Goal: Task Accomplishment & Management: Complete application form

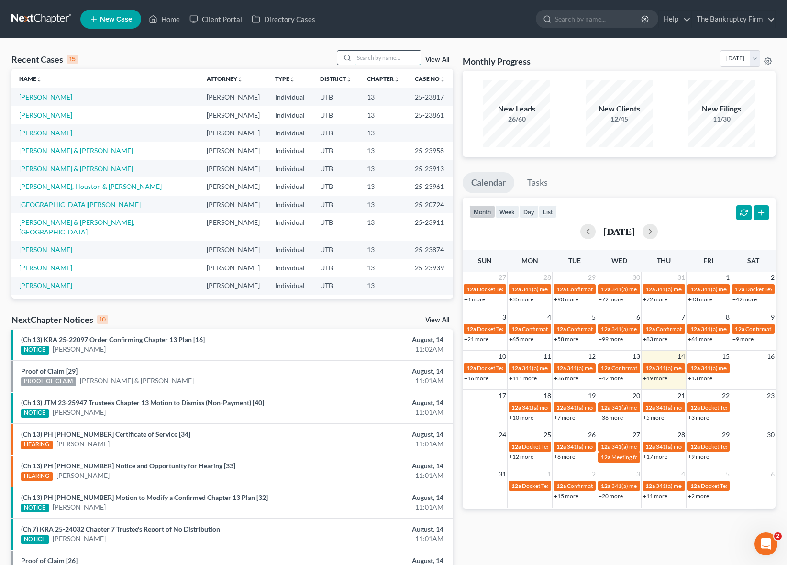
drag, startPoint x: 369, startPoint y: 60, endPoint x: 364, endPoint y: 59, distance: 5.3
click at [364, 59] on input "search" at bounding box center [387, 58] width 67 height 14
type input "[PERSON_NAME]"
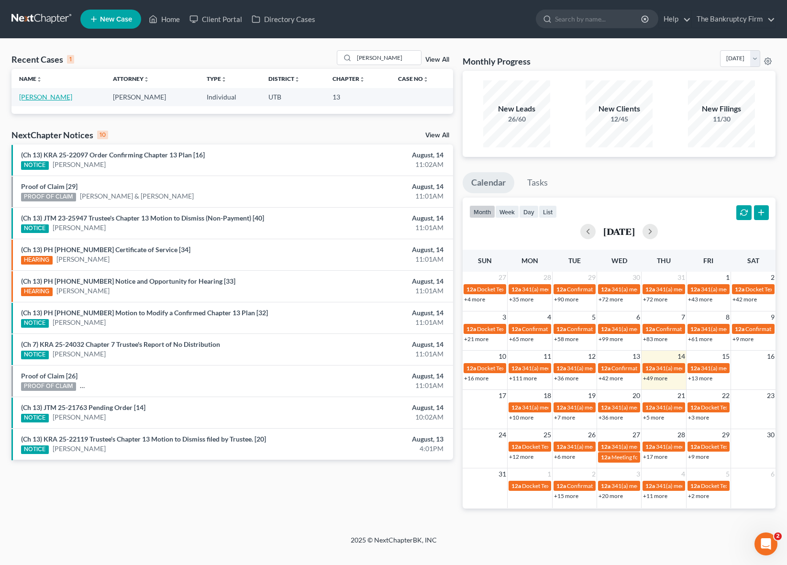
click at [36, 98] on link "[PERSON_NAME]" at bounding box center [45, 97] width 53 height 8
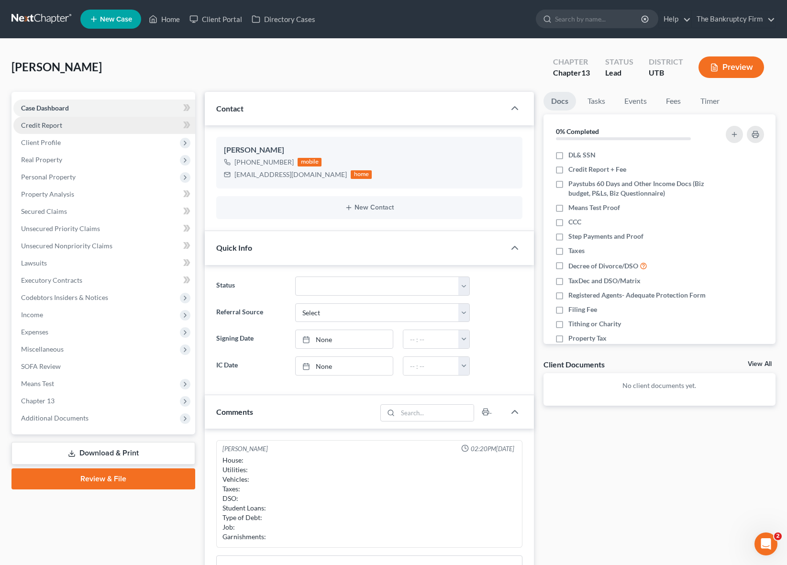
click at [54, 127] on span "Credit Report" at bounding box center [41, 125] width 41 height 8
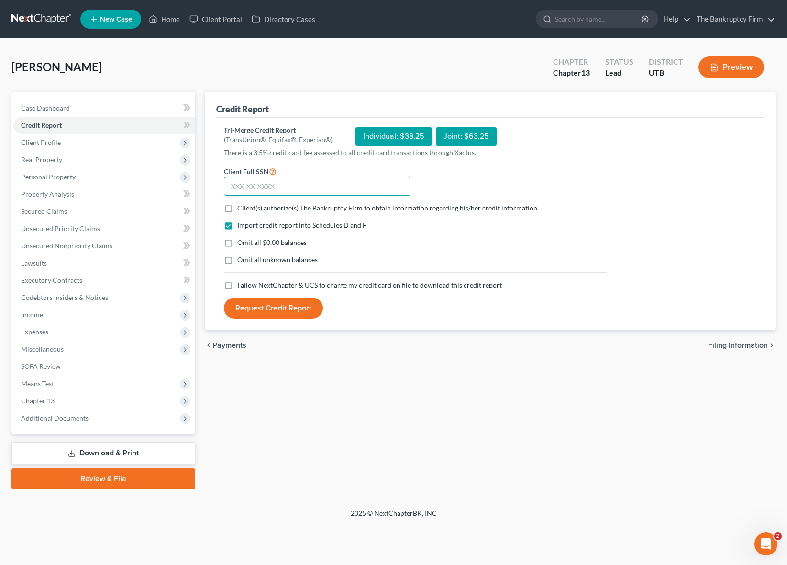
click at [276, 185] on input "text" at bounding box center [317, 186] width 187 height 19
type input "528-33-9352"
drag, startPoint x: 227, startPoint y: 208, endPoint x: 239, endPoint y: 300, distance: 93.1
click at [237, 208] on label "Client(s) authorize(s) The Bankruptcy Firm to obtain information regarding his/…" at bounding box center [387, 208] width 301 height 10
click at [241, 208] on input "Client(s) authorize(s) The Bankruptcy Firm to obtain information regarding his/…" at bounding box center [244, 206] width 6 height 6
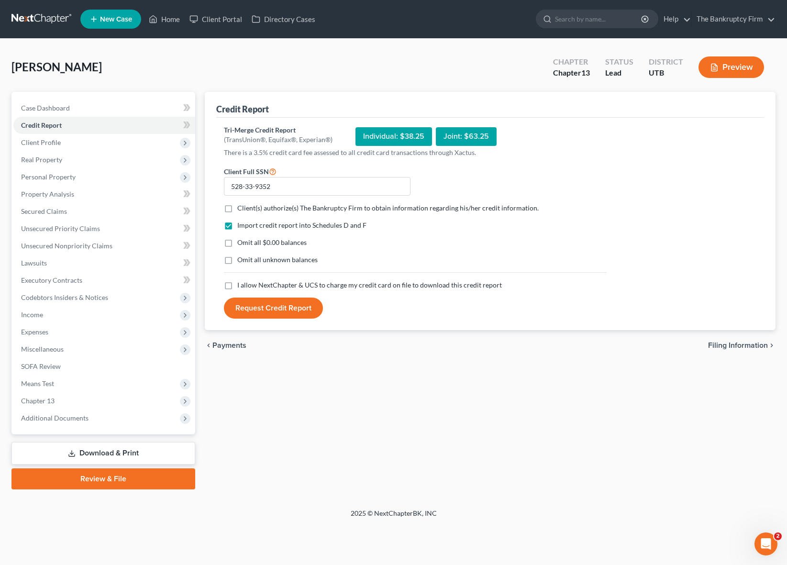
checkbox input "true"
drag, startPoint x: 228, startPoint y: 285, endPoint x: 294, endPoint y: 303, distance: 68.5
click at [237, 285] on label "I allow NextChapter & UCS to charge my credit card on file to download this cre…" at bounding box center [369, 285] width 265 height 10
click at [241, 285] on input "I allow NextChapter & UCS to charge my credit card on file to download this cre…" at bounding box center [244, 283] width 6 height 6
checkbox input "true"
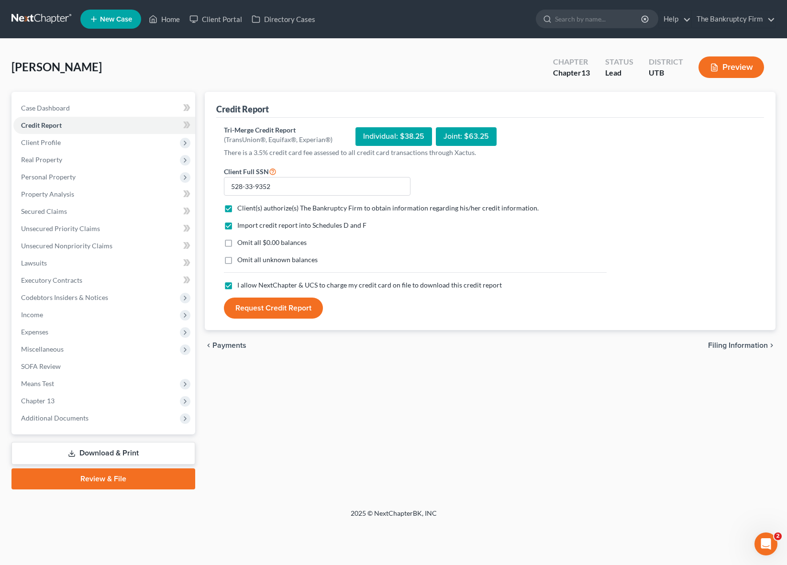
click at [293, 310] on button "Request Credit Report" at bounding box center [273, 308] width 99 height 21
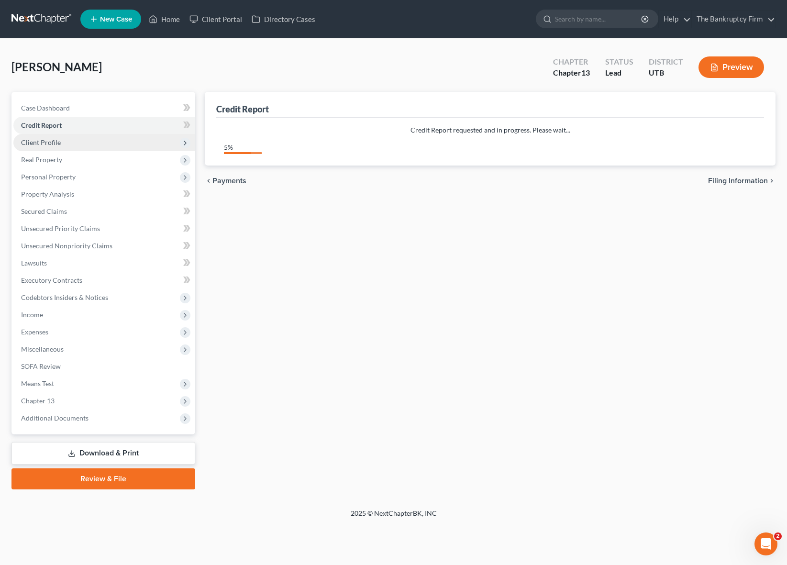
click at [66, 146] on span "Client Profile" at bounding box center [104, 142] width 182 height 17
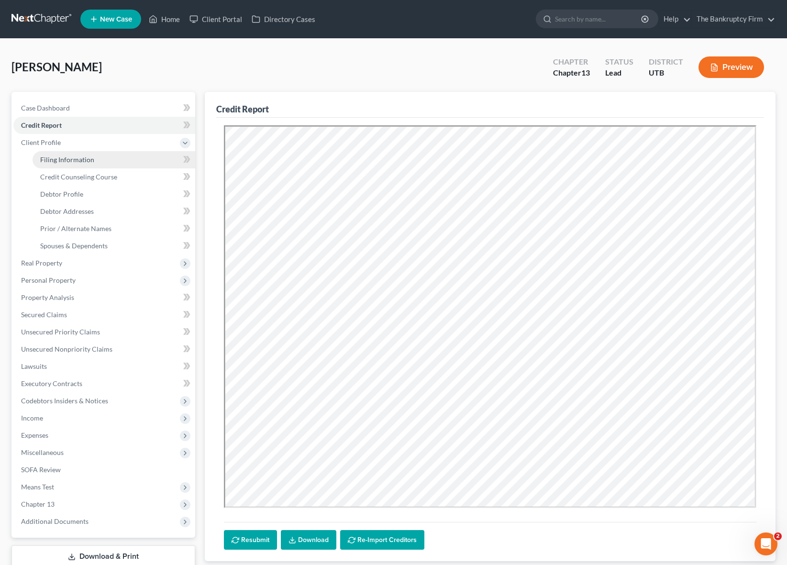
click at [73, 157] on span "Filing Information" at bounding box center [67, 159] width 54 height 8
select select "1"
select select "0"
select select "3"
select select "81"
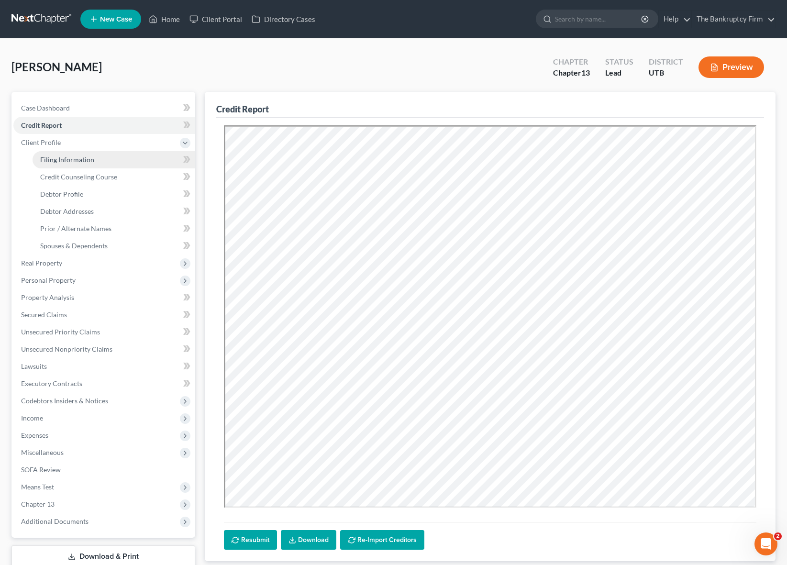
select select "0"
select select "46"
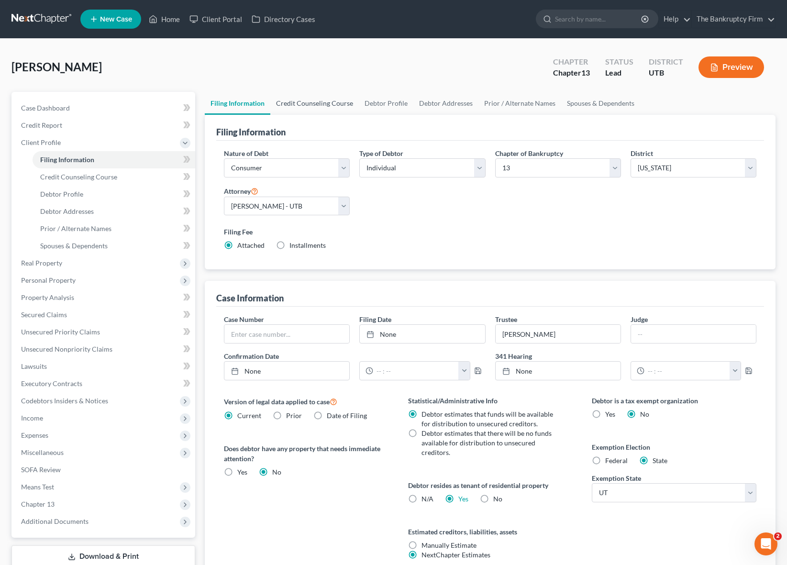
click at [321, 108] on link "Credit Counseling Course" at bounding box center [314, 103] width 89 height 23
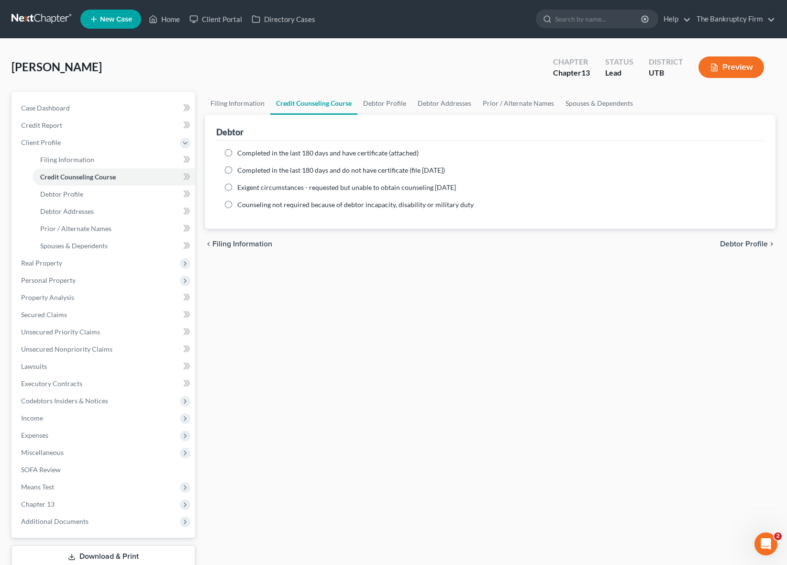
click at [237, 152] on label "Completed in the last 180 days and have certificate (attached)" at bounding box center [327, 153] width 181 height 10
click at [241, 152] on input "Completed in the last 180 days and have certificate (attached)" at bounding box center [244, 151] width 6 height 6
radio input "true"
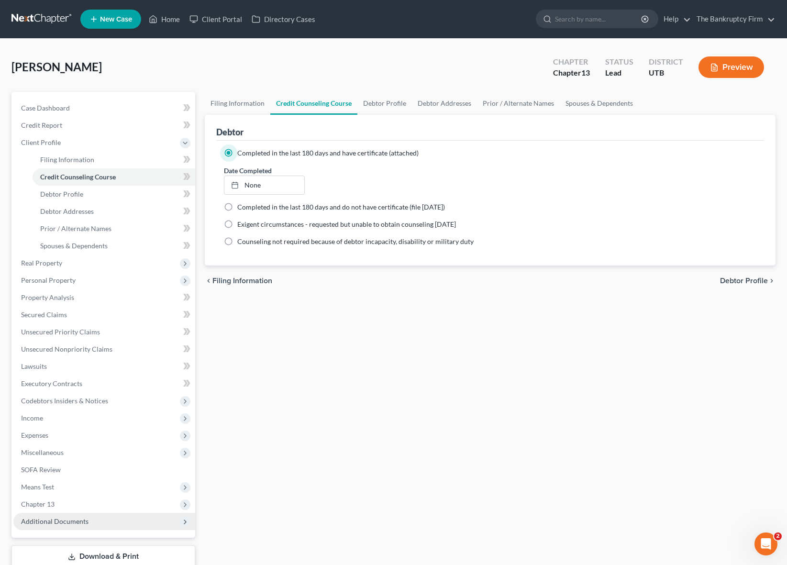
click at [66, 519] on span "Additional Documents" at bounding box center [54, 521] width 67 height 8
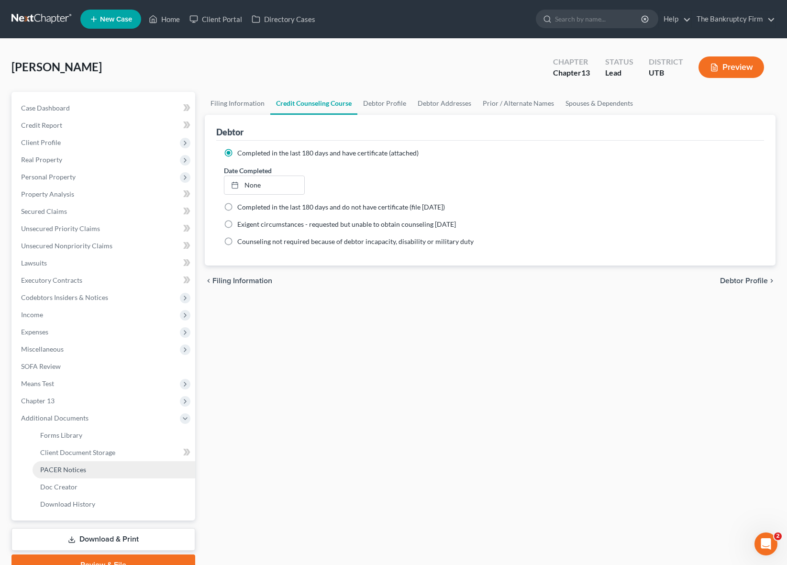
click at [90, 467] on link "PACER Notices" at bounding box center [114, 469] width 163 height 17
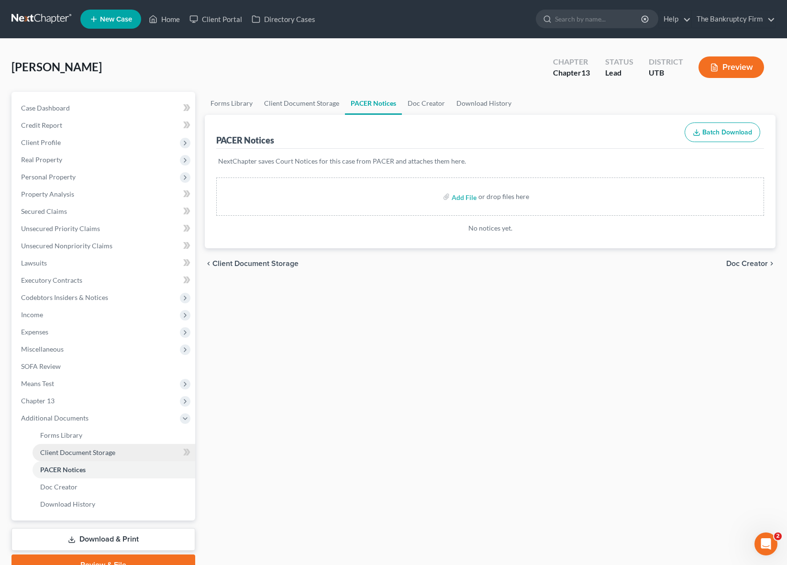
click at [103, 454] on span "Client Document Storage" at bounding box center [77, 452] width 75 height 8
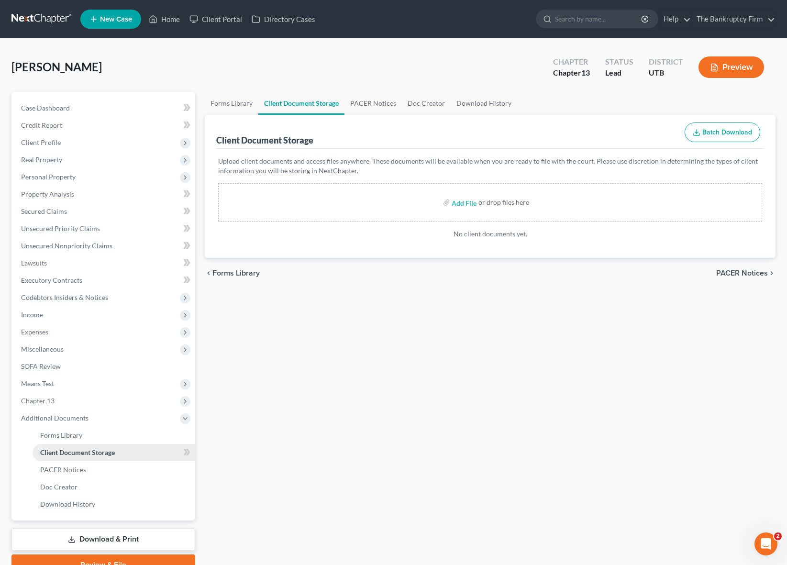
click at [141, 455] on link "Client Document Storage" at bounding box center [114, 452] width 163 height 17
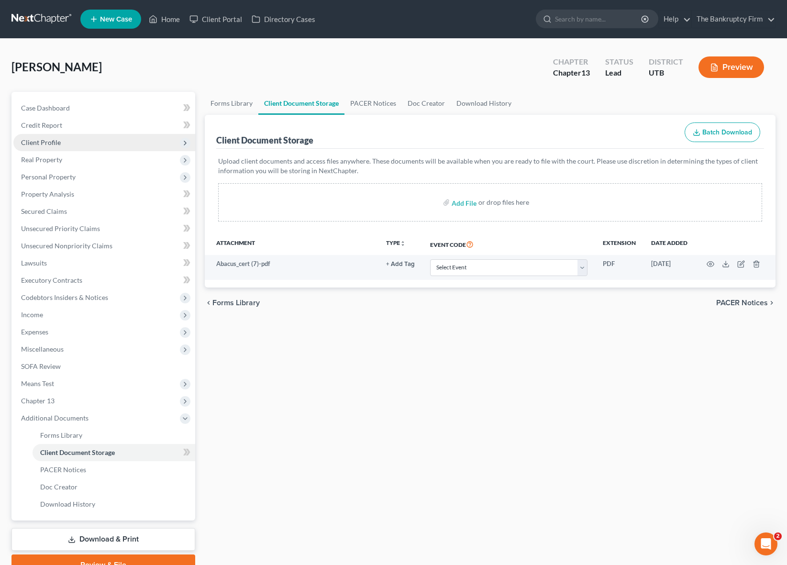
click at [55, 141] on span "Client Profile" at bounding box center [41, 142] width 40 height 8
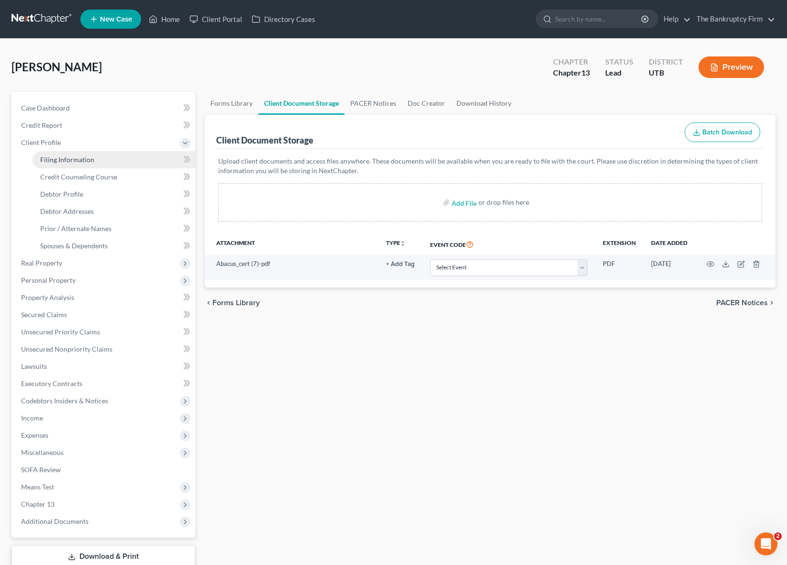
click at [70, 157] on span "Filing Information" at bounding box center [67, 159] width 54 height 8
select select "1"
select select "0"
select select "3"
select select "81"
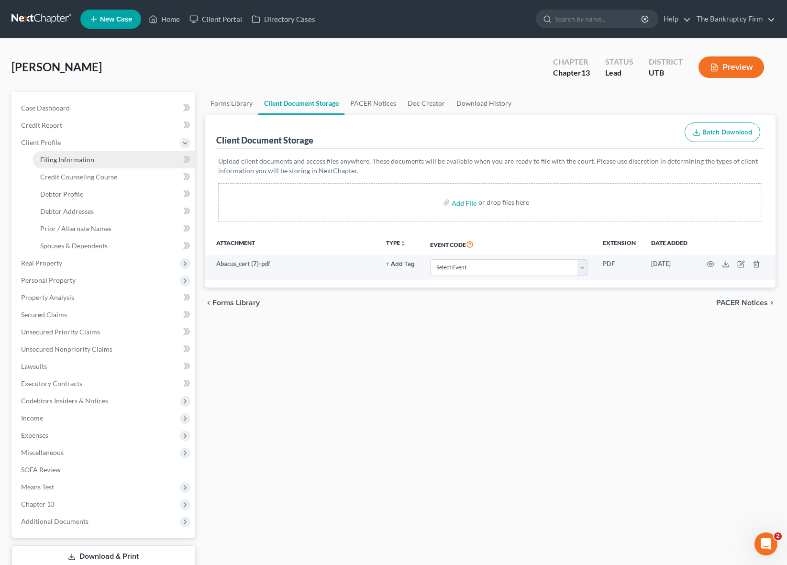
select select "0"
select select "46"
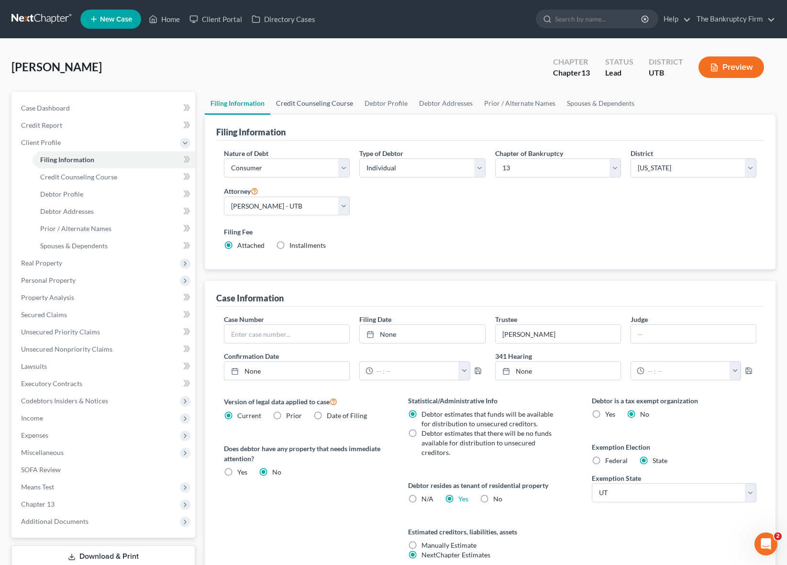
click at [305, 99] on link "Credit Counseling Course" at bounding box center [314, 103] width 89 height 23
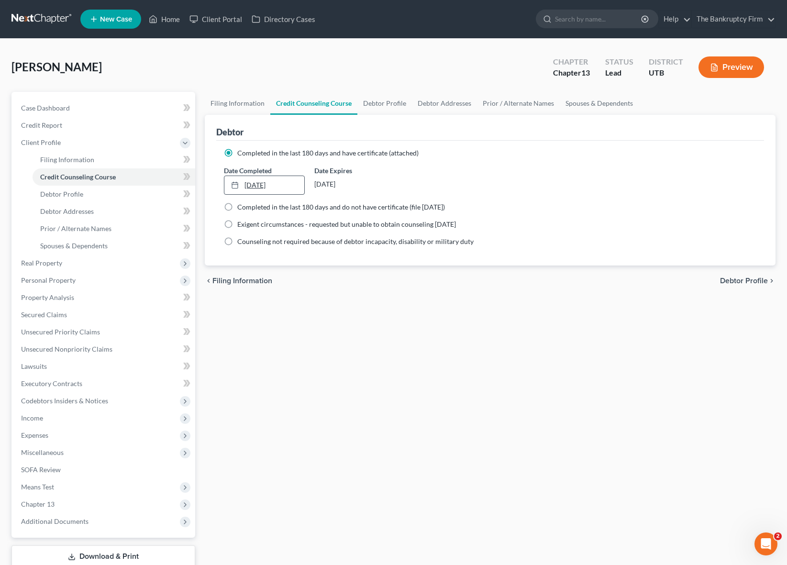
click at [256, 185] on link "[DATE]" at bounding box center [264, 185] width 80 height 18
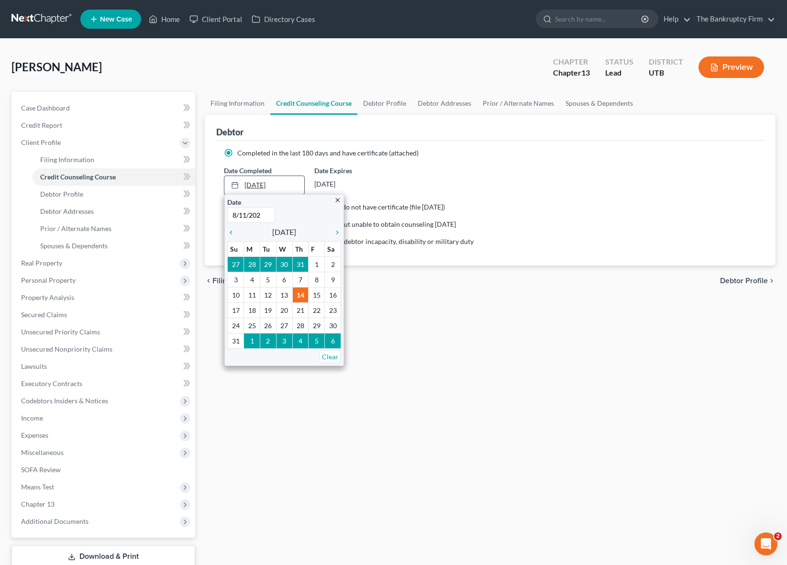
type input "[DATE]"
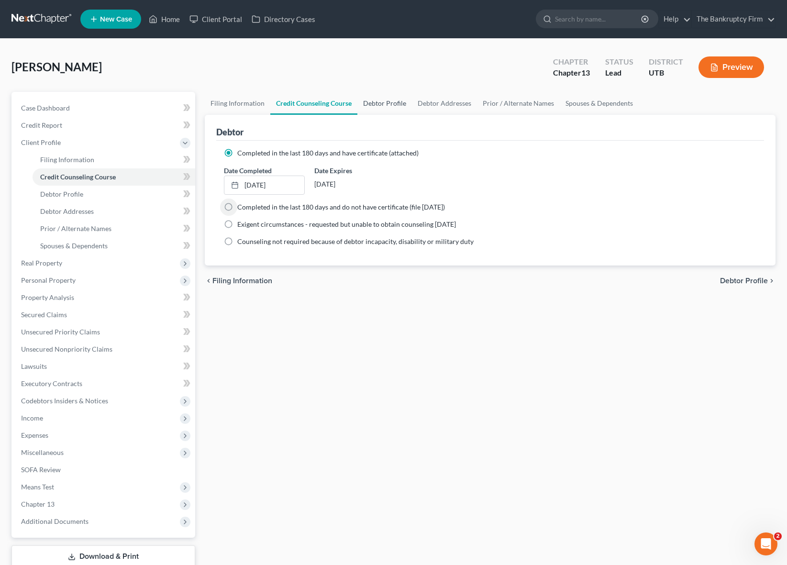
click at [377, 103] on link "Debtor Profile" at bounding box center [384, 103] width 55 height 23
select select "0"
select select "1"
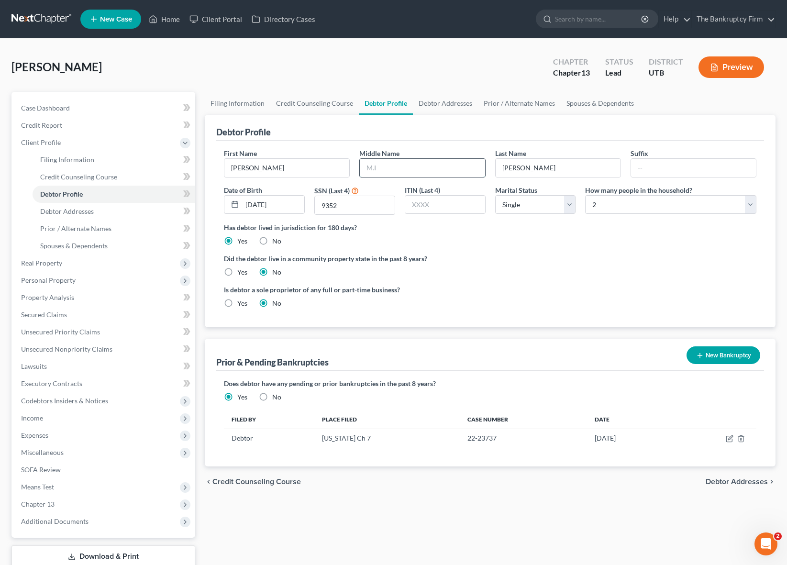
click at [397, 167] on input "text" at bounding box center [422, 168] width 125 height 18
type input "[PERSON_NAME]"
click at [570, 205] on select "Select Single Married Separated Divorced Widowed" at bounding box center [535, 204] width 81 height 19
select select "2"
click at [495, 195] on select "Select Single Married Separated Divorced Widowed" at bounding box center [535, 204] width 81 height 19
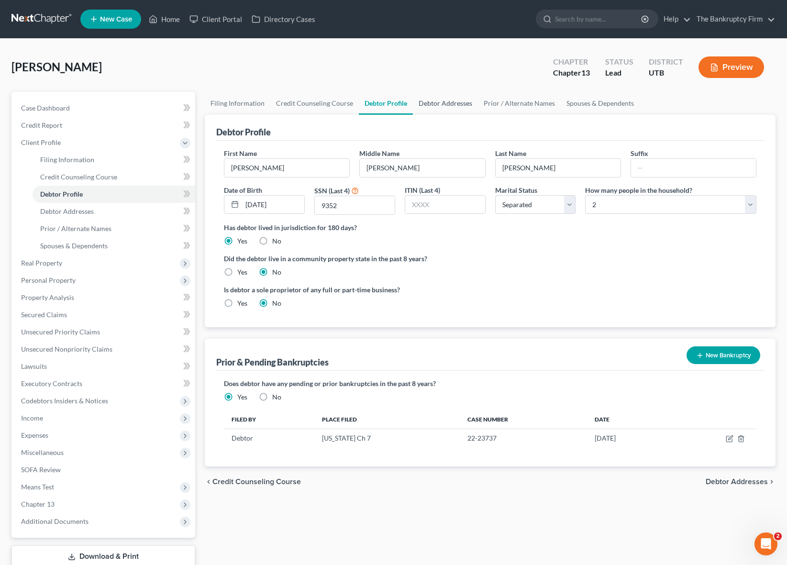
click at [437, 103] on link "Debtor Addresses" at bounding box center [445, 103] width 65 height 23
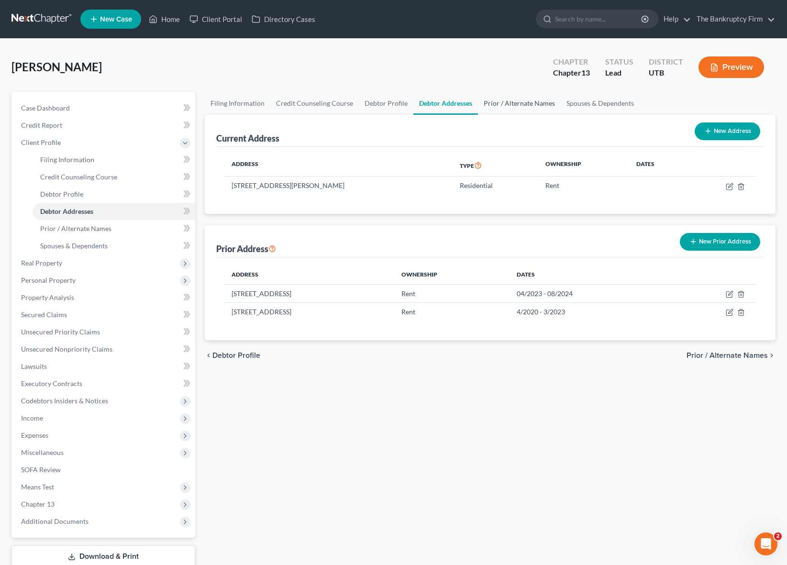
click at [502, 102] on link "Prior / Alternate Names" at bounding box center [519, 103] width 83 height 23
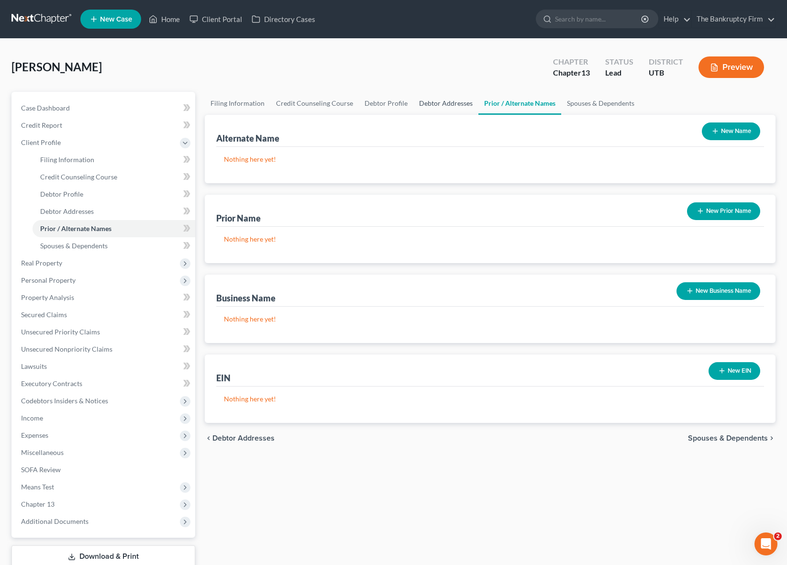
click at [438, 98] on link "Debtor Addresses" at bounding box center [445, 103] width 65 height 23
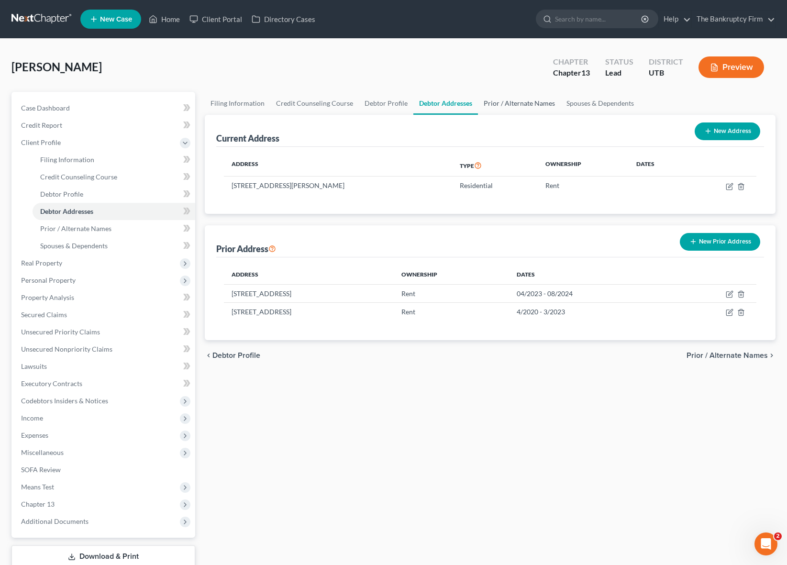
click at [507, 103] on link "Prior / Alternate Names" at bounding box center [519, 103] width 83 height 23
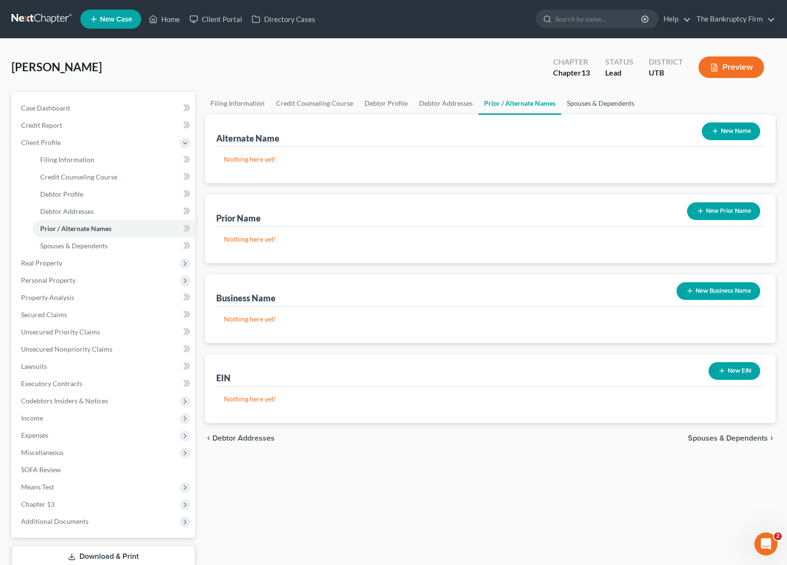
click at [598, 101] on link "Spouses & Dependents" at bounding box center [600, 103] width 79 height 23
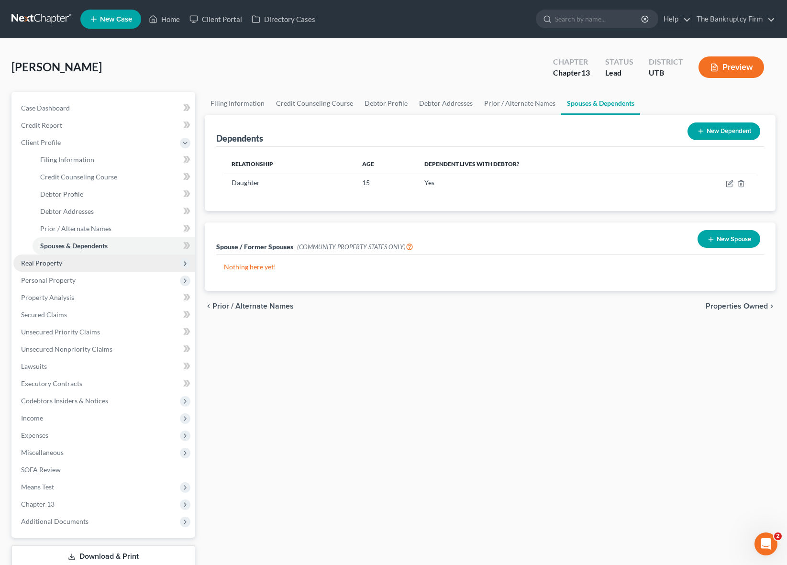
click at [55, 265] on span "Real Property" at bounding box center [41, 263] width 41 height 8
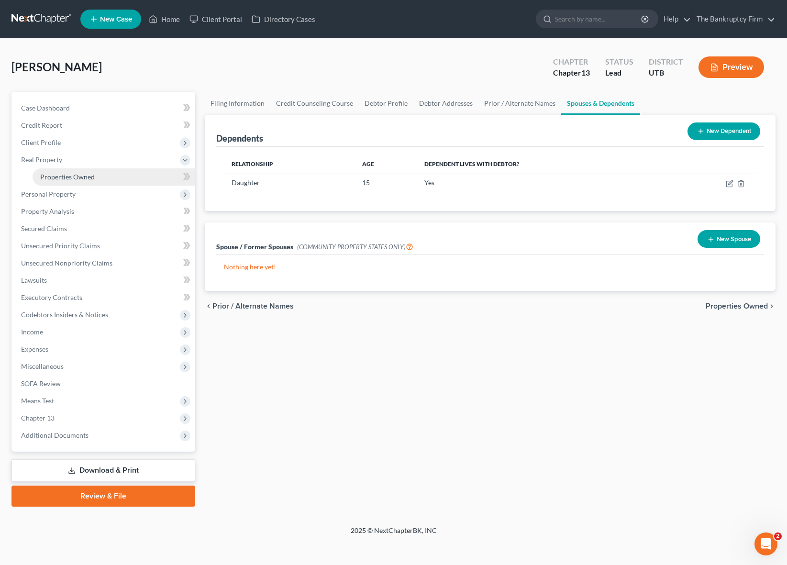
click at [78, 175] on span "Properties Owned" at bounding box center [67, 177] width 55 height 8
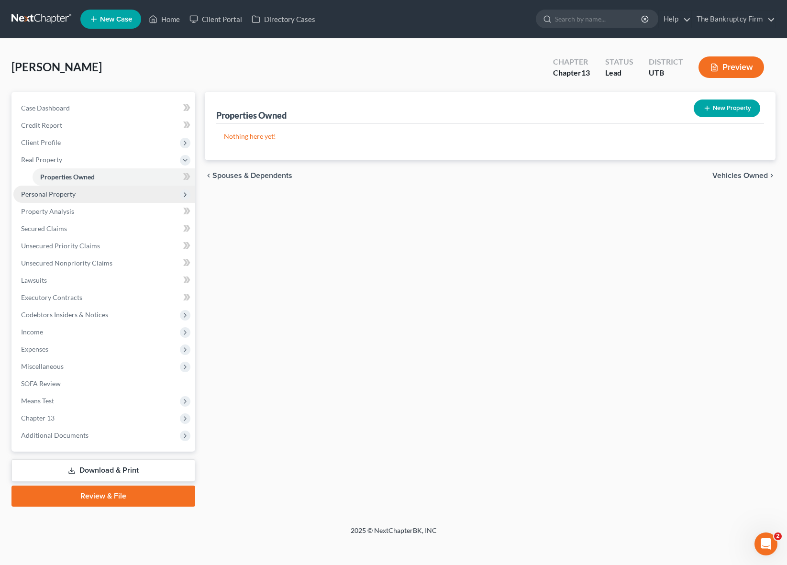
click at [61, 197] on span "Personal Property" at bounding box center [48, 194] width 55 height 8
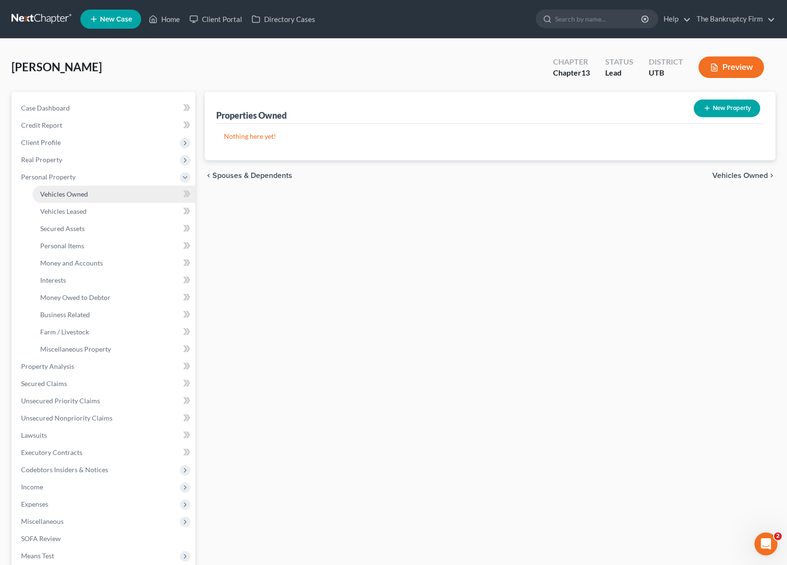
click at [68, 194] on span "Vehicles Owned" at bounding box center [64, 194] width 48 height 8
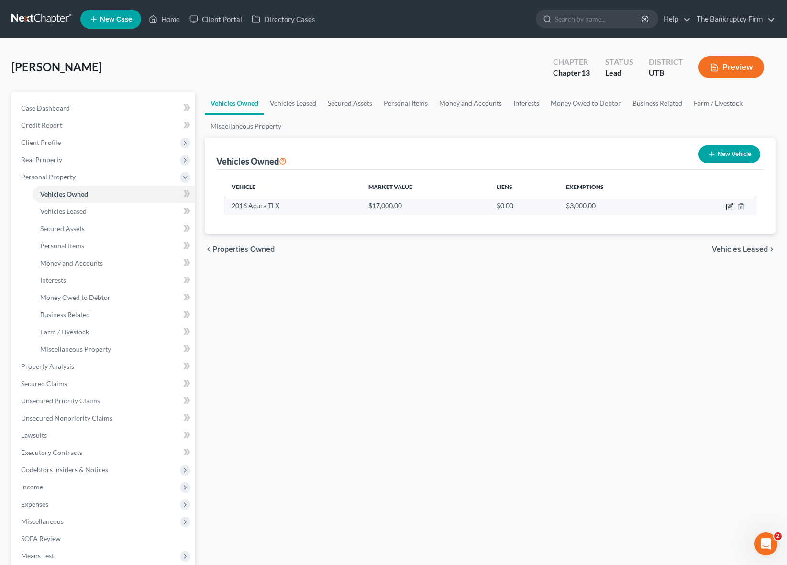
click at [730, 205] on icon "button" at bounding box center [730, 205] width 4 height 4
select select "0"
select select "10"
select select "0"
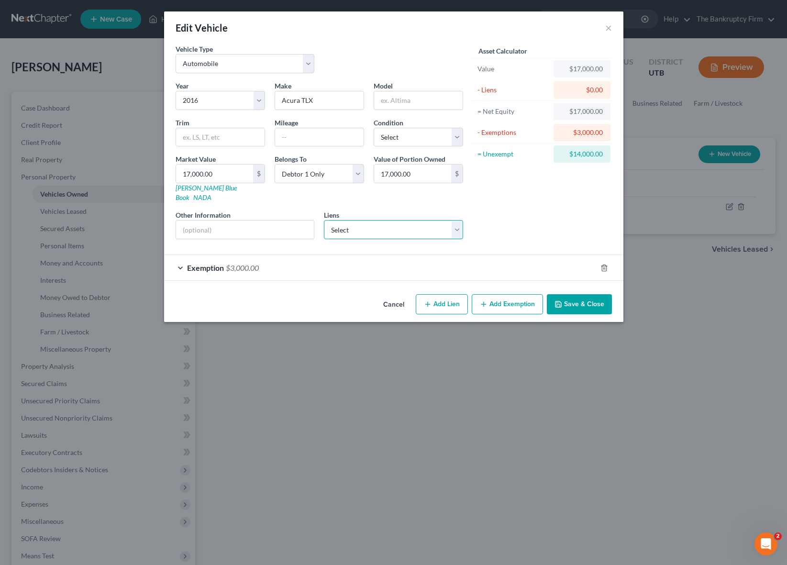
click at [423, 220] on select "Select Prestige Financial Svc - $18,506.00 Chryslercap - $0.00 Jpmcb Auto - $0.…" at bounding box center [393, 229] width 139 height 19
select select "0"
click at [324, 220] on select "Select Prestige Financial Svc - $18,506.00 Chryslercap - $0.00 Jpmcb Auto - $0.…" at bounding box center [393, 229] width 139 height 19
select select
select select "46"
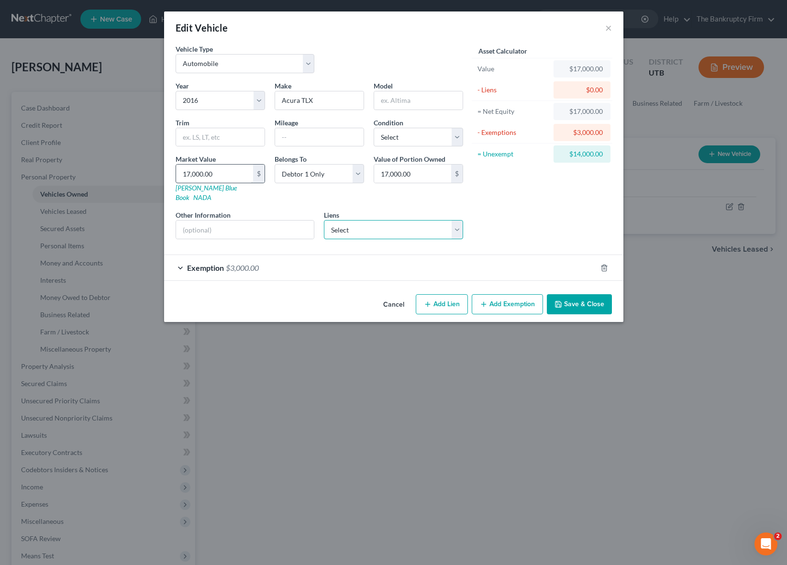
select select "0"
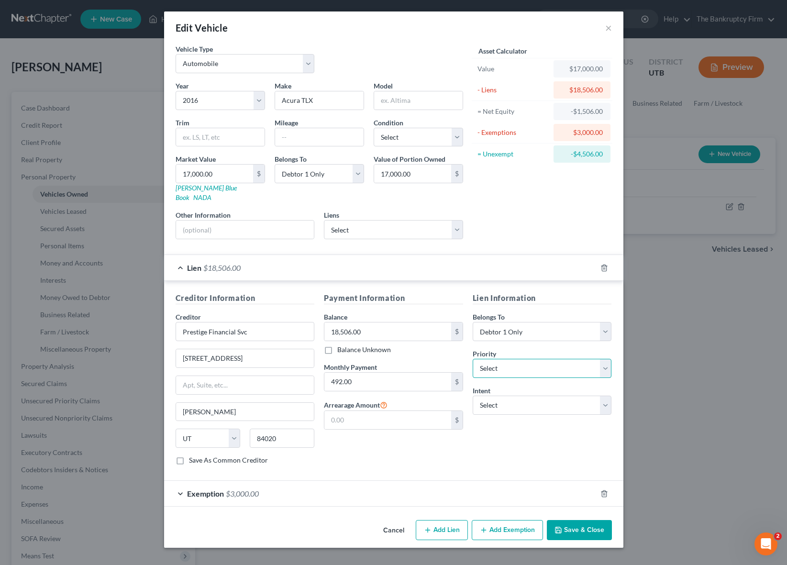
click at [548, 359] on select "Select 1st 2nd 3rd 4th 5th 6th 7th 8th 9th 10th 11th 12th 13th 14th 15th 16th 1…" at bounding box center [542, 368] width 139 height 19
select select "0"
click at [473, 359] on select "Select 1st 2nd 3rd 4th 5th 6th 7th 8th 9th 10th 11th 12th 13th 14th 15th 16th 1…" at bounding box center [542, 368] width 139 height 19
click at [532, 396] on select "Select Surrender Redeem Reaffirm Avoid Other" at bounding box center [542, 405] width 139 height 19
select select "2"
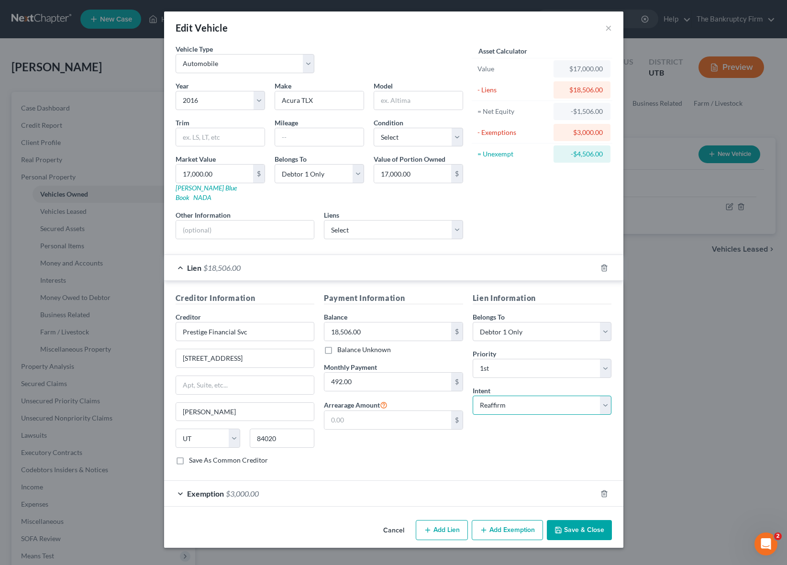
click at [473, 396] on select "Select Surrender Redeem Reaffirm Avoid Other" at bounding box center [542, 405] width 139 height 19
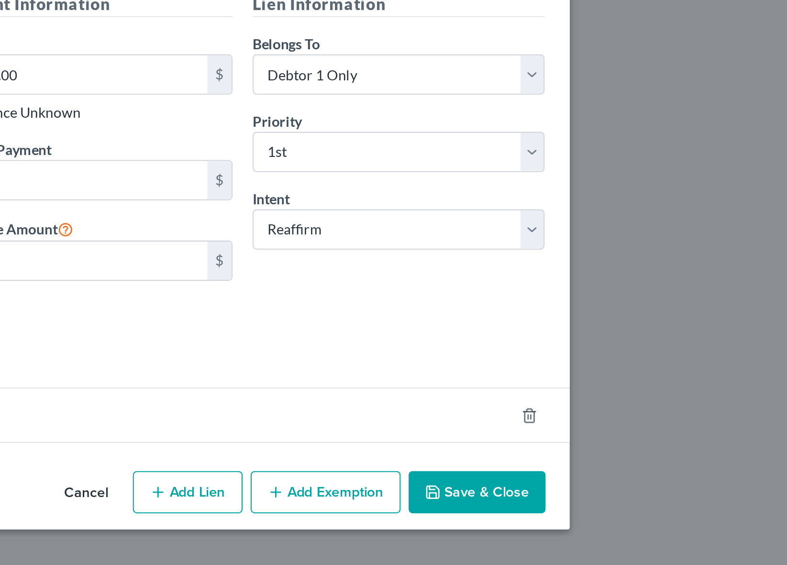
click at [641, 549] on div "Edit Vehicle × Vehicle Type Select Automobile Truck Trailer Watercraft Aircraft…" at bounding box center [393, 282] width 787 height 565
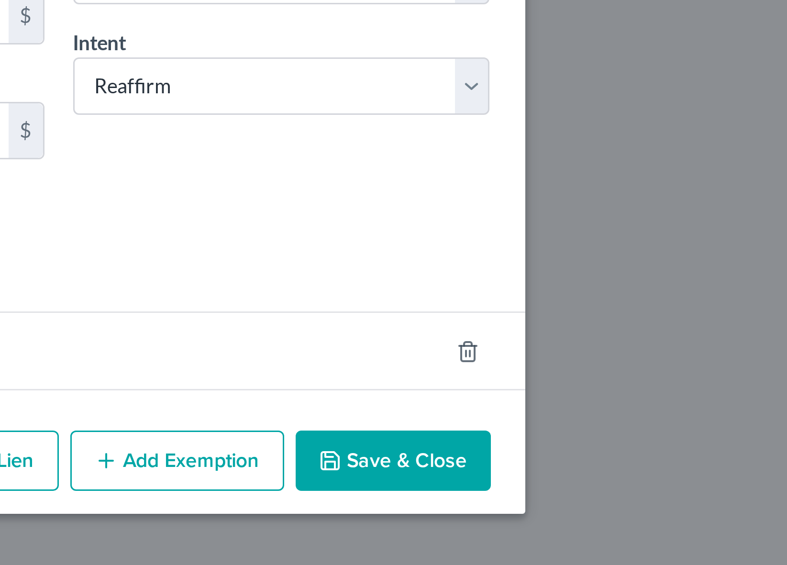
click at [581, 529] on button "Save & Close" at bounding box center [579, 530] width 65 height 20
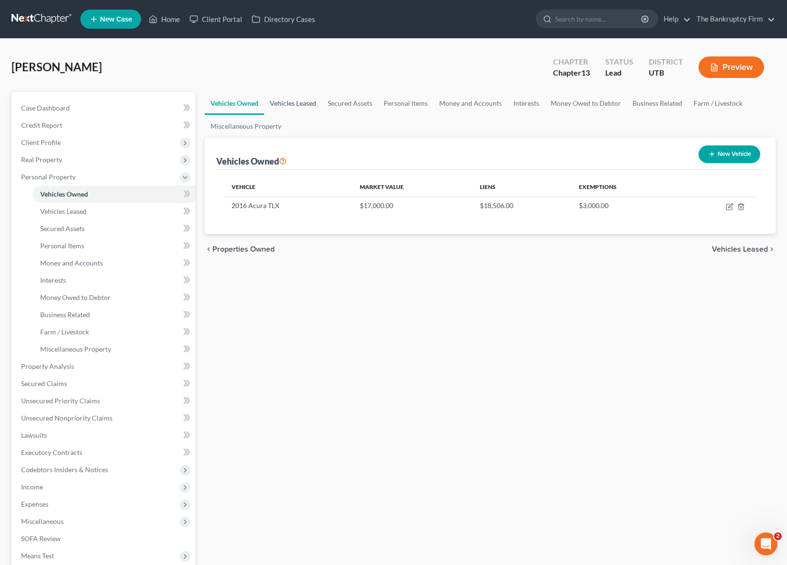
click at [295, 101] on link "Vehicles Leased" at bounding box center [293, 103] width 58 height 23
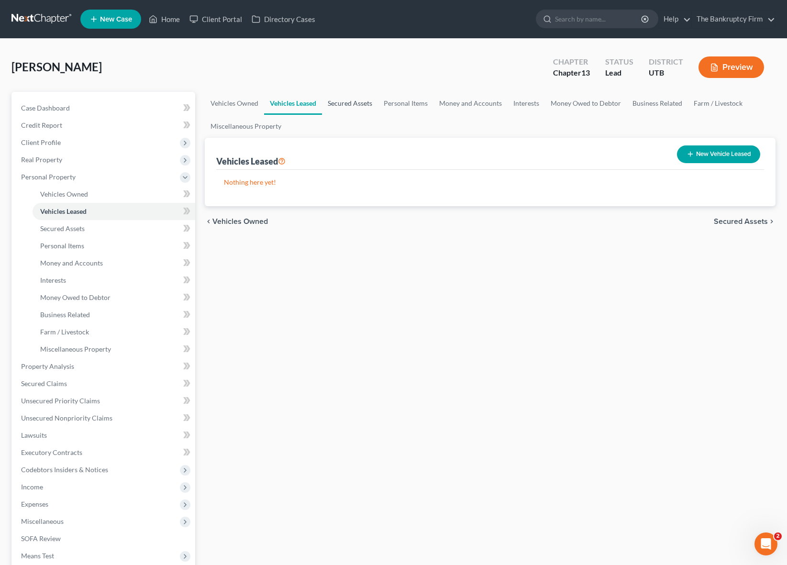
click at [347, 103] on link "Secured Assets" at bounding box center [350, 103] width 56 height 23
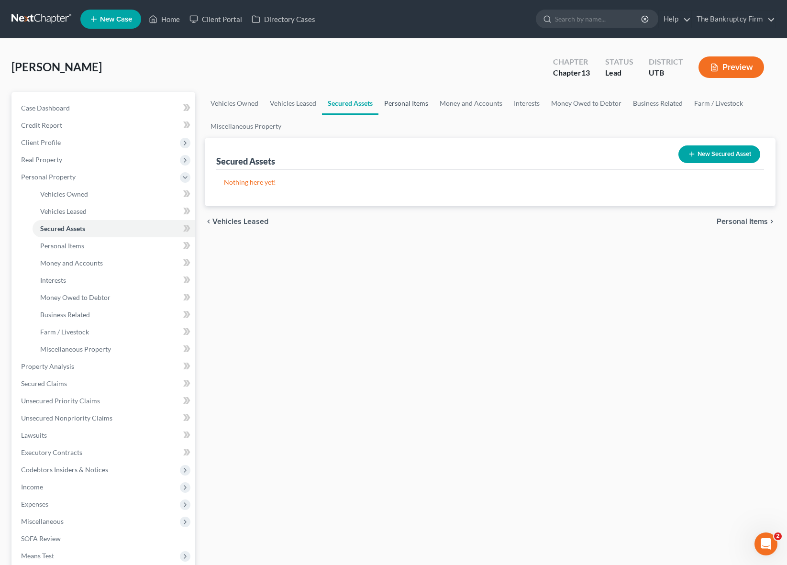
click at [399, 102] on link "Personal Items" at bounding box center [405, 103] width 55 height 23
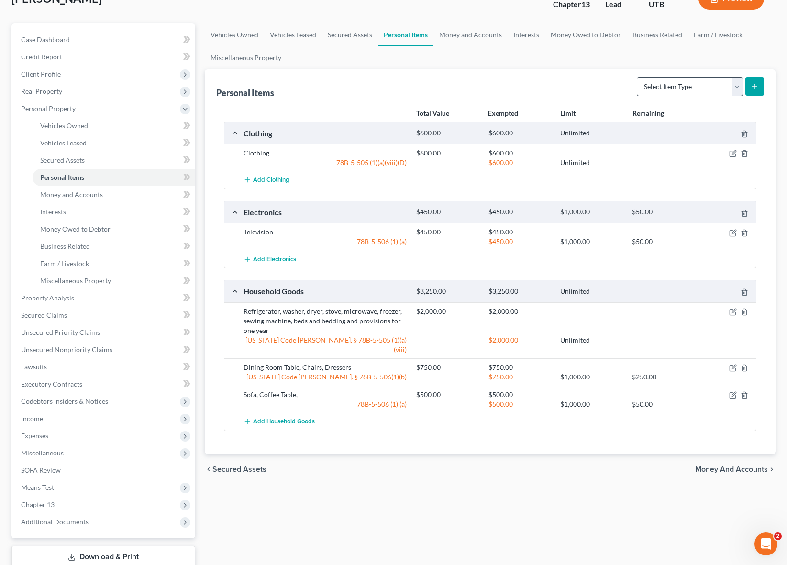
scroll to position [69, 0]
click at [731, 230] on icon "button" at bounding box center [733, 233] width 6 height 6
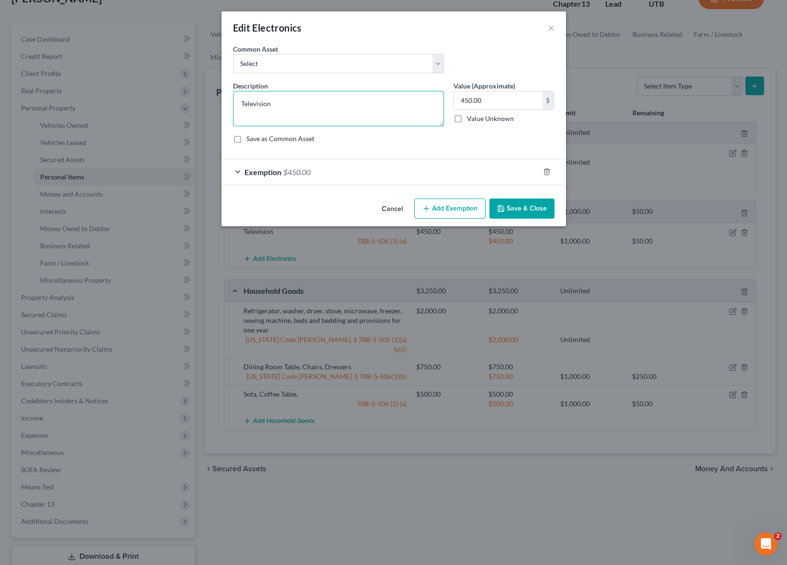
click at [289, 111] on textarea "Television" at bounding box center [338, 108] width 211 height 35
type textarea "Television, Labtop, Cell phone, Gaming System"
click at [548, 203] on button "Save & Close" at bounding box center [521, 209] width 65 height 20
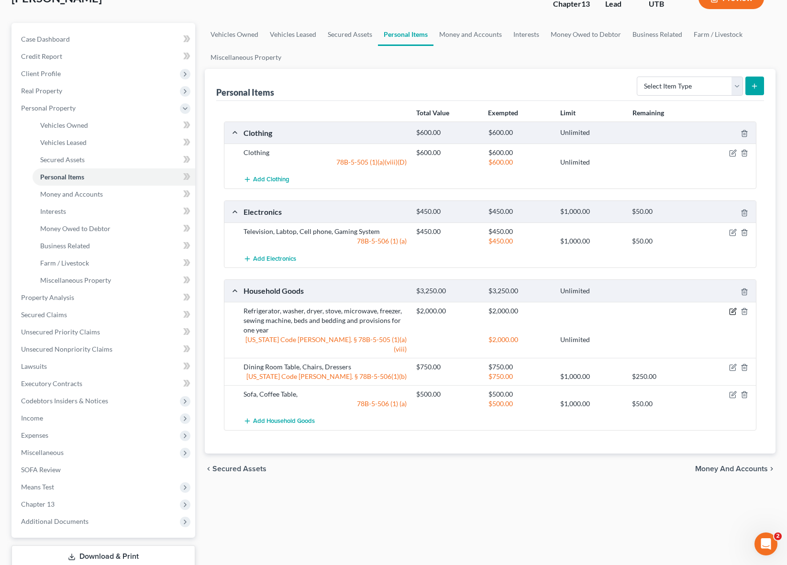
click at [735, 310] on icon "button" at bounding box center [734, 310] width 4 height 4
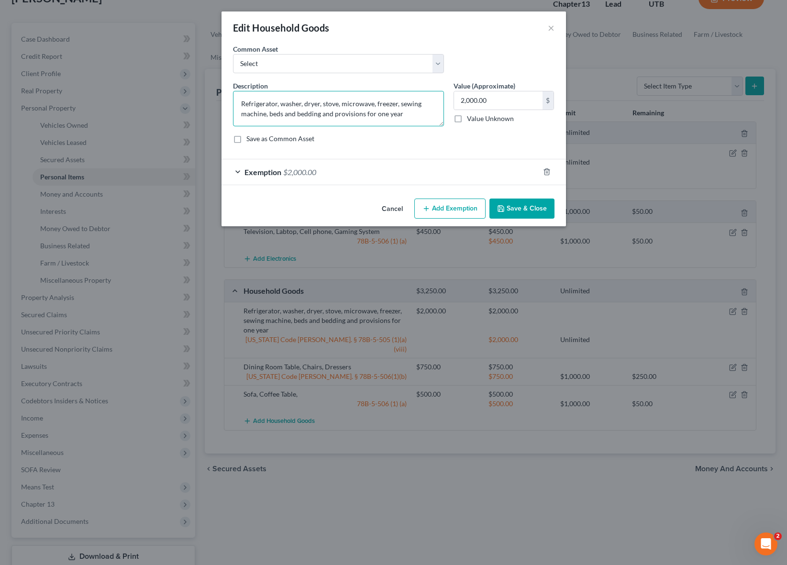
drag, startPoint x: 375, startPoint y: 102, endPoint x: 236, endPoint y: 102, distance: 138.3
click at [236, 102] on textarea "Refrigerator, washer, dryer, stove, microwave, freezer, sewing machine, beds an…" at bounding box center [338, 108] width 211 height 35
type textarea "sewing machine, beds and bedding and provisions for one year"
click at [532, 208] on button "Save & Close" at bounding box center [521, 209] width 65 height 20
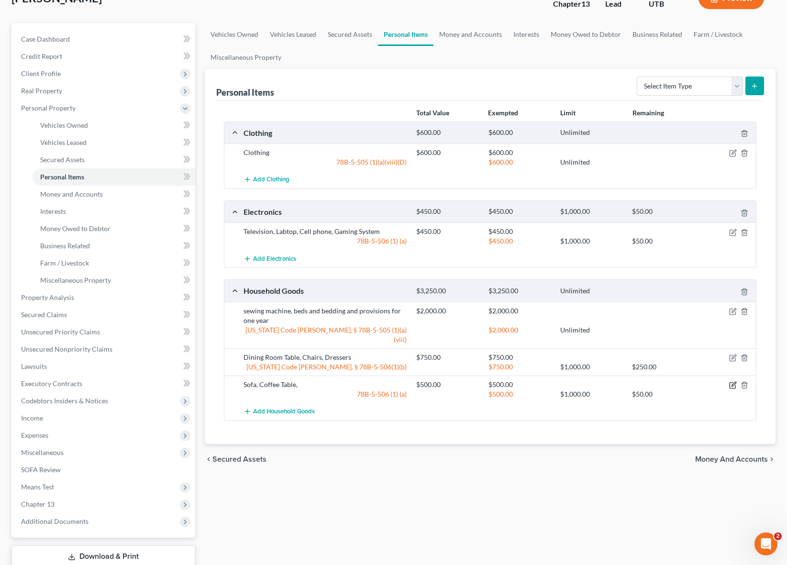
click at [733, 381] on icon "button" at bounding box center [733, 385] width 8 height 8
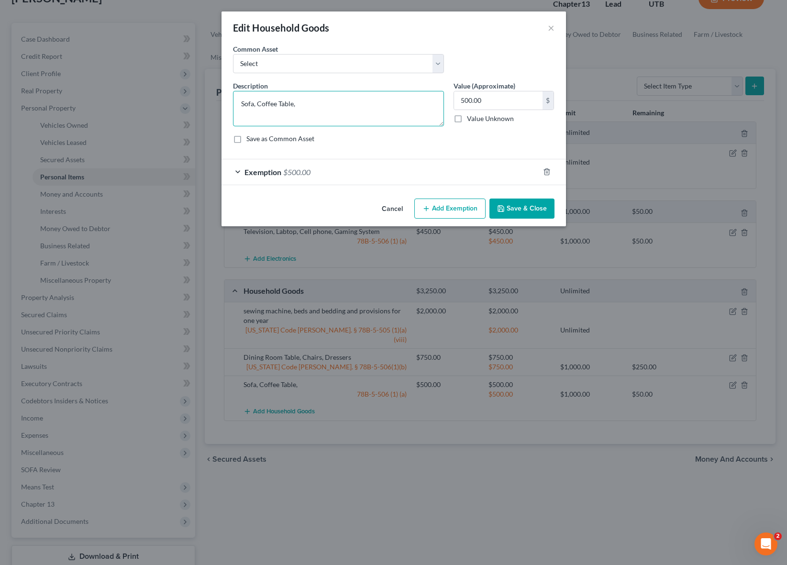
drag, startPoint x: 314, startPoint y: 108, endPoint x: 191, endPoint y: 100, distance: 123.3
click at [191, 100] on div "Edit Household Goods × An exemption set must first be selected from the Filing …" at bounding box center [393, 282] width 787 height 565
type textarea "Couch, Love Seat, End Tables, Coffee Tables, Bookshelves, Lamps"
click at [525, 209] on button "Save & Close" at bounding box center [521, 209] width 65 height 20
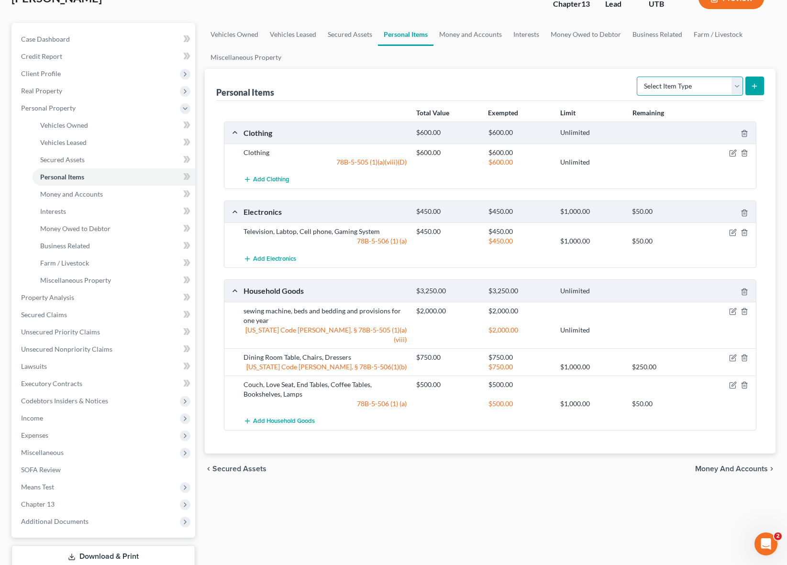
click at [726, 88] on select "Select Item Type Clothing Collectibles Of Value Electronics Firearms Household …" at bounding box center [690, 86] width 106 height 19
select select "jewelry"
click at [638, 77] on select "Select Item Type Clothing Collectibles Of Value Electronics Firearms Household …" at bounding box center [690, 86] width 106 height 19
click at [760, 83] on button "submit" at bounding box center [754, 86] width 19 height 19
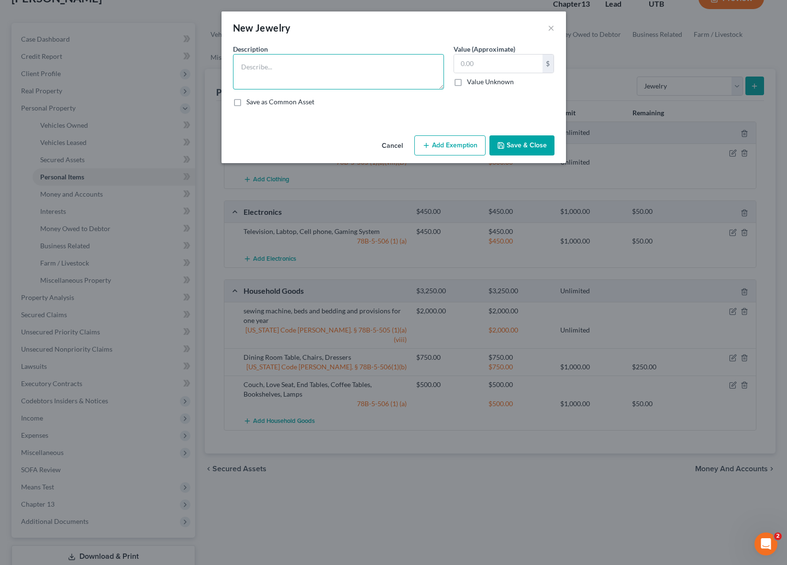
click at [285, 62] on textarea at bounding box center [338, 71] width 211 height 35
type textarea "Wedding Band"
type input "500"
click at [454, 149] on button "Add Exemption" at bounding box center [449, 145] width 71 height 20
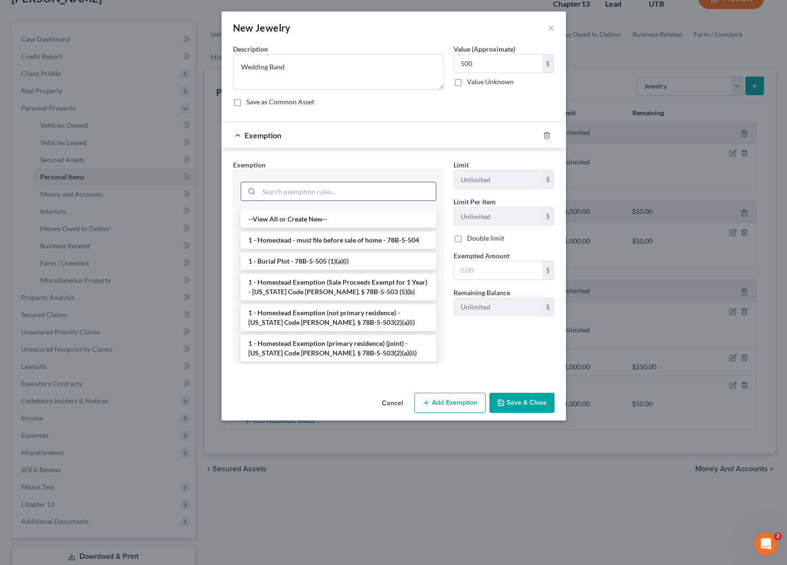
click at [295, 194] on input "search" at bounding box center [347, 191] width 177 height 18
type input "c"
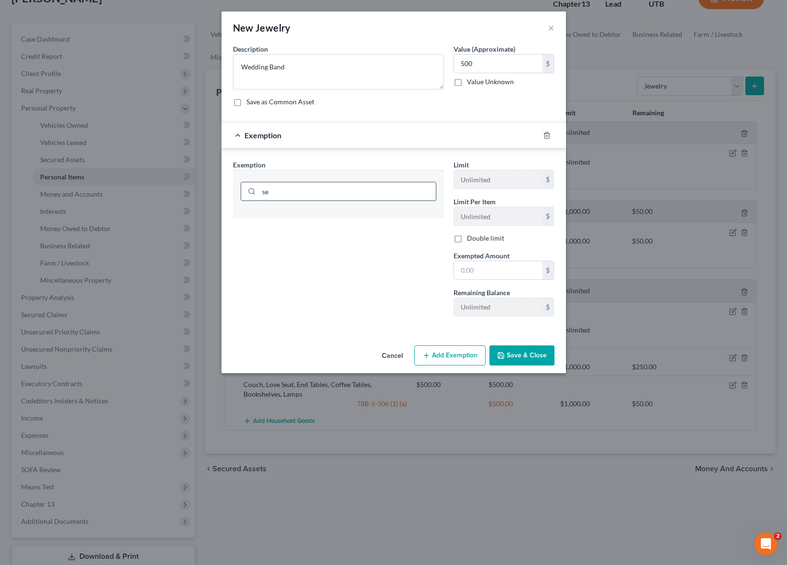
type input "s"
type input "heir"
drag, startPoint x: 328, startPoint y: 220, endPoint x: 370, endPoint y: 226, distance: 42.5
click at [328, 220] on li "8 - Heirlooms - 78B-5-506 (d)" at bounding box center [339, 219] width 196 height 17
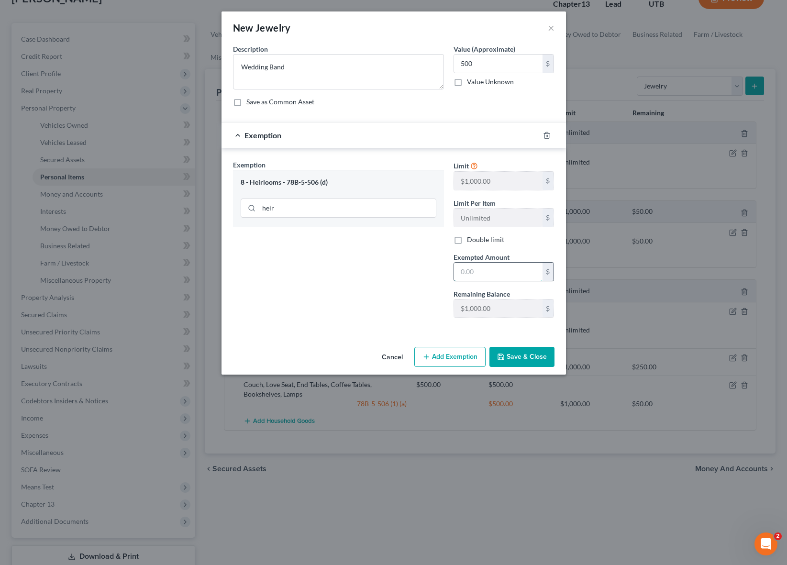
click at [493, 274] on input "text" at bounding box center [498, 272] width 89 height 18
type input "500"
click at [528, 352] on button "Save & Close" at bounding box center [521, 357] width 65 height 20
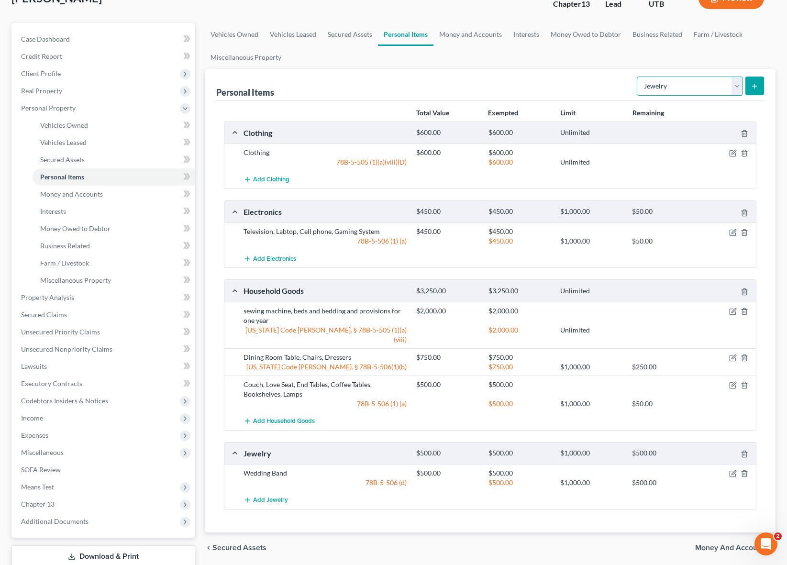
click at [736, 81] on select "Select Item Type Clothing Collectibles Of Value Electronics Firearms Household …" at bounding box center [690, 86] width 106 height 19
click at [686, 85] on select "Select Item Type Clothing Collectibles Of Value Electronics Firearms Household …" at bounding box center [690, 86] width 106 height 19
select select "pets"
click at [638, 77] on select "Select Item Type Clothing Collectibles Of Value Electronics Firearms Household …" at bounding box center [690, 86] width 106 height 19
click at [755, 86] on line "submit" at bounding box center [755, 86] width 4 height 0
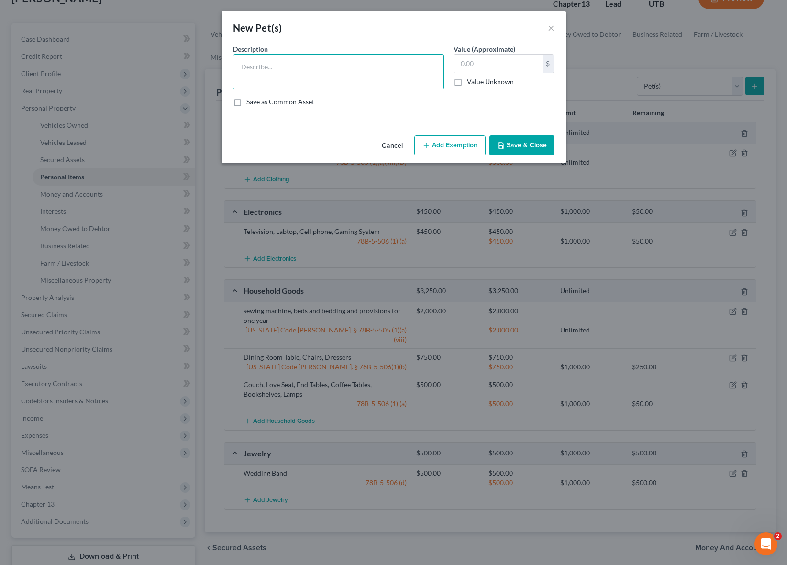
click at [275, 71] on textarea at bounding box center [338, 71] width 211 height 35
type textarea "Fish"
type input "2.00"
click at [457, 146] on button "Add Exemption" at bounding box center [449, 145] width 71 height 20
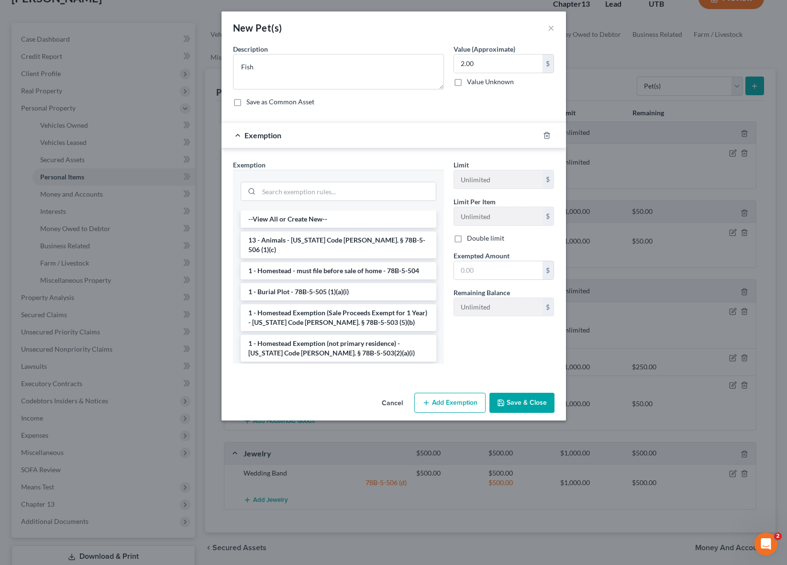
click at [314, 238] on li "13 - Animals - [US_STATE] Code [PERSON_NAME]. § 78B-5-506 (1)(c)" at bounding box center [339, 245] width 196 height 27
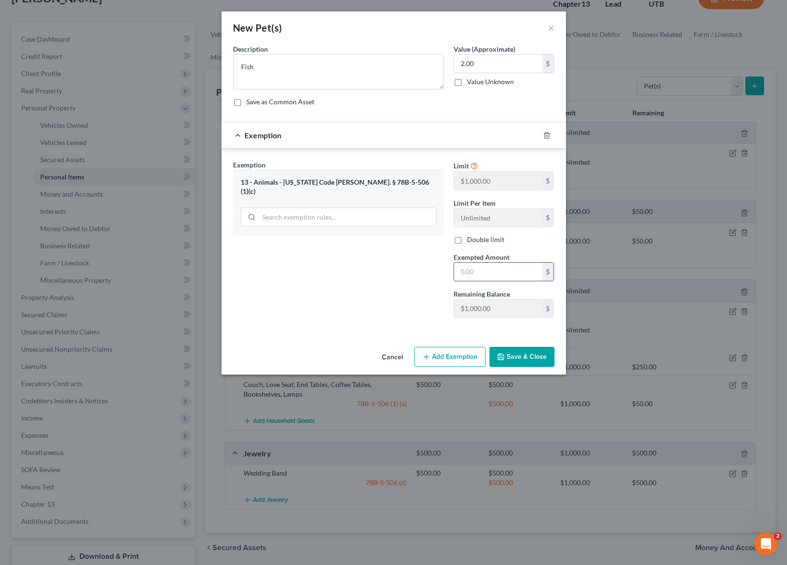
click at [490, 273] on input "text" at bounding box center [498, 272] width 89 height 18
type input "2.00"
click at [507, 355] on button "Save & Close" at bounding box center [521, 357] width 65 height 20
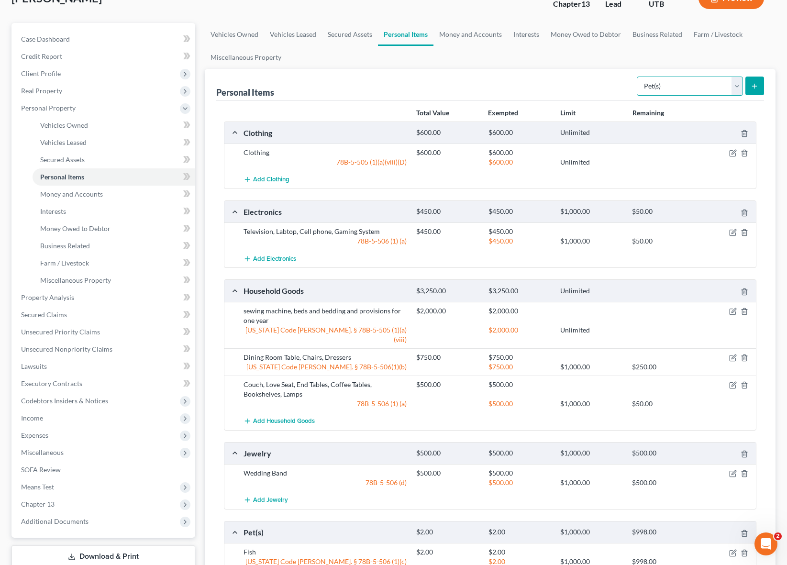
click at [689, 80] on select "Select Item Type Clothing Collectibles Of Value Electronics Firearms Household …" at bounding box center [690, 86] width 106 height 19
click at [466, 35] on link "Money and Accounts" at bounding box center [470, 34] width 74 height 23
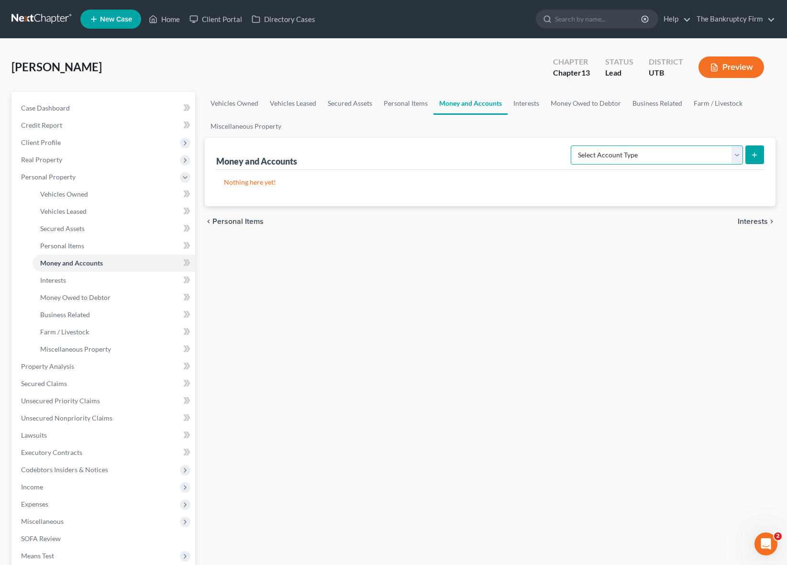
click at [711, 153] on select "Select Account Type Brokerage Cash on Hand Certificates of Deposit Checking Acc…" at bounding box center [657, 154] width 172 height 19
select select "checking"
click at [573, 145] on select "Select Account Type Brokerage Cash on Hand Certificates of Deposit Checking Acc…" at bounding box center [657, 154] width 172 height 19
click at [755, 151] on icon "submit" at bounding box center [755, 155] width 8 height 8
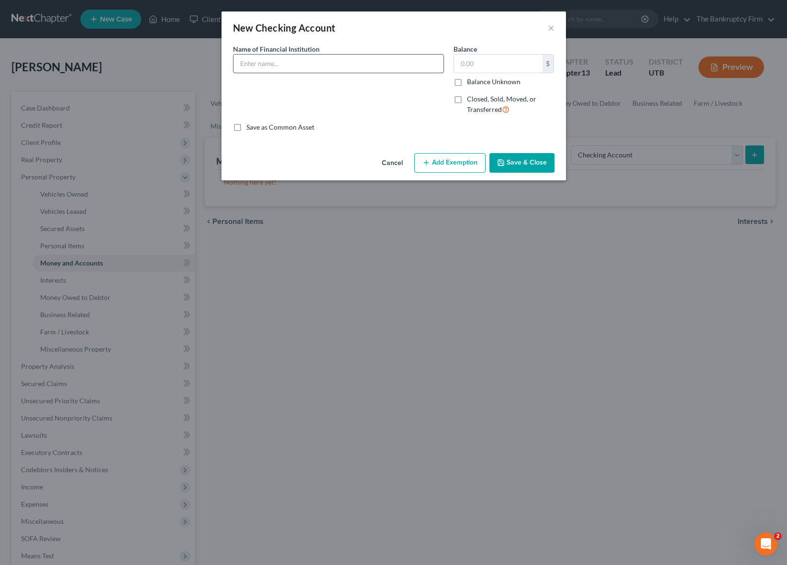
click at [283, 61] on input "text" at bounding box center [338, 64] width 210 height 18
click at [349, 65] on input "US Bank" at bounding box center [338, 64] width 210 height 18
drag, startPoint x: 267, startPoint y: 60, endPoint x: 290, endPoint y: 60, distance: 23.0
click at [290, 60] on input "US Bank 4352" at bounding box center [338, 64] width 210 height 18
type input "US Bank 4258"
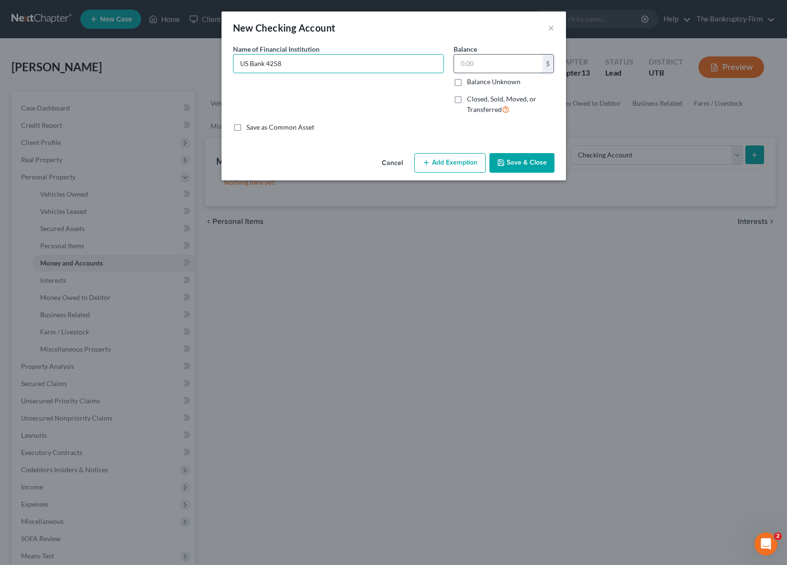
click at [481, 63] on input "text" at bounding box center [498, 64] width 89 height 18
type input "620.07"
click at [536, 161] on button "Save & Close" at bounding box center [521, 163] width 65 height 20
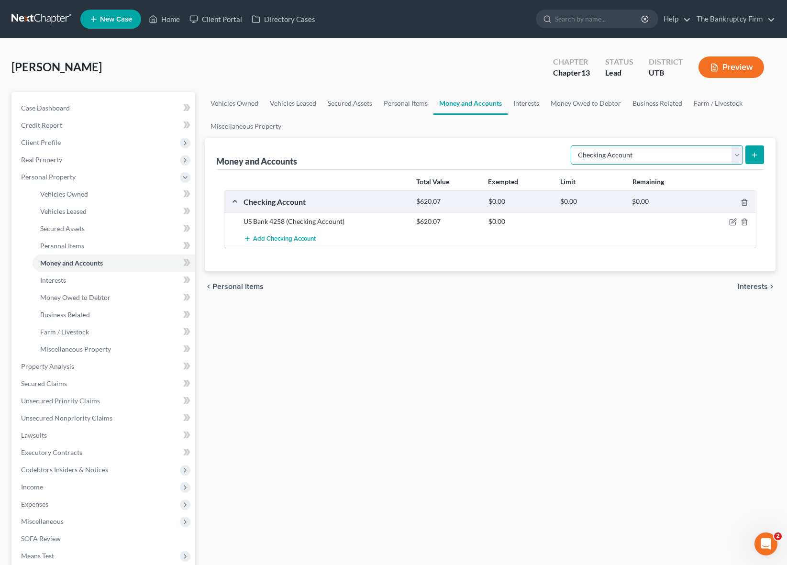
click at [657, 151] on select "Select Account Type Brokerage Cash on Hand Certificates of Deposit Checking Acc…" at bounding box center [657, 154] width 172 height 19
click at [522, 105] on link "Interests" at bounding box center [526, 103] width 37 height 23
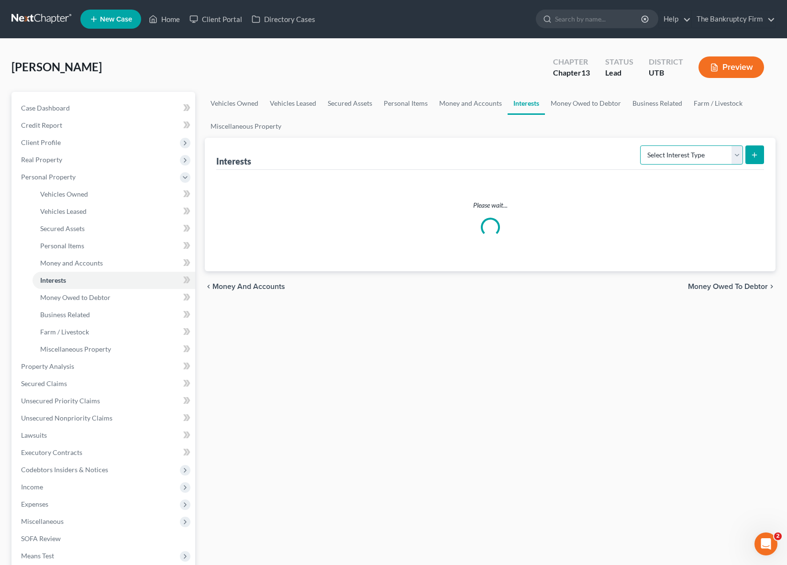
click at [705, 157] on select "Select Interest Type 401K Annuity Bond Education IRA Government Bond Government…" at bounding box center [691, 154] width 103 height 19
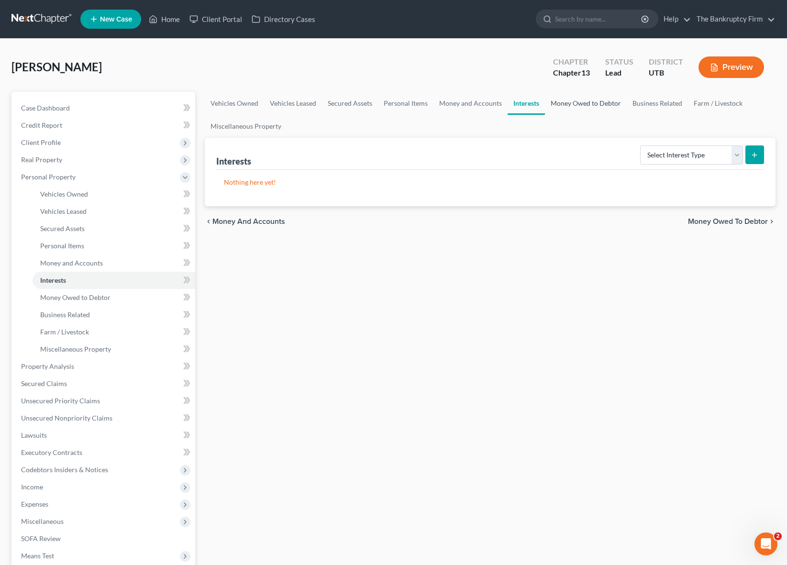
click at [579, 101] on link "Money Owed to Debtor" at bounding box center [586, 103] width 82 height 23
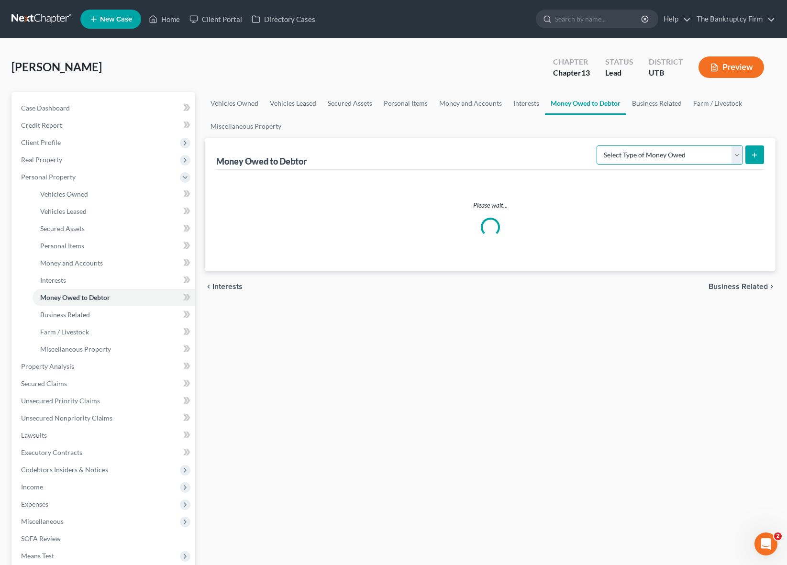
click at [711, 158] on select "Select Type of Money Owed Accounts Receivable Alimony Child Support Claims Agai…" at bounding box center [670, 154] width 146 height 19
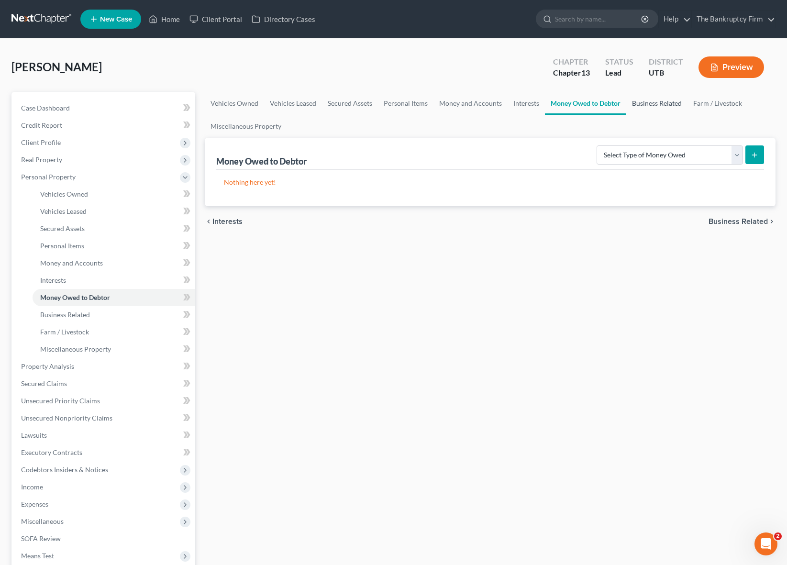
click at [663, 103] on link "Business Related" at bounding box center [656, 103] width 61 height 23
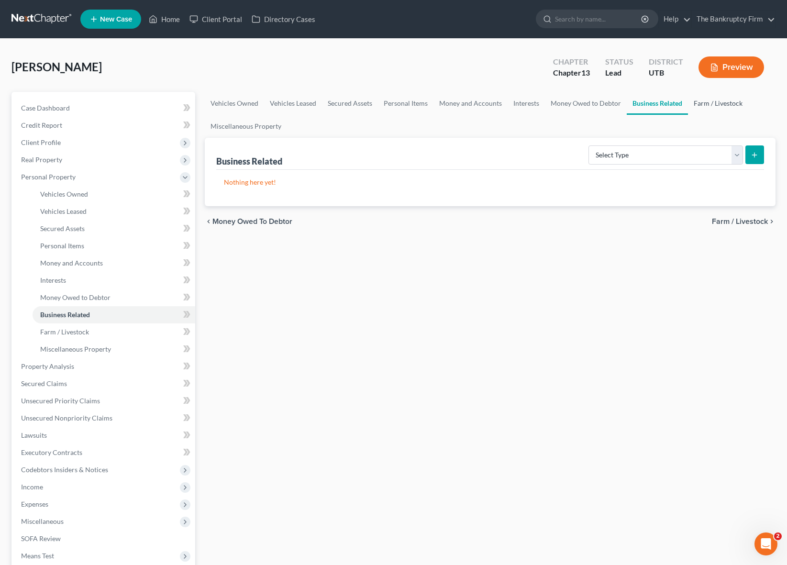
click at [718, 103] on link "Farm / Livestock" at bounding box center [718, 103] width 60 height 23
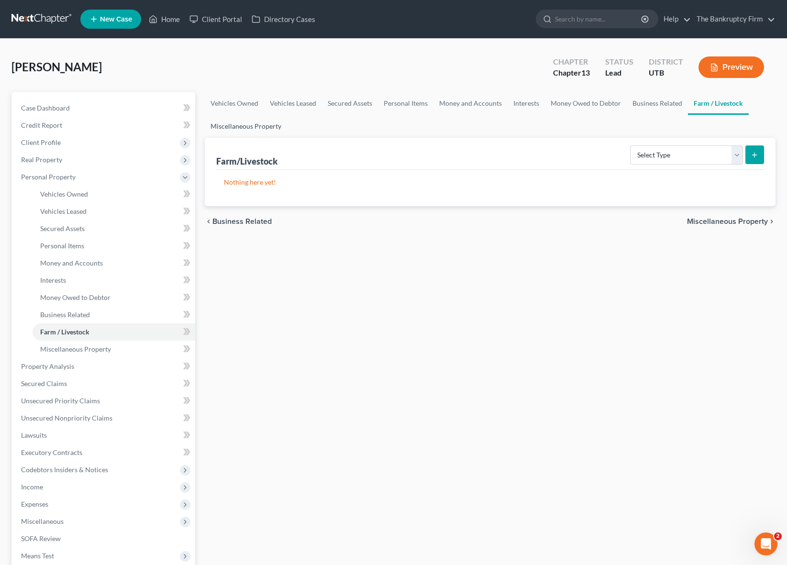
click at [256, 125] on link "Miscellaneous Property" at bounding box center [246, 126] width 82 height 23
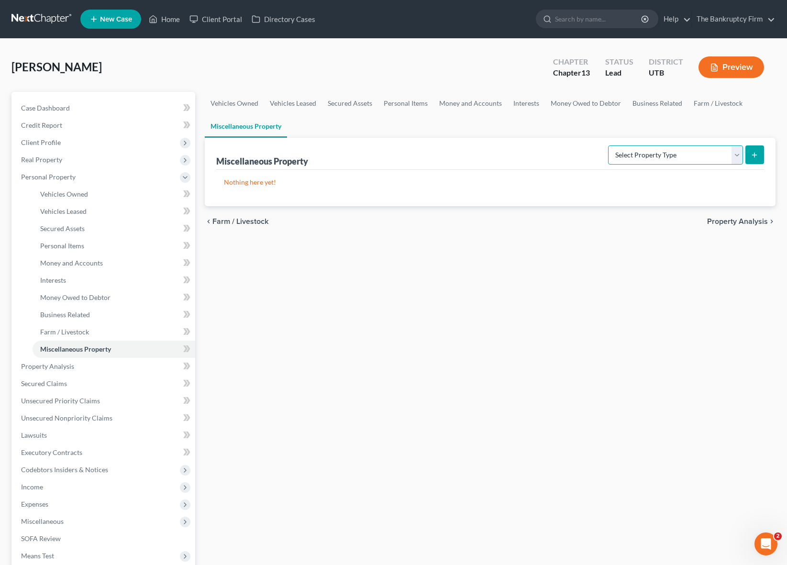
click at [730, 157] on select "Select Property Type Assigned for Creditor Benefit [DATE] Holding for Another N…" at bounding box center [675, 154] width 135 height 19
click at [53, 367] on span "Property Analysis" at bounding box center [47, 366] width 53 height 8
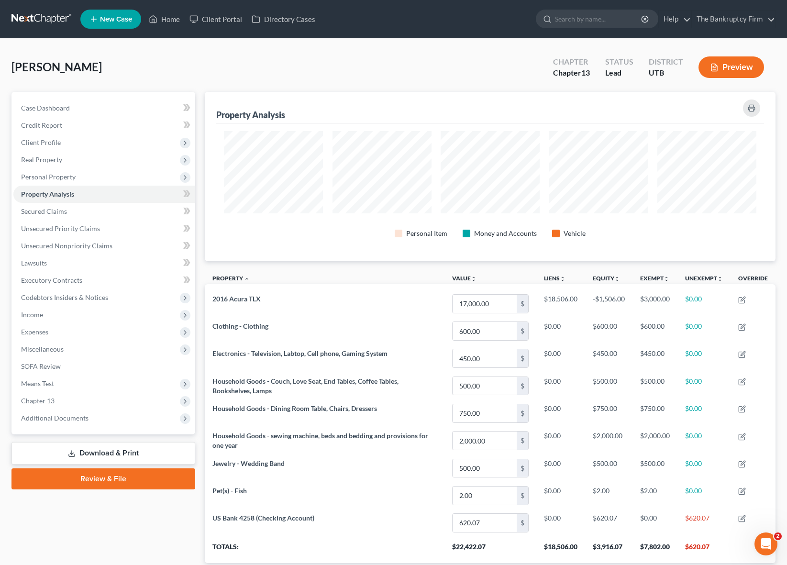
scroll to position [169, 571]
click at [55, 208] on span "Secured Claims" at bounding box center [44, 211] width 46 height 8
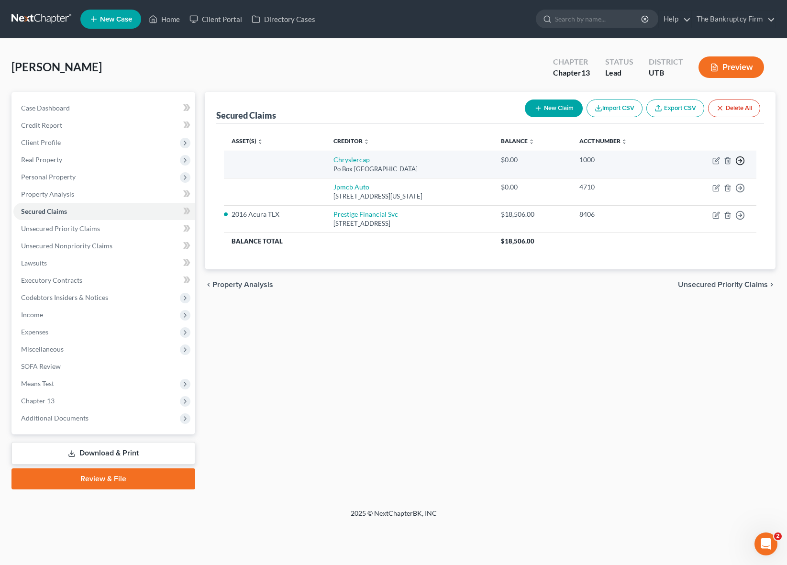
click at [739, 159] on icon "button" at bounding box center [740, 161] width 10 height 10
click at [687, 181] on link "Move to F" at bounding box center [696, 184] width 80 height 16
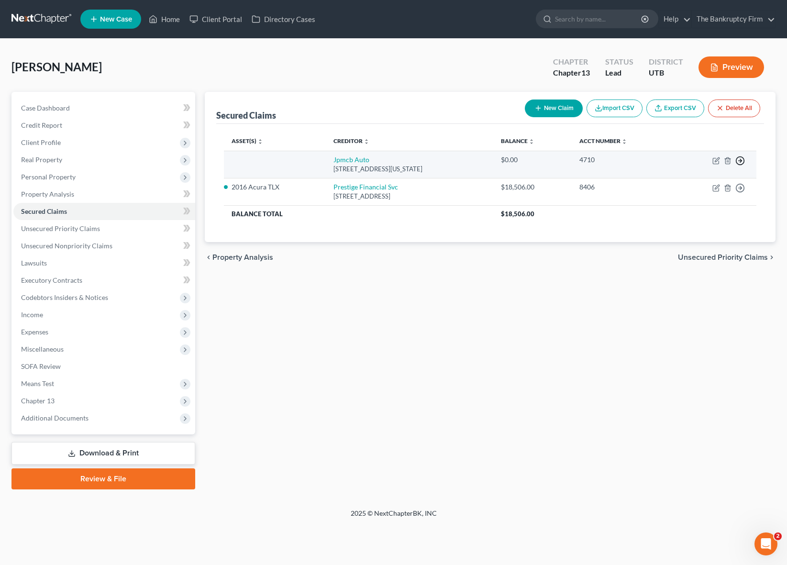
click at [739, 160] on icon "button" at bounding box center [740, 161] width 10 height 10
click at [697, 185] on link "Move to F" at bounding box center [696, 184] width 80 height 16
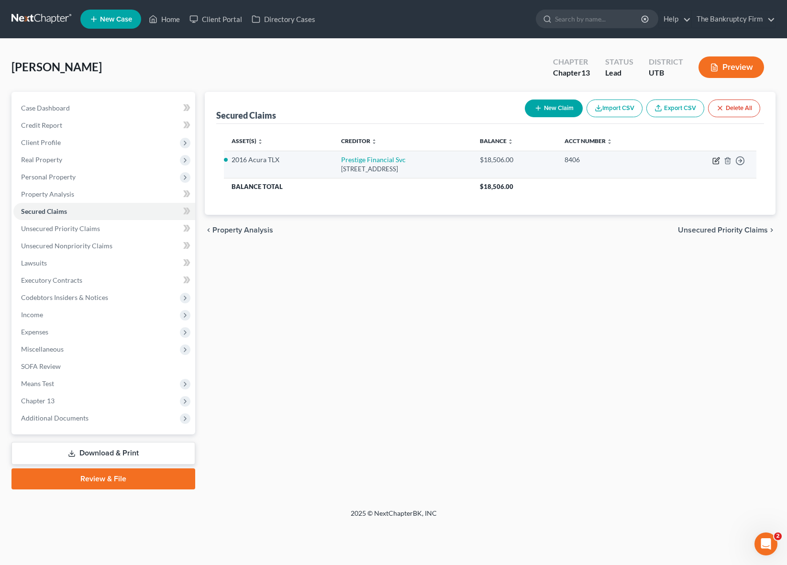
click at [717, 161] on icon "button" at bounding box center [716, 161] width 8 height 8
select select "46"
select select "2"
select select "0"
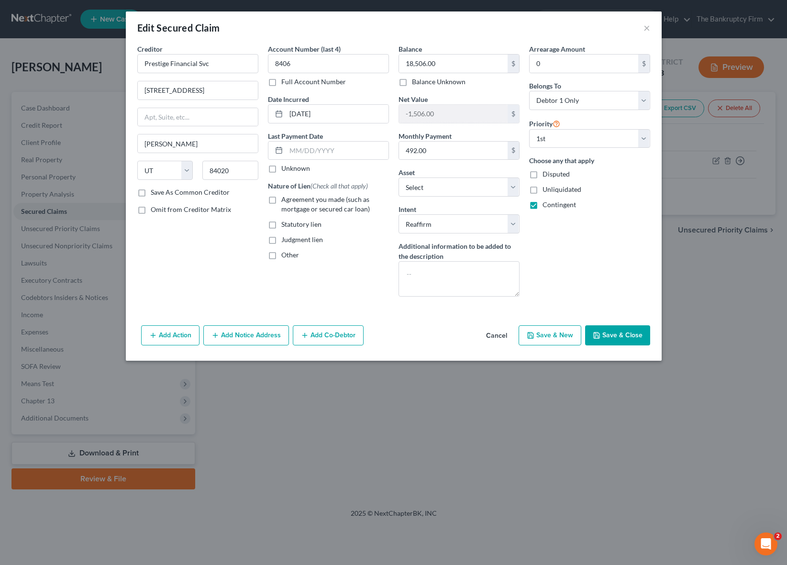
click at [620, 336] on button "Save & Close" at bounding box center [617, 335] width 65 height 20
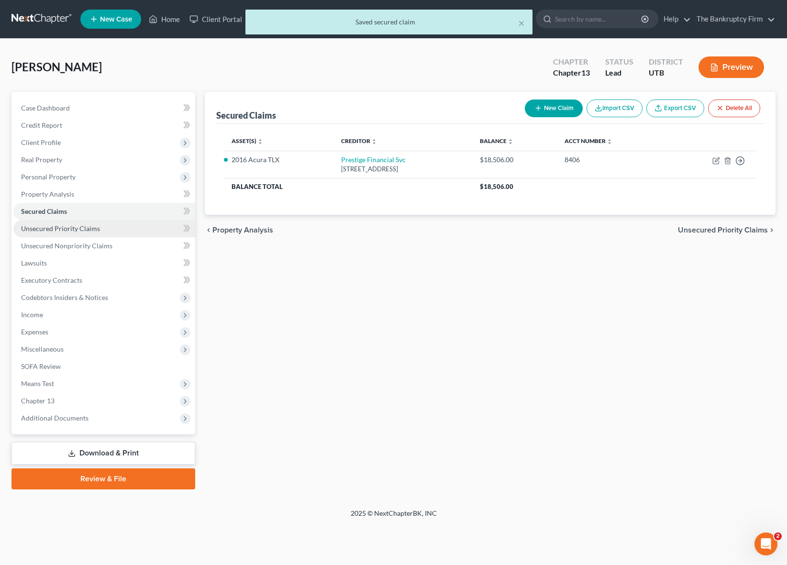
click at [74, 228] on span "Unsecured Priority Claims" at bounding box center [60, 228] width 79 height 8
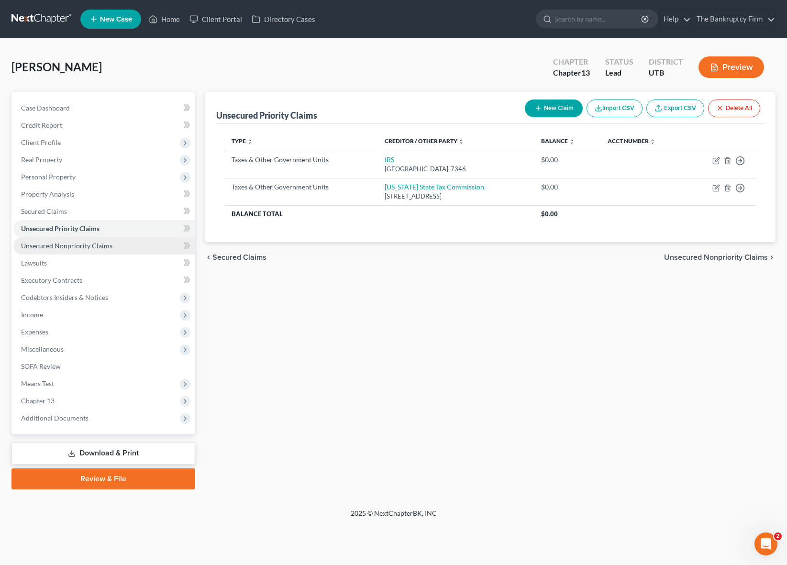
click at [77, 248] on span "Unsecured Nonpriority Claims" at bounding box center [66, 246] width 91 height 8
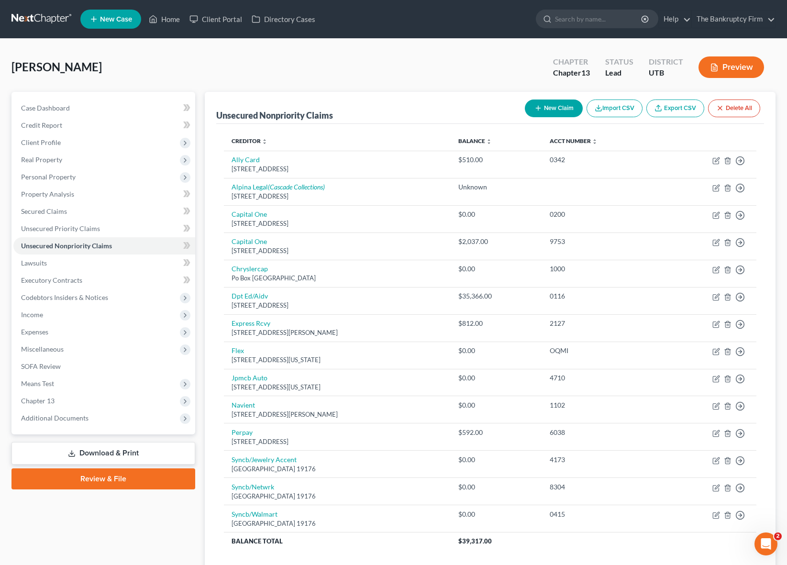
click at [228, 64] on div "[PERSON_NAME] Upgraded Chapter Chapter 13 Status Lead District UTB Preview" at bounding box center [393, 71] width 764 height 42
click at [57, 260] on link "Lawsuits" at bounding box center [104, 263] width 182 height 17
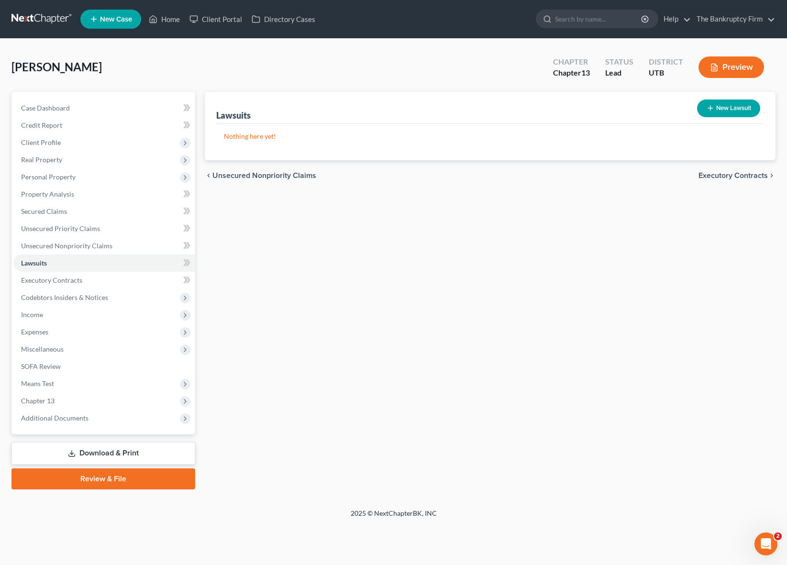
click at [733, 109] on button "New Lawsuit" at bounding box center [728, 109] width 63 height 18
select select "0"
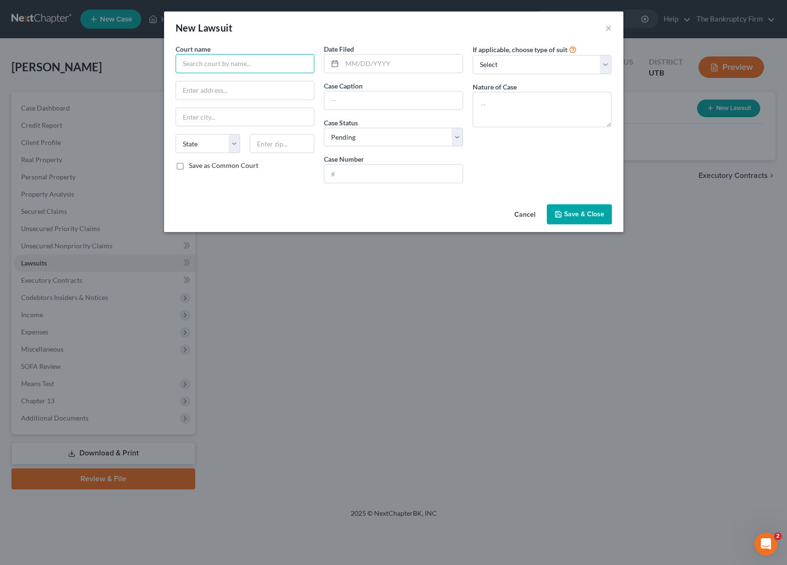
click at [218, 67] on input "text" at bounding box center [245, 63] width 139 height 19
click at [224, 66] on input "text" at bounding box center [245, 63] width 139 height 19
type input "first judicial"
type input "[GEOGRAPHIC_DATA]"
click at [377, 62] on input "text" at bounding box center [402, 64] width 121 height 18
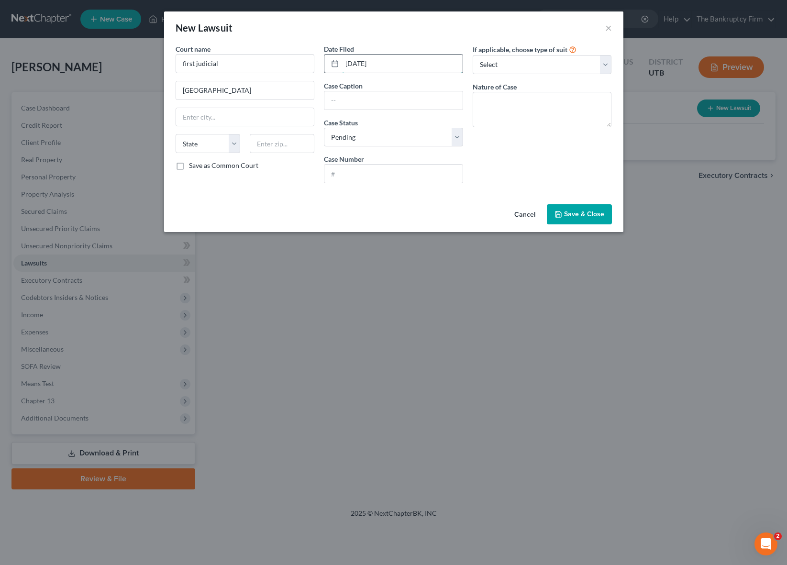
type input "[DATE]"
type input "Express Recovery vs [PERSON_NAME]"
click at [376, 137] on select "Select Pending On Appeal Concluded" at bounding box center [393, 137] width 139 height 19
click at [324, 128] on select "Select Pending On Appeal Concluded" at bounding box center [393, 137] width 139 height 19
click at [369, 175] on input "text" at bounding box center [393, 174] width 138 height 18
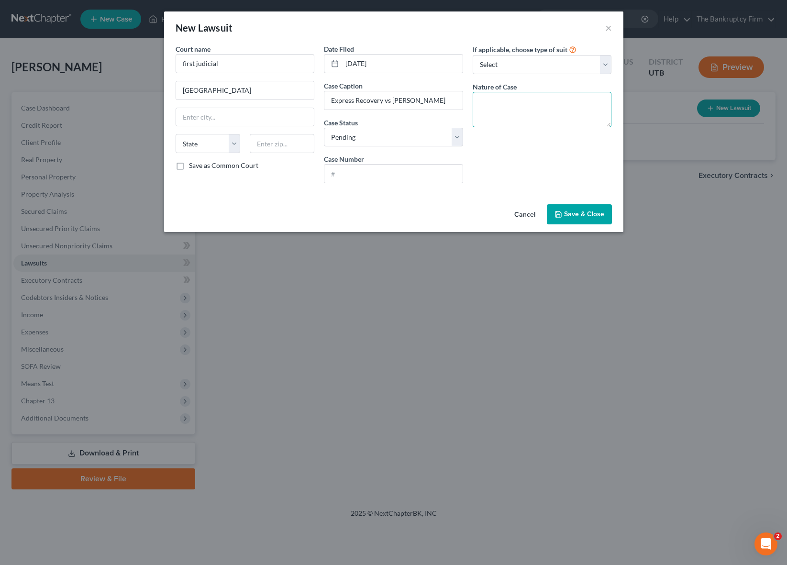
click at [490, 99] on textarea at bounding box center [542, 109] width 139 height 35
type textarea "Complaint"
click at [599, 60] on select "Select Repossession Garnishment Foreclosure Attached, Seized, Or Levied Other" at bounding box center [542, 64] width 139 height 19
select select "4"
click at [473, 55] on select "Select Repossession Garnishment Foreclosure Attached, Seized, Or Levied Other" at bounding box center [542, 64] width 139 height 19
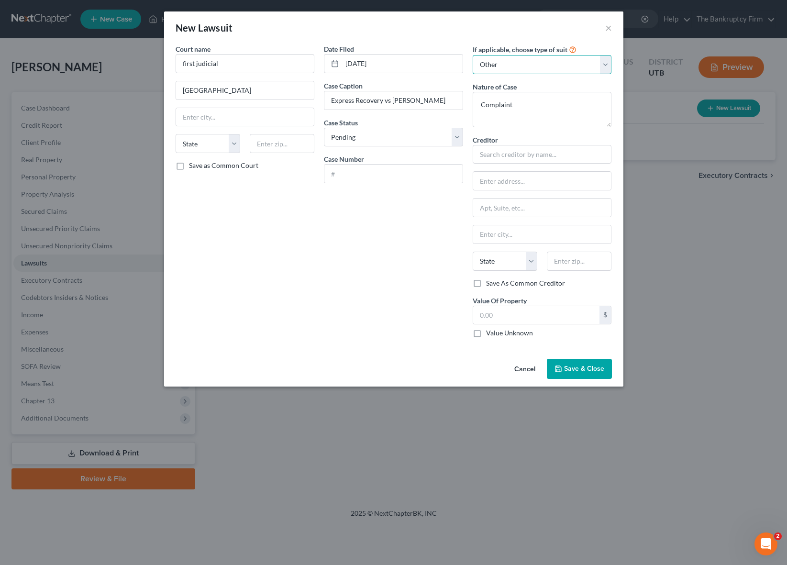
click at [605, 61] on select "Select Repossession Garnishment Foreclosure Attached, Seized, Or Levied Other" at bounding box center [542, 64] width 139 height 19
select select
click at [473, 55] on select "Select Repossession Garnishment Foreclosure Attached, Seized, Or Levied Other" at bounding box center [542, 64] width 139 height 19
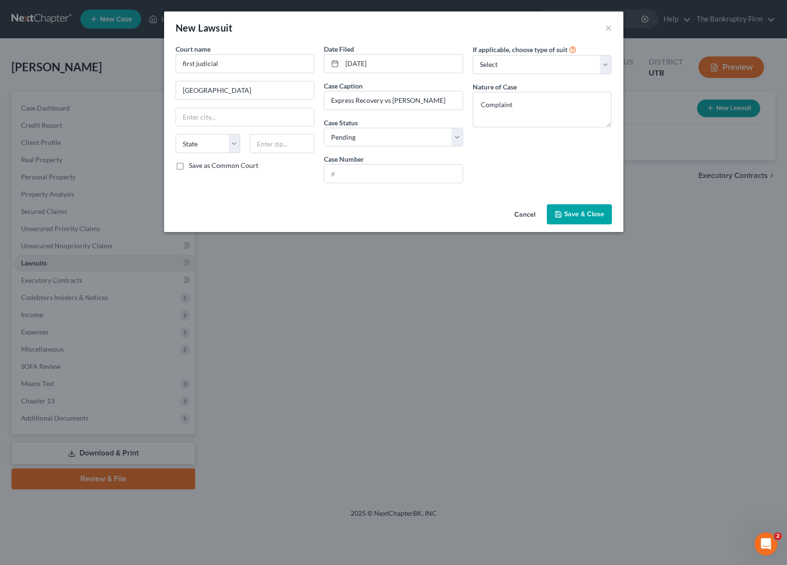
click at [590, 213] on span "Save & Close" at bounding box center [584, 214] width 40 height 8
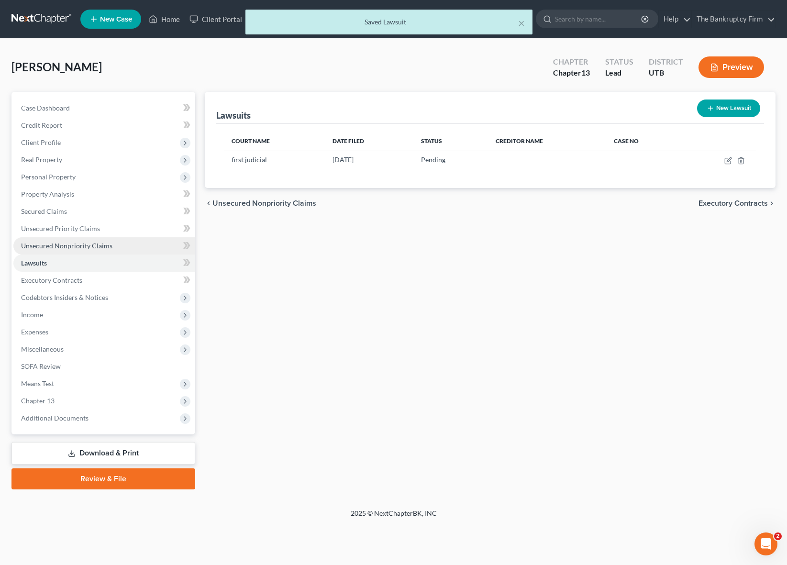
click at [75, 244] on span "Unsecured Nonpriority Claims" at bounding box center [66, 246] width 91 height 8
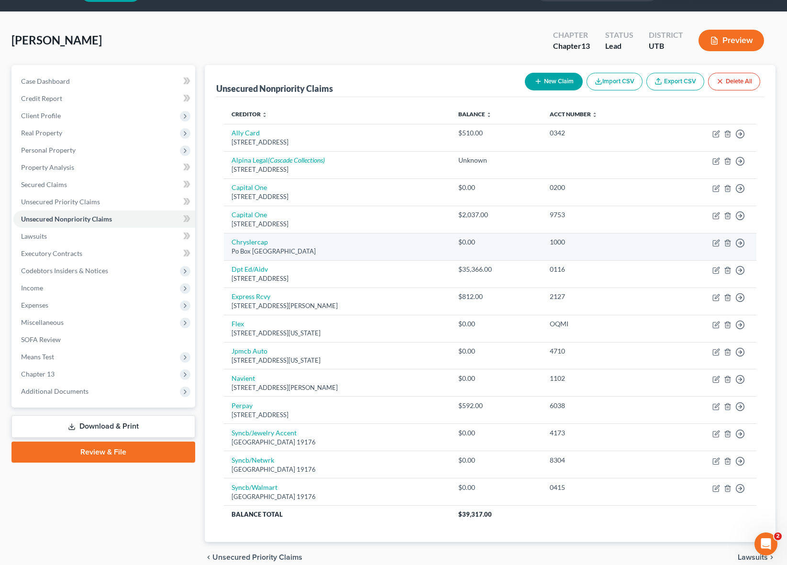
scroll to position [71, 0]
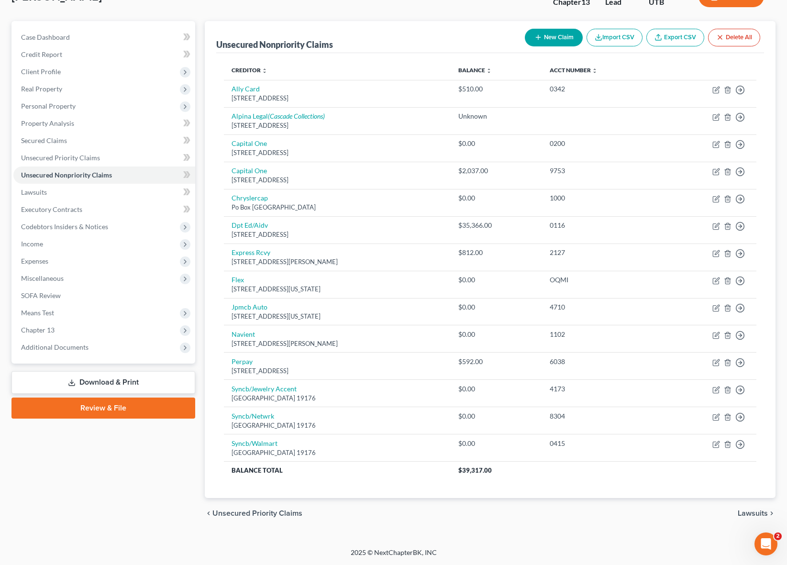
click at [539, 35] on icon "button" at bounding box center [538, 37] width 8 height 8
select select "0"
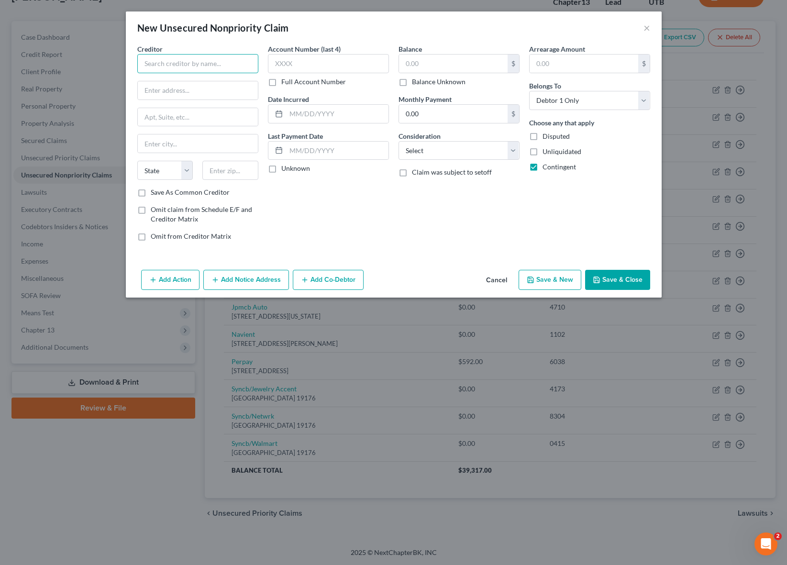
click at [171, 63] on input "text" at bounding box center [197, 63] width 121 height 19
type input "H"
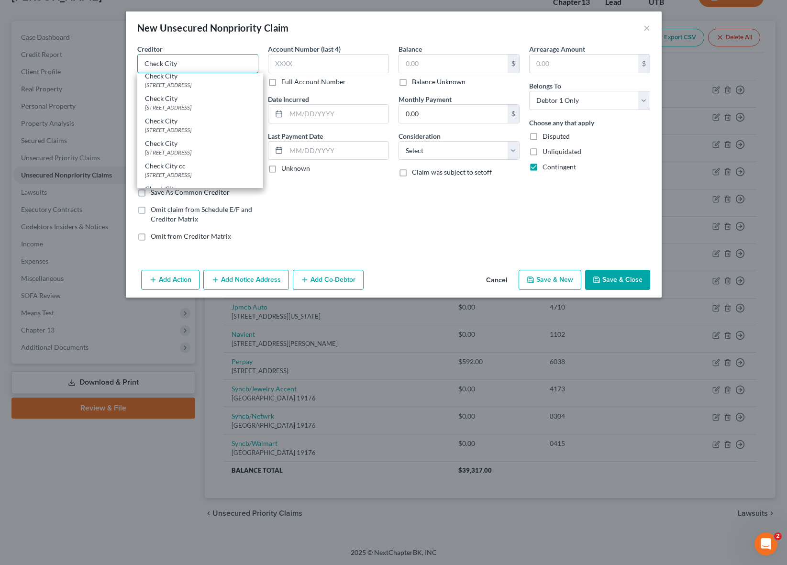
scroll to position [186, 0]
type input "Check City"
click at [187, 111] on div "[STREET_ADDRESS]" at bounding box center [200, 106] width 111 height 8
type input "[STREET_ADDRESS]"
type input "[PERSON_NAME]"
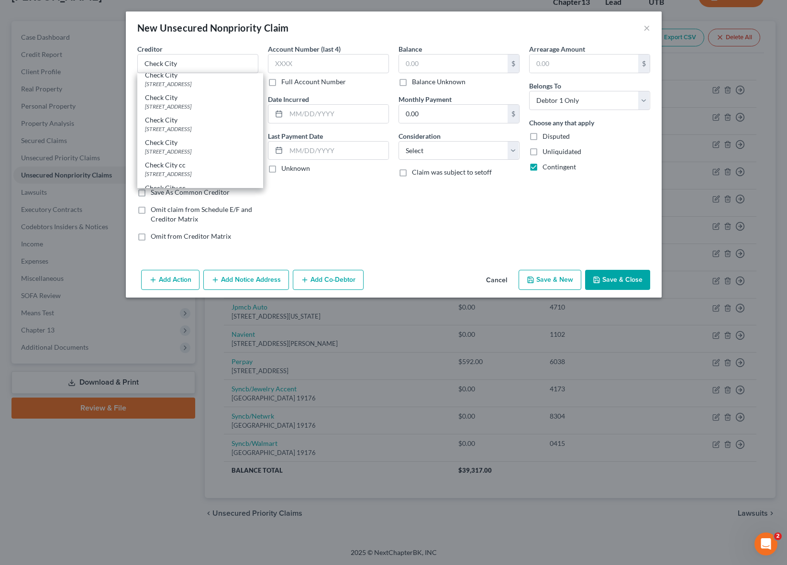
select select "46"
type input "84341-0000"
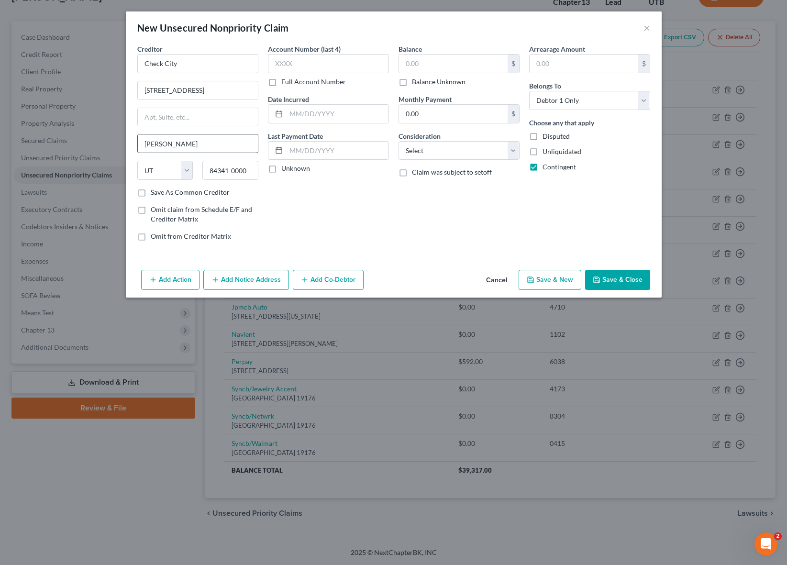
scroll to position [0, 0]
click at [340, 63] on input "text" at bounding box center [328, 63] width 121 height 19
type input "i"
type input "unk"
type input "2025"
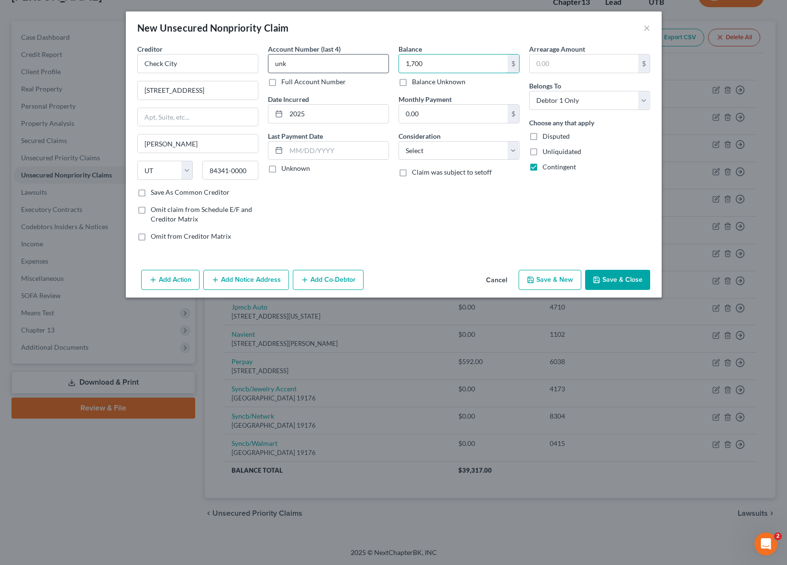
type input "1,700"
click at [448, 153] on select "Select Cable / Satellite Services Collection Agency Credit Card Debt Debt Couns…" at bounding box center [459, 150] width 121 height 19
select select "10"
click at [399, 141] on select "Select Cable / Satellite Services Collection Agency Credit Card Debt Debt Couns…" at bounding box center [459, 150] width 121 height 19
click at [632, 280] on button "Save & Close" at bounding box center [617, 280] width 65 height 20
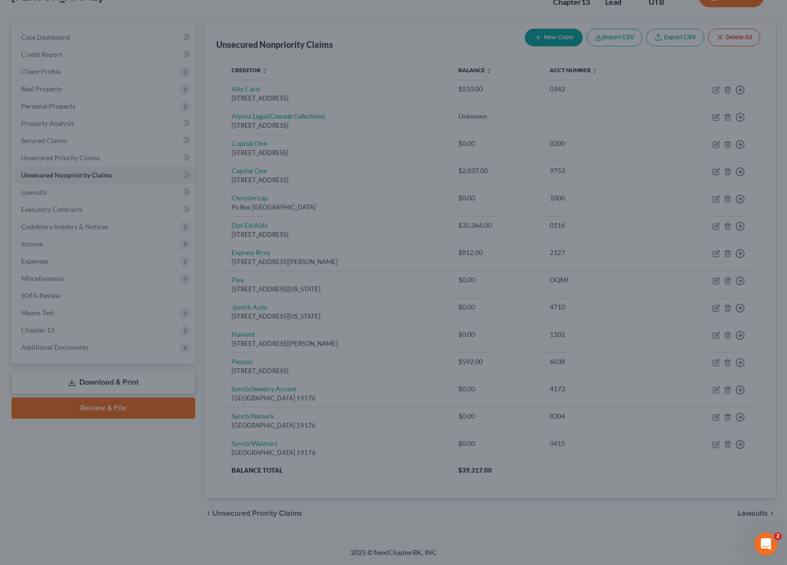
type input "1,700.00"
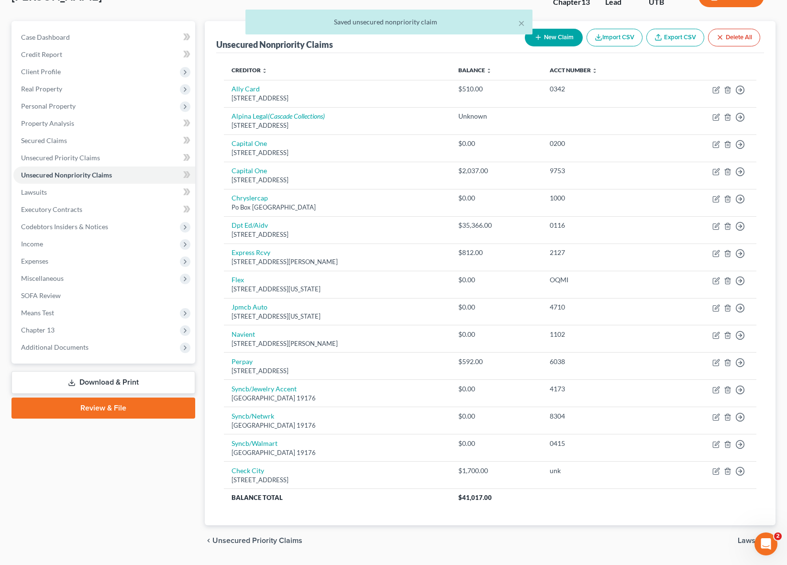
click at [563, 38] on div "× Saved unsecured nonpriority claim" at bounding box center [388, 25] width 787 height 30
click at [552, 36] on div "× Saved unsecured nonpriority claim" at bounding box center [388, 25] width 787 height 30
click at [543, 40] on button "New Claim" at bounding box center [554, 38] width 58 height 18
select select "0"
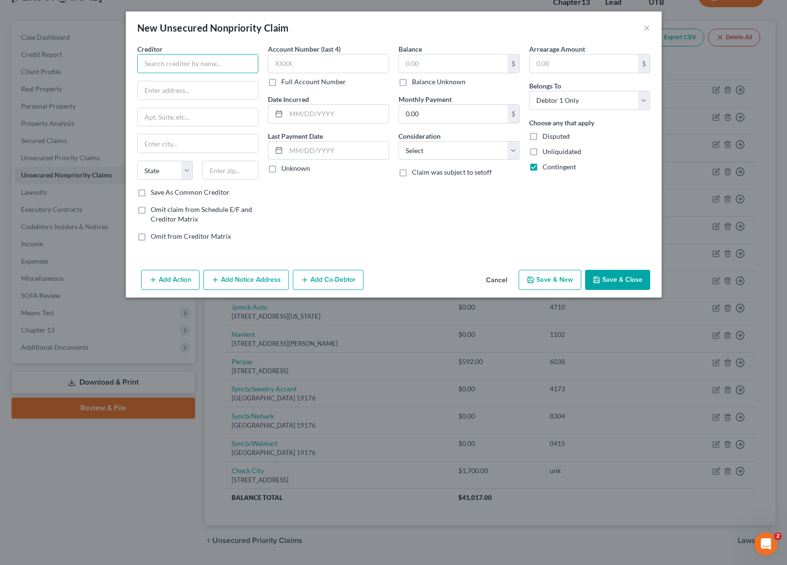
click at [152, 66] on input "text" at bounding box center [197, 63] width 121 height 19
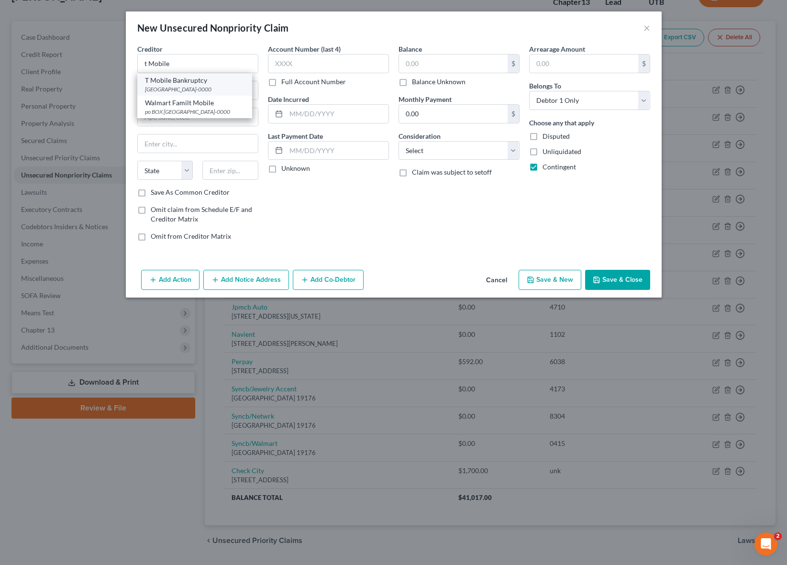
click at [164, 86] on div "[GEOGRAPHIC_DATA]-0000" at bounding box center [195, 89] width 100 height 8
type input "T Mobile Bankruptcy"
type input "PO Box 37380"
type input "[GEOGRAPHIC_DATA]"
select select "34"
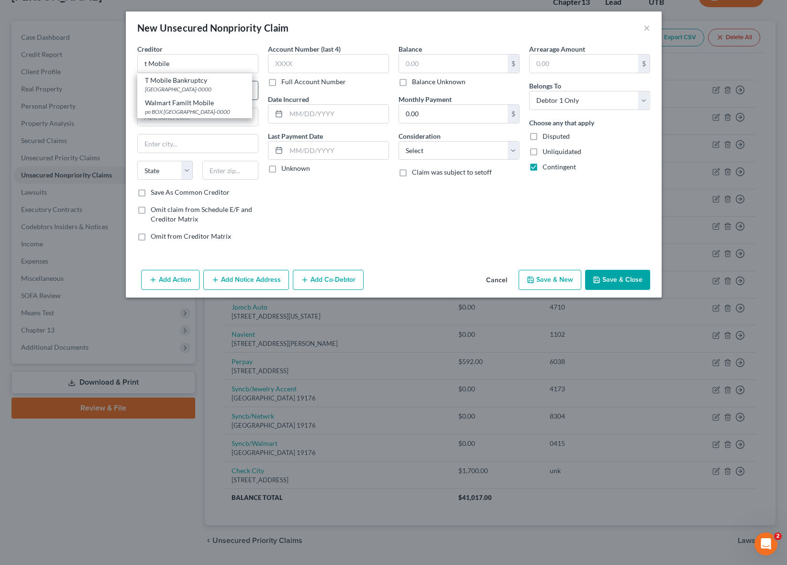
type input "87176-0000"
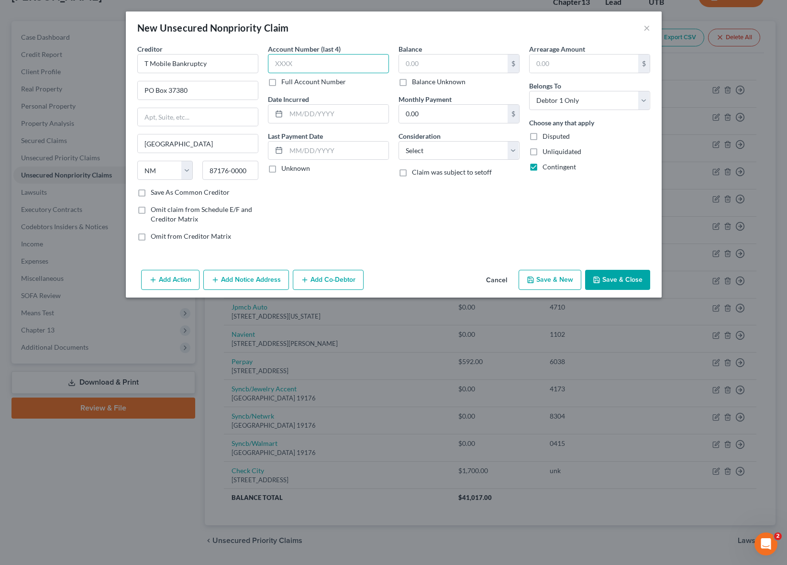
click at [332, 65] on input "text" at bounding box center [328, 63] width 121 height 19
type input "unk"
type input "2025"
click at [412, 83] on label "Balance Unknown" at bounding box center [439, 82] width 54 height 10
click at [416, 83] on input "Balance Unknown" at bounding box center [419, 80] width 6 height 6
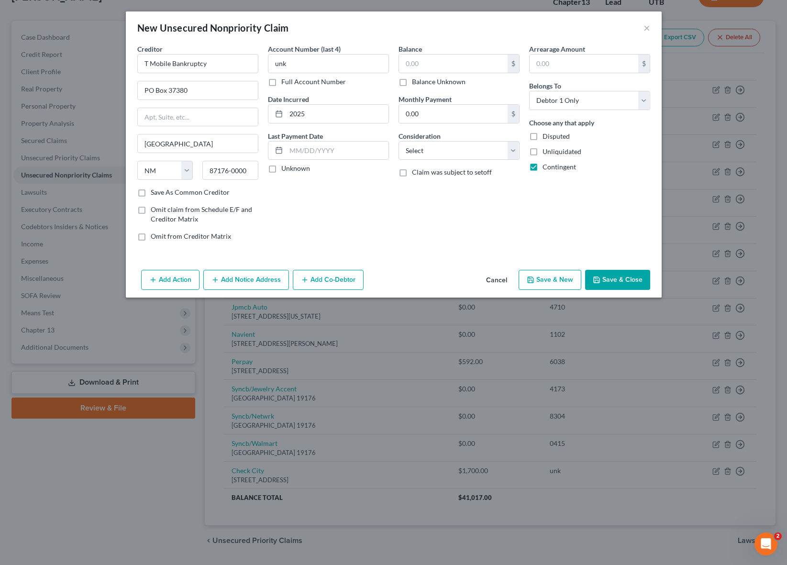
checkbox input "true"
type input "0.00"
click at [471, 149] on select "Select Cable / Satellite Services Collection Agency Credit Card Debt Debt Couns…" at bounding box center [459, 150] width 121 height 19
select select "20"
click at [399, 141] on select "Select Cable / Satellite Services Collection Agency Credit Card Debt Debt Couns…" at bounding box center [459, 150] width 121 height 19
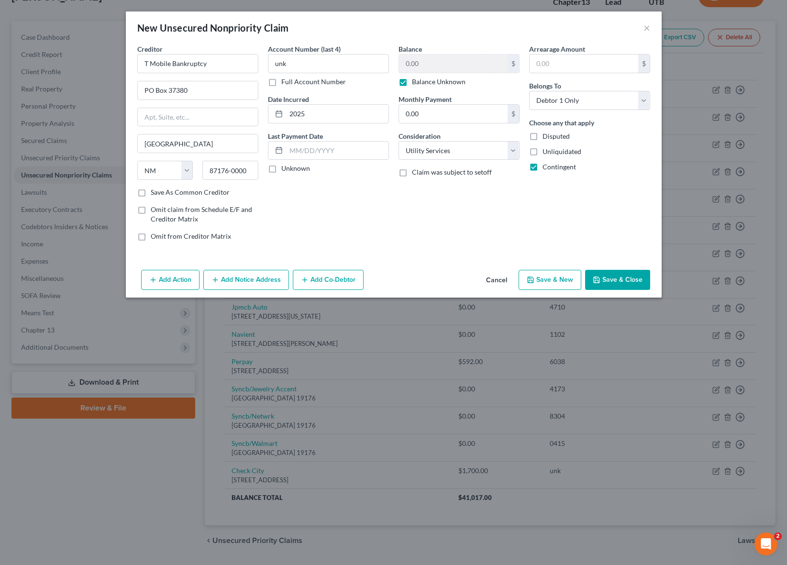
click at [325, 220] on div "Account Number (last 4) unk Full Account Number Date Incurred 2025 Last Payment…" at bounding box center [328, 146] width 131 height 205
drag, startPoint x: 402, startPoint y: 82, endPoint x: 433, endPoint y: 65, distance: 35.5
click at [412, 82] on label "Balance Unknown" at bounding box center [439, 82] width 54 height 10
click at [416, 82] on input "Balance Unknown" at bounding box center [419, 80] width 6 height 6
checkbox input "false"
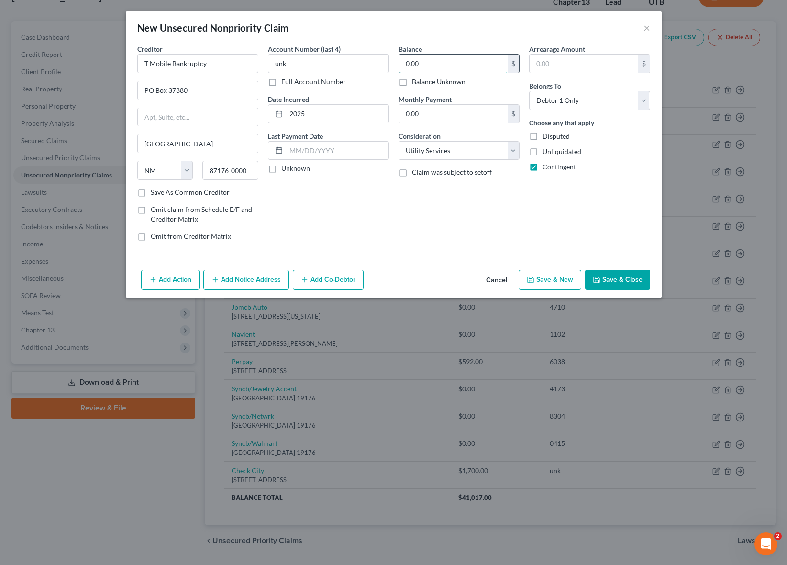
click at [434, 64] on input "0.00" at bounding box center [453, 64] width 109 height 18
type input "170"
click at [618, 278] on button "Save & Close" at bounding box center [617, 280] width 65 height 20
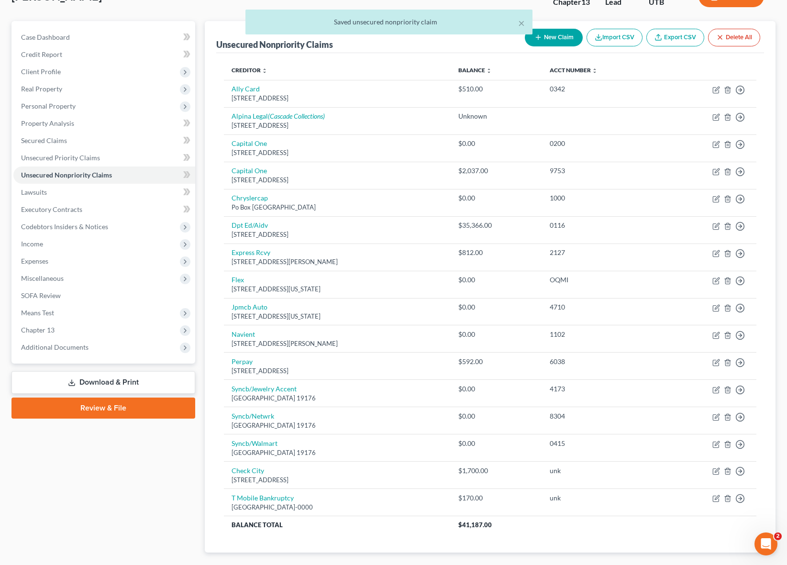
click at [200, 94] on div "Unsecured Nonpriority Claims New Claim Import CSV Export CSV Delete All Credito…" at bounding box center [490, 302] width 580 height 562
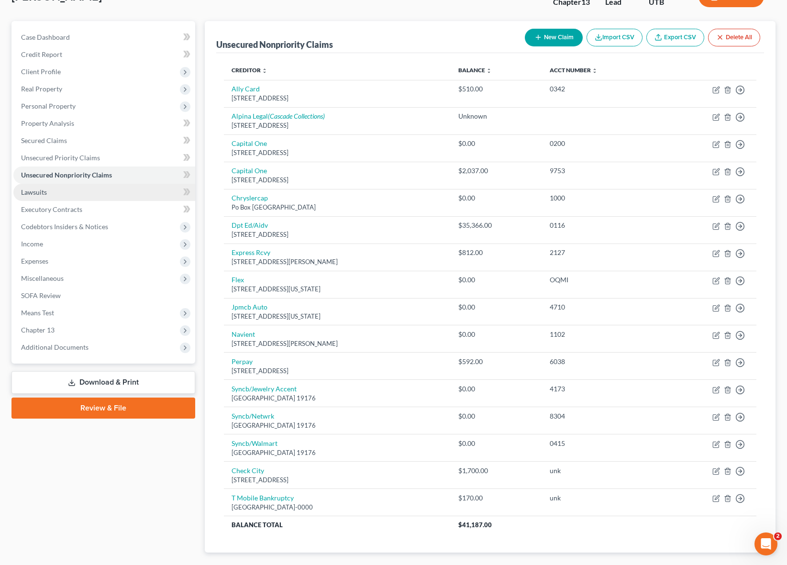
click at [37, 189] on span "Lawsuits" at bounding box center [34, 192] width 26 height 8
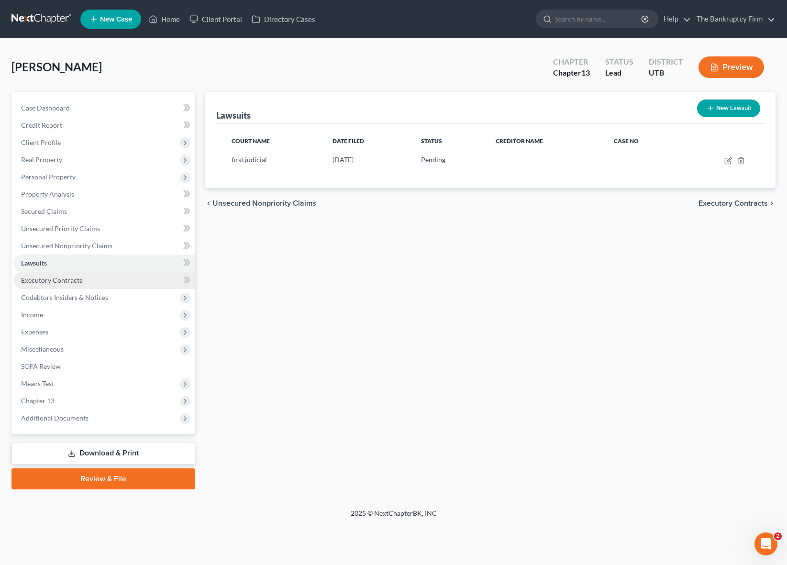
click at [66, 278] on span "Executory Contracts" at bounding box center [51, 280] width 61 height 8
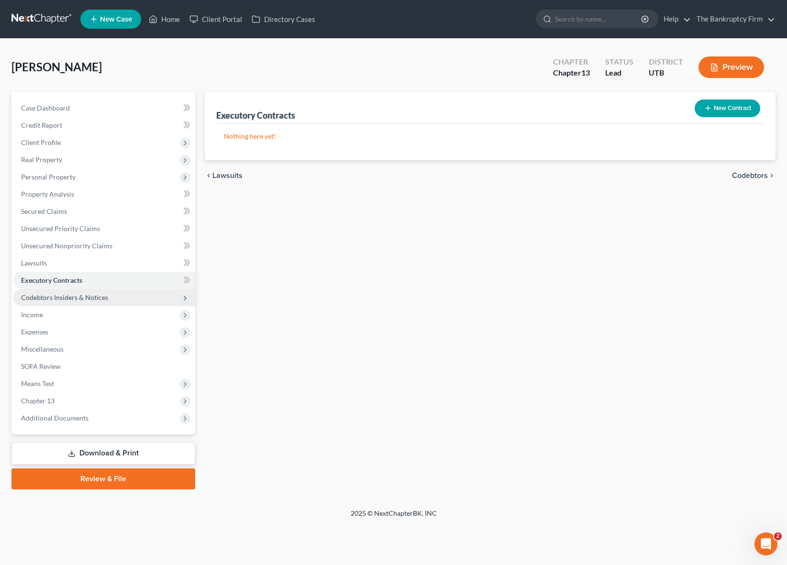
click at [78, 294] on span "Codebtors Insiders & Notices" at bounding box center [64, 297] width 87 height 8
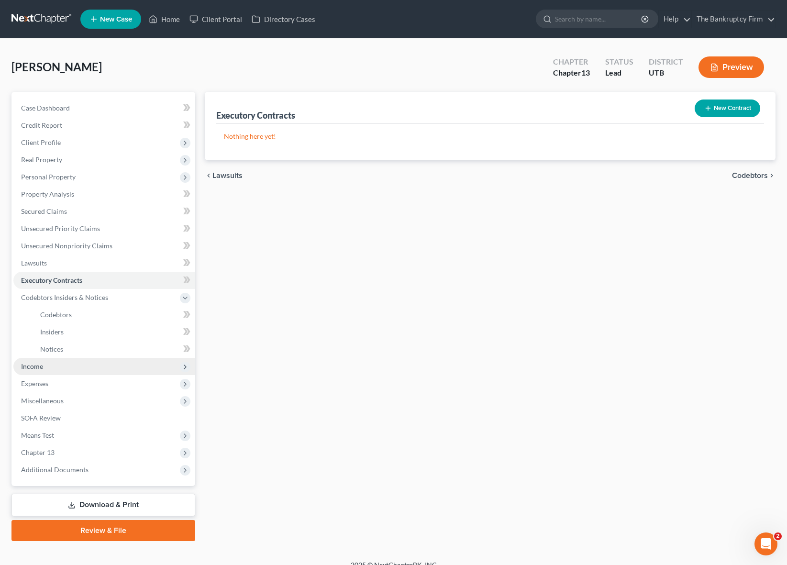
click at [39, 366] on span "Income" at bounding box center [32, 366] width 22 height 8
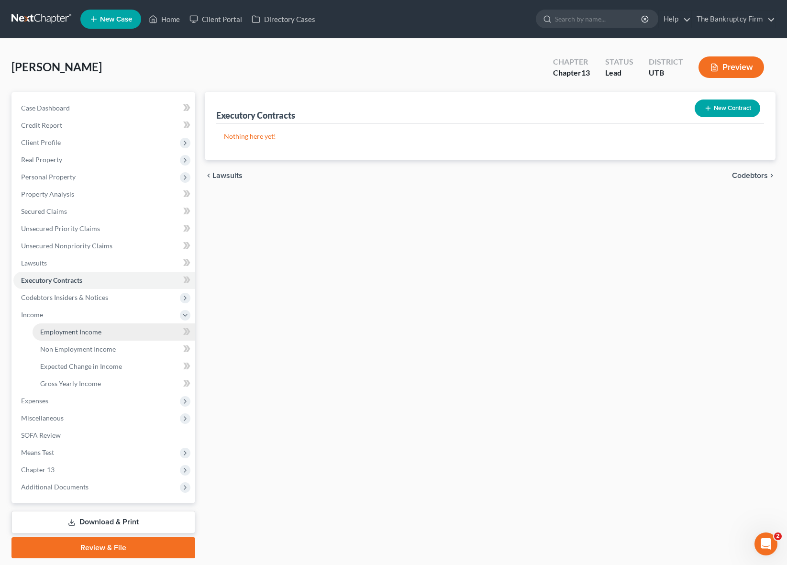
click at [72, 332] on span "Employment Income" at bounding box center [70, 332] width 61 height 8
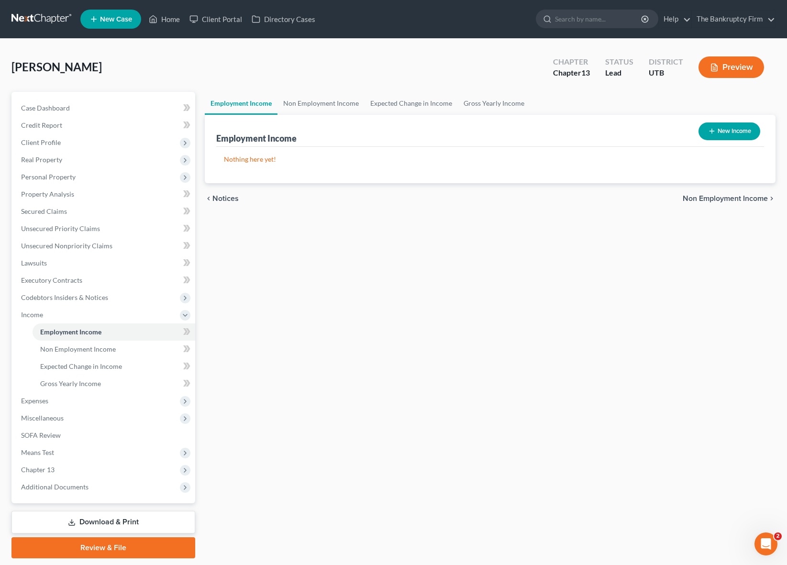
click at [742, 130] on button "New Income" at bounding box center [730, 131] width 62 height 18
select select "0"
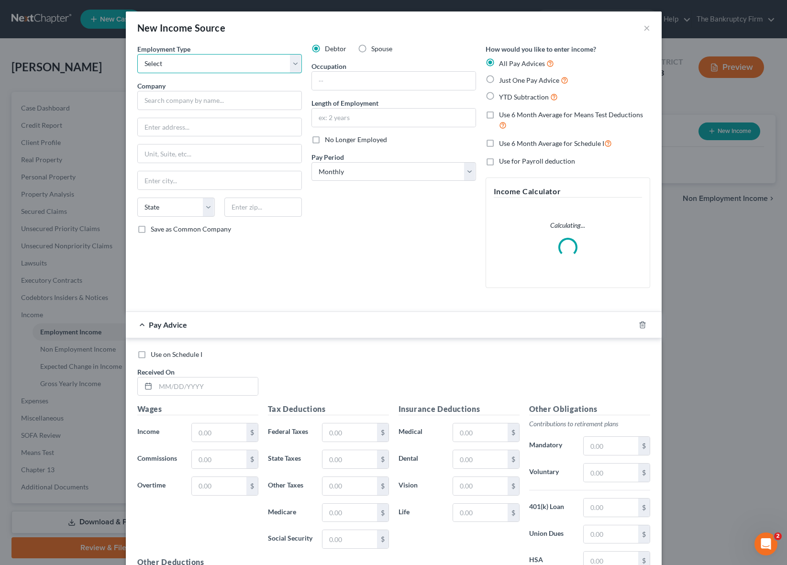
click at [202, 61] on select "Select Full or [DEMOGRAPHIC_DATA] Employment Self Employment" at bounding box center [219, 63] width 165 height 19
select select "0"
click at [137, 54] on select "Select Full or [DEMOGRAPHIC_DATA] Employment Self Employment" at bounding box center [219, 63] width 165 height 19
click at [168, 101] on input "text" at bounding box center [219, 100] width 165 height 19
type input "Presto"
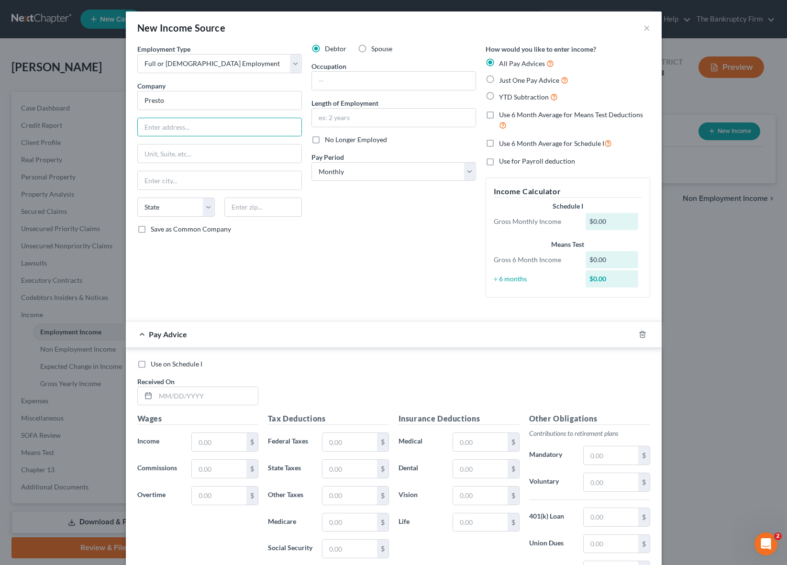
drag, startPoint x: 296, startPoint y: 255, endPoint x: 203, endPoint y: 143, distance: 145.4
click at [296, 255] on div "Employment Type * Select Full or [DEMOGRAPHIC_DATA] Employment Self Employment …" at bounding box center [220, 174] width 174 height 261
click at [174, 103] on input "Presto" at bounding box center [219, 100] width 165 height 19
click at [212, 442] on input "text" at bounding box center [219, 442] width 54 height 18
type input "1,018.73"
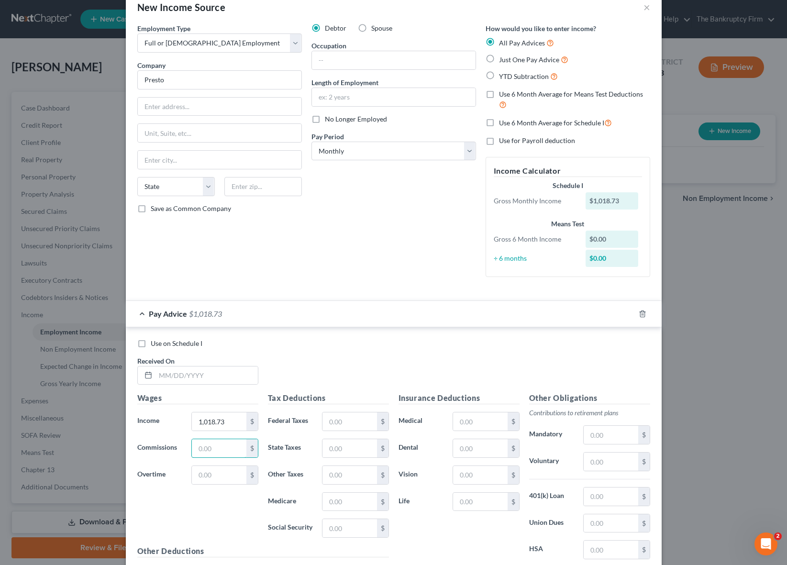
scroll to position [22, 0]
click at [341, 422] on input "text" at bounding box center [349, 420] width 54 height 18
type input "111.86"
click at [465, 418] on input "text" at bounding box center [480, 420] width 54 height 18
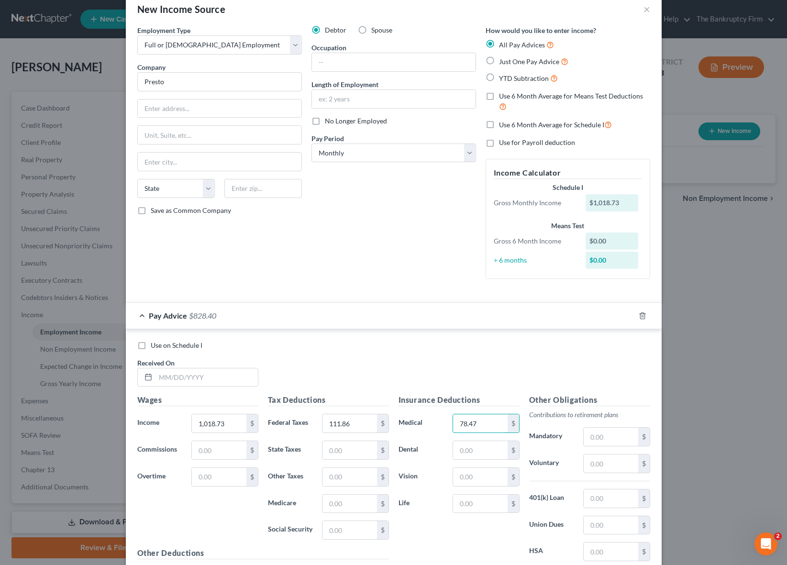
type input "78.47"
click at [176, 111] on input "text" at bounding box center [220, 109] width 164 height 18
type input "[STREET_ADDRESS]"
type input "Lewiston"
select select "46"
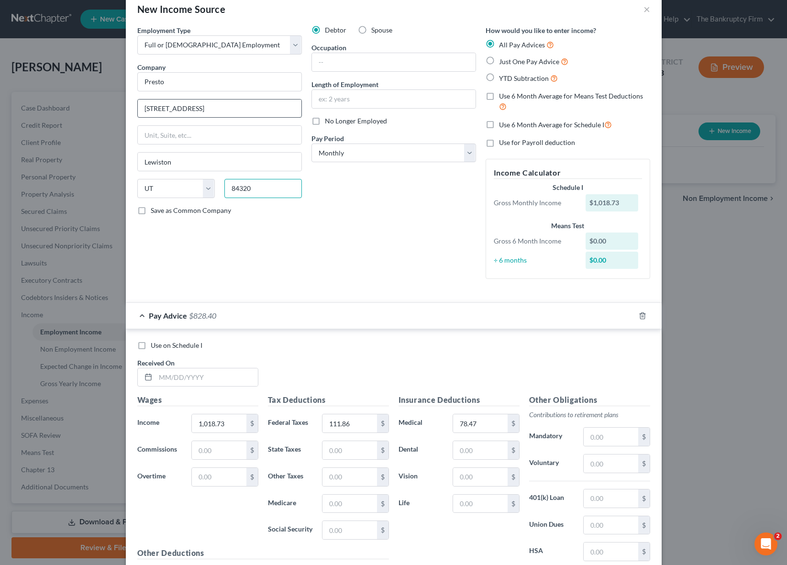
type input "84320"
click at [499, 75] on label "YTD Subtraction" at bounding box center [528, 78] width 59 height 11
click at [503, 75] on input "YTD Subtraction" at bounding box center [506, 76] width 6 height 6
radio input "true"
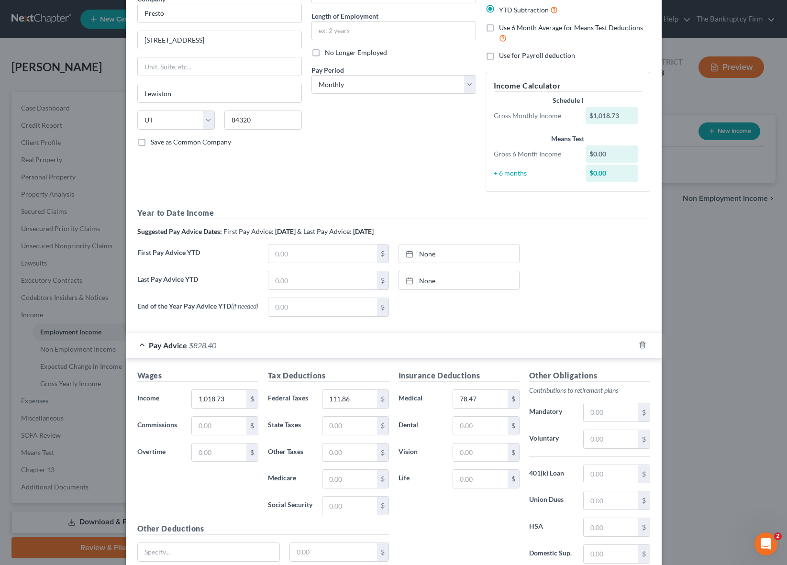
scroll to position [90, 0]
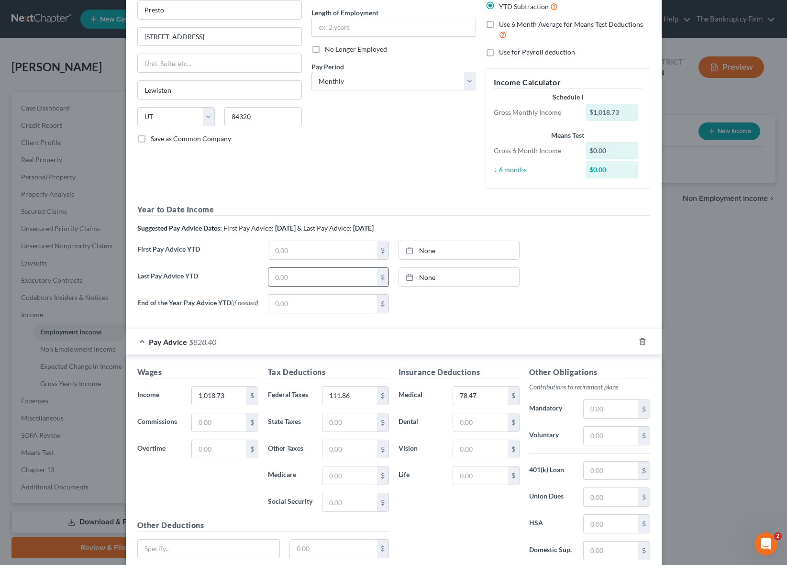
click at [311, 279] on input "text" at bounding box center [322, 277] width 109 height 18
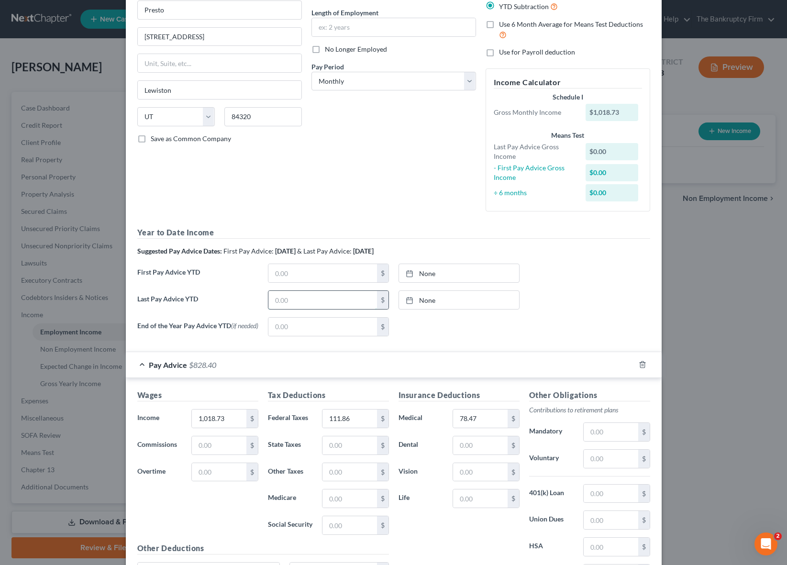
paste input "32853.13"
type input "32853.13"
type input "[DATE]"
click at [422, 299] on link "[DATE]" at bounding box center [459, 300] width 120 height 18
click at [294, 271] on input "text" at bounding box center [322, 273] width 109 height 18
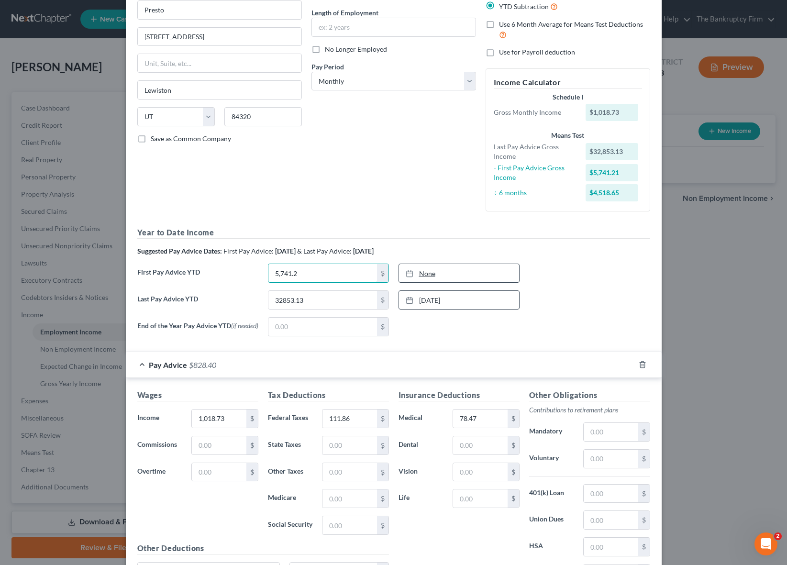
type input "5,741.21"
click at [511, 332] on div "None close Date Time chevron_left [DATE] chevron_right Su M Tu W Th F Sa 27 28 …" at bounding box center [459, 326] width 131 height 19
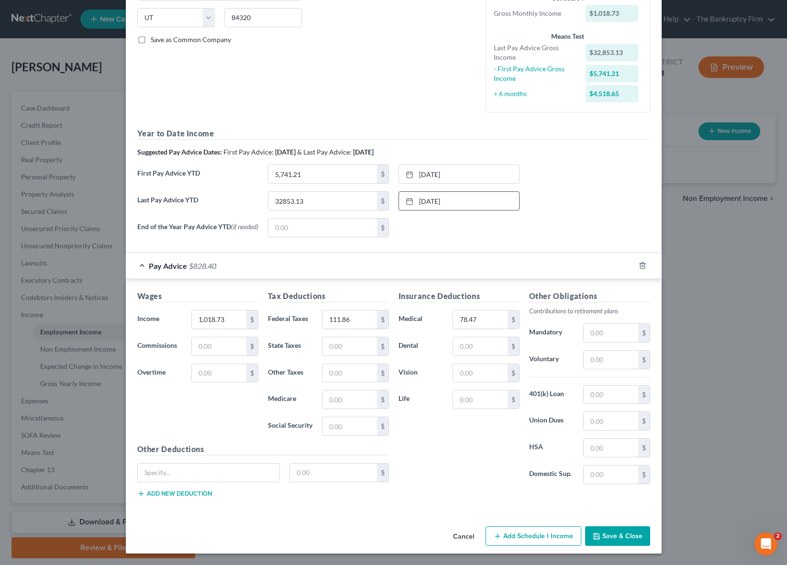
click at [613, 533] on button "Save & Close" at bounding box center [617, 536] width 65 height 20
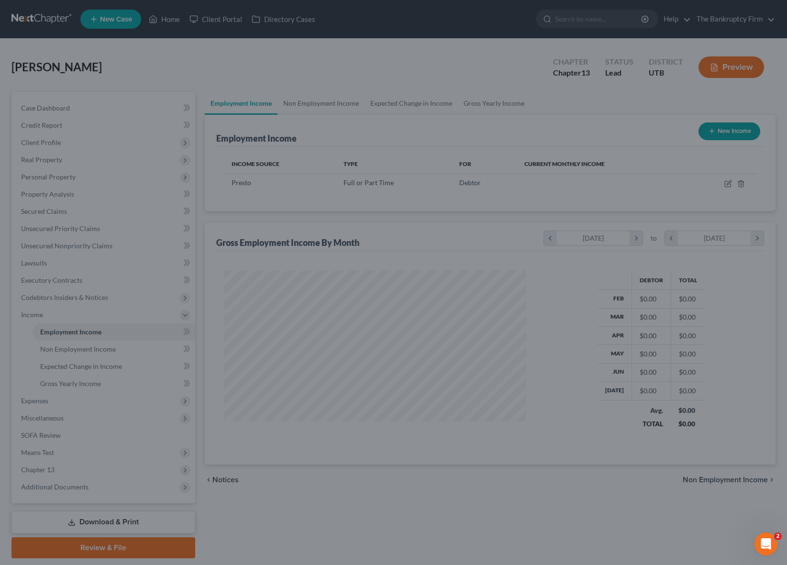
scroll to position [172, 322]
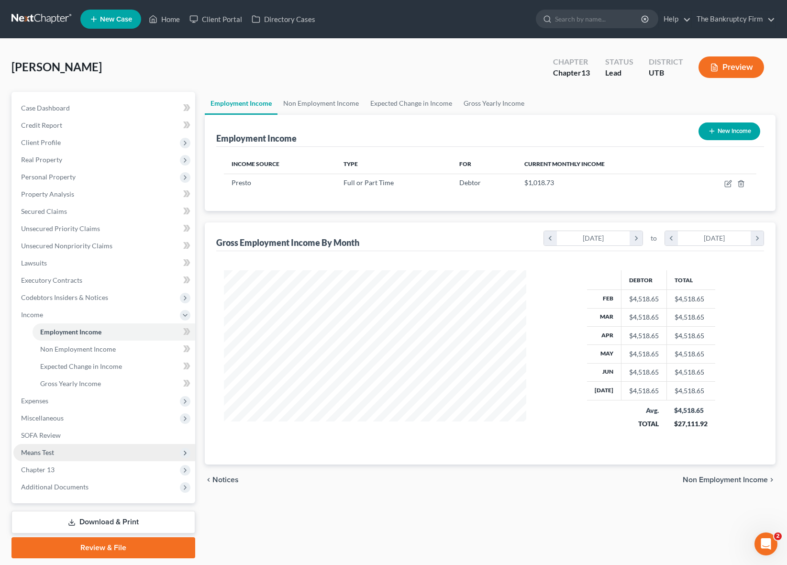
click at [48, 452] on span "Means Test" at bounding box center [37, 452] width 33 height 8
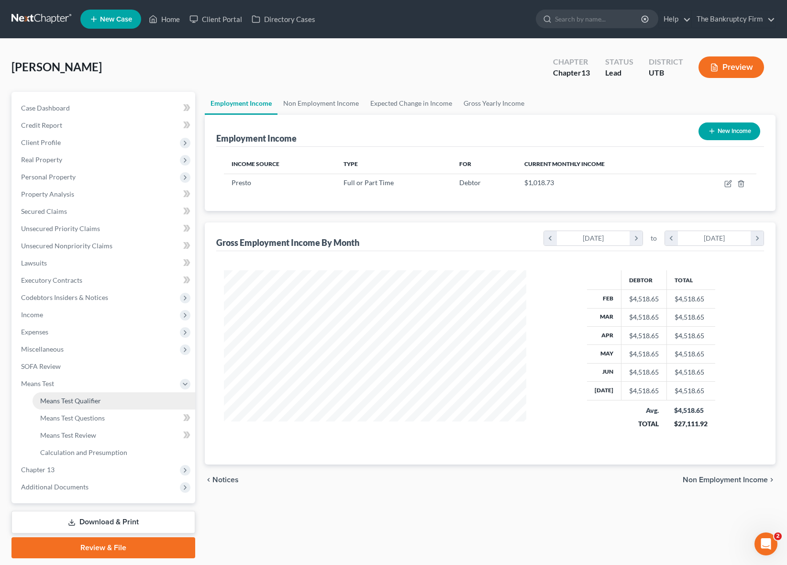
click at [92, 401] on span "Means Test Qualifier" at bounding box center [70, 401] width 61 height 8
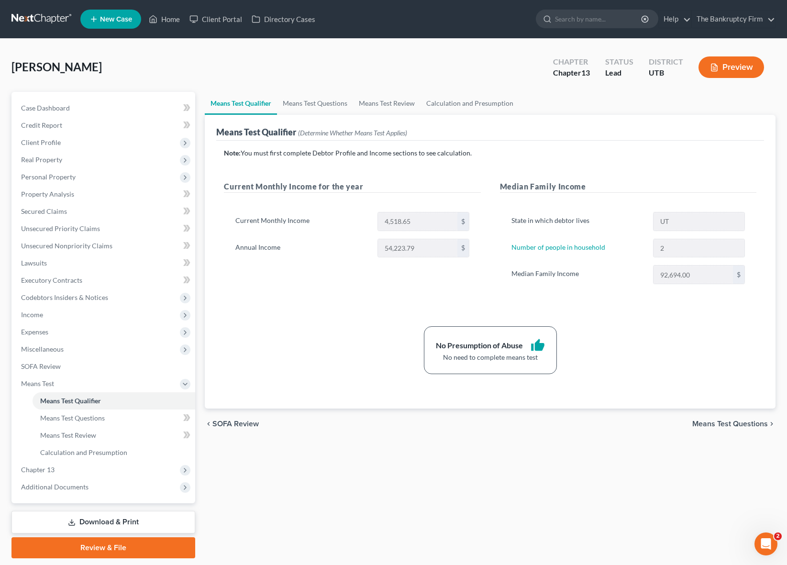
click at [303, 342] on div "No Presumption of Abuse thumb_up No need to complete means test" at bounding box center [490, 350] width 542 height 48
click at [55, 309] on span "Income" at bounding box center [104, 314] width 182 height 17
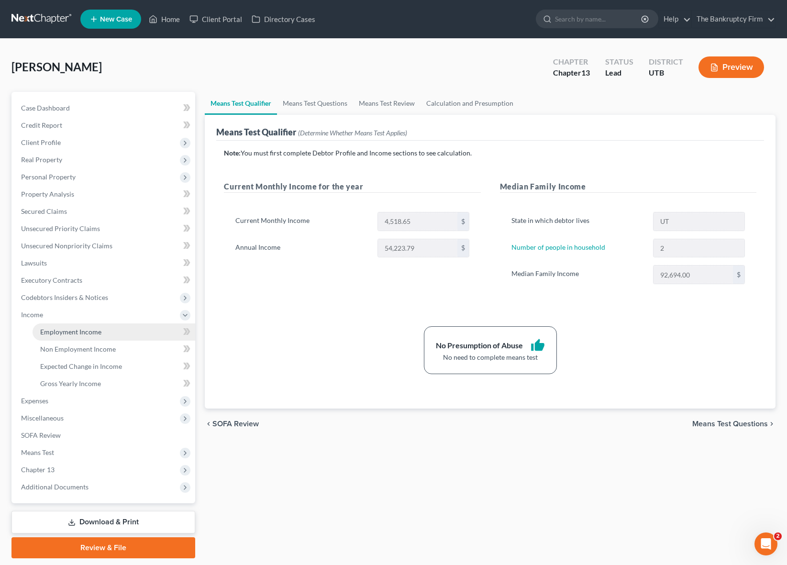
click at [98, 333] on span "Employment Income" at bounding box center [70, 332] width 61 height 8
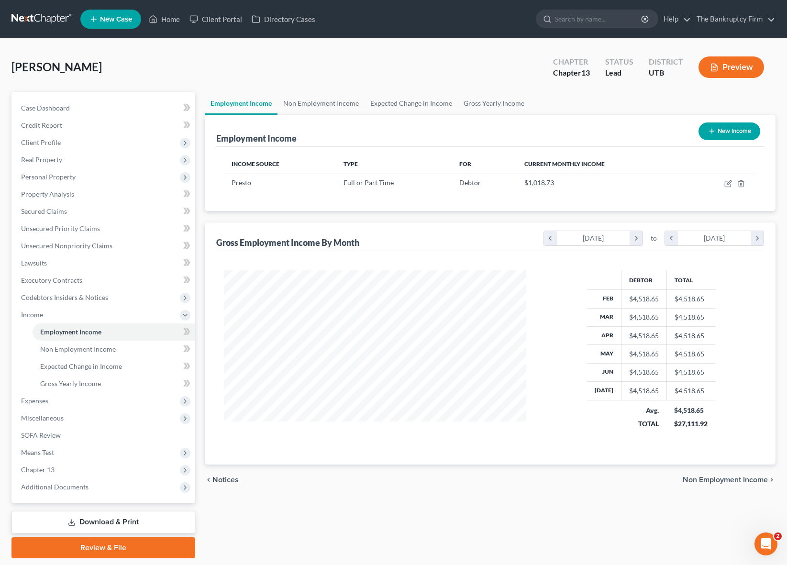
scroll to position [172, 322]
click at [327, 103] on link "Non Employment Income" at bounding box center [320, 103] width 87 height 23
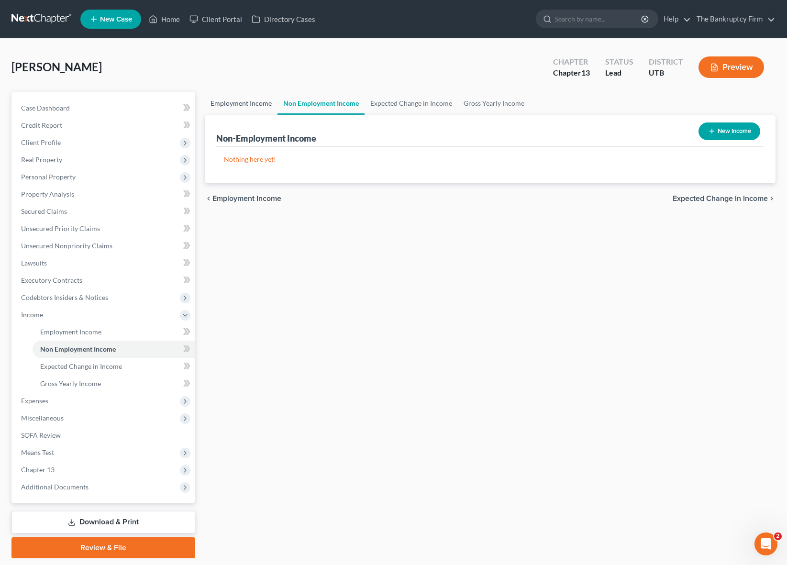
click at [221, 99] on link "Employment Income" at bounding box center [241, 103] width 73 height 23
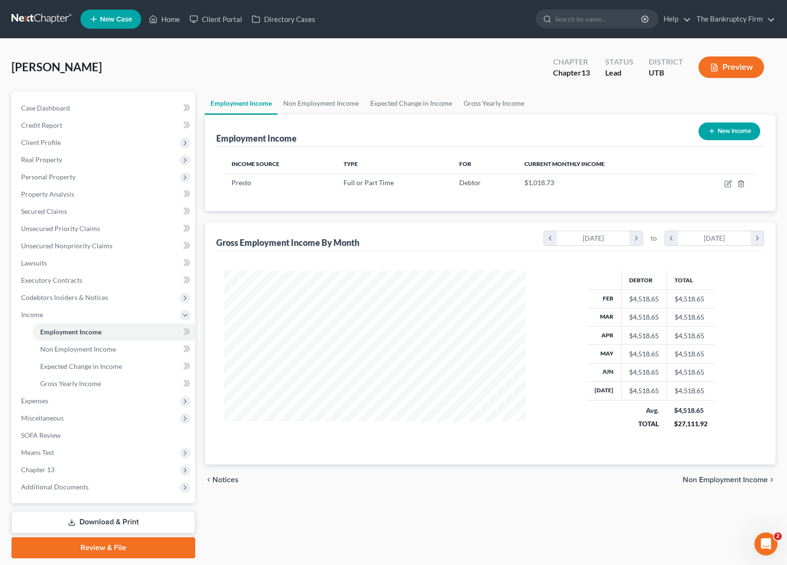
scroll to position [172, 322]
click at [728, 183] on icon "button" at bounding box center [728, 184] width 8 height 8
select select "0"
select select "46"
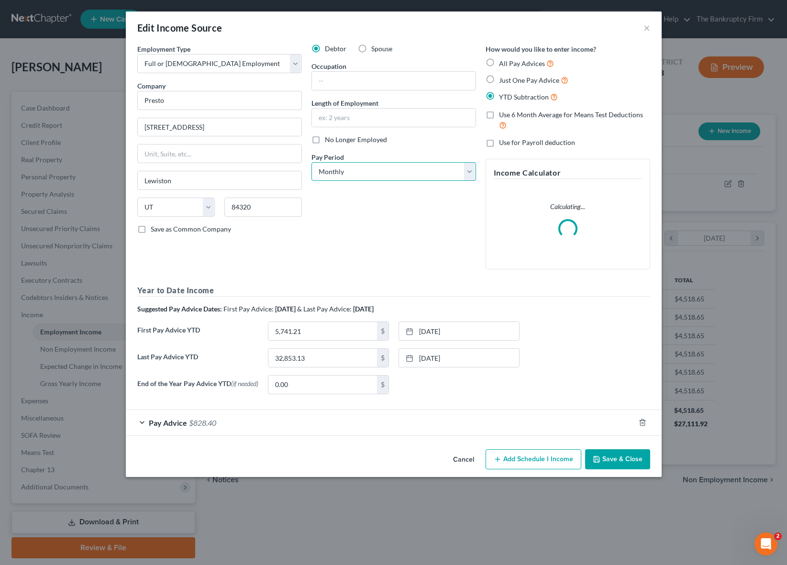
click at [383, 170] on select "Select Monthly Twice Monthly Every Other Week Weekly" at bounding box center [393, 171] width 165 height 19
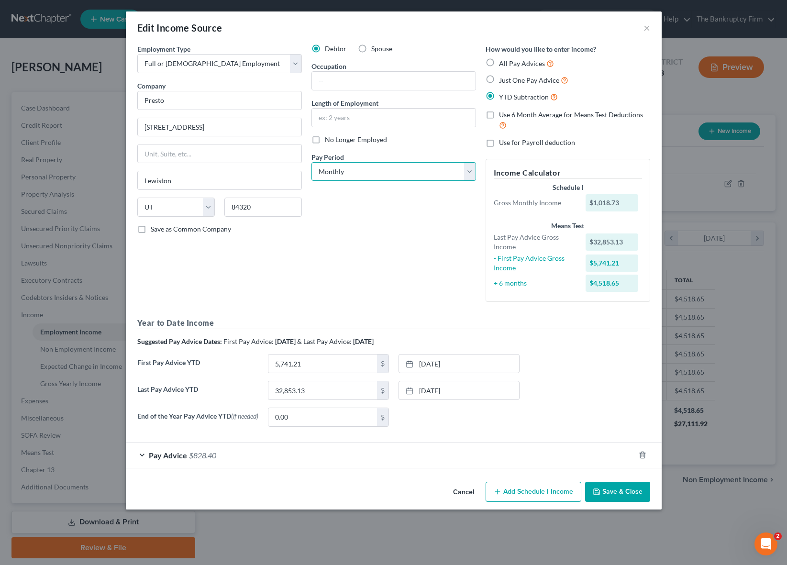
select select "3"
click at [311, 162] on select "Select Monthly Twice Monthly Every Other Week Weekly" at bounding box center [393, 171] width 165 height 19
click at [143, 458] on div "Pay Advice $828.40" at bounding box center [380, 455] width 509 height 25
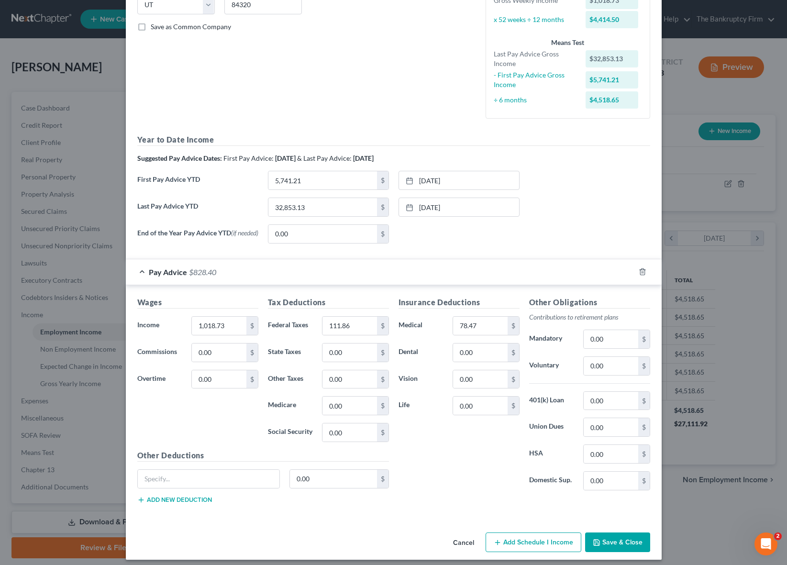
scroll to position [211, 0]
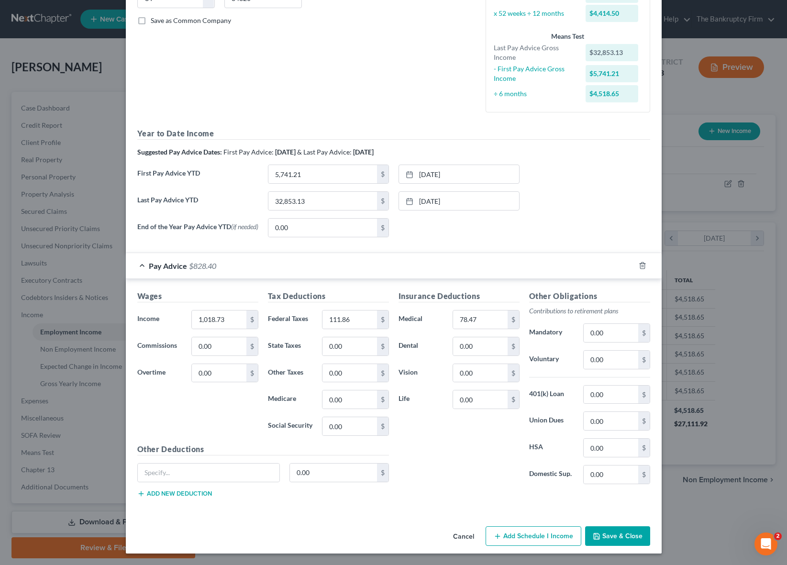
click at [626, 532] on button "Save & Close" at bounding box center [617, 536] width 65 height 20
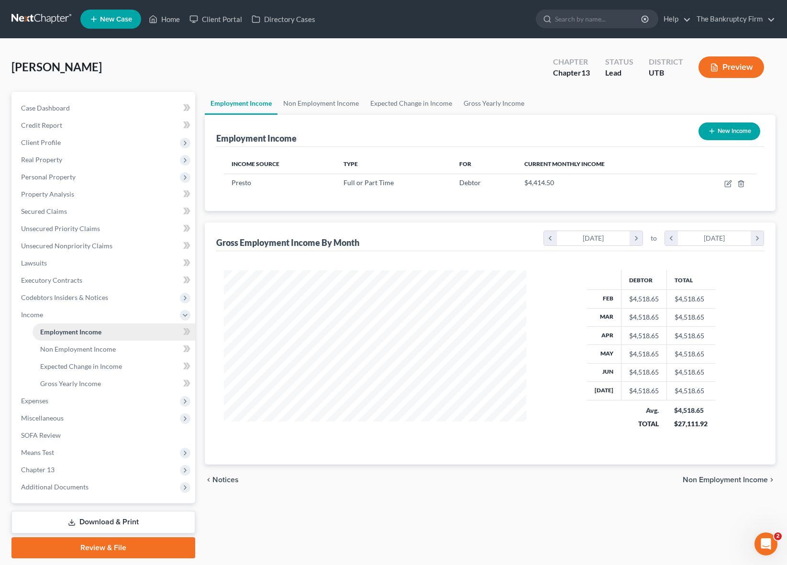
click at [76, 333] on span "Employment Income" at bounding box center [70, 332] width 61 height 8
drag, startPoint x: 525, startPoint y: 184, endPoint x: 568, endPoint y: 188, distance: 43.7
click at [568, 188] on td "$4,414.50" at bounding box center [601, 183] width 169 height 18
click at [327, 101] on link "Non Employment Income" at bounding box center [320, 103] width 87 height 23
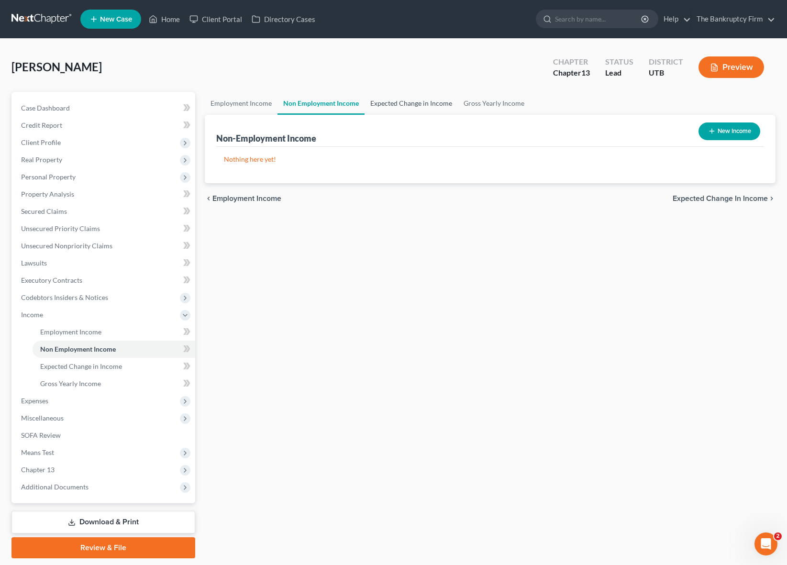
click at [408, 100] on link "Expected Change in Income" at bounding box center [411, 103] width 93 height 23
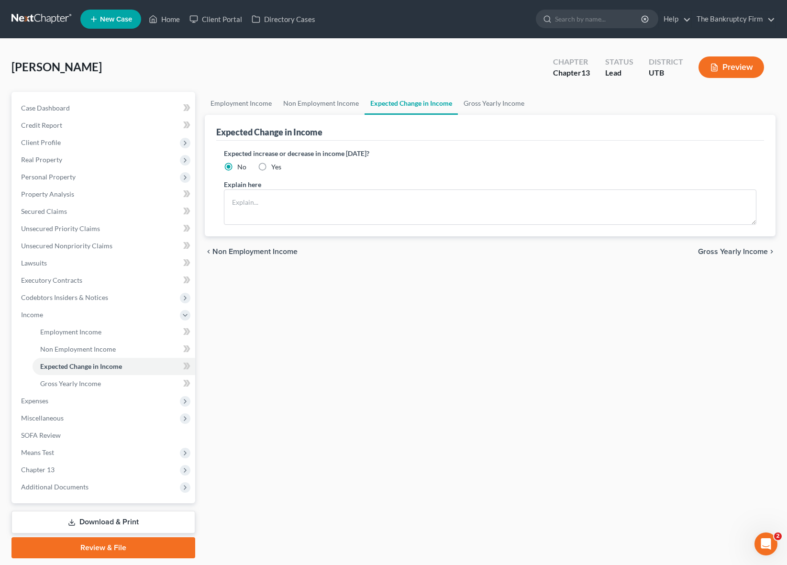
click at [440, 73] on div "[PERSON_NAME] Upgraded Chapter Chapter 13 Status Lead District UTB Preview" at bounding box center [393, 71] width 764 height 42
click at [493, 102] on link "Gross Yearly Income" at bounding box center [494, 103] width 72 height 23
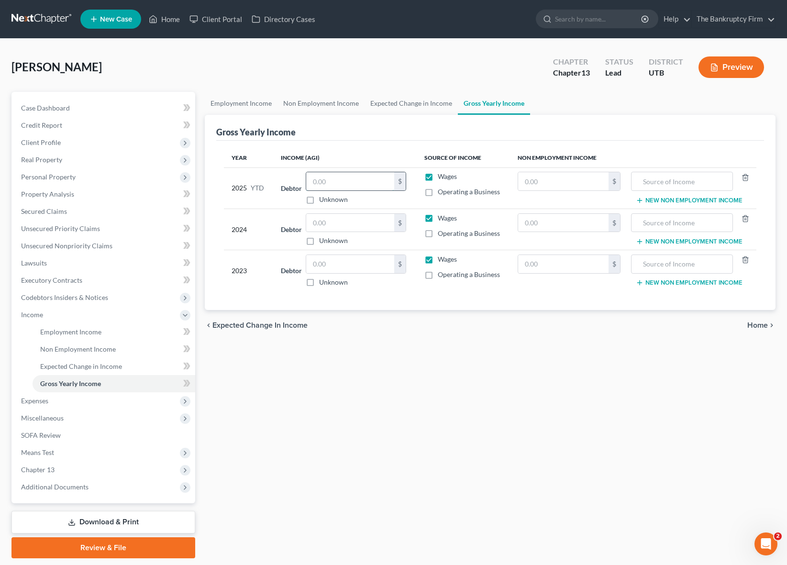
click at [330, 181] on input "text" at bounding box center [350, 181] width 88 height 18
type input "34,200.14"
click at [329, 221] on input "text" at bounding box center [350, 223] width 88 height 18
click at [338, 264] on input "text" at bounding box center [350, 264] width 88 height 18
type input "28,723"
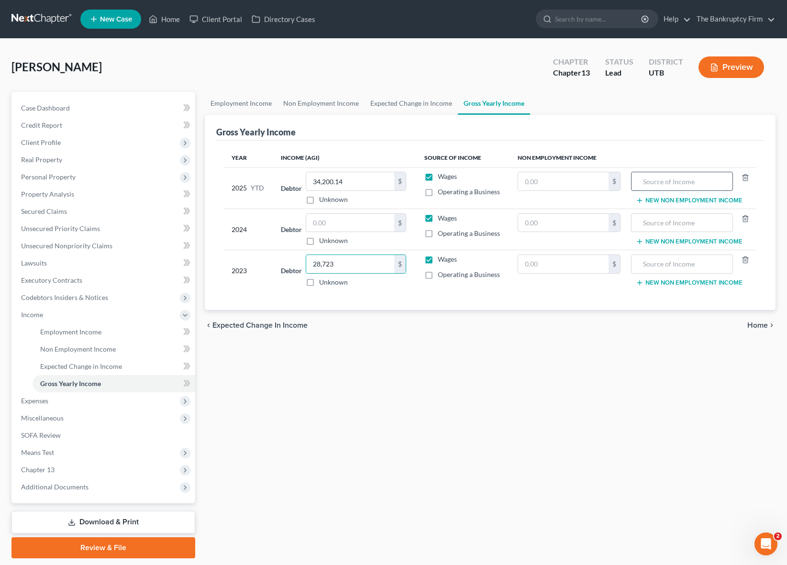
click at [655, 181] on input "text" at bounding box center [681, 181] width 91 height 18
click at [351, 223] on input "text" at bounding box center [350, 223] width 88 height 18
click at [37, 399] on span "Expenses" at bounding box center [34, 401] width 27 height 8
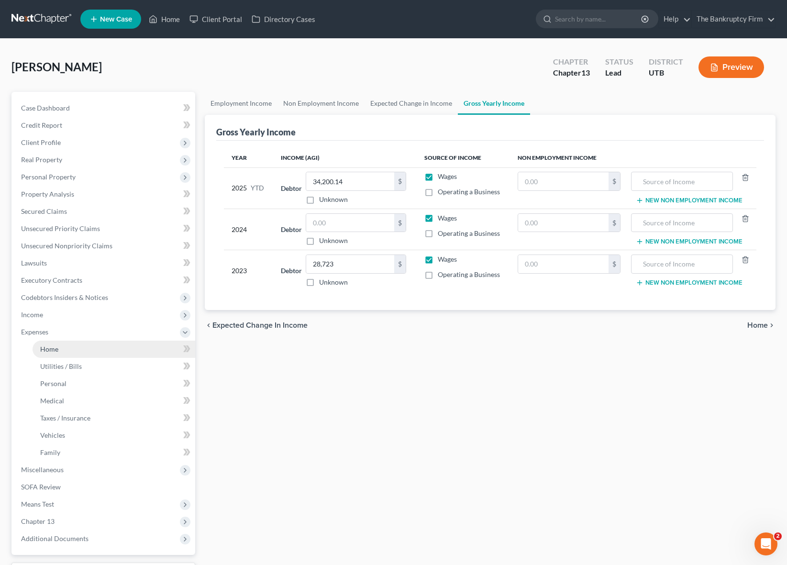
click at [55, 347] on span "Home" at bounding box center [49, 349] width 18 height 8
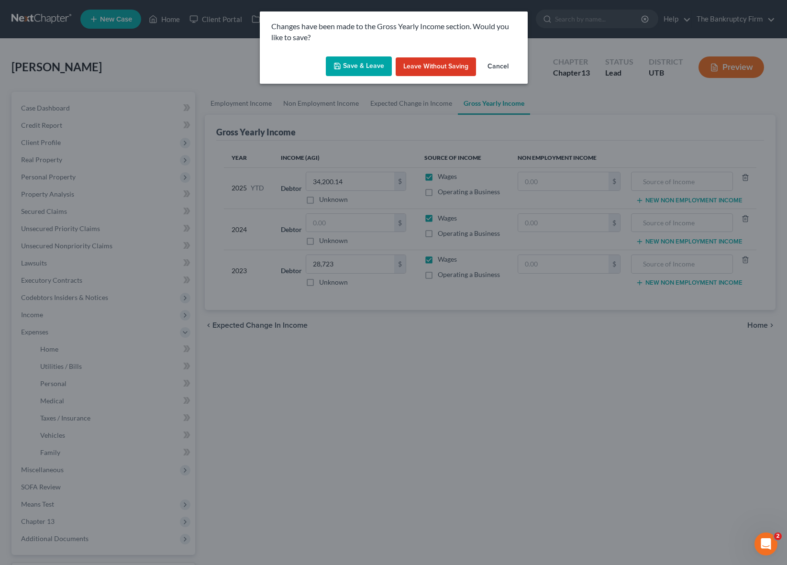
click at [369, 65] on button "Save & Leave" at bounding box center [359, 66] width 66 height 20
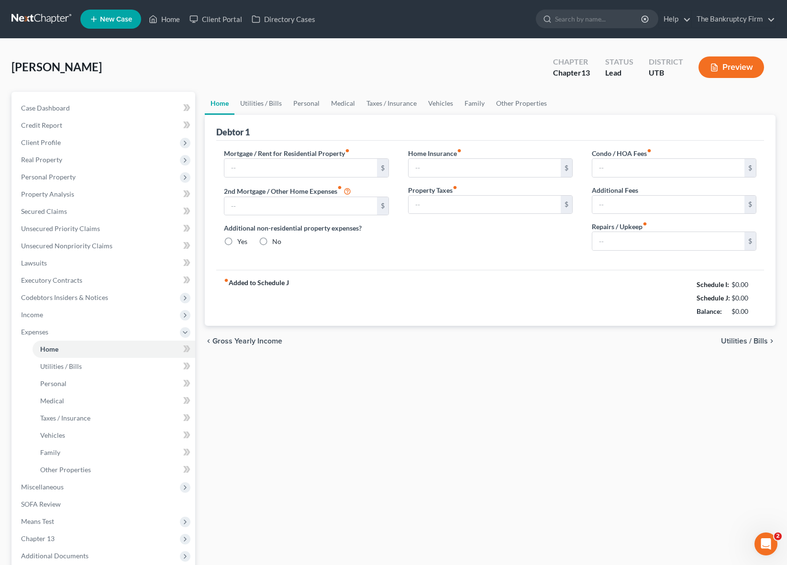
type input "0.00"
radio input "true"
type input "0.00"
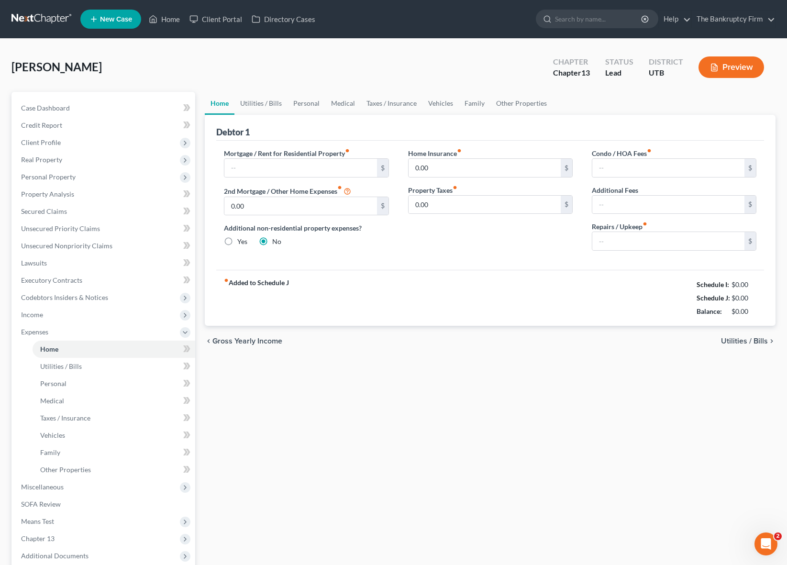
type input "0.00"
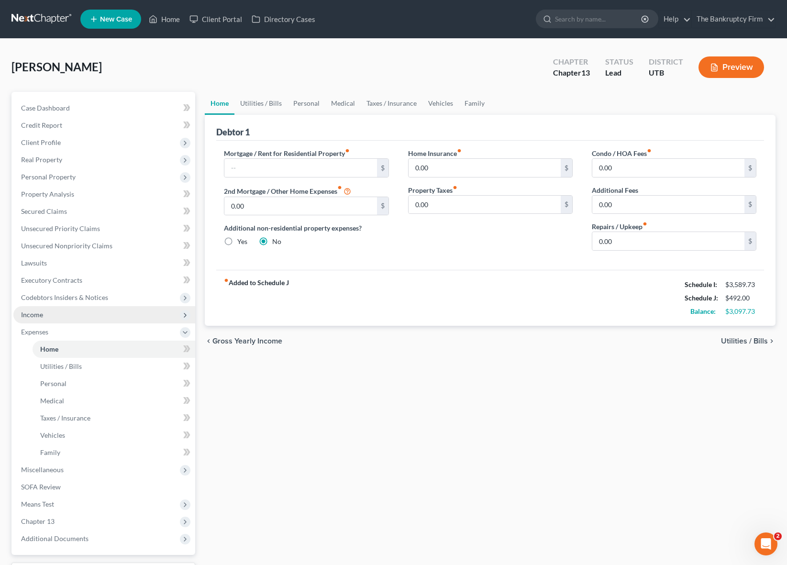
click at [52, 317] on span "Income" at bounding box center [104, 314] width 182 height 17
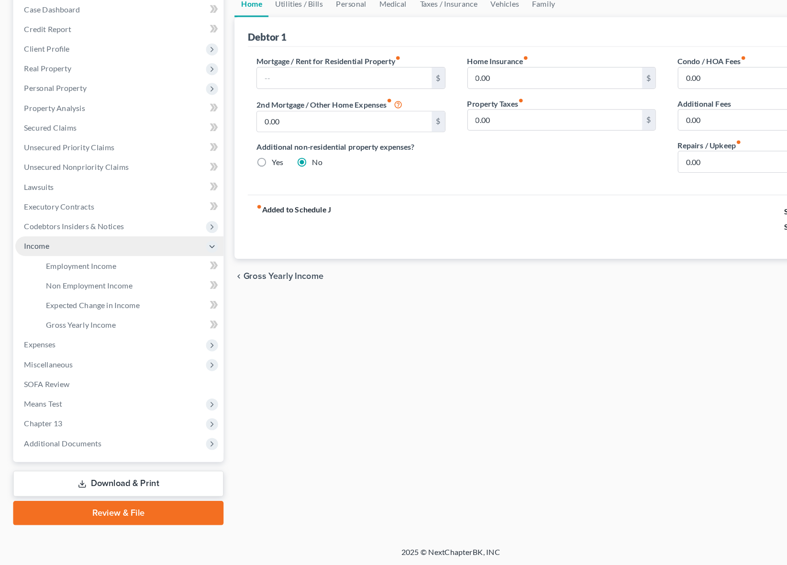
scroll to position [30, 0]
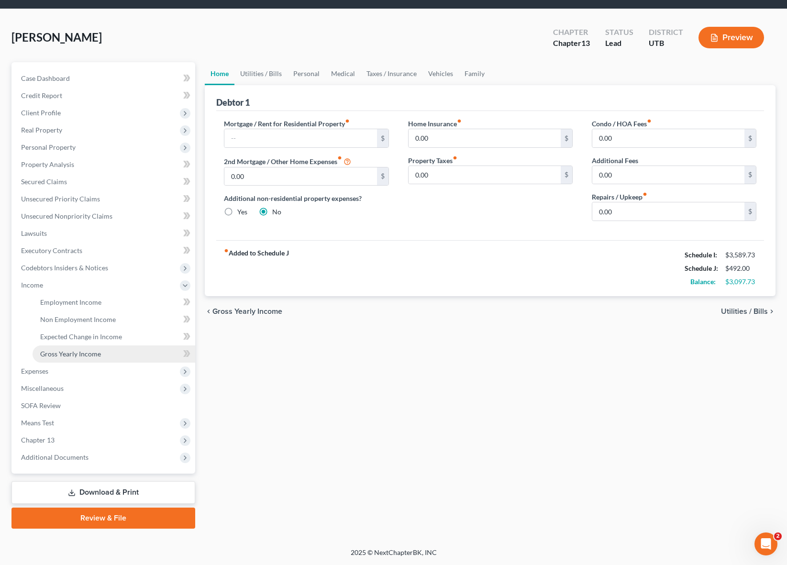
click at [92, 350] on span "Gross Yearly Income" at bounding box center [70, 354] width 61 height 8
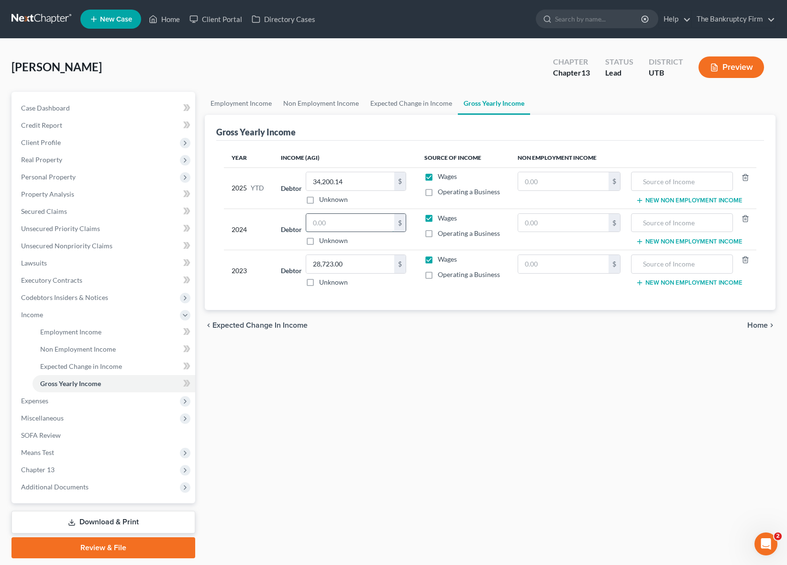
click at [337, 223] on input "text" at bounding box center [350, 223] width 88 height 18
type input "38,769"
click at [54, 399] on span "Expenses" at bounding box center [104, 400] width 182 height 17
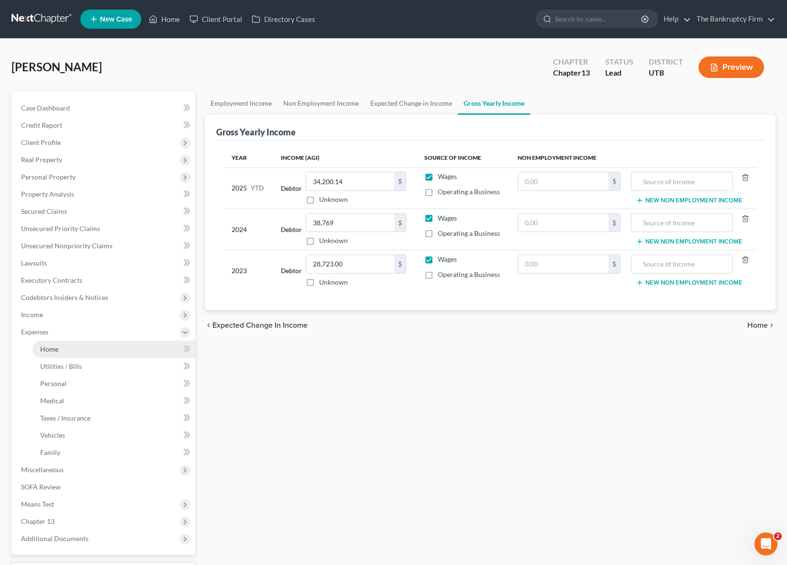
click at [65, 351] on link "Home" at bounding box center [114, 349] width 163 height 17
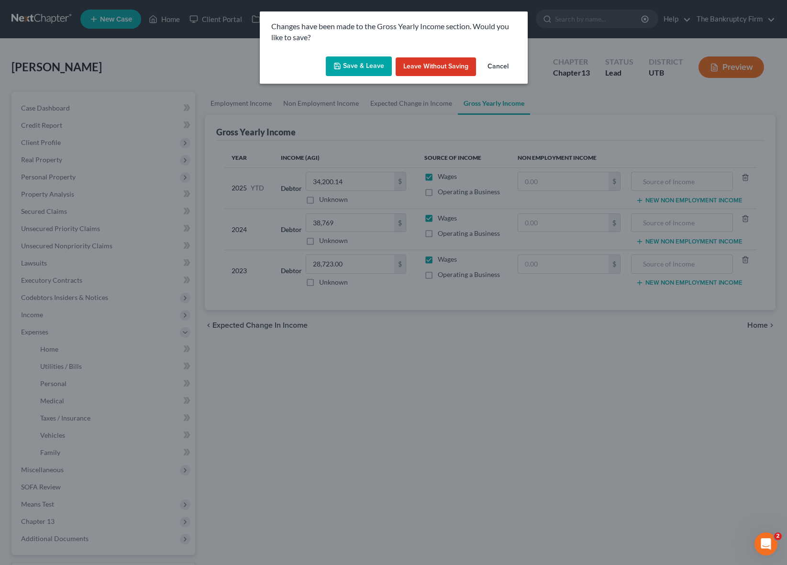
click at [359, 66] on button "Save & Leave" at bounding box center [359, 66] width 66 height 20
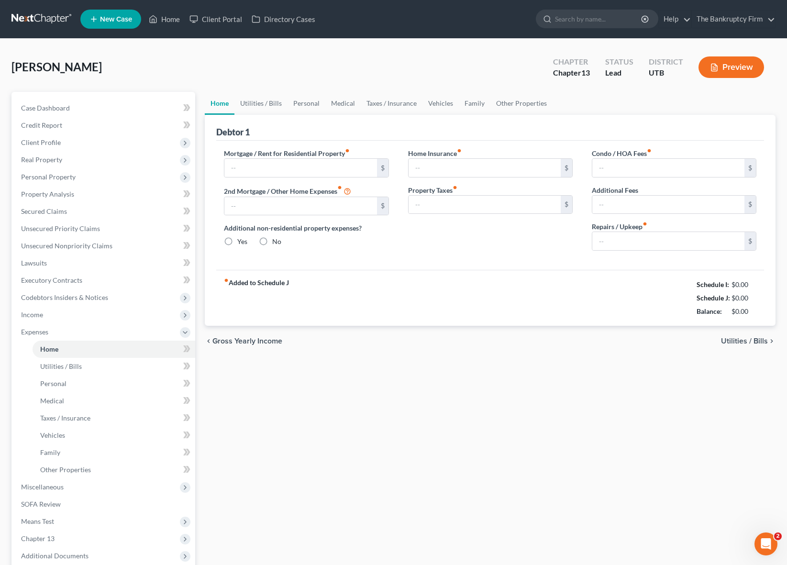
type input "0.00"
radio input "true"
type input "0.00"
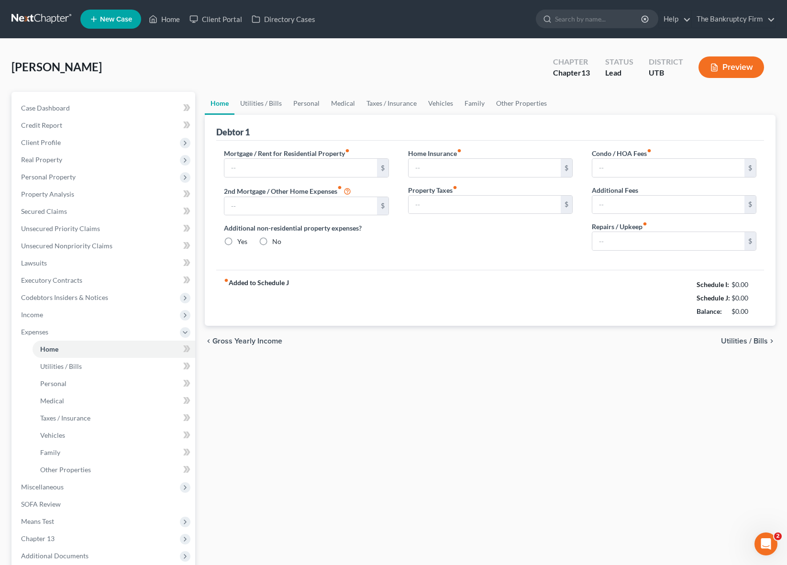
type input "0.00"
click at [260, 168] on input "text" at bounding box center [300, 168] width 152 height 18
click at [261, 170] on input "text" at bounding box center [300, 168] width 152 height 18
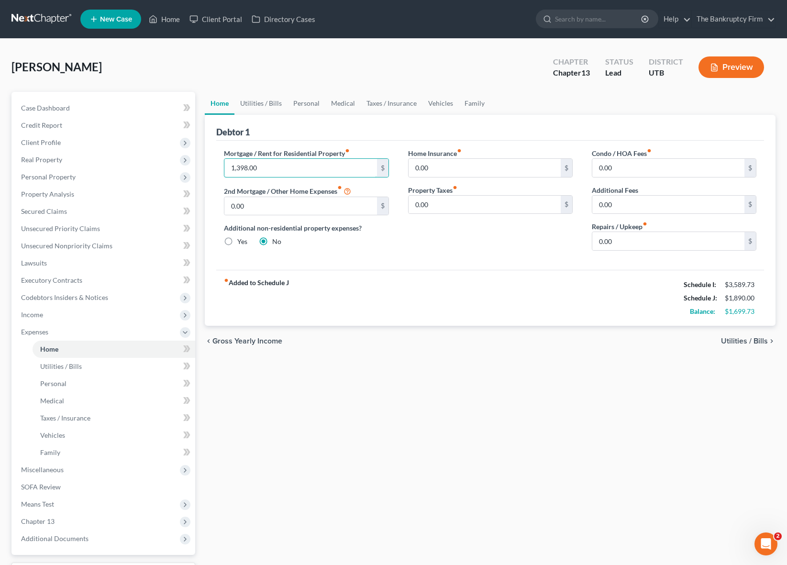
drag, startPoint x: 281, startPoint y: 167, endPoint x: 206, endPoint y: 160, distance: 75.4
click at [206, 160] on div "Debtor 1 Mortgage / Rent for Residential Property fiber_manual_record 1,398.00 …" at bounding box center [490, 220] width 571 height 211
click at [308, 170] on input "1,398.00" at bounding box center [300, 168] width 152 height 18
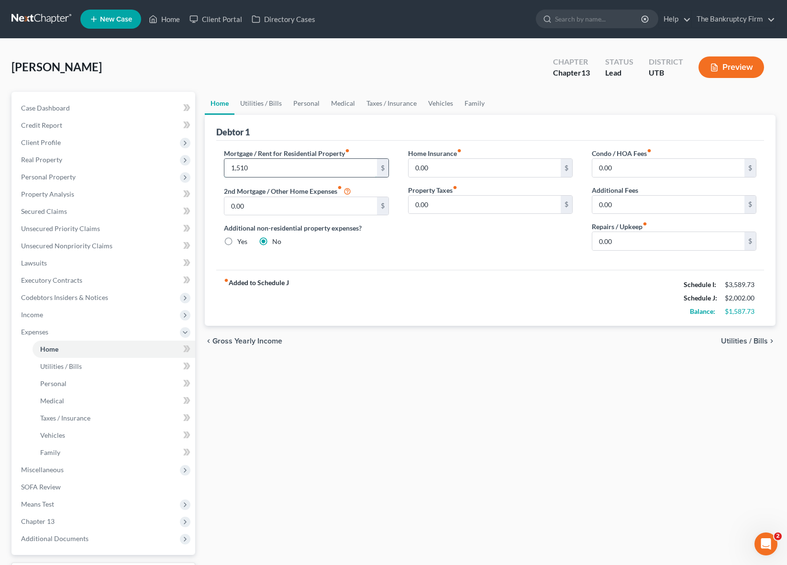
type input "1,510"
click at [474, 172] on input "0.00" at bounding box center [485, 168] width 152 height 18
type input "12"
click at [646, 245] on input "0.00" at bounding box center [668, 241] width 152 height 18
click at [269, 103] on link "Utilities / Bills" at bounding box center [260, 103] width 53 height 23
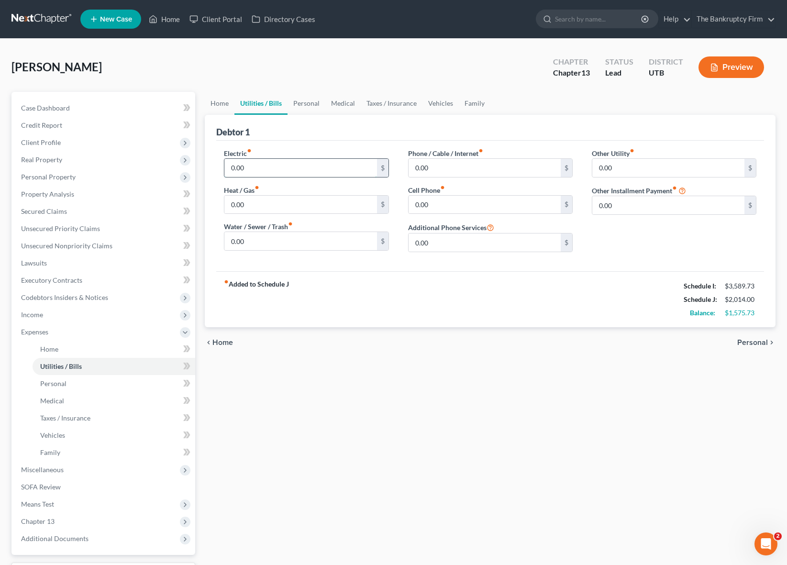
click at [269, 166] on input "0.00" at bounding box center [300, 168] width 152 height 18
type input "29"
type input "100"
click at [300, 102] on link "Personal" at bounding box center [307, 103] width 38 height 23
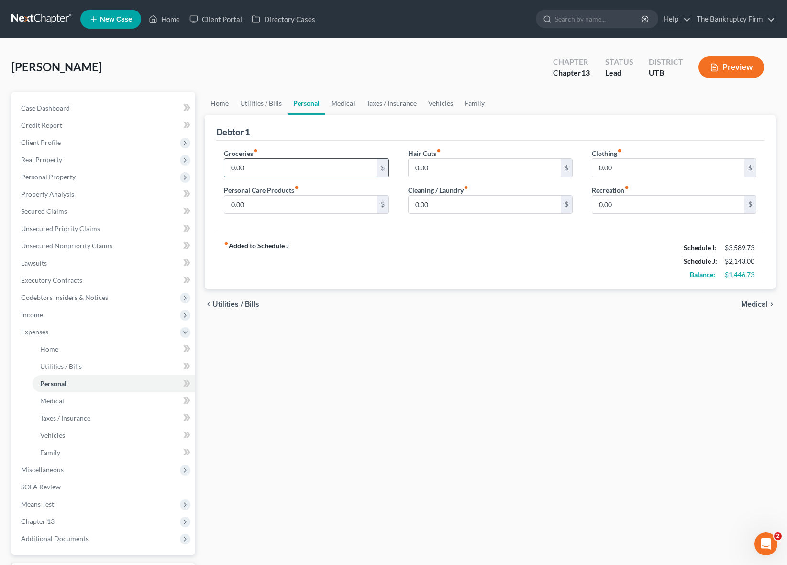
click at [263, 170] on input "0.00" at bounding box center [300, 168] width 152 height 18
click at [267, 169] on input "0.00" at bounding box center [300, 168] width 152 height 18
type input "0"
type input "700"
type input "91"
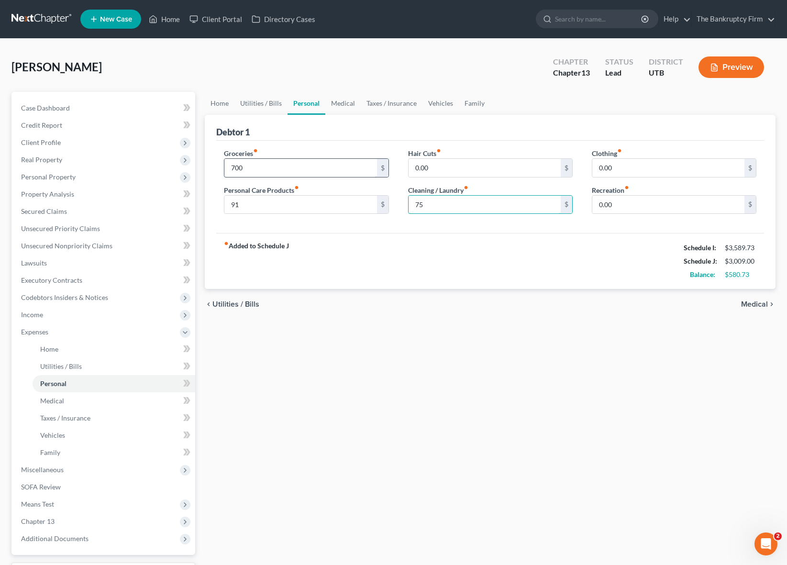
type input "75"
type input "181"
type input "271"
click at [340, 103] on link "Medical" at bounding box center [342, 103] width 35 height 23
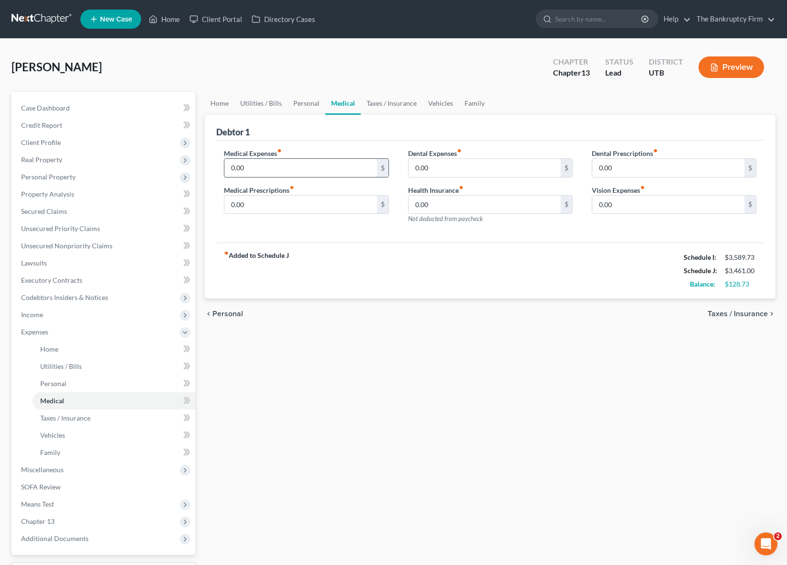
click at [256, 166] on input "0.00" at bounding box center [300, 168] width 152 height 18
click at [298, 102] on link "Personal" at bounding box center [307, 103] width 38 height 23
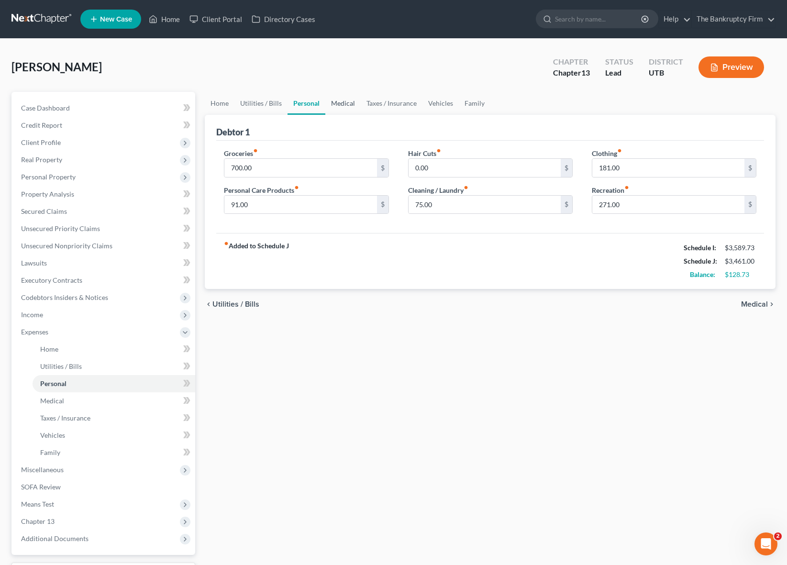
click at [348, 102] on link "Medical" at bounding box center [342, 103] width 35 height 23
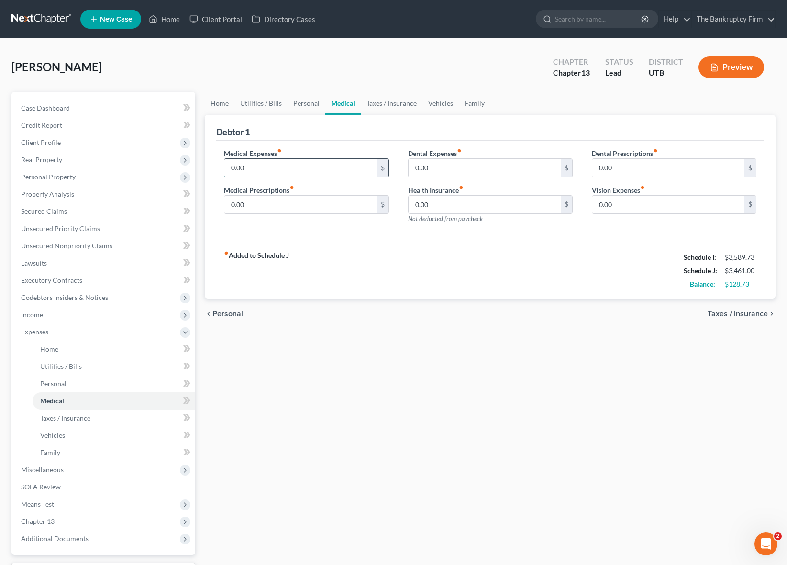
click at [282, 168] on input "0.00" at bounding box center [300, 168] width 152 height 18
type input "75"
click at [389, 102] on link "Taxes / Insurance" at bounding box center [392, 103] width 62 height 23
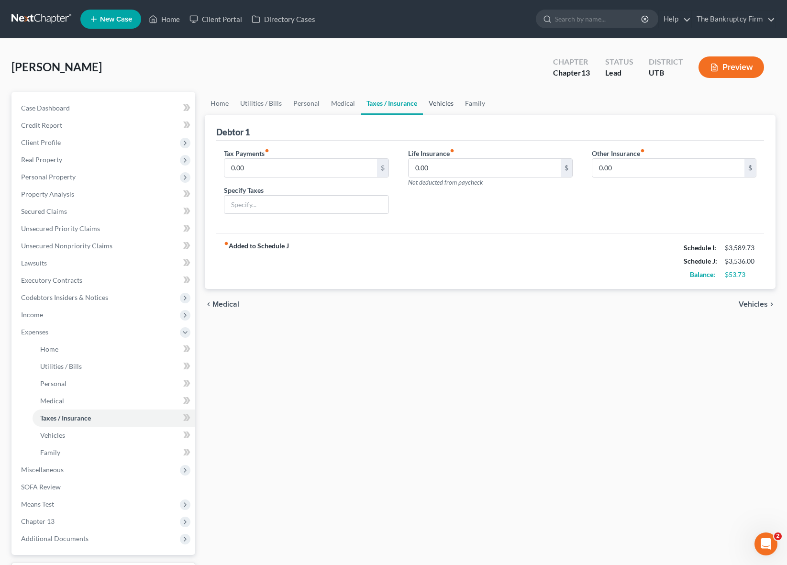
click at [430, 102] on link "Vehicles" at bounding box center [441, 103] width 36 height 23
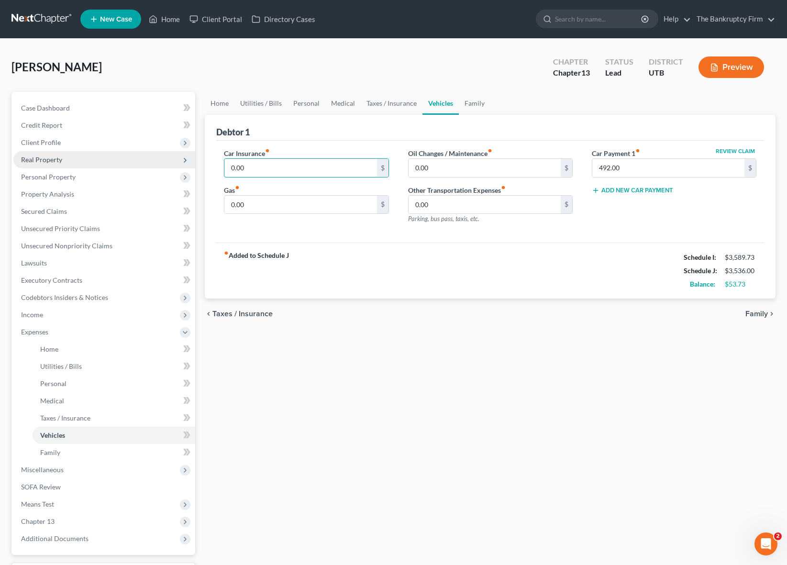
drag, startPoint x: 266, startPoint y: 171, endPoint x: 184, endPoint y: 162, distance: 81.8
click at [184, 162] on div "Petition Navigation Case Dashboard Payments Invoices Payments Payments Credit R…" at bounding box center [394, 351] width 774 height 518
type input "91.00"
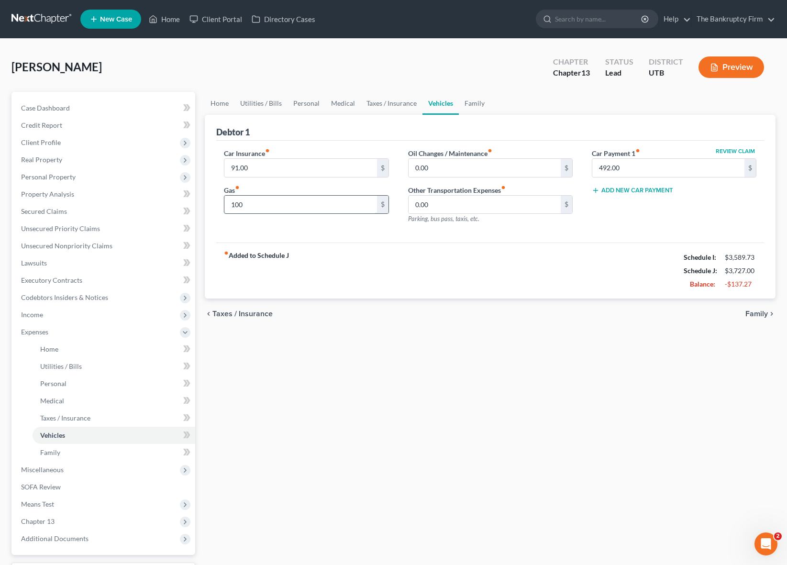
type input "100"
type input "50"
click at [652, 166] on input "492.00" at bounding box center [668, 168] width 152 height 18
click at [474, 100] on link "Family" at bounding box center [475, 103] width 32 height 23
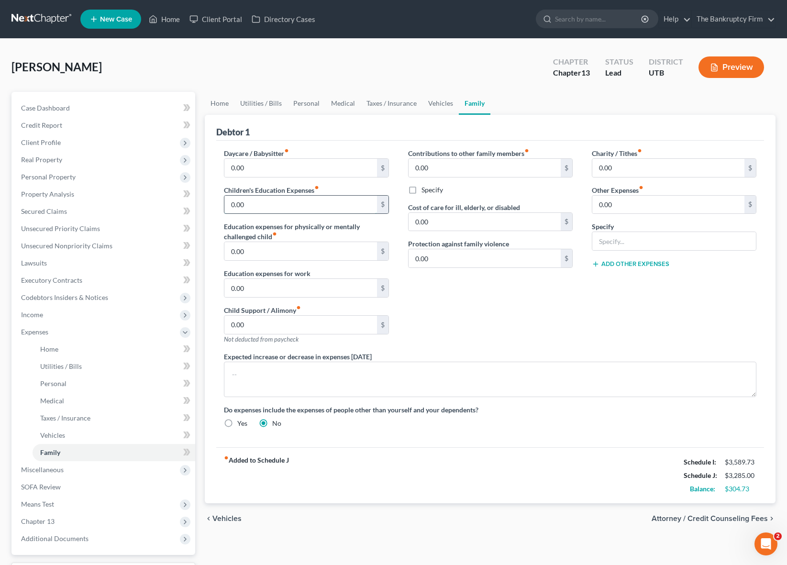
click at [294, 210] on input "0.00" at bounding box center [300, 205] width 152 height 18
click at [399, 183] on div "Contributions to other family members fiber_manual_record 0.00 $ Specify Cost o…" at bounding box center [491, 249] width 184 height 203
click at [58, 248] on span "Unsecured Nonpriority Claims" at bounding box center [66, 246] width 91 height 8
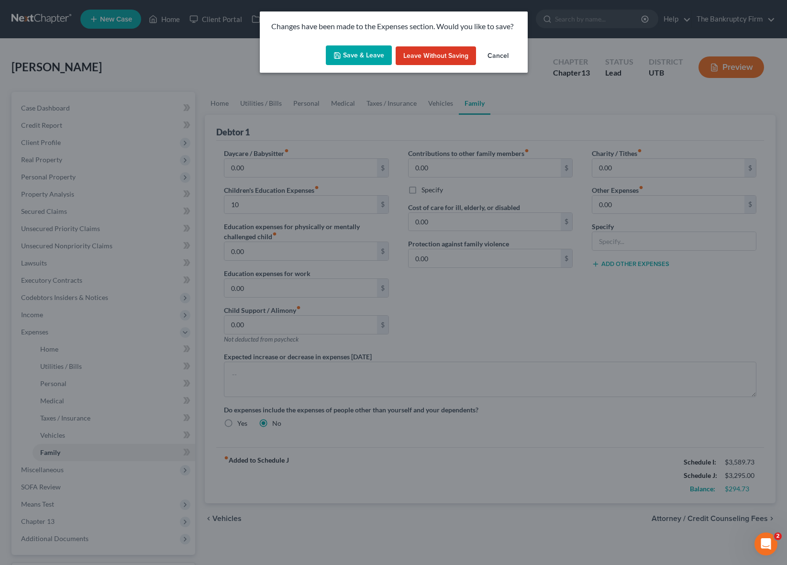
click at [359, 55] on button "Save & Leave" at bounding box center [359, 55] width 66 height 20
type input "10.00"
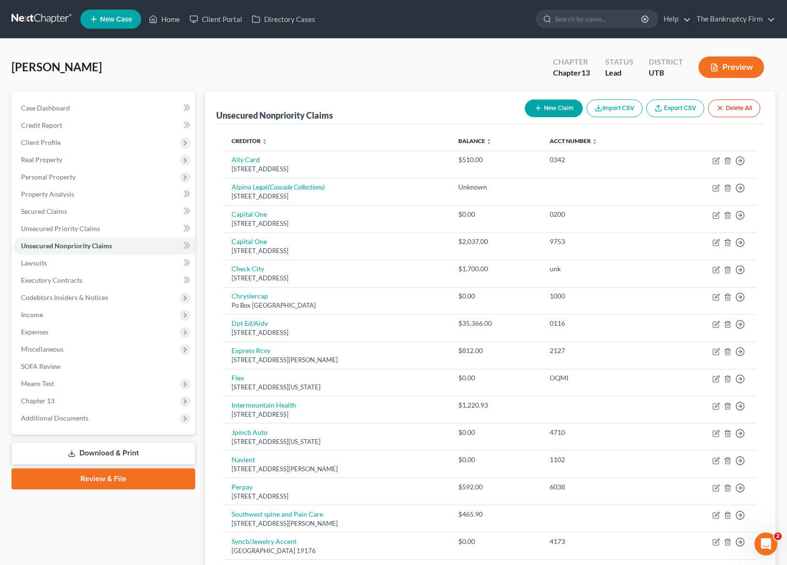
click at [549, 108] on button "New Claim" at bounding box center [554, 109] width 58 height 18
select select "0"
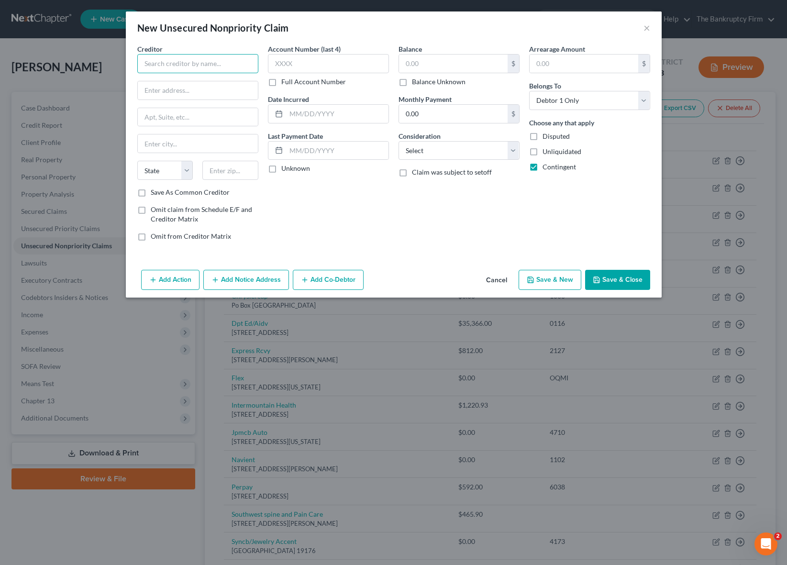
click at [205, 65] on input "text" at bounding box center [197, 63] width 121 height 19
type input "Cache Valley Counseling"
click at [177, 91] on input "text" at bounding box center [198, 90] width 120 height 18
paste input "[STREET_ADDRESS]"
type input "[STREET_ADDRESS]"
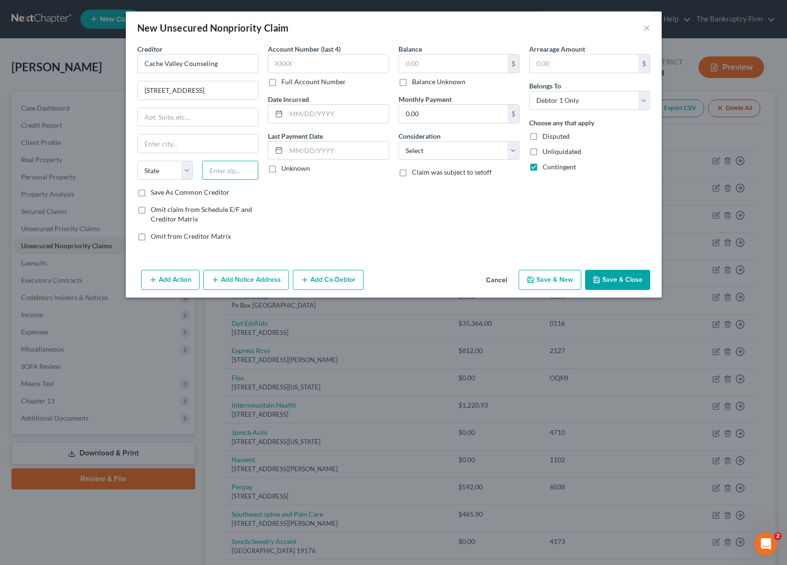
click at [233, 167] on input "text" at bounding box center [230, 170] width 56 height 19
type input "84332"
type input "[GEOGRAPHIC_DATA]"
select select "46"
click at [290, 62] on input "text" at bounding box center [328, 63] width 121 height 19
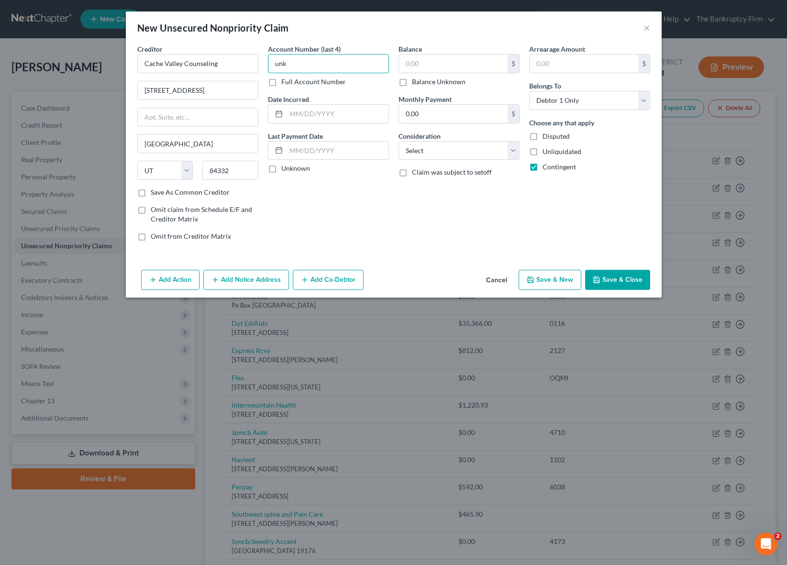
type input "unk"
type input "2025"
type input "250"
click at [462, 151] on select "Select Cable / Satellite Services Collection Agency Credit Card Debt Debt Couns…" at bounding box center [459, 150] width 121 height 19
select select "9"
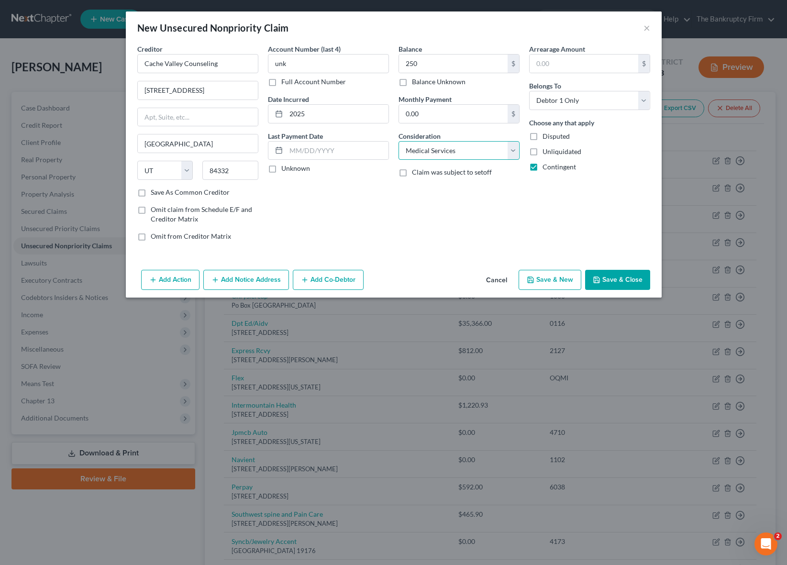
click at [399, 141] on select "Select Cable / Satellite Services Collection Agency Credit Card Debt Debt Couns…" at bounding box center [459, 150] width 121 height 19
click at [616, 276] on button "Save & Close" at bounding box center [617, 280] width 65 height 20
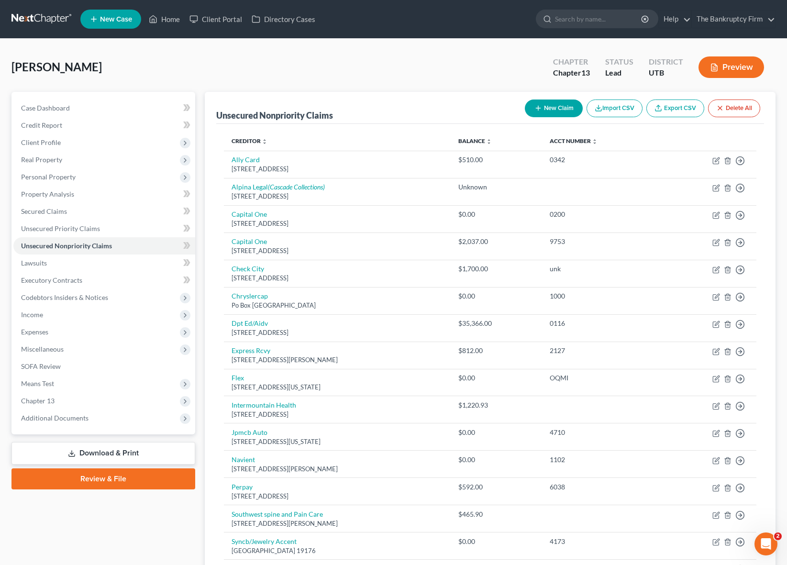
click at [310, 75] on div "[PERSON_NAME] Upgraded Chapter Chapter 13 Status Lead District UTB Preview" at bounding box center [393, 71] width 764 height 42
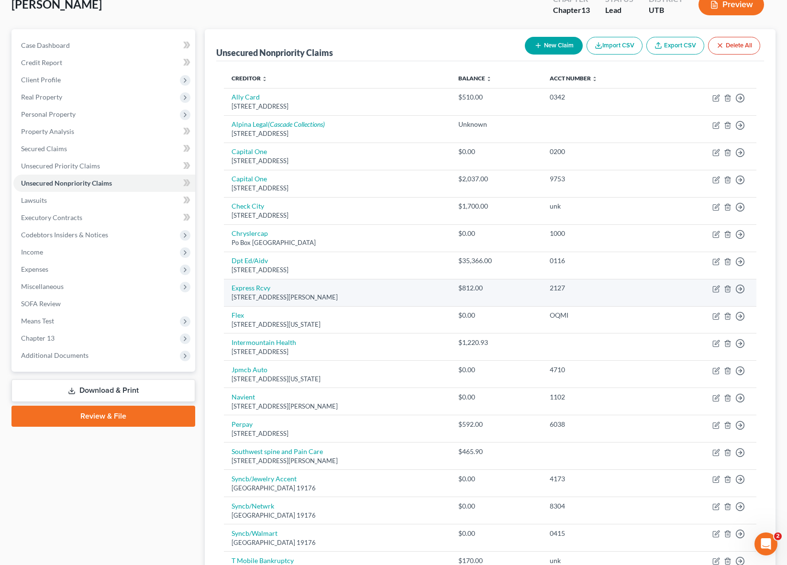
scroll to position [2, 0]
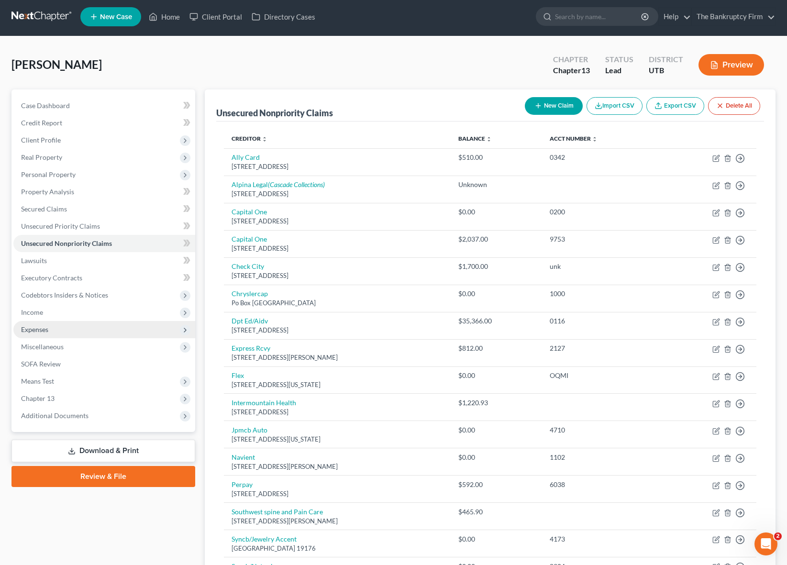
click at [39, 327] on span "Expenses" at bounding box center [34, 329] width 27 height 8
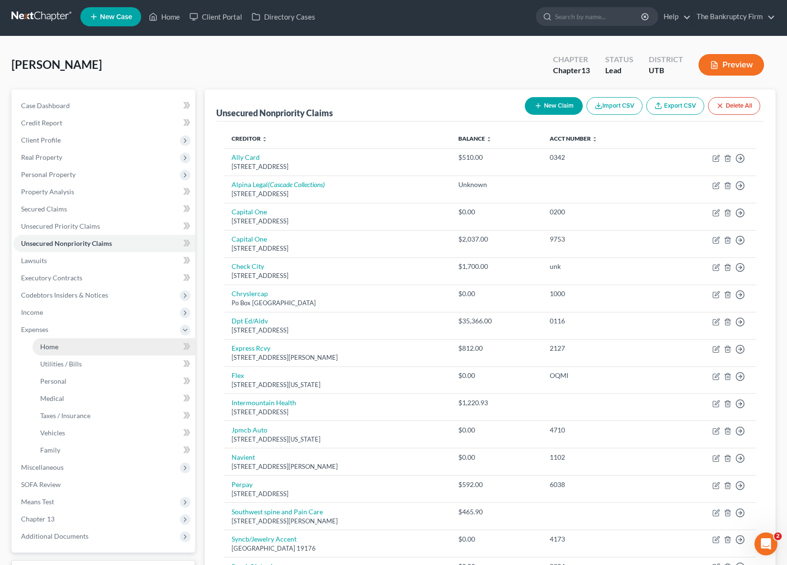
click at [55, 344] on span "Home" at bounding box center [49, 347] width 18 height 8
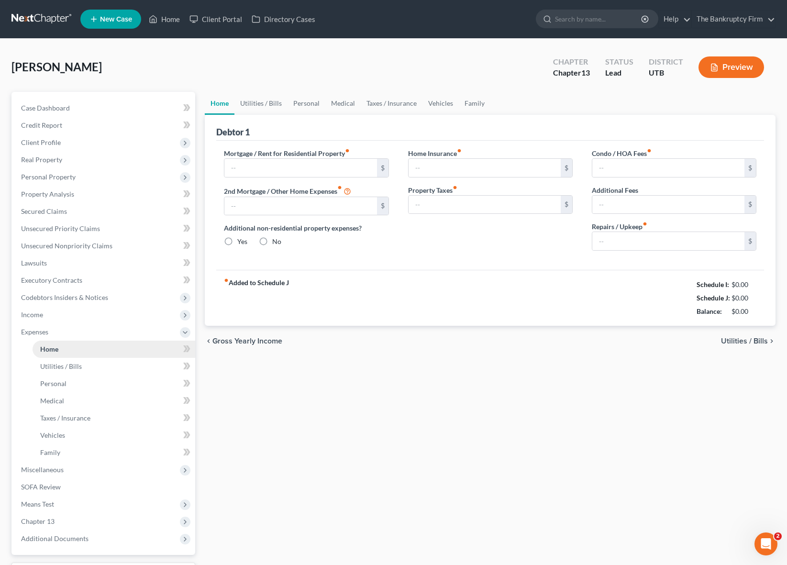
type input "1,510.00"
type input "0.00"
radio input "true"
type input "12.00"
type input "0.00"
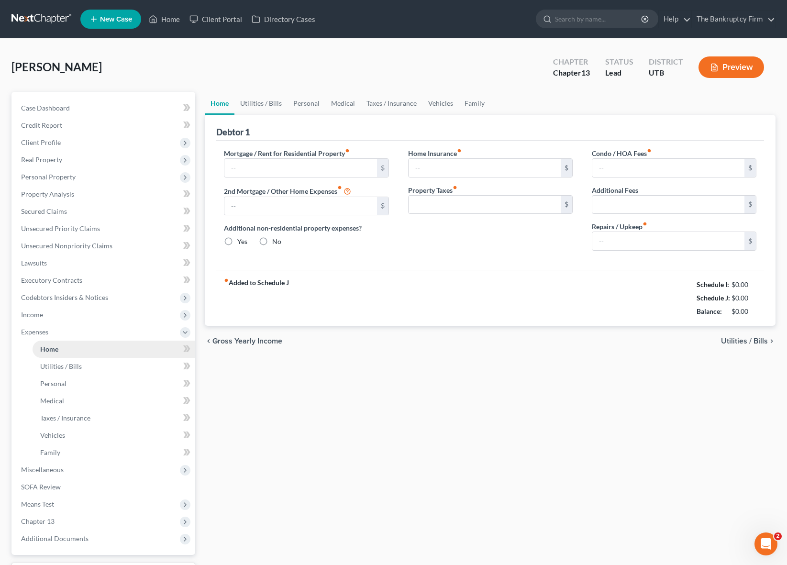
type input "0.00"
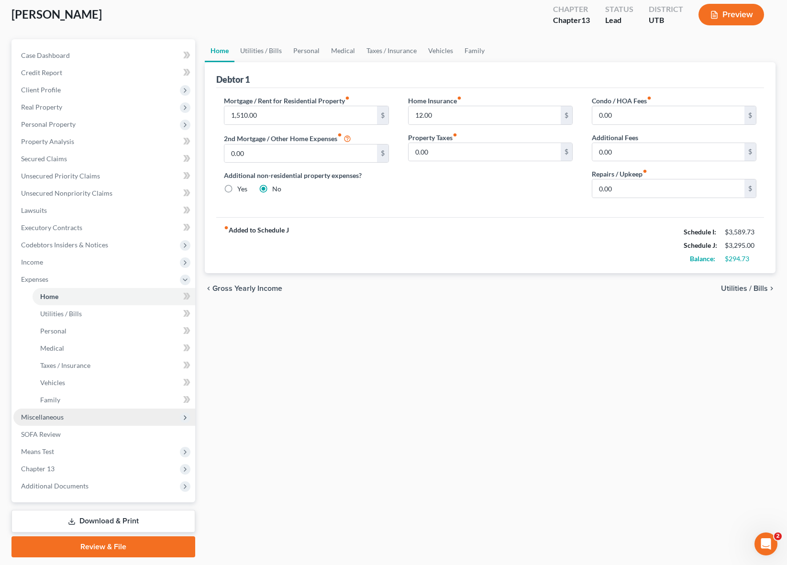
scroll to position [81, 0]
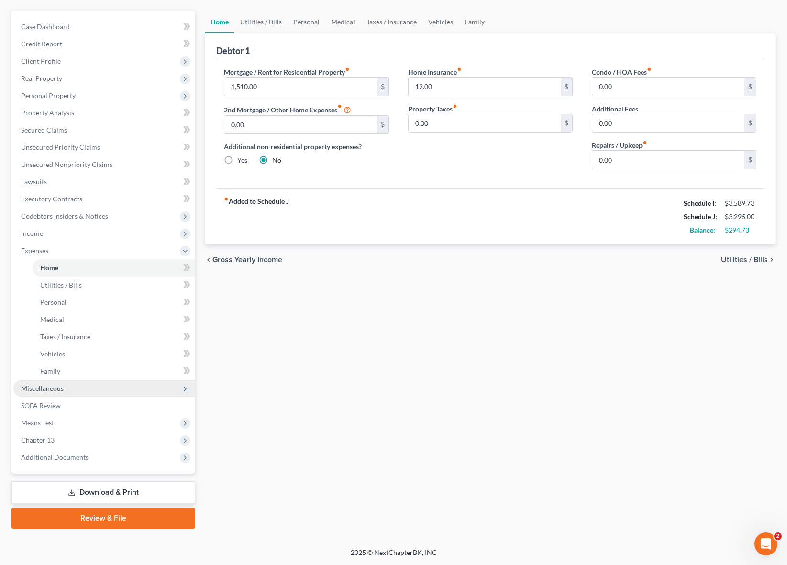
click at [52, 390] on span "Miscellaneous" at bounding box center [42, 388] width 43 height 8
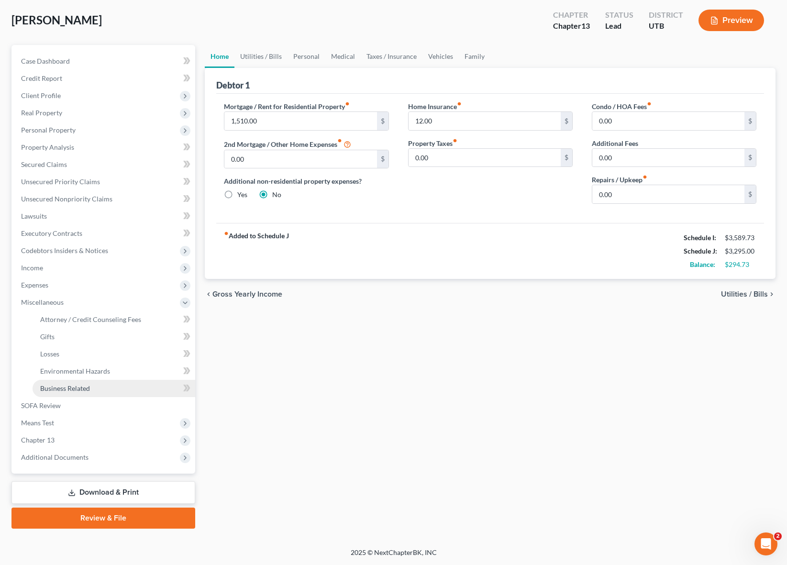
scroll to position [47, 0]
click at [79, 321] on span "Attorney / Credit Counseling Fees" at bounding box center [90, 319] width 101 height 8
select select "0"
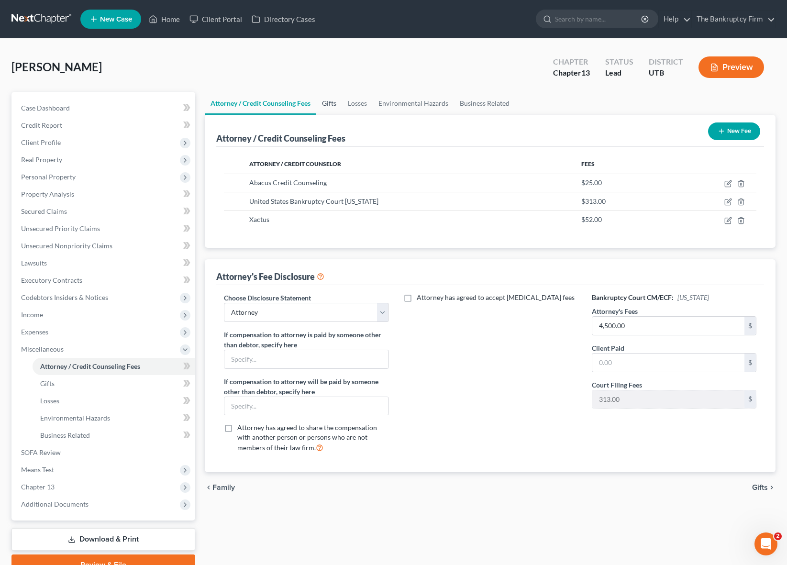
click at [332, 103] on link "Gifts" at bounding box center [329, 103] width 26 height 23
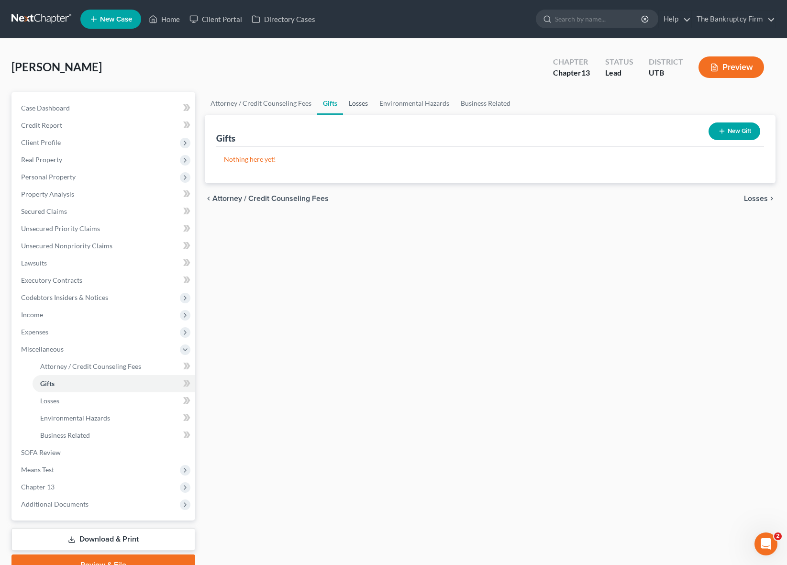
click at [353, 102] on link "Losses" at bounding box center [358, 103] width 31 height 23
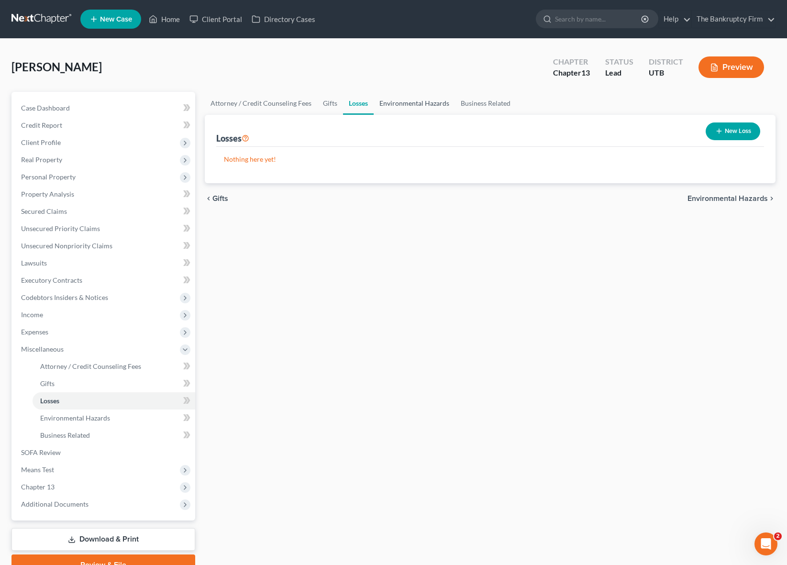
click at [419, 103] on link "Environmental Hazards" at bounding box center [414, 103] width 81 height 23
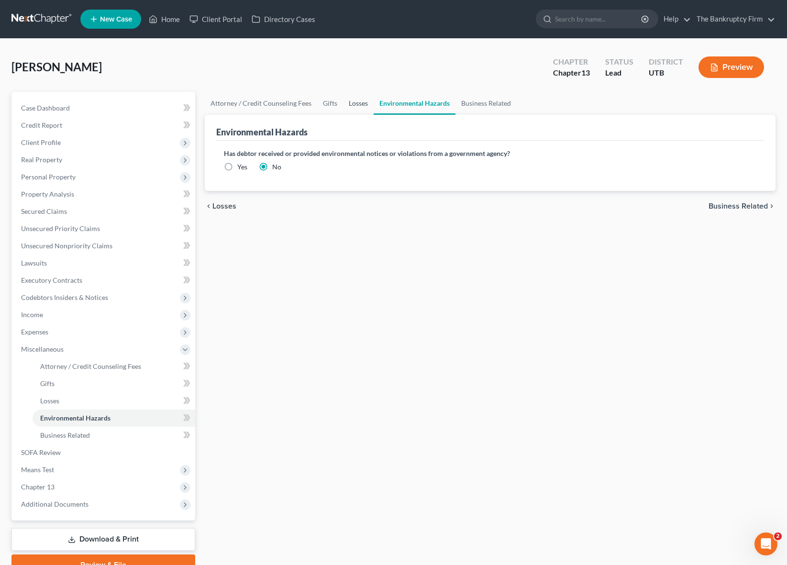
click at [355, 101] on link "Losses" at bounding box center [358, 103] width 31 height 23
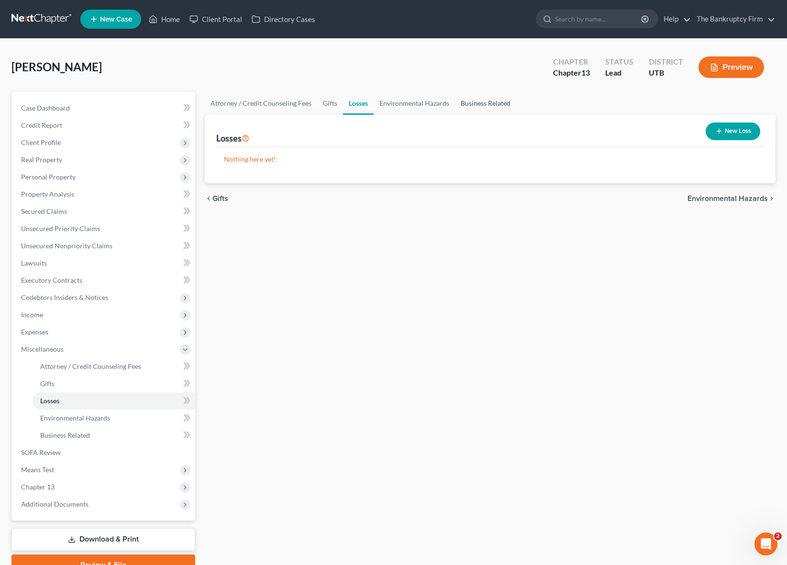
click at [478, 103] on link "Business Related" at bounding box center [485, 103] width 61 height 23
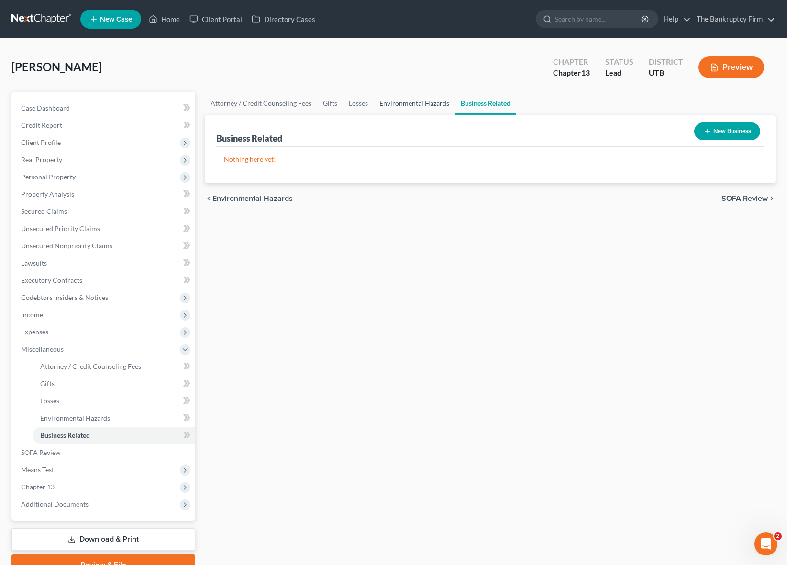
click at [417, 101] on link "Environmental Hazards" at bounding box center [414, 103] width 81 height 23
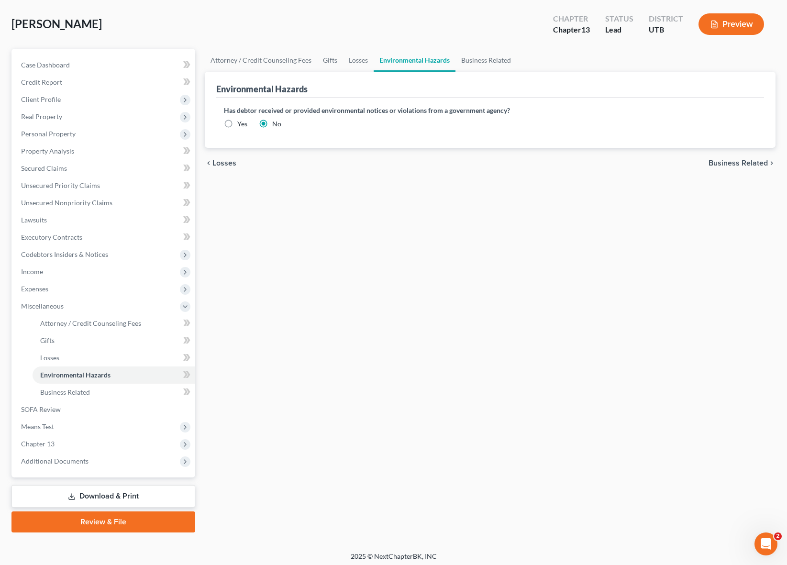
scroll to position [44, 0]
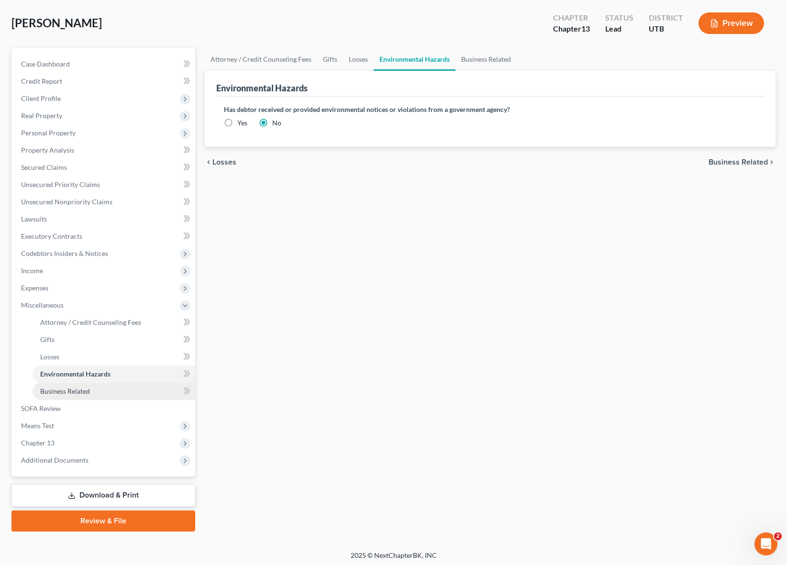
click at [71, 390] on span "Business Related" at bounding box center [65, 391] width 50 height 8
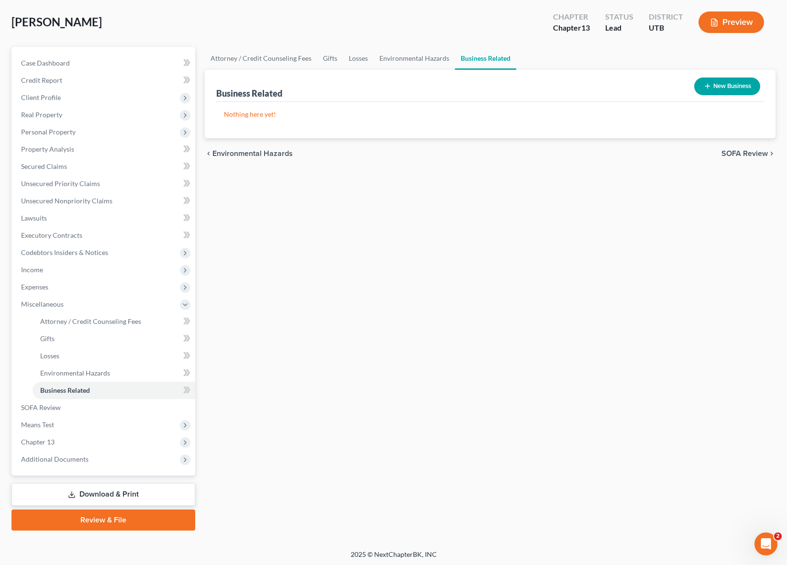
scroll to position [47, 0]
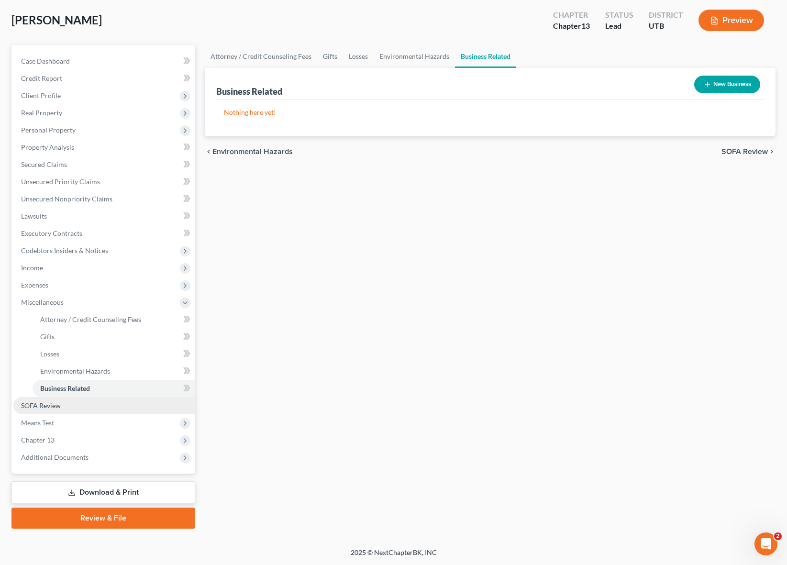
click at [46, 406] on span "SOFA Review" at bounding box center [41, 405] width 40 height 8
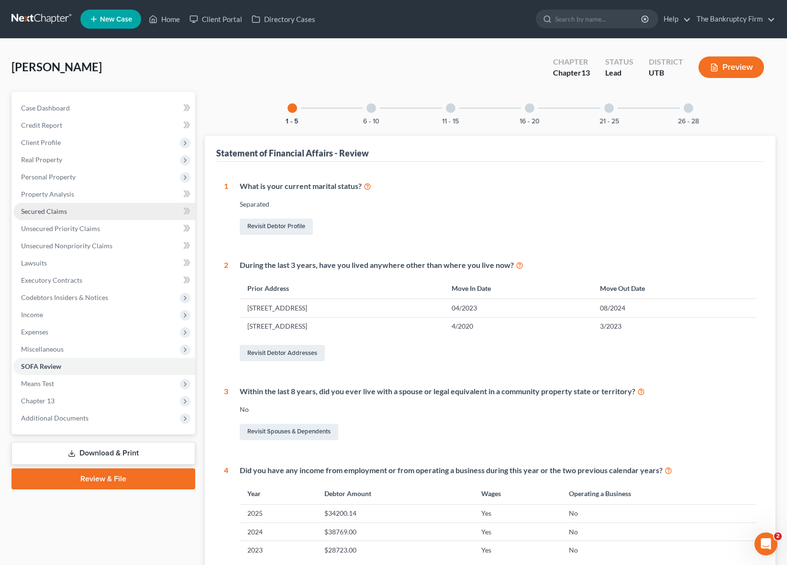
click at [56, 211] on span "Secured Claims" at bounding box center [44, 211] width 46 height 8
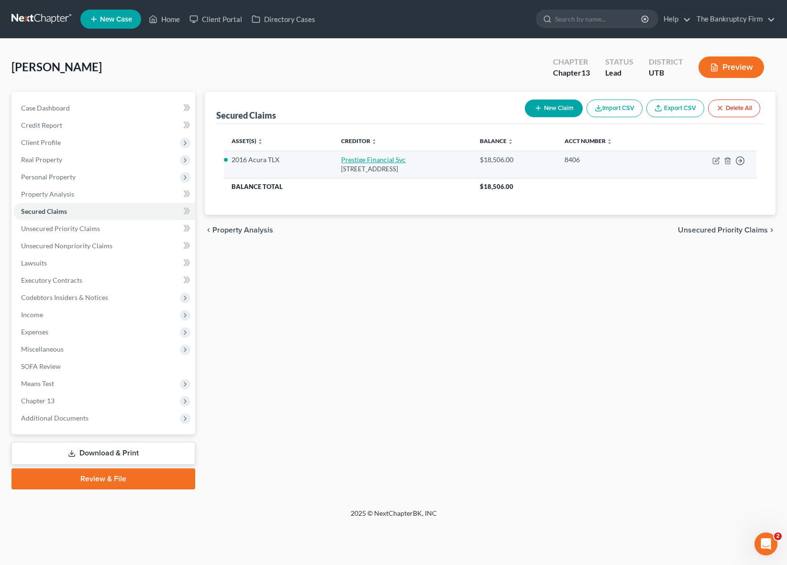
click at [361, 159] on link "Prestige Financial Svc" at bounding box center [373, 159] width 65 height 8
select select "46"
select select "2"
select select "0"
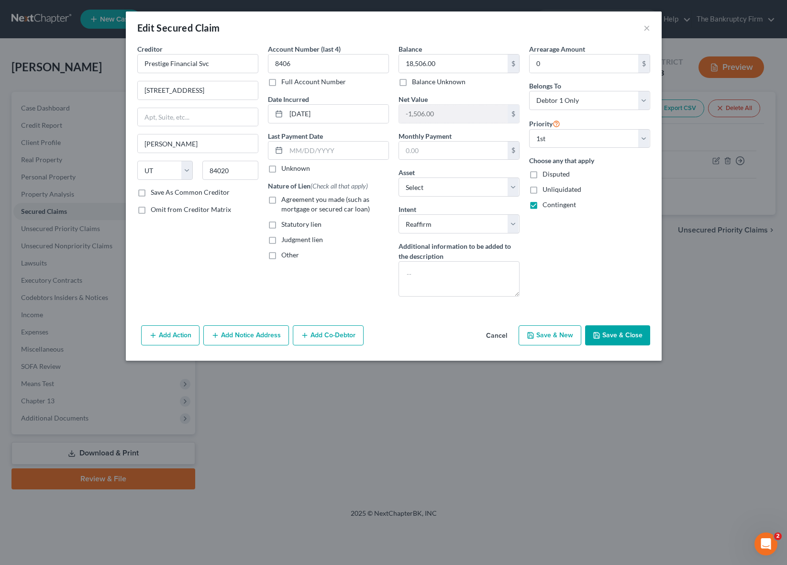
click at [249, 338] on button "Add Notice Address" at bounding box center [246, 335] width 86 height 20
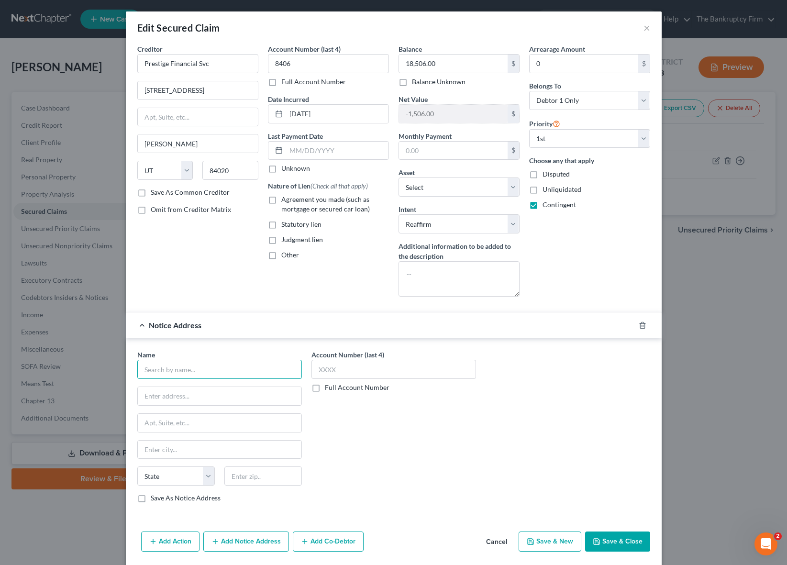
click at [189, 371] on input "text" at bounding box center [219, 369] width 165 height 19
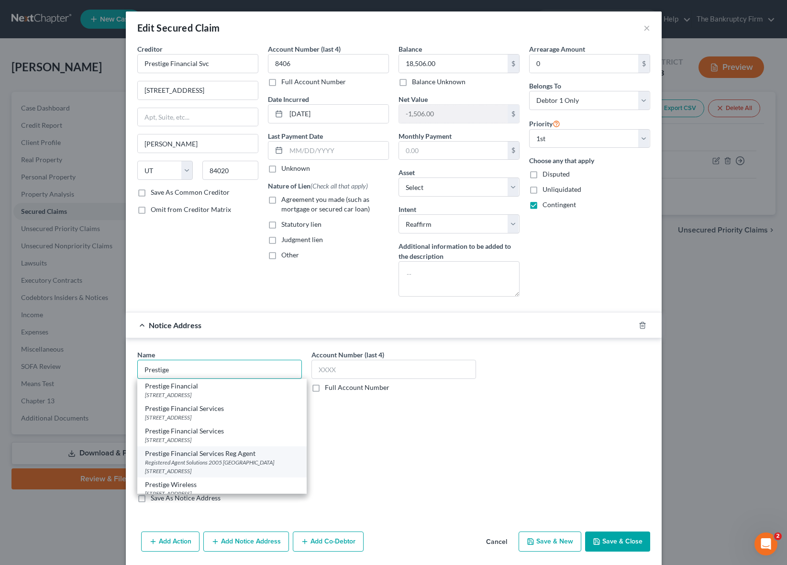
scroll to position [1, 0]
click at [189, 454] on div "Prestige Financial Services Reg Agent" at bounding box center [222, 452] width 154 height 10
type input "Prestige Financial Services Reg Agent"
type input "Registered Agent Solutions"
type input "2005 EAST 2700 SOUTH STE 200"
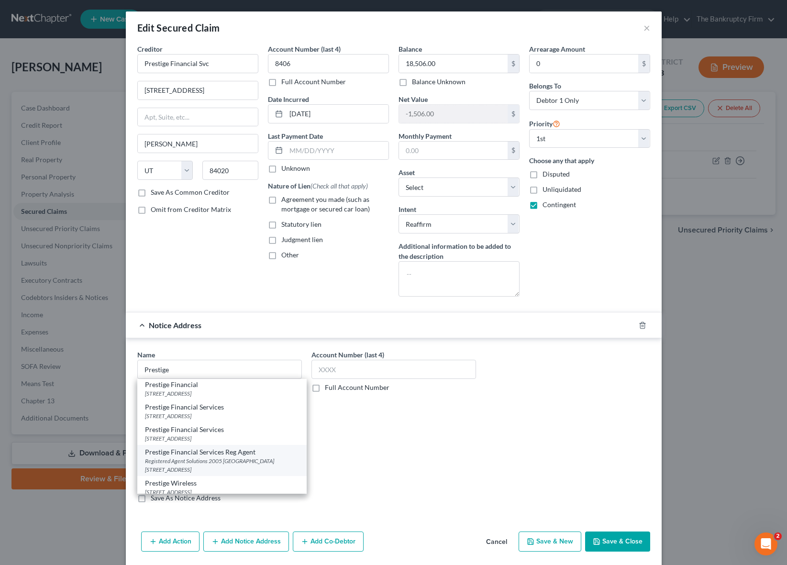
type input "[GEOGRAPHIC_DATA]"
select select "46"
type input "84109-0000"
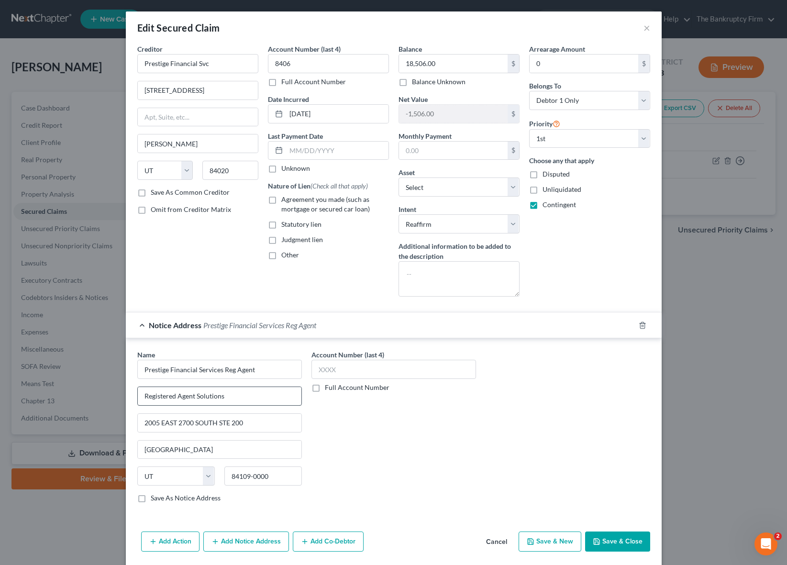
scroll to position [13, 0]
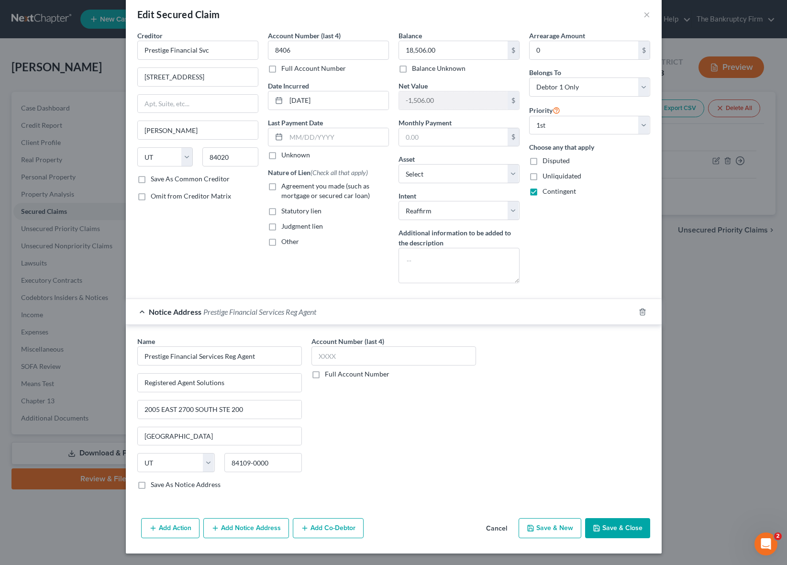
click at [621, 529] on button "Save & Close" at bounding box center [617, 528] width 65 height 20
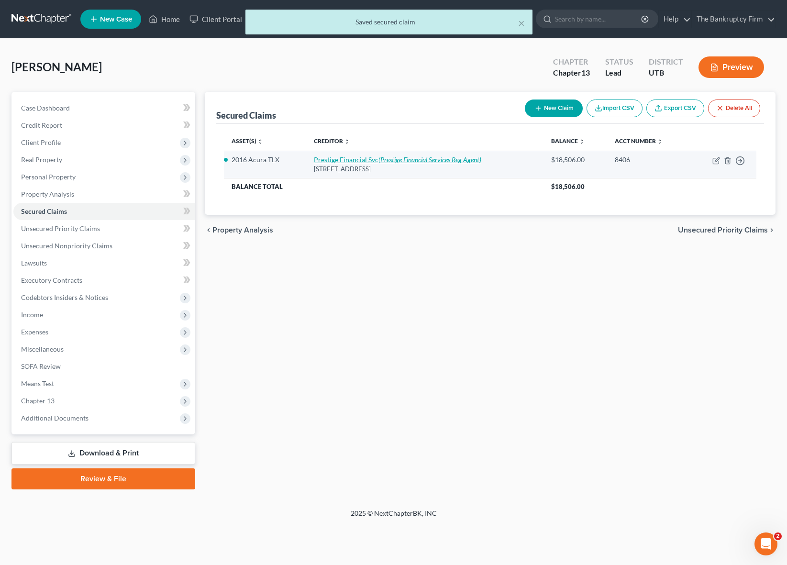
click at [371, 156] on link "Prestige Financial Svc (Prestige Financial Services Reg Agent)" at bounding box center [397, 159] width 167 height 8
select select "46"
select select "2"
select select "0"
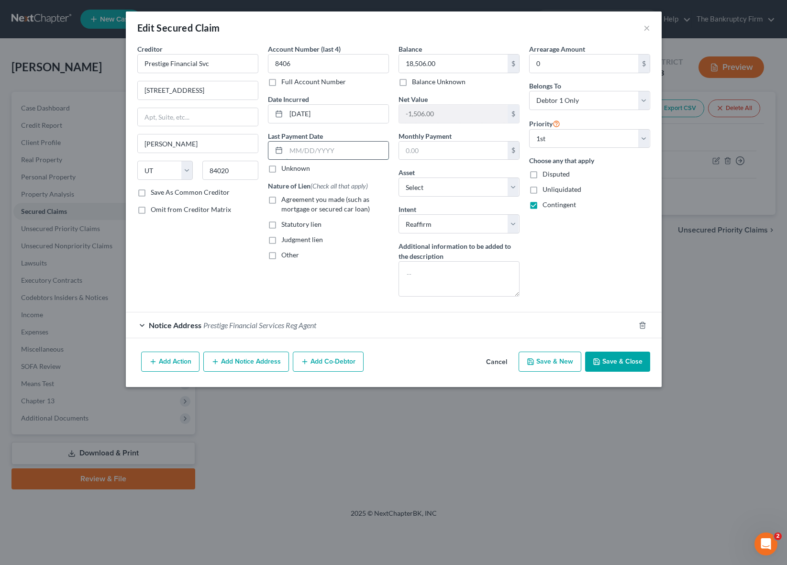
click at [301, 156] on input "text" at bounding box center [337, 151] width 102 height 18
type input "[DATE]"
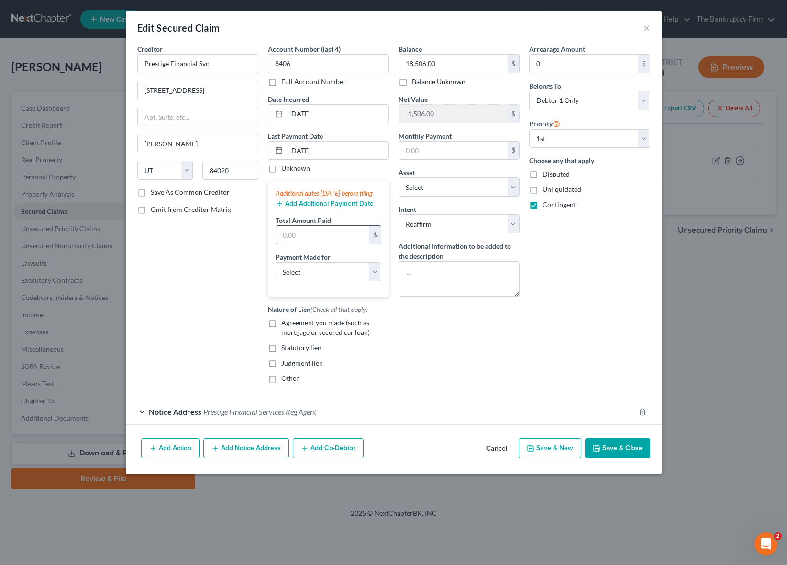
click at [309, 244] on input "text" at bounding box center [322, 235] width 93 height 18
type input "1,470"
click at [342, 281] on select "Select Car Credit Card Loan Repayment Mortgage Other Suppliers Or Vendors" at bounding box center [329, 271] width 106 height 19
select select "0"
click at [276, 272] on select "Select Car Credit Card Loan Repayment Mortgage Other Suppliers Or Vendors" at bounding box center [329, 271] width 106 height 19
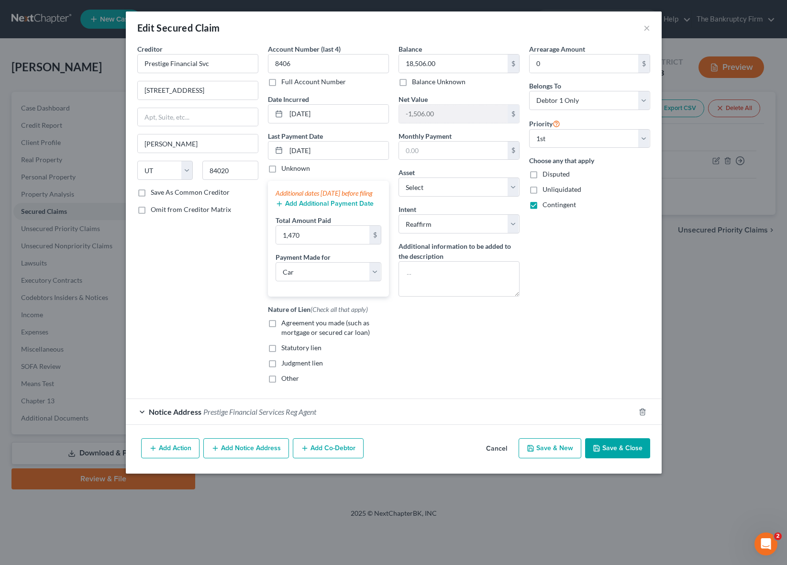
click at [611, 458] on button "Save & Close" at bounding box center [617, 448] width 65 height 20
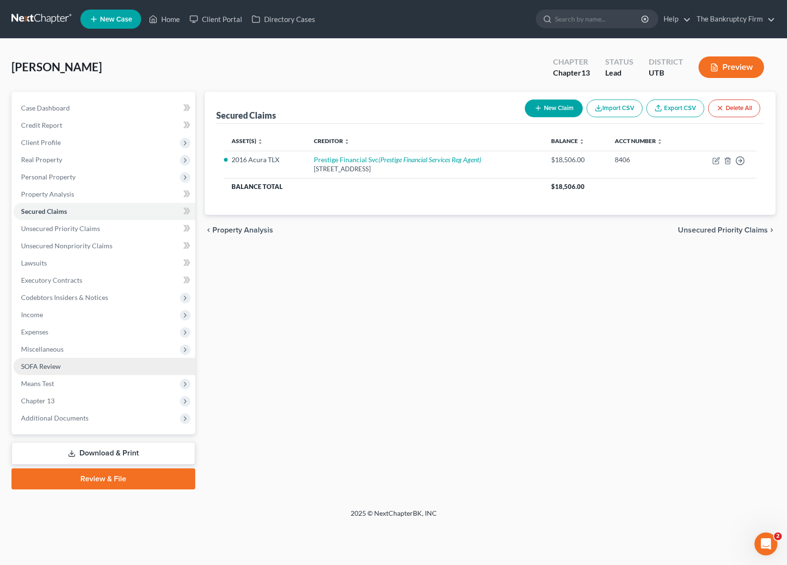
click at [61, 363] on link "SOFA Review" at bounding box center [104, 366] width 182 height 17
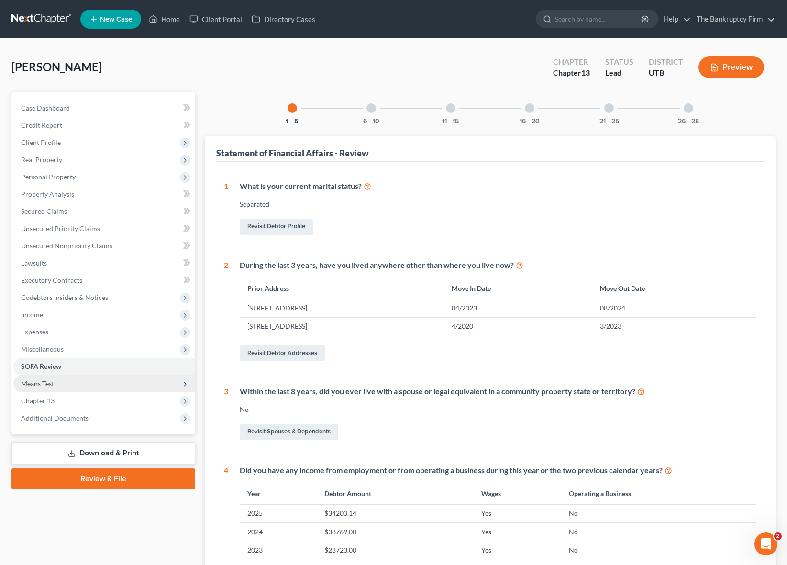
click at [66, 382] on span "Means Test" at bounding box center [104, 383] width 182 height 17
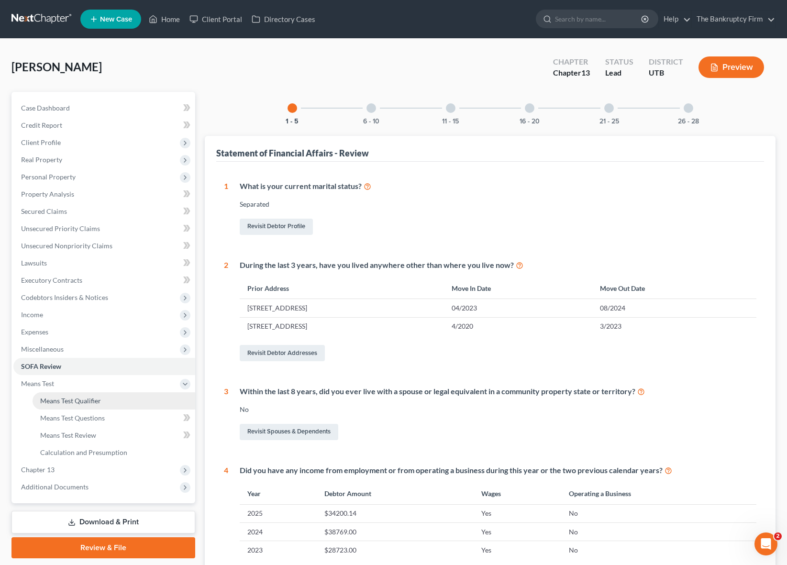
click at [91, 398] on span "Means Test Qualifier" at bounding box center [70, 401] width 61 height 8
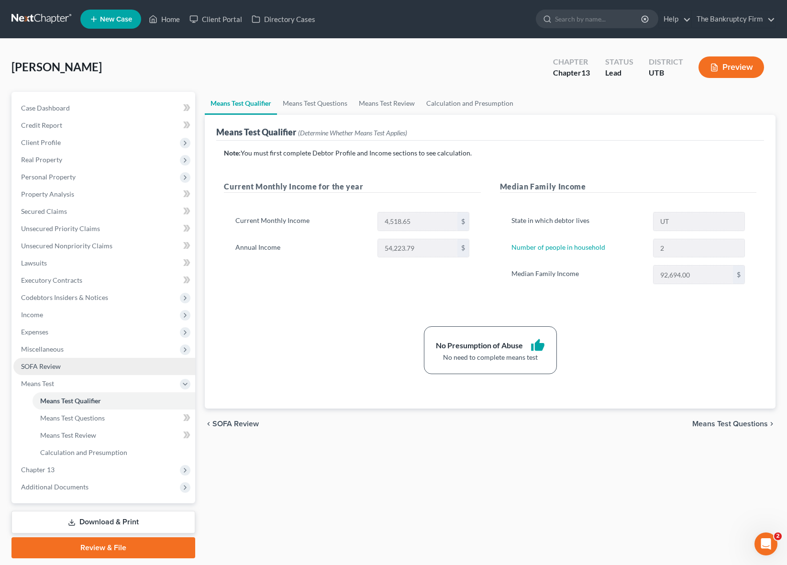
click at [53, 363] on span "SOFA Review" at bounding box center [41, 366] width 40 height 8
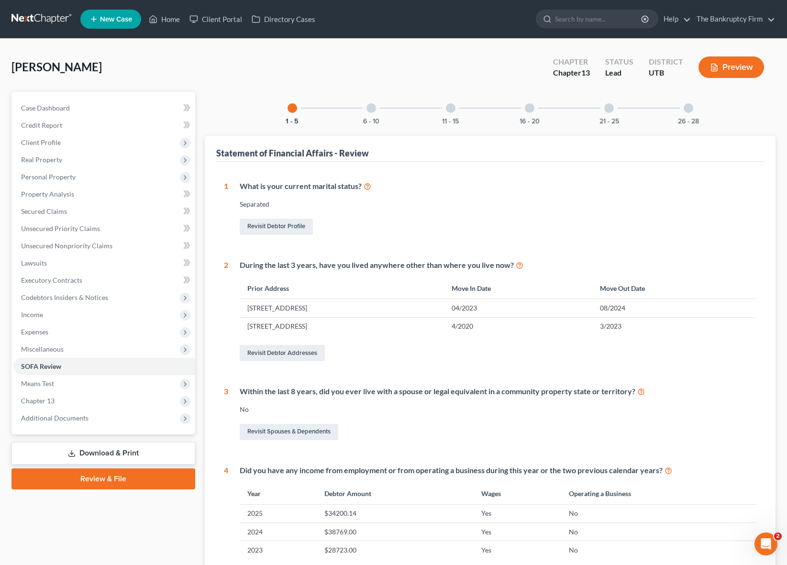
click at [369, 112] on div at bounding box center [371, 108] width 10 height 10
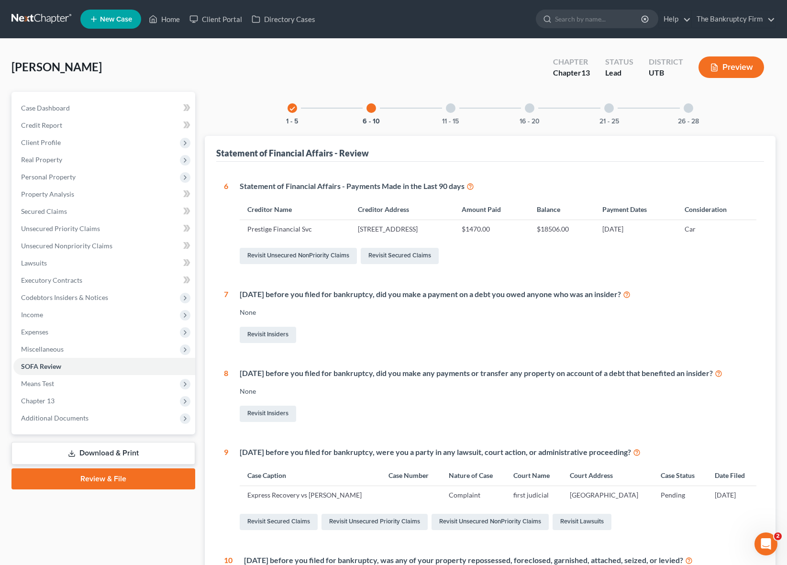
click at [449, 107] on div at bounding box center [451, 108] width 10 height 10
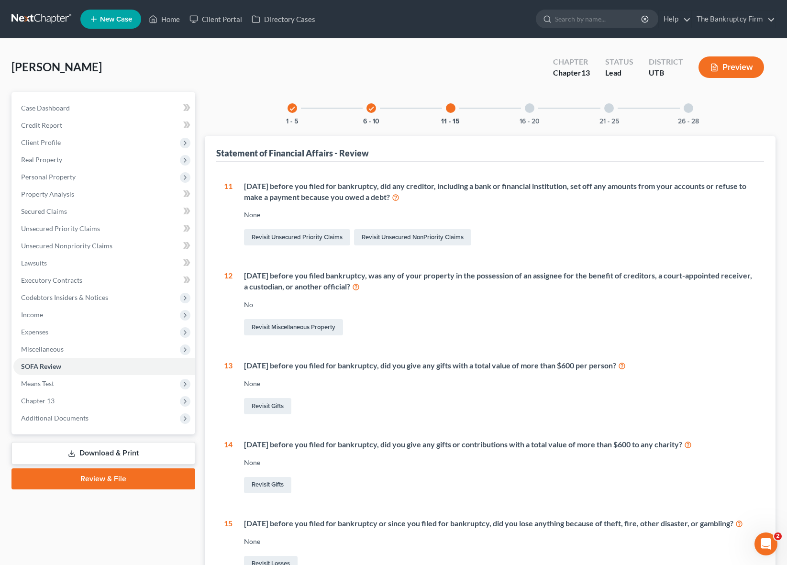
click at [532, 113] on div "16 - 20" at bounding box center [529, 108] width 33 height 33
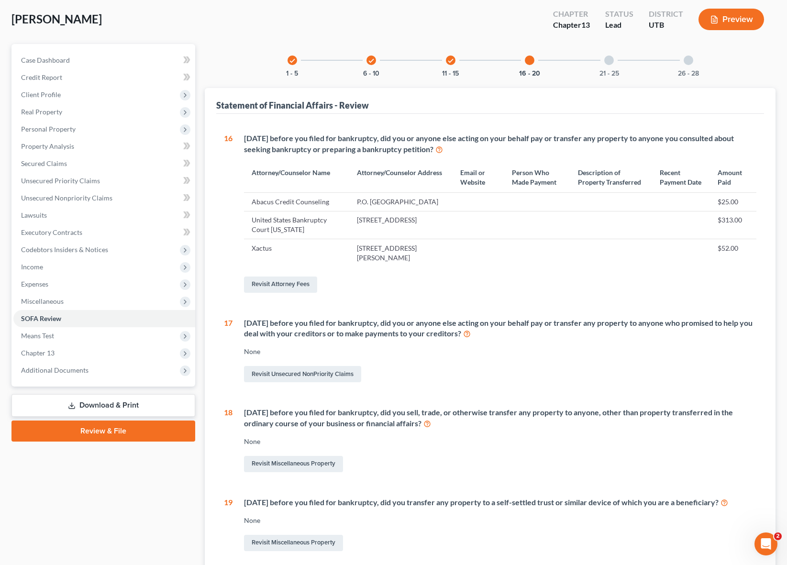
scroll to position [51, 0]
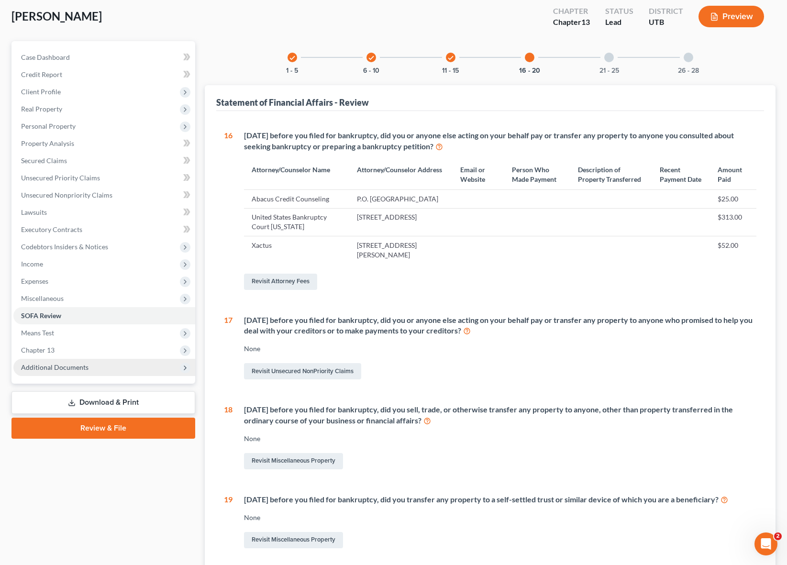
click at [122, 364] on span "Additional Documents" at bounding box center [104, 367] width 182 height 17
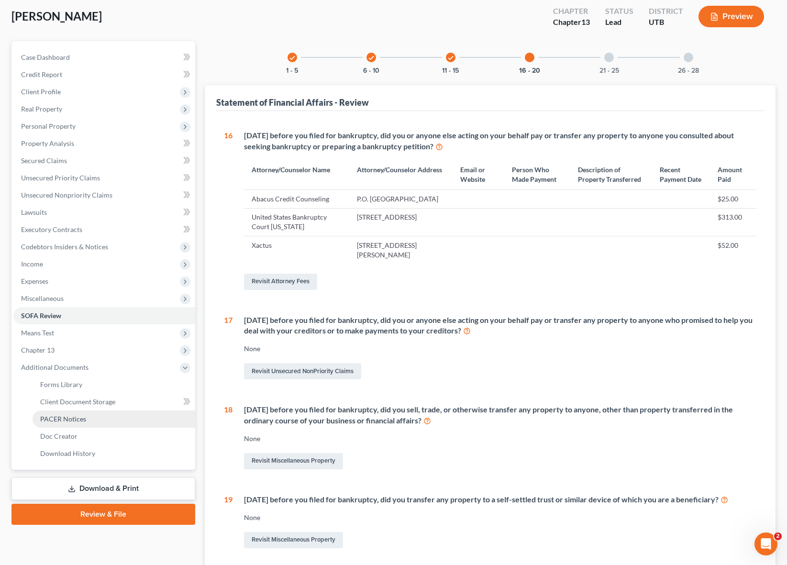
click at [104, 417] on link "PACER Notices" at bounding box center [114, 419] width 163 height 17
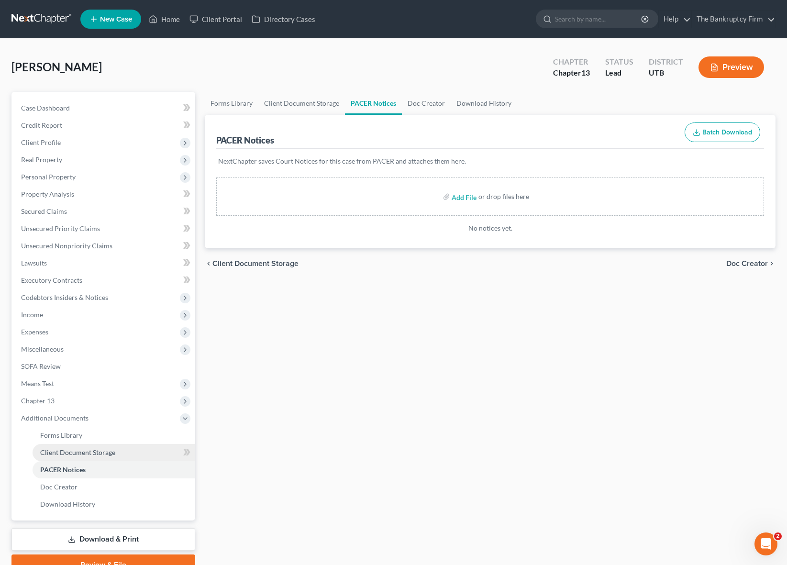
click at [63, 455] on span "Client Document Storage" at bounding box center [77, 452] width 75 height 8
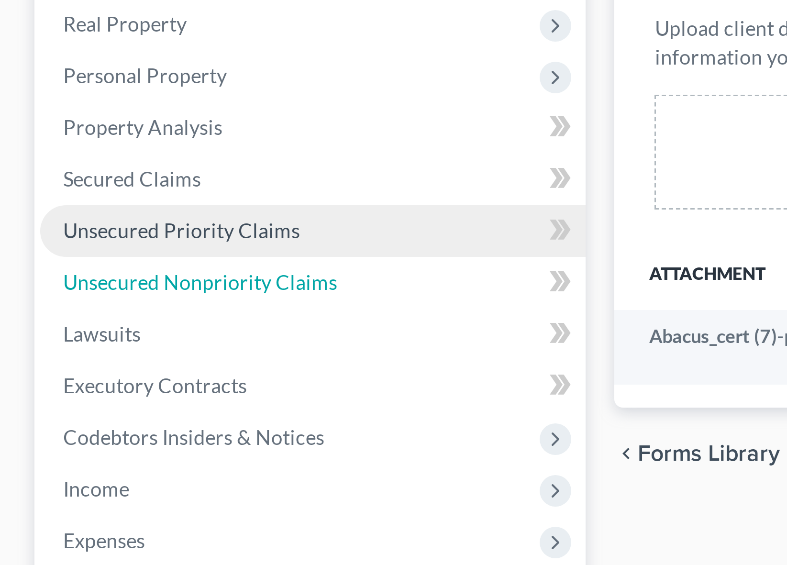
drag, startPoint x: 52, startPoint y: 246, endPoint x: 19, endPoint y: 234, distance: 34.7
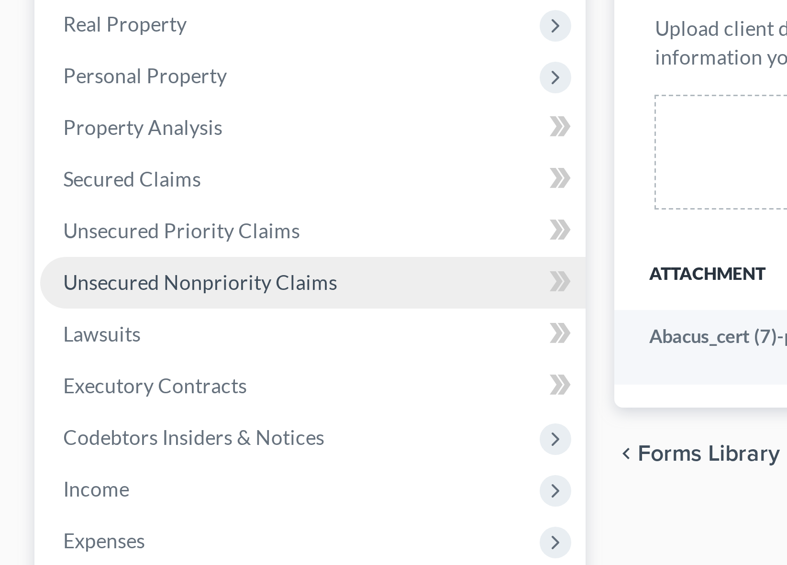
click at [70, 244] on span "Unsecured Nonpriority Claims" at bounding box center [66, 246] width 91 height 8
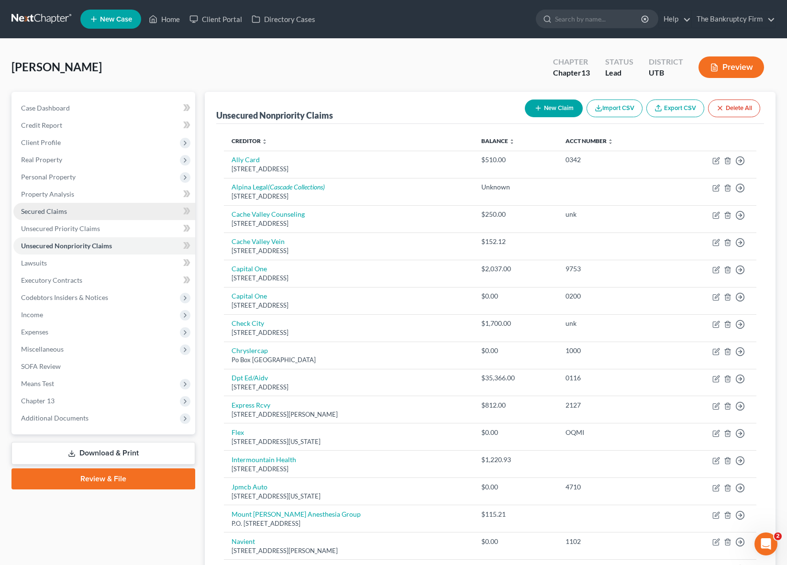
click at [59, 214] on span "Secured Claims" at bounding box center [44, 211] width 46 height 8
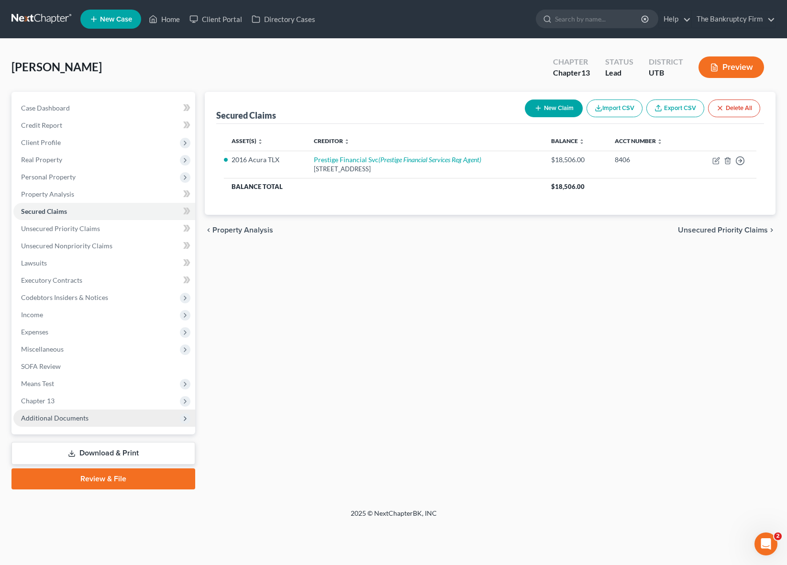
click at [55, 416] on span "Additional Documents" at bounding box center [54, 418] width 67 height 8
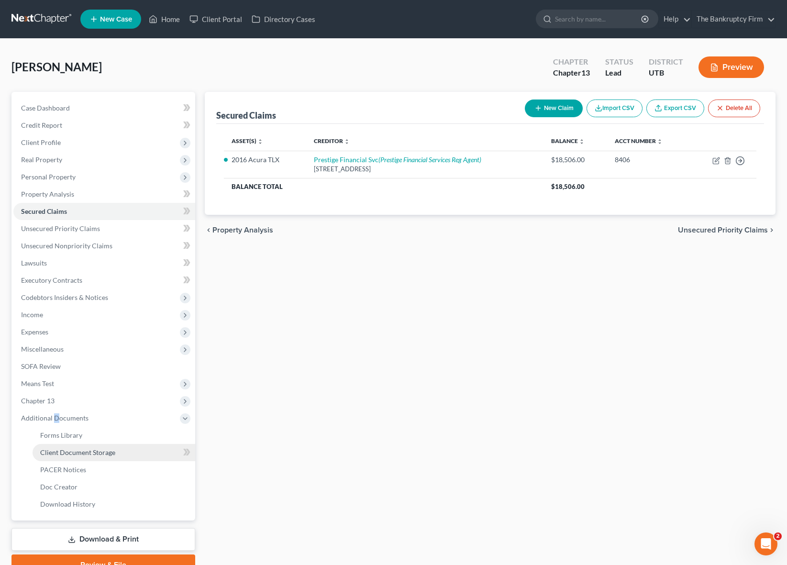
click at [100, 451] on span "Client Document Storage" at bounding box center [77, 452] width 75 height 8
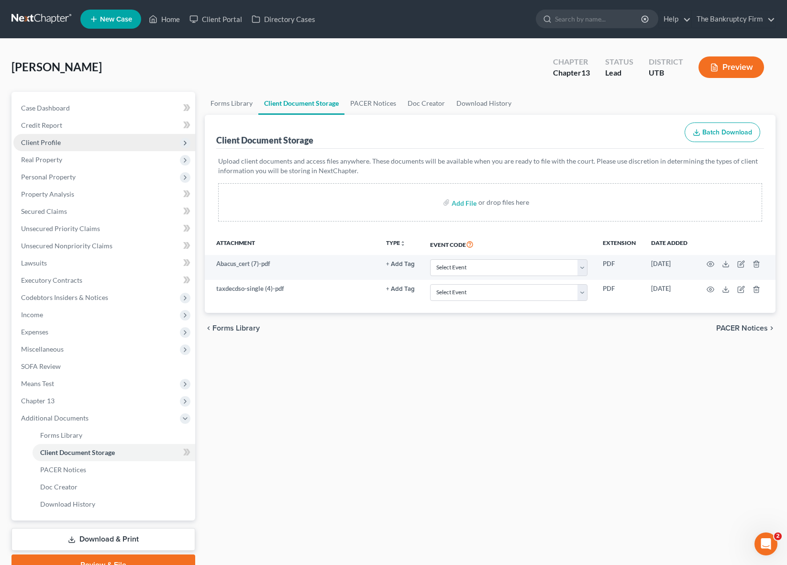
click at [66, 138] on span "Client Profile" at bounding box center [104, 142] width 182 height 17
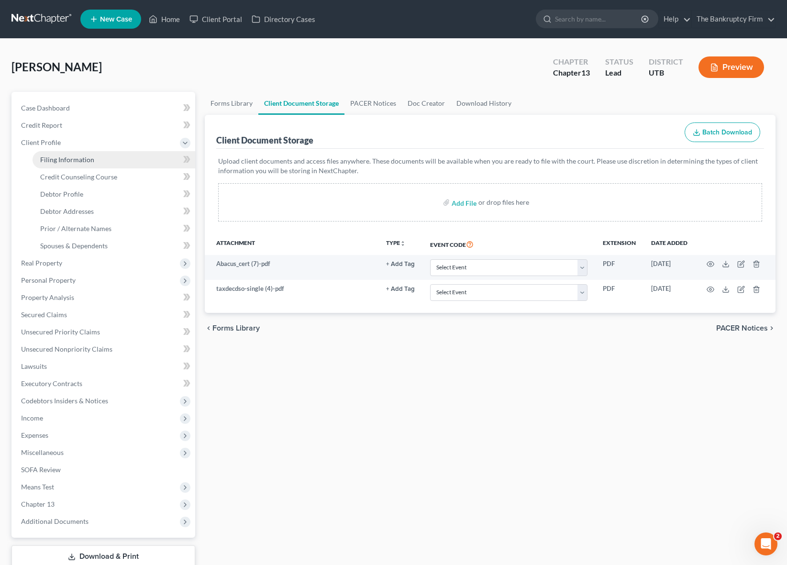
click at [73, 155] on span "Filing Information" at bounding box center [67, 159] width 54 height 8
select select "1"
select select "0"
select select "3"
select select "81"
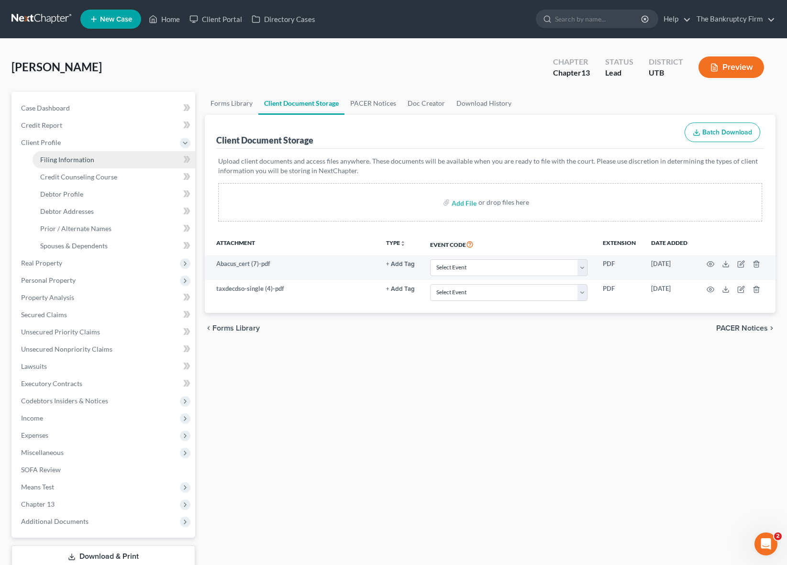
select select "0"
select select "46"
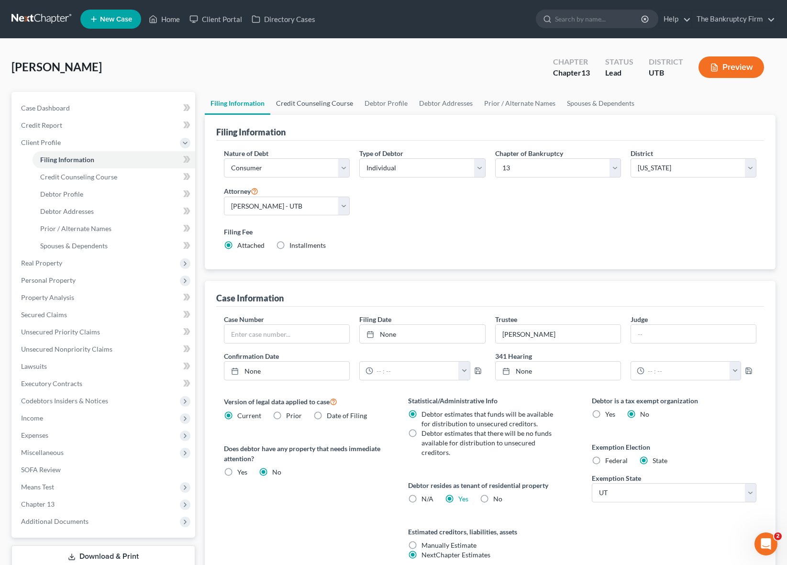
click at [299, 101] on link "Credit Counseling Course" at bounding box center [314, 103] width 89 height 23
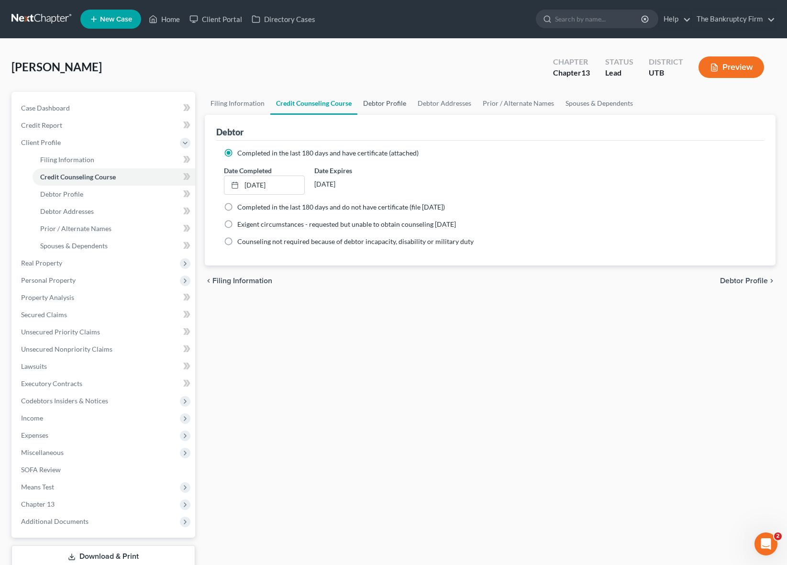
click at [382, 100] on link "Debtor Profile" at bounding box center [384, 103] width 55 height 23
select select "2"
select select "1"
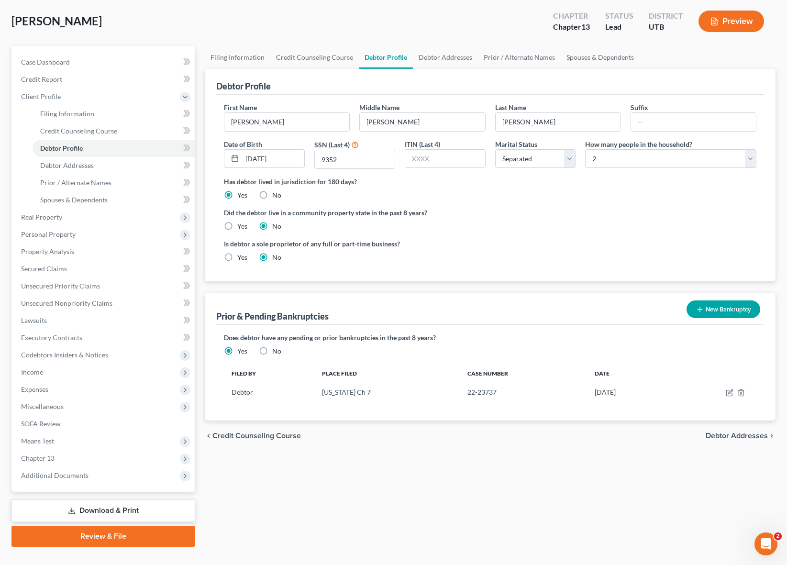
scroll to position [64, 0]
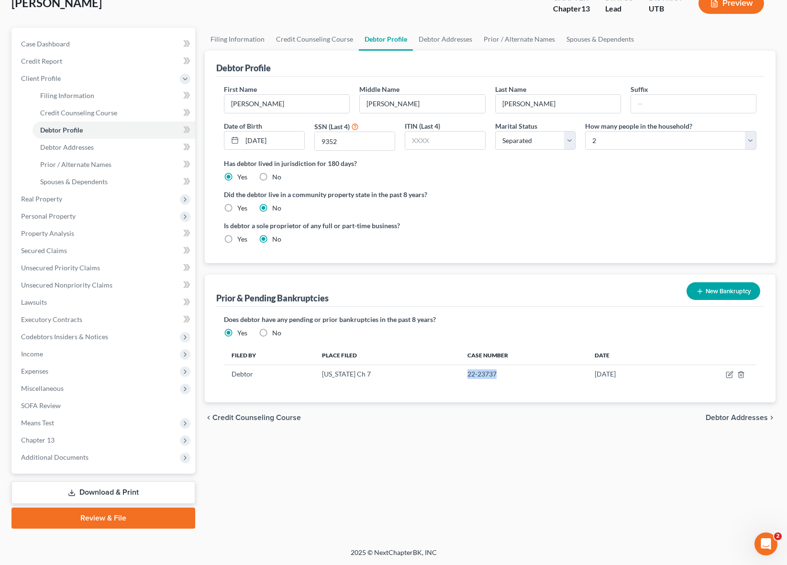
drag, startPoint x: 463, startPoint y: 373, endPoint x: 425, endPoint y: 406, distance: 50.5
click at [460, 372] on td "22-23737" at bounding box center [523, 374] width 127 height 18
copy td "22-23737"
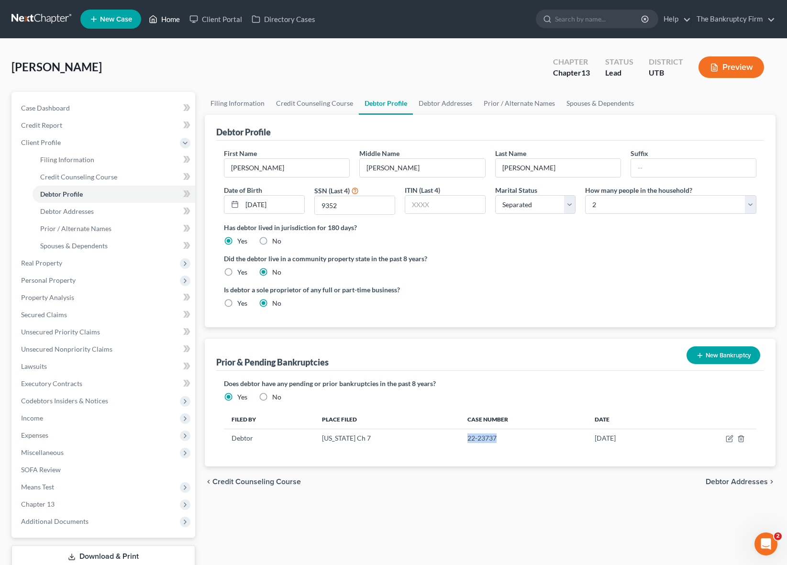
click at [168, 20] on link "Home" at bounding box center [164, 19] width 41 height 17
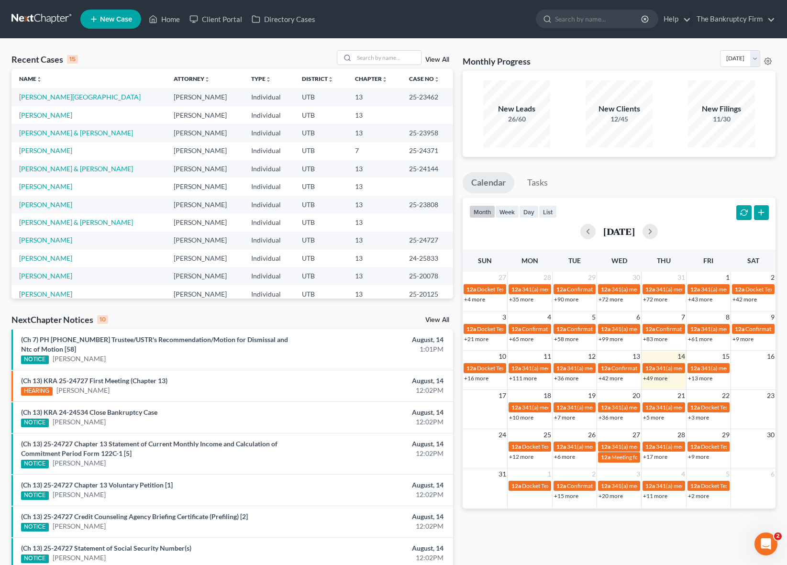
click at [440, 60] on link "View All" at bounding box center [437, 59] width 24 height 7
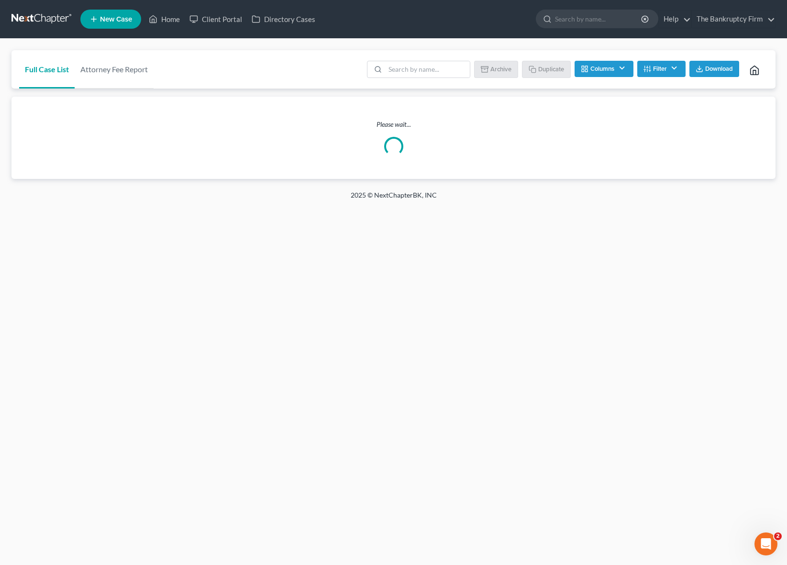
click at [671, 67] on button "Filter" at bounding box center [661, 69] width 48 height 16
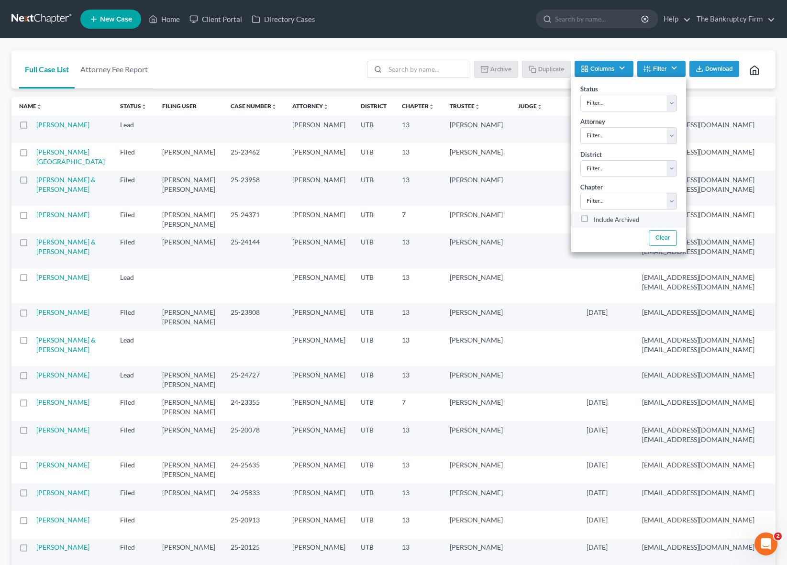
click at [612, 219] on label "Include Archived" at bounding box center [616, 219] width 45 height 11
click at [604, 219] on input "Include Archived" at bounding box center [601, 217] width 6 height 6
checkbox input "true"
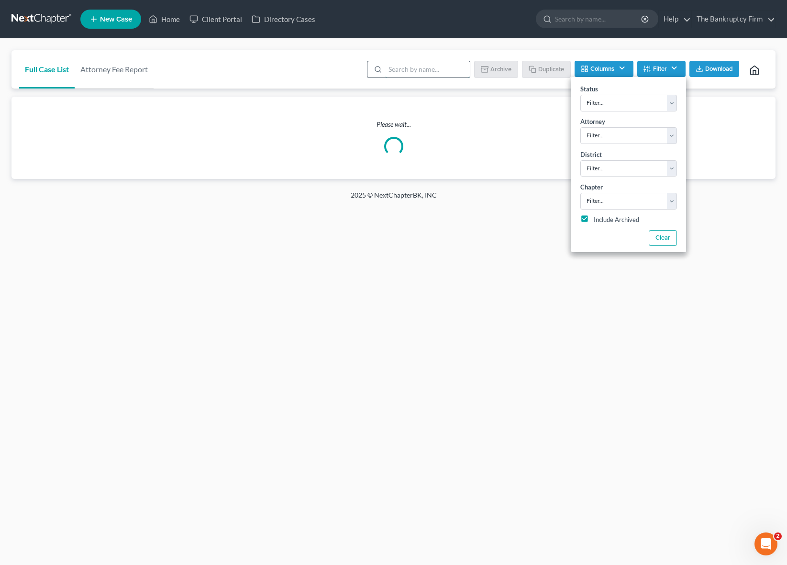
click at [397, 68] on input "search" at bounding box center [427, 69] width 85 height 16
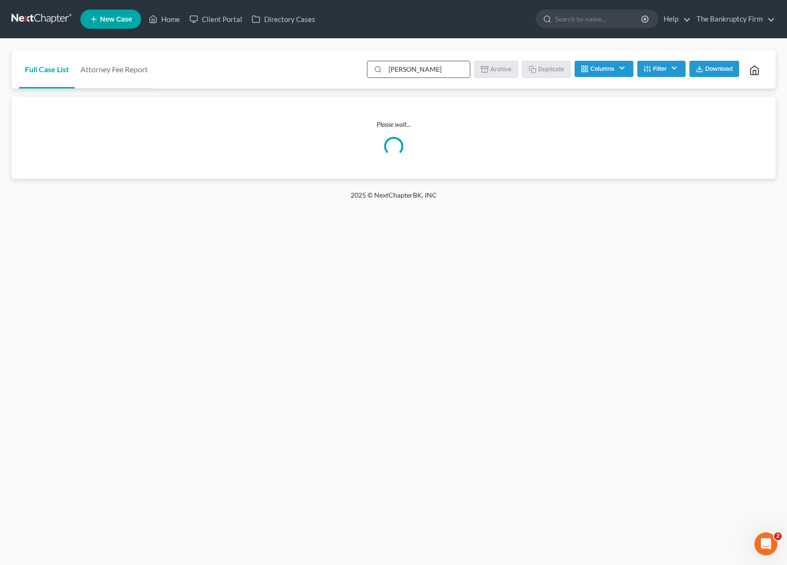
type input "[PERSON_NAME]"
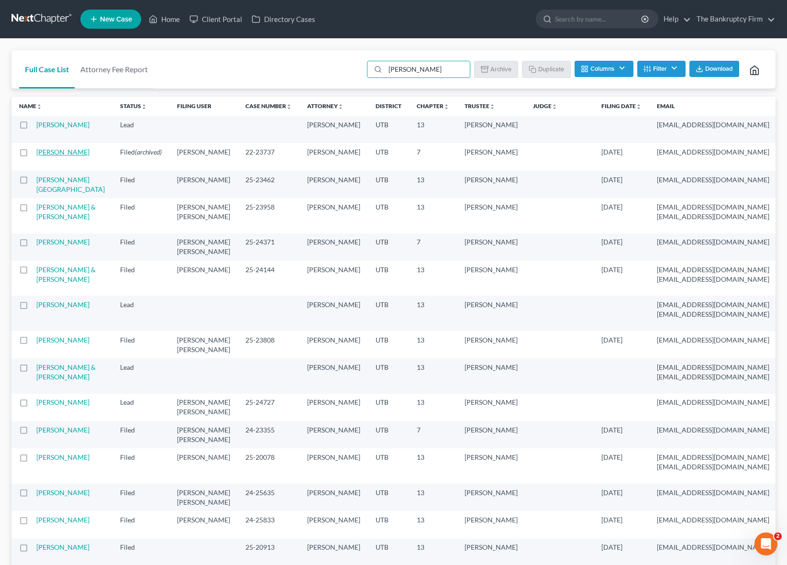
click at [49, 156] on link "[PERSON_NAME]" at bounding box center [62, 152] width 53 height 8
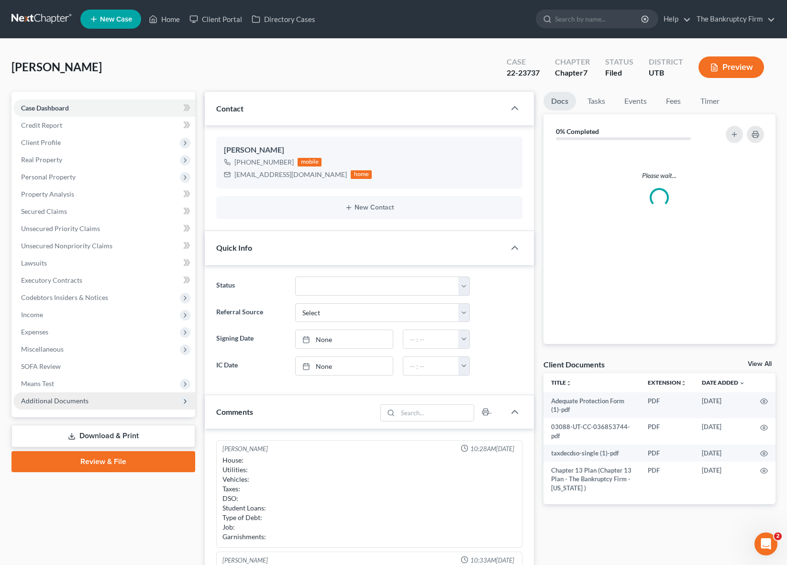
scroll to position [66, 0]
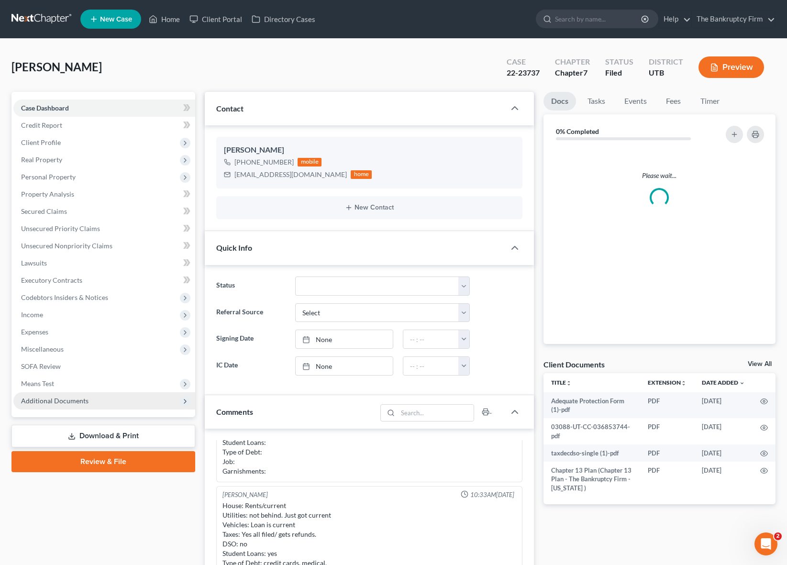
click at [71, 400] on span "Additional Documents" at bounding box center [54, 401] width 67 height 8
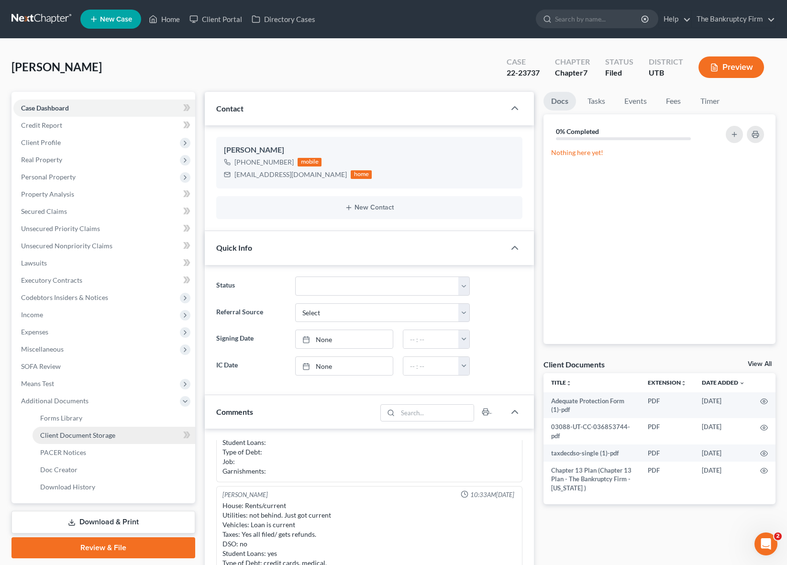
click at [85, 432] on span "Client Document Storage" at bounding box center [77, 435] width 75 height 8
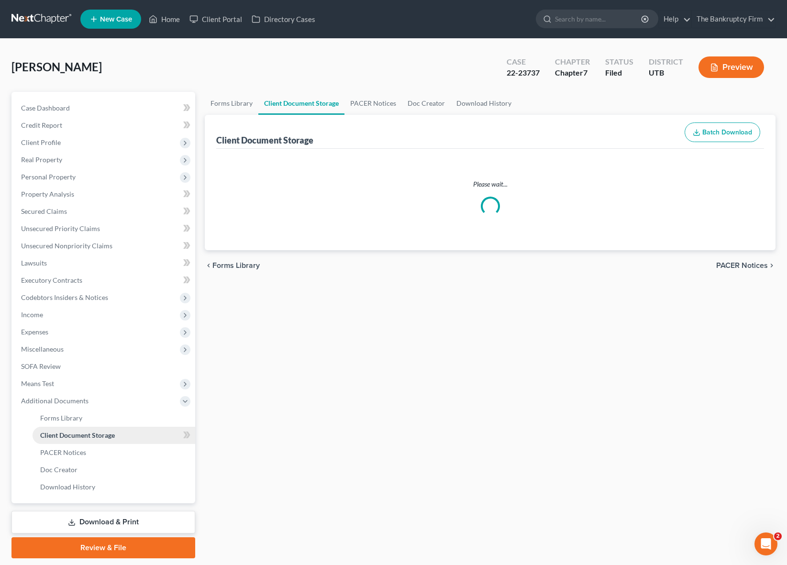
select select "26"
select select "30"
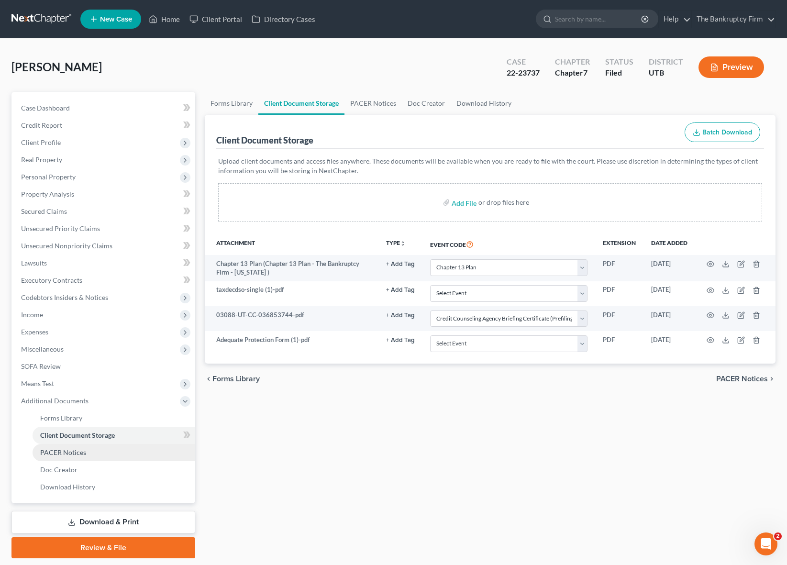
click at [78, 452] on span "PACER Notices" at bounding box center [63, 452] width 46 height 8
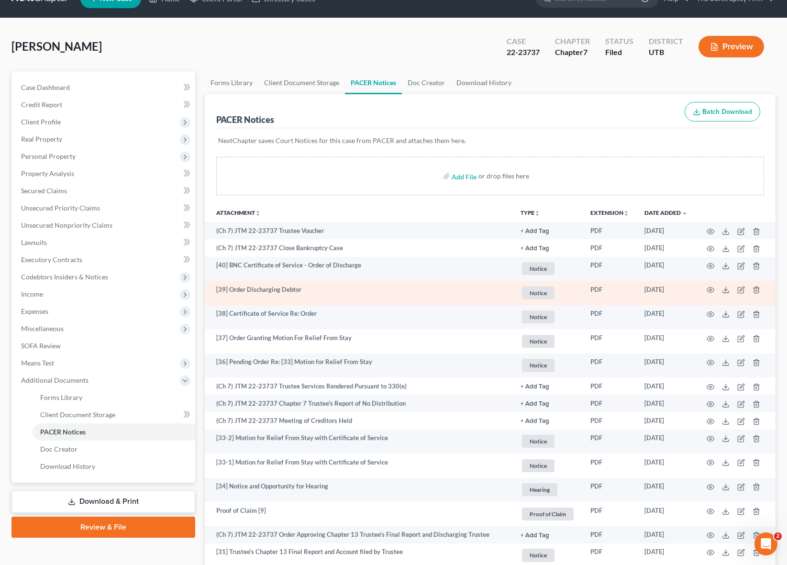
scroll to position [21, 0]
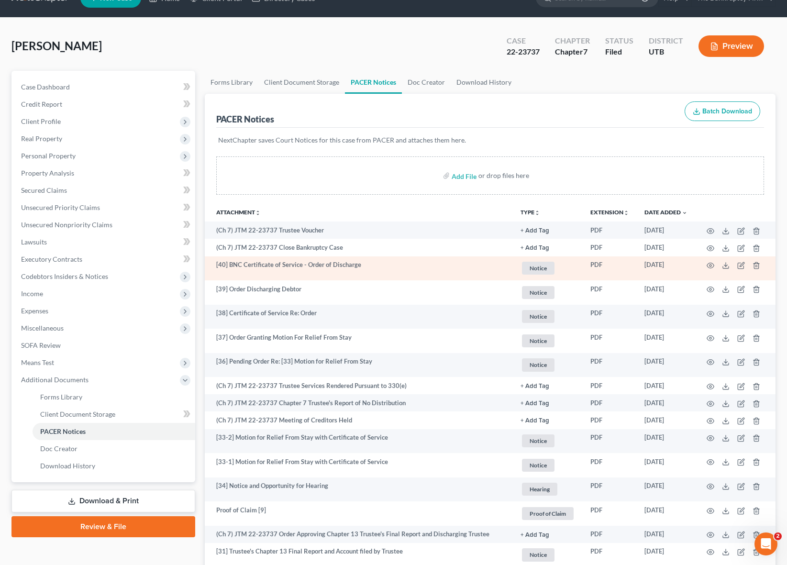
click at [666, 266] on td "[DATE]" at bounding box center [666, 268] width 58 height 24
drag, startPoint x: 674, startPoint y: 266, endPoint x: 645, endPoint y: 267, distance: 28.7
click at [645, 267] on td "[DATE]" at bounding box center [666, 268] width 58 height 24
click at [679, 265] on td "[DATE]" at bounding box center [666, 268] width 58 height 24
drag, startPoint x: 678, startPoint y: 265, endPoint x: 646, endPoint y: 266, distance: 32.6
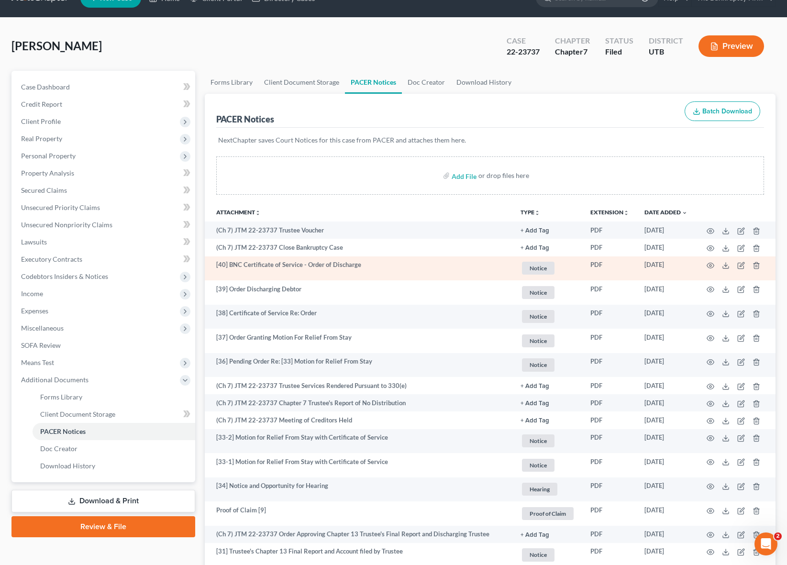
click at [646, 266] on td "[DATE]" at bounding box center [666, 268] width 58 height 24
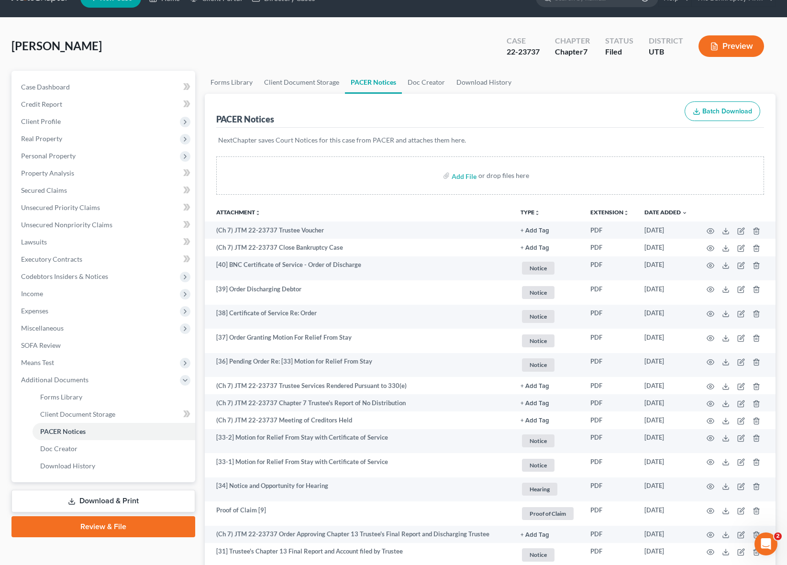
click at [540, 129] on div "NextChapter saves Court Notices for this case from PACER and attaches them here." at bounding box center [490, 146] width 548 height 36
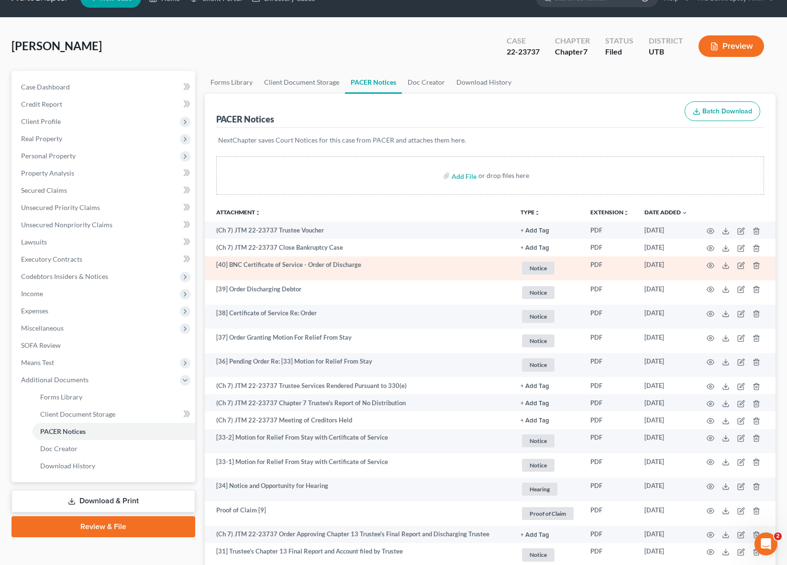
drag, startPoint x: 678, startPoint y: 265, endPoint x: 444, endPoint y: 169, distance: 253.2
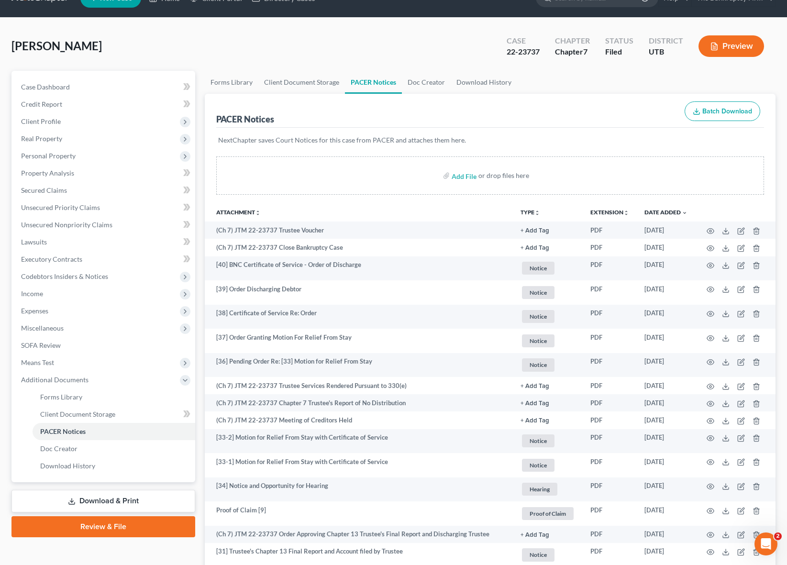
click at [632, 265] on tr "[40] BNC Certificate of Service - Order of Discharge Notice + Add Tag Notice × …" at bounding box center [490, 268] width 571 height 24
click at [481, 134] on div "NextChapter saves Court Notices for this case from PACER and attaches them here." at bounding box center [490, 146] width 548 height 36
click at [43, 85] on span "Case Dashboard" at bounding box center [45, 87] width 49 height 8
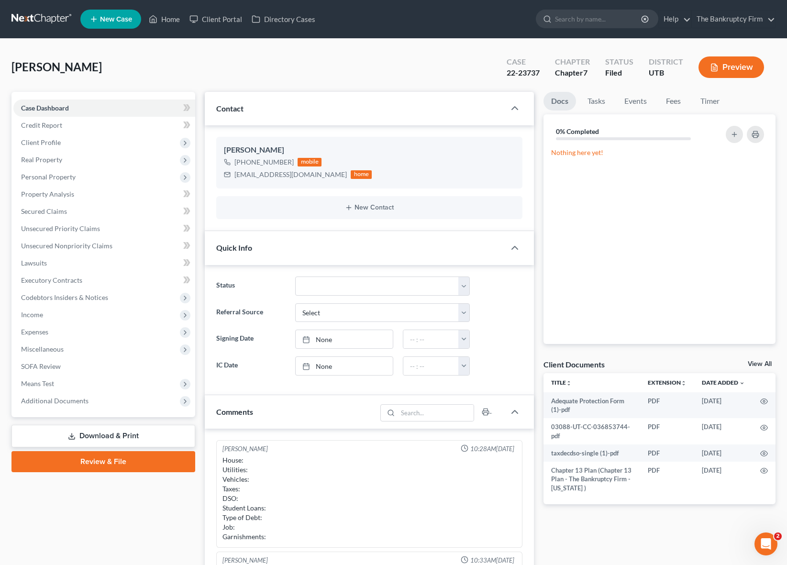
scroll to position [66, 0]
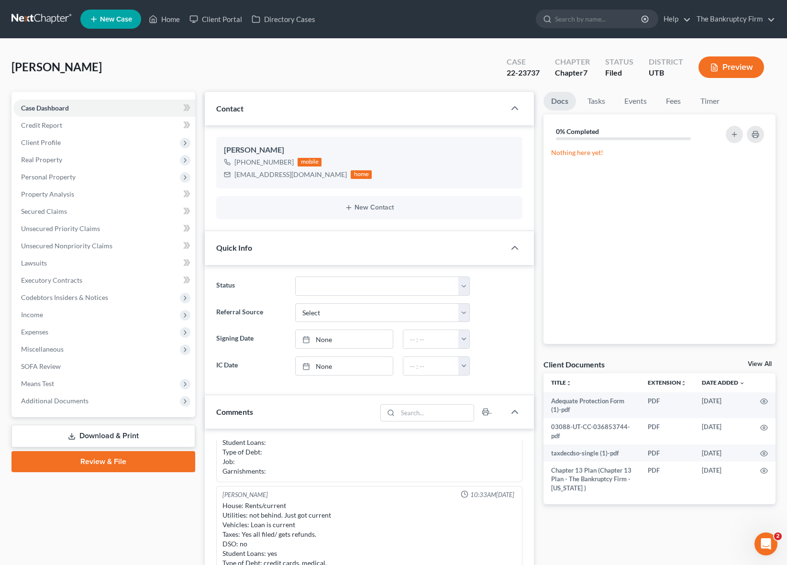
click at [431, 64] on div "[PERSON_NAME] Upgraded Case 22-23737 Chapter Chapter 7 Status Filed District UT…" at bounding box center [393, 71] width 764 height 42
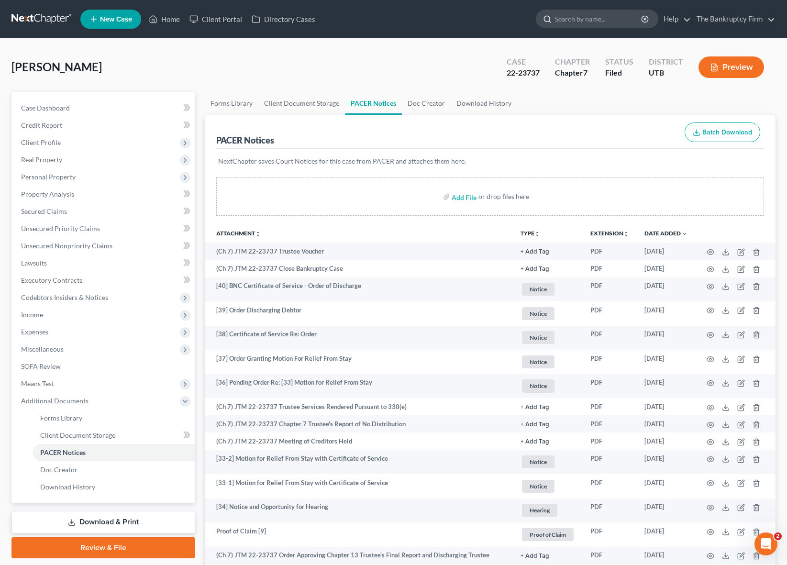
click at [575, 17] on input "search" at bounding box center [599, 19] width 88 height 18
type input "[PERSON_NAME]"
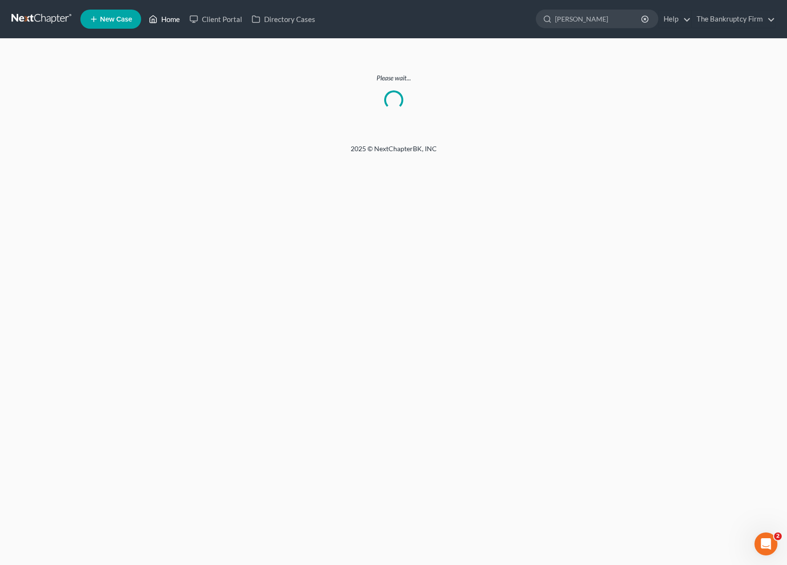
click at [167, 18] on link "Home" at bounding box center [164, 19] width 41 height 17
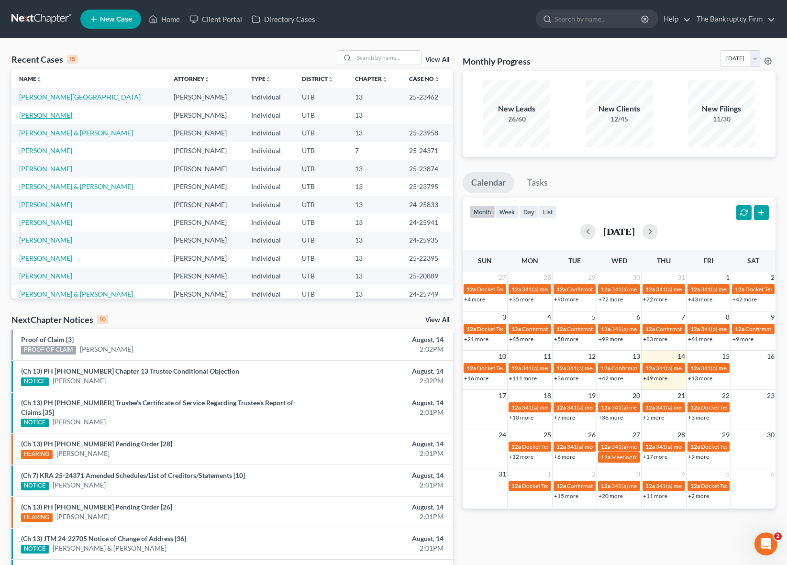
click at [53, 111] on link "[PERSON_NAME]" at bounding box center [45, 115] width 53 height 8
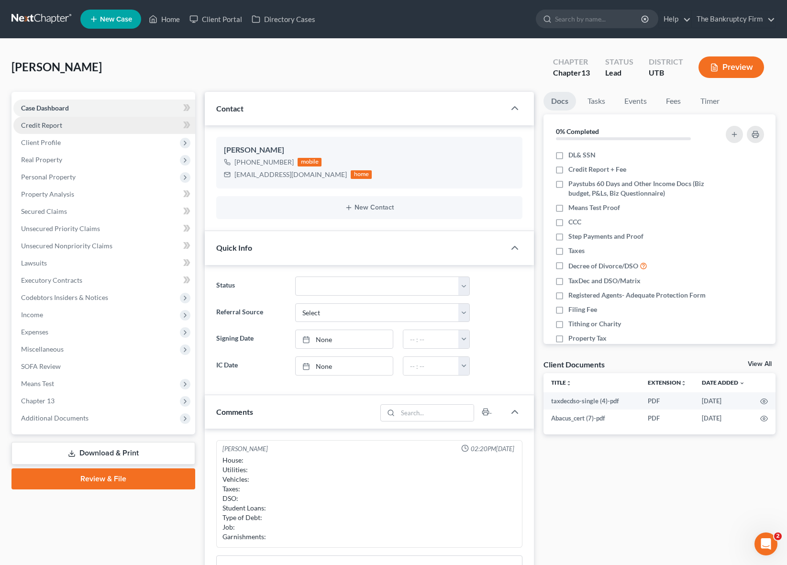
click at [89, 122] on link "Credit Report" at bounding box center [104, 125] width 182 height 17
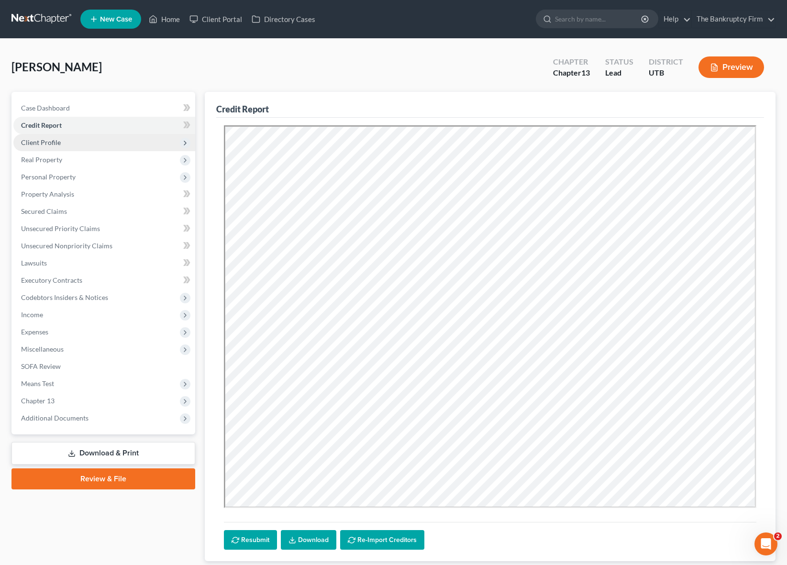
click at [76, 135] on span "Client Profile" at bounding box center [104, 142] width 182 height 17
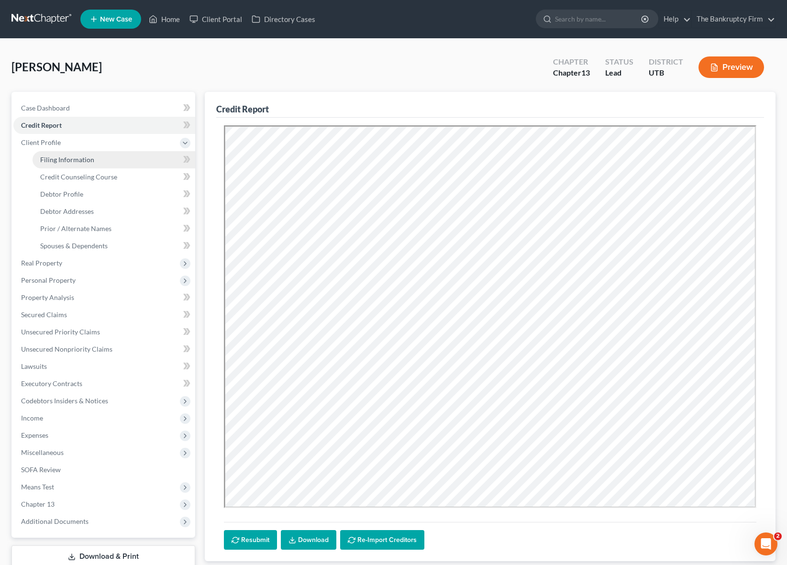
click at [87, 158] on span "Filing Information" at bounding box center [67, 159] width 54 height 8
select select "1"
select select "0"
select select "3"
select select "81"
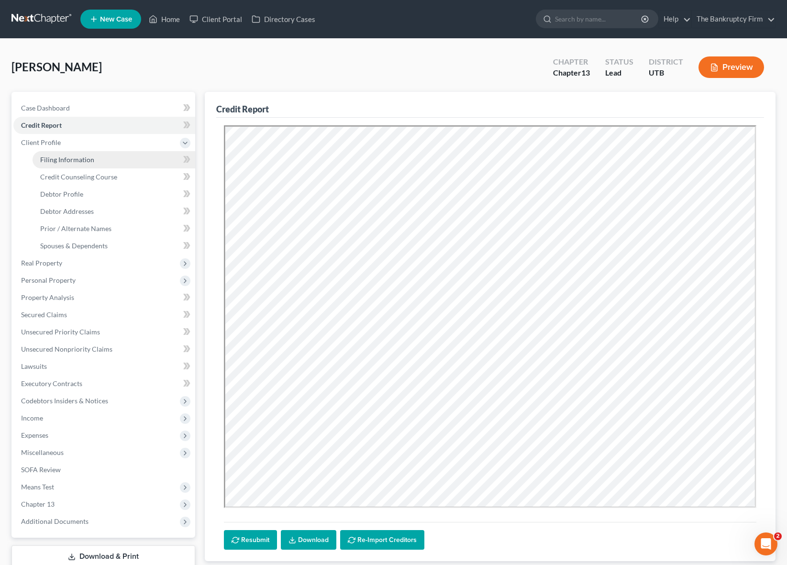
select select "0"
select select "46"
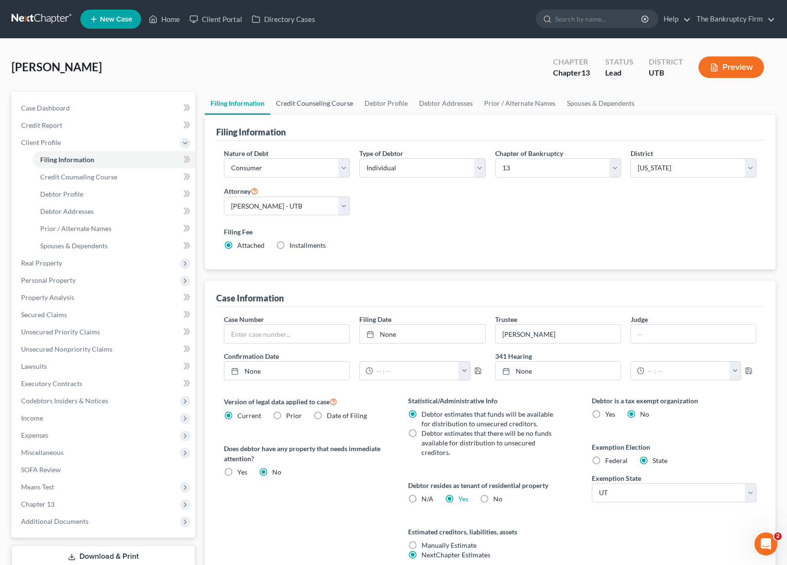
click at [336, 99] on link "Credit Counseling Course" at bounding box center [314, 103] width 89 height 23
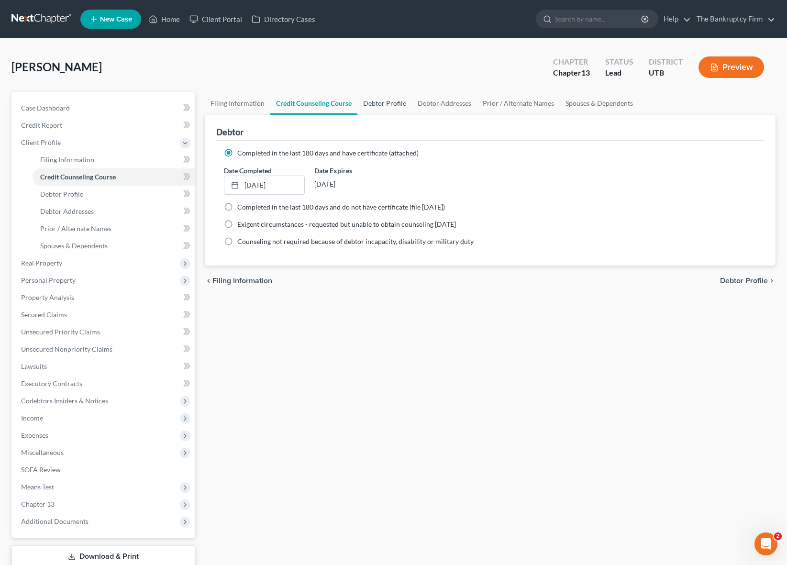
click at [392, 104] on link "Debtor Profile" at bounding box center [384, 103] width 55 height 23
select select "2"
select select "1"
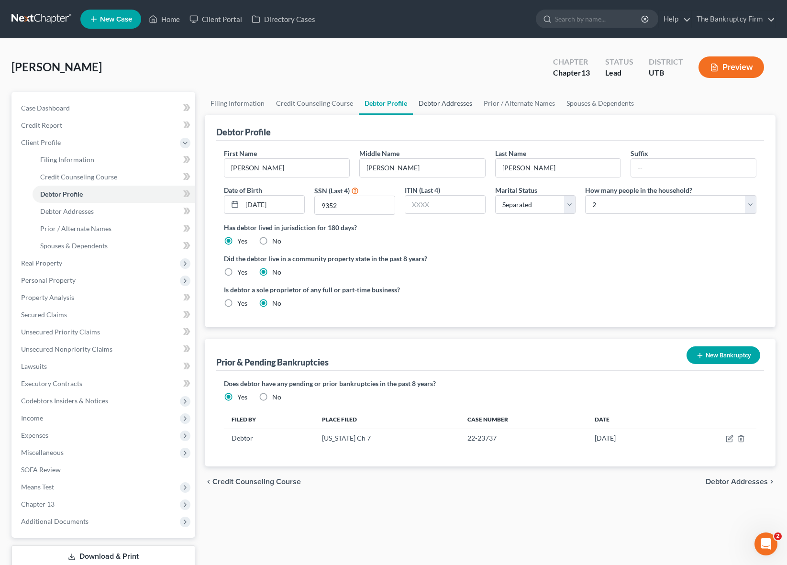
click at [448, 104] on link "Debtor Addresses" at bounding box center [445, 103] width 65 height 23
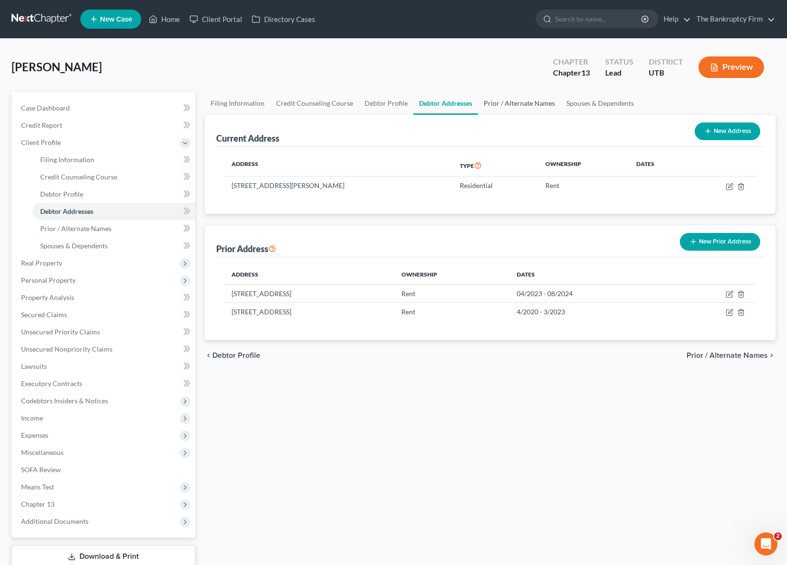
click at [526, 102] on link "Prior / Alternate Names" at bounding box center [519, 103] width 83 height 23
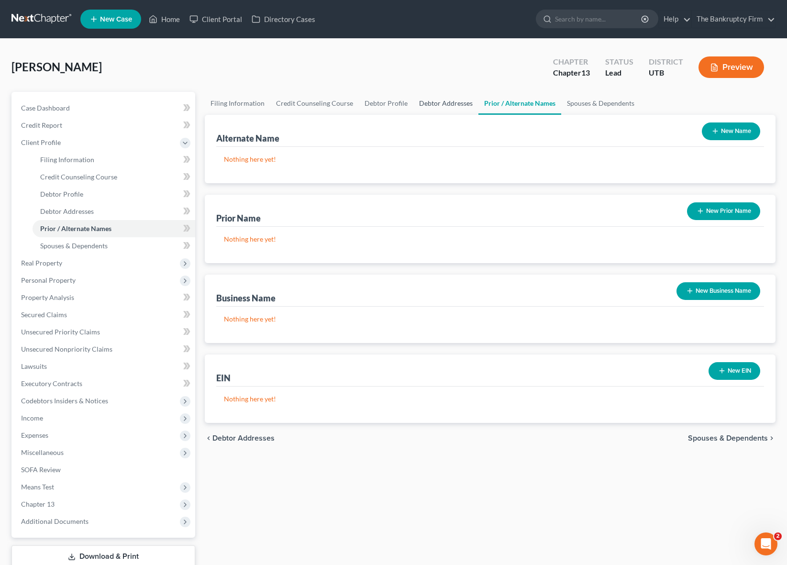
click at [441, 99] on link "Debtor Addresses" at bounding box center [445, 103] width 65 height 23
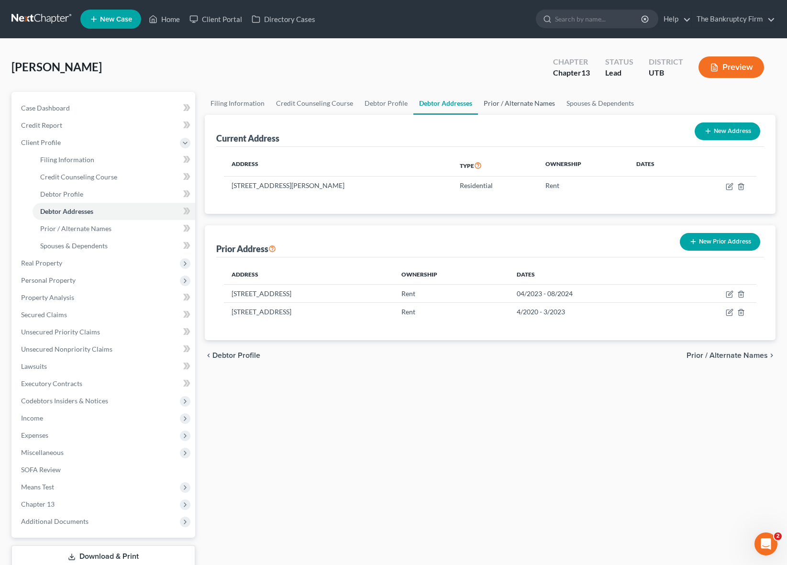
click at [526, 102] on link "Prior / Alternate Names" at bounding box center [519, 103] width 83 height 23
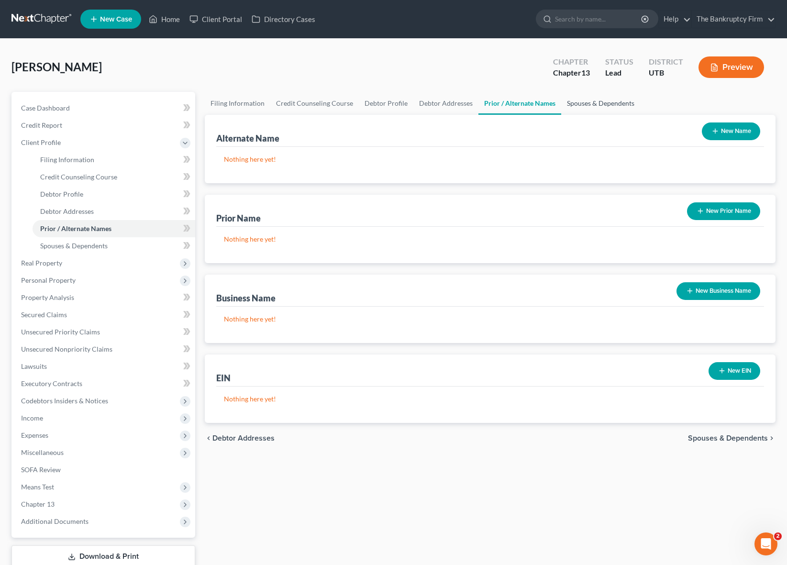
click at [610, 101] on link "Spouses & Dependents" at bounding box center [600, 103] width 79 height 23
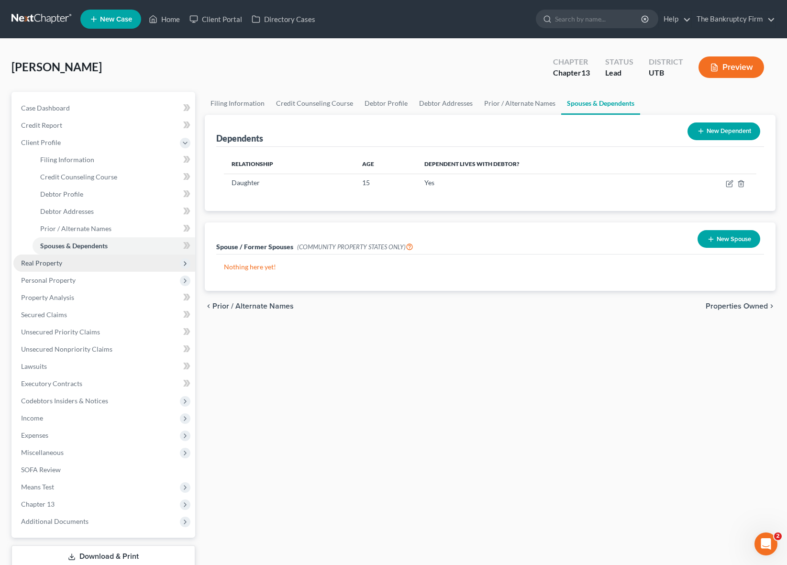
click at [73, 262] on span "Real Property" at bounding box center [104, 263] width 182 height 17
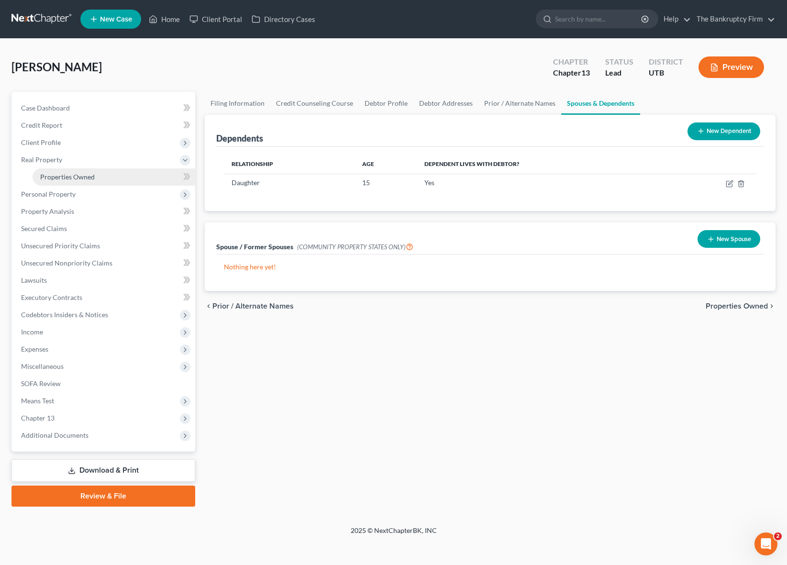
click at [85, 173] on span "Properties Owned" at bounding box center [67, 177] width 55 height 8
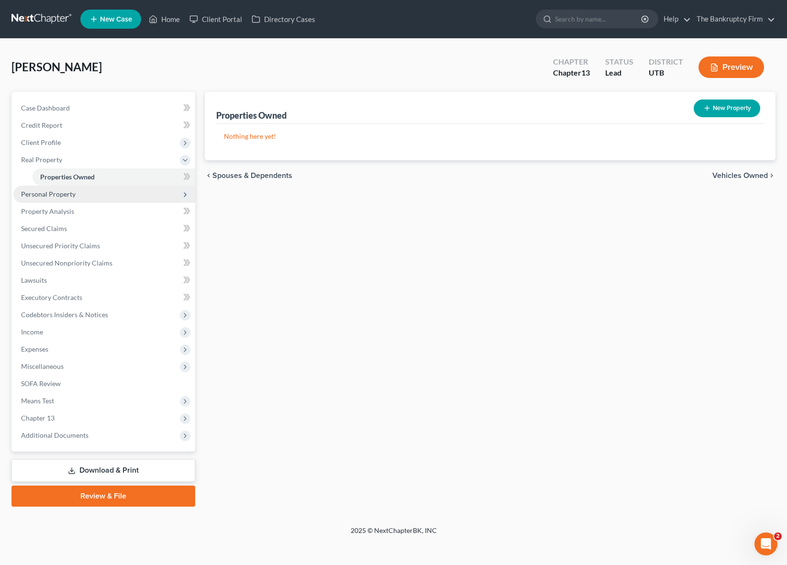
click at [64, 192] on span "Personal Property" at bounding box center [48, 194] width 55 height 8
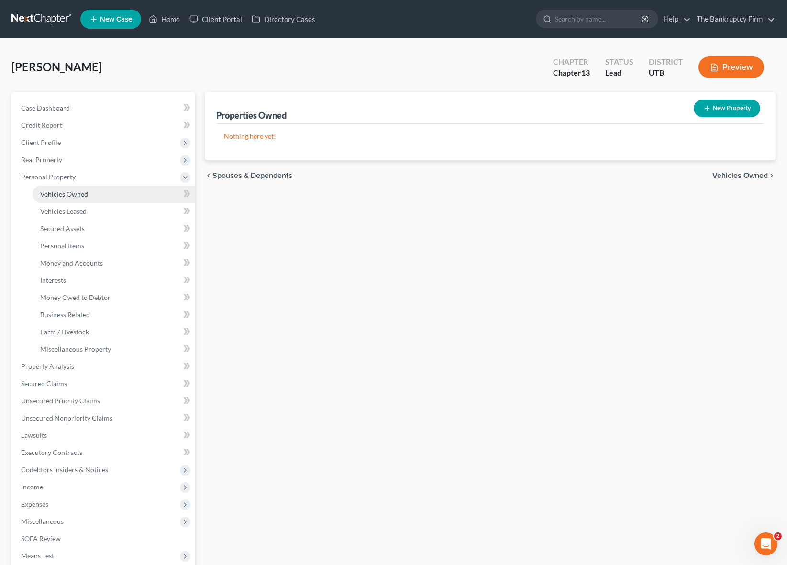
click at [81, 193] on span "Vehicles Owned" at bounding box center [64, 194] width 48 height 8
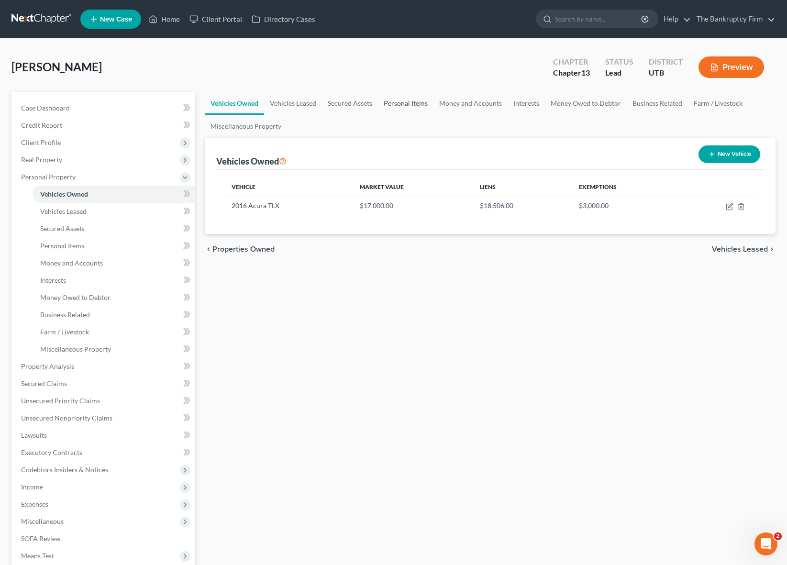
click at [401, 103] on link "Personal Items" at bounding box center [405, 103] width 55 height 23
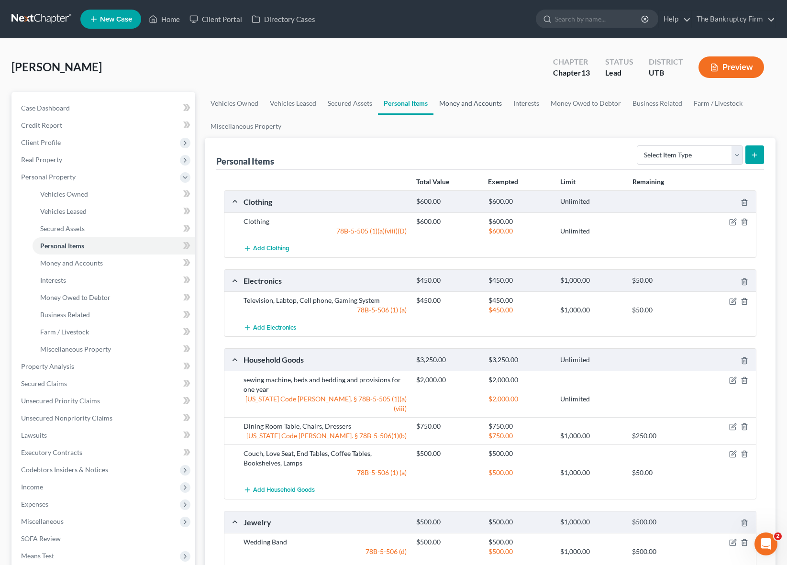
click at [484, 99] on link "Money and Accounts" at bounding box center [470, 103] width 74 height 23
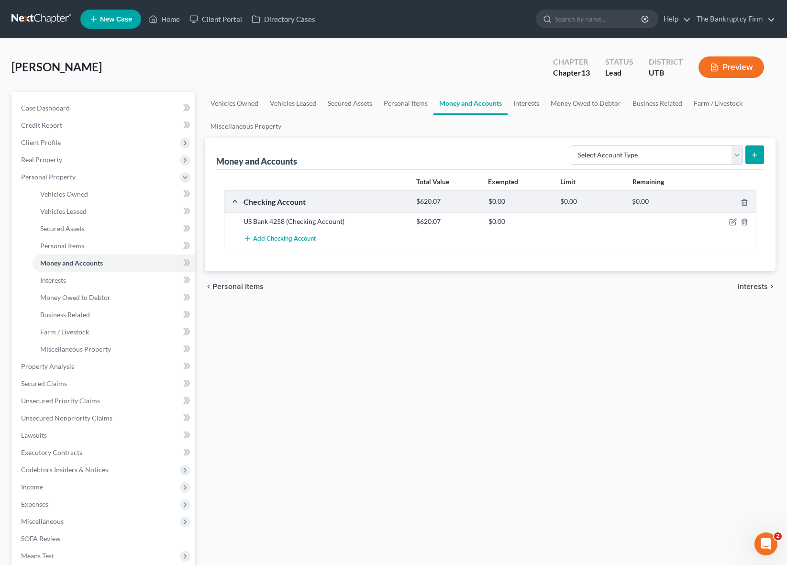
scroll to position [2, 0]
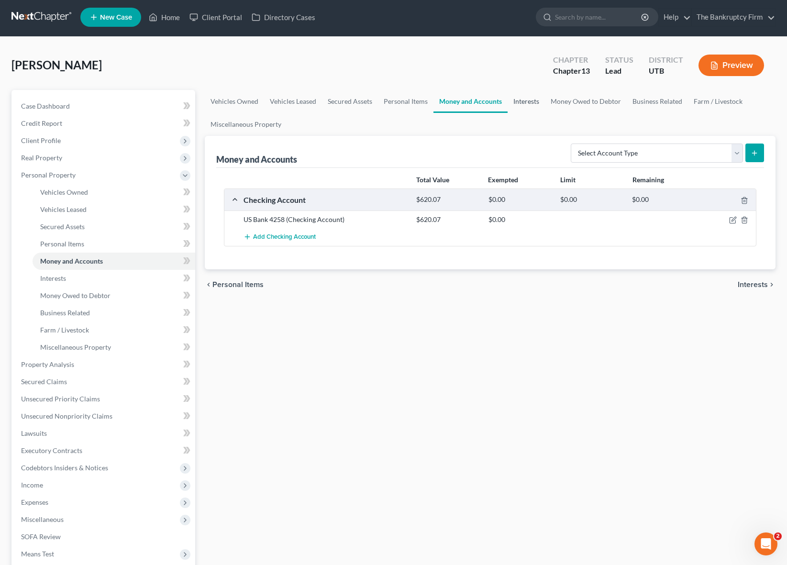
click at [526, 102] on link "Interests" at bounding box center [526, 101] width 37 height 23
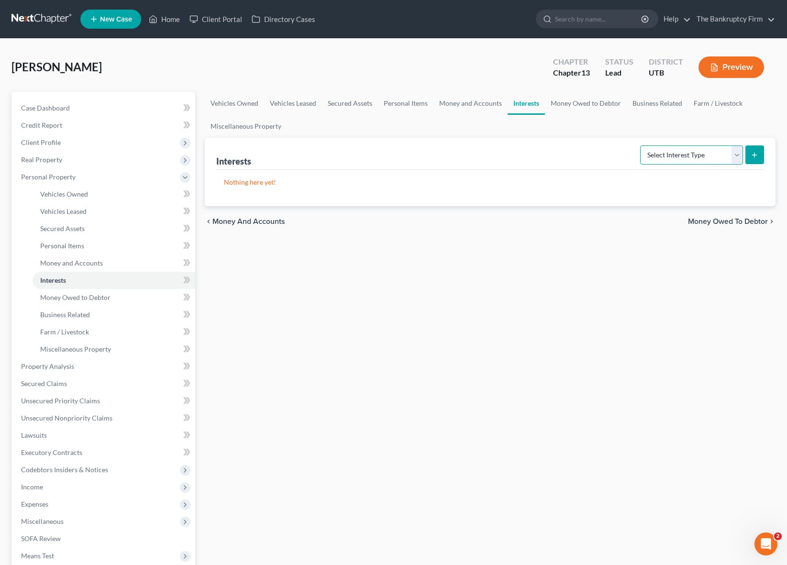
click at [686, 153] on select "Select Interest Type 401K Annuity Bond Education IRA Government Bond Government…" at bounding box center [691, 154] width 103 height 19
click at [581, 102] on link "Money Owed to Debtor" at bounding box center [586, 103] width 82 height 23
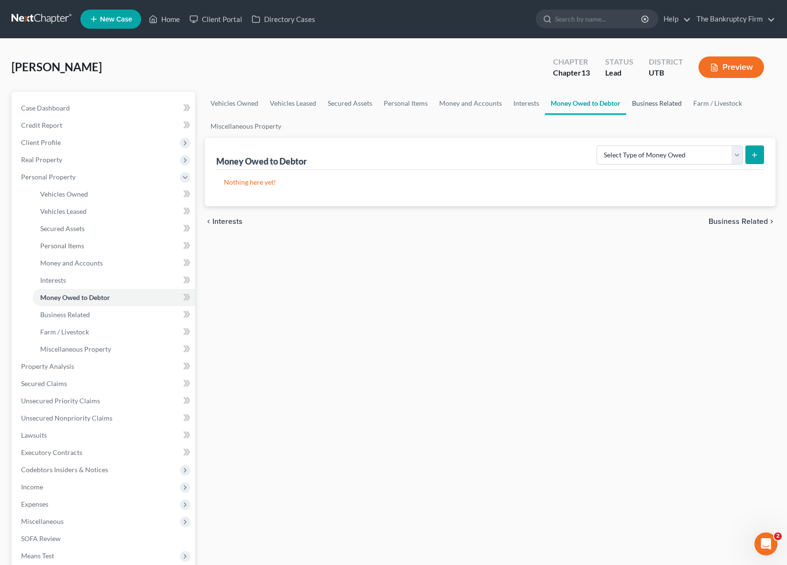
click at [657, 101] on link "Business Related" at bounding box center [656, 103] width 61 height 23
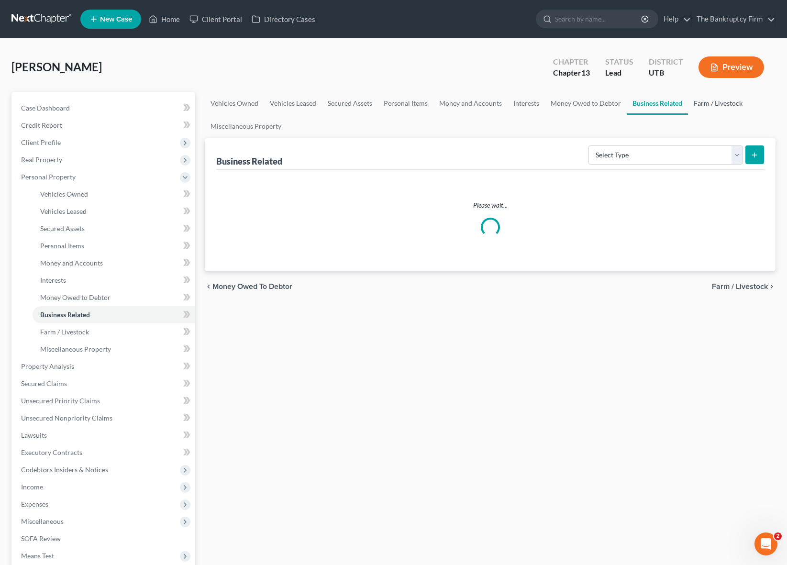
click at [717, 100] on link "Farm / Livestock" at bounding box center [718, 103] width 60 height 23
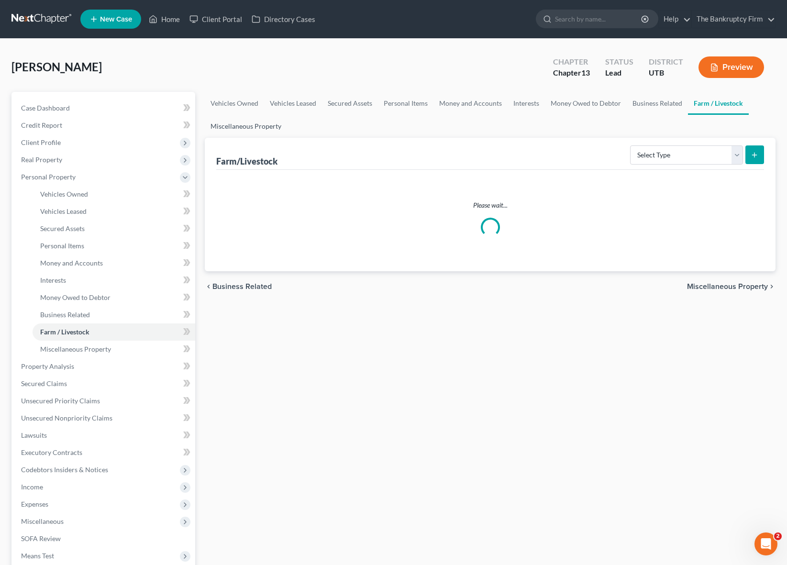
click at [261, 126] on link "Miscellaneous Property" at bounding box center [246, 126] width 82 height 23
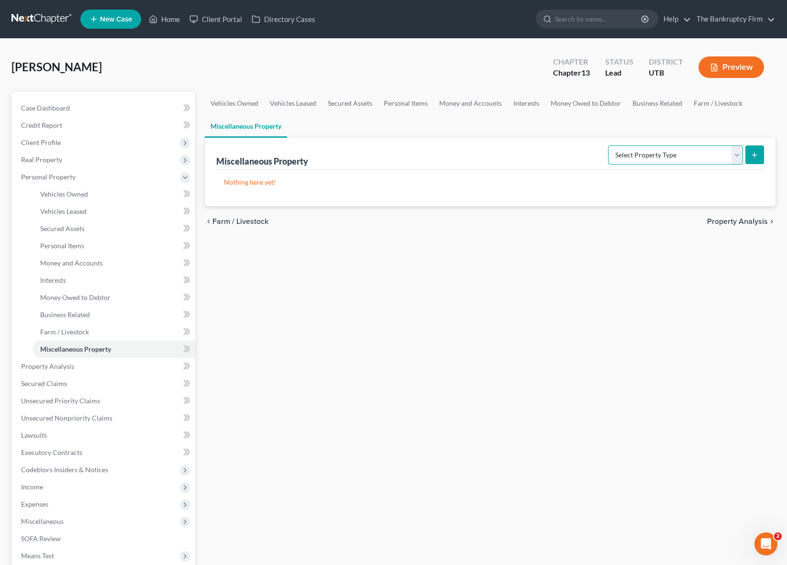
click at [723, 154] on select "Select Property Type Assigned for Creditor Benefit [DATE] Holding for Another N…" at bounding box center [675, 154] width 135 height 19
click at [80, 367] on link "Property Analysis" at bounding box center [104, 366] width 182 height 17
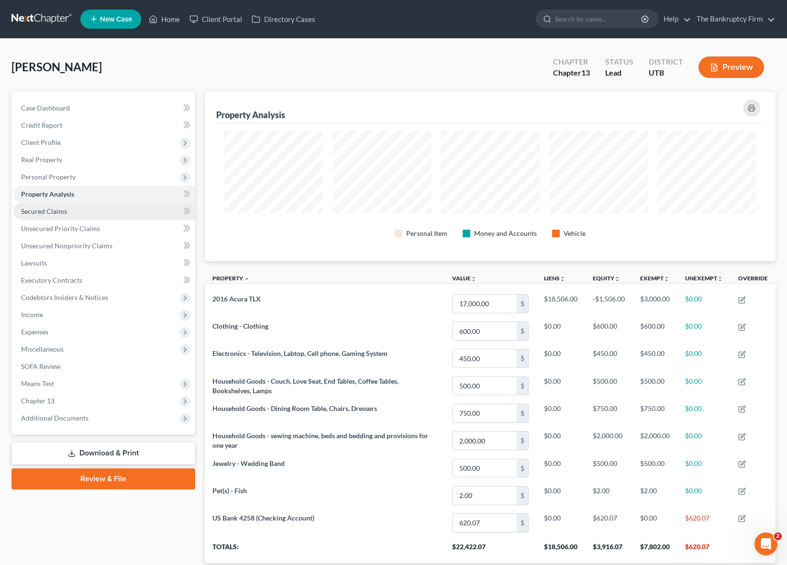
scroll to position [169, 571]
click at [73, 209] on link "Secured Claims" at bounding box center [104, 211] width 182 height 17
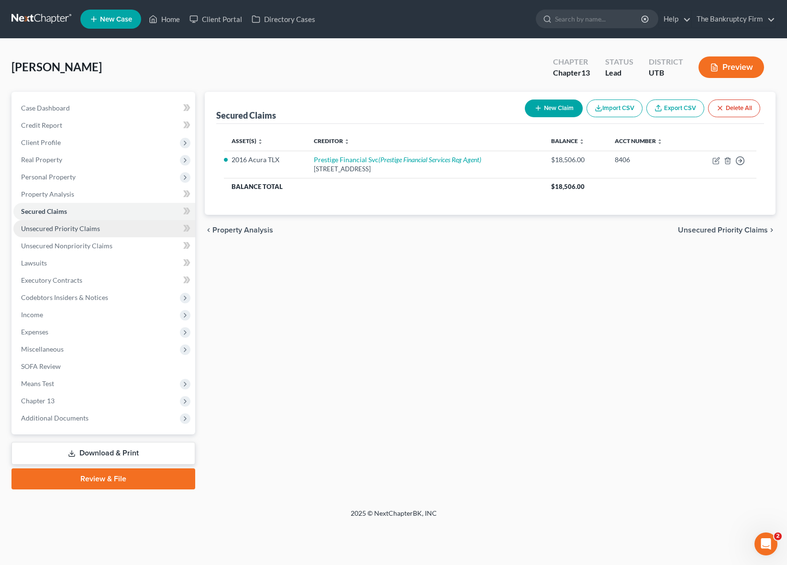
click at [112, 226] on link "Unsecured Priority Claims" at bounding box center [104, 228] width 182 height 17
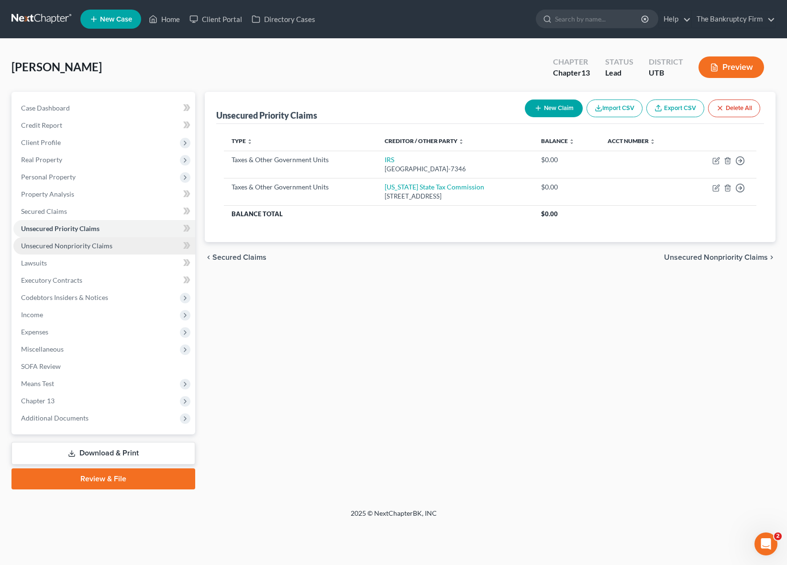
click at [73, 245] on span "Unsecured Nonpriority Claims" at bounding box center [66, 246] width 91 height 8
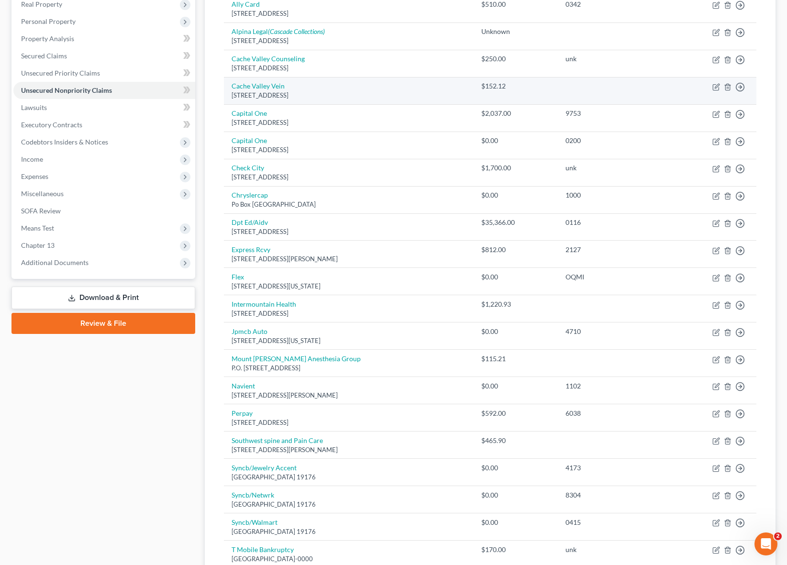
scroll to position [146, 0]
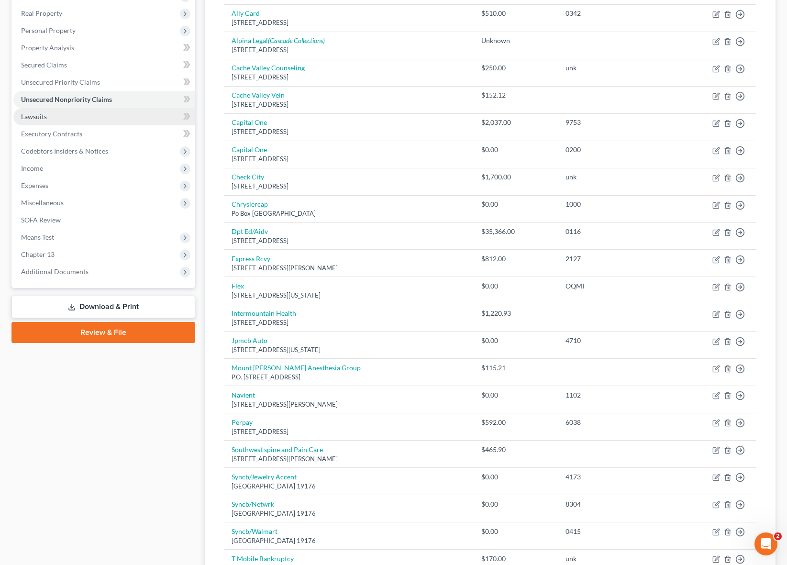
click at [83, 117] on link "Lawsuits" at bounding box center [104, 116] width 182 height 17
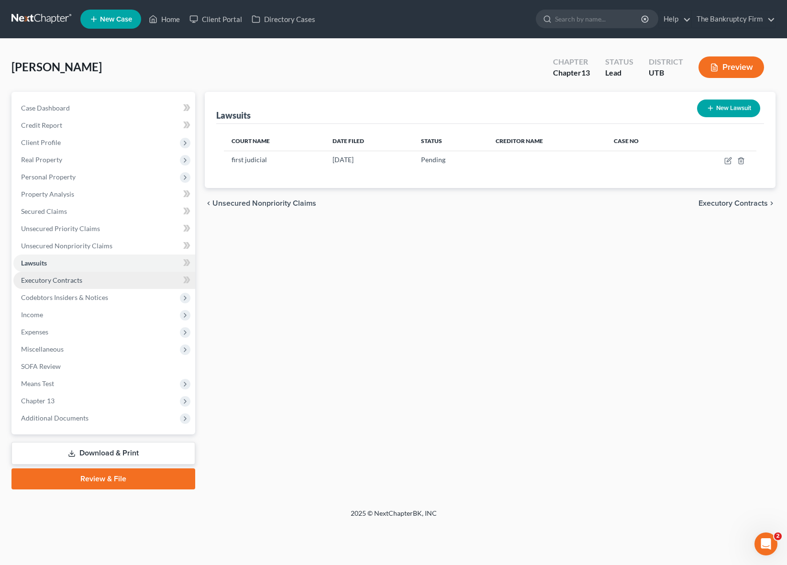
click at [69, 280] on span "Executory Contracts" at bounding box center [51, 280] width 61 height 8
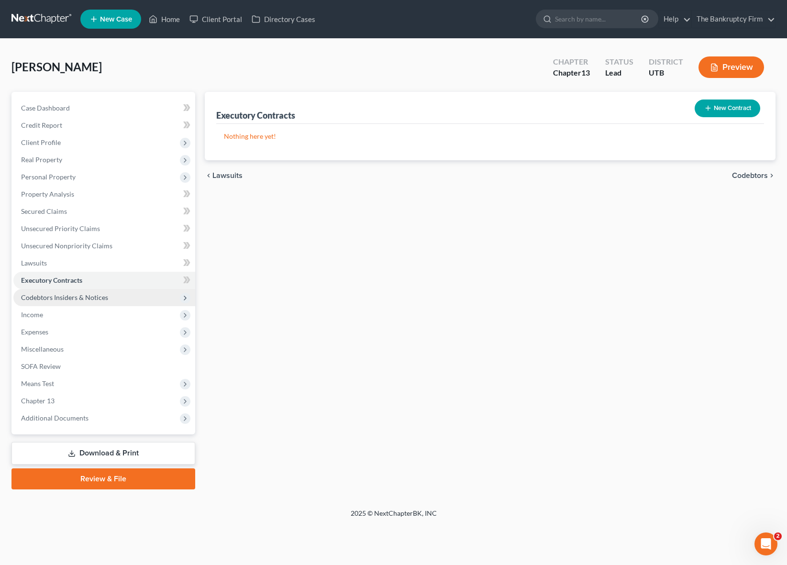
click at [78, 300] on span "Codebtors Insiders & Notices" at bounding box center [64, 297] width 87 height 8
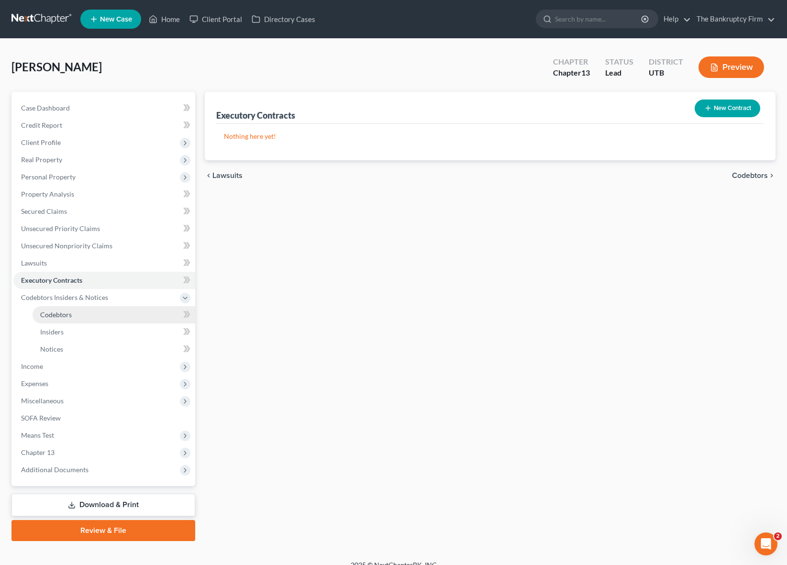
click at [70, 310] on link "Codebtors" at bounding box center [114, 314] width 163 height 17
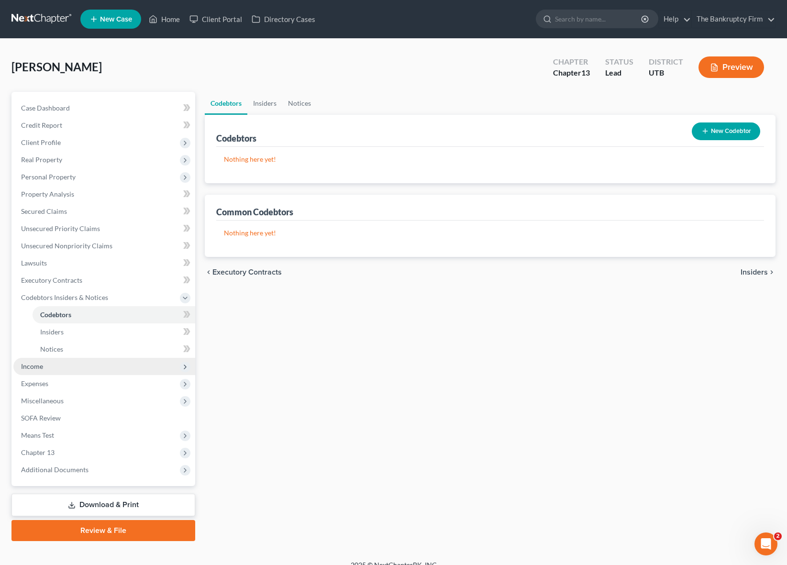
click at [39, 368] on span "Income" at bounding box center [32, 366] width 22 height 8
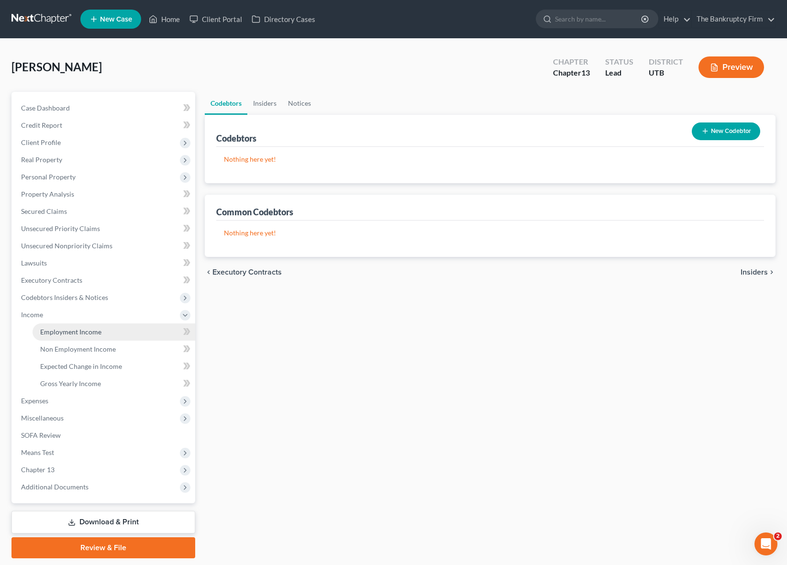
click at [68, 326] on link "Employment Income" at bounding box center [114, 331] width 163 height 17
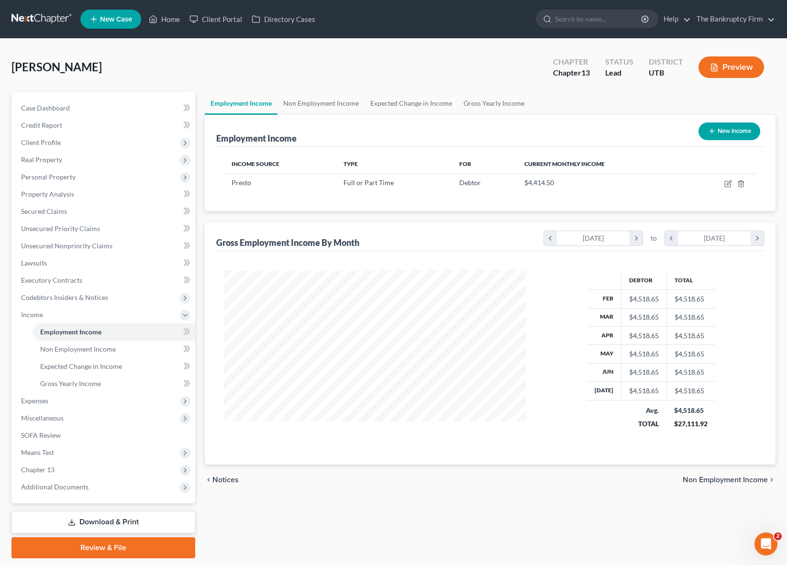
scroll to position [172, 322]
click at [340, 101] on link "Non Employment Income" at bounding box center [320, 103] width 87 height 23
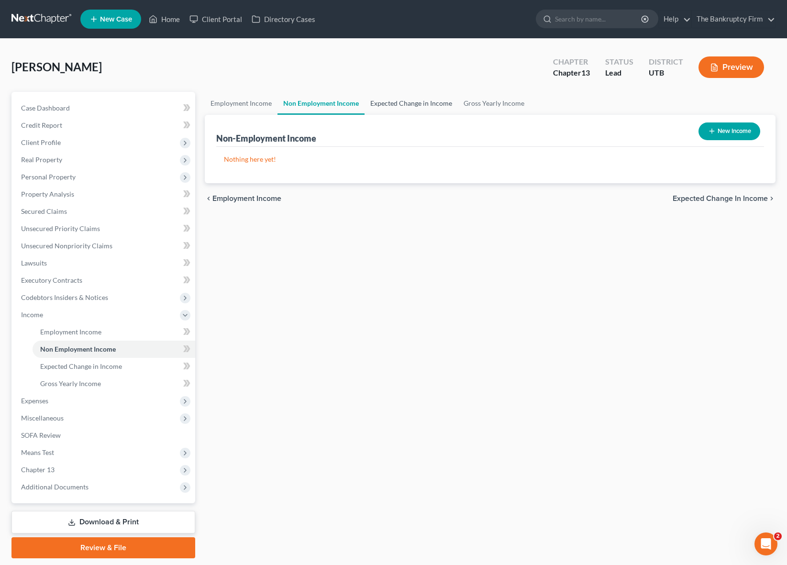
click at [407, 101] on link "Expected Change in Income" at bounding box center [411, 103] width 93 height 23
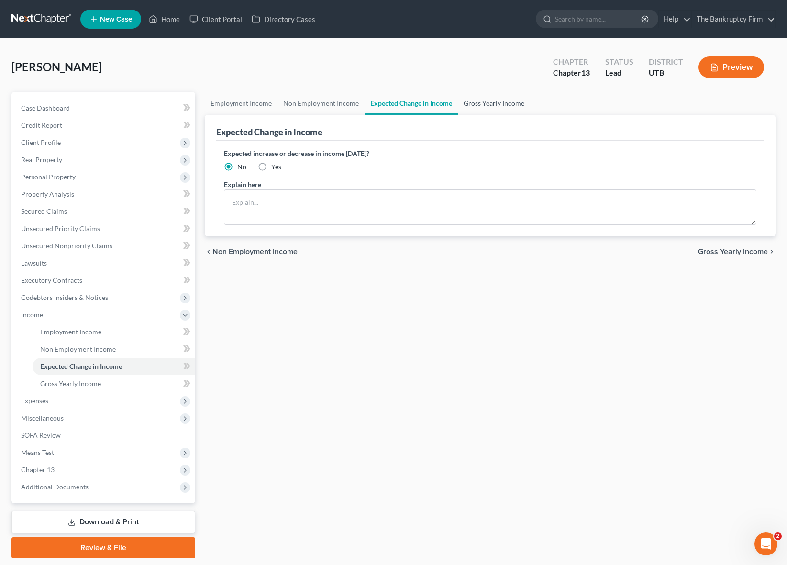
click at [493, 101] on link "Gross Yearly Income" at bounding box center [494, 103] width 72 height 23
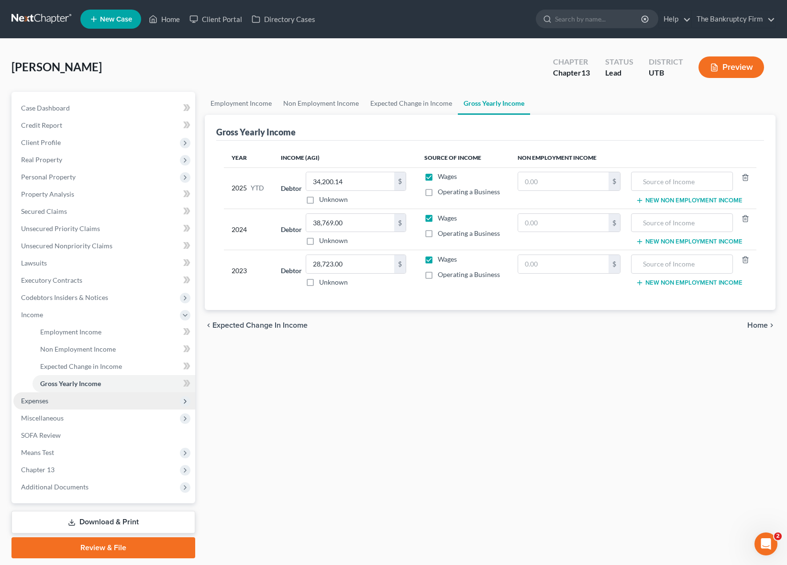
click at [71, 401] on span "Expenses" at bounding box center [104, 400] width 182 height 17
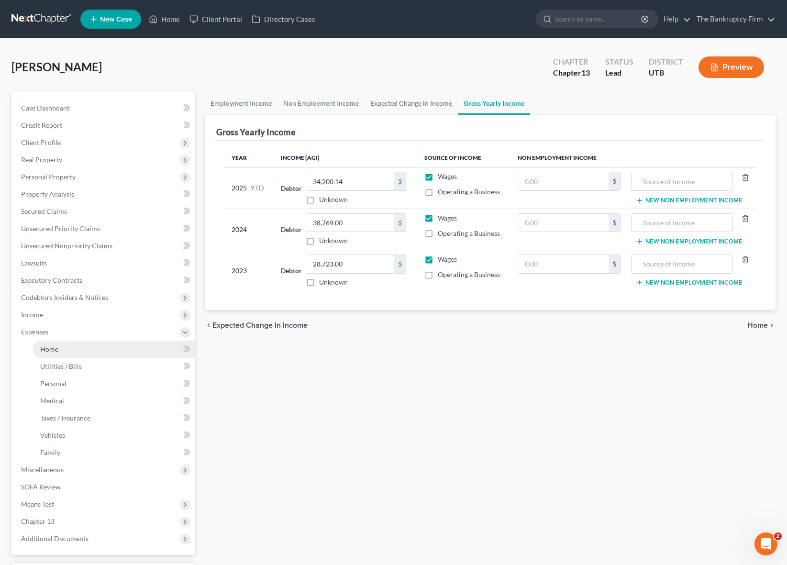
click at [69, 349] on link "Home" at bounding box center [114, 349] width 163 height 17
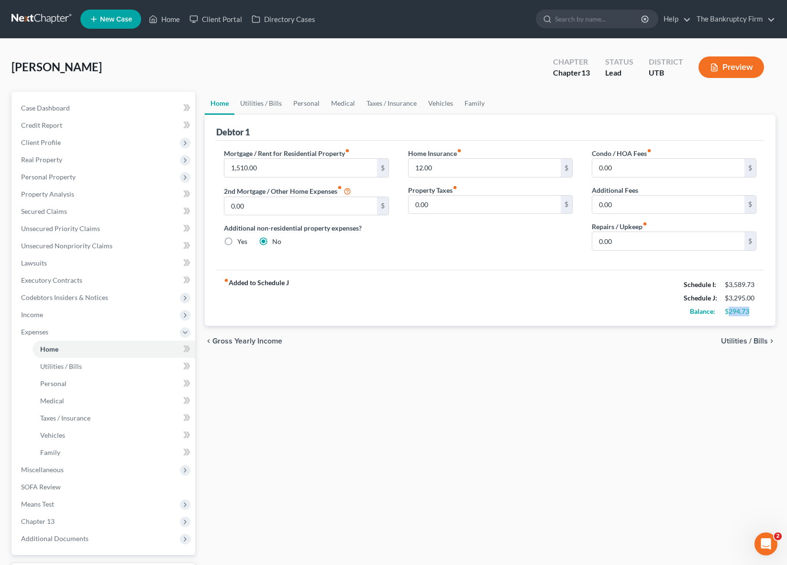
drag, startPoint x: 729, startPoint y: 312, endPoint x: 759, endPoint y: 313, distance: 29.7
click at [759, 313] on div "$294.73" at bounding box center [740, 312] width 41 height 10
click at [737, 311] on div "$294.73" at bounding box center [741, 312] width 32 height 10
drag, startPoint x: 727, startPoint y: 311, endPoint x: 752, endPoint y: 311, distance: 25.4
click at [752, 311] on div "$294.73" at bounding box center [741, 312] width 32 height 10
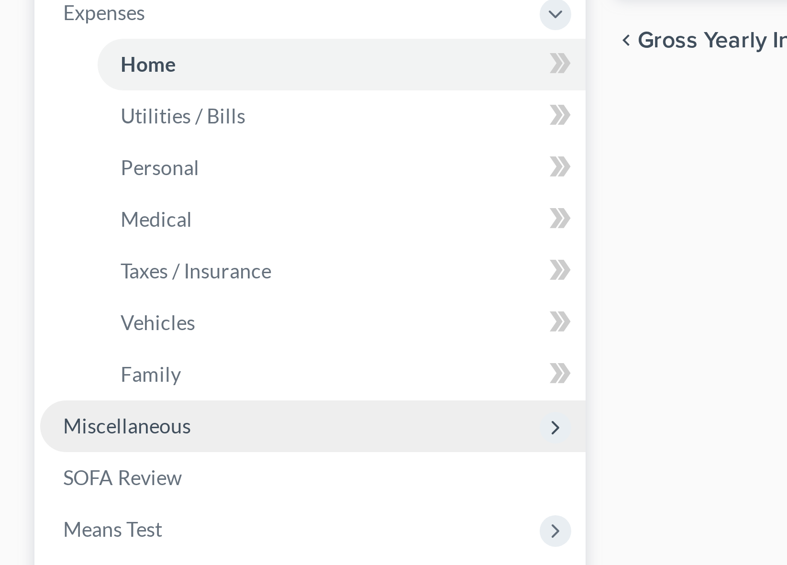
click at [53, 470] on span "Miscellaneous" at bounding box center [42, 470] width 43 height 8
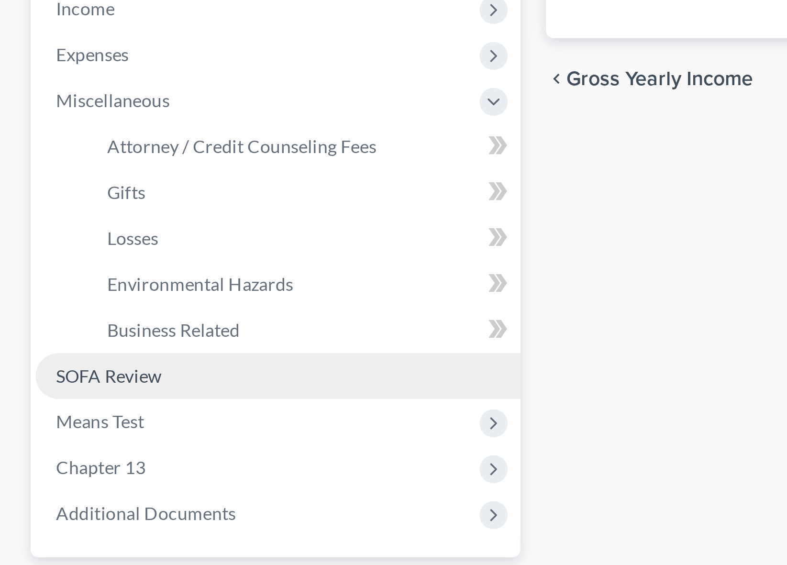
scroll to position [47, 0]
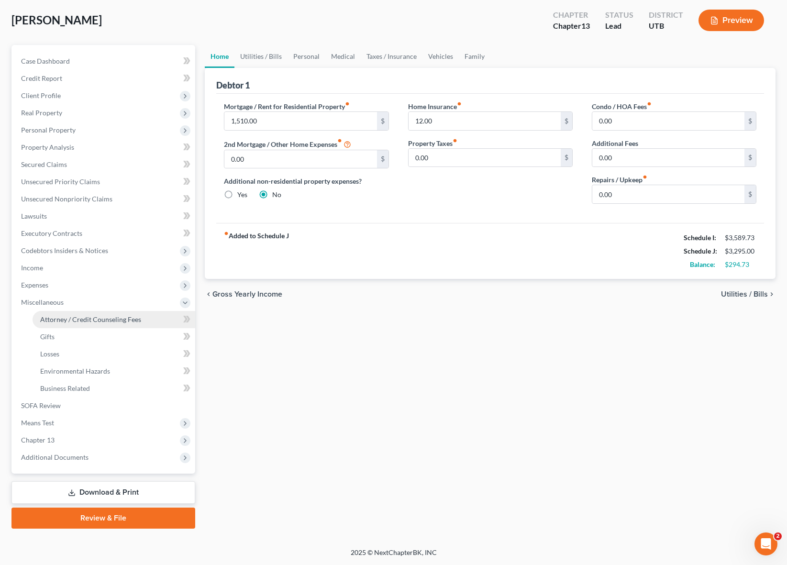
click at [118, 318] on span "Attorney / Credit Counseling Fees" at bounding box center [90, 319] width 101 height 8
select select "0"
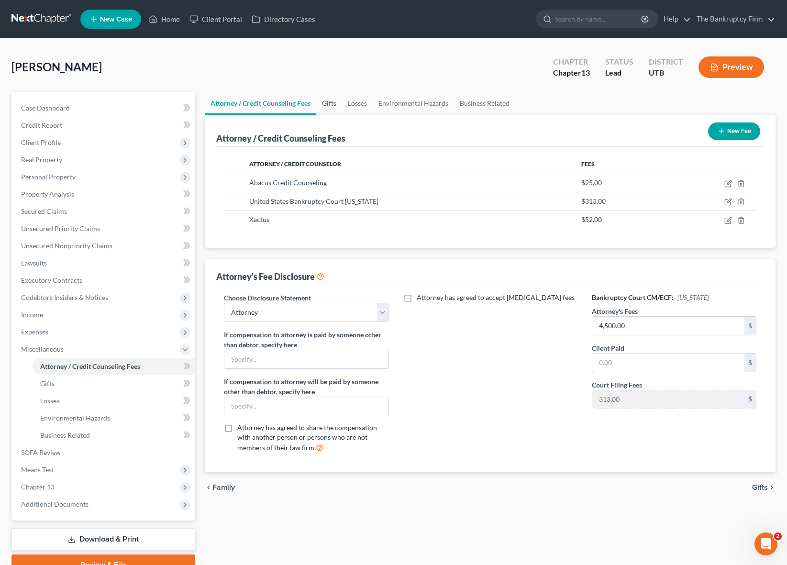
click at [339, 102] on link "Gifts" at bounding box center [329, 103] width 26 height 23
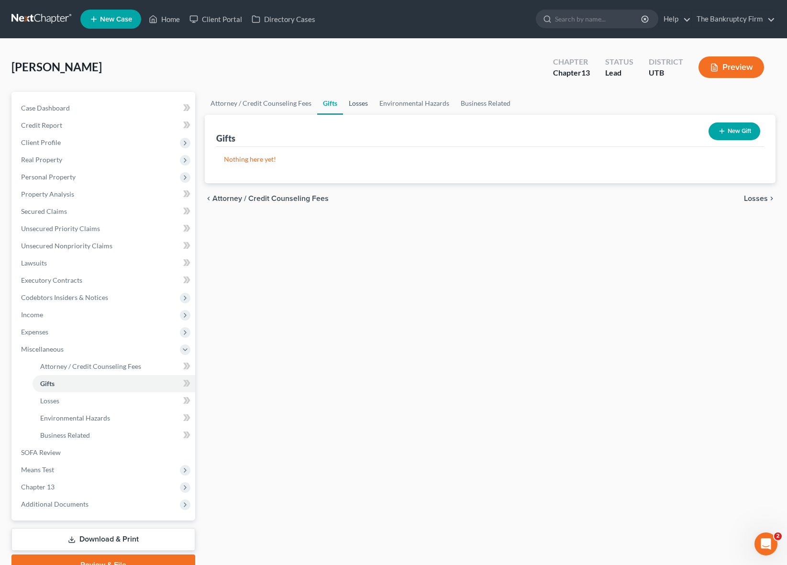
click at [367, 102] on link "Losses" at bounding box center [358, 103] width 31 height 23
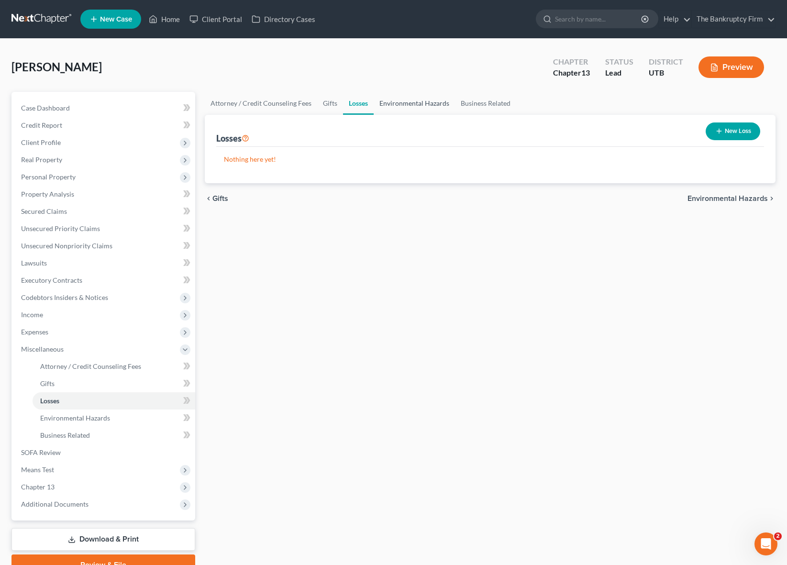
click at [432, 102] on link "Environmental Hazards" at bounding box center [414, 103] width 81 height 23
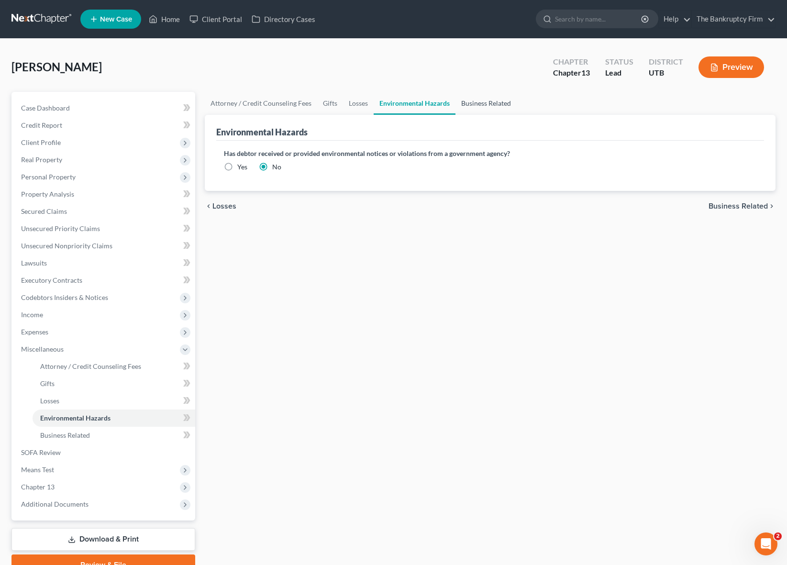
click at [501, 100] on link "Business Related" at bounding box center [485, 103] width 61 height 23
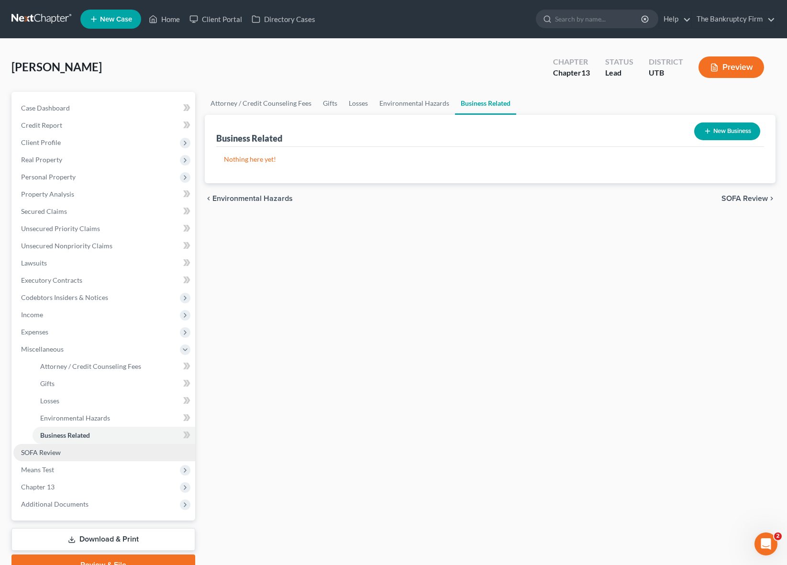
click at [65, 450] on link "SOFA Review" at bounding box center [104, 452] width 182 height 17
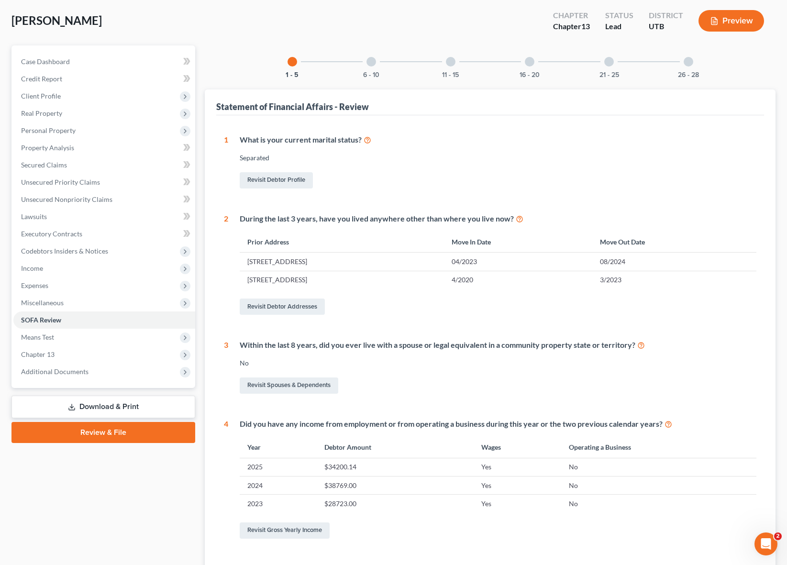
scroll to position [4, 0]
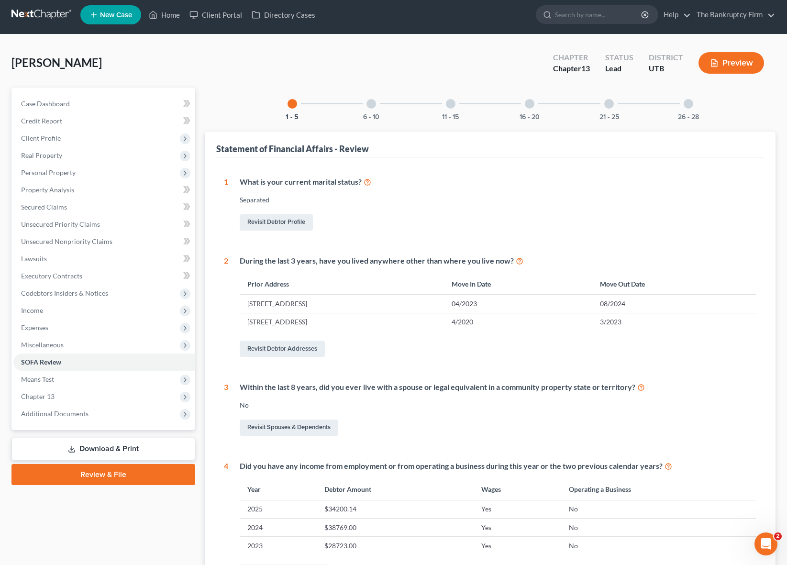
click at [374, 104] on div at bounding box center [371, 104] width 10 height 10
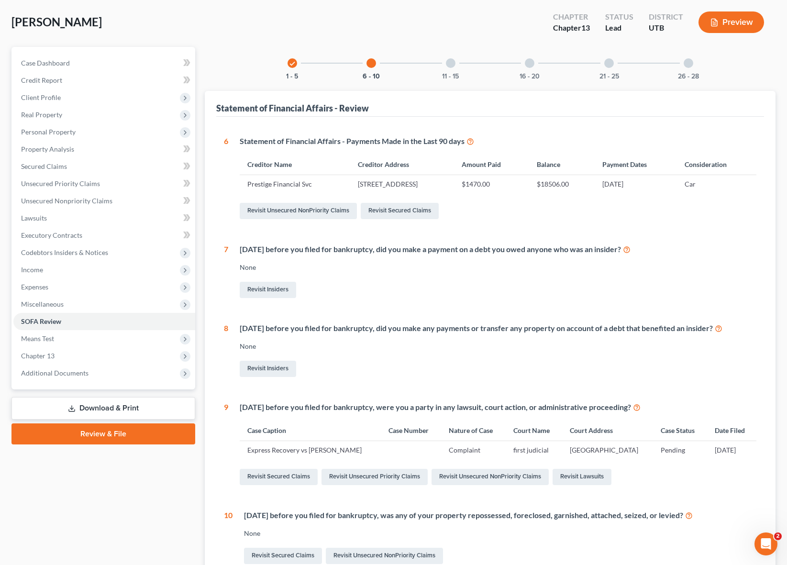
scroll to position [0, 0]
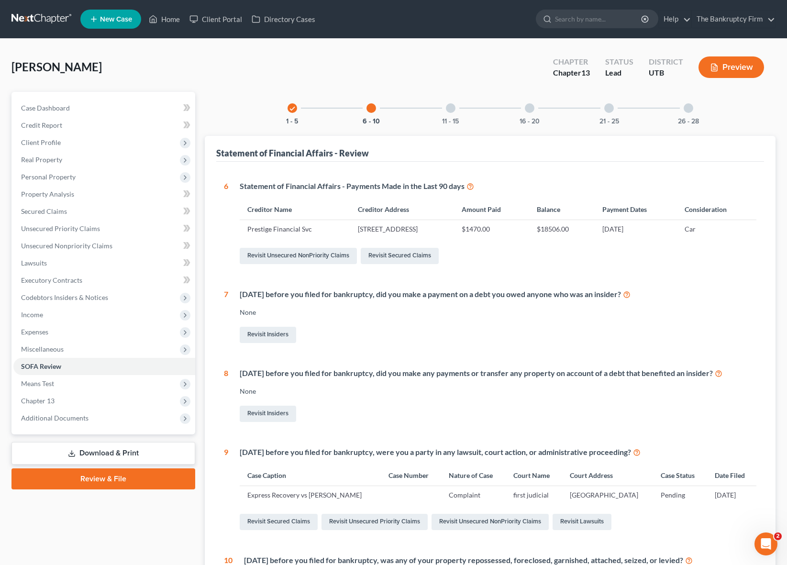
click at [451, 105] on div at bounding box center [451, 108] width 10 height 10
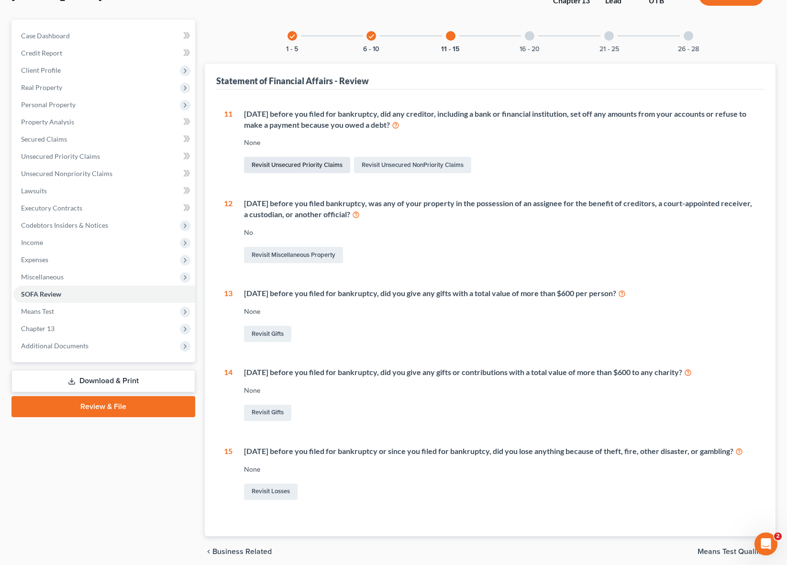
scroll to position [81, 0]
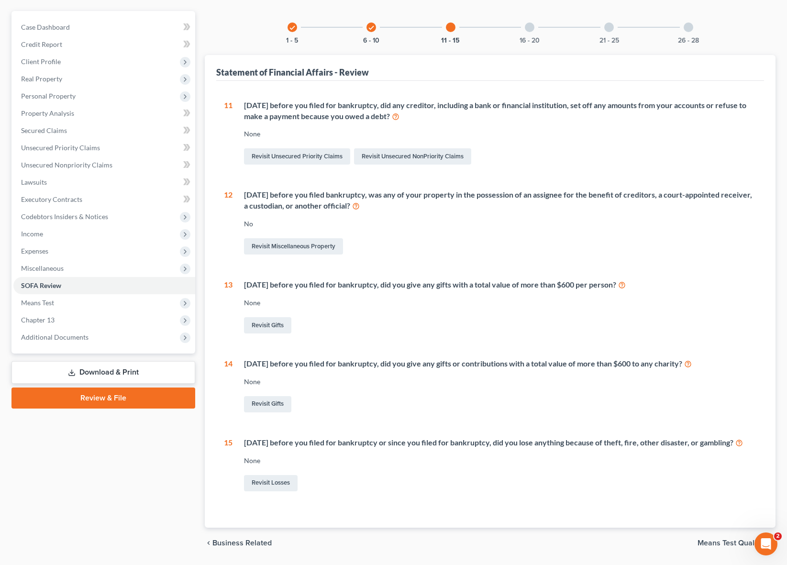
click at [534, 27] on div "16 - 20" at bounding box center [529, 27] width 33 height 33
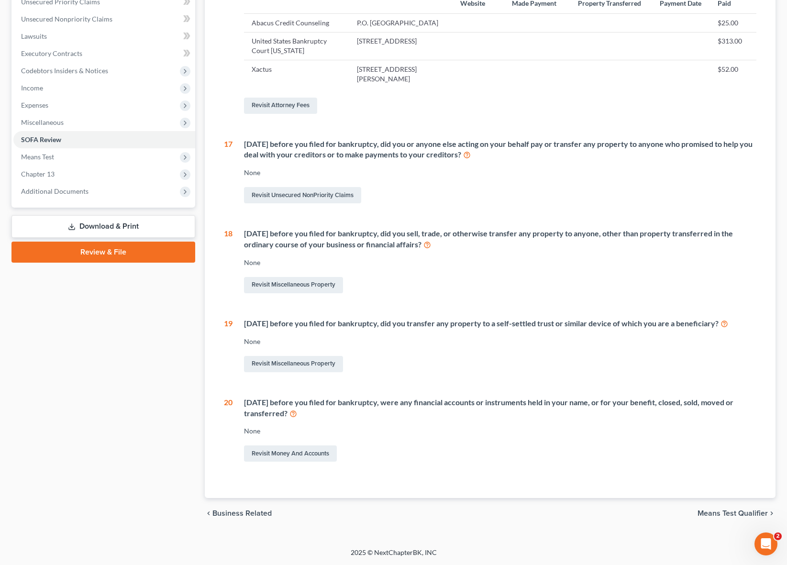
scroll to position [0, 0]
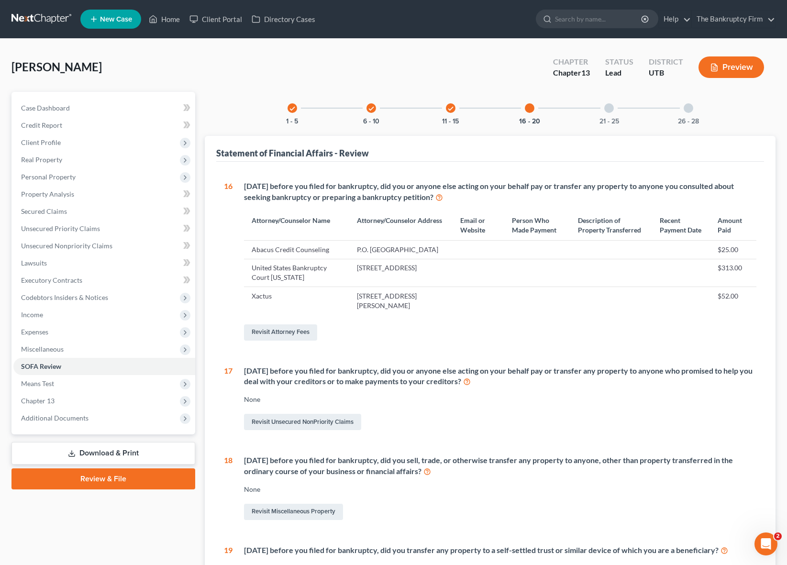
click at [607, 108] on div at bounding box center [609, 108] width 10 height 10
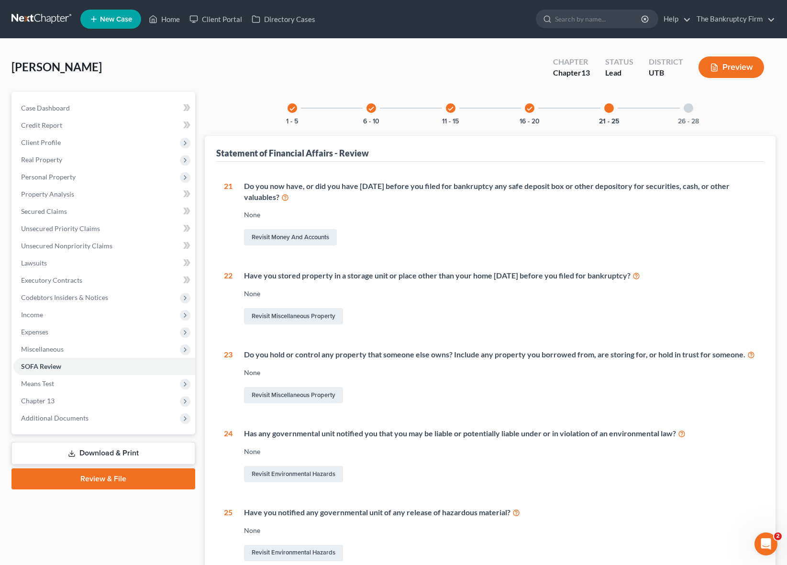
click at [688, 108] on div at bounding box center [689, 108] width 10 height 10
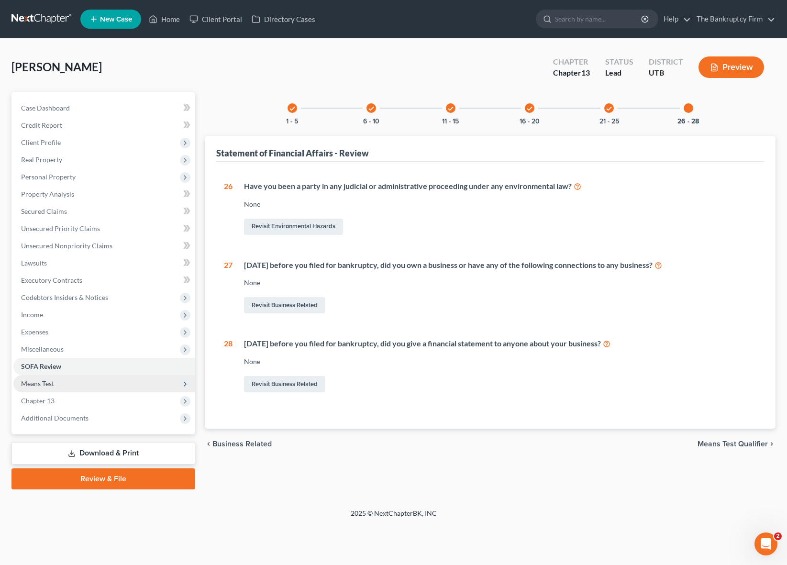
click at [92, 380] on span "Means Test" at bounding box center [104, 383] width 182 height 17
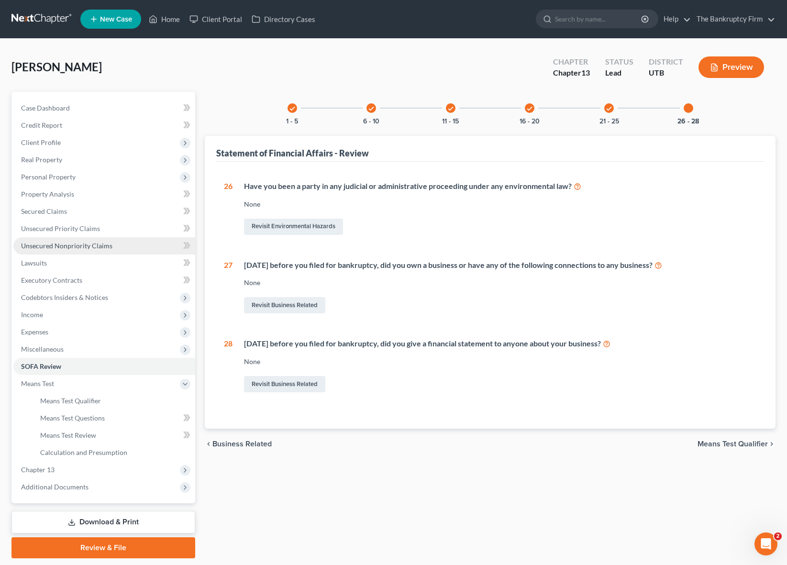
click at [80, 242] on span "Unsecured Nonpriority Claims" at bounding box center [66, 246] width 91 height 8
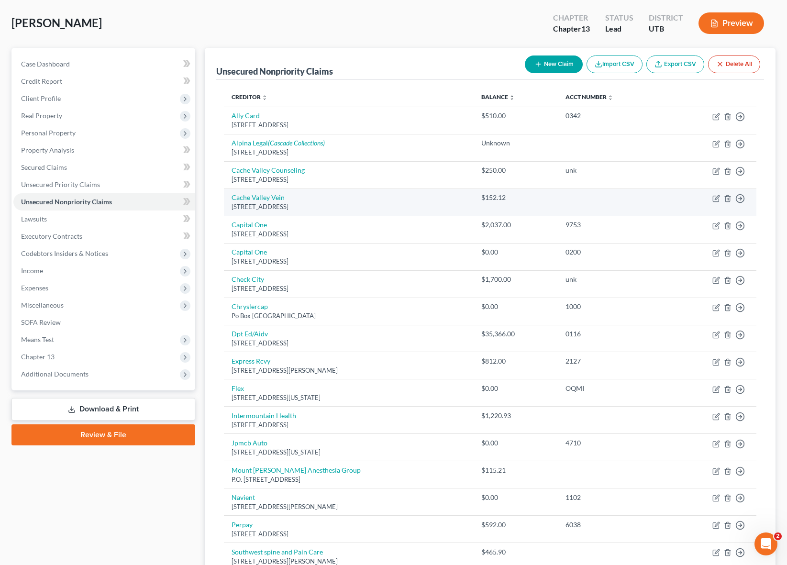
scroll to position [49, 0]
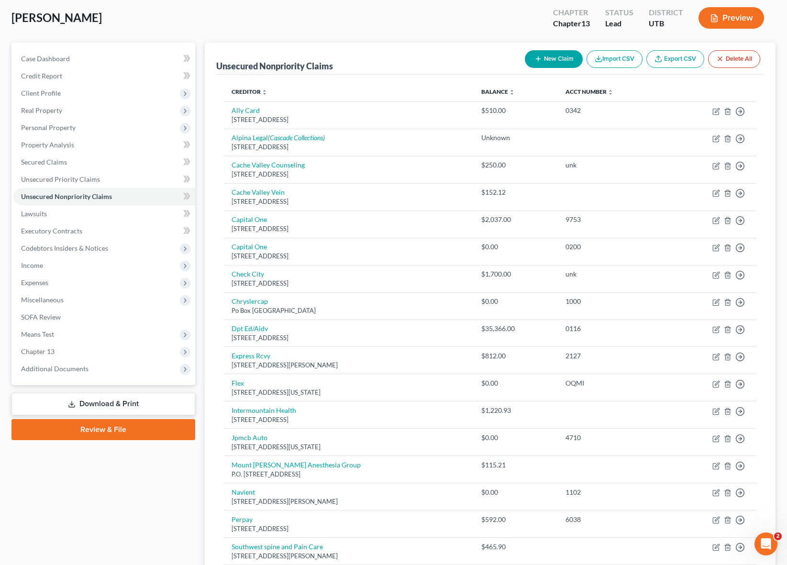
click at [545, 62] on button "New Claim" at bounding box center [554, 59] width 58 height 18
select select "0"
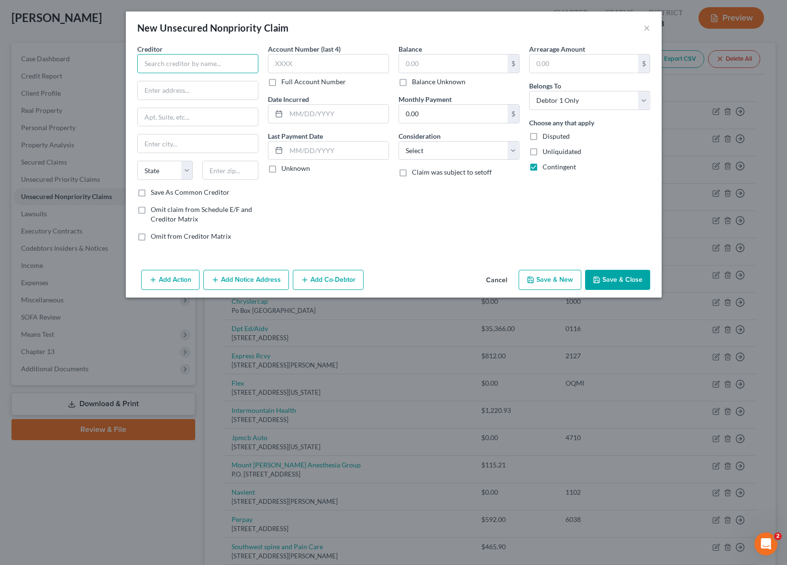
click at [221, 63] on input "text" at bounding box center [197, 63] width 121 height 19
type input "Cache Valley Pain & Spine"
click at [181, 89] on input "text" at bounding box center [198, 90] width 120 height 18
paste input "630 E 1400 N STE 135"
type input "630 E 1400 N STE 135"
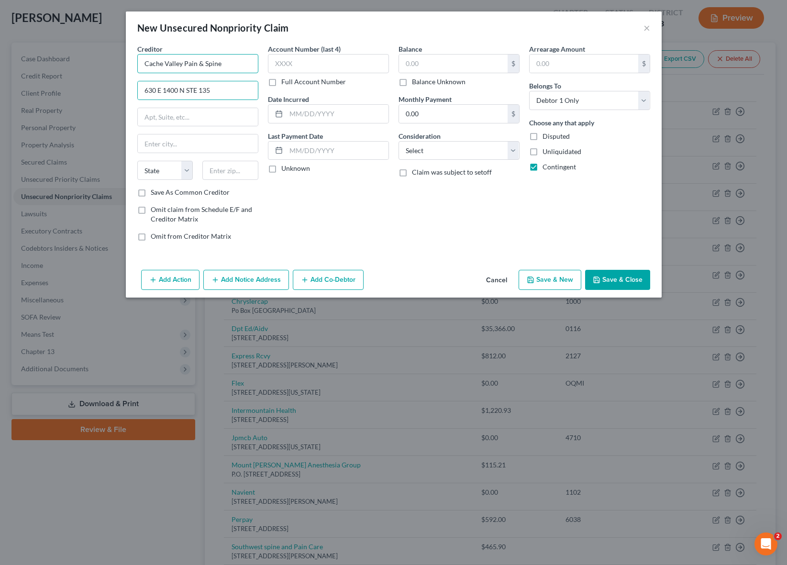
click at [238, 63] on input "Cache Valley Pain & Spine" at bounding box center [197, 63] width 121 height 19
type input "Southwest Spine and Pain"
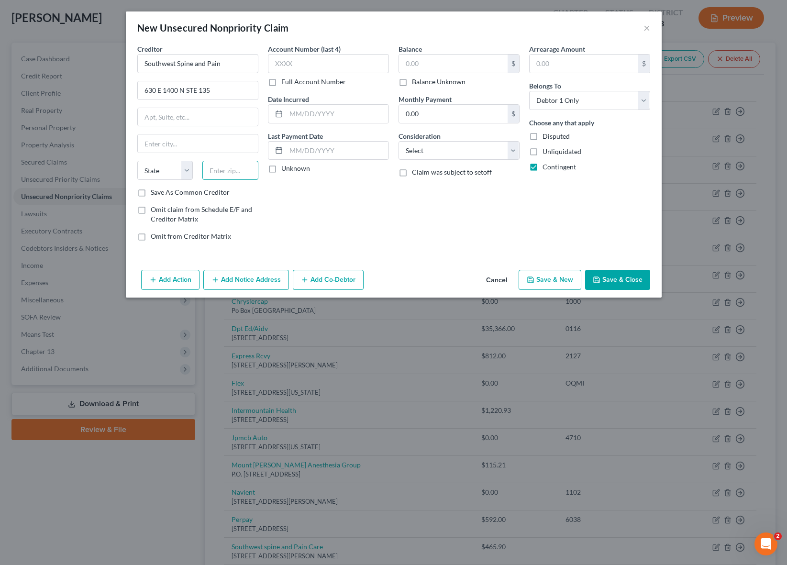
click at [240, 167] on input "text" at bounding box center [230, 170] width 56 height 19
click at [346, 67] on input "text" at bounding box center [328, 63] width 121 height 19
drag, startPoint x: 402, startPoint y: 82, endPoint x: 430, endPoint y: 150, distance: 73.6
click at [412, 82] on label "Balance Unknown" at bounding box center [439, 82] width 54 height 10
click at [416, 82] on input "Balance Unknown" at bounding box center [419, 80] width 6 height 6
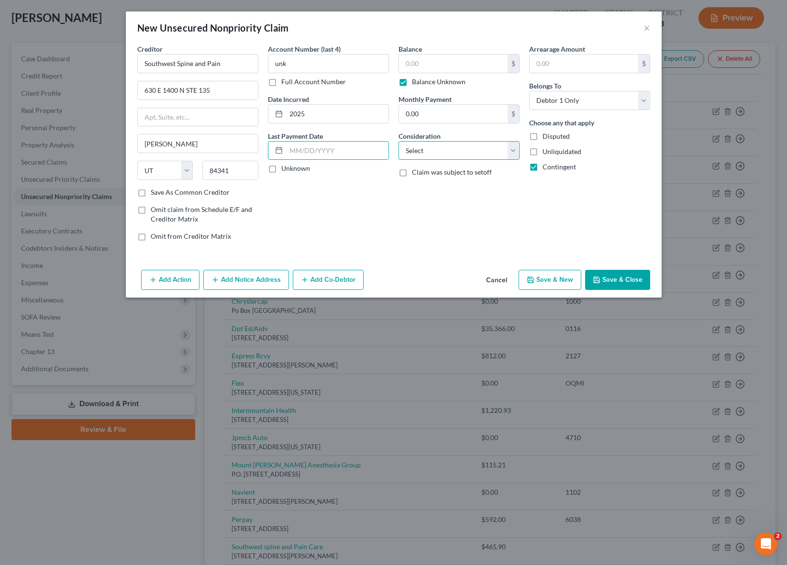
click at [430, 150] on select "Select Cable / Satellite Services Collection Agency Credit Card Debt Debt Couns…" at bounding box center [459, 150] width 121 height 19
click at [399, 141] on select "Select Cable / Satellite Services Collection Agency Credit Card Debt Debt Couns…" at bounding box center [459, 150] width 121 height 19
click at [475, 150] on select "Select Cable / Satellite Services Collection Agency Credit Card Debt Debt Couns…" at bounding box center [459, 150] width 121 height 19
click at [399, 141] on select "Select Cable / Satellite Services Collection Agency Credit Card Debt Debt Couns…" at bounding box center [459, 150] width 121 height 19
click at [617, 280] on button "Save & Close" at bounding box center [617, 280] width 65 height 20
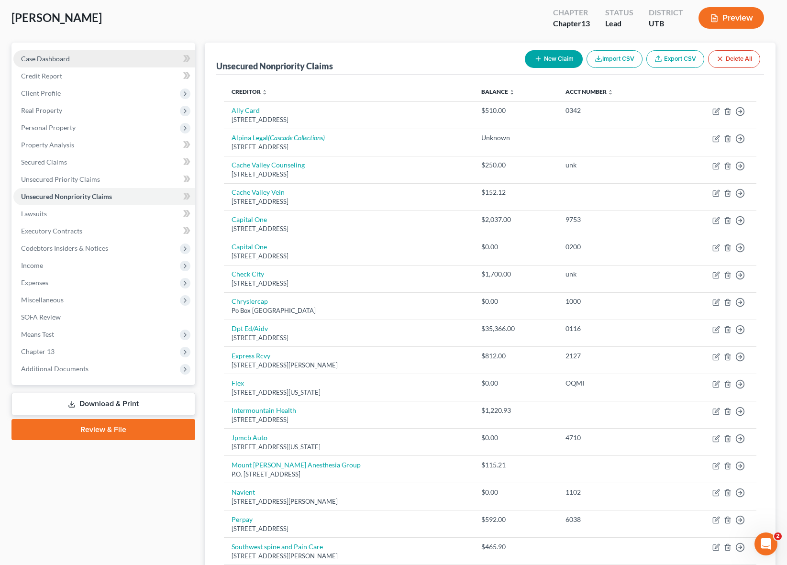
click at [93, 62] on link "Case Dashboard" at bounding box center [104, 58] width 182 height 17
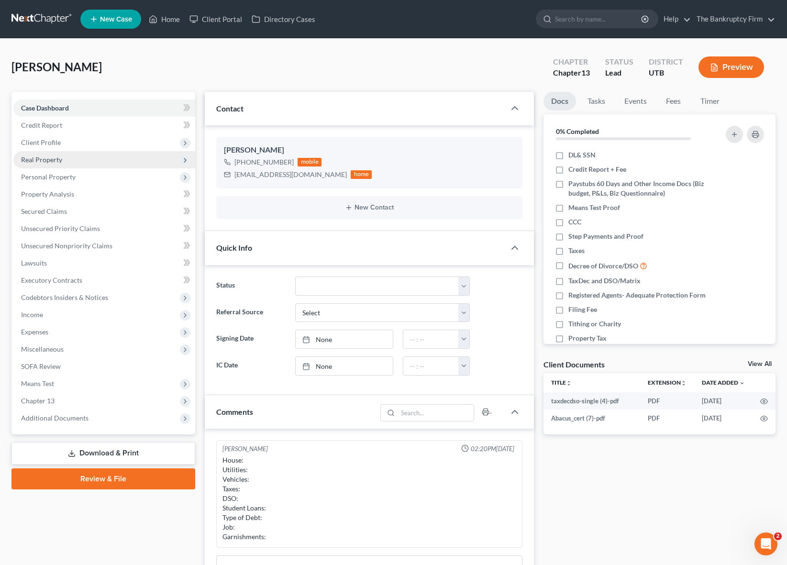
click at [57, 159] on span "Real Property" at bounding box center [41, 159] width 41 height 8
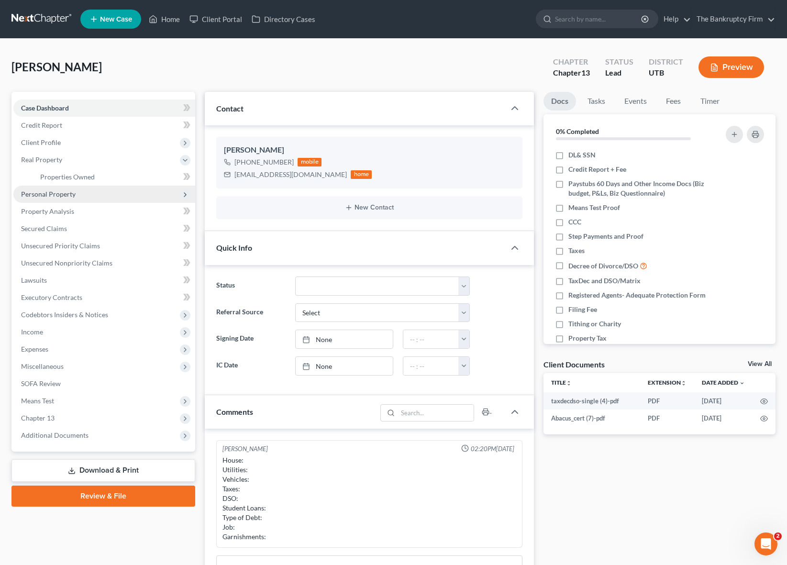
click at [60, 197] on span "Personal Property" at bounding box center [48, 194] width 55 height 8
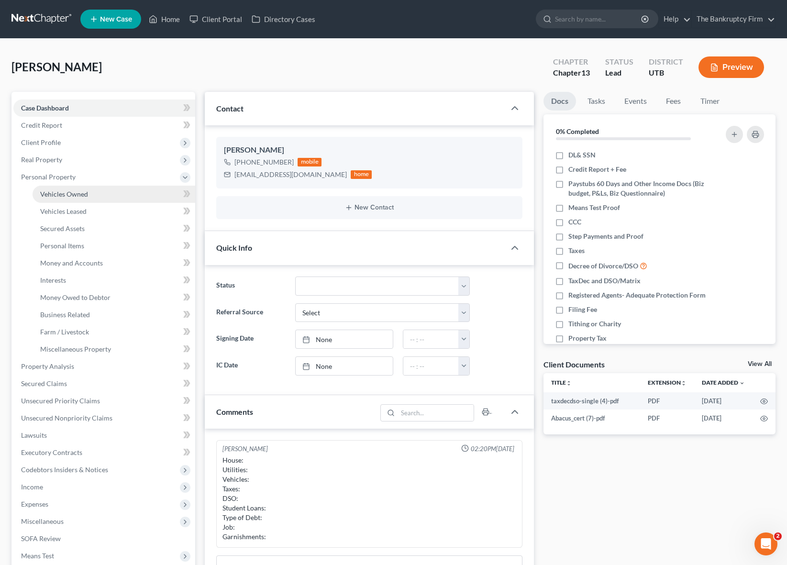
click at [89, 198] on link "Vehicles Owned" at bounding box center [114, 194] width 163 height 17
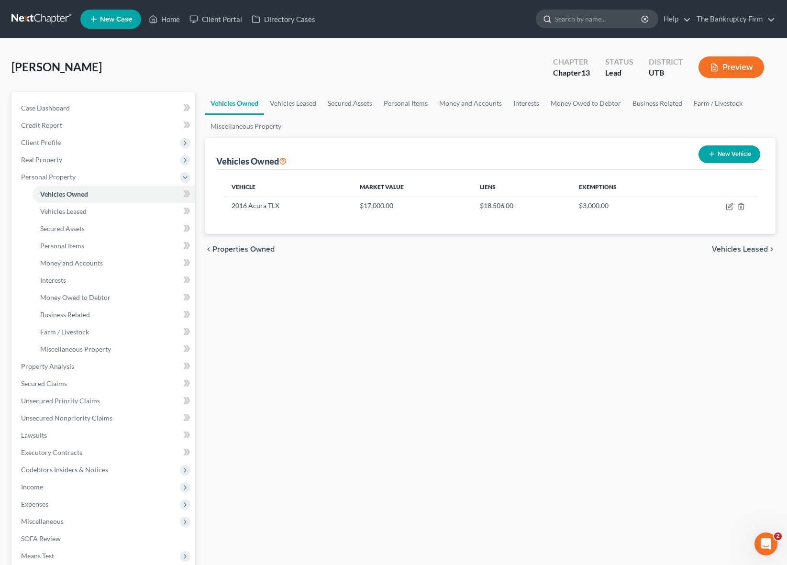
click at [578, 20] on input "search" at bounding box center [599, 19] width 88 height 18
click at [66, 140] on span "Client Profile" at bounding box center [104, 142] width 182 height 17
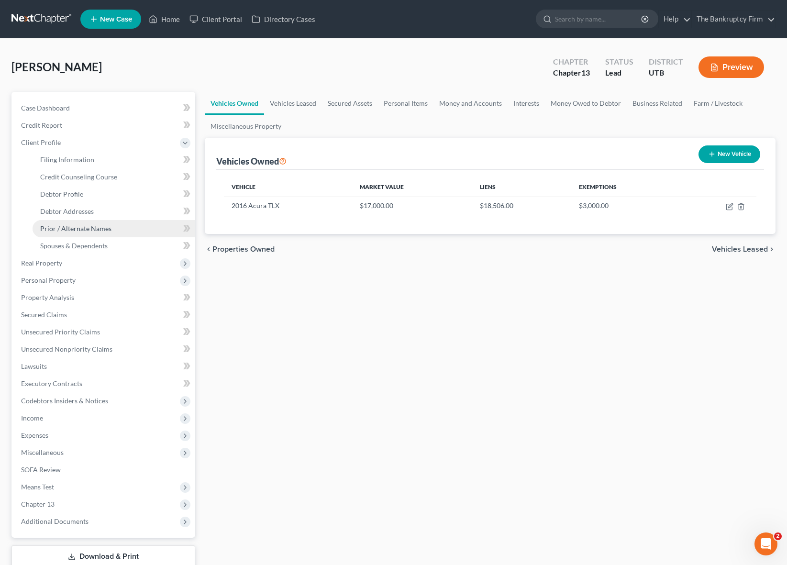
click at [100, 225] on span "Prior / Alternate Names" at bounding box center [75, 228] width 71 height 8
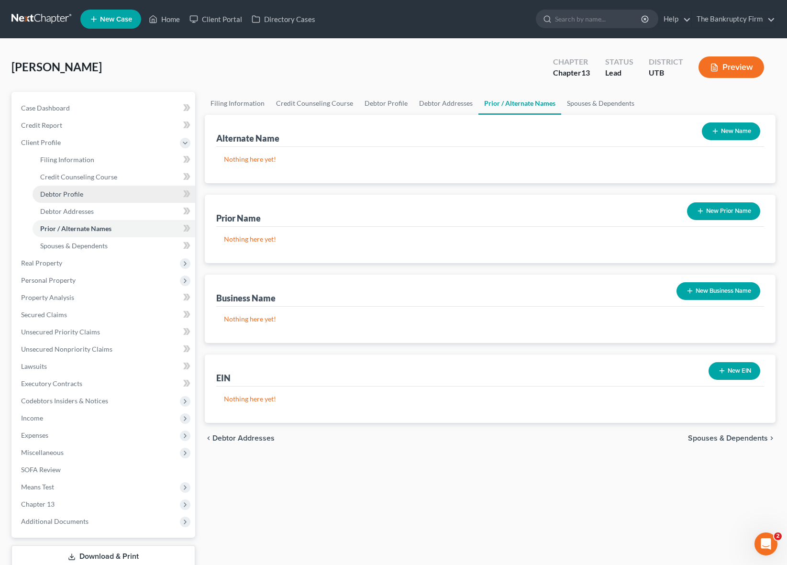
click at [87, 197] on link "Debtor Profile" at bounding box center [114, 194] width 163 height 17
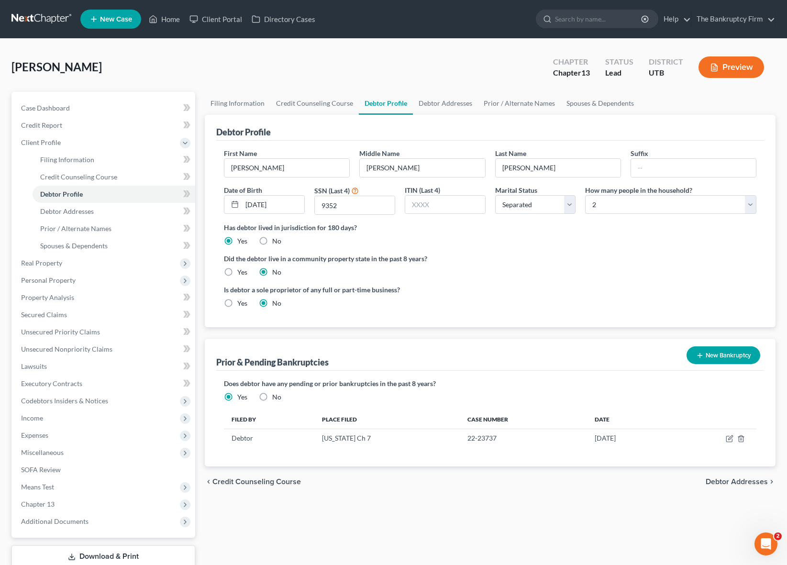
drag, startPoint x: 604, startPoint y: 437, endPoint x: 573, endPoint y: 450, distance: 33.2
click at [587, 439] on td "[DATE]" at bounding box center [628, 438] width 83 height 18
copy td "[DATE]"
click at [533, 388] on div "Does debtor have any pending or prior bankruptcies in the past 8 years? Are any…" at bounding box center [490, 389] width 533 height 23
drag, startPoint x: 561, startPoint y: 440, endPoint x: 602, endPoint y: 442, distance: 41.7
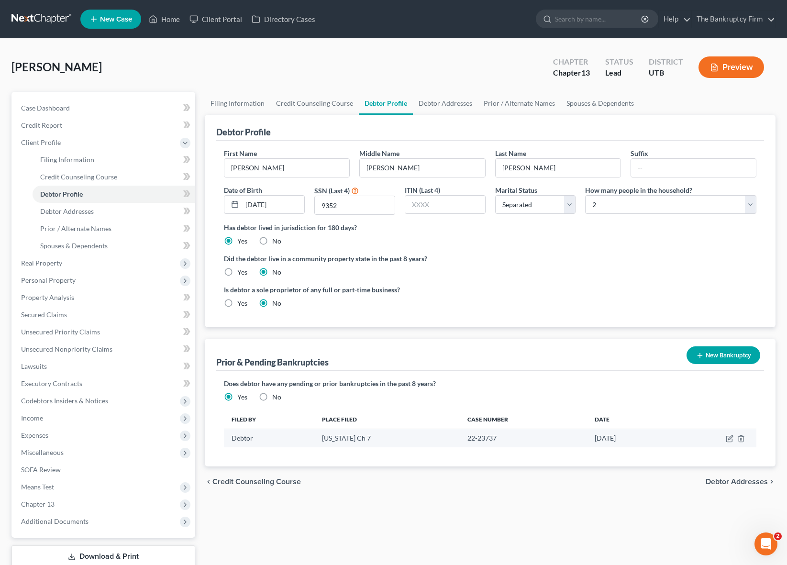
click at [602, 442] on td "[DATE]" at bounding box center [628, 438] width 83 height 18
click at [600, 371] on div "Does debtor have any pending or prior bankruptcies in the past 8 years? Are any…" at bounding box center [490, 418] width 548 height 95
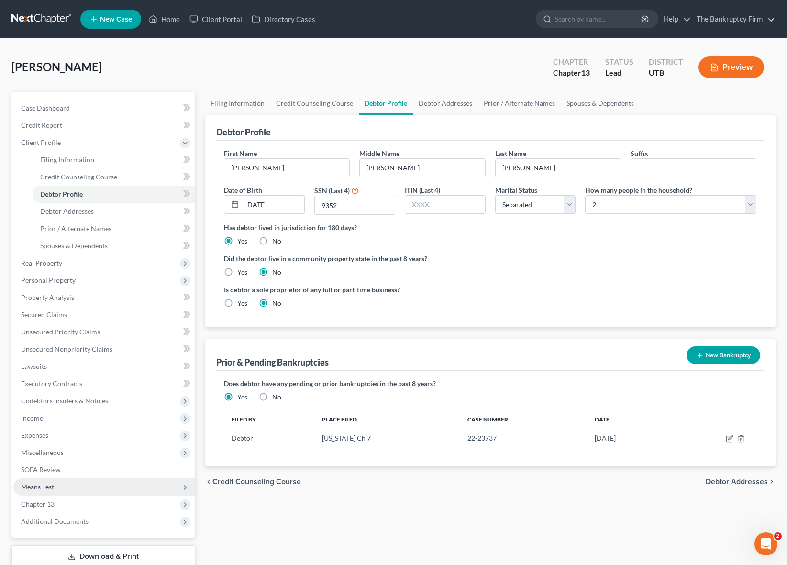
click at [85, 482] on span "Means Test" at bounding box center [104, 486] width 182 height 17
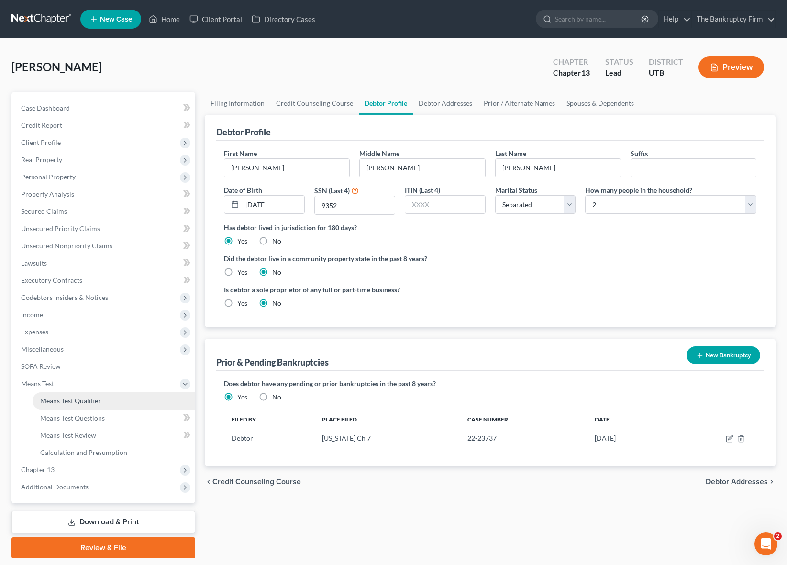
click at [118, 398] on link "Means Test Qualifier" at bounding box center [114, 400] width 163 height 17
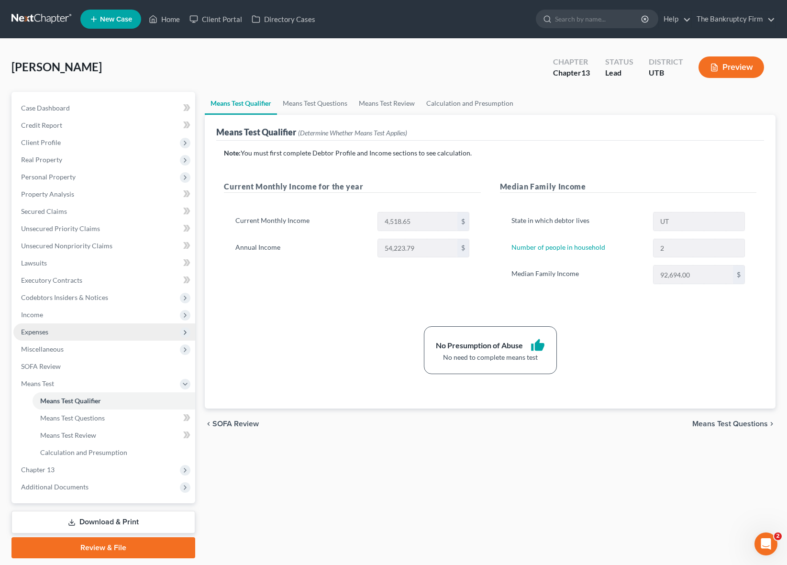
click at [54, 333] on span "Expenses" at bounding box center [104, 331] width 182 height 17
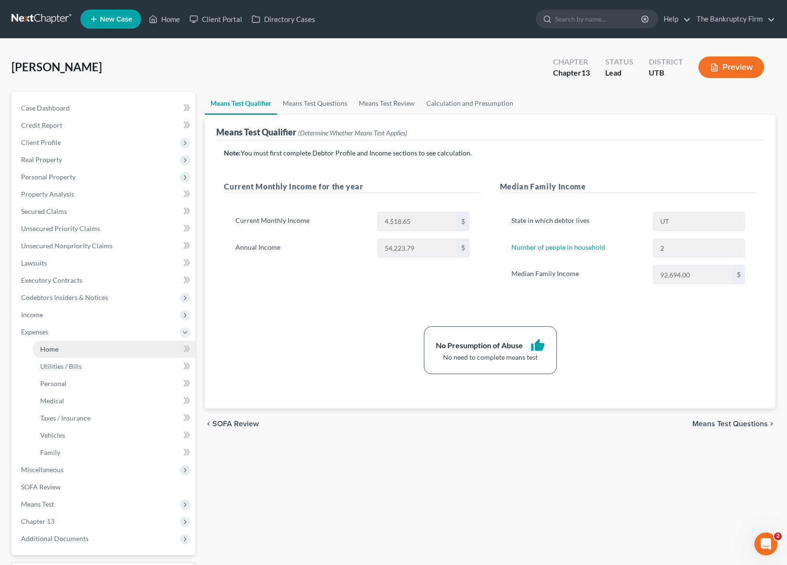
click at [56, 346] on span "Home" at bounding box center [49, 349] width 18 height 8
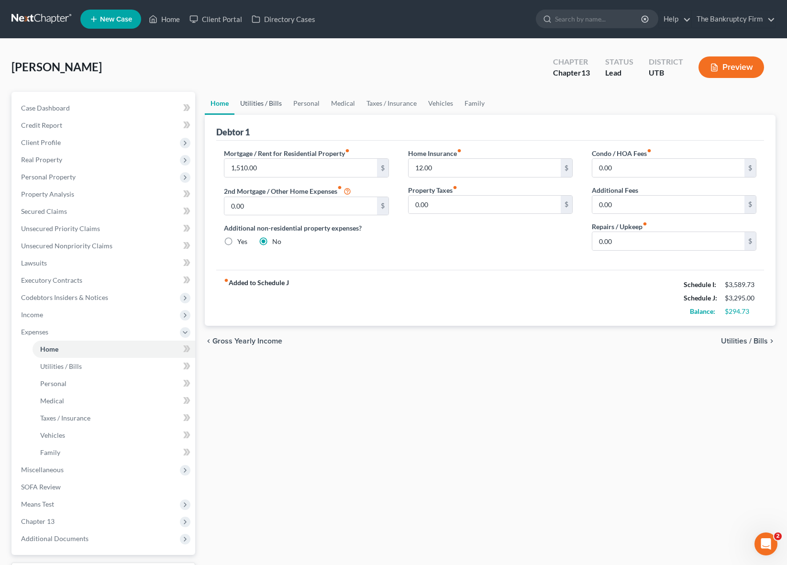
click at [259, 105] on link "Utilities / Bills" at bounding box center [260, 103] width 53 height 23
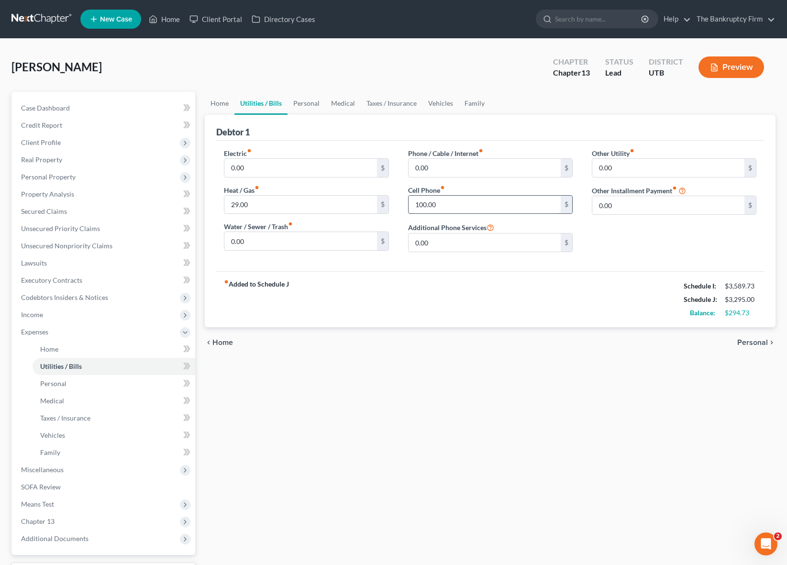
click at [463, 208] on input "100.00" at bounding box center [485, 205] width 152 height 18
click at [304, 100] on link "Personal" at bounding box center [307, 103] width 38 height 23
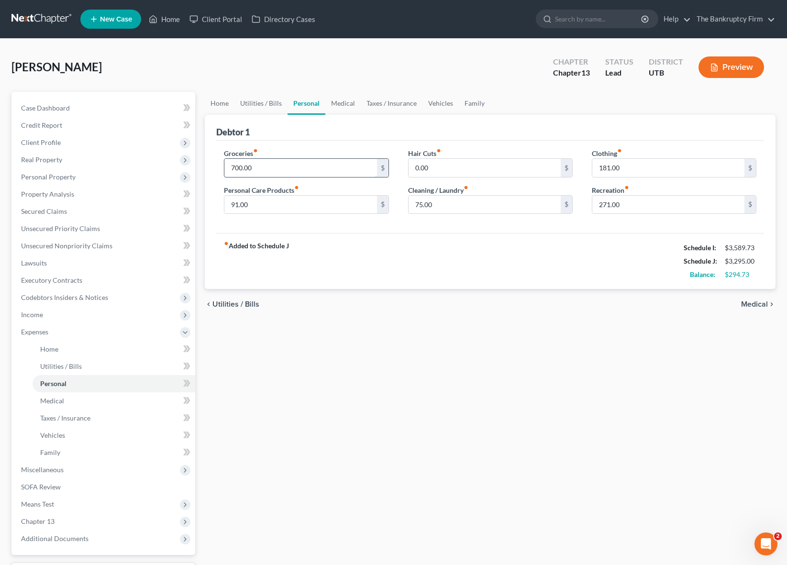
click at [280, 166] on input "700.00" at bounding box center [300, 168] width 152 height 18
click at [620, 209] on input "300" at bounding box center [668, 205] width 152 height 18
click at [667, 205] on input "150.00" at bounding box center [668, 205] width 152 height 18
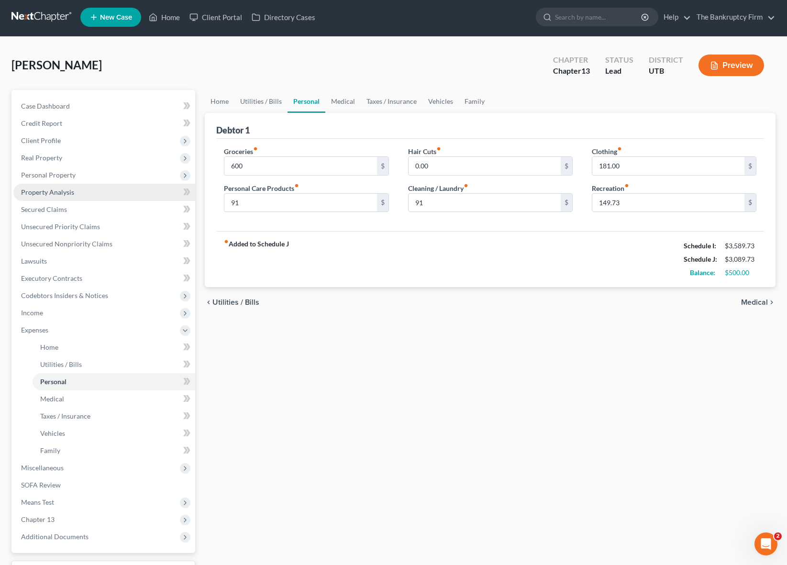
click at [76, 189] on link "Property Analysis" at bounding box center [104, 192] width 182 height 17
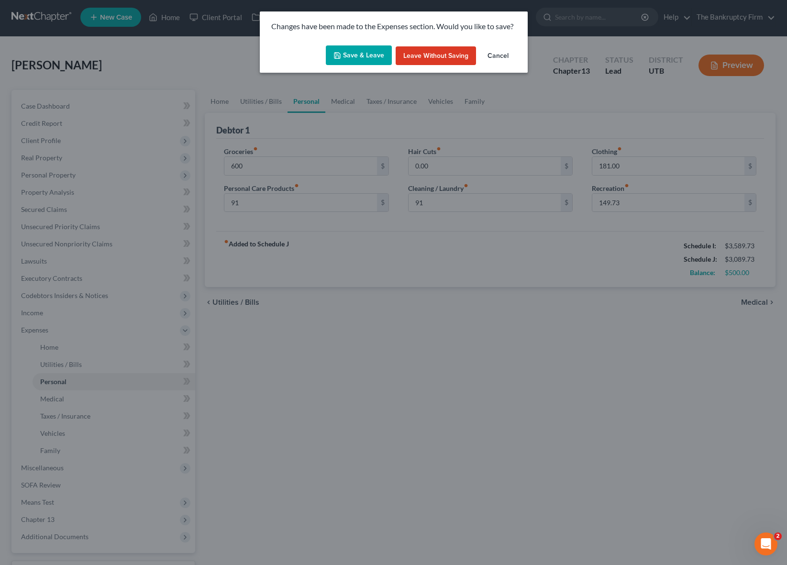
click at [370, 49] on button "Save & Leave" at bounding box center [359, 55] width 66 height 20
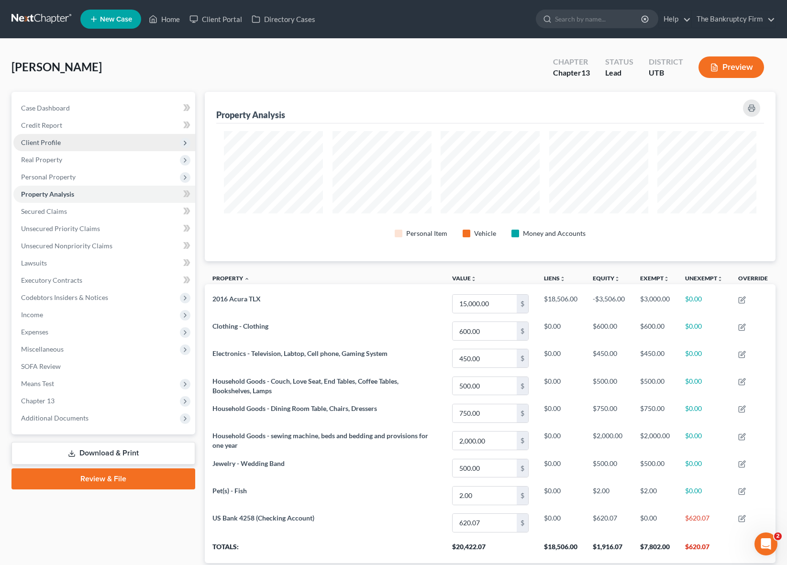
click at [79, 136] on span "Client Profile" at bounding box center [104, 142] width 182 height 17
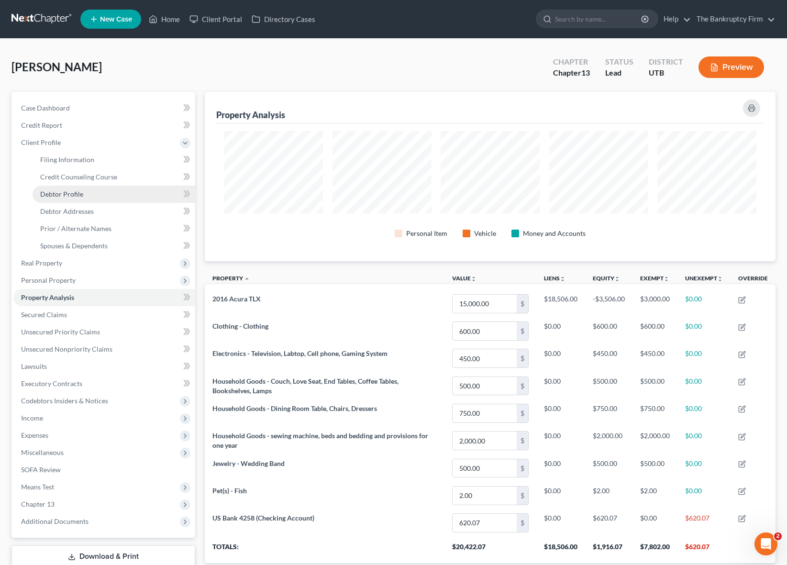
click at [90, 194] on link "Debtor Profile" at bounding box center [114, 194] width 163 height 17
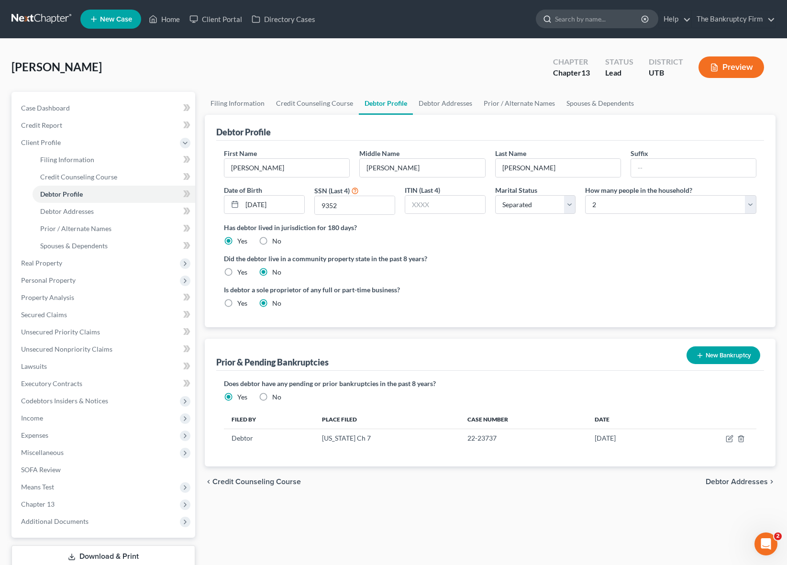
click at [597, 23] on input "search" at bounding box center [599, 19] width 88 height 18
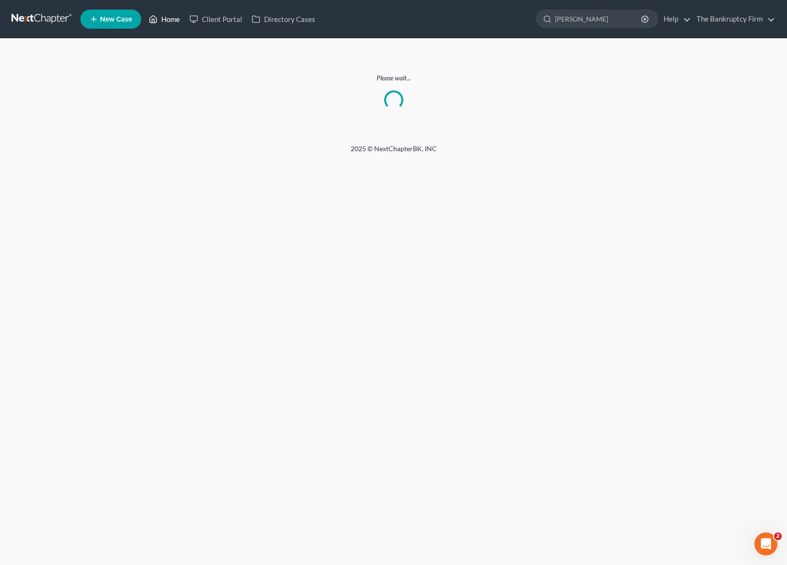
click at [166, 15] on link "Home" at bounding box center [164, 19] width 41 height 17
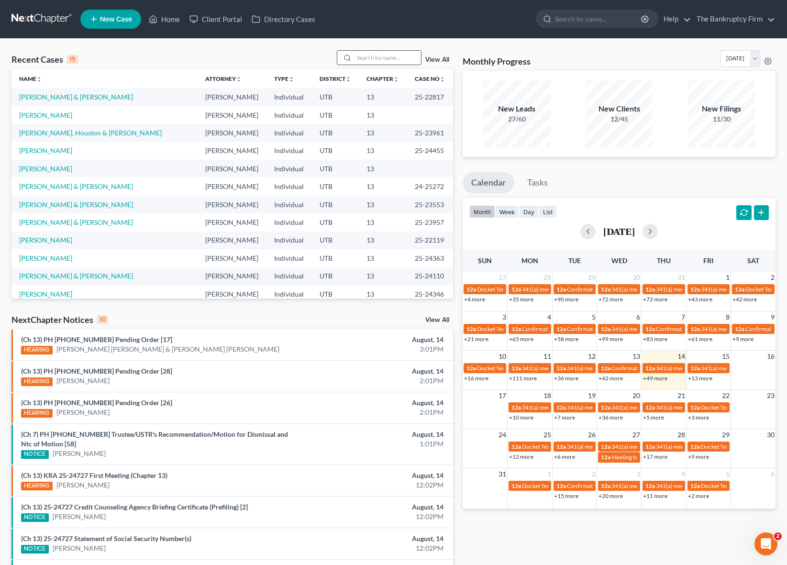
click at [400, 58] on input "search" at bounding box center [387, 58] width 67 height 14
click at [235, 51] on div "Recent Cases 15 View All" at bounding box center [232, 59] width 442 height 19
click at [445, 59] on link "View All" at bounding box center [437, 59] width 24 height 7
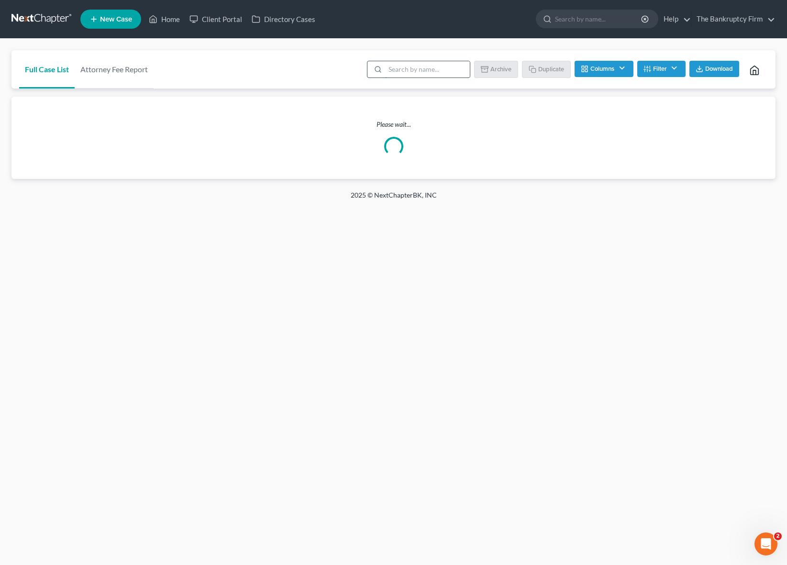
click at [428, 73] on input "search" at bounding box center [427, 69] width 85 height 16
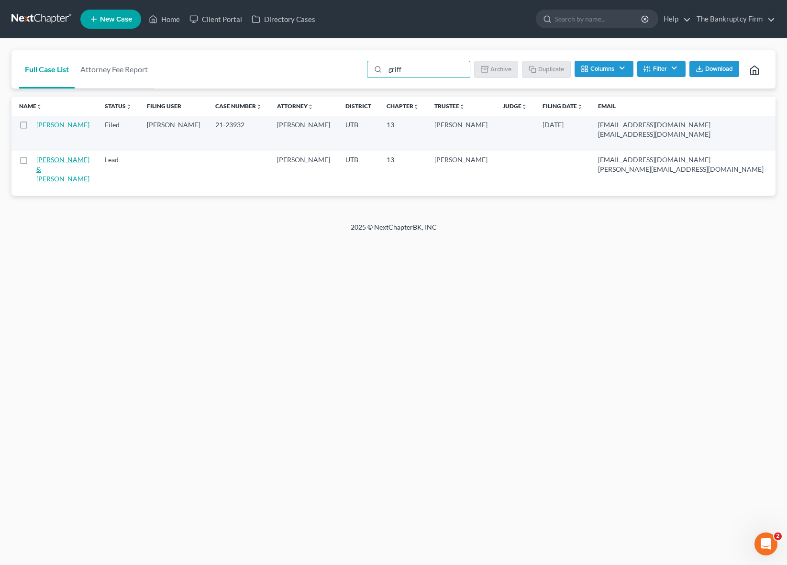
click at [55, 169] on link "[PERSON_NAME] & [PERSON_NAME]" at bounding box center [62, 168] width 53 height 27
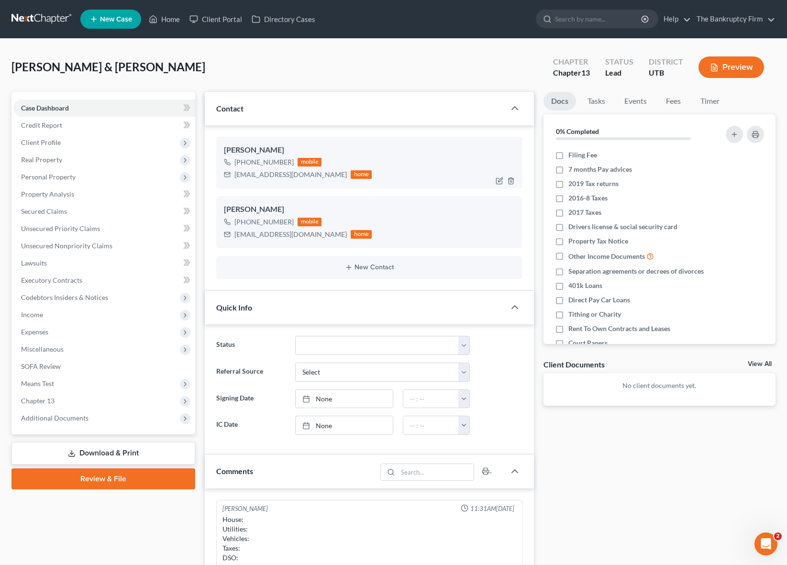
scroll to position [75, 0]
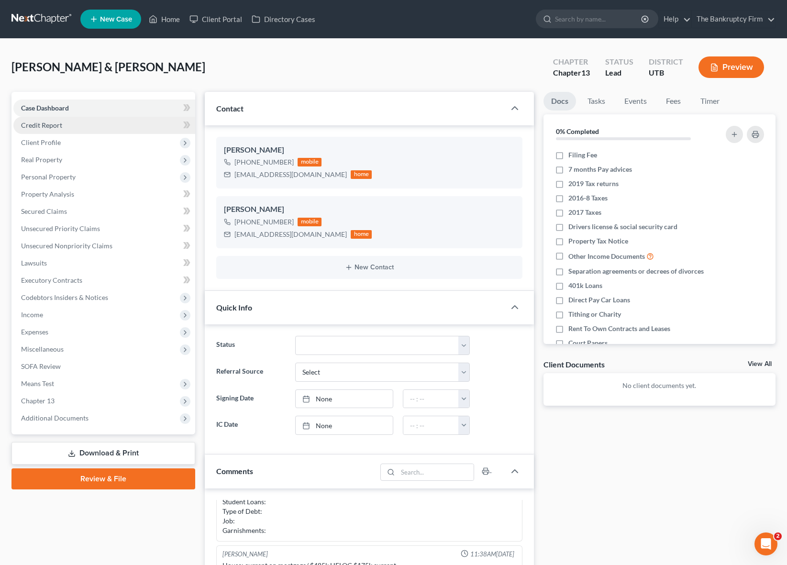
click at [62, 128] on link "Credit Report" at bounding box center [104, 125] width 182 height 17
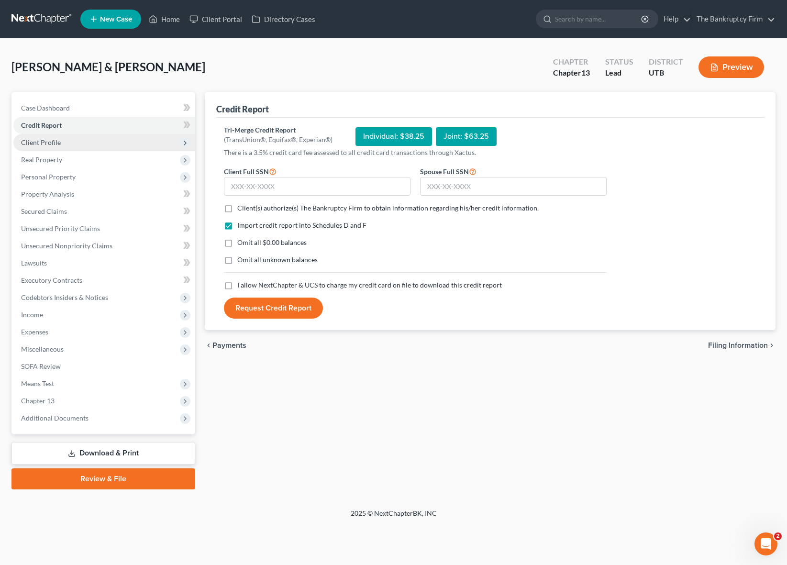
click at [52, 141] on span "Client Profile" at bounding box center [41, 142] width 40 height 8
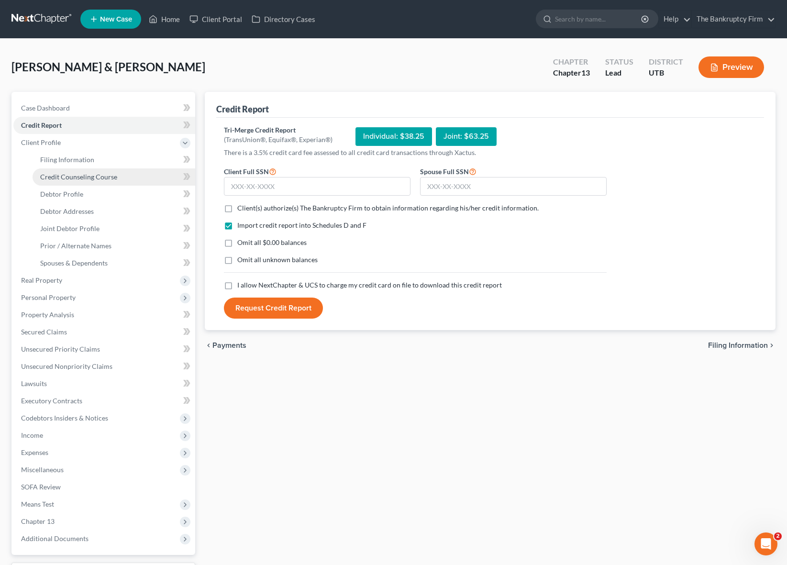
click at [81, 181] on link "Credit Counseling Course" at bounding box center [114, 176] width 163 height 17
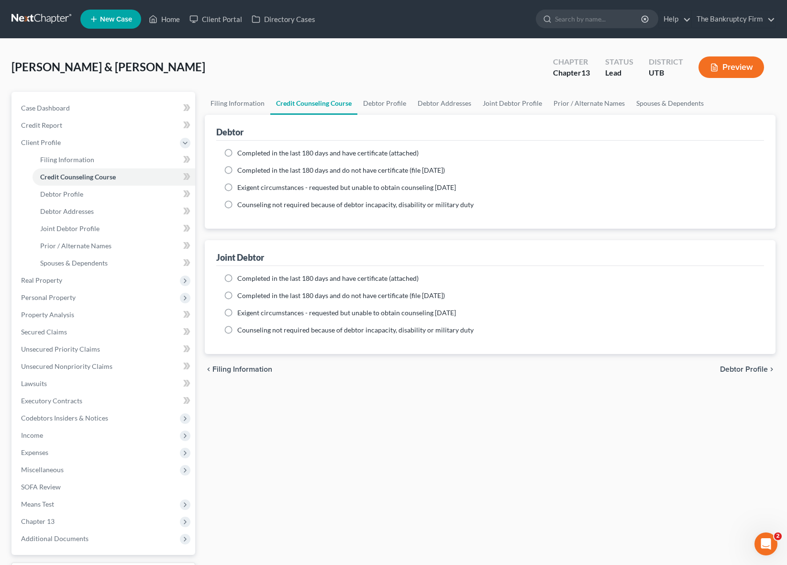
drag, startPoint x: 229, startPoint y: 171, endPoint x: 289, endPoint y: 162, distance: 61.5
click at [237, 171] on label "Completed in the last 180 days and do not have certificate (file [DATE])" at bounding box center [341, 171] width 208 height 10
click at [241, 171] on input "Completed in the last 180 days and do not have certificate (file [DATE])" at bounding box center [244, 169] width 6 height 6
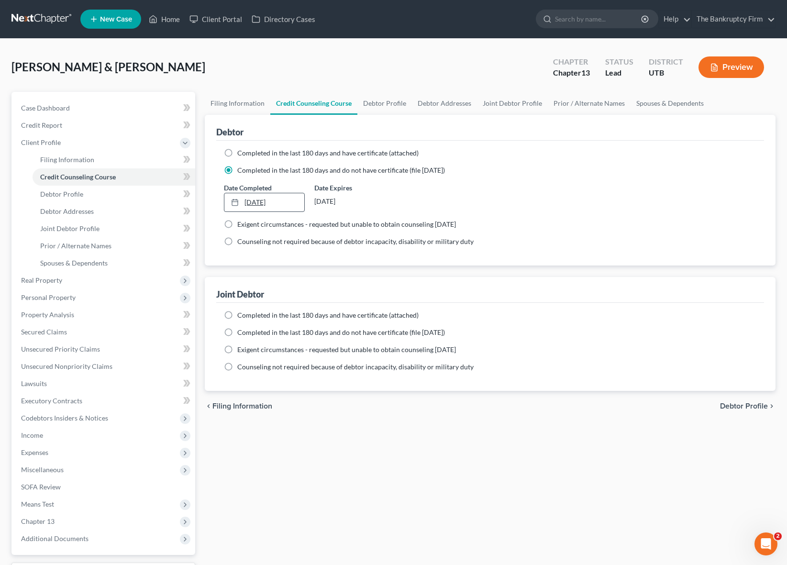
click at [254, 202] on link "[DATE]" at bounding box center [264, 202] width 80 height 18
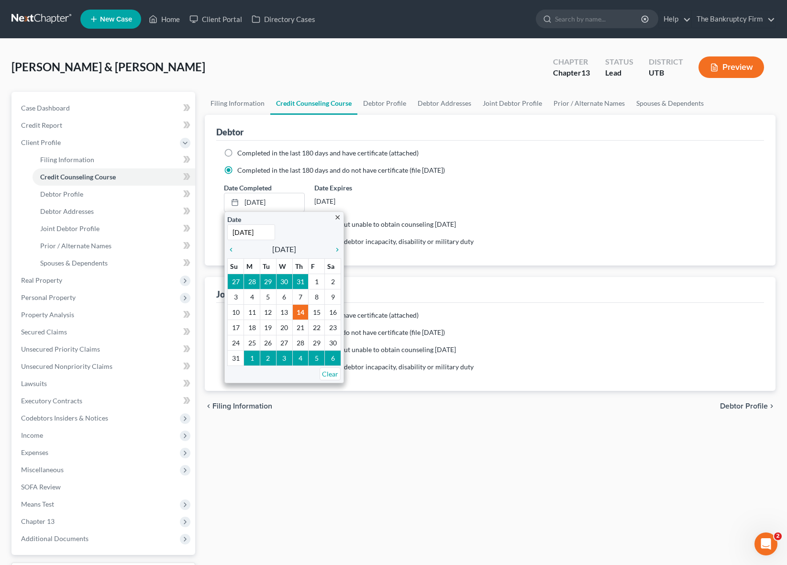
click at [237, 152] on label "Completed in the last 180 days and have certificate (attached)" at bounding box center [327, 153] width 181 height 10
click at [241, 152] on input "Completed in the last 180 days and have certificate (attached)" at bounding box center [244, 151] width 6 height 6
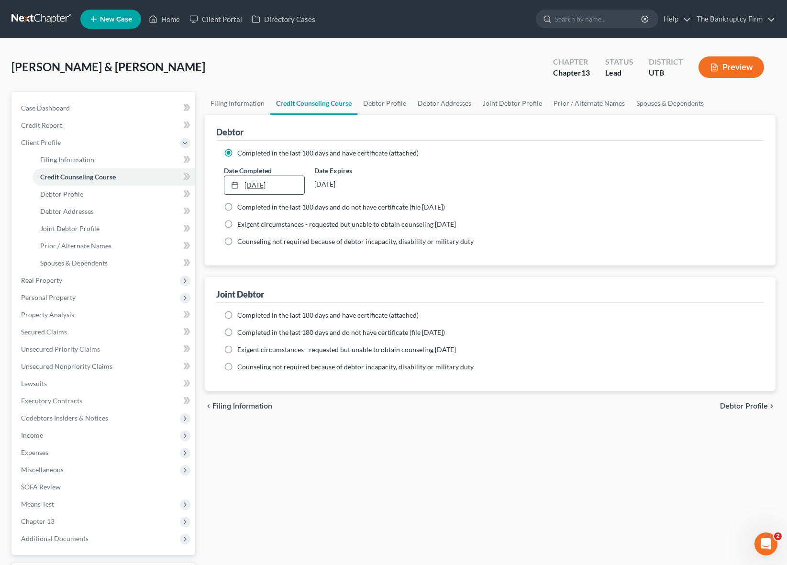
click at [278, 187] on link "[DATE]" at bounding box center [264, 185] width 80 height 18
click at [243, 100] on link "Filing Information" at bounding box center [238, 103] width 66 height 23
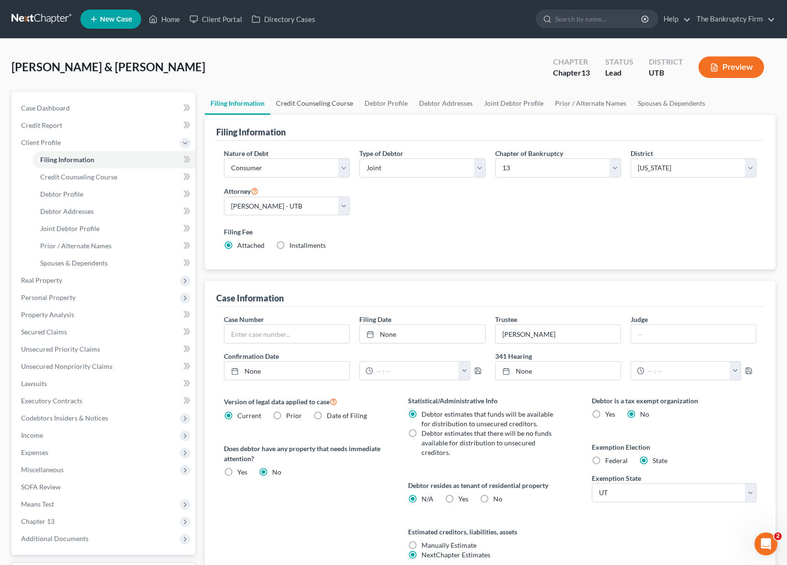
click at [301, 104] on link "Credit Counseling Course" at bounding box center [314, 103] width 89 height 23
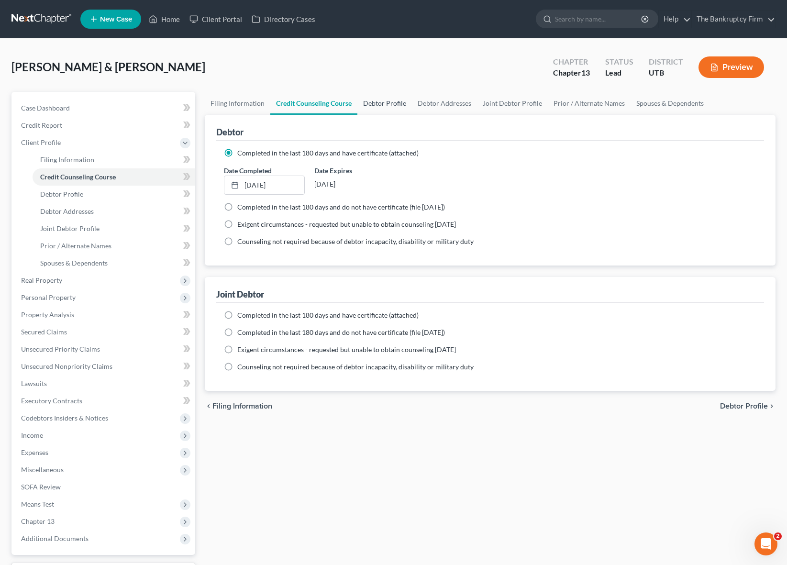
click at [382, 105] on link "Debtor Profile" at bounding box center [384, 103] width 55 height 23
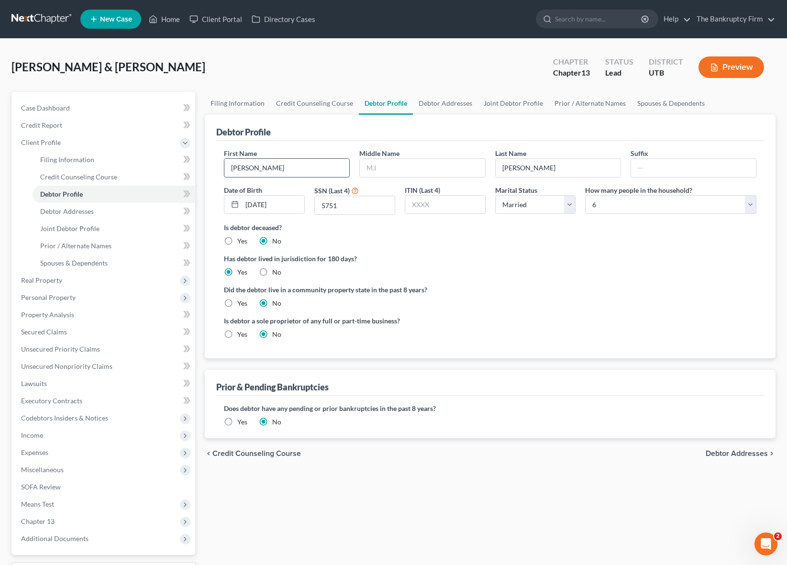
click at [283, 171] on input "[PERSON_NAME]" at bounding box center [286, 168] width 125 height 18
click at [423, 167] on input "text" at bounding box center [422, 168] width 125 height 18
click at [359, 206] on input "5751" at bounding box center [355, 205] width 80 height 18
click at [441, 102] on link "Debtor Addresses" at bounding box center [445, 103] width 65 height 23
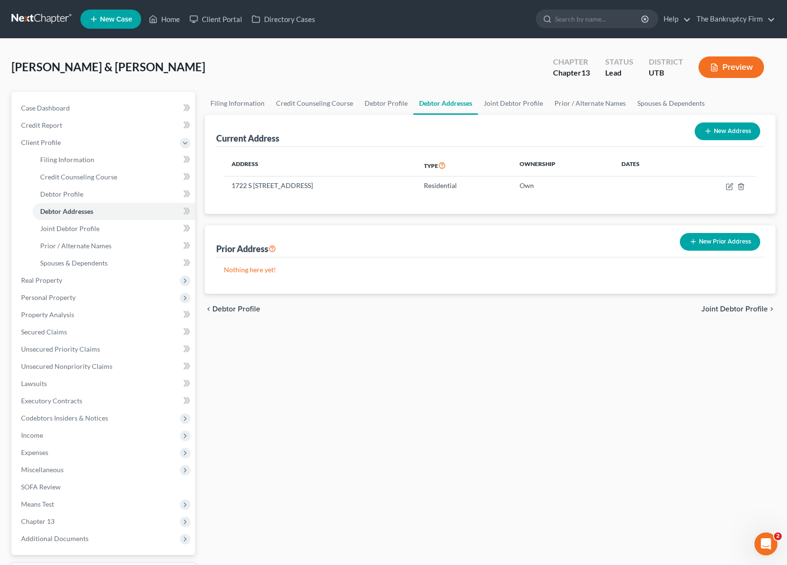
click at [728, 127] on button "New Address" at bounding box center [728, 131] width 66 height 18
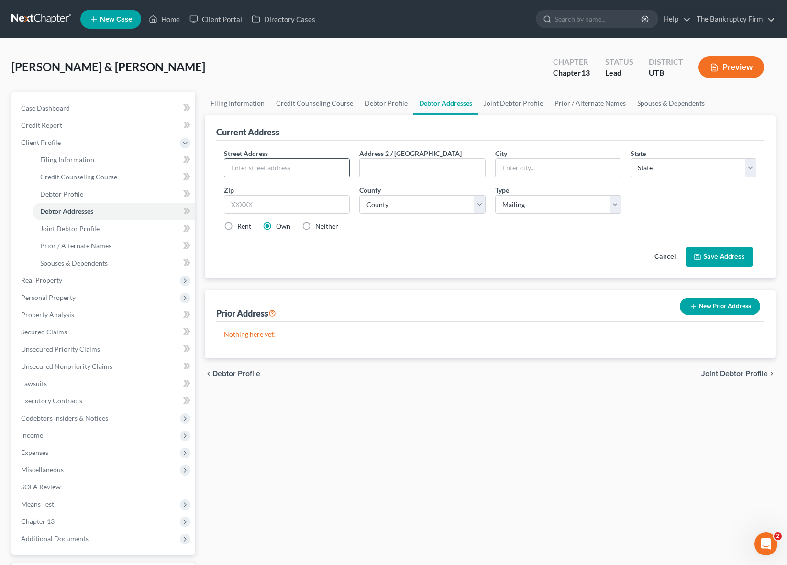
click at [276, 169] on input "text" at bounding box center [286, 168] width 125 height 18
click at [359, 195] on select "County [GEOGRAPHIC_DATA] [GEOGRAPHIC_DATA] [GEOGRAPHIC_DATA] [GEOGRAPHIC_DATA] …" at bounding box center [422, 204] width 126 height 19
click at [539, 208] on select "Select Mailing Rental Business" at bounding box center [558, 204] width 126 height 19
click at [495, 195] on select "Select Mailing Rental Business" at bounding box center [558, 204] width 126 height 19
click at [724, 255] on button "Save Address" at bounding box center [719, 257] width 67 height 20
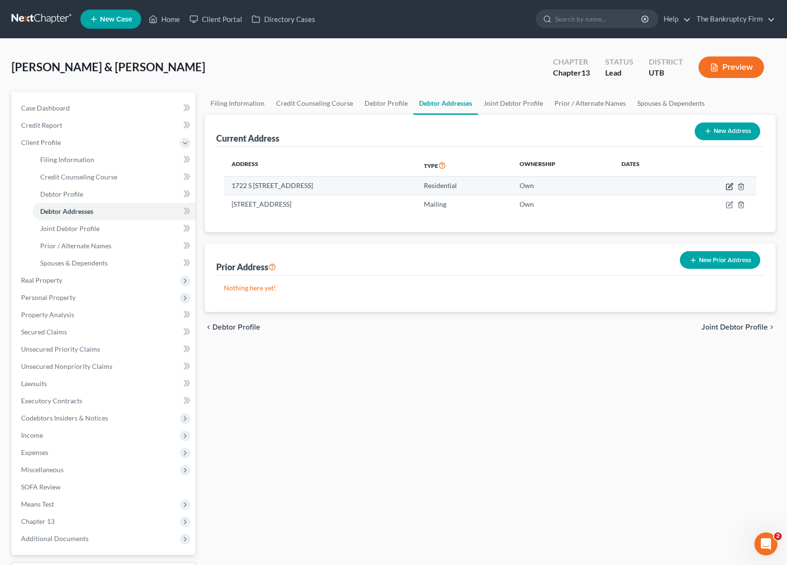
click at [730, 187] on icon "button" at bounding box center [730, 185] width 4 height 4
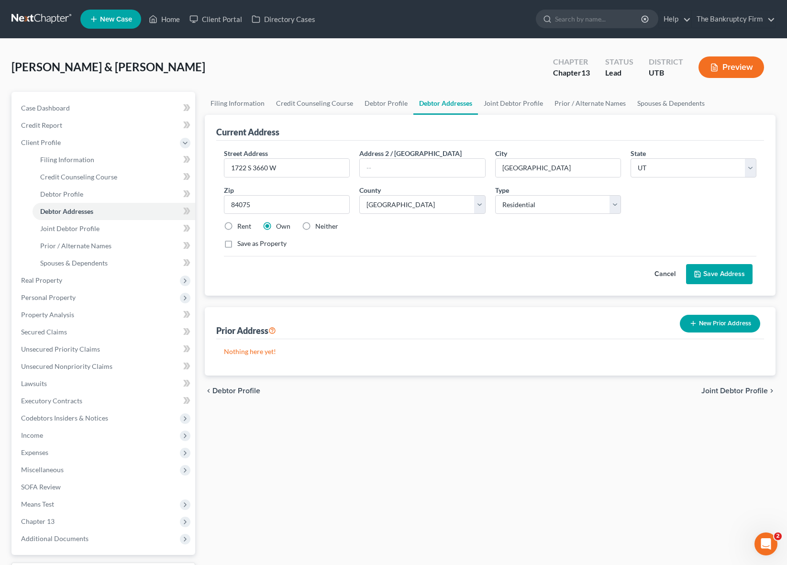
click at [664, 273] on button "Cancel" at bounding box center [665, 274] width 42 height 19
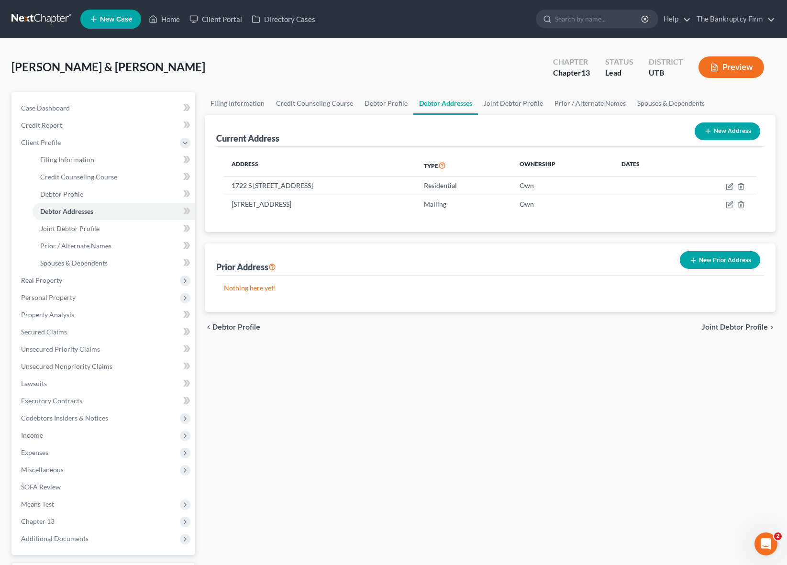
click at [714, 261] on button "New Prior Address" at bounding box center [720, 260] width 80 height 18
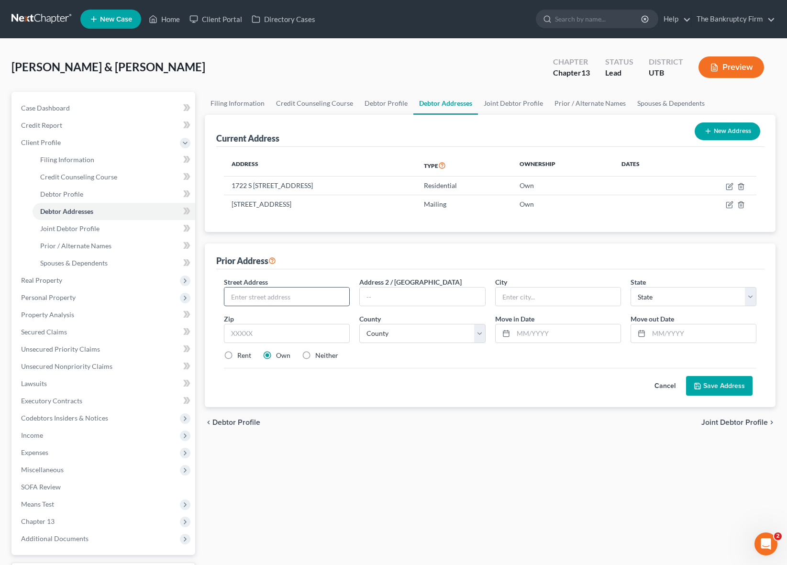
click at [259, 302] on input "text" at bounding box center [286, 297] width 125 height 18
click at [672, 333] on input "text" at bounding box center [702, 333] width 107 height 18
click at [543, 333] on input "text" at bounding box center [566, 333] width 107 height 18
click at [247, 297] on input "text" at bounding box center [286, 297] width 125 height 18
click at [443, 331] on select "County [GEOGRAPHIC_DATA] [GEOGRAPHIC_DATA] [GEOGRAPHIC_DATA] [GEOGRAPHIC_DATA] …" at bounding box center [422, 333] width 126 height 19
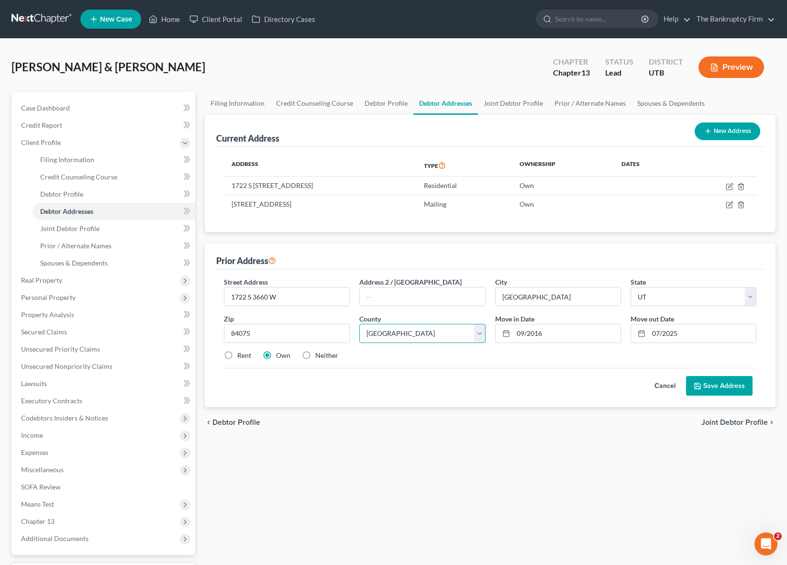
click at [359, 324] on select "County [GEOGRAPHIC_DATA] [GEOGRAPHIC_DATA] [GEOGRAPHIC_DATA] [GEOGRAPHIC_DATA] …" at bounding box center [422, 333] width 126 height 19
click at [743, 183] on icon "button" at bounding box center [741, 187] width 8 height 8
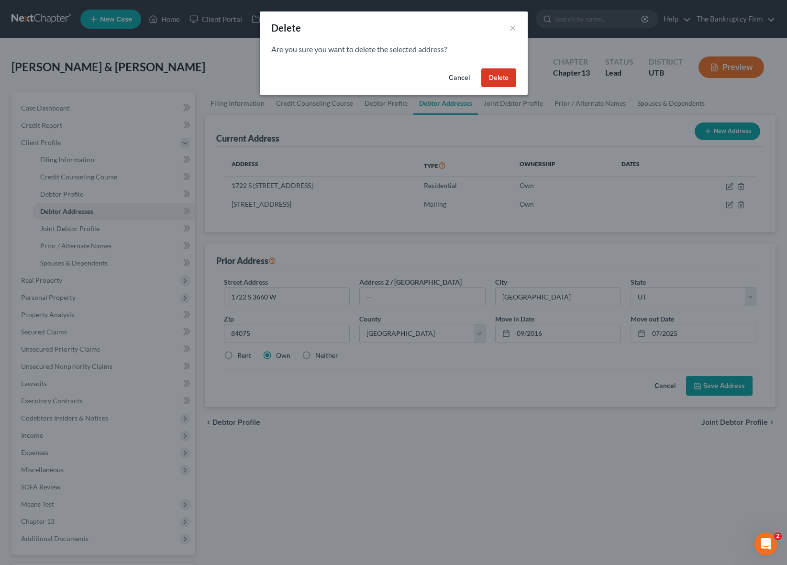
click at [501, 78] on button "Delete" at bounding box center [498, 77] width 35 height 19
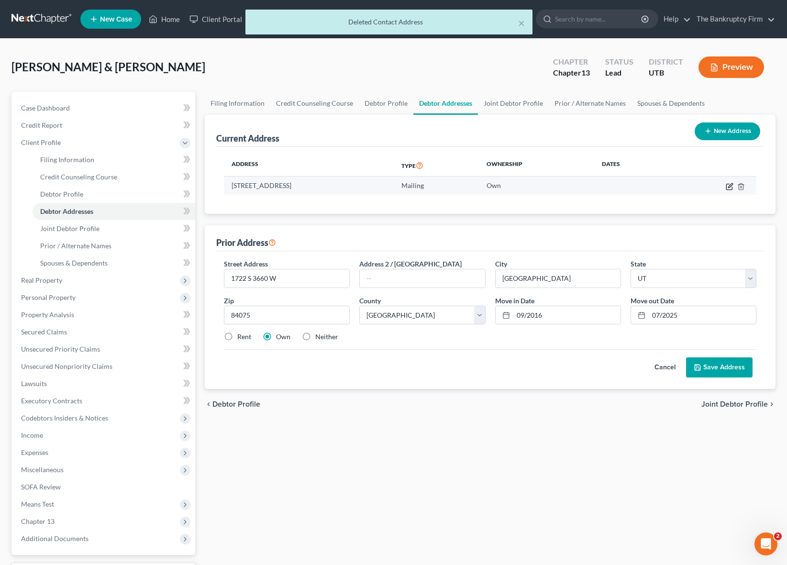
click at [729, 188] on icon "button" at bounding box center [730, 187] width 8 height 8
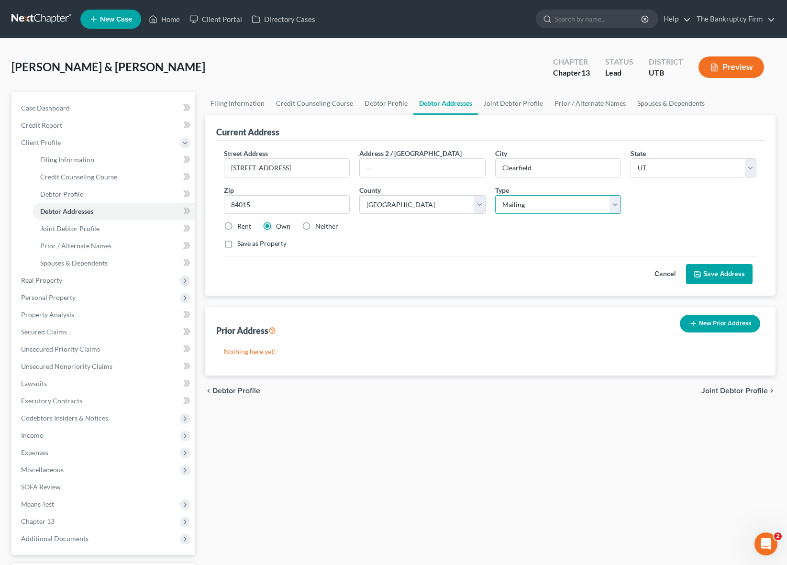
click at [553, 205] on select "Select Residential Mailing Rental Business" at bounding box center [558, 204] width 126 height 19
click at [495, 195] on select "Select Residential Mailing Rental Business" at bounding box center [558, 204] width 126 height 19
click at [717, 276] on button "Save Address" at bounding box center [719, 274] width 67 height 20
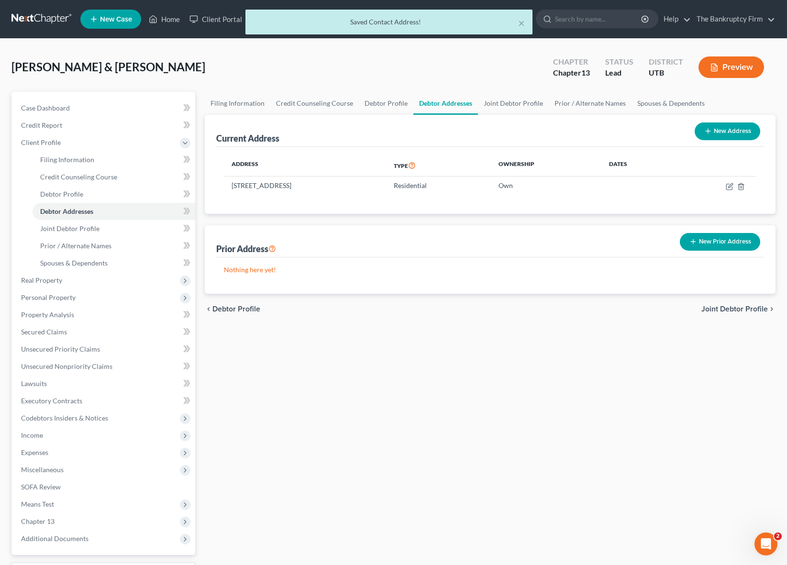
click at [729, 240] on button "New Prior Address" at bounding box center [720, 242] width 80 height 18
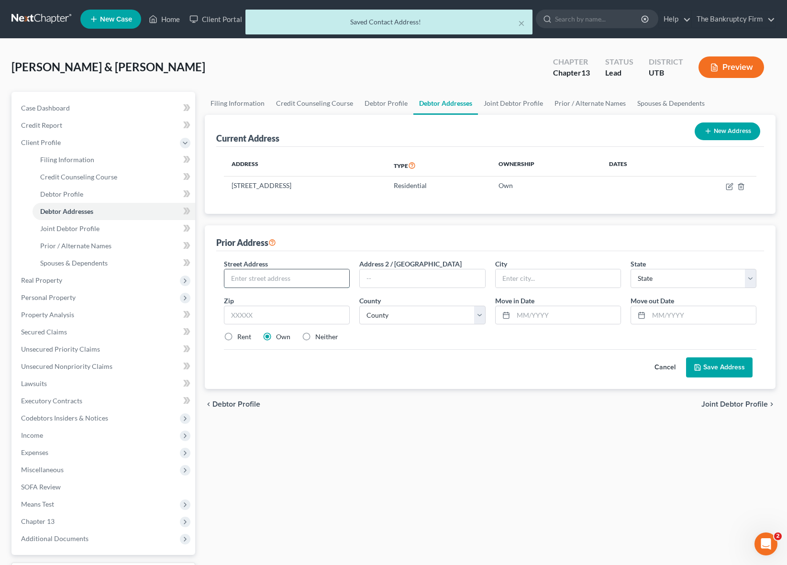
click at [269, 282] on input "text" at bounding box center [286, 278] width 125 height 18
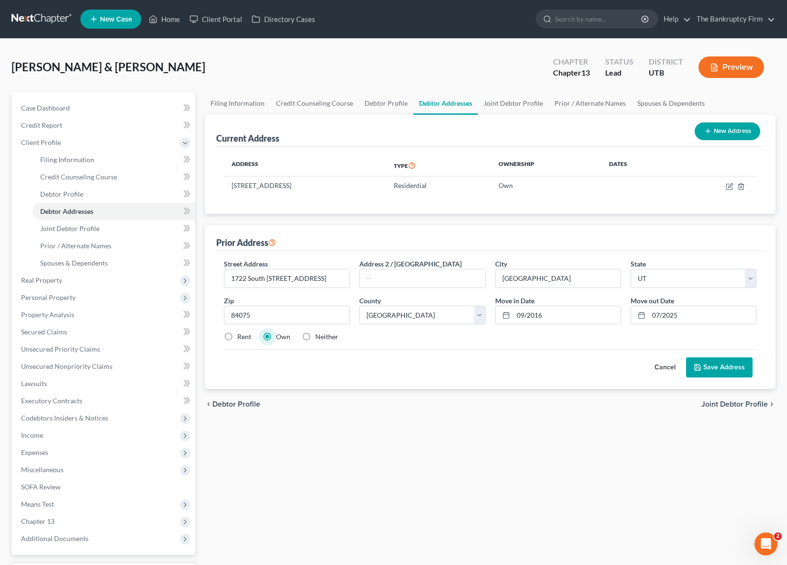
click at [732, 366] on button "Save Address" at bounding box center [719, 367] width 67 height 20
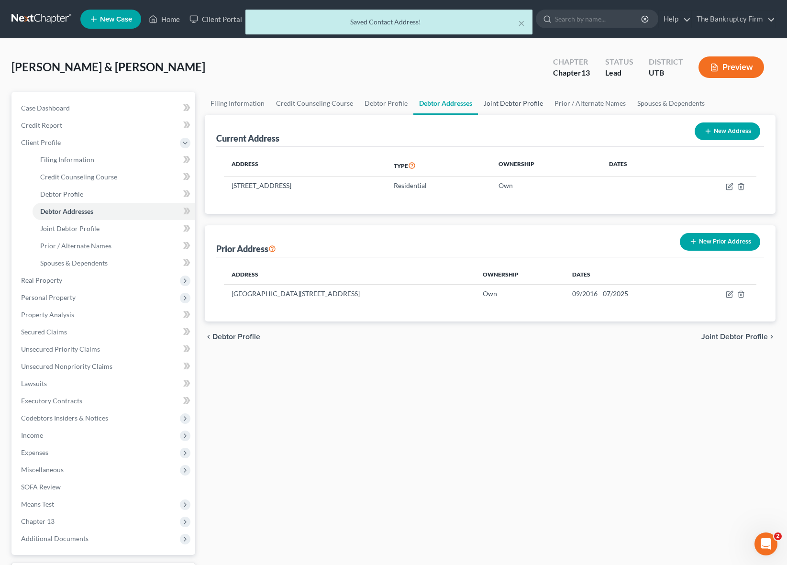
click at [515, 103] on link "Joint Debtor Profile" at bounding box center [513, 103] width 71 height 23
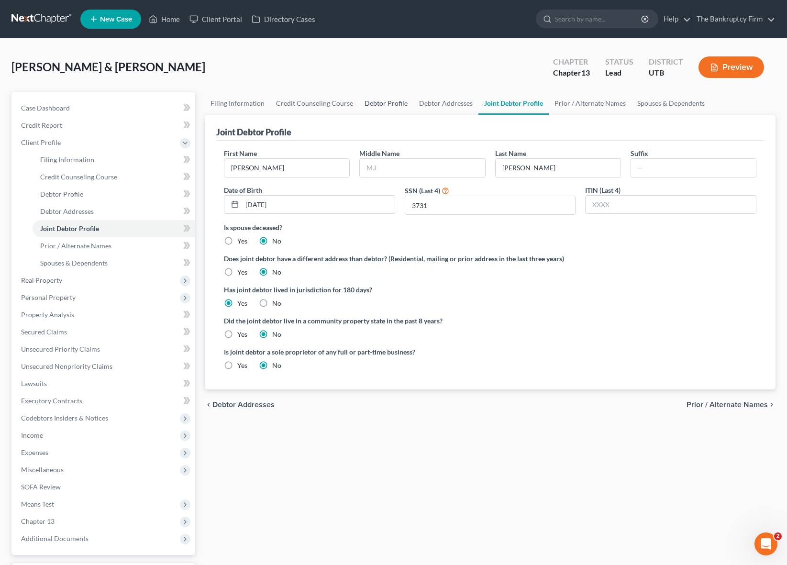
click at [390, 104] on link "Debtor Profile" at bounding box center [386, 103] width 55 height 23
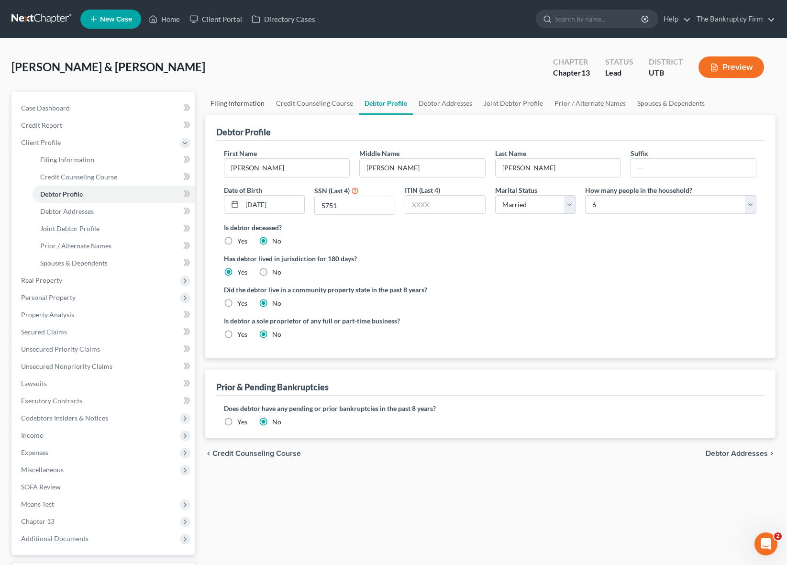
click at [222, 103] on link "Filing Information" at bounding box center [238, 103] width 66 height 23
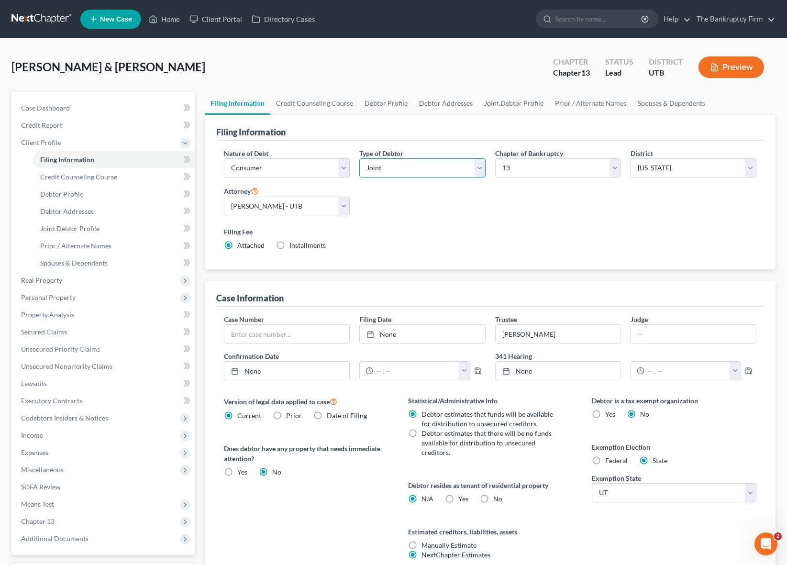
click at [436, 171] on select "Select Individual Joint" at bounding box center [422, 167] width 126 height 19
click at [359, 158] on select "Select Individual Joint" at bounding box center [422, 167] width 126 height 19
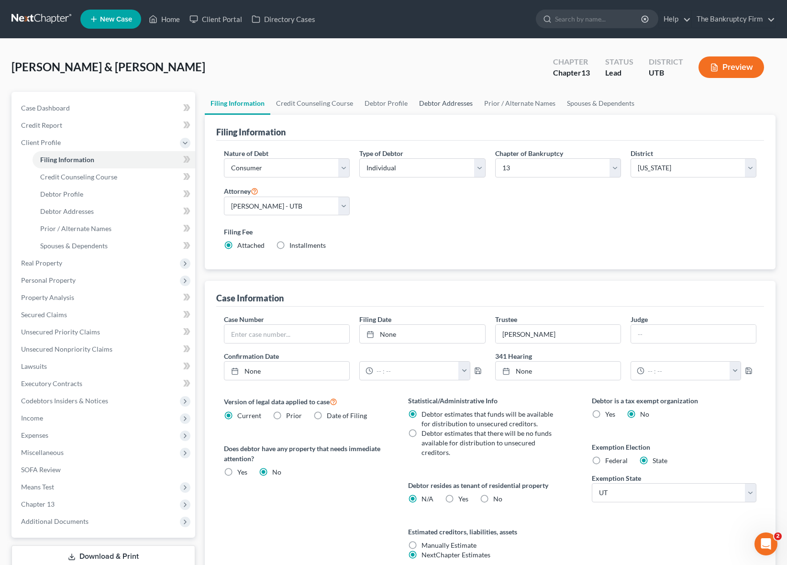
click at [445, 100] on link "Debtor Addresses" at bounding box center [445, 103] width 65 height 23
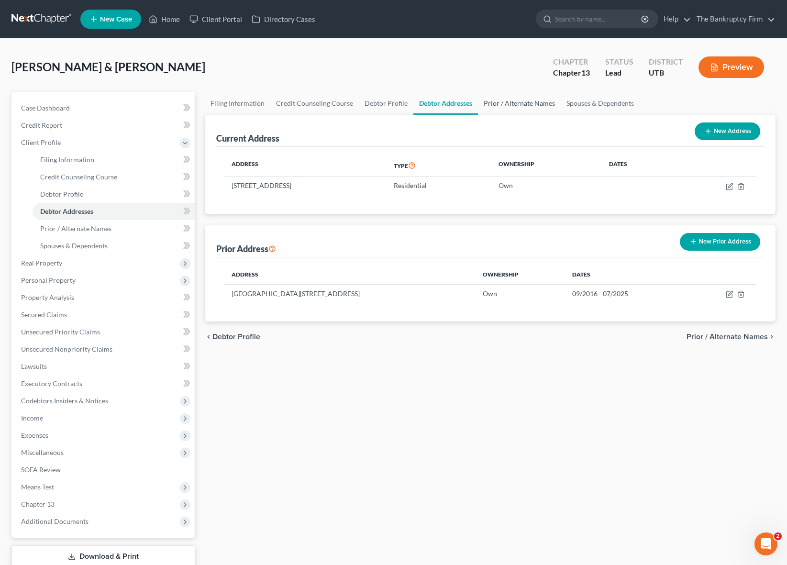
click at [507, 102] on link "Prior / Alternate Names" at bounding box center [519, 103] width 83 height 23
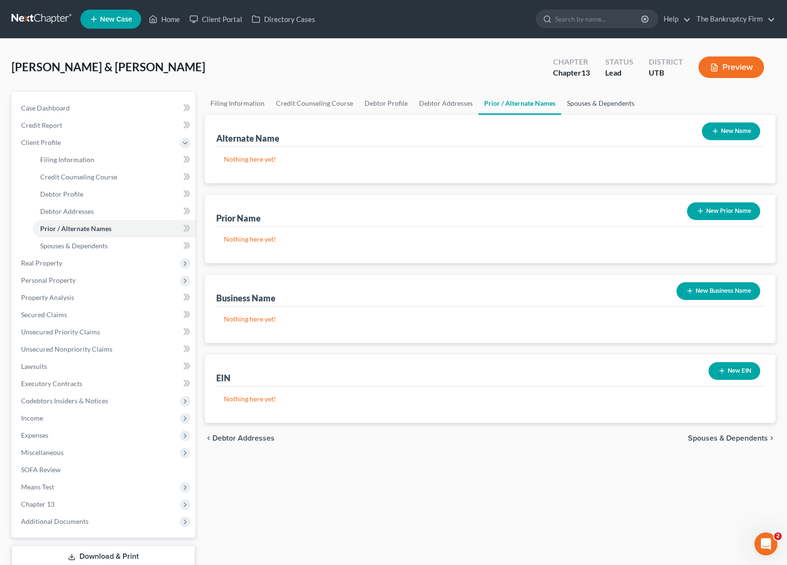
click at [603, 103] on link "Spouses & Dependents" at bounding box center [600, 103] width 79 height 23
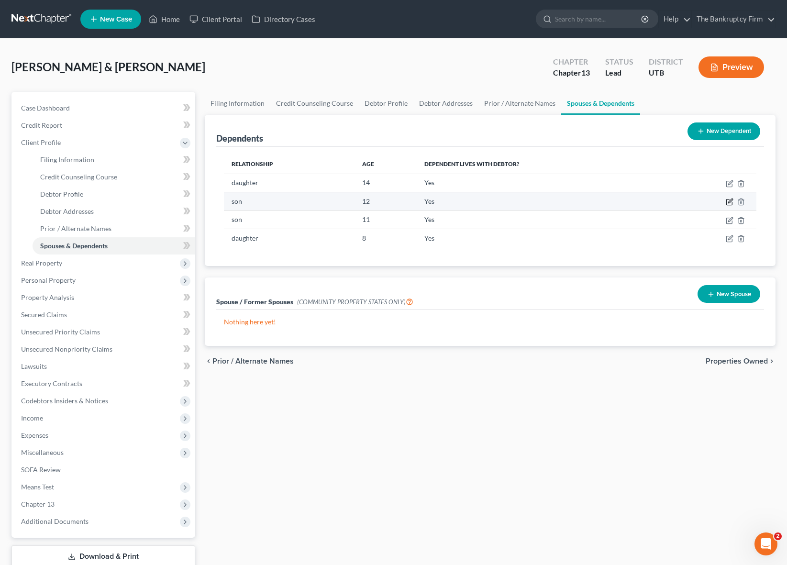
click at [730, 201] on icon "button" at bounding box center [730, 202] width 8 height 8
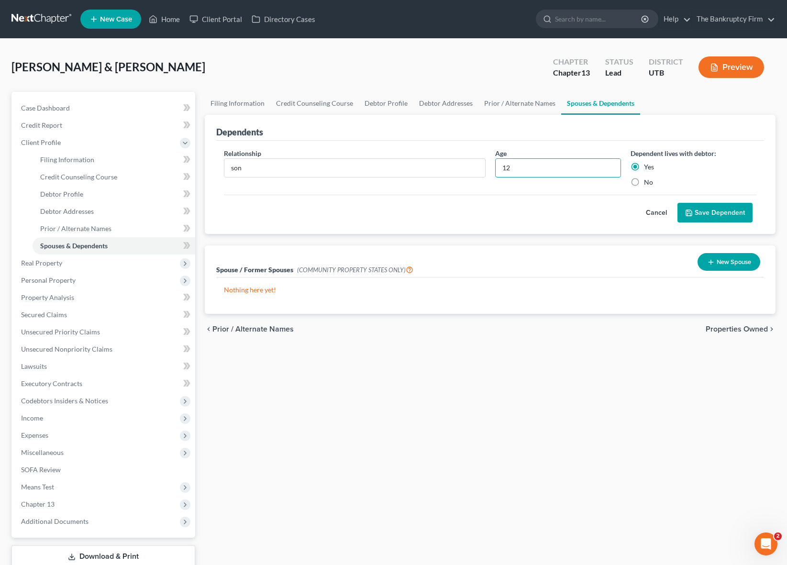
drag, startPoint x: 531, startPoint y: 166, endPoint x: 487, endPoint y: 165, distance: 44.0
click at [487, 165] on div "Relationship * son Age [DEMOGRAPHIC_DATA] Dependent lives with debtor: Yes No" at bounding box center [490, 171] width 542 height 46
click at [719, 208] on button "Save Dependent" at bounding box center [714, 213] width 75 height 20
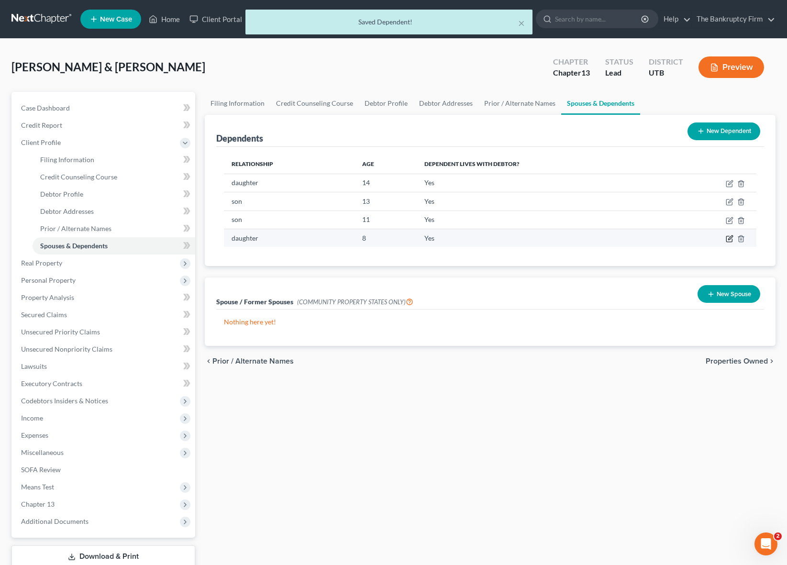
click at [732, 239] on icon "button" at bounding box center [730, 239] width 8 height 8
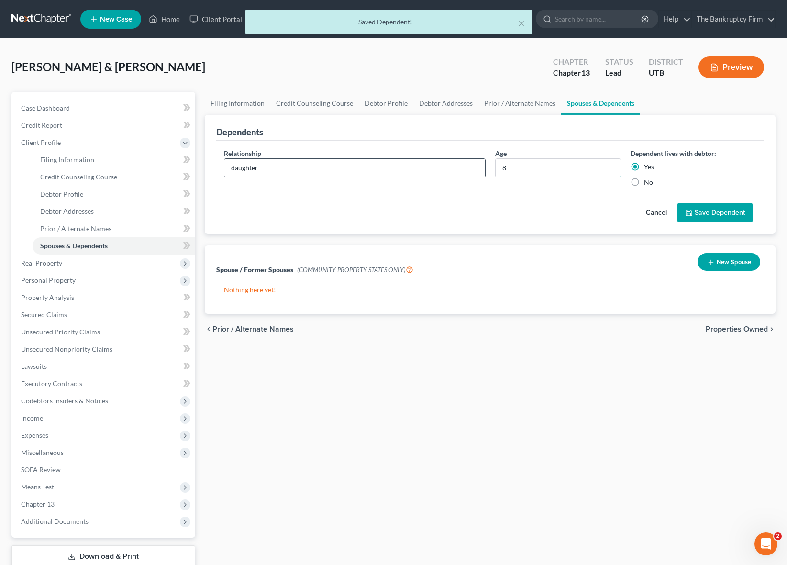
click at [468, 166] on div "Relationship * daughter Age [DEMOGRAPHIC_DATA] Dependent lives with debtor: Yes…" at bounding box center [490, 171] width 542 height 46
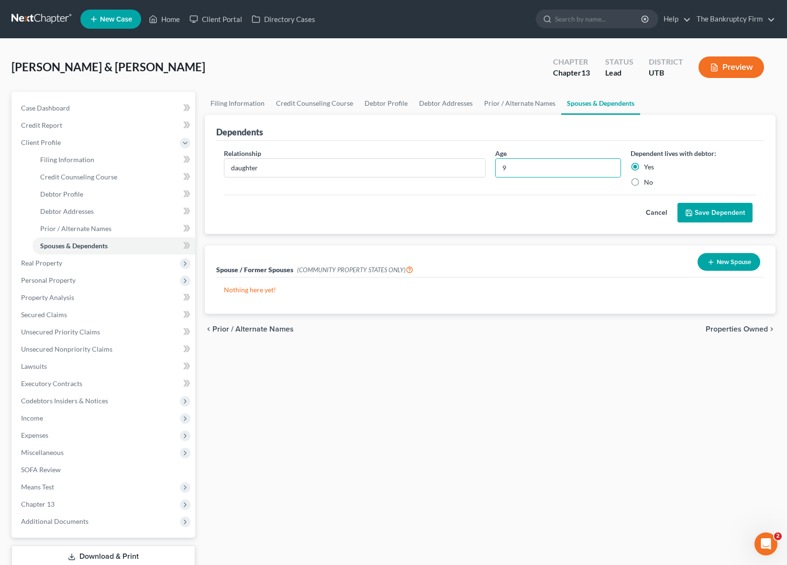
click at [721, 215] on button "Save Dependent" at bounding box center [714, 213] width 75 height 20
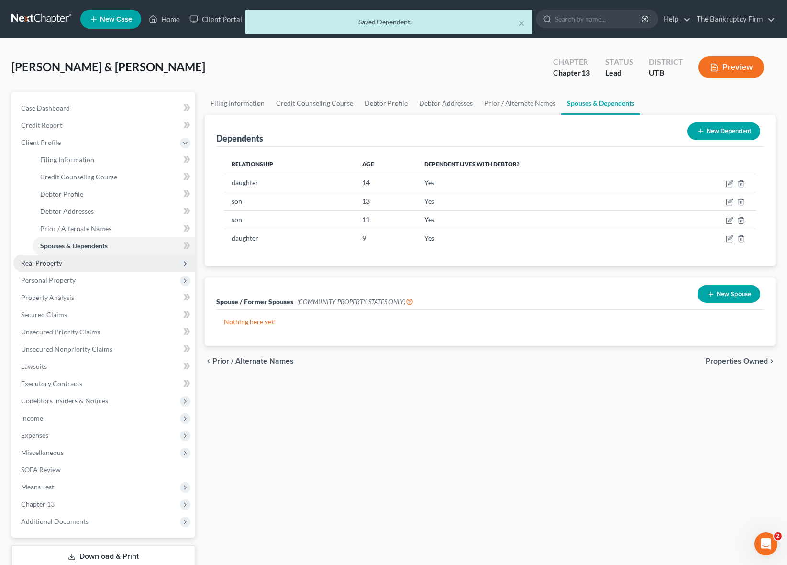
click at [67, 263] on span "Real Property" at bounding box center [104, 263] width 182 height 17
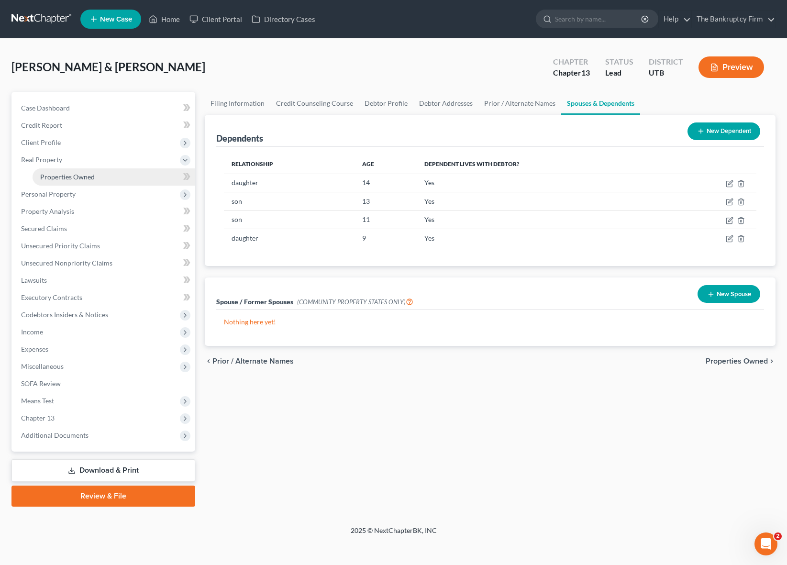
click at [85, 179] on span "Properties Owned" at bounding box center [67, 177] width 55 height 8
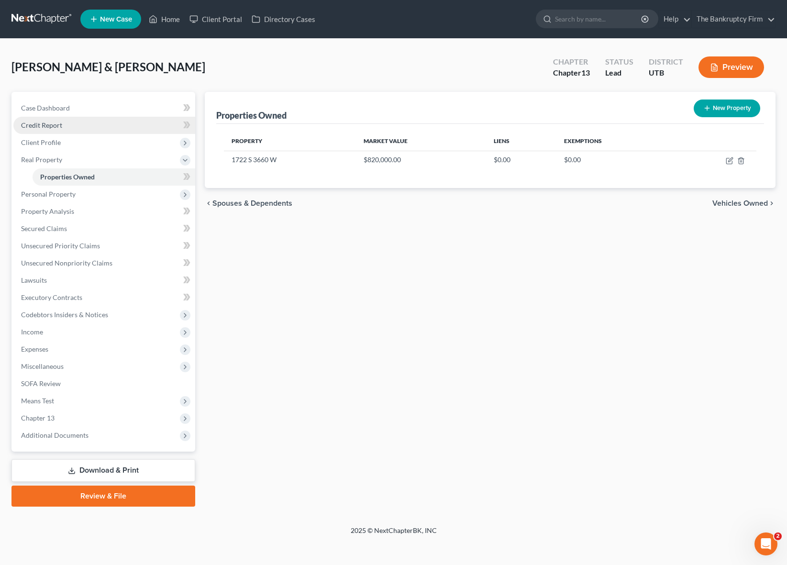
click at [53, 127] on span "Credit Report" at bounding box center [41, 125] width 41 height 8
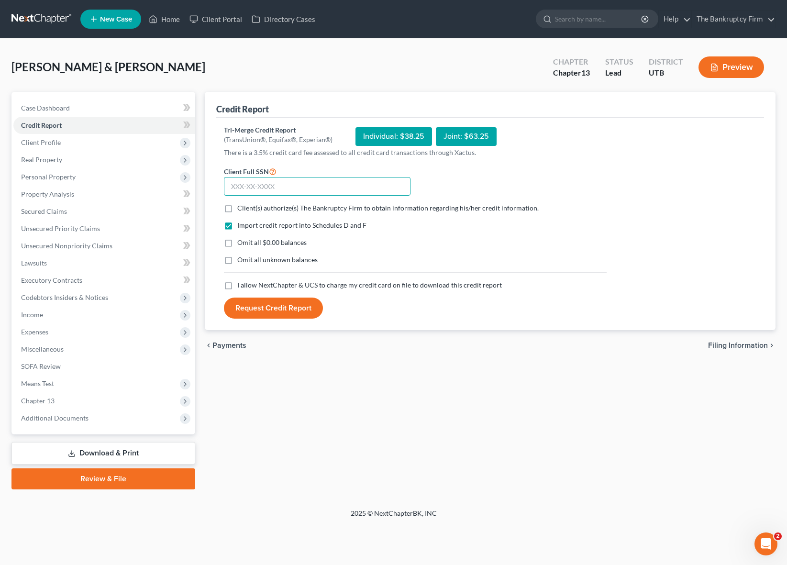
click at [319, 186] on input "text" at bounding box center [317, 186] width 187 height 19
drag, startPoint x: 229, startPoint y: 209, endPoint x: 235, endPoint y: 212, distance: 7.1
click at [237, 209] on label "Client(s) authorize(s) The Bankruptcy Firm to obtain information regarding his/…" at bounding box center [387, 208] width 301 height 10
click at [241, 209] on input "Client(s) authorize(s) The Bankruptcy Firm to obtain information regarding his/…" at bounding box center [244, 206] width 6 height 6
drag, startPoint x: 227, startPoint y: 286, endPoint x: 284, endPoint y: 310, distance: 61.8
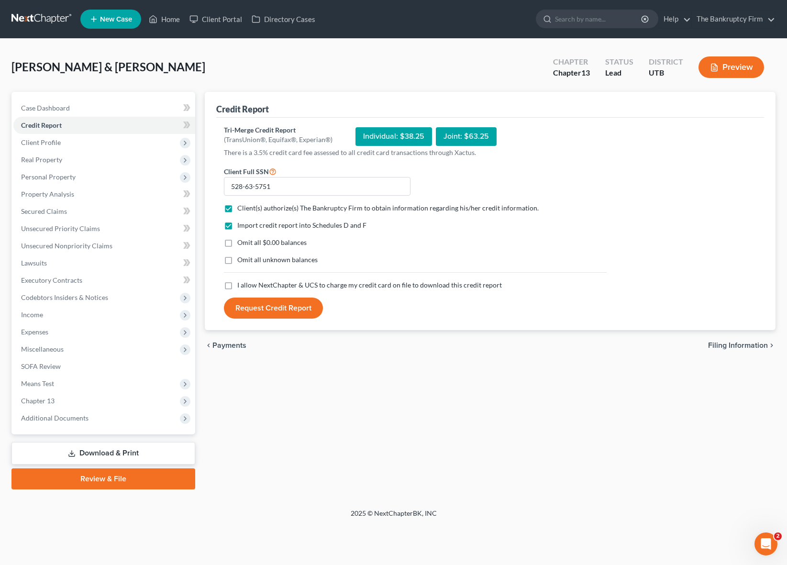
click at [237, 286] on label "I allow NextChapter & UCS to charge my credit card on file to download this cre…" at bounding box center [369, 285] width 265 height 10
click at [241, 286] on input "I allow NextChapter & UCS to charge my credit card on file to download this cre…" at bounding box center [244, 283] width 6 height 6
click at [156, 283] on link "Executory Contracts" at bounding box center [104, 280] width 182 height 17
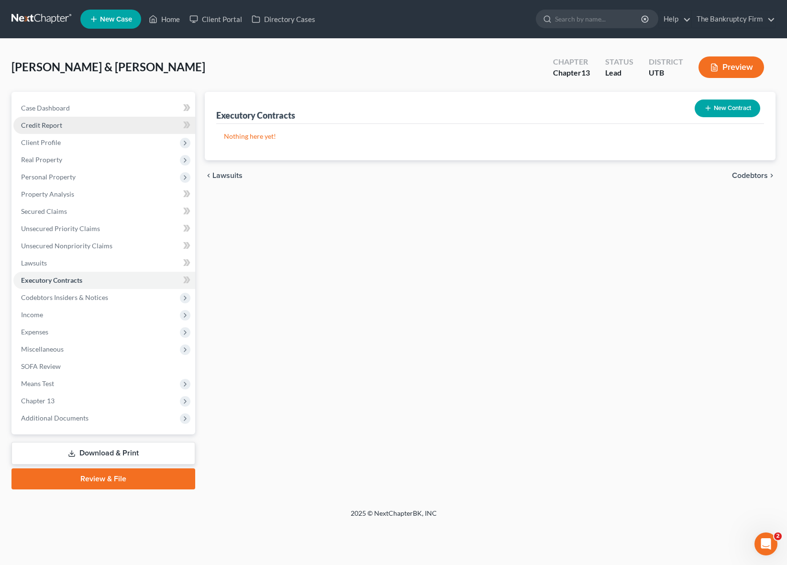
click at [55, 122] on span "Credit Report" at bounding box center [41, 125] width 41 height 8
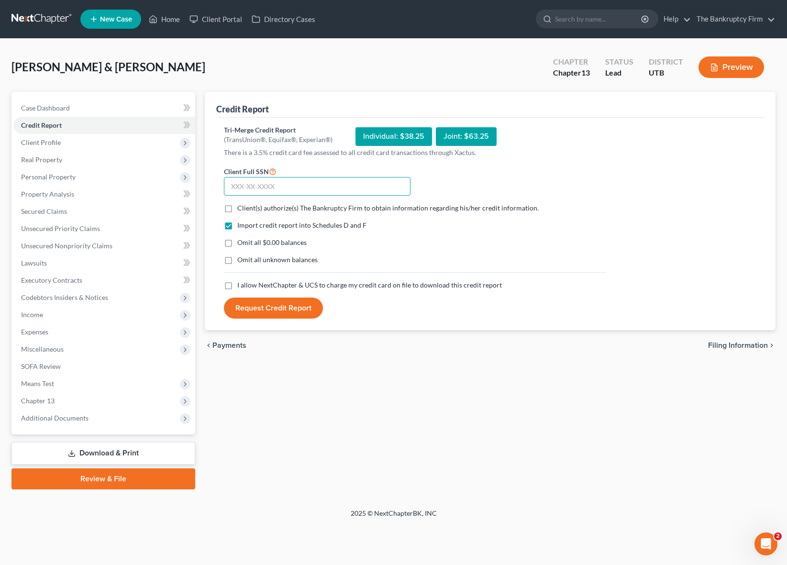
click at [310, 187] on input "text" at bounding box center [317, 186] width 187 height 19
click at [261, 190] on input "text" at bounding box center [317, 186] width 187 height 19
drag, startPoint x: 231, startPoint y: 210, endPoint x: 234, endPoint y: 282, distance: 72.3
click at [237, 210] on label "Client(s) authorize(s) The Bankruptcy Firm to obtain information regarding his/…" at bounding box center [387, 208] width 301 height 10
click at [241, 210] on input "Client(s) authorize(s) The Bankruptcy Firm to obtain information regarding his/…" at bounding box center [244, 206] width 6 height 6
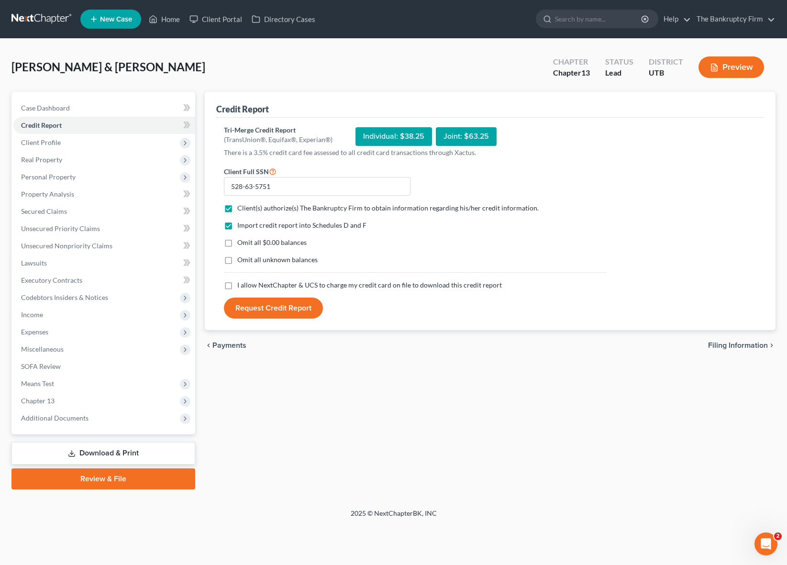
click at [237, 285] on label "I allow NextChapter & UCS to charge my credit card on file to download this cre…" at bounding box center [369, 285] width 265 height 10
click at [241, 285] on input "I allow NextChapter & UCS to charge my credit card on file to download this cre…" at bounding box center [244, 283] width 6 height 6
click at [282, 306] on button "Request Credit Report" at bounding box center [273, 308] width 99 height 21
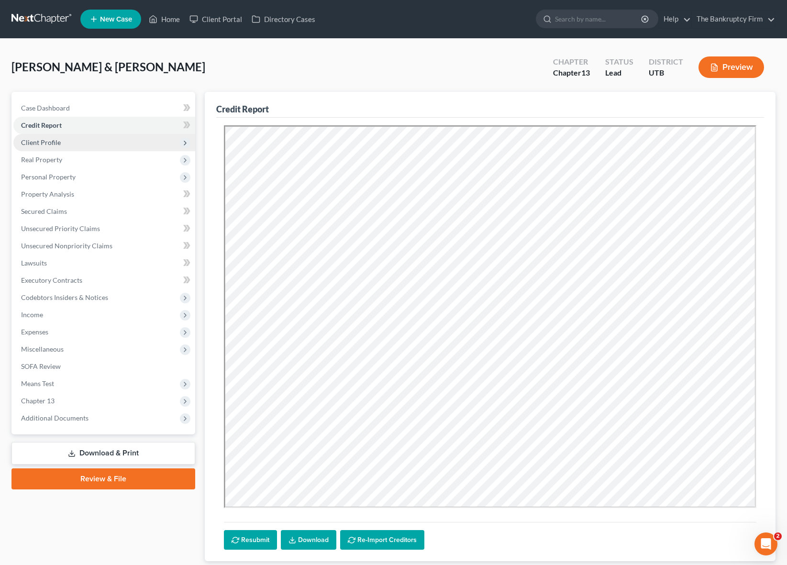
click at [50, 139] on span "Client Profile" at bounding box center [41, 142] width 40 height 8
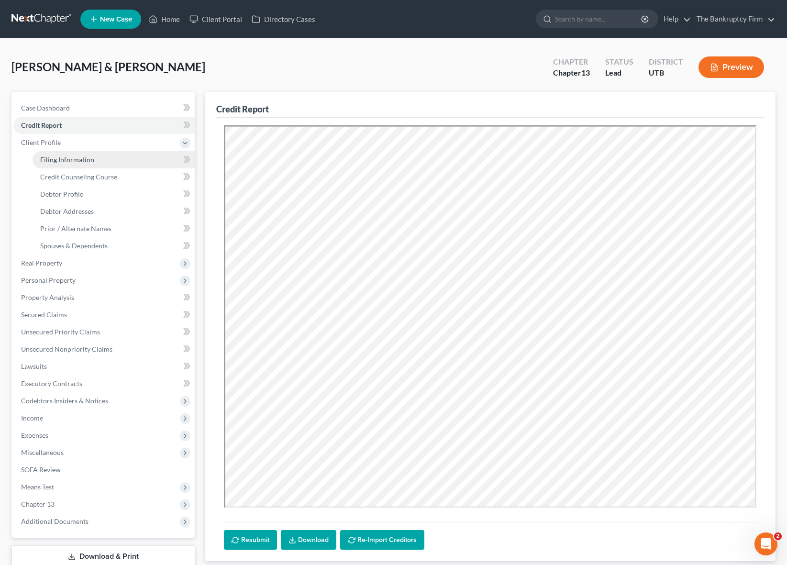
click at [86, 161] on span "Filing Information" at bounding box center [67, 159] width 54 height 8
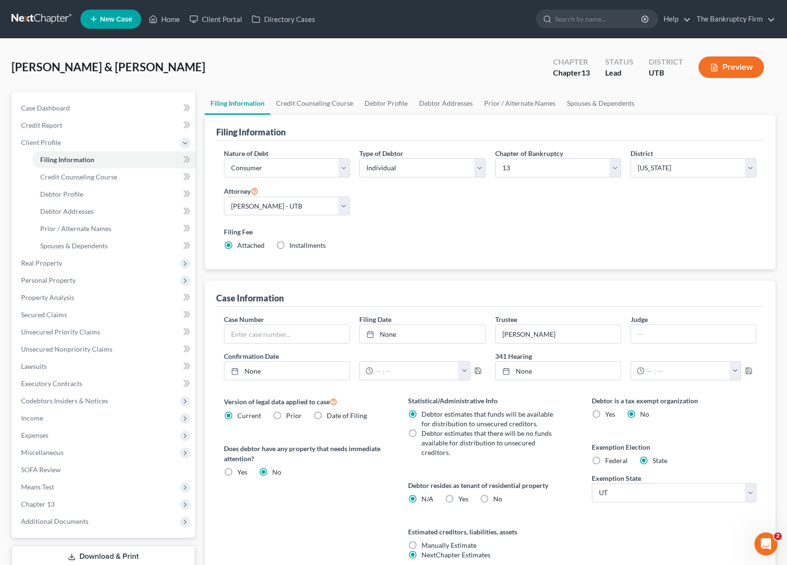
click at [311, 66] on div "[PERSON_NAME] & [PERSON_NAME] Upgraded Chapter Chapter 13 Status Lead District …" at bounding box center [393, 71] width 764 height 42
click at [322, 107] on link "Credit Counseling Course" at bounding box center [314, 103] width 89 height 23
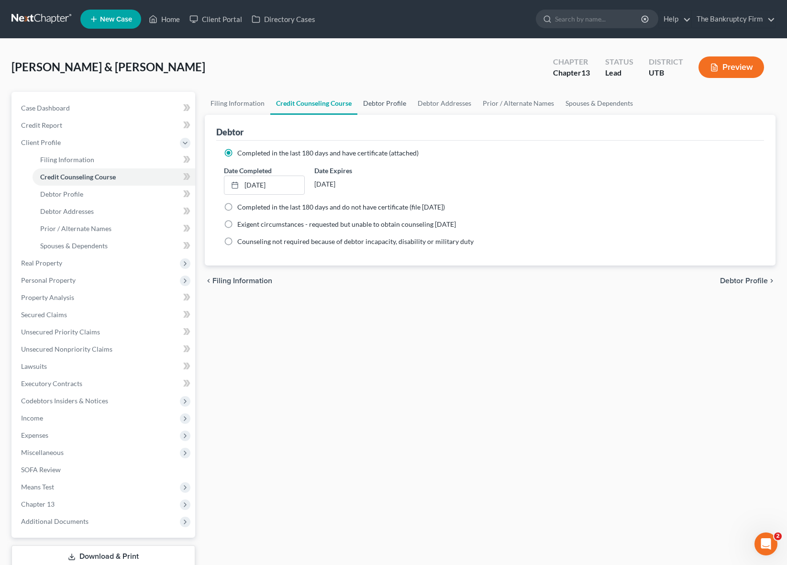
click at [382, 102] on link "Debtor Profile" at bounding box center [384, 103] width 55 height 23
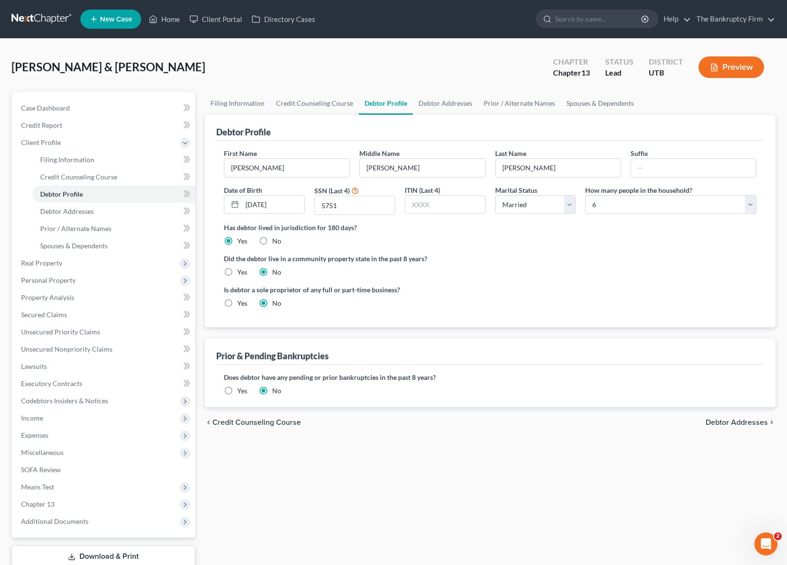
click at [317, 131] on div "Debtor Profile" at bounding box center [490, 128] width 548 height 26
click at [414, 132] on div "Debtor Profile" at bounding box center [490, 128] width 548 height 26
click at [387, 129] on div "Debtor Profile" at bounding box center [490, 128] width 548 height 26
click at [446, 100] on link "Debtor Addresses" at bounding box center [445, 103] width 65 height 23
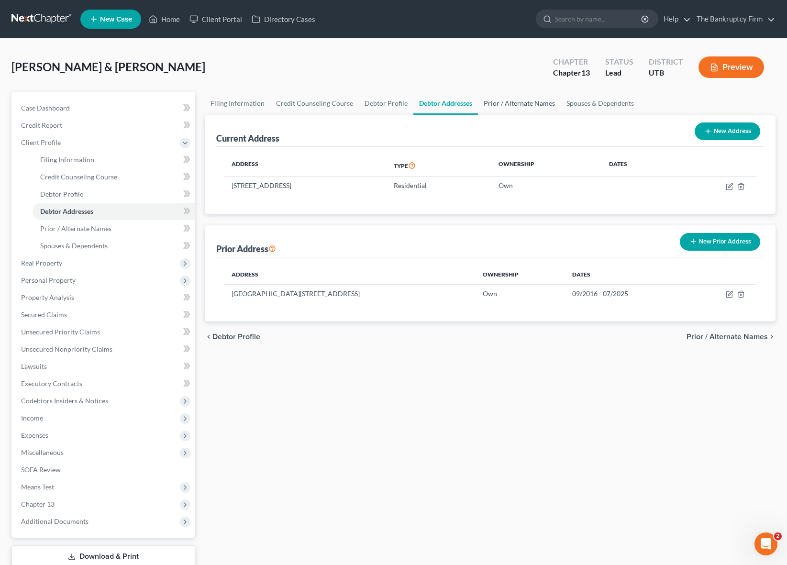
click at [505, 103] on link "Prior / Alternate Names" at bounding box center [519, 103] width 83 height 23
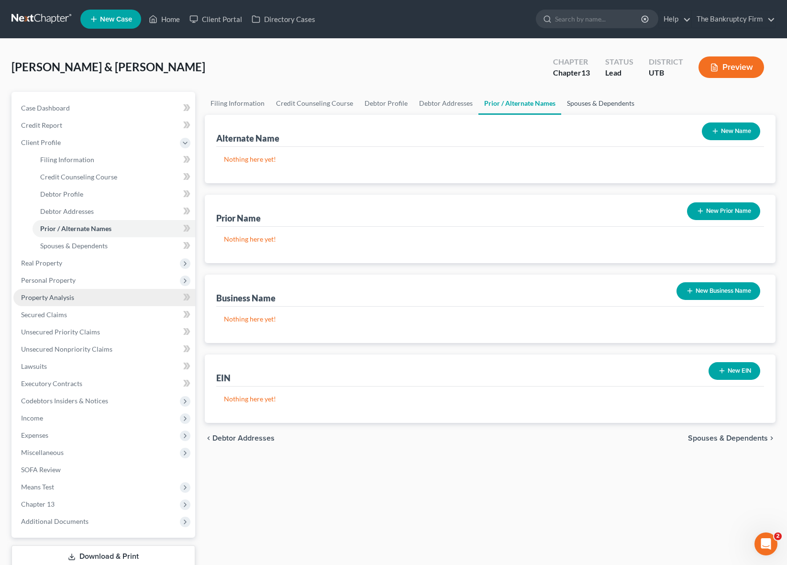
drag, startPoint x: 589, startPoint y: 103, endPoint x: 125, endPoint y: 298, distance: 503.1
click at [589, 103] on link "Spouses & Dependents" at bounding box center [600, 103] width 79 height 23
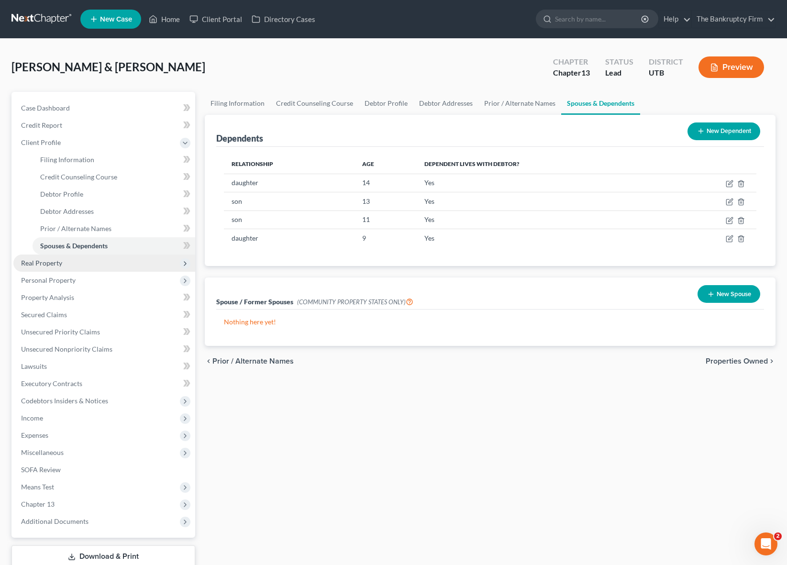
click at [62, 262] on span "Real Property" at bounding box center [104, 263] width 182 height 17
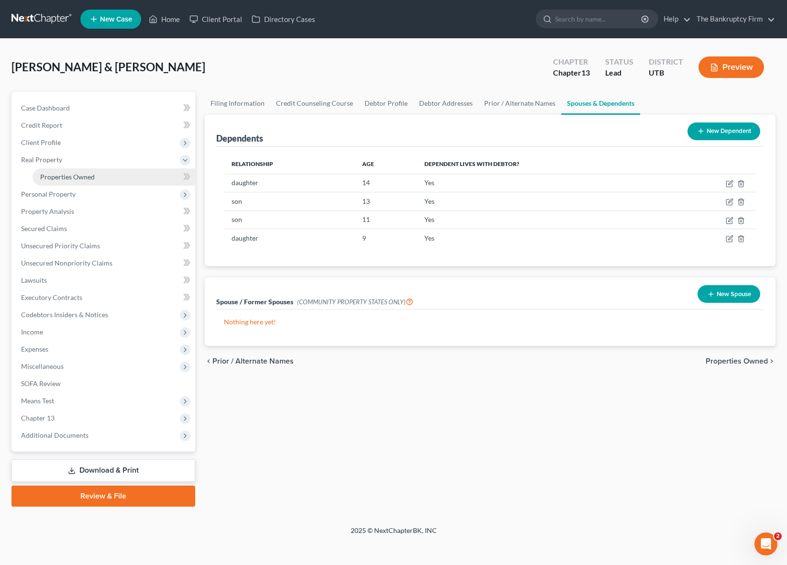
click at [72, 174] on span "Properties Owned" at bounding box center [67, 177] width 55 height 8
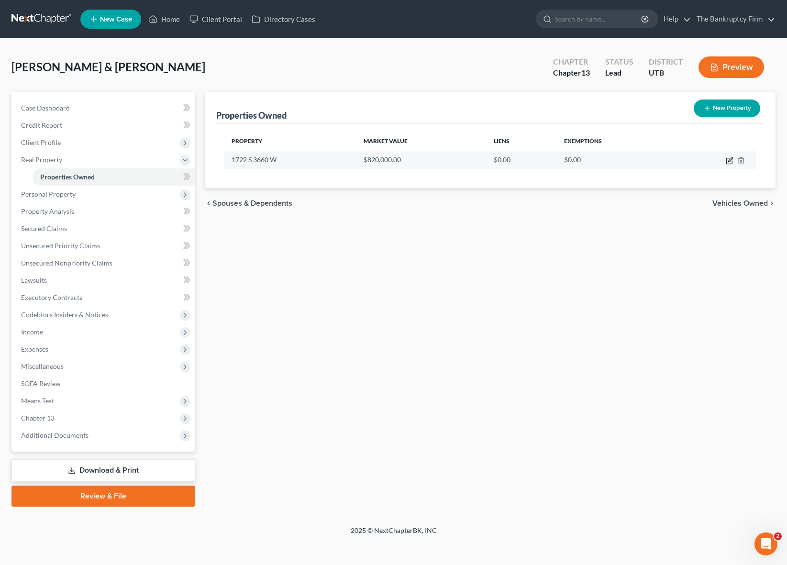
click at [730, 161] on icon "button" at bounding box center [730, 159] width 4 height 4
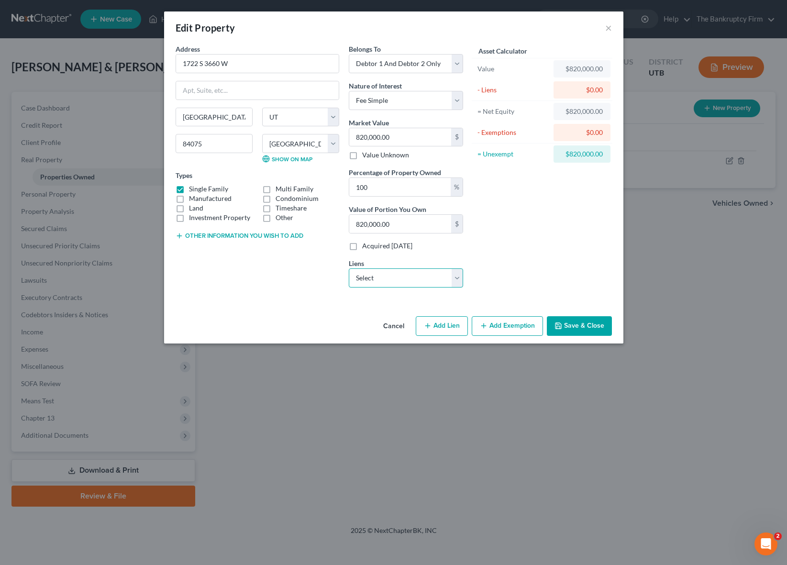
click at [455, 279] on select "Select House Payment - $450,000.00 Nstar/[PERSON_NAME] - $477,386.00 Flagstar -…" at bounding box center [406, 277] width 114 height 19
click at [349, 268] on select "Select House Payment - $450,000.00 Nstar/[PERSON_NAME] - $477,386.00 Flagstar -…" at bounding box center [406, 277] width 114 height 19
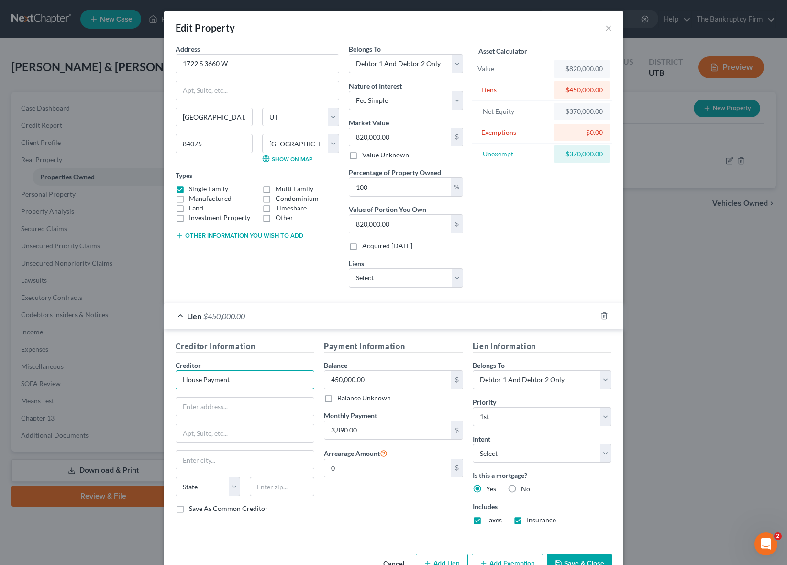
click at [251, 381] on input "House Payment" at bounding box center [245, 379] width 139 height 19
drag, startPoint x: 241, startPoint y: 380, endPoint x: 178, endPoint y: 381, distance: 63.2
click at [178, 381] on input "Lion Financial" at bounding box center [245, 379] width 139 height 19
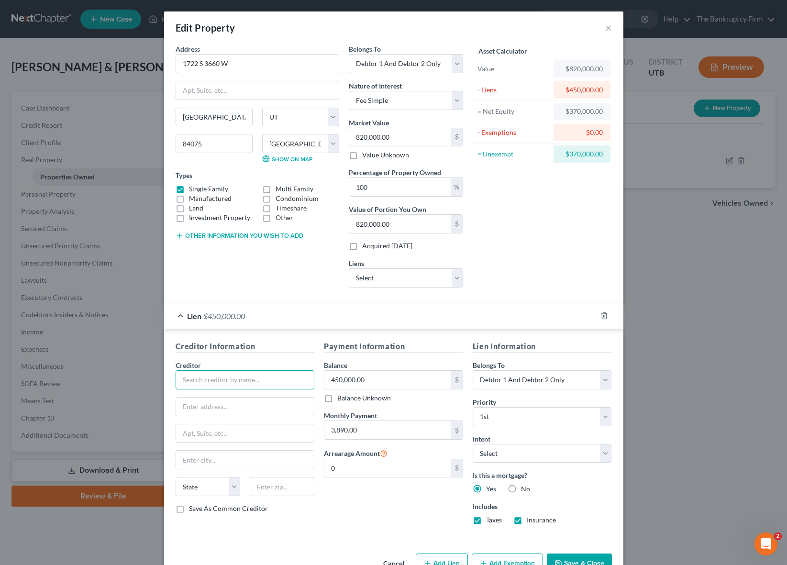
scroll to position [28, 0]
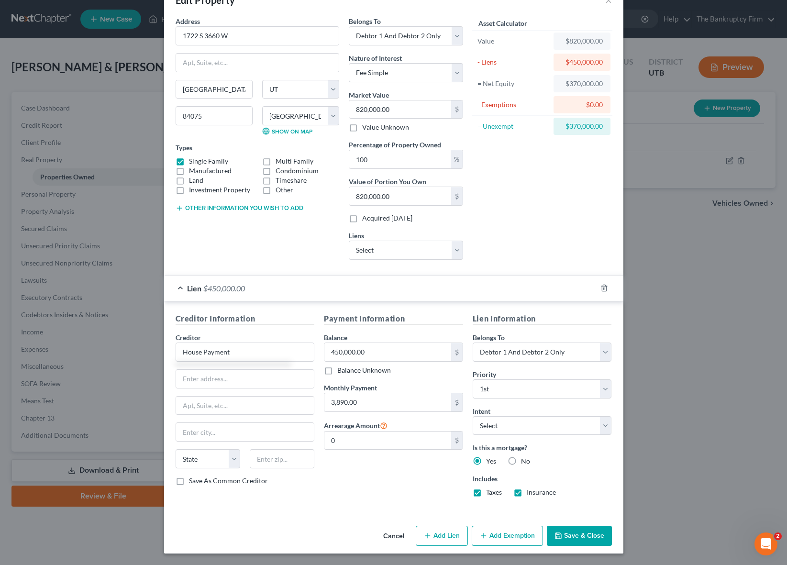
click at [580, 534] on button "Save & Close" at bounding box center [579, 536] width 65 height 20
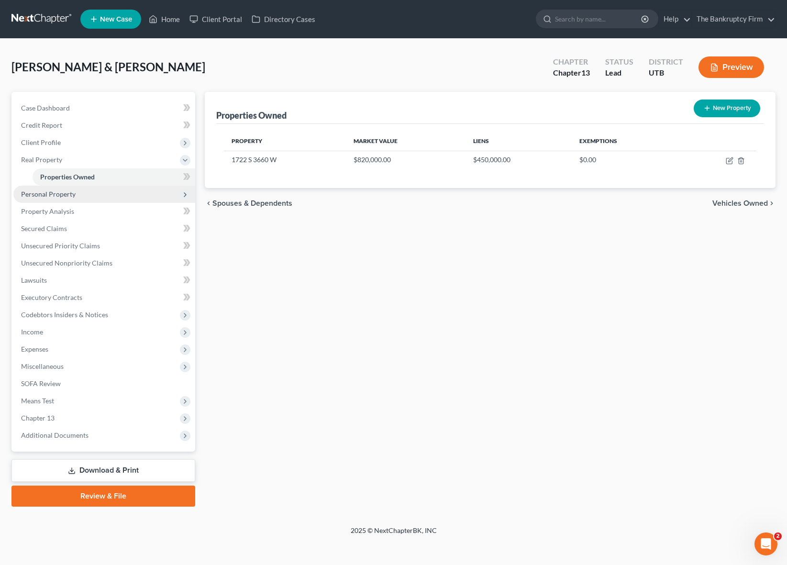
click at [62, 194] on span "Personal Property" at bounding box center [48, 194] width 55 height 8
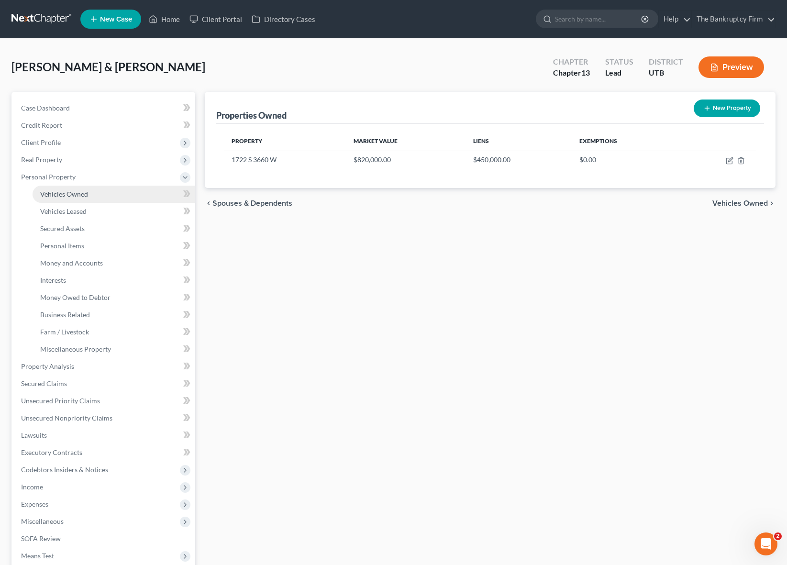
click at [80, 192] on span "Vehicles Owned" at bounding box center [64, 194] width 48 height 8
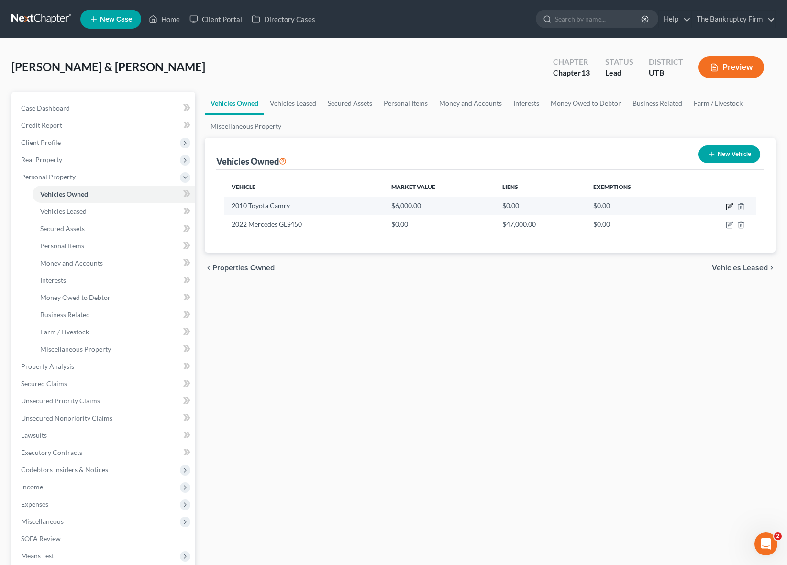
click at [732, 206] on icon "button" at bounding box center [730, 207] width 8 height 8
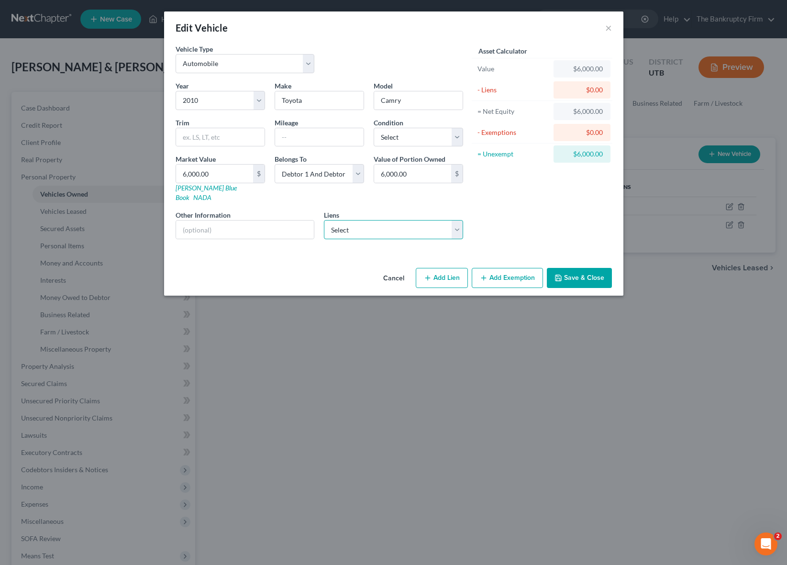
click at [456, 220] on select "Select Nstar/[PERSON_NAME] - $477,386.00 Flagstar - $174,800.00 Amer Fst Cu - $…" at bounding box center [393, 229] width 139 height 19
click at [507, 268] on button "Add Exemption" at bounding box center [507, 278] width 71 height 20
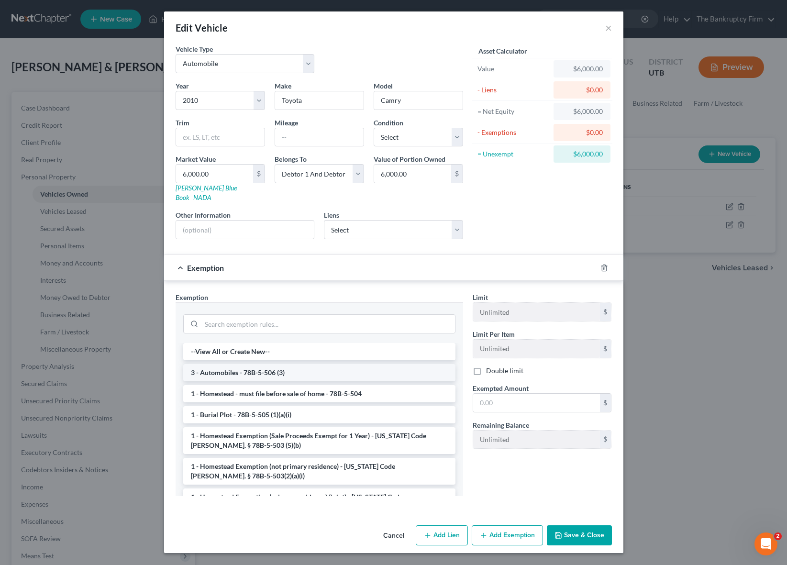
click at [259, 365] on li "3 - Automobiles - 78B-5-506 (3)" at bounding box center [319, 372] width 272 height 17
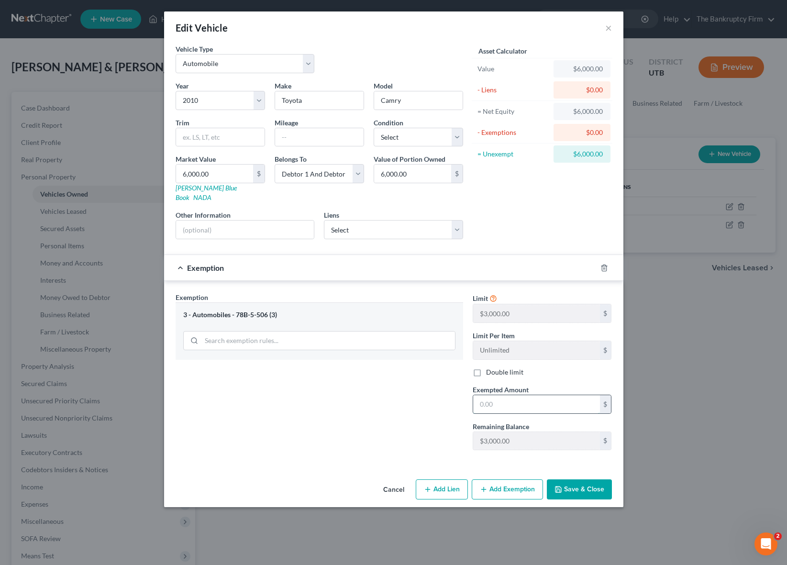
click at [510, 395] on input "text" at bounding box center [536, 404] width 127 height 18
click at [584, 479] on button "Save & Close" at bounding box center [579, 489] width 65 height 20
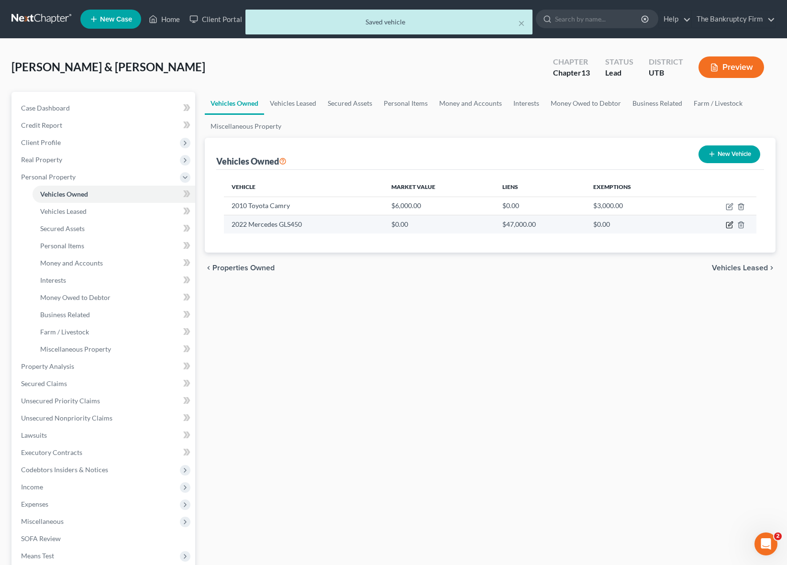
click at [729, 224] on icon "button" at bounding box center [730, 224] width 4 height 4
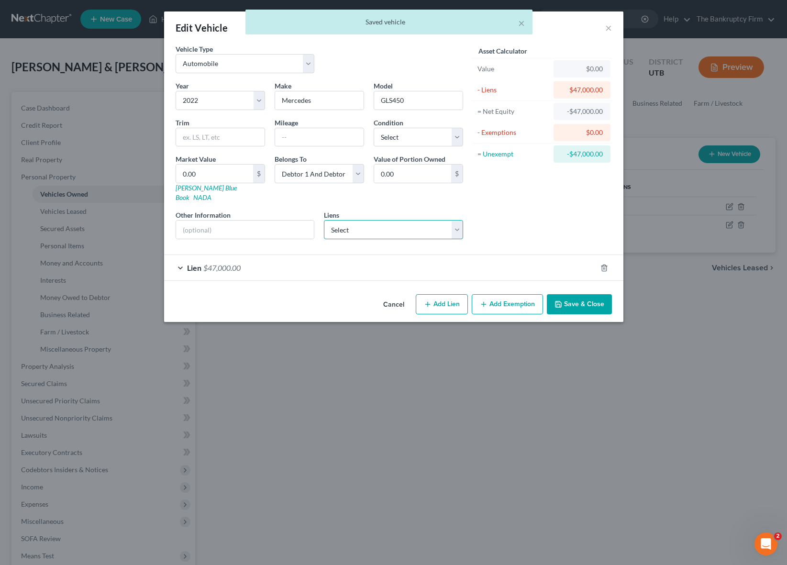
click at [455, 221] on select "Select Nstar/[PERSON_NAME] - $477,386.00 Flagstar - $174,800.00 Amer Fst Cu - $…" at bounding box center [393, 229] width 139 height 19
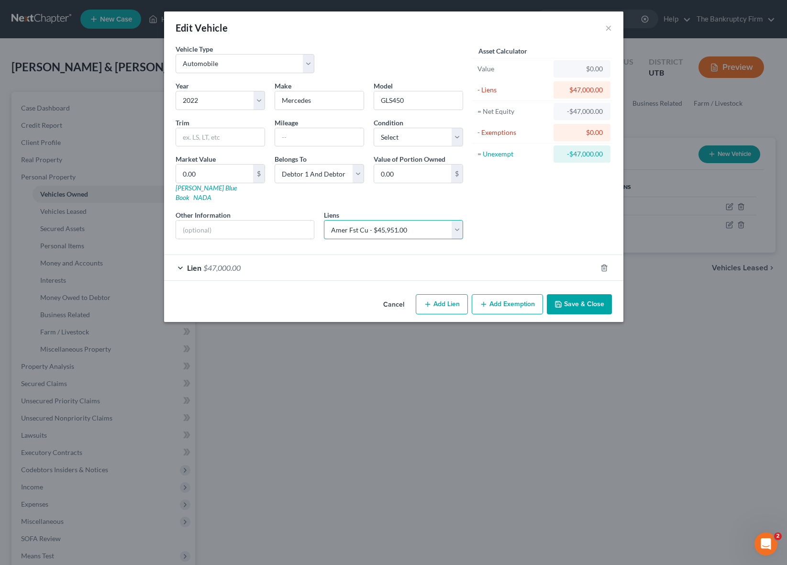
click at [324, 220] on select "Select Nstar/[PERSON_NAME] - $477,386.00 Flagstar - $174,800.00 Amer Fst Cu - $…" at bounding box center [393, 229] width 139 height 19
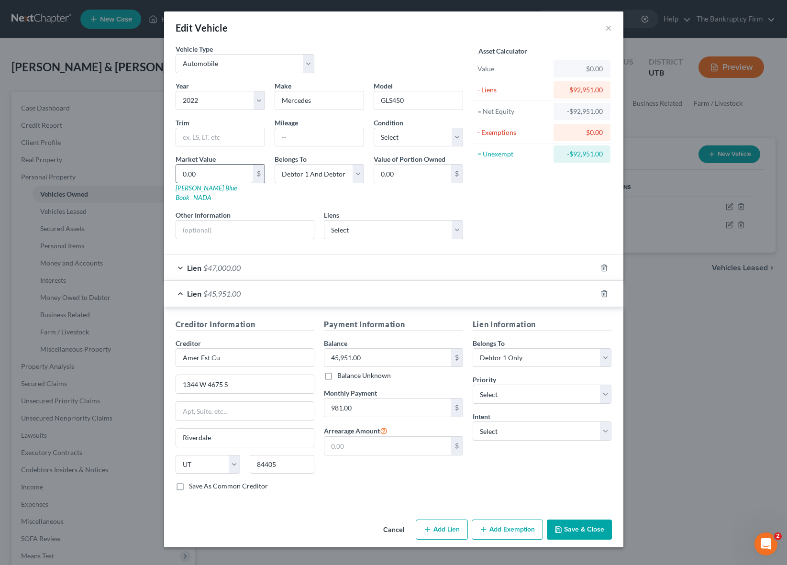
click at [212, 180] on input "0.00" at bounding box center [214, 174] width 77 height 18
click at [507, 525] on button "Add Exemption" at bounding box center [507, 530] width 71 height 20
click at [506, 516] on div "Vehicle Type Select Automobile Truck Trailer Watercraft Aircraft Motor Home Atv…" at bounding box center [393, 280] width 459 height 472
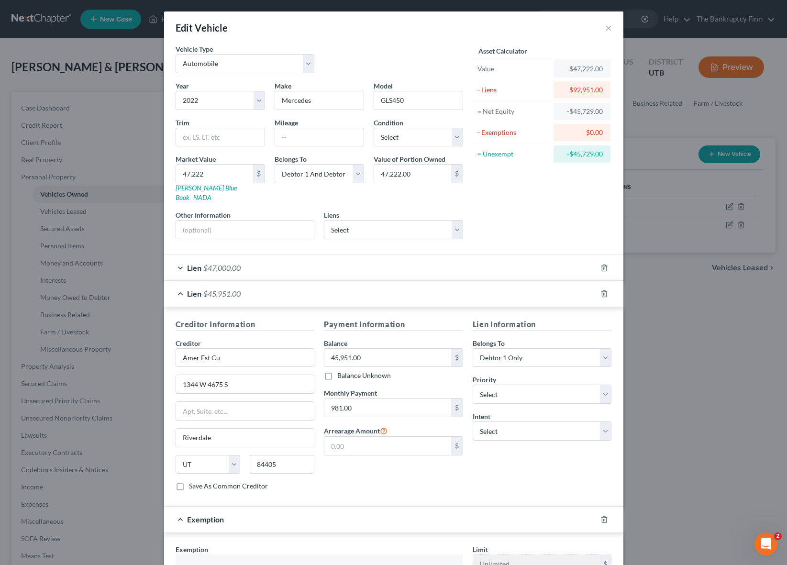
drag, startPoint x: 498, startPoint y: 467, endPoint x: 618, endPoint y: 540, distance: 140.6
click at [498, 467] on div "Lien Information Belongs To * Select Debtor 1 Only Debtor 2 Only Debtor 1 And D…" at bounding box center [542, 409] width 149 height 180
click at [604, 518] on polyline "button" at bounding box center [604, 518] width 6 height 0
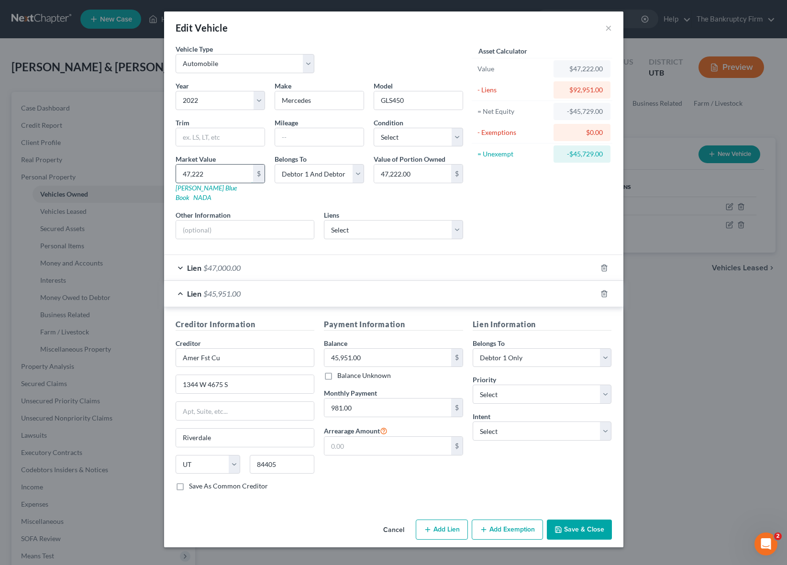
click at [211, 166] on input "47,222" at bounding box center [214, 174] width 77 height 18
click at [505, 215] on div "Asset Calculator Value $45,000.00 - Liens $92,951.00 = Net Equity -$92,906.00 -…" at bounding box center [542, 145] width 149 height 203
click at [376, 399] on input "981.00" at bounding box center [387, 408] width 127 height 18
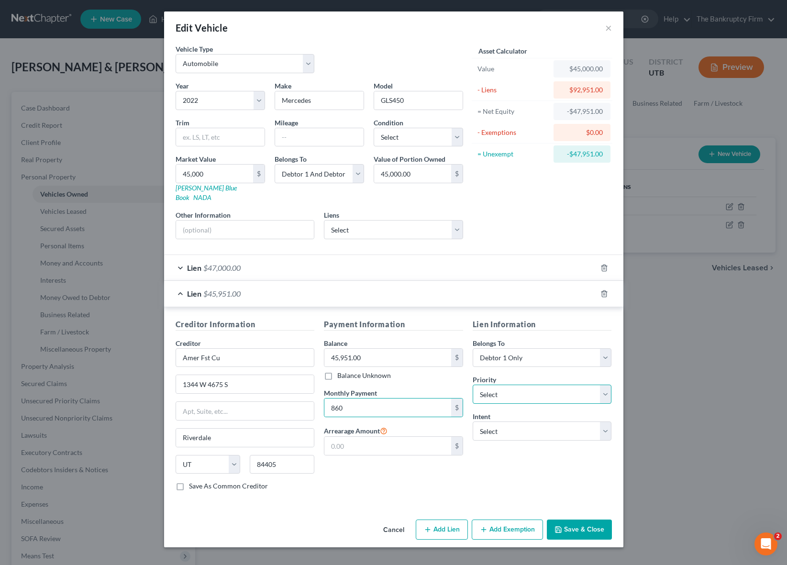
click at [525, 385] on select "Select 1st 2nd 3rd 4th 5th 6th 7th 8th 9th 10th 11th 12th 13th 14th 15th 16th 1…" at bounding box center [542, 394] width 139 height 19
click at [473, 385] on select "Select 1st 2nd 3rd 4th 5th 6th 7th 8th 9th 10th 11th 12th 13th 14th 15th 16th 1…" at bounding box center [542, 394] width 139 height 19
click at [588, 520] on button "Save & Close" at bounding box center [579, 530] width 65 height 20
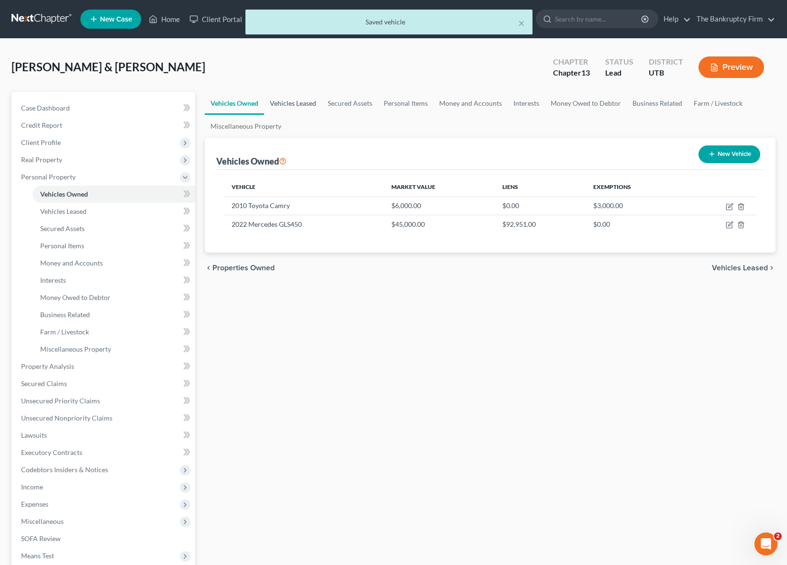
click at [302, 100] on link "Vehicles Leased" at bounding box center [293, 103] width 58 height 23
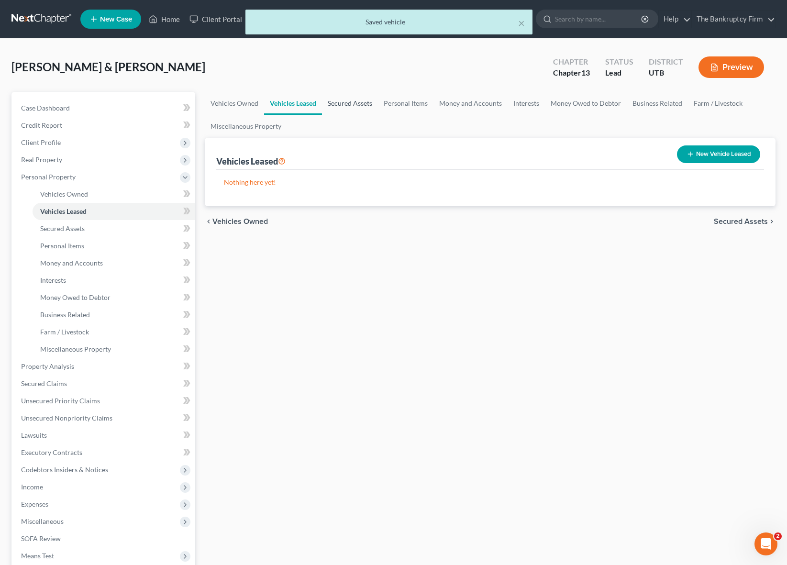
click at [349, 101] on link "Secured Assets" at bounding box center [350, 103] width 56 height 23
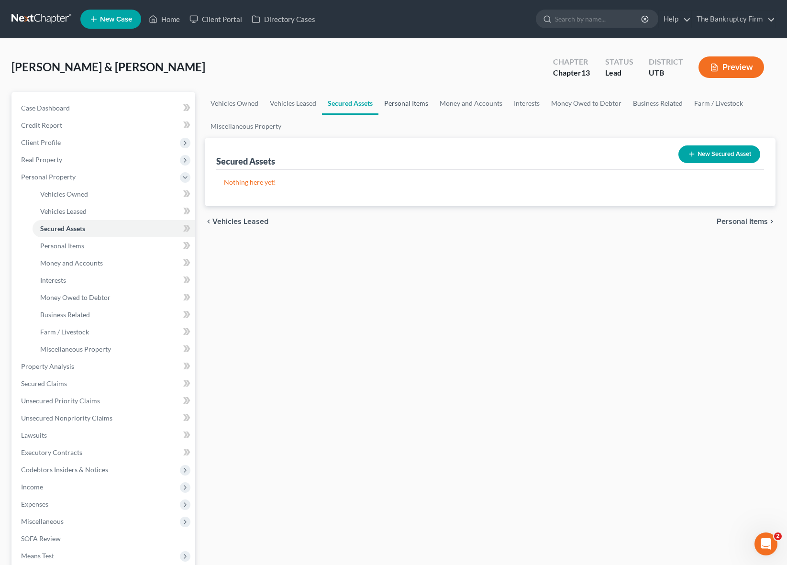
click at [406, 102] on link "Personal Items" at bounding box center [405, 103] width 55 height 23
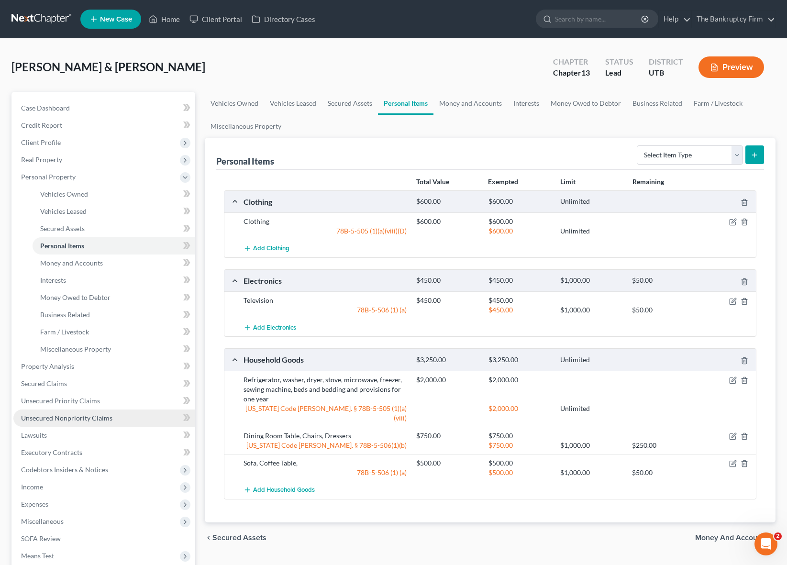
click at [87, 419] on span "Unsecured Nonpriority Claims" at bounding box center [66, 418] width 91 height 8
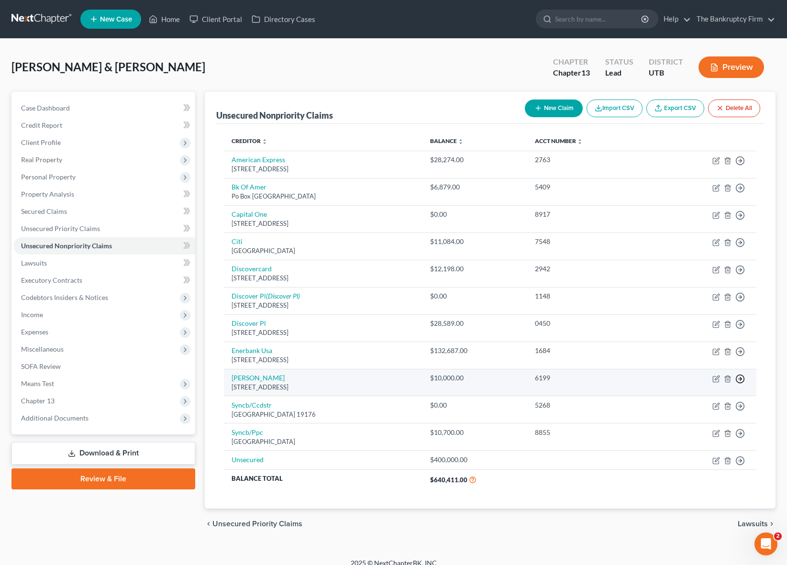
click at [740, 163] on polyline "button" at bounding box center [740, 160] width 1 height 3
click at [687, 385] on link "Move to D" at bounding box center [696, 385] width 80 height 16
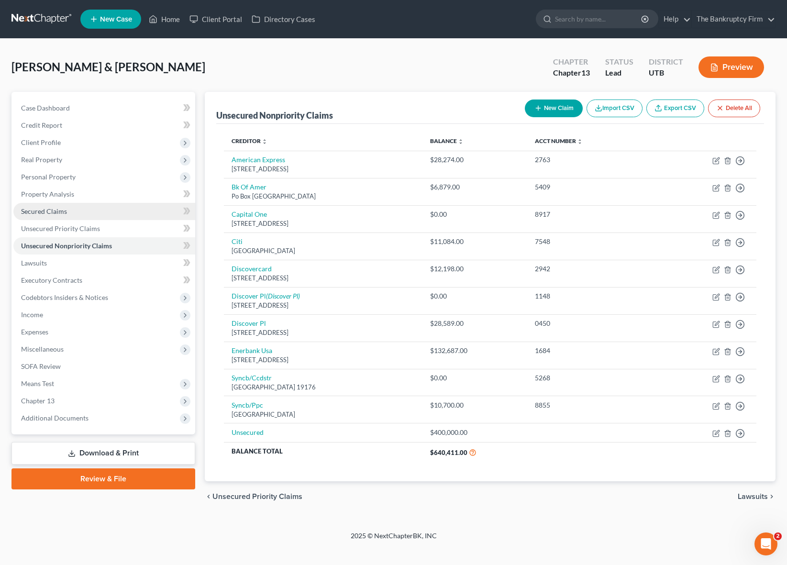
click at [56, 209] on span "Secured Claims" at bounding box center [44, 211] width 46 height 8
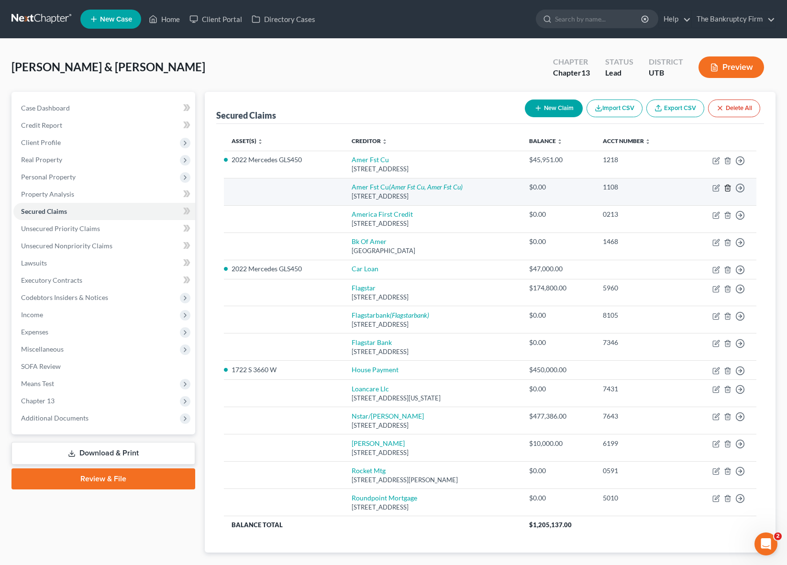
click at [724, 187] on icon "button" at bounding box center [728, 188] width 8 height 8
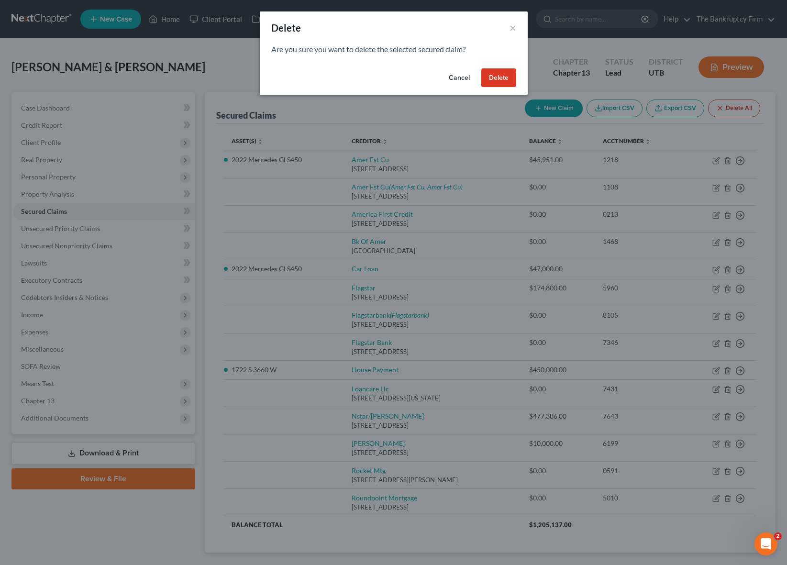
click at [499, 82] on button "Delete" at bounding box center [498, 77] width 35 height 19
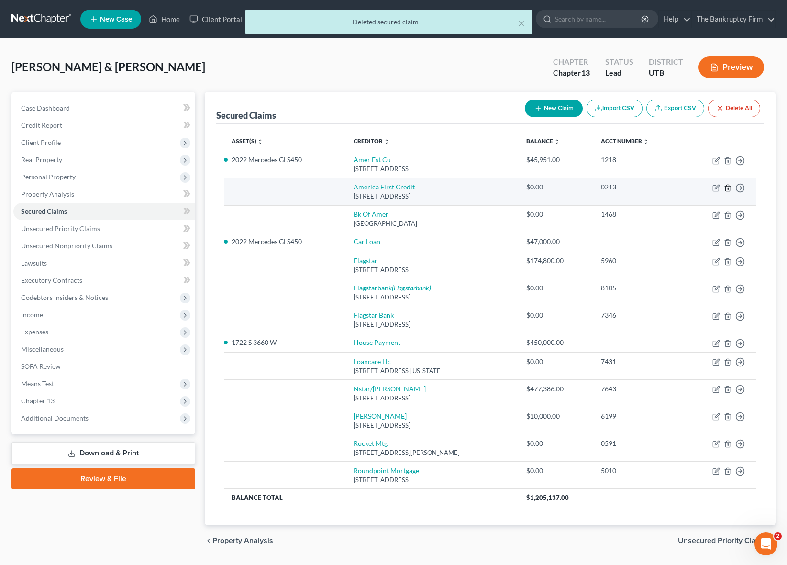
click at [729, 189] on icon "button" at bounding box center [728, 188] width 8 height 8
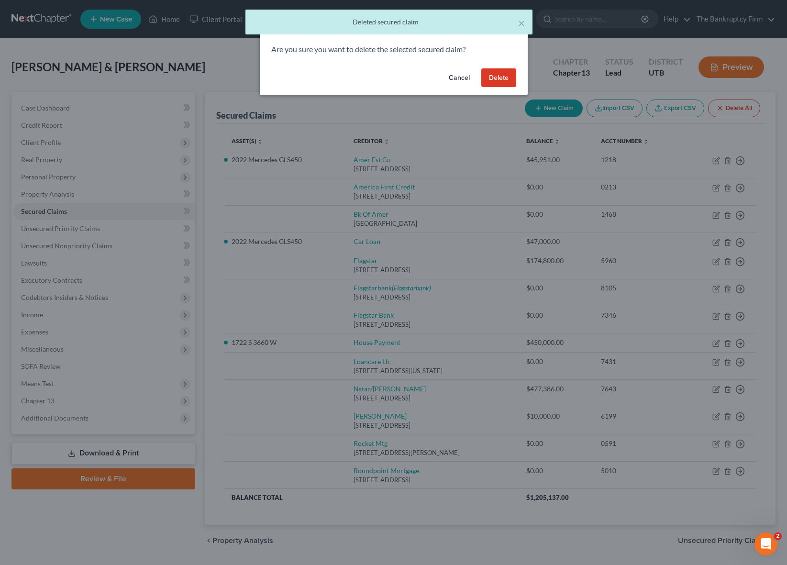
click at [501, 76] on button "Delete" at bounding box center [498, 77] width 35 height 19
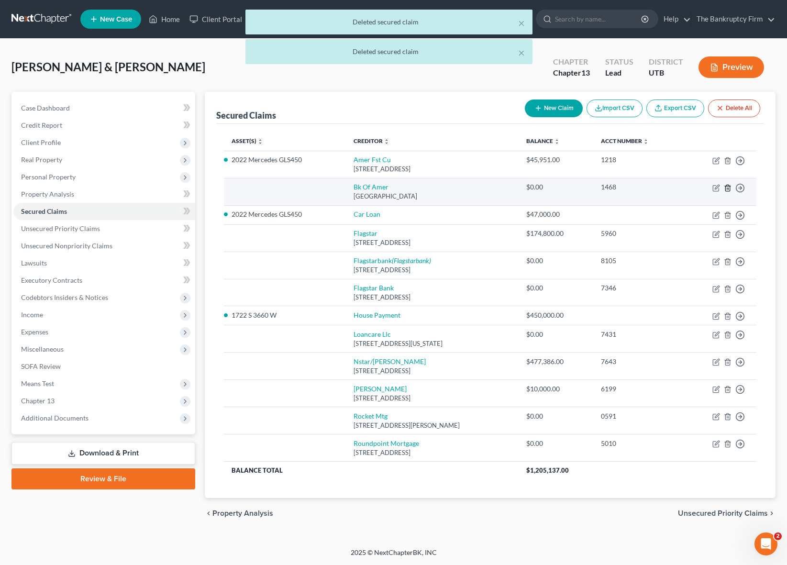
click at [728, 188] on line "button" at bounding box center [728, 189] width 0 height 2
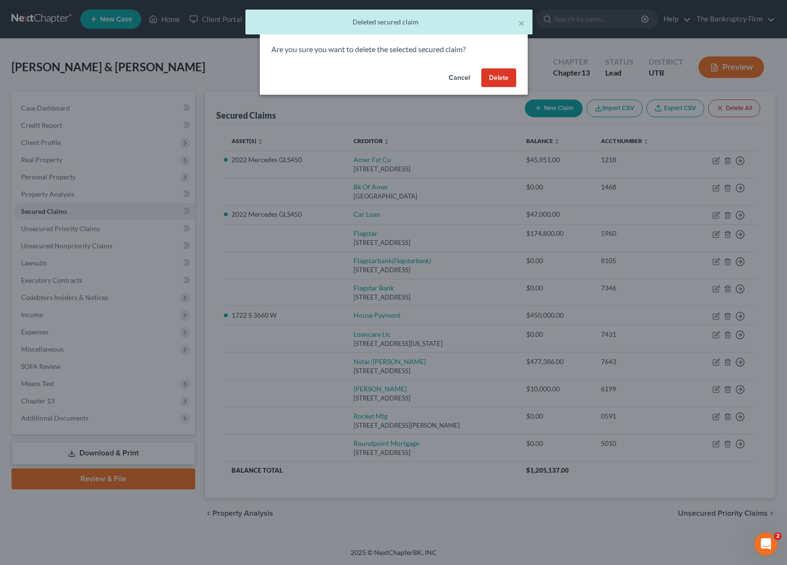
click at [502, 74] on button "Delete" at bounding box center [498, 77] width 35 height 19
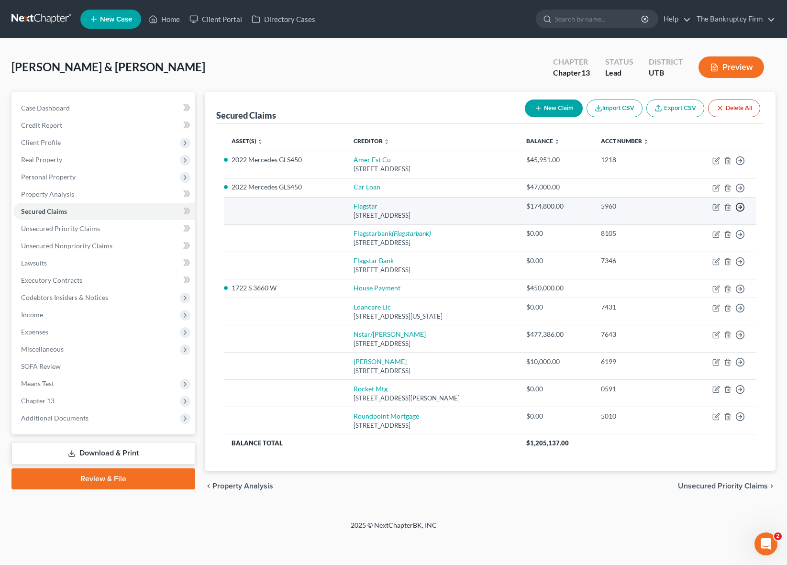
click at [742, 166] on icon "button" at bounding box center [740, 161] width 10 height 10
click at [702, 231] on link "Move to F" at bounding box center [696, 230] width 80 height 16
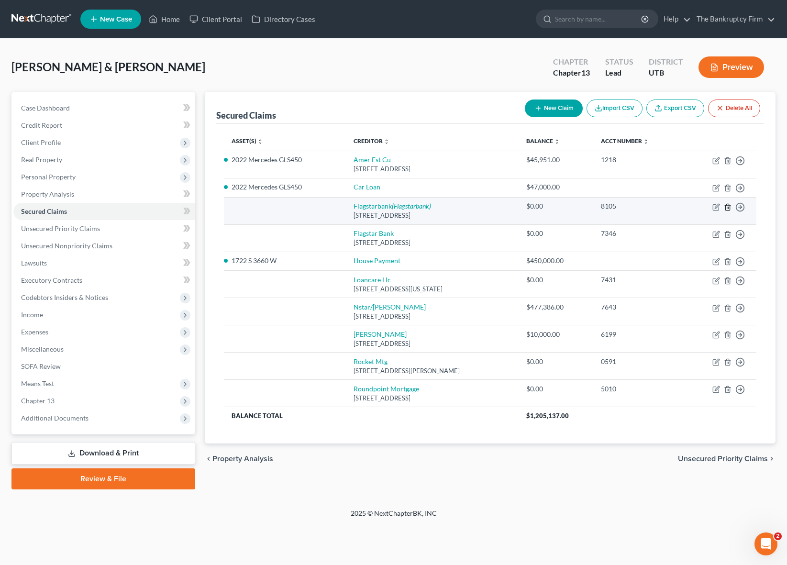
click at [730, 207] on icon "button" at bounding box center [727, 207] width 4 height 6
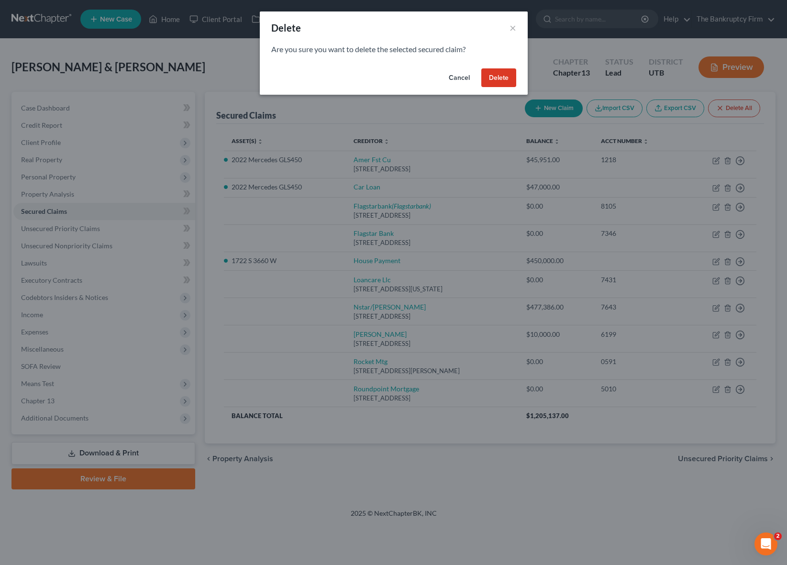
click at [504, 77] on button "Delete" at bounding box center [498, 77] width 35 height 19
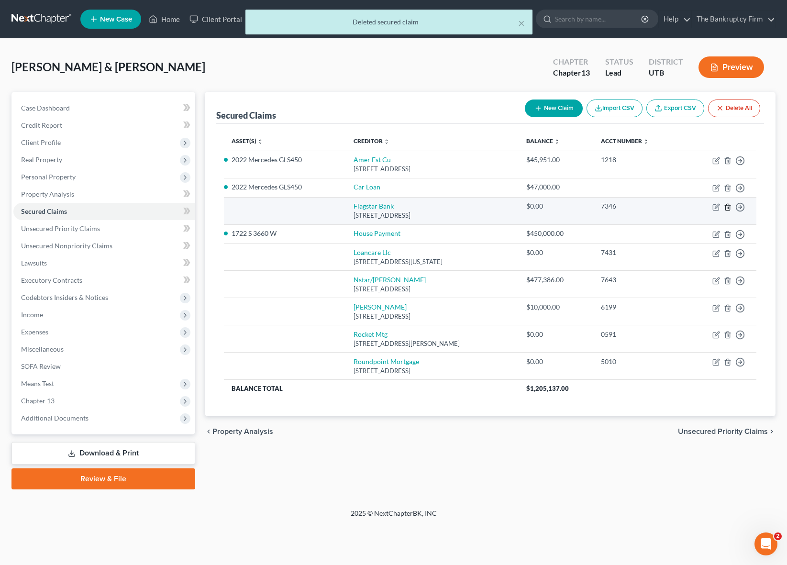
click at [728, 205] on polyline "button" at bounding box center [728, 205] width 6 height 0
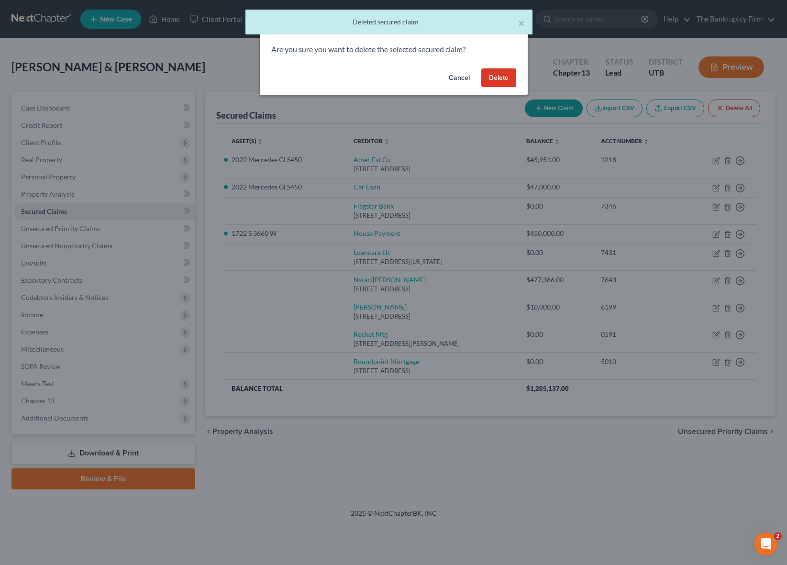
click at [500, 76] on button "Delete" at bounding box center [498, 77] width 35 height 19
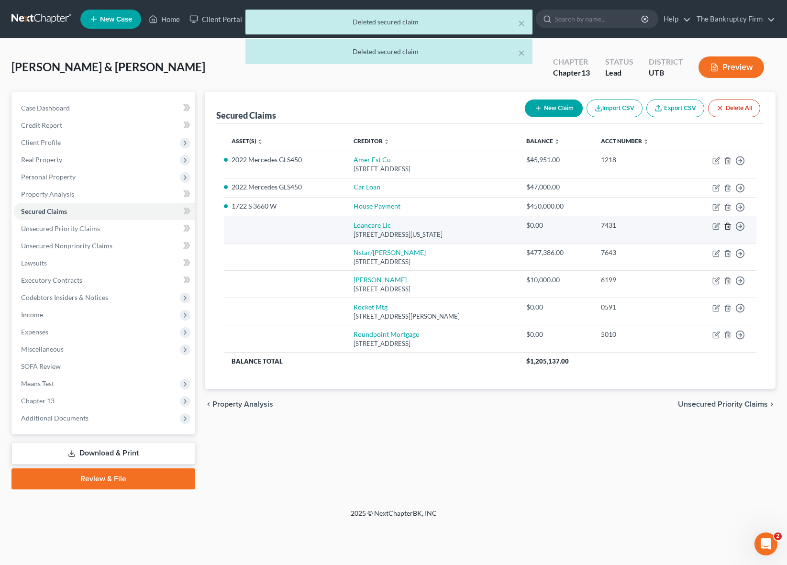
click at [728, 225] on icon "button" at bounding box center [728, 226] width 8 height 8
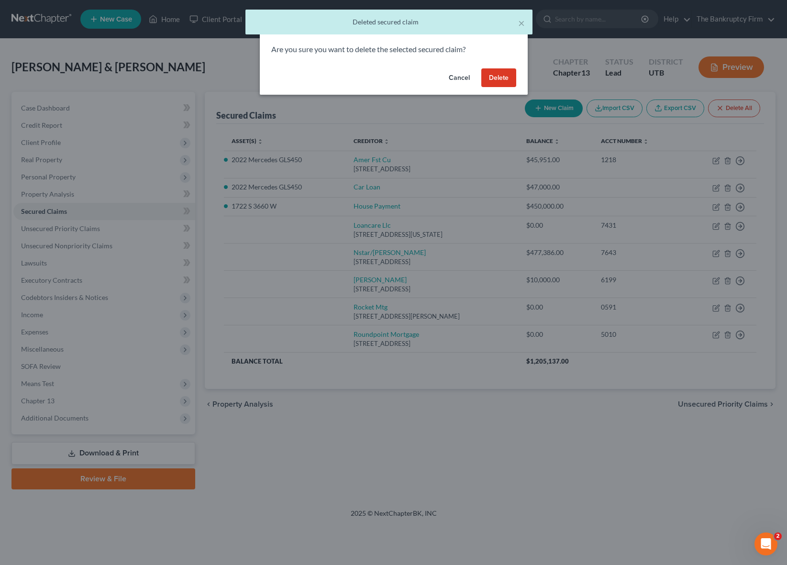
click at [501, 79] on button "Delete" at bounding box center [498, 77] width 35 height 19
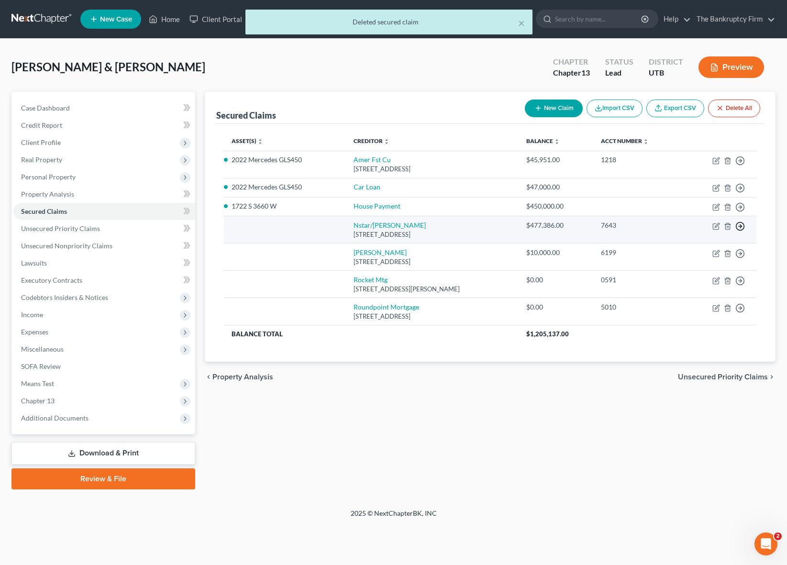
click at [742, 166] on icon "button" at bounding box center [740, 161] width 10 height 10
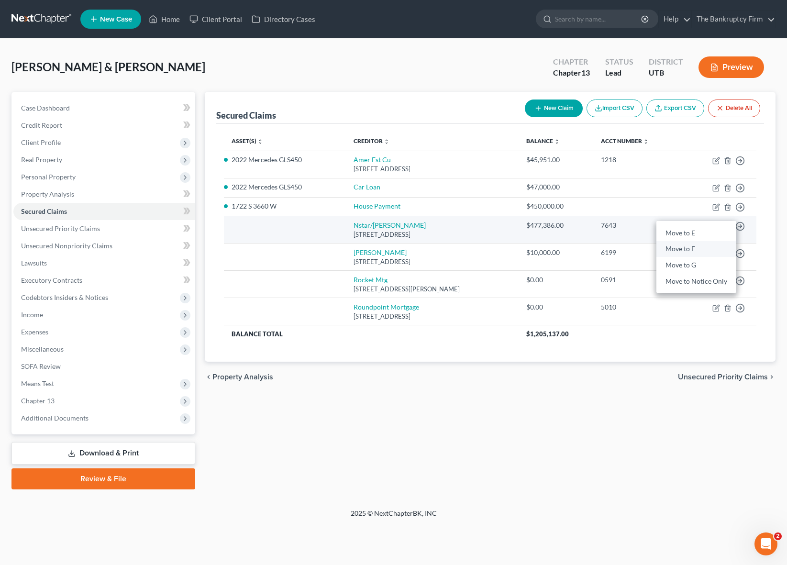
click at [680, 247] on link "Move to F" at bounding box center [696, 249] width 80 height 16
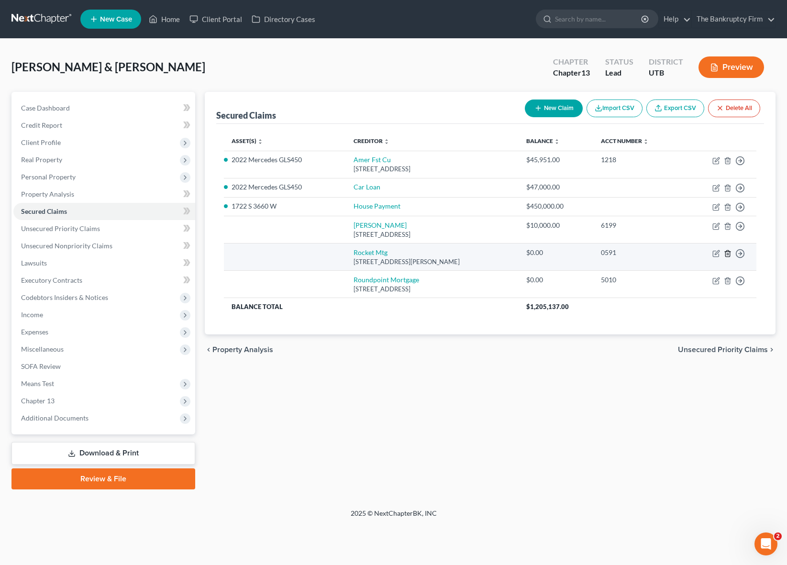
click at [727, 251] on icon "button" at bounding box center [728, 254] width 8 height 8
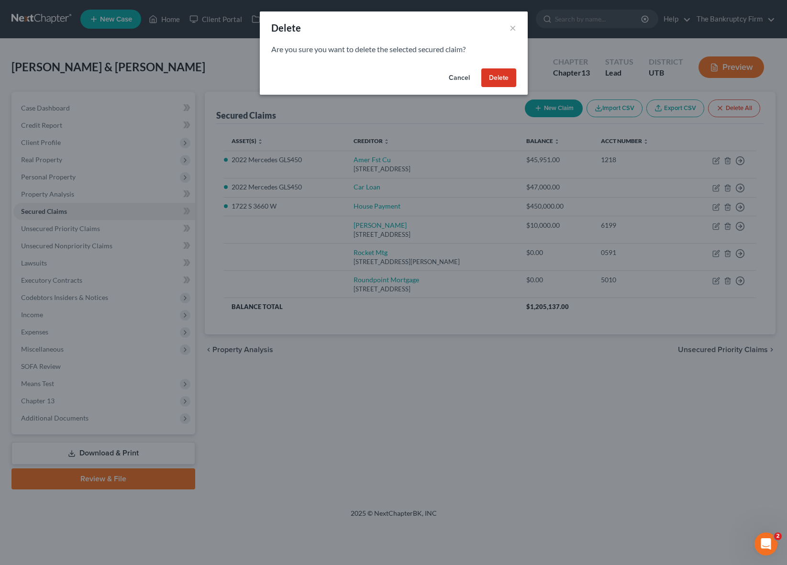
click at [498, 79] on button "Delete" at bounding box center [498, 77] width 35 height 19
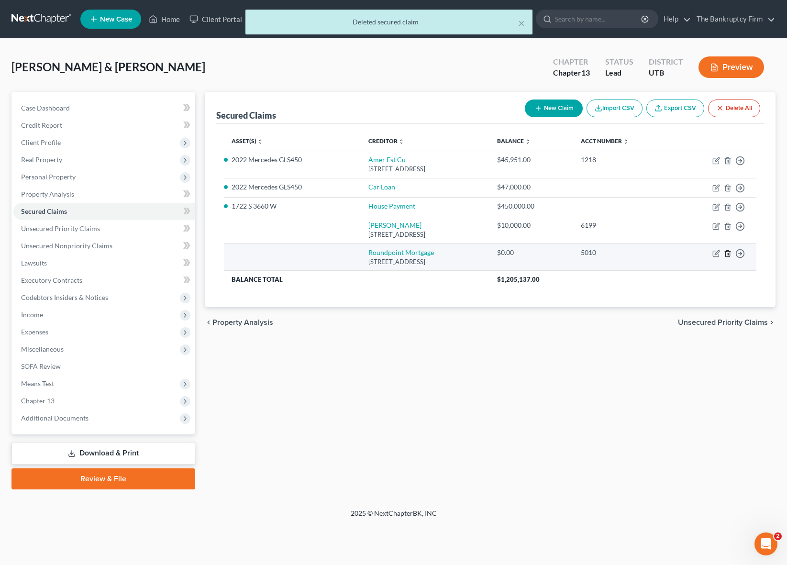
click at [727, 252] on icon "button" at bounding box center [728, 254] width 8 height 8
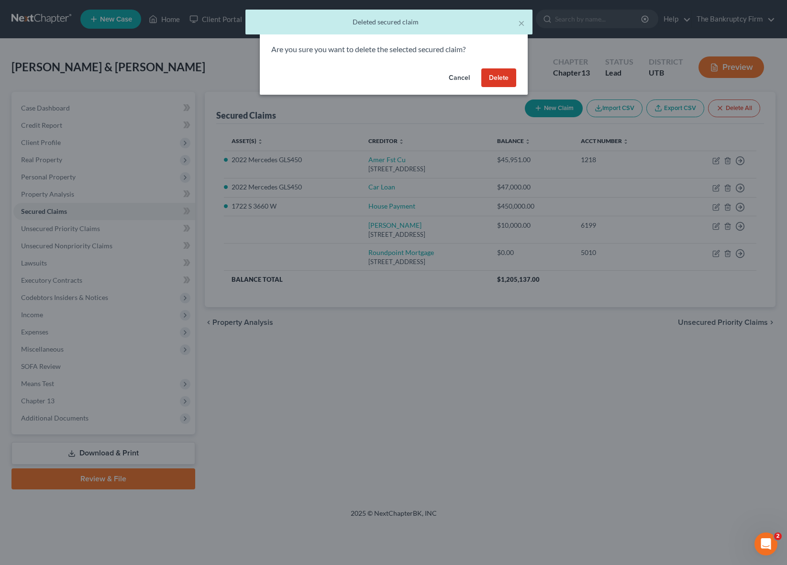
click at [498, 79] on button "Delete" at bounding box center [498, 77] width 35 height 19
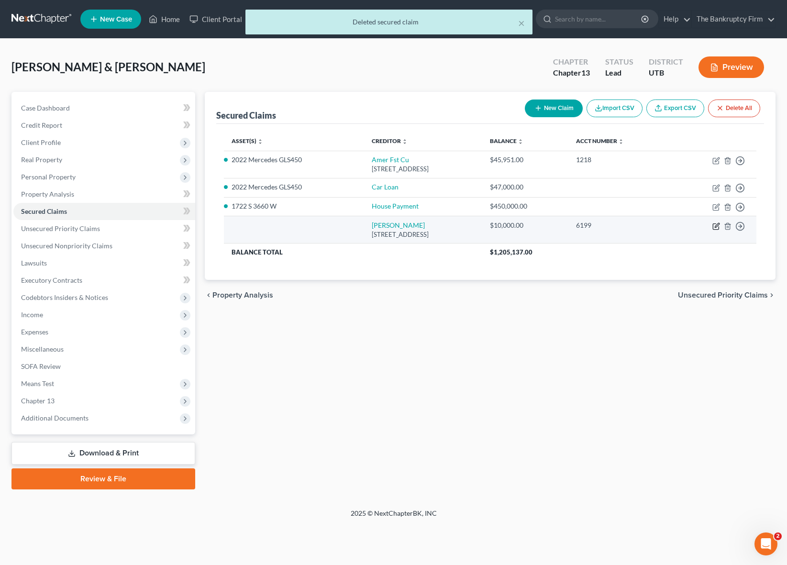
click at [718, 225] on icon "button" at bounding box center [717, 225] width 4 height 4
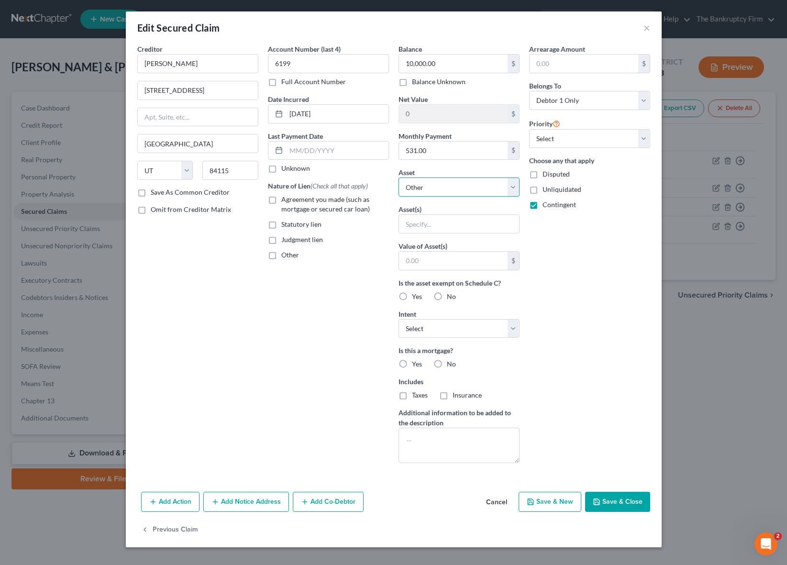
click at [511, 189] on select "Select Other Multiple Assets 2022 Mercedes GLS450 - $45000.0 Clothing - Clothin…" at bounding box center [459, 187] width 121 height 19
click at [614, 496] on button "Save & Close" at bounding box center [617, 502] width 65 height 20
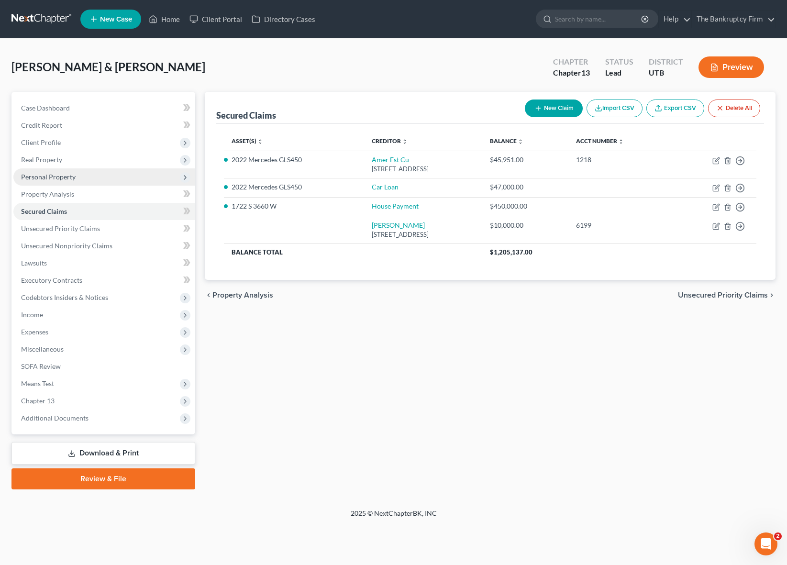
click at [53, 176] on span "Personal Property" at bounding box center [48, 177] width 55 height 8
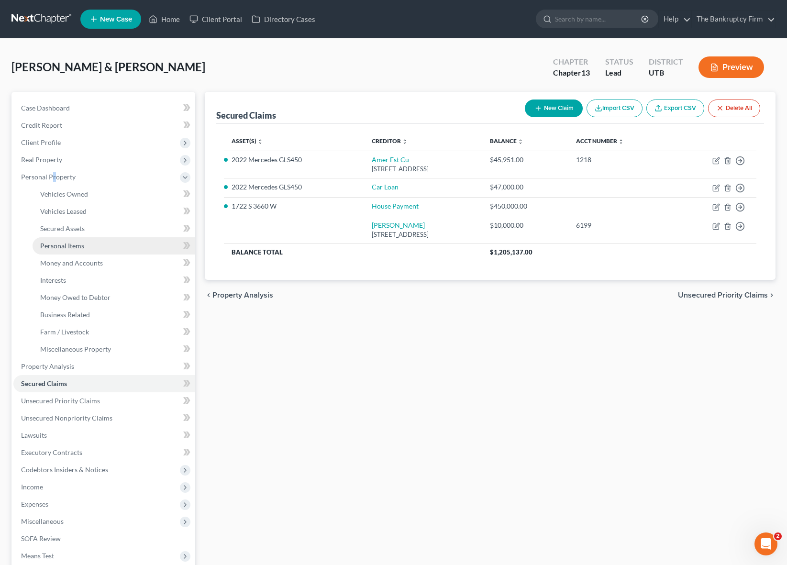
click at [80, 243] on span "Personal Items" at bounding box center [62, 246] width 44 height 8
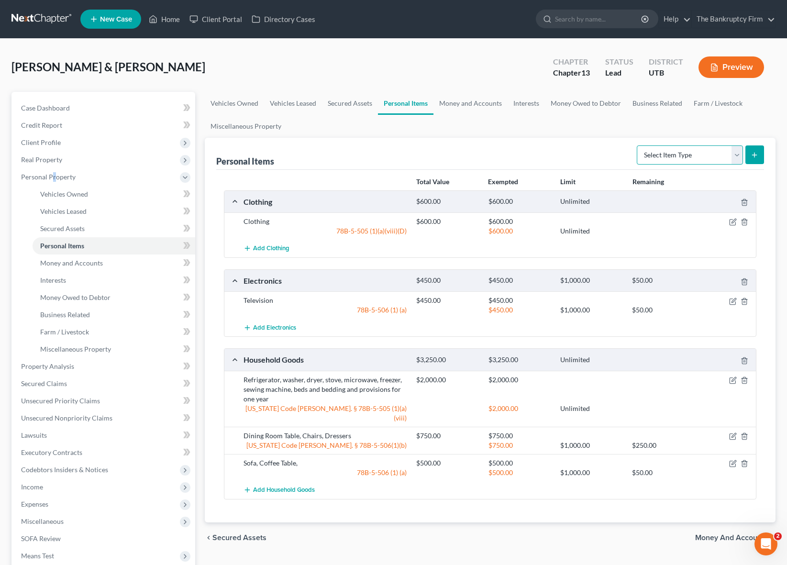
click at [734, 151] on select "Select Item Type Clothing Collectibles Of Value Electronics Firearms Household …" at bounding box center [690, 154] width 106 height 19
click at [638, 145] on select "Select Item Type Clothing Collectibles Of Value Electronics Firearms Household …" at bounding box center [690, 154] width 106 height 19
click at [758, 155] on icon "submit" at bounding box center [755, 155] width 8 height 8
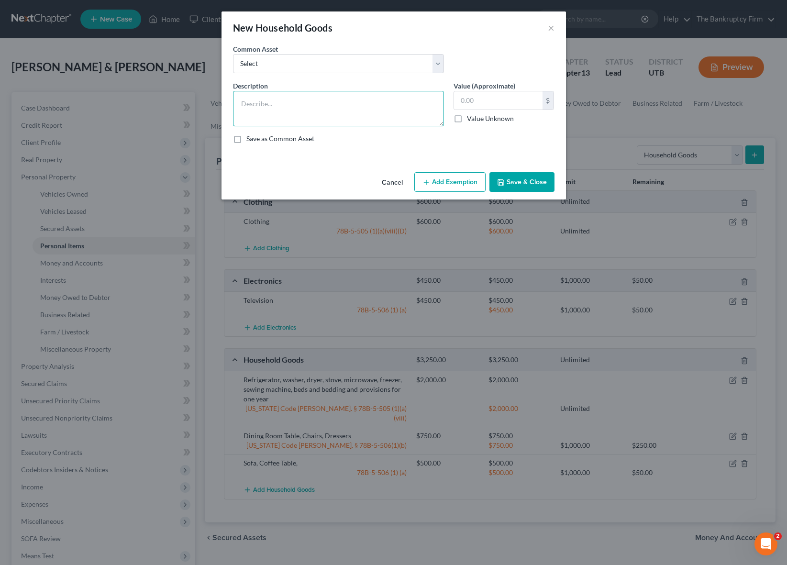
click at [262, 96] on textarea at bounding box center [338, 108] width 211 height 35
click at [428, 58] on select "Select Refigerator" at bounding box center [338, 63] width 211 height 19
click at [494, 104] on input "text" at bounding box center [498, 100] width 89 height 18
click at [518, 179] on button "Save & Close" at bounding box center [521, 182] width 65 height 20
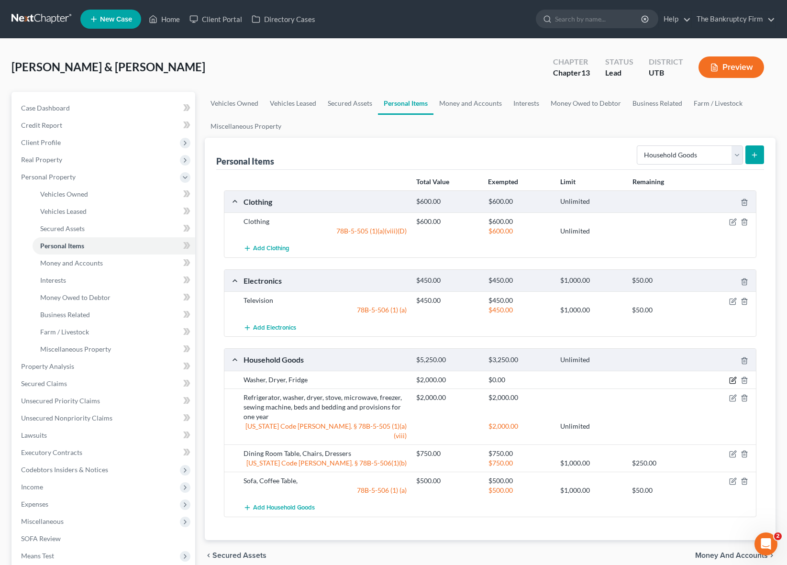
click at [733, 379] on icon "button" at bounding box center [733, 381] width 8 height 8
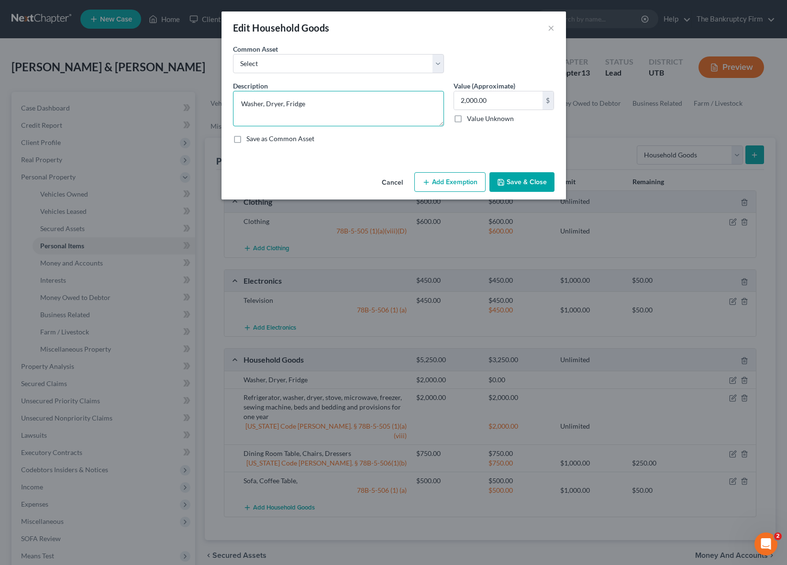
click at [337, 106] on textarea "Washer, Dryer, Fridge" at bounding box center [338, 108] width 211 height 35
click at [528, 178] on button "Save & Close" at bounding box center [521, 182] width 65 height 20
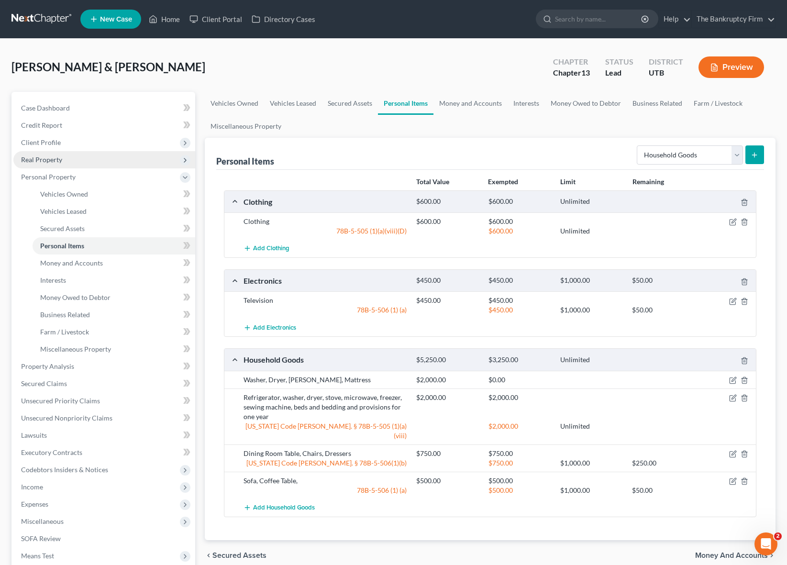
click at [68, 155] on span "Real Property" at bounding box center [104, 159] width 182 height 17
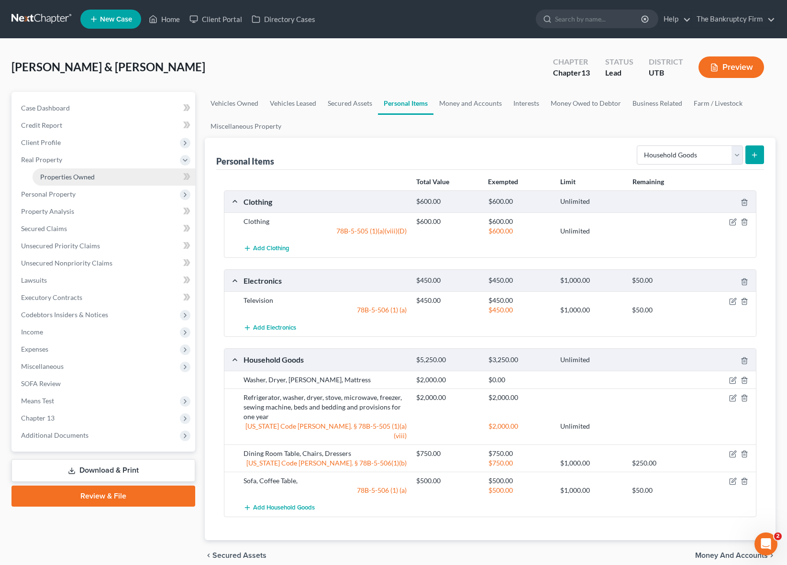
click at [97, 173] on link "Properties Owned" at bounding box center [114, 176] width 163 height 17
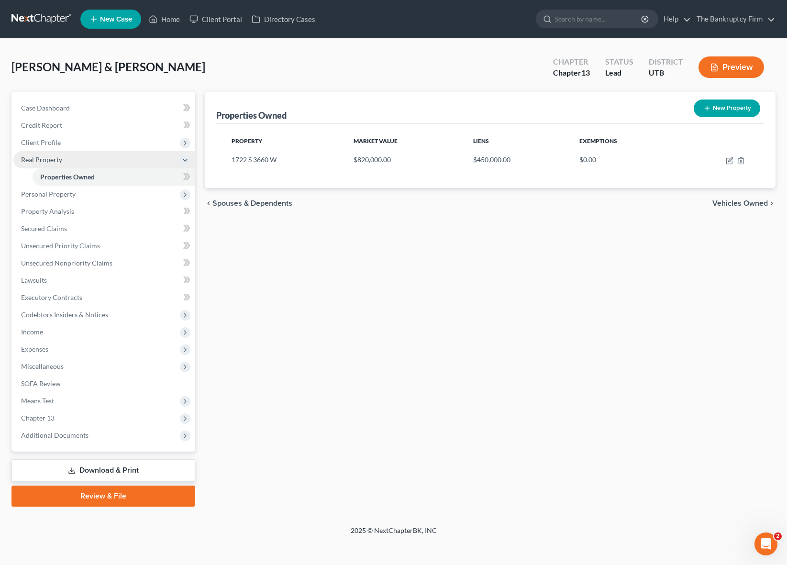
click at [50, 157] on span "Real Property" at bounding box center [41, 159] width 41 height 8
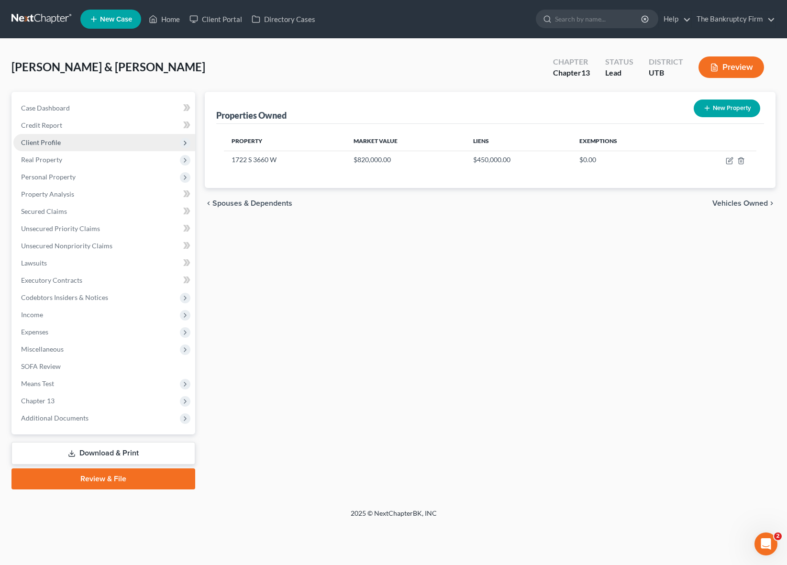
click at [79, 145] on span "Client Profile" at bounding box center [104, 142] width 182 height 17
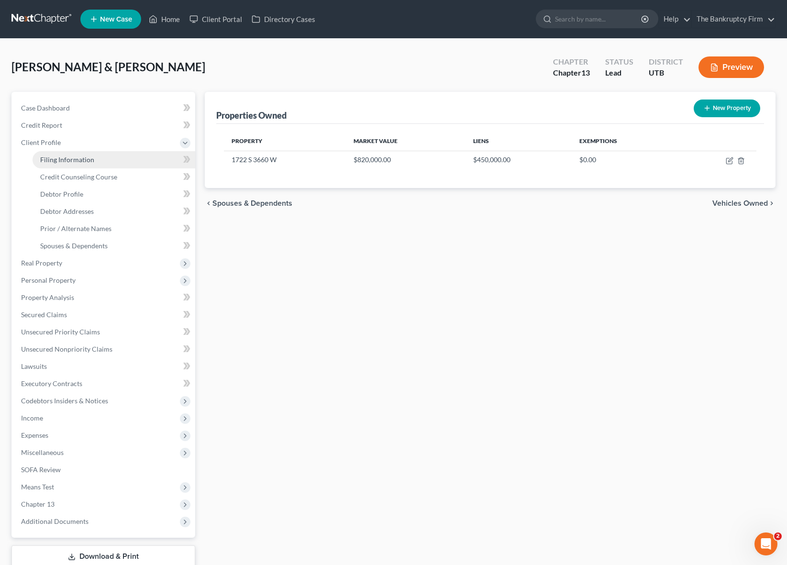
click at [77, 159] on span "Filing Information" at bounding box center [67, 159] width 54 height 8
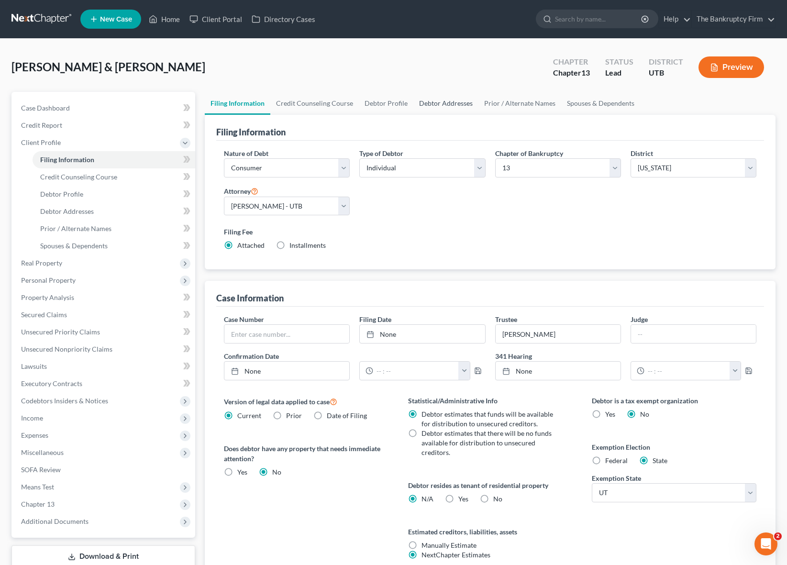
click at [434, 100] on link "Debtor Addresses" at bounding box center [445, 103] width 65 height 23
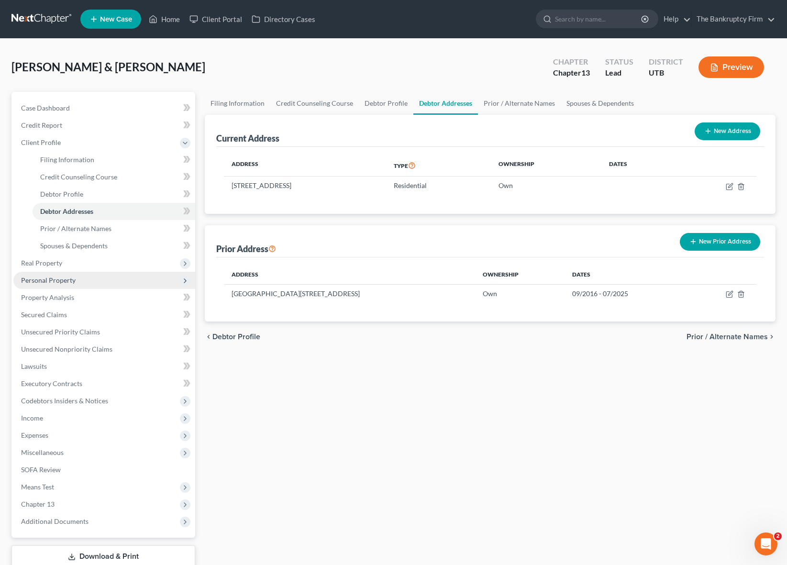
click at [76, 286] on span "Personal Property" at bounding box center [104, 280] width 182 height 17
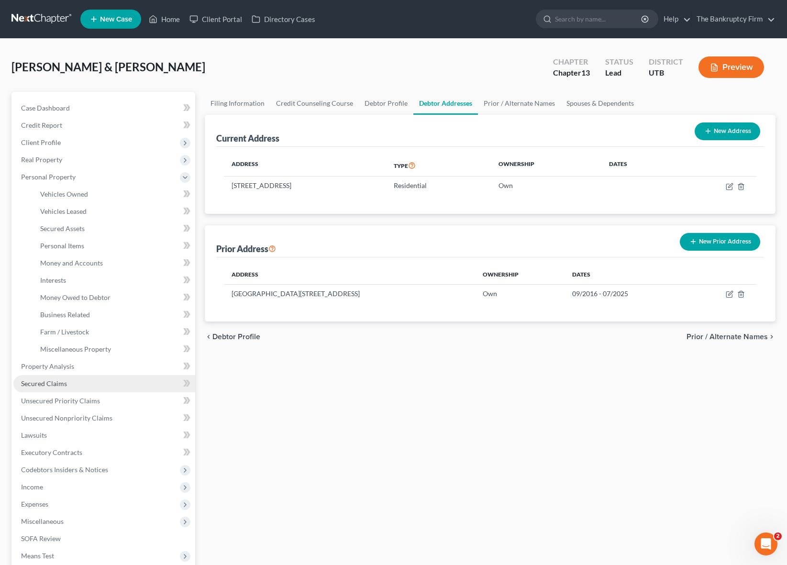
click at [72, 381] on link "Secured Claims" at bounding box center [104, 383] width 182 height 17
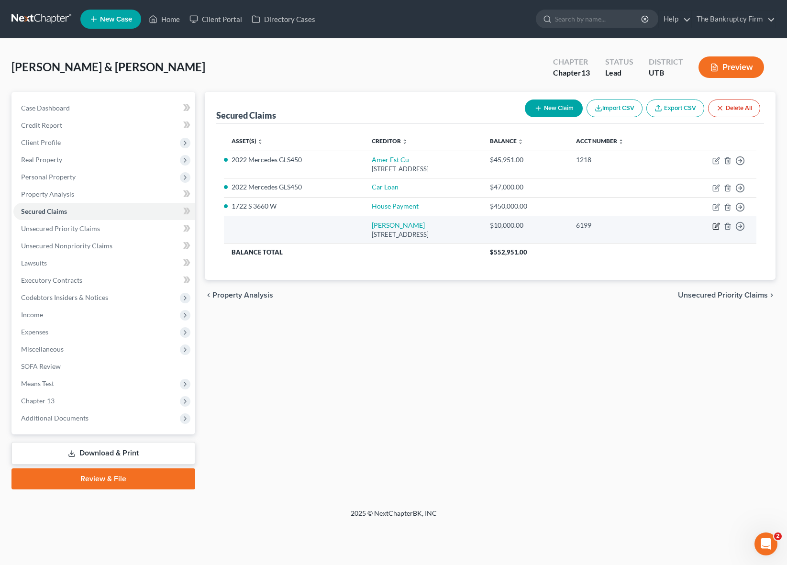
click at [715, 225] on icon "button" at bounding box center [716, 226] width 8 height 8
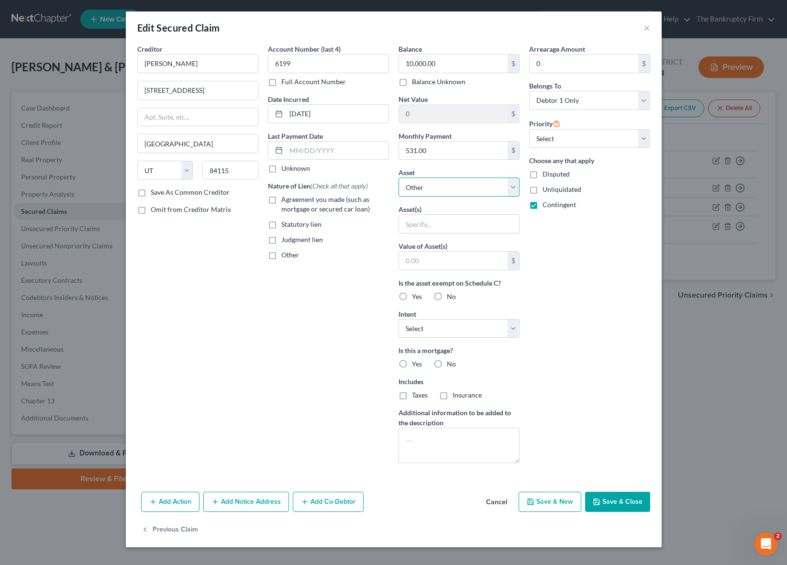
click at [513, 186] on select "Select Other Multiple Assets Household Goods - Washer, Dryer, Fridge, Mattress …" at bounding box center [459, 187] width 121 height 19
click at [399, 178] on select "Select Other Multiple Assets Household Goods - Washer, Dryer, Fridge, Mattress …" at bounding box center [459, 187] width 121 height 19
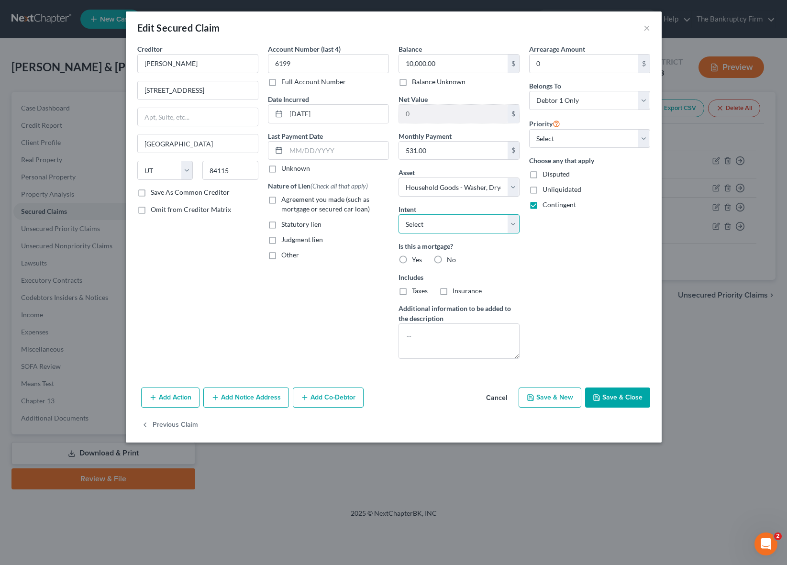
click at [516, 221] on select "Select Surrender Redeem Reaffirm Avoid Other" at bounding box center [459, 223] width 121 height 19
click at [399, 214] on select "Select Surrender Redeem Reaffirm Avoid Other" at bounding box center [459, 223] width 121 height 19
drag, startPoint x: 438, startPoint y: 259, endPoint x: 584, endPoint y: 398, distance: 200.7
click at [447, 259] on label "No" at bounding box center [451, 260] width 9 height 10
click at [451, 259] on input "No" at bounding box center [454, 258] width 6 height 6
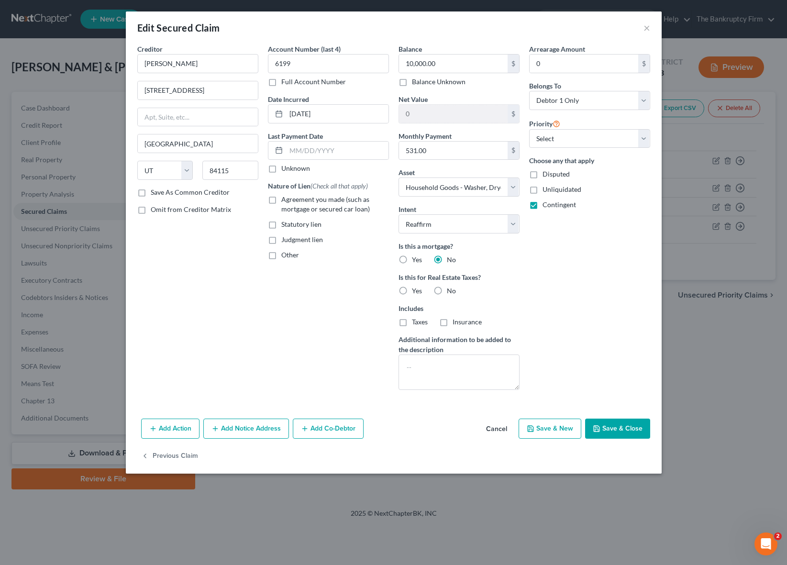
drag, startPoint x: 435, startPoint y: 288, endPoint x: 589, endPoint y: 398, distance: 189.3
click at [447, 288] on label "No" at bounding box center [451, 291] width 9 height 10
click at [451, 288] on input "No" at bounding box center [454, 289] width 6 height 6
click at [621, 426] on button "Save & Close" at bounding box center [617, 429] width 65 height 20
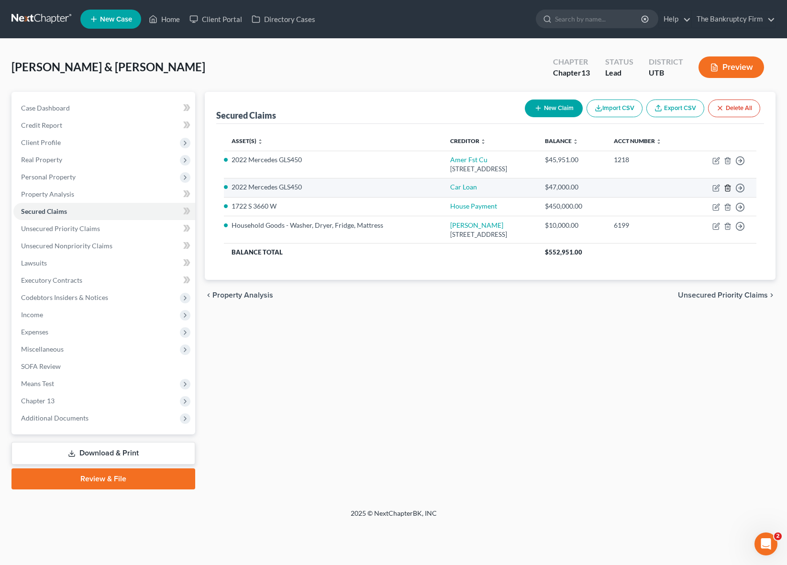
click at [729, 189] on icon "button" at bounding box center [728, 188] width 8 height 8
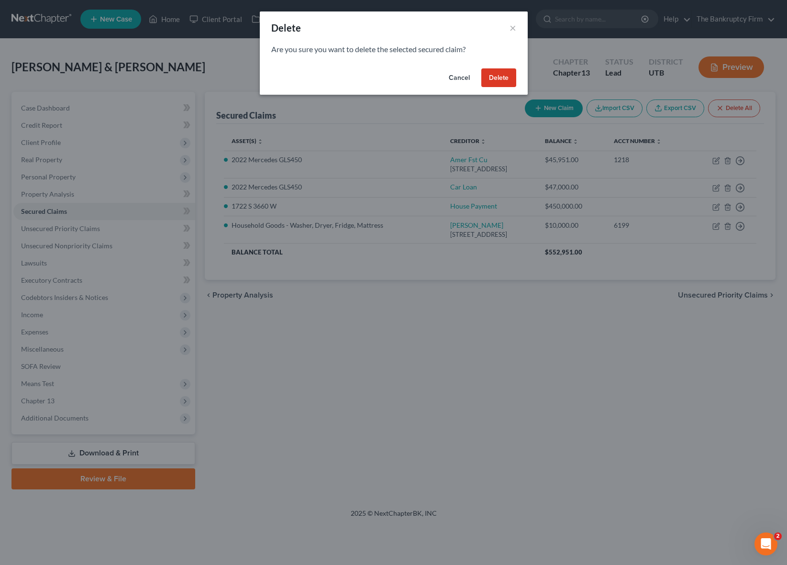
click at [499, 81] on button "Delete" at bounding box center [498, 77] width 35 height 19
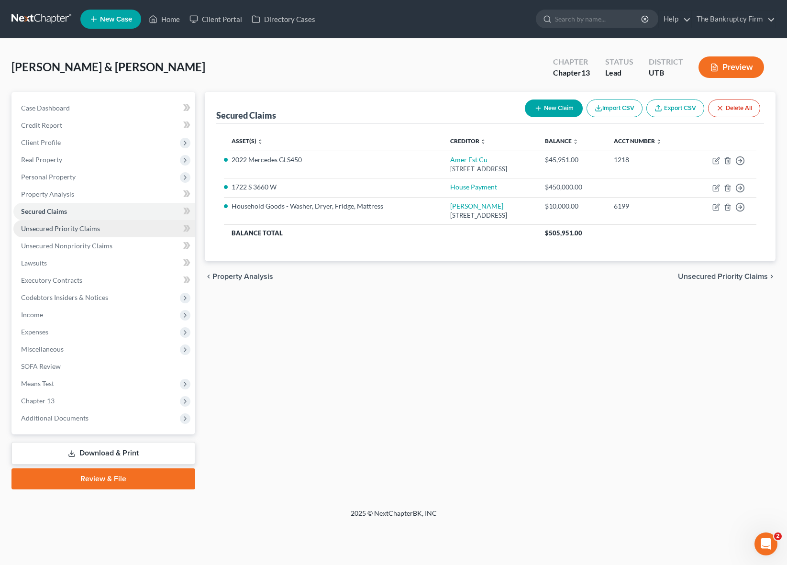
click at [114, 226] on link "Unsecured Priority Claims" at bounding box center [104, 228] width 182 height 17
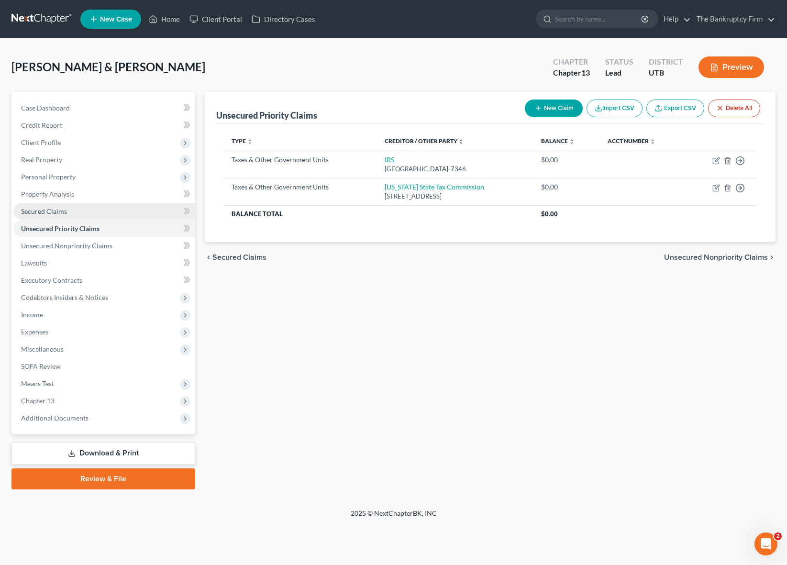
click at [79, 211] on link "Secured Claims" at bounding box center [104, 211] width 182 height 17
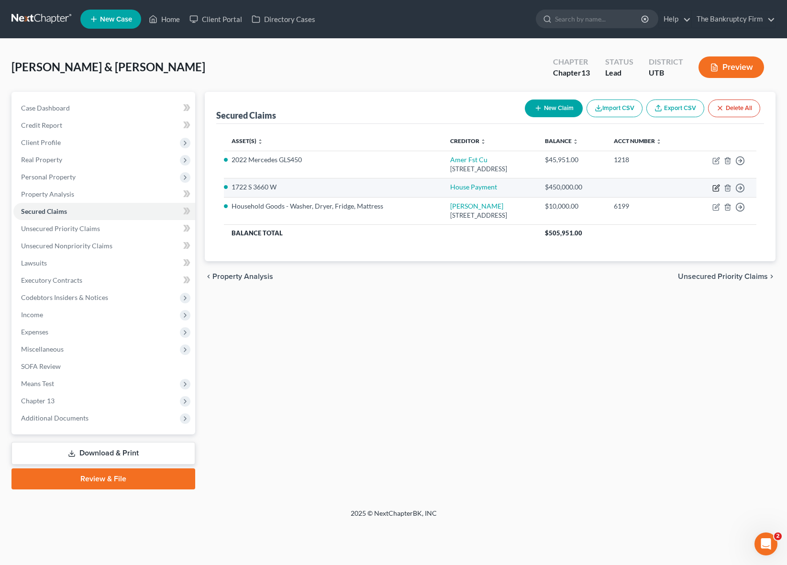
click at [715, 186] on icon "button" at bounding box center [716, 188] width 8 height 8
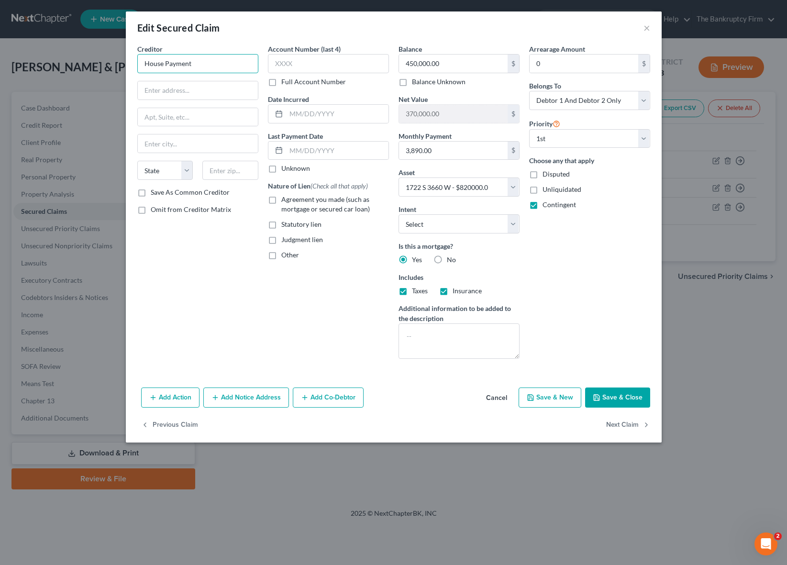
click at [188, 62] on input "House Payment" at bounding box center [197, 63] width 121 height 19
drag, startPoint x: 188, startPoint y: 62, endPoint x: 212, endPoint y: 63, distance: 24.9
click at [188, 62] on input "House Payment" at bounding box center [197, 63] width 121 height 19
click at [161, 85] on input "text" at bounding box center [198, 90] width 120 height 18
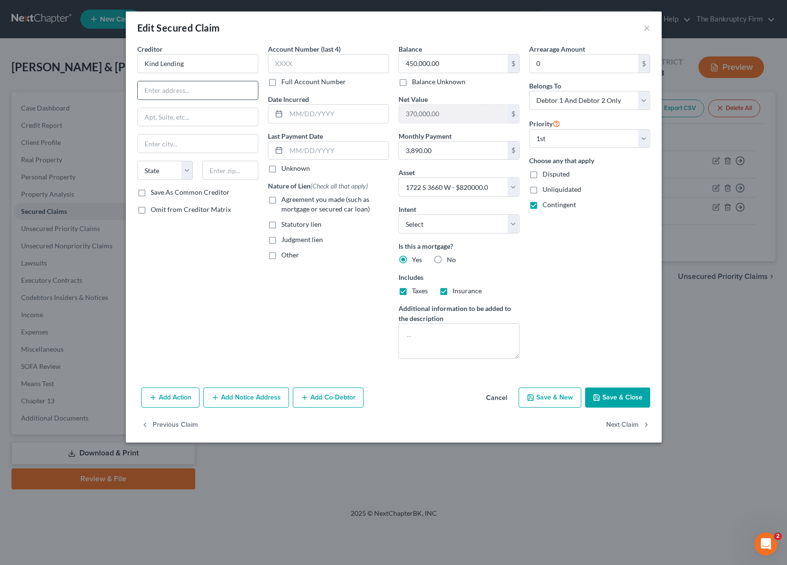
paste input "[STREET_ADDRESS][PERSON_NAME]"
click at [222, 167] on input "text" at bounding box center [230, 170] width 56 height 19
click at [307, 63] on input "text" at bounding box center [328, 63] width 121 height 19
click at [468, 63] on input "450,000.00" at bounding box center [453, 64] width 109 height 18
click at [511, 186] on select "Select Other Multiple Assets Household Goods - Washer, Dryer, Fridge, Mattress …" at bounding box center [459, 187] width 121 height 19
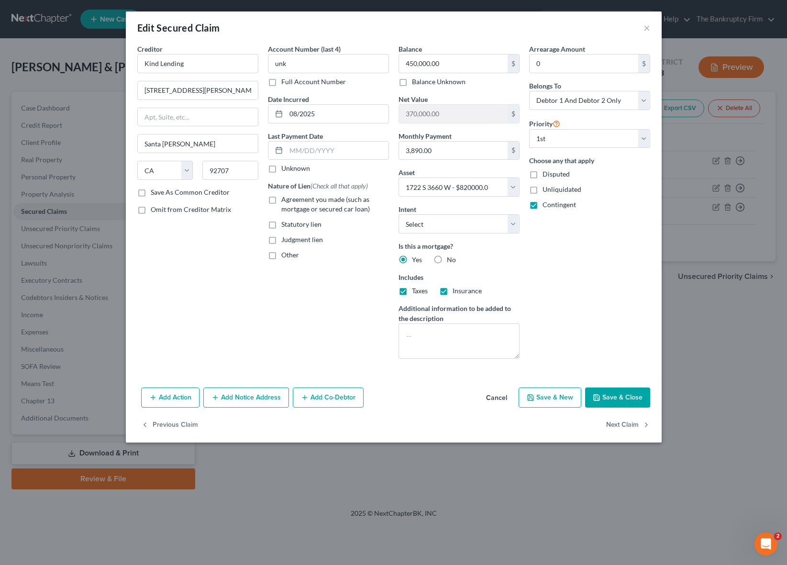
click at [630, 399] on button "Save & Close" at bounding box center [617, 398] width 65 height 20
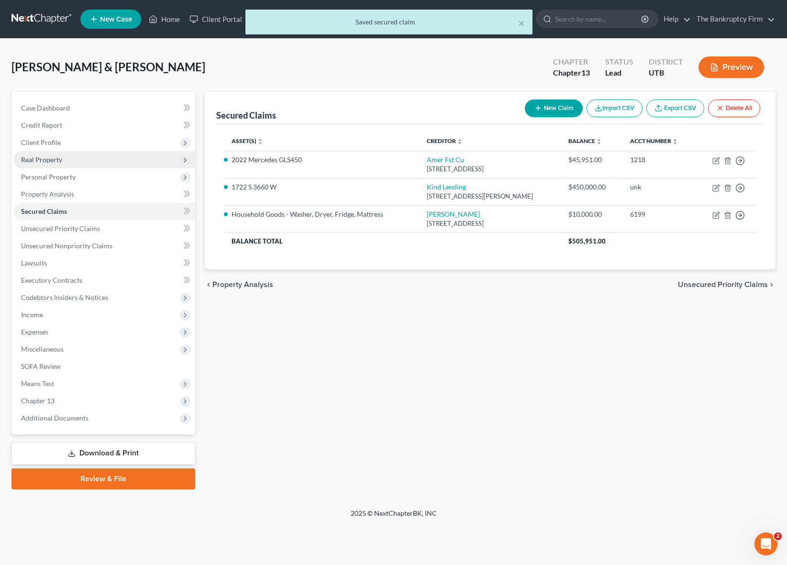
click at [95, 157] on span "Real Property" at bounding box center [104, 159] width 182 height 17
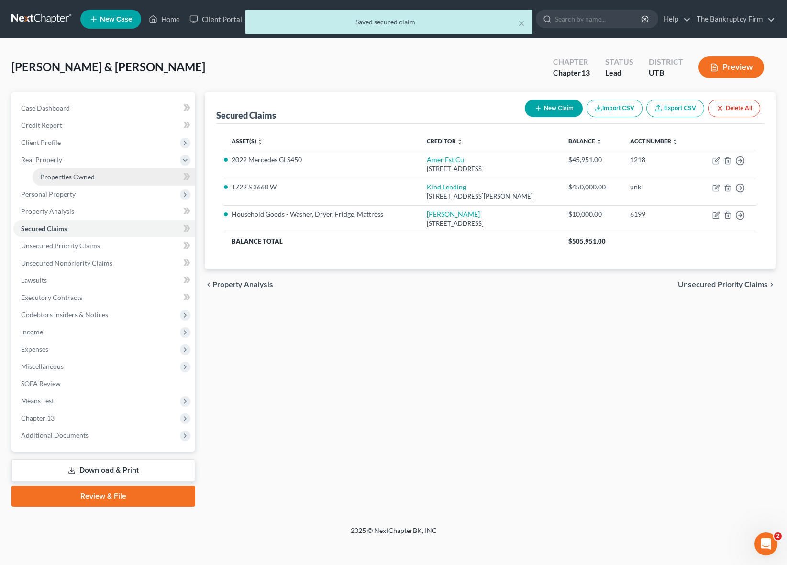
click at [83, 176] on span "Properties Owned" at bounding box center [67, 177] width 55 height 8
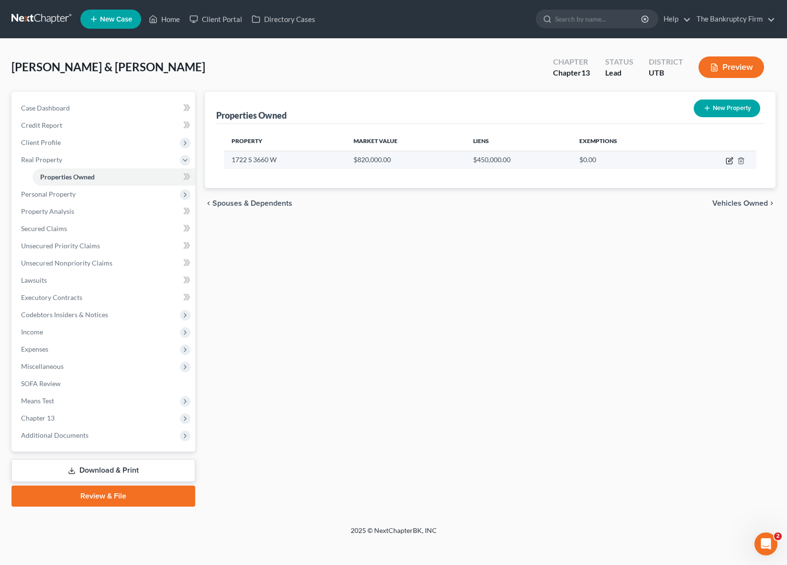
click at [729, 158] on icon "button" at bounding box center [730, 161] width 8 height 8
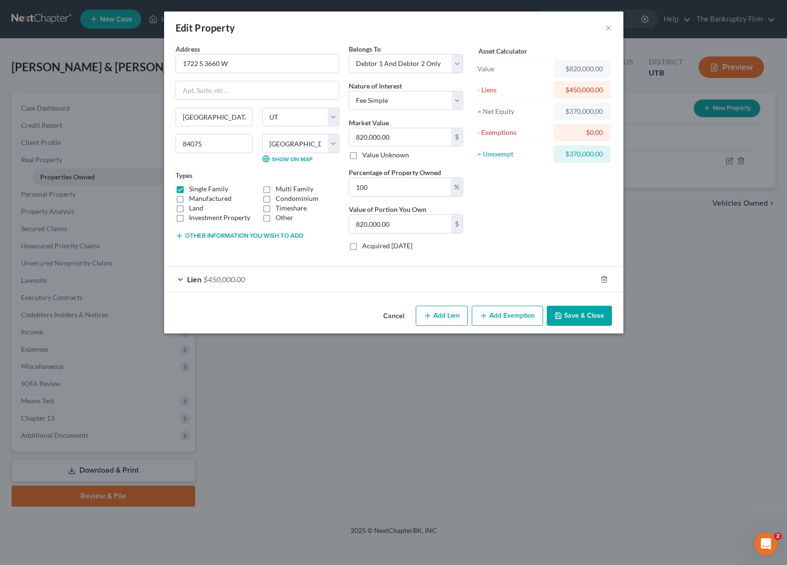
click at [187, 278] on span "Lien" at bounding box center [194, 279] width 14 height 9
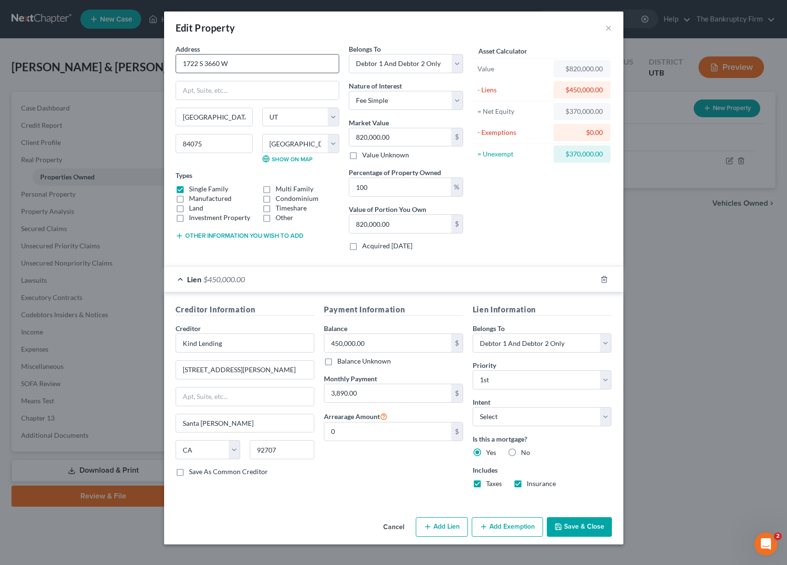
click at [248, 62] on input "1722 S 3660 W" at bounding box center [257, 64] width 163 height 18
click at [253, 61] on input "1722 S 3660 W" at bounding box center [257, 64] width 163 height 18
drag, startPoint x: 253, startPoint y: 61, endPoint x: 244, endPoint y: 67, distance: 10.5
click at [252, 61] on input "1722 S 3660 W" at bounding box center [257, 64] width 163 height 18
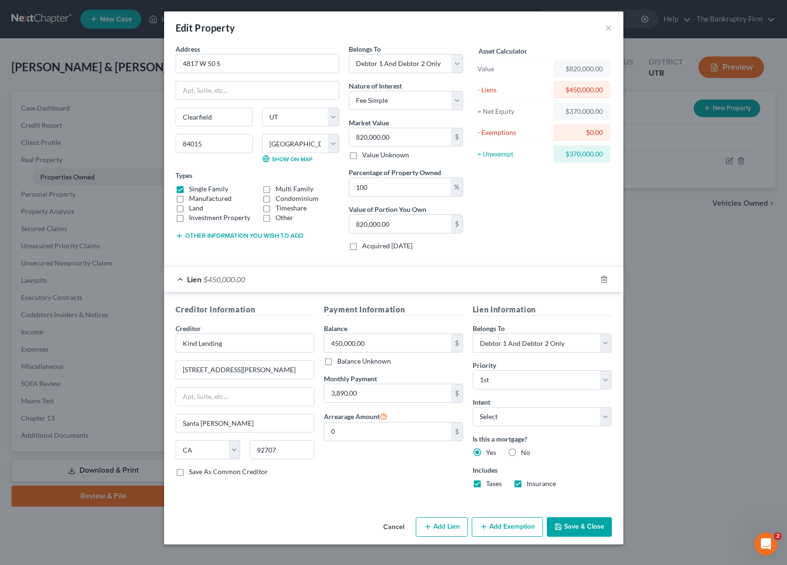
drag, startPoint x: 551, startPoint y: 215, endPoint x: 543, endPoint y: 211, distance: 8.6
click at [551, 215] on div "Asset Calculator Value $820,000.00 - Liens $450,000.00 = Net Equity $370,000.00…" at bounding box center [542, 151] width 149 height 214
click at [410, 137] on input "820,000.00" at bounding box center [400, 137] width 102 height 18
drag, startPoint x: 588, startPoint y: 528, endPoint x: 564, endPoint y: 460, distance: 72.2
click at [588, 528] on button "Save & Close" at bounding box center [579, 527] width 65 height 20
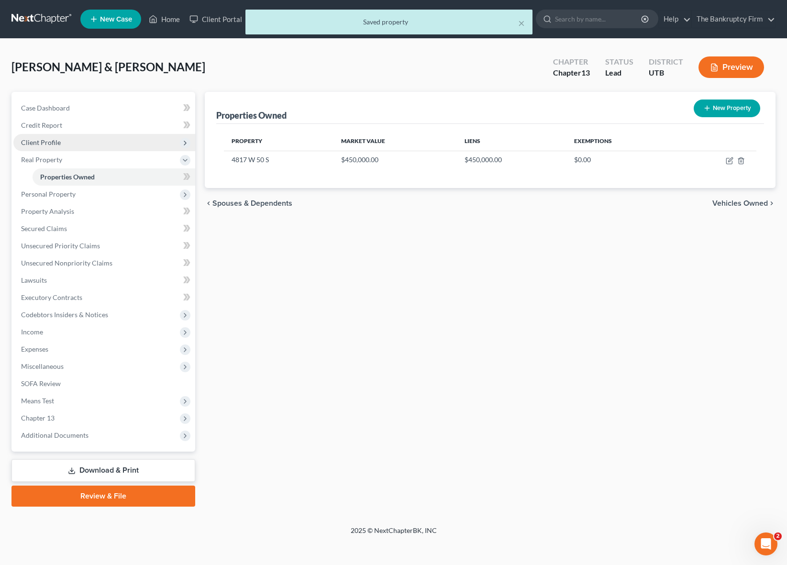
click at [53, 139] on span "Client Profile" at bounding box center [41, 142] width 40 height 8
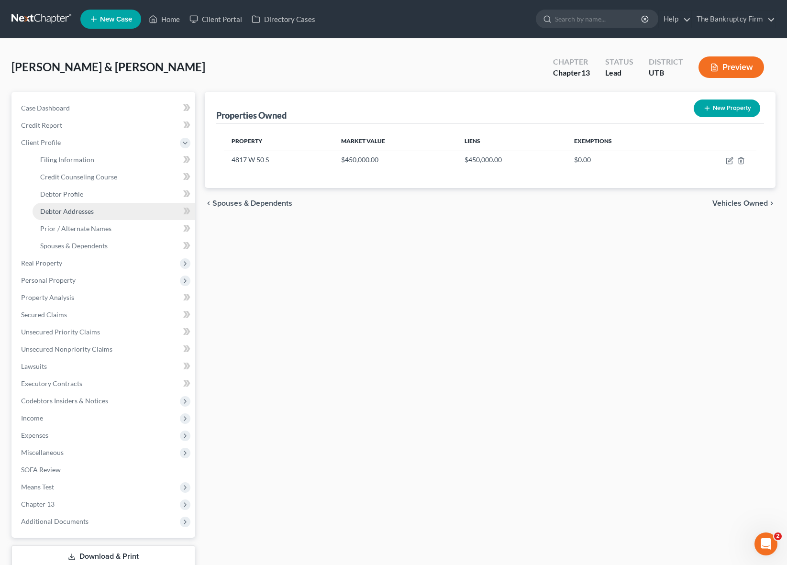
click at [96, 212] on link "Debtor Addresses" at bounding box center [114, 211] width 163 height 17
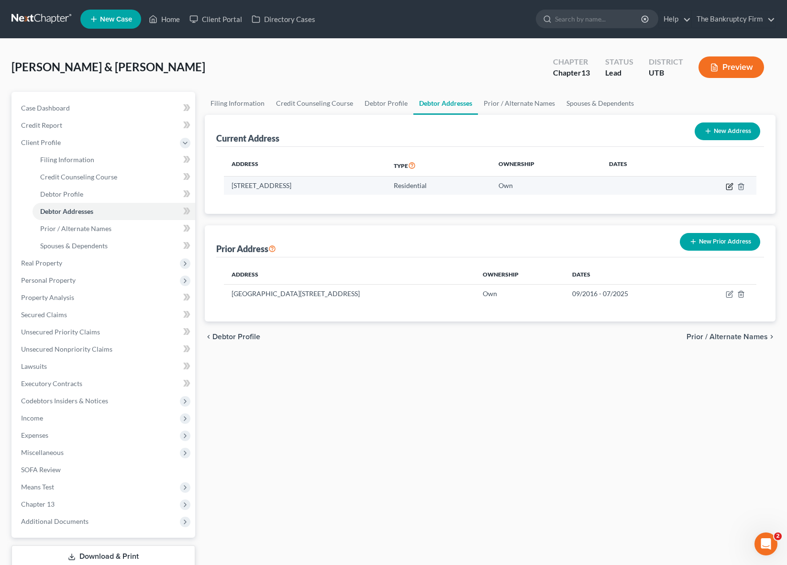
click at [730, 185] on icon "button" at bounding box center [730, 187] width 8 height 8
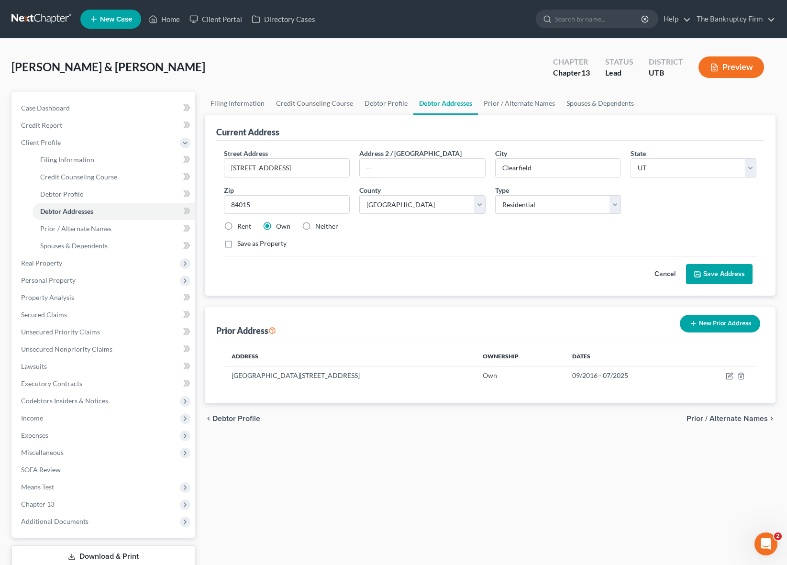
click at [714, 274] on button "Save Address" at bounding box center [719, 274] width 67 height 20
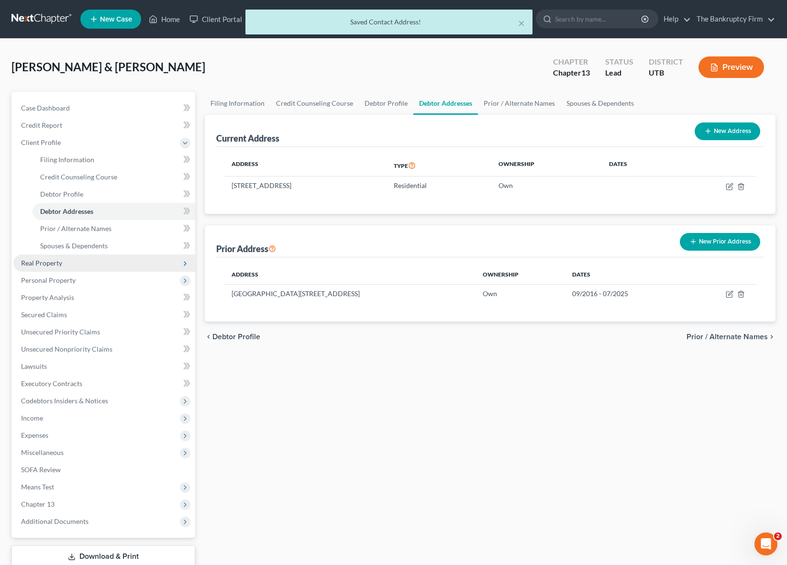
click at [70, 261] on span "Real Property" at bounding box center [104, 263] width 182 height 17
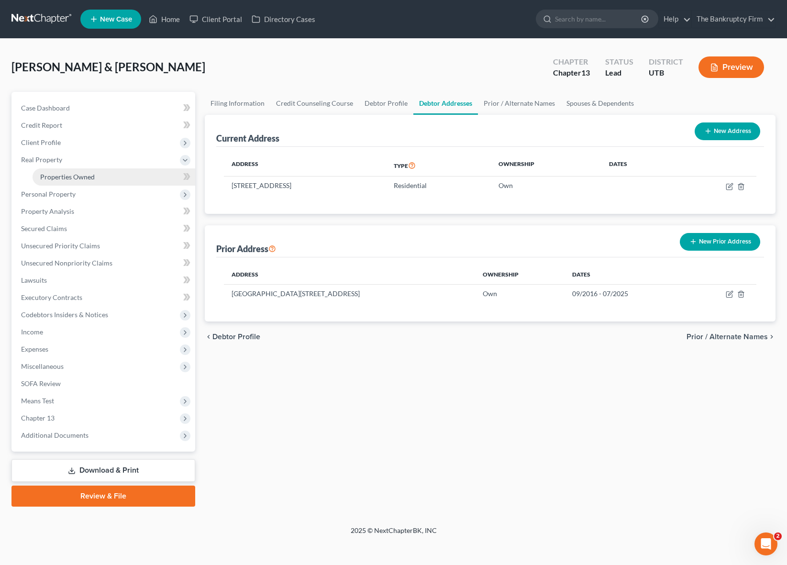
click at [88, 177] on span "Properties Owned" at bounding box center [67, 177] width 55 height 8
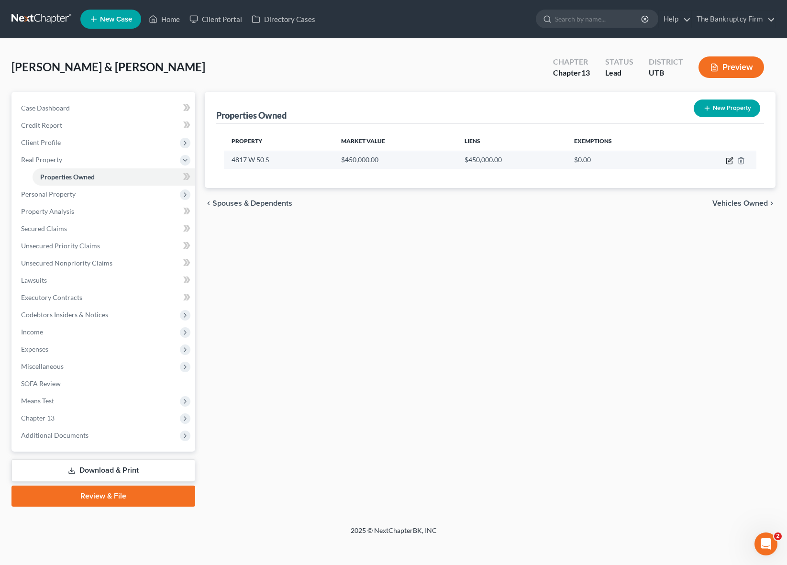
click at [728, 159] on icon "button" at bounding box center [730, 161] width 8 height 8
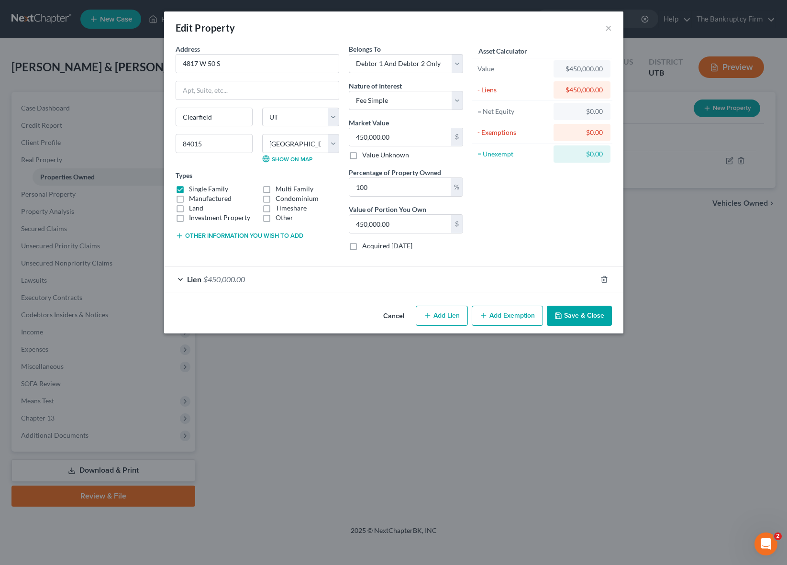
click at [182, 277] on div "Lien $450,000.00" at bounding box center [380, 278] width 433 height 25
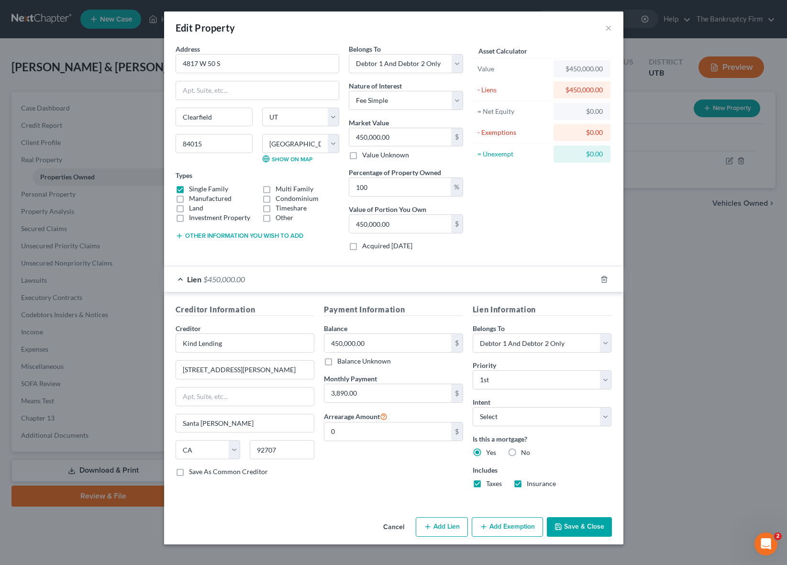
drag, startPoint x: 578, startPoint y: 524, endPoint x: 575, endPoint y: 519, distance: 6.5
click at [577, 523] on button "Save & Close" at bounding box center [579, 527] width 65 height 20
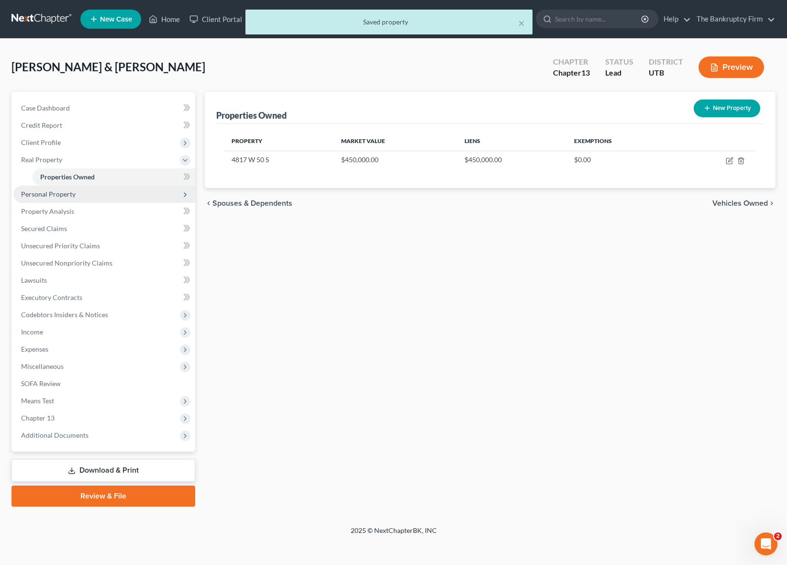
click at [70, 192] on span "Personal Property" at bounding box center [48, 194] width 55 height 8
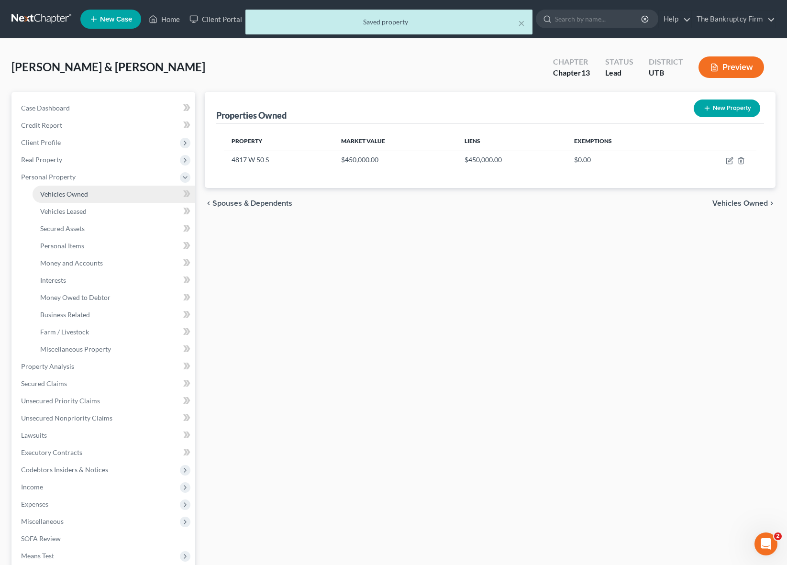
click at [89, 194] on link "Vehicles Owned" at bounding box center [114, 194] width 163 height 17
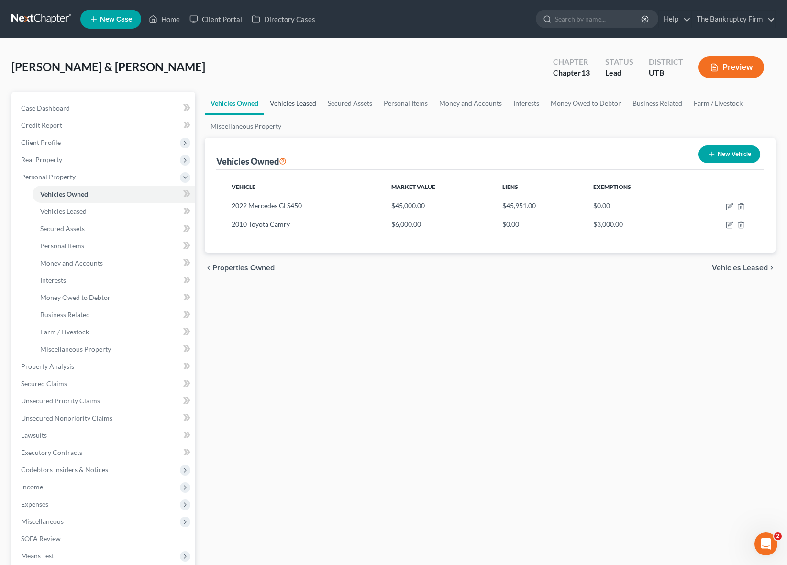
click at [288, 104] on link "Vehicles Leased" at bounding box center [293, 103] width 58 height 23
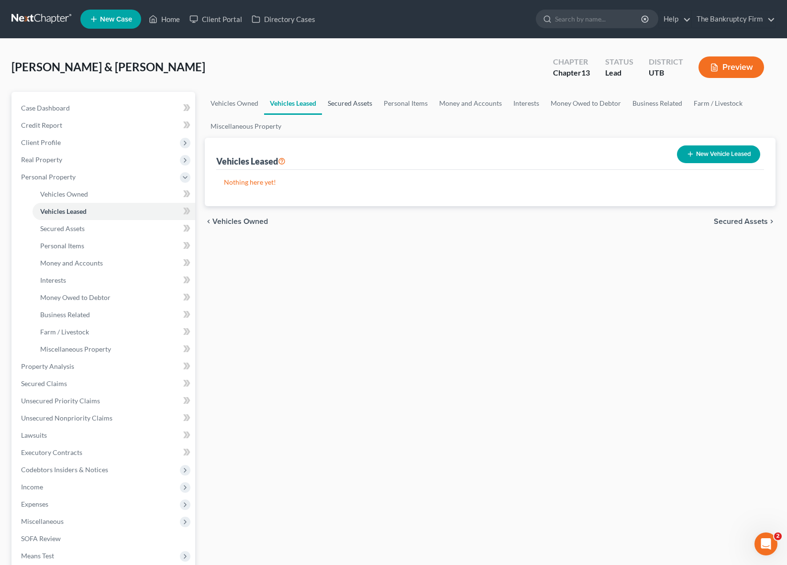
click at [347, 103] on link "Secured Assets" at bounding box center [350, 103] width 56 height 23
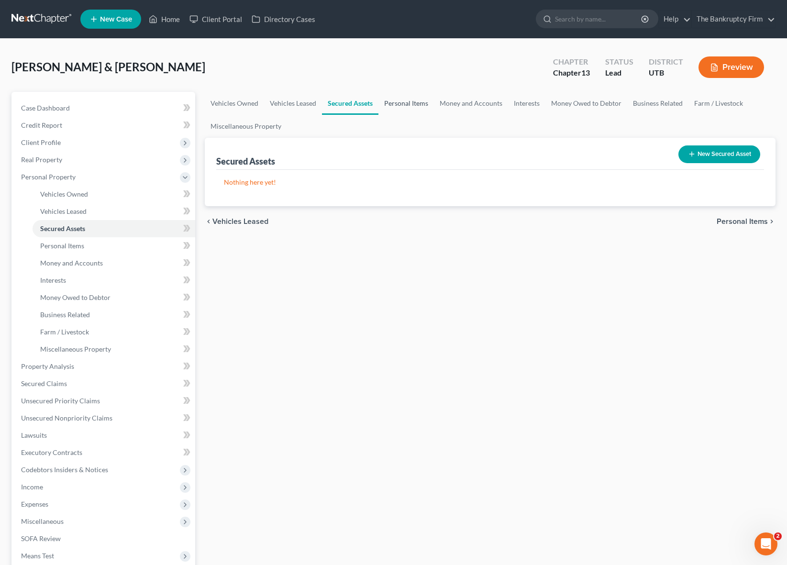
click at [400, 103] on link "Personal Items" at bounding box center [405, 103] width 55 height 23
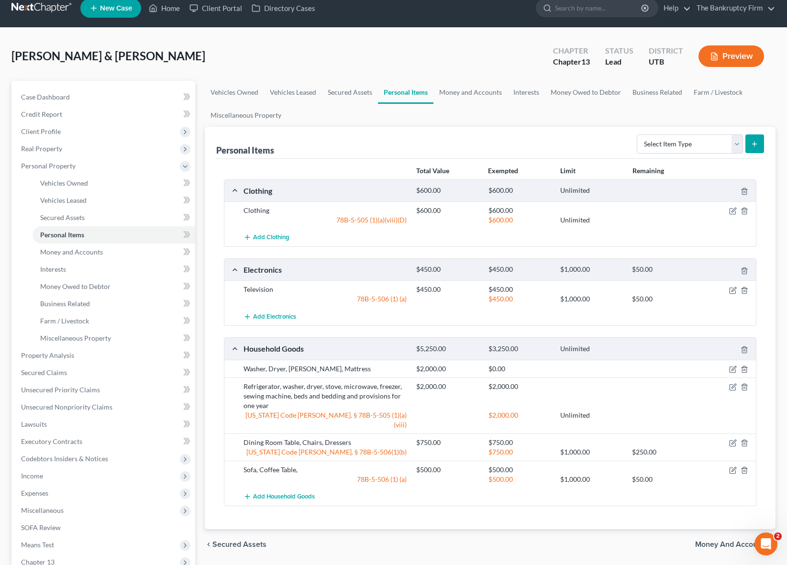
scroll to position [12, 0]
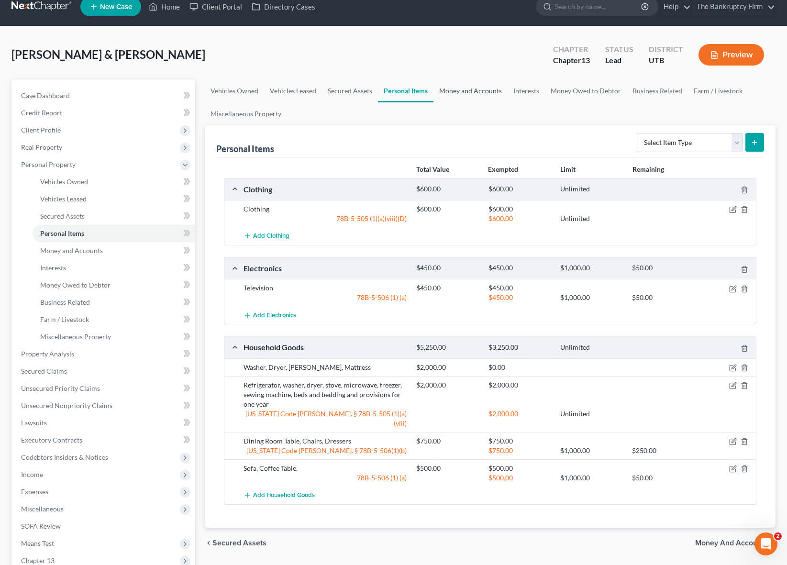
click at [480, 91] on link "Money and Accounts" at bounding box center [470, 90] width 74 height 23
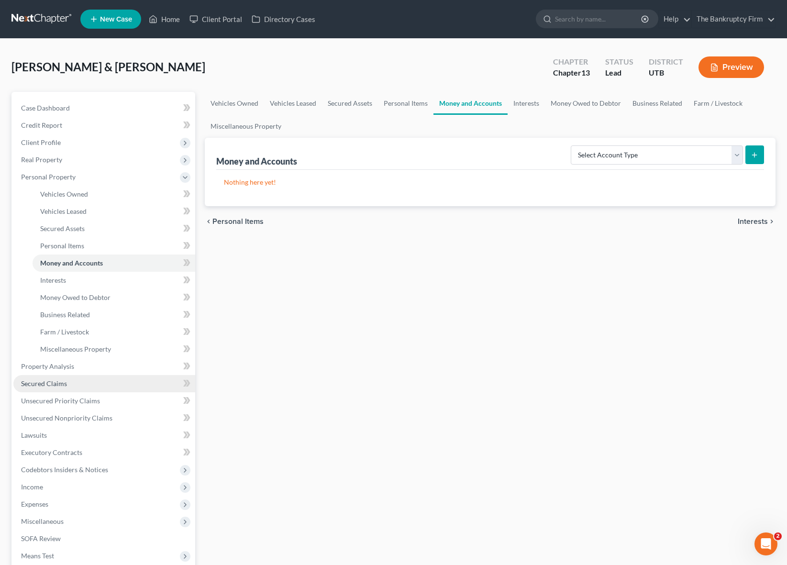
click at [79, 379] on link "Secured Claims" at bounding box center [104, 383] width 182 height 17
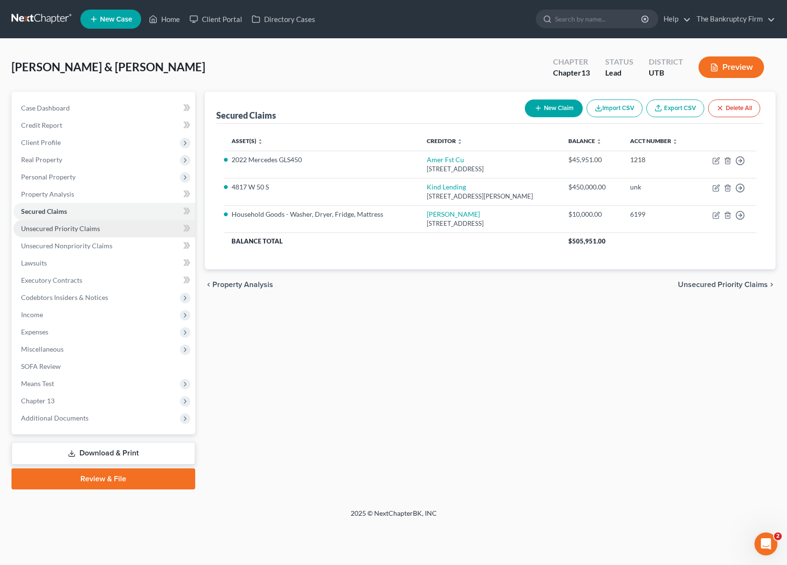
click at [62, 226] on span "Unsecured Priority Claims" at bounding box center [60, 228] width 79 height 8
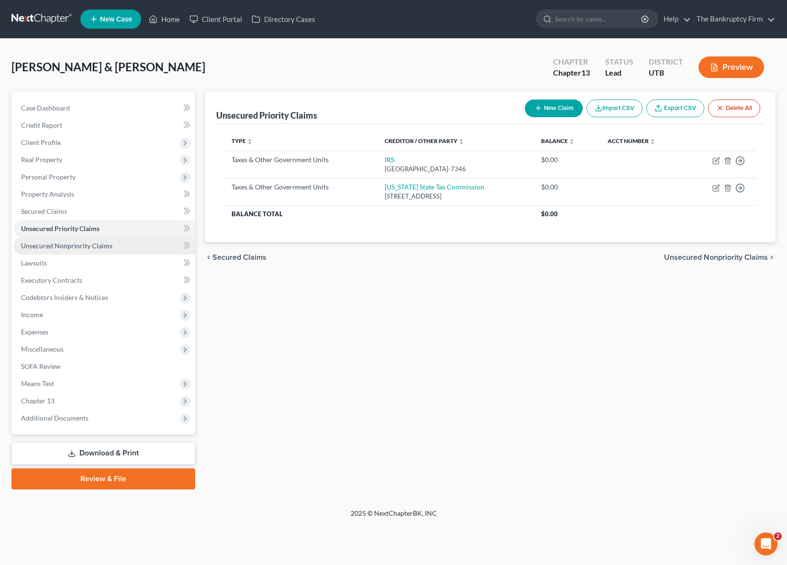
click at [69, 245] on span "Unsecured Nonpriority Claims" at bounding box center [66, 246] width 91 height 8
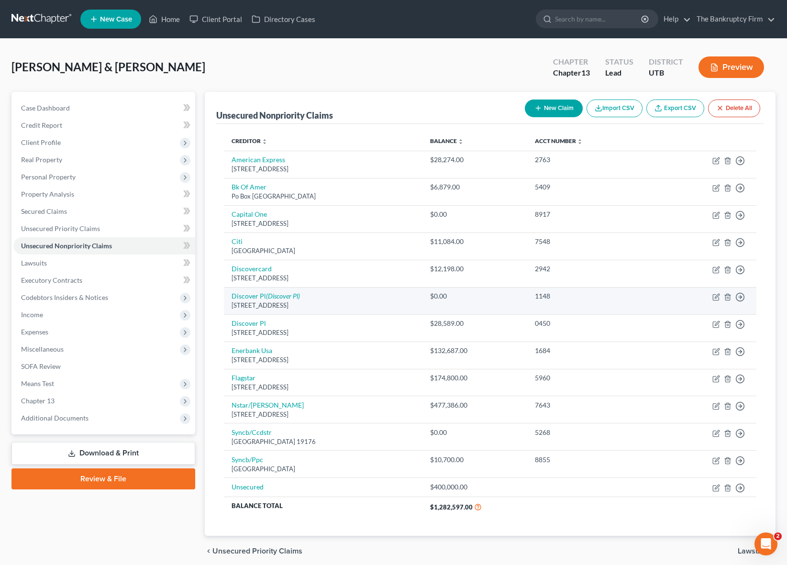
scroll to position [38, 0]
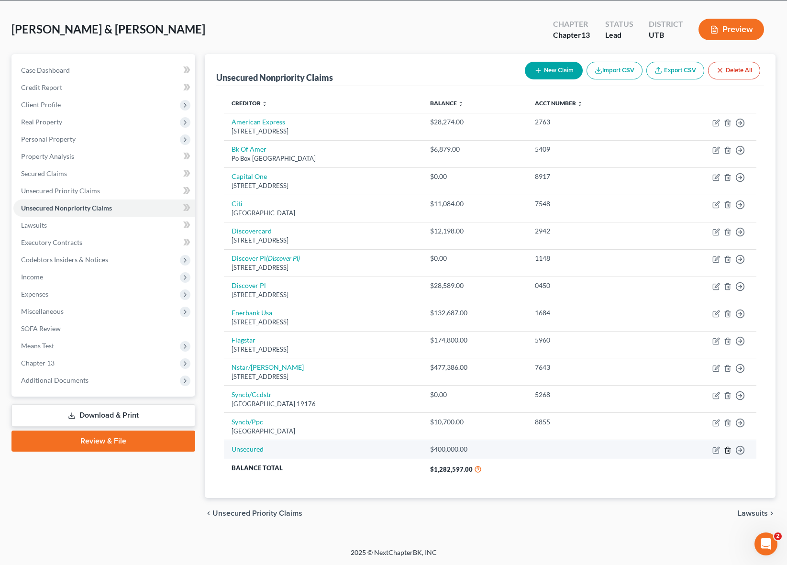
click at [728, 447] on icon "button" at bounding box center [728, 450] width 8 height 8
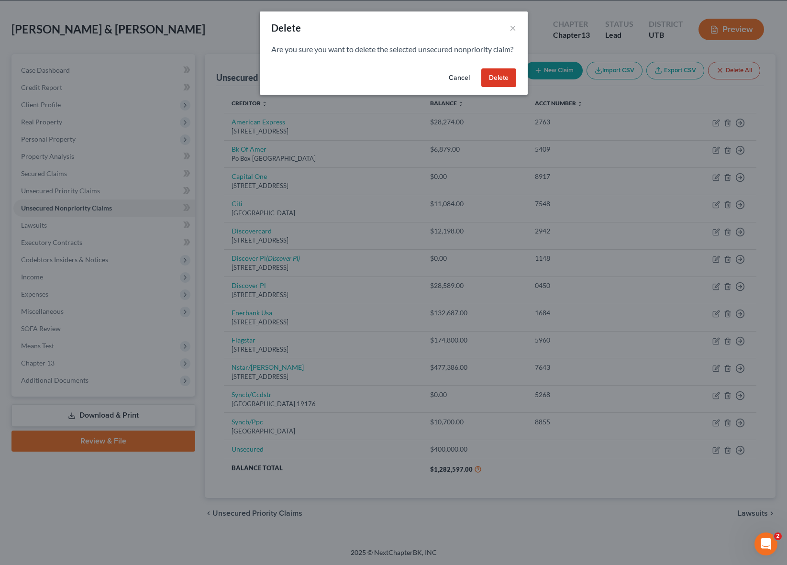
click at [497, 86] on button "Delete" at bounding box center [498, 77] width 35 height 19
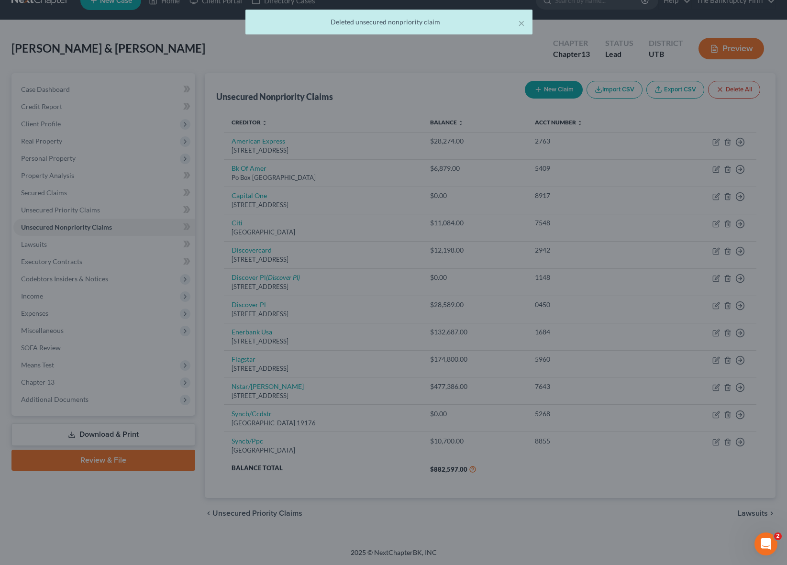
scroll to position [19, 0]
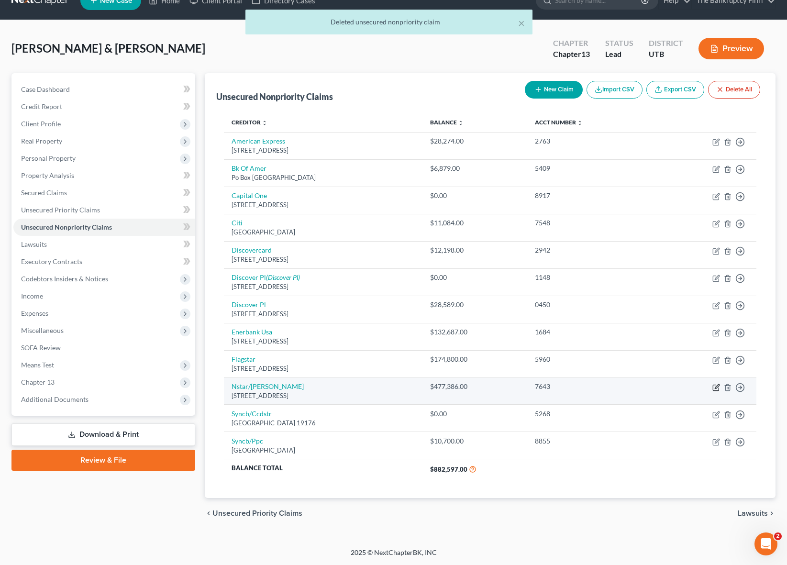
click at [715, 387] on icon "button" at bounding box center [716, 388] width 8 height 8
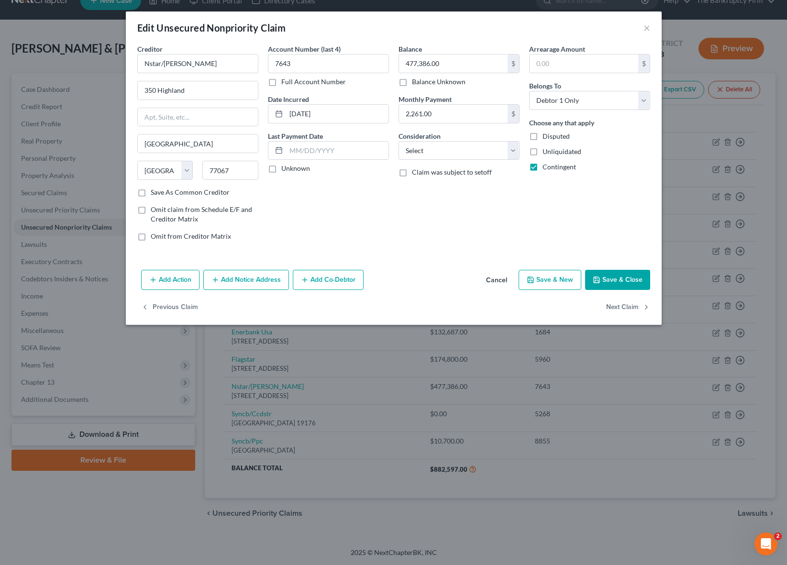
drag, startPoint x: 403, startPoint y: 82, endPoint x: 623, endPoint y: 273, distance: 291.3
click at [410, 87] on div "Balance 477,386.00 $ Balance Unknown Balance Undetermined 477,386.00 $ Balance …" at bounding box center [459, 146] width 131 height 205
drag, startPoint x: 401, startPoint y: 81, endPoint x: 418, endPoint y: 91, distance: 19.8
click at [412, 81] on label "Balance Unknown" at bounding box center [439, 82] width 54 height 10
click at [416, 81] on input "Balance Unknown" at bounding box center [419, 80] width 6 height 6
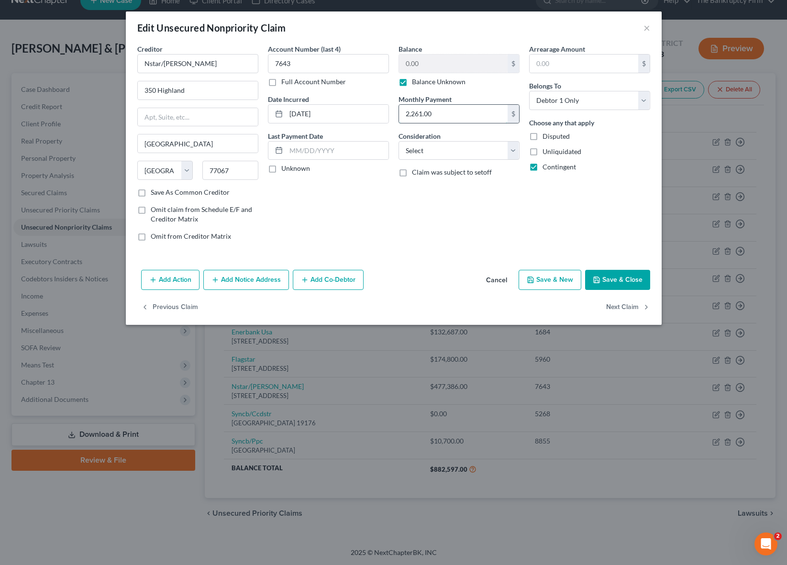
click at [482, 111] on input "2,261.00" at bounding box center [453, 114] width 109 height 18
click at [630, 282] on button "Save & Close" at bounding box center [617, 280] width 65 height 20
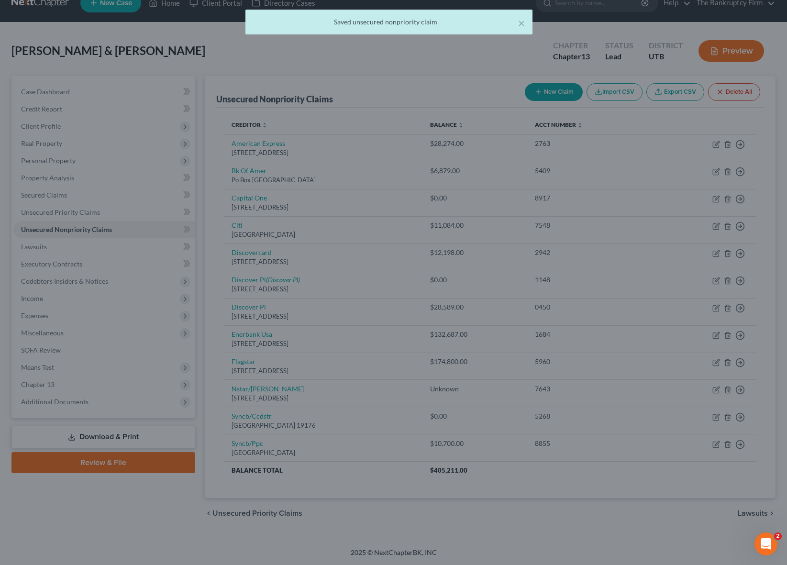
scroll to position [16, 0]
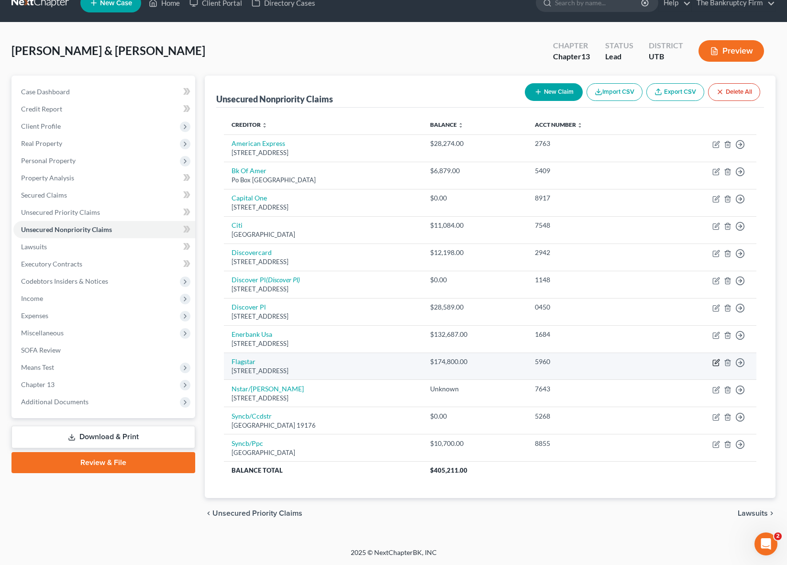
click at [716, 363] on icon "button" at bounding box center [717, 361] width 4 height 4
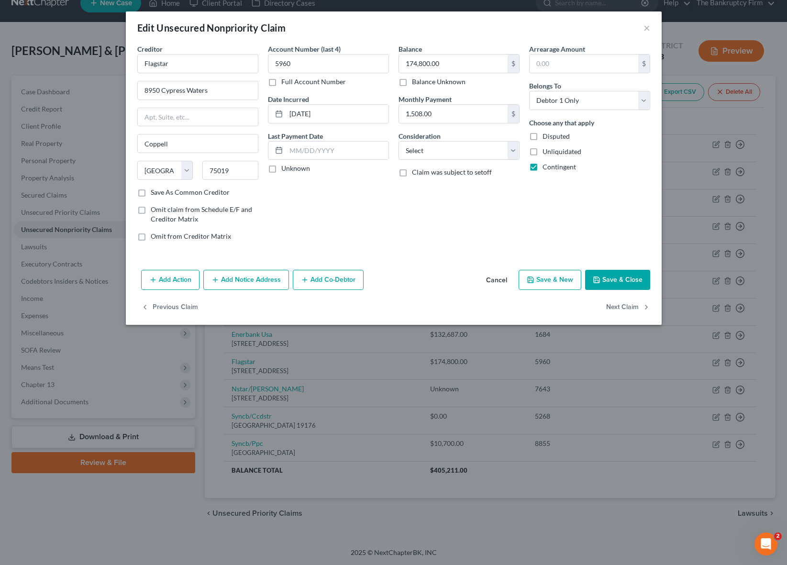
click at [412, 84] on label "Balance Unknown" at bounding box center [439, 82] width 54 height 10
click at [416, 83] on input "Balance Unknown" at bounding box center [419, 80] width 6 height 6
click at [453, 114] on input "1,508.00" at bounding box center [453, 114] width 109 height 18
click at [636, 285] on button "Save & Close" at bounding box center [617, 280] width 65 height 20
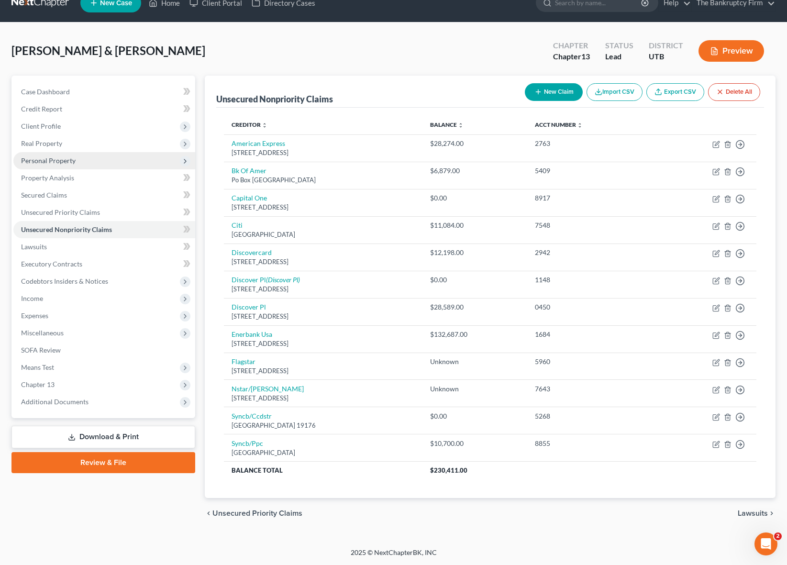
click at [75, 158] on span "Personal Property" at bounding box center [104, 160] width 182 height 17
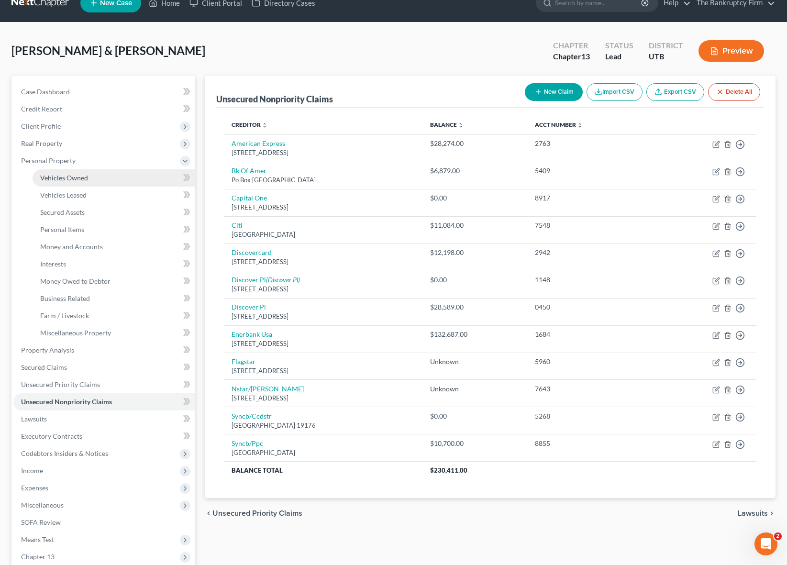
click at [81, 177] on span "Vehicles Owned" at bounding box center [64, 178] width 48 height 8
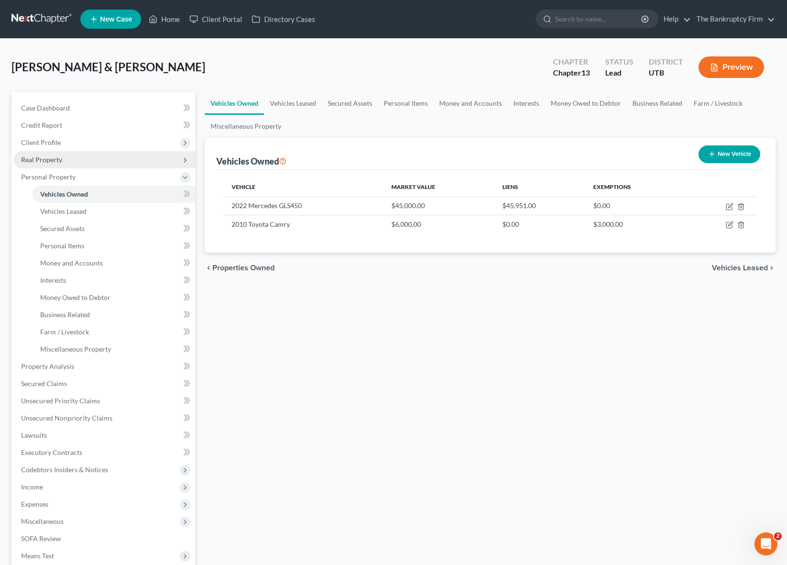
click at [54, 160] on span "Real Property" at bounding box center [41, 159] width 41 height 8
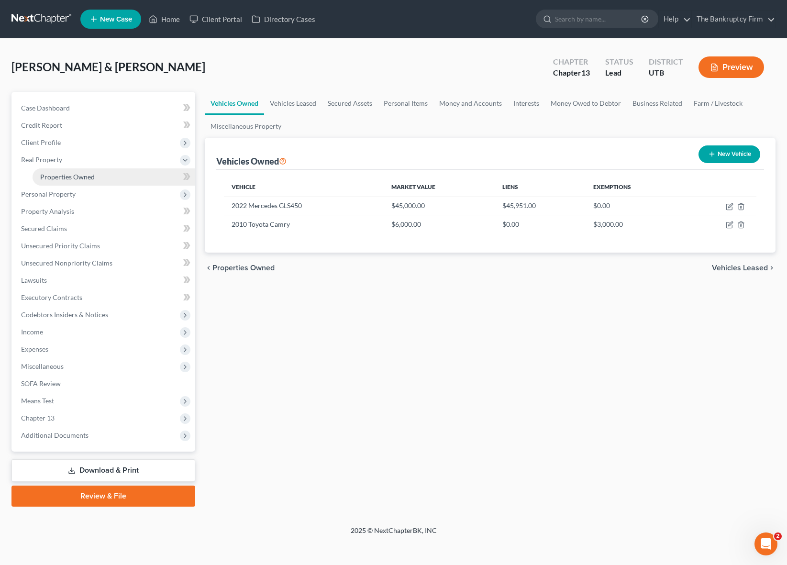
click at [73, 176] on span "Properties Owned" at bounding box center [67, 177] width 55 height 8
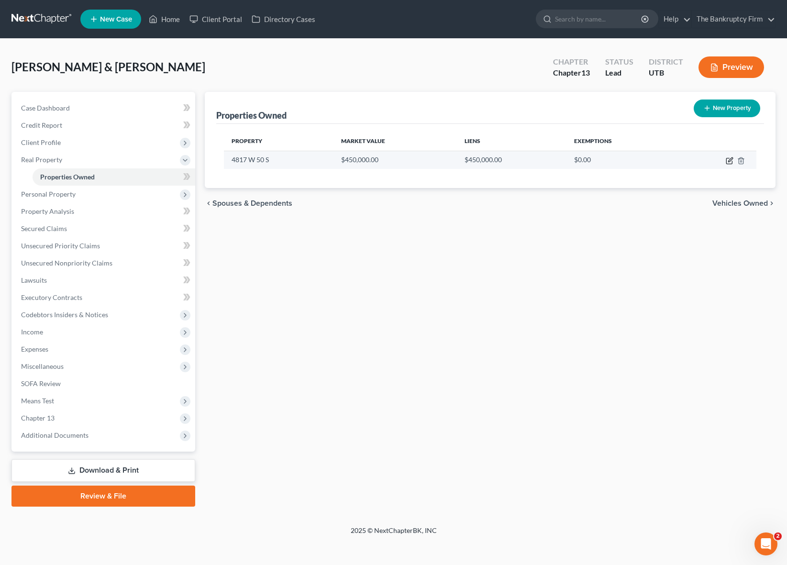
click at [729, 160] on icon "button" at bounding box center [730, 161] width 8 height 8
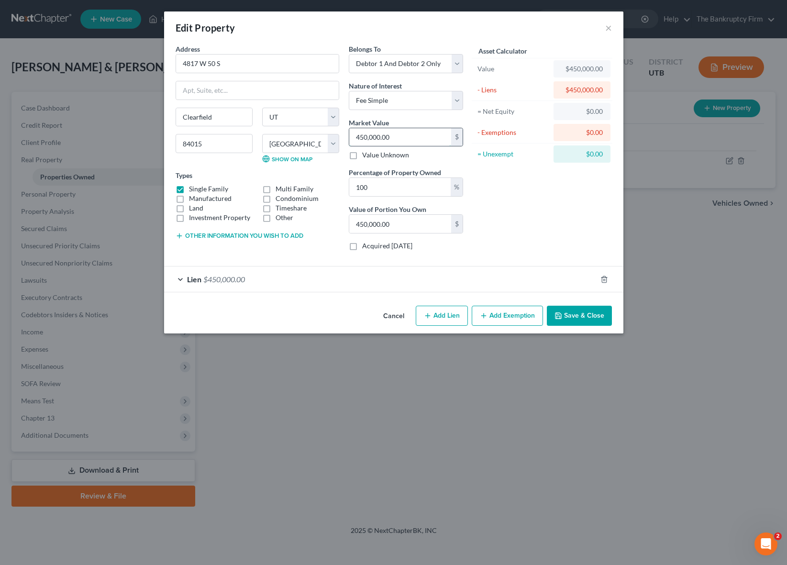
click at [415, 140] on input "450,000.00" at bounding box center [400, 137] width 102 height 18
click at [185, 279] on div "Lien $450,000.00" at bounding box center [380, 278] width 433 height 25
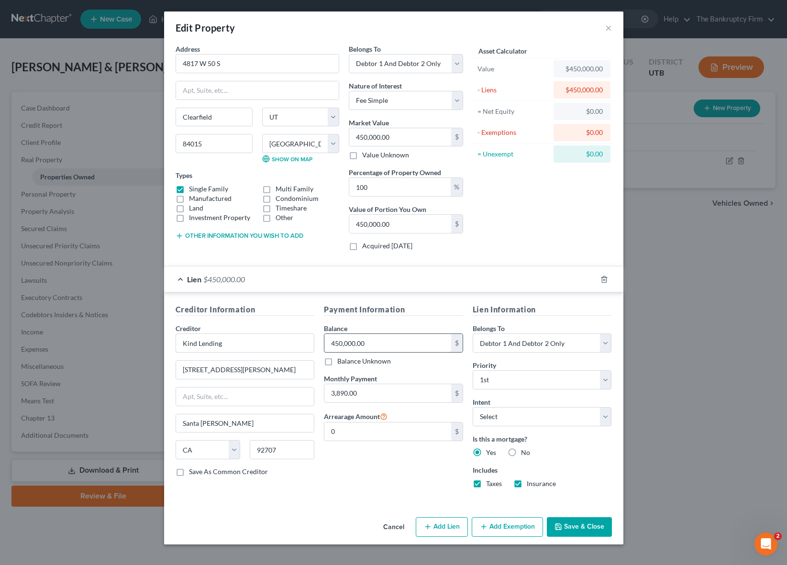
click at [396, 346] on input "450,000.00" at bounding box center [387, 343] width 127 height 18
click at [590, 521] on button "Save & Close" at bounding box center [579, 527] width 65 height 20
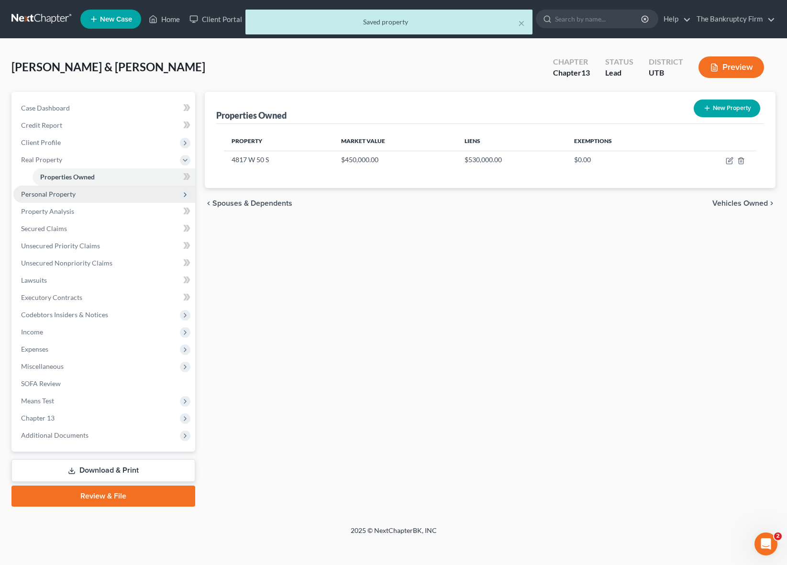
click at [75, 188] on span "Personal Property" at bounding box center [104, 194] width 182 height 17
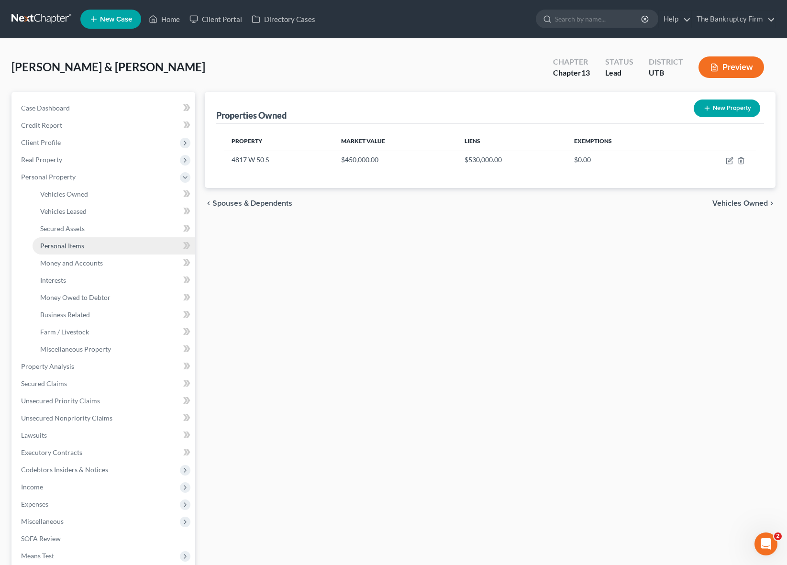
click at [94, 243] on link "Personal Items" at bounding box center [114, 245] width 163 height 17
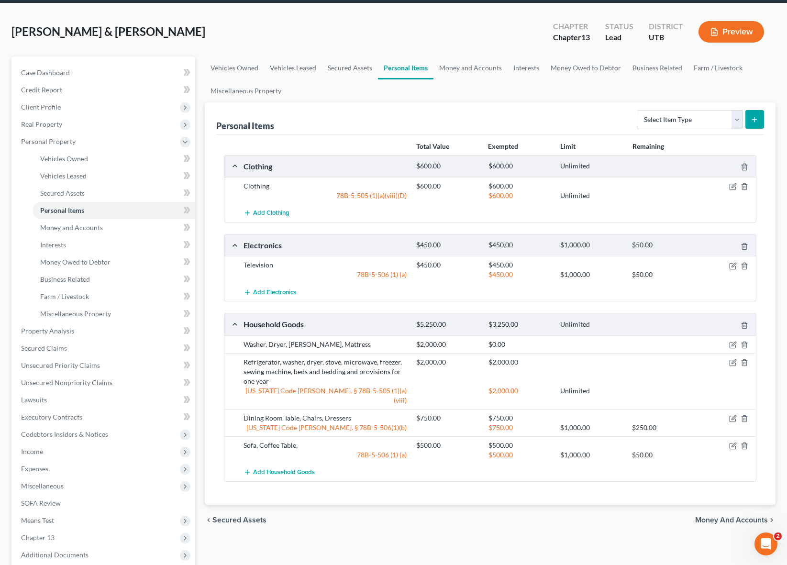
scroll to position [41, 0]
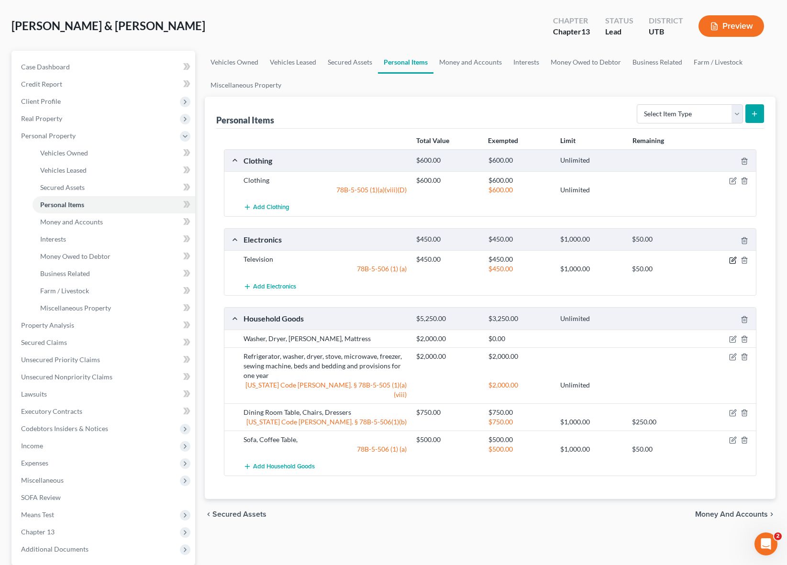
drag, startPoint x: 734, startPoint y: 262, endPoint x: 371, endPoint y: 101, distance: 396.5
click at [734, 262] on icon "button" at bounding box center [733, 260] width 8 height 8
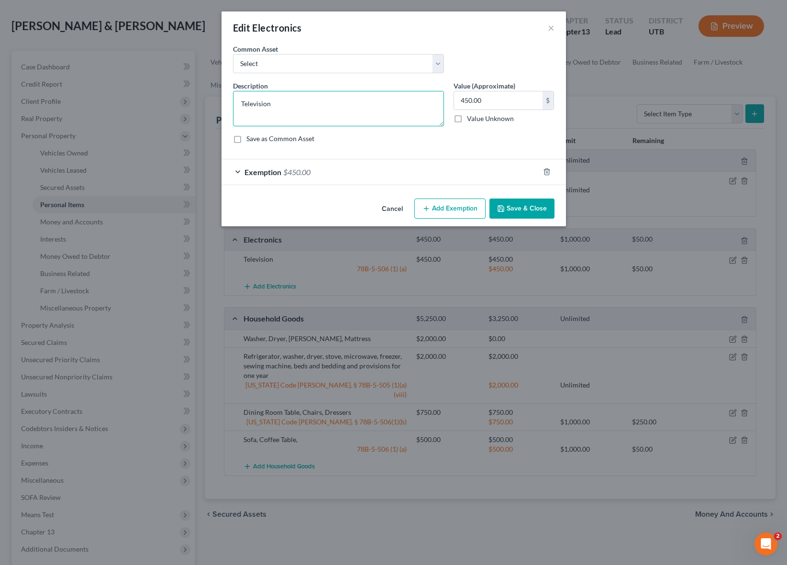
click at [293, 103] on textarea "Television" at bounding box center [338, 108] width 211 height 35
click at [511, 202] on button "Save & Close" at bounding box center [521, 209] width 65 height 20
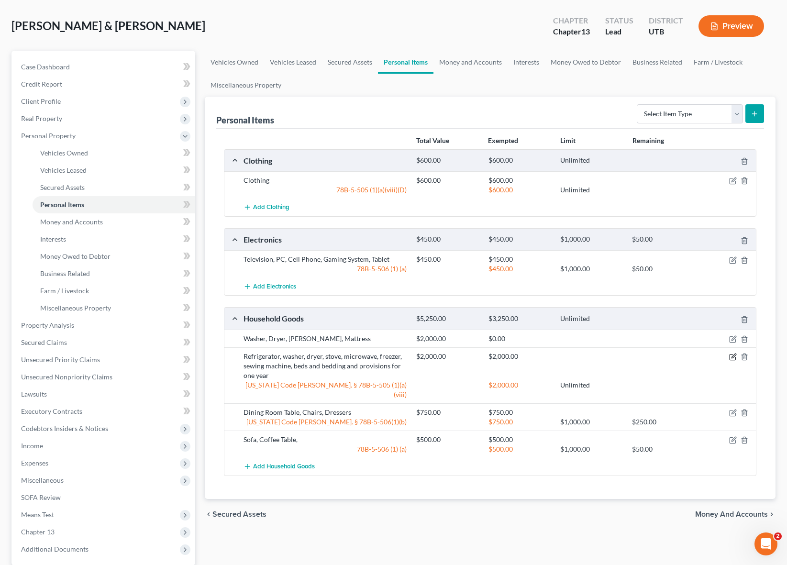
click at [733, 355] on icon "button" at bounding box center [733, 357] width 8 height 8
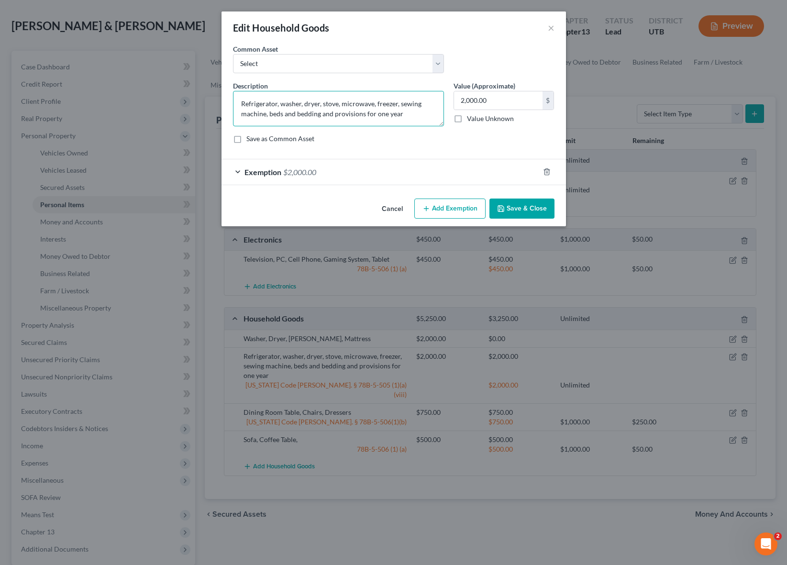
click at [374, 102] on textarea "Refrigerator, washer, dryer, stove, microwave, freezer, sewing machine, beds an…" at bounding box center [338, 108] width 211 height 35
drag, startPoint x: 375, startPoint y: 102, endPoint x: 399, endPoint y: 104, distance: 24.0
click at [399, 104] on textarea "Refrigerator, washer, dryer, stove, microwave, freezer, sewing machine, beds an…" at bounding box center [338, 108] width 211 height 35
click at [412, 105] on textarea "Refrigerator, washer, dryer, stove, microwave, freezer, sewing machine, beds an…" at bounding box center [338, 108] width 211 height 35
click at [399, 104] on textarea "Refrigerator, washer, dryer, stove, microwave, freezer, sewing machine, beds an…" at bounding box center [338, 108] width 211 height 35
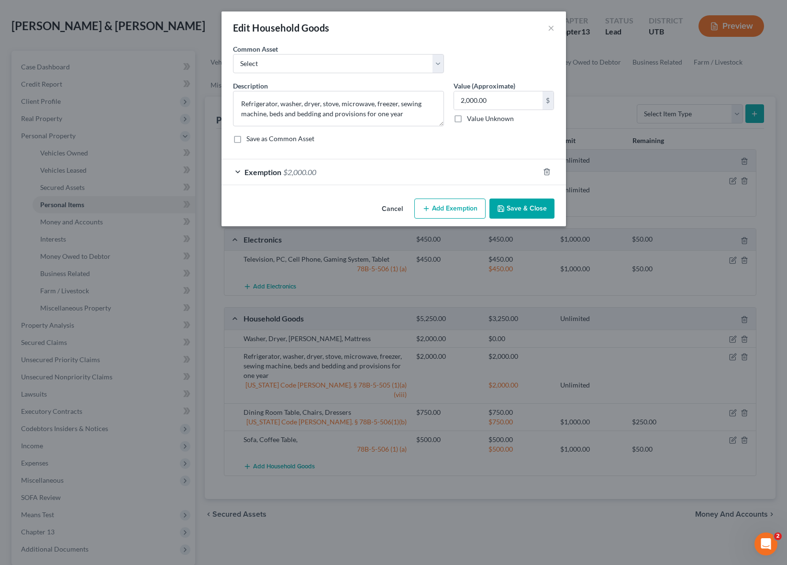
click at [525, 204] on button "Save & Close" at bounding box center [521, 209] width 65 height 20
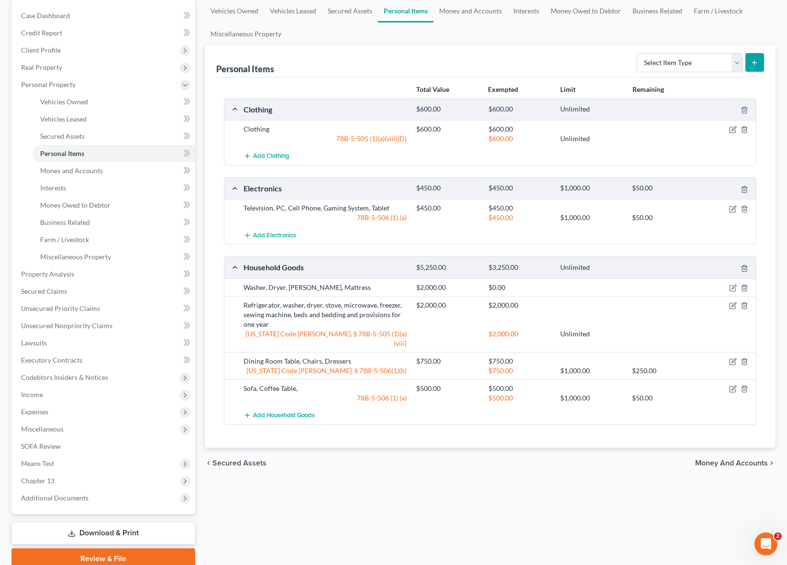
scroll to position [98, 0]
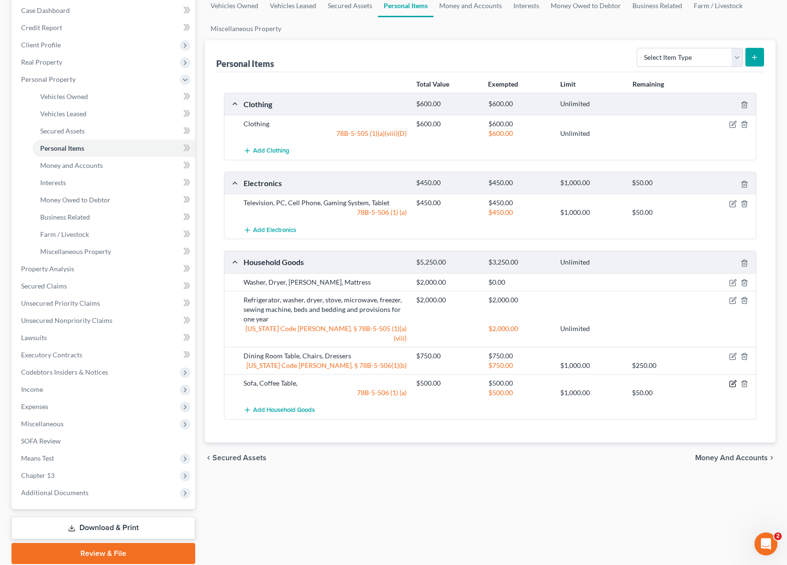
click at [731, 380] on icon "button" at bounding box center [733, 384] width 8 height 8
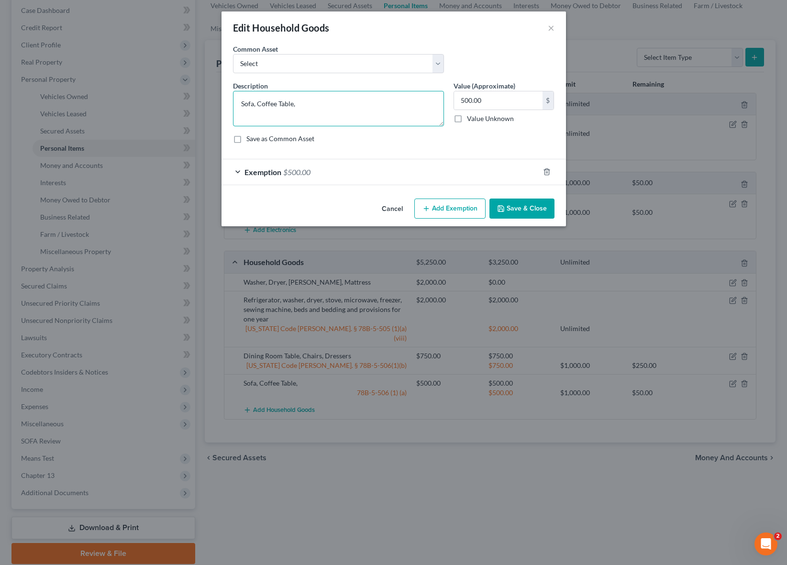
drag, startPoint x: 307, startPoint y: 105, endPoint x: 188, endPoint y: 94, distance: 120.1
click at [188, 94] on div "Edit Household Goods × An exemption set must first be selected from the Filing …" at bounding box center [393, 282] width 787 height 565
click at [526, 208] on button "Save & Close" at bounding box center [521, 209] width 65 height 20
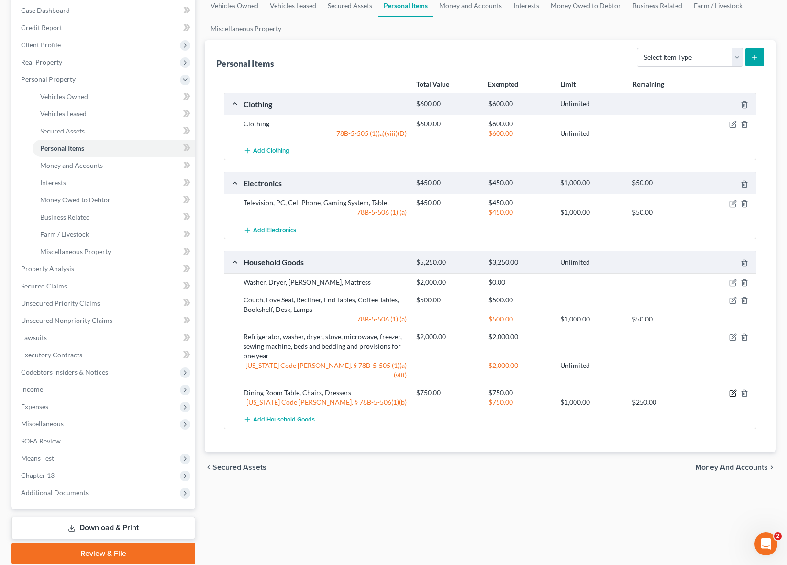
drag, startPoint x: 732, startPoint y: 382, endPoint x: 513, endPoint y: 343, distance: 222.1
click at [732, 389] on icon "button" at bounding box center [733, 393] width 8 height 8
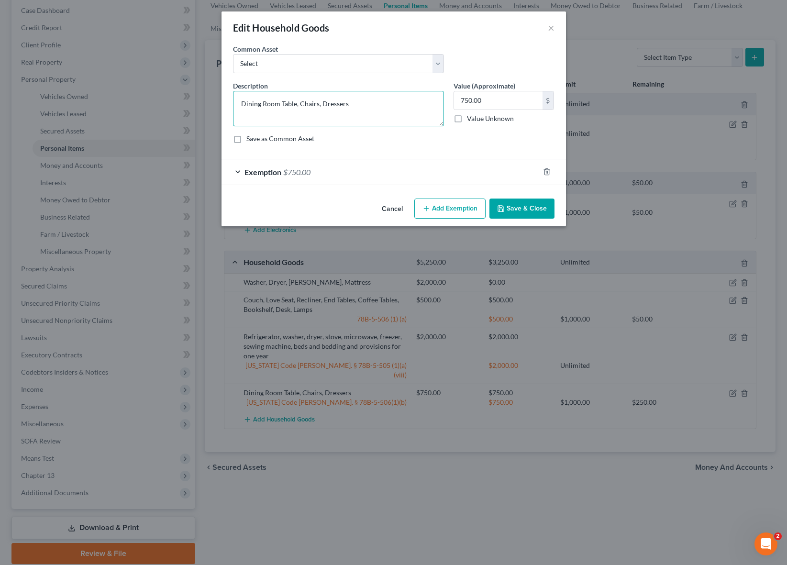
click at [367, 104] on textarea "Dining Room Table, Chairs, Dressers" at bounding box center [338, 108] width 211 height 35
click at [518, 204] on button "Save & Close" at bounding box center [521, 209] width 65 height 20
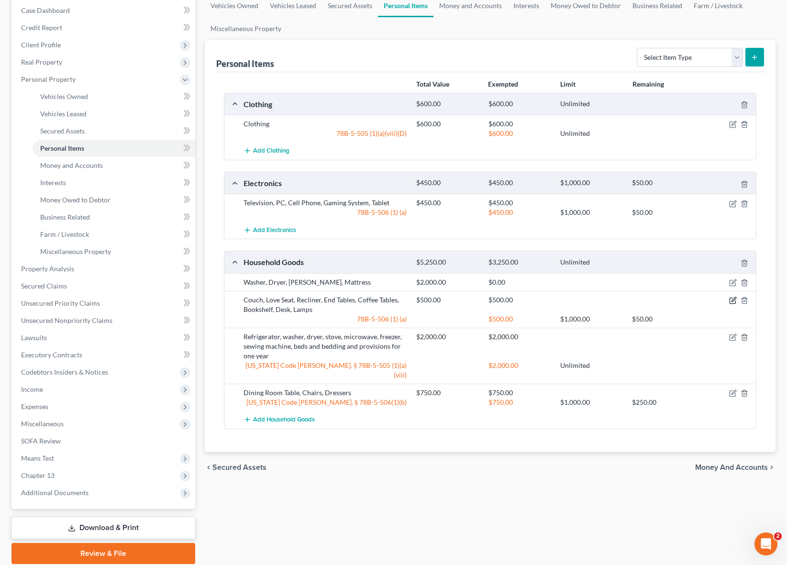
click at [732, 300] on icon "button" at bounding box center [733, 301] width 8 height 8
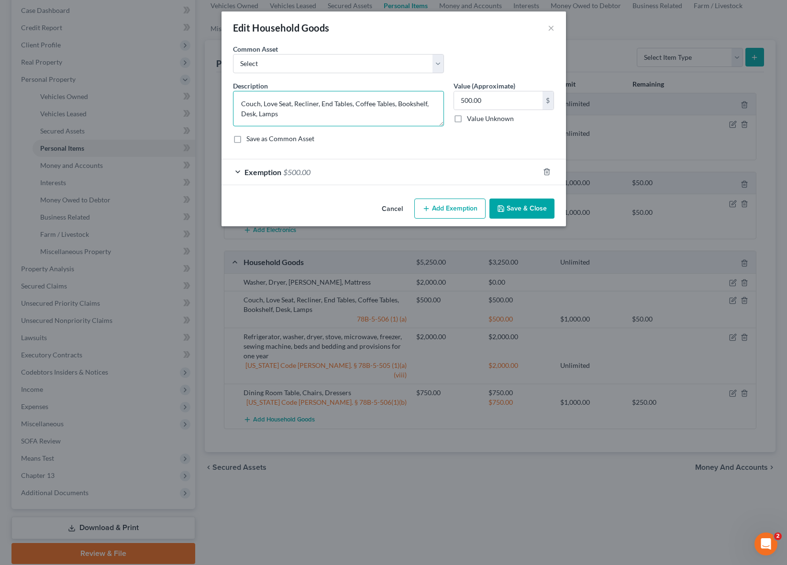
click at [314, 118] on textarea "Couch, Love Seat, Recliner, End Tables, Coffee Tables, Bookshelf, Desk, Lamps" at bounding box center [338, 108] width 211 height 35
click at [528, 210] on button "Save & Close" at bounding box center [521, 209] width 65 height 20
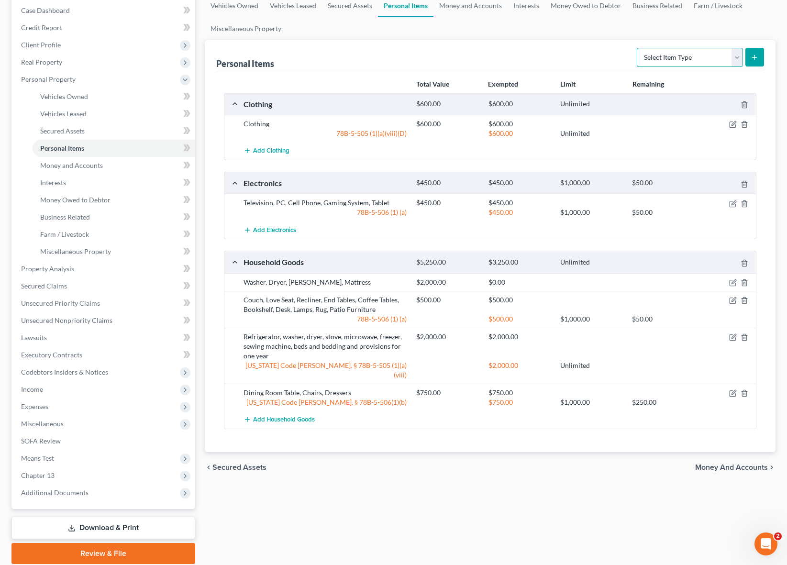
click at [701, 51] on select "Select Item Type Clothing Collectibles Of Value Electronics Firearms Household …" at bounding box center [690, 57] width 106 height 19
click at [638, 48] on select "Select Item Type Clothing Collectibles Of Value Electronics Firearms Household …" at bounding box center [690, 57] width 106 height 19
click at [756, 55] on icon "submit" at bounding box center [755, 58] width 8 height 8
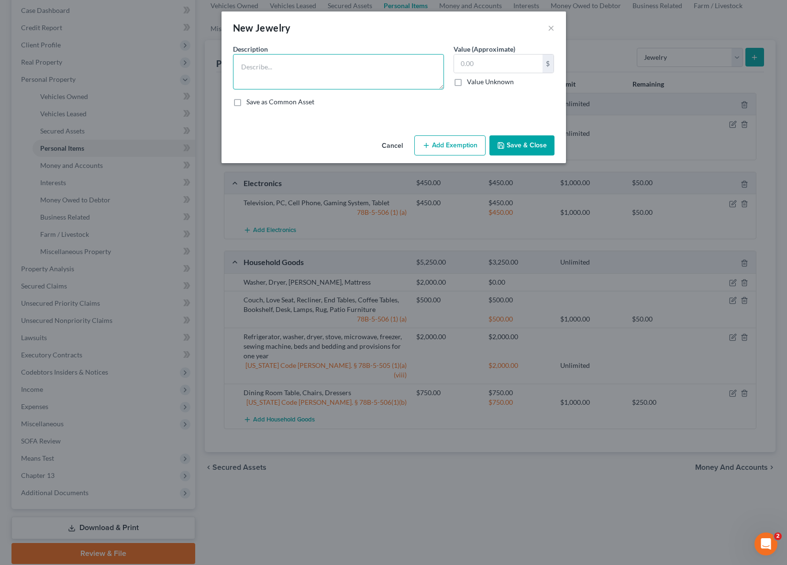
click at [290, 63] on textarea at bounding box center [338, 71] width 211 height 35
click at [442, 149] on button "Add Exemption" at bounding box center [449, 145] width 71 height 20
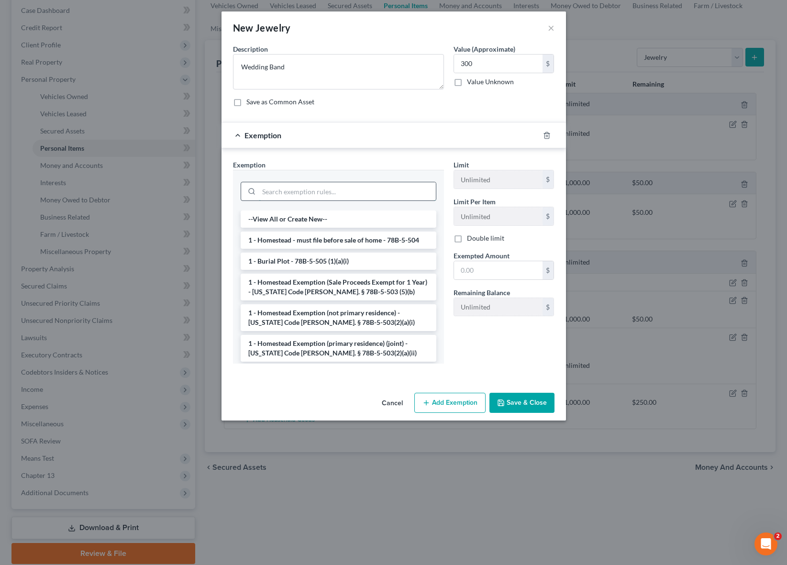
click at [325, 193] on input "search" at bounding box center [347, 191] width 177 height 18
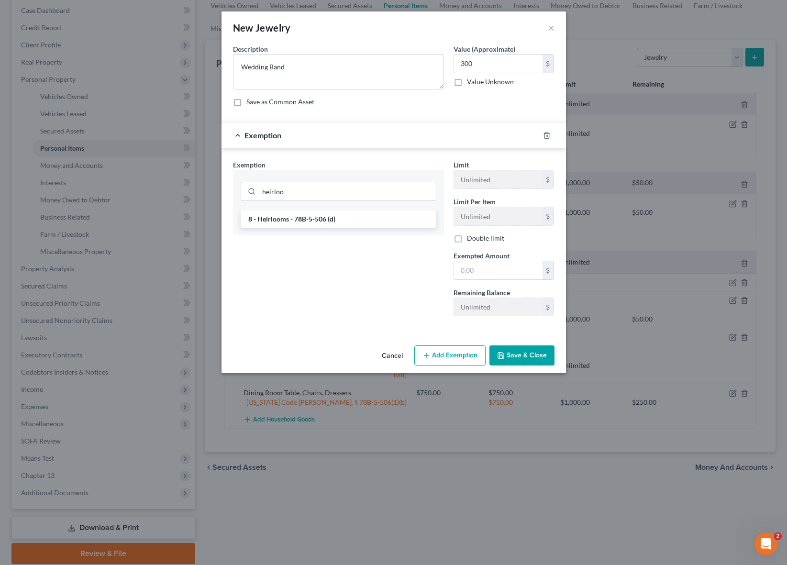
drag, startPoint x: 333, startPoint y: 218, endPoint x: 491, endPoint y: 255, distance: 162.6
click at [332, 218] on li "8 - Heirlooms - 78B-5-506 (d)" at bounding box center [339, 219] width 196 height 17
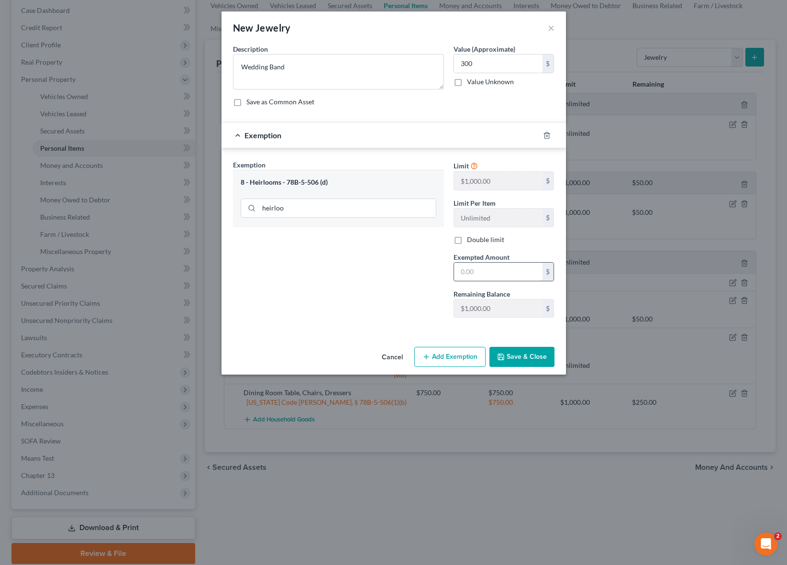
click at [489, 270] on input "text" at bounding box center [498, 272] width 89 height 18
click at [522, 348] on button "Save & Close" at bounding box center [521, 357] width 65 height 20
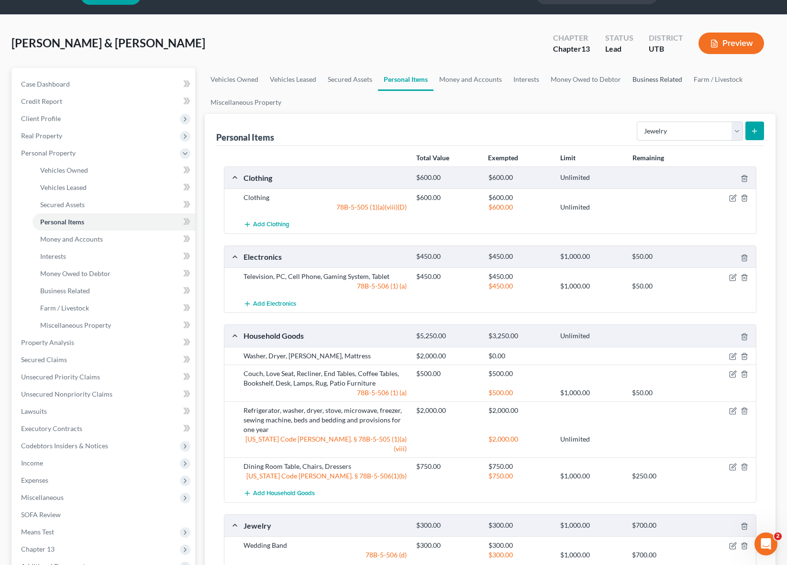
scroll to position [0, 0]
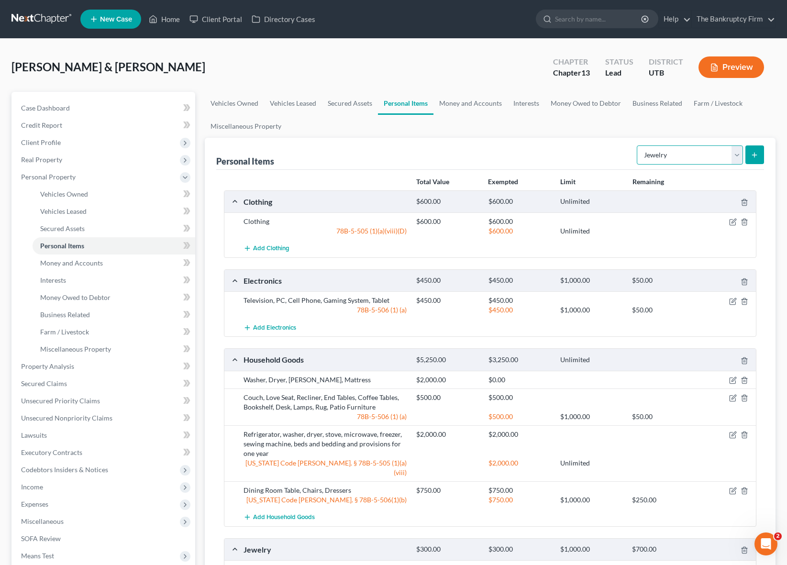
click at [732, 152] on select "Select Item Type Clothing Collectibles Of Value Electronics Firearms Household …" at bounding box center [690, 154] width 106 height 19
click at [638, 145] on select "Select Item Type Clothing Collectibles Of Value Electronics Firearms Household …" at bounding box center [690, 154] width 106 height 19
click at [755, 151] on icon "submit" at bounding box center [755, 155] width 8 height 8
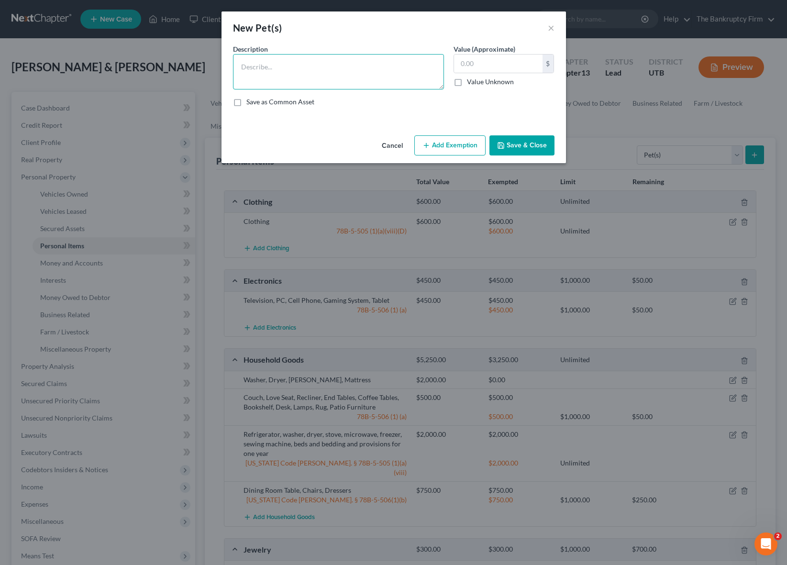
click at [256, 62] on textarea at bounding box center [338, 71] width 211 height 35
click at [447, 138] on button "Add Exemption" at bounding box center [449, 145] width 71 height 20
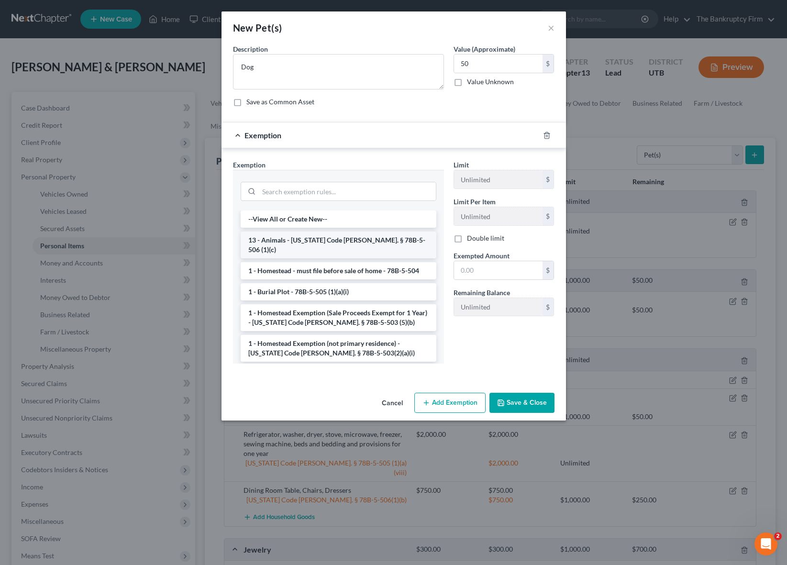
click at [339, 243] on li "13 - Animals - [US_STATE] Code [PERSON_NAME]. § 78B-5-506 (1)(c)" at bounding box center [339, 245] width 196 height 27
drag, startPoint x: 339, startPoint y: 243, endPoint x: 509, endPoint y: 254, distance: 170.2
click at [339, 243] on div "Exemption Set must be selected for CA. Exemption * --View All or Create New-- 1…" at bounding box center [338, 265] width 221 height 211
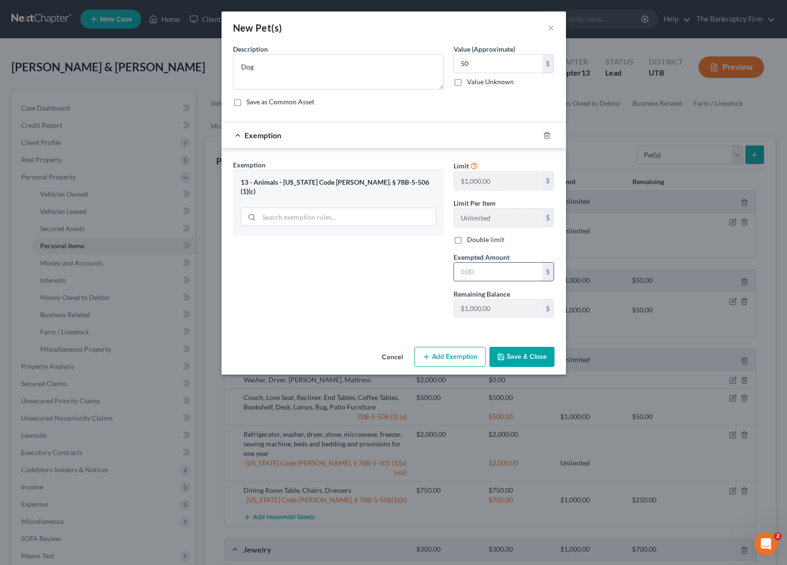
click at [497, 272] on input "text" at bounding box center [498, 272] width 89 height 18
click at [522, 356] on button "Save & Close" at bounding box center [521, 357] width 65 height 20
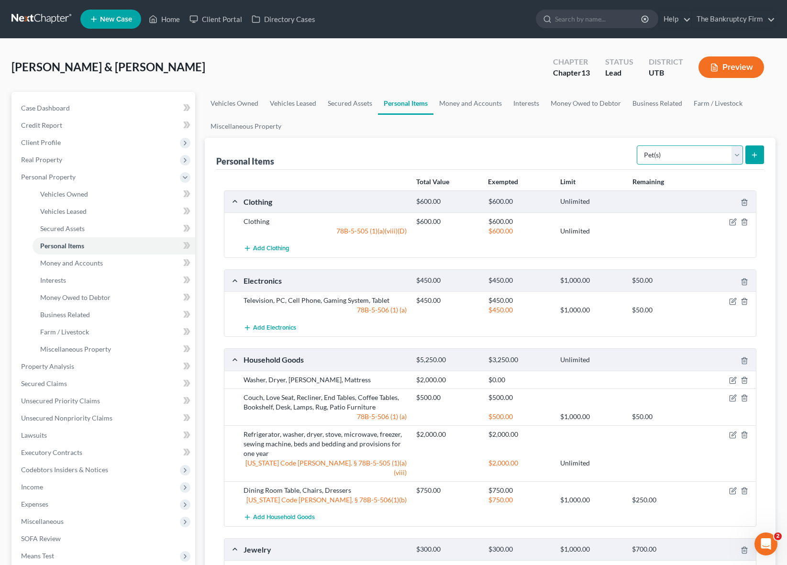
click at [696, 155] on select "Select Item Type Clothing Collectibles Of Value Electronics Firearms Household …" at bounding box center [690, 154] width 106 height 19
click at [466, 100] on link "Money and Accounts" at bounding box center [470, 103] width 74 height 23
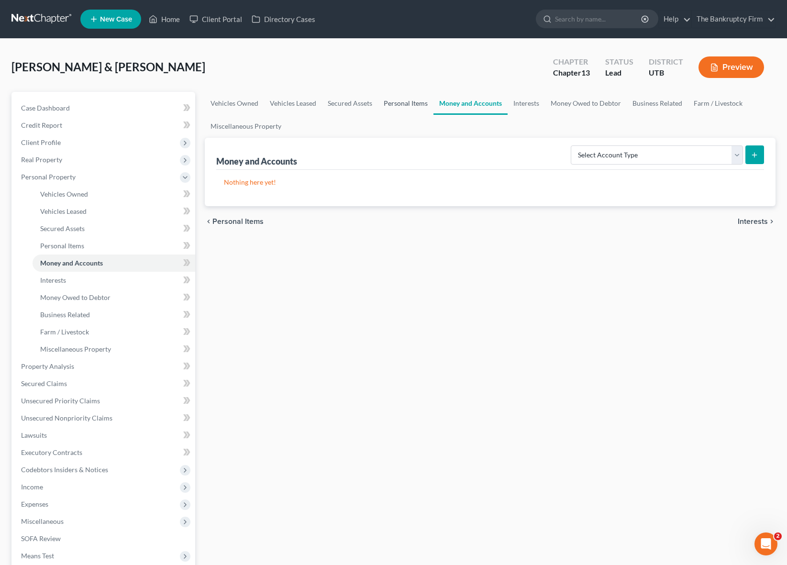
click at [411, 99] on link "Personal Items" at bounding box center [405, 103] width 55 height 23
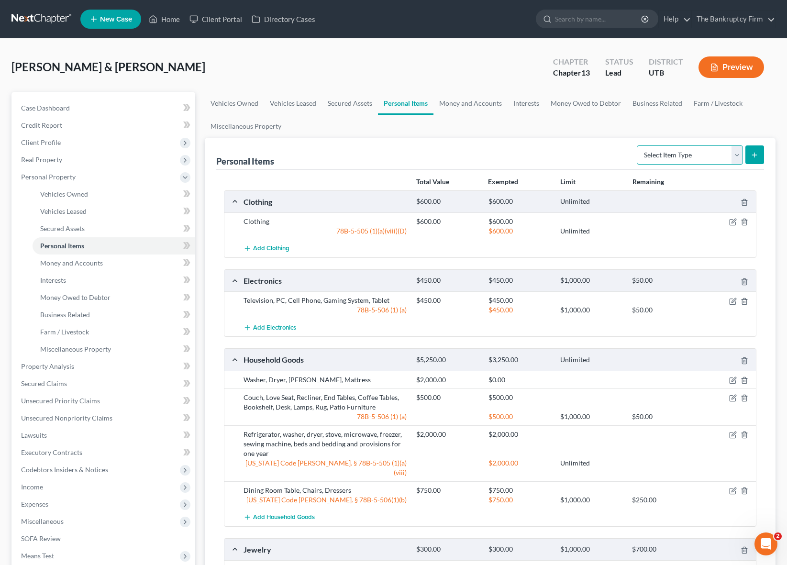
click at [732, 150] on select "Select Item Type Clothing Collectibles Of Value Electronics Firearms Household …" at bounding box center [690, 154] width 106 height 19
click at [638, 145] on select "Select Item Type Clothing Collectibles Of Value Electronics Firearms Household …" at bounding box center [690, 154] width 106 height 19
click at [756, 150] on button "submit" at bounding box center [754, 154] width 19 height 19
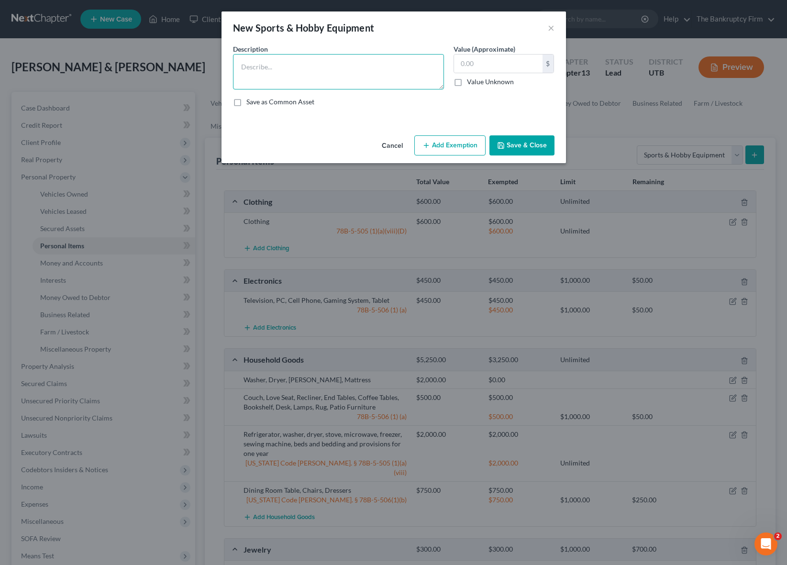
click at [296, 64] on textarea at bounding box center [338, 71] width 211 height 35
click at [531, 144] on button "Save & Close" at bounding box center [521, 145] width 65 height 20
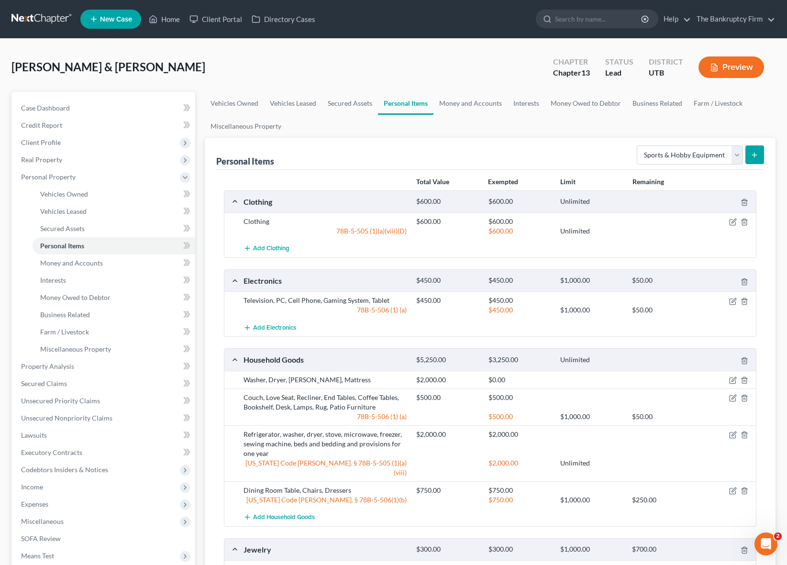
click at [588, 146] on div "Personal Items Select Item Type Clothing Collectibles Of Value Electronics Fire…" at bounding box center [490, 154] width 548 height 32
click at [738, 152] on select "Select Item Type Clothing Collectibles Of Value Electronics Firearms Household …" at bounding box center [690, 154] width 106 height 19
click at [465, 102] on link "Money and Accounts" at bounding box center [470, 103] width 74 height 23
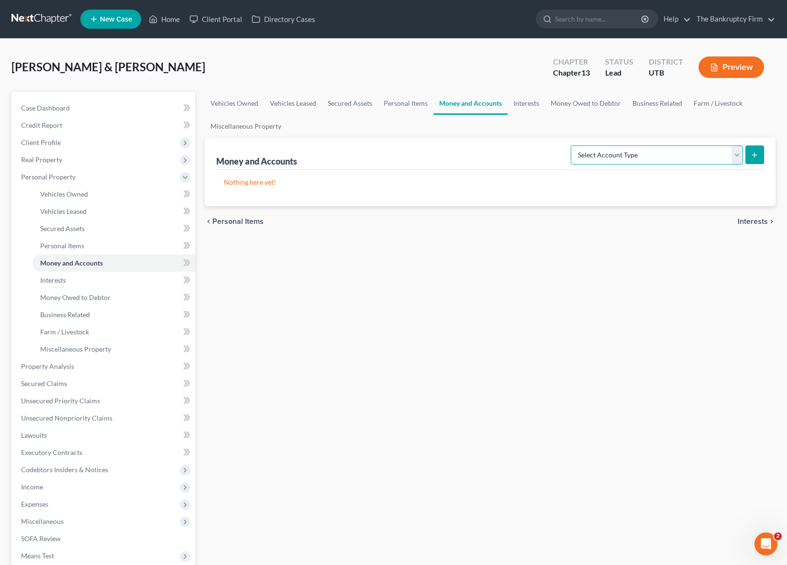
click at [734, 153] on select "Select Account Type Brokerage Cash on Hand Certificates of Deposit Checking Acc…" at bounding box center [657, 154] width 172 height 19
click at [573, 145] on select "Select Account Type Brokerage Cash on Hand Certificates of Deposit Checking Acc…" at bounding box center [657, 154] width 172 height 19
click at [758, 151] on button "submit" at bounding box center [754, 154] width 19 height 19
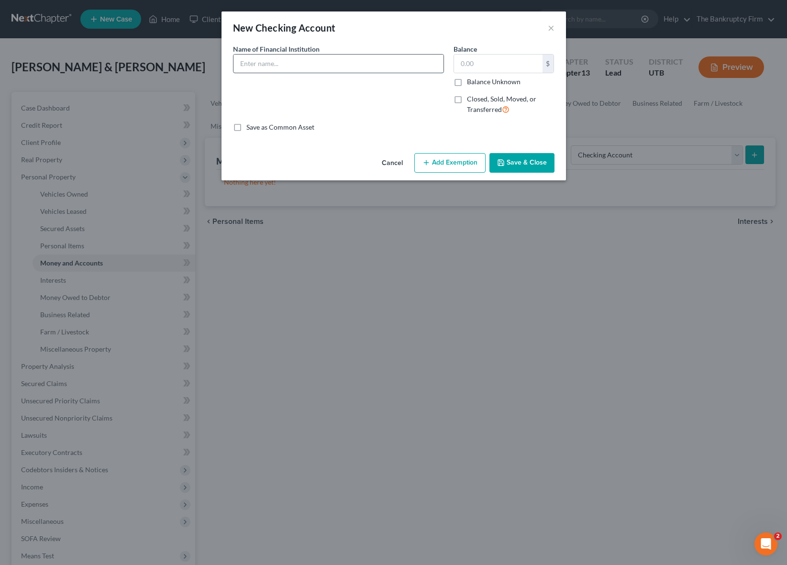
click at [275, 66] on input "text" at bounding box center [338, 64] width 210 height 18
click at [518, 161] on button "Save & Close" at bounding box center [521, 163] width 65 height 20
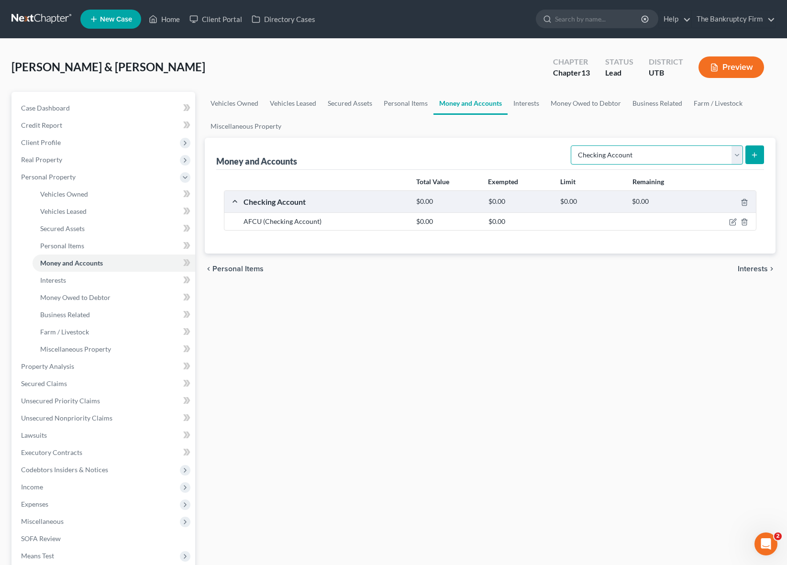
click at [729, 151] on select "Select Account Type Brokerage Cash on Hand Certificates of Deposit Checking Acc…" at bounding box center [657, 154] width 172 height 19
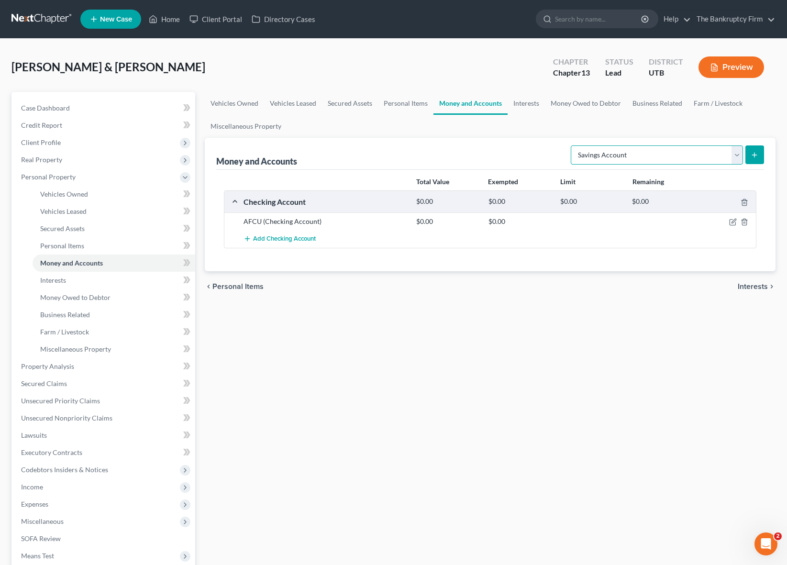
click at [573, 145] on select "Select Account Type Brokerage Cash on Hand Certificates of Deposit Checking Acc…" at bounding box center [657, 154] width 172 height 19
click at [754, 152] on icon "submit" at bounding box center [755, 155] width 8 height 8
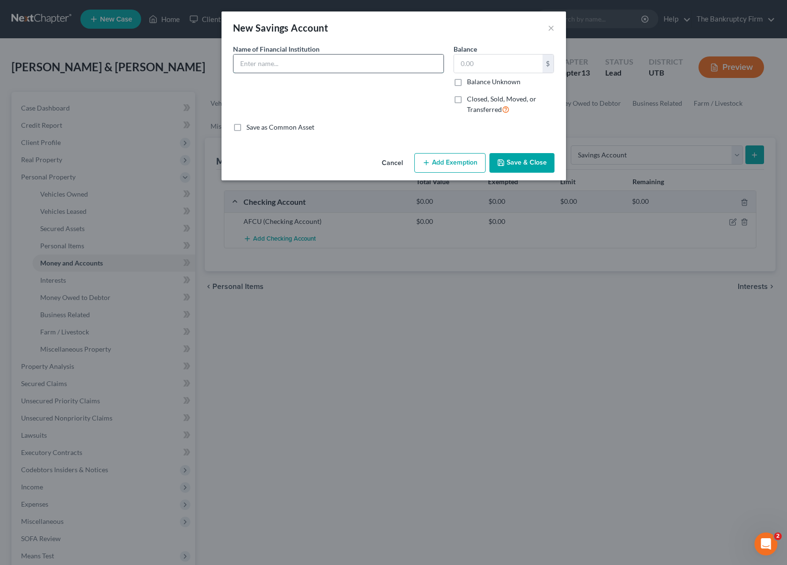
click at [257, 67] on input "text" at bounding box center [338, 64] width 210 height 18
click at [533, 162] on button "Save & Close" at bounding box center [521, 163] width 65 height 20
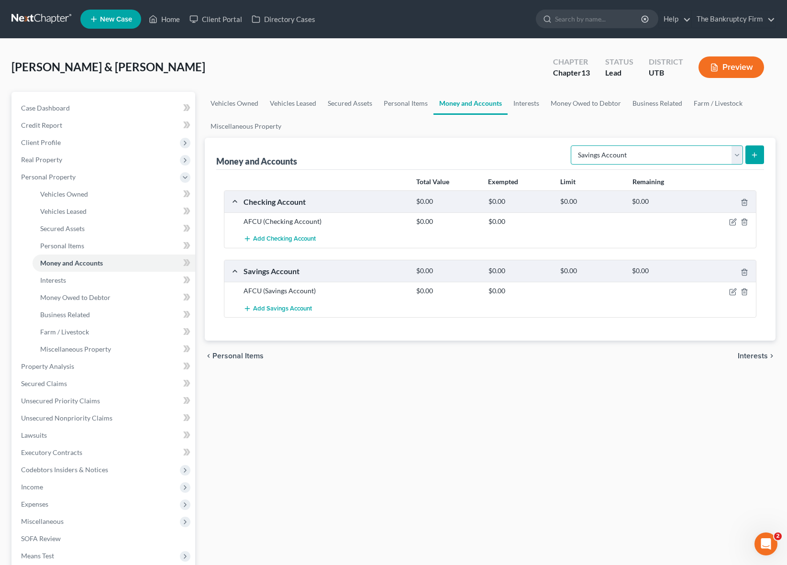
click at [741, 152] on select "Select Account Type Brokerage Cash on Hand Certificates of Deposit Checking Acc…" at bounding box center [657, 154] width 172 height 19
click at [573, 145] on select "Select Account Type Brokerage Cash on Hand Certificates of Deposit Checking Acc…" at bounding box center [657, 154] width 172 height 19
click at [750, 153] on button "submit" at bounding box center [754, 154] width 19 height 19
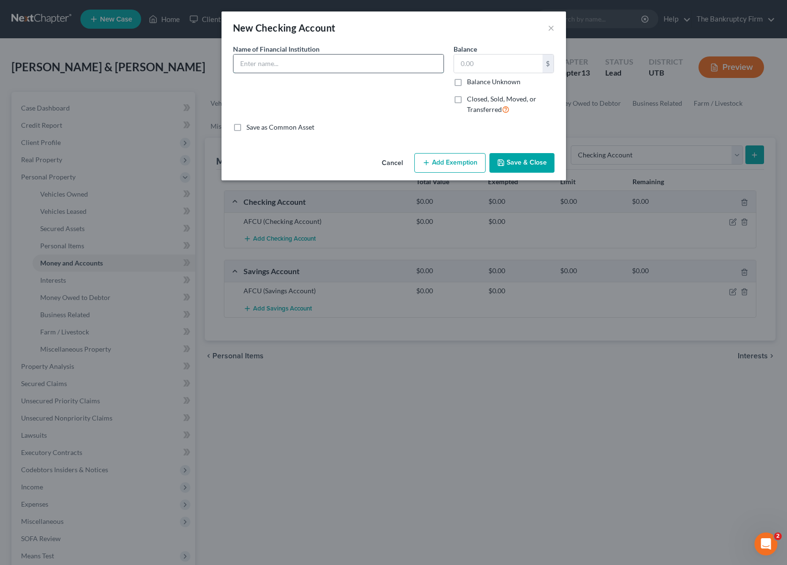
click at [350, 59] on input "text" at bounding box center [338, 64] width 210 height 18
click at [535, 164] on button "Save & Close" at bounding box center [521, 163] width 65 height 20
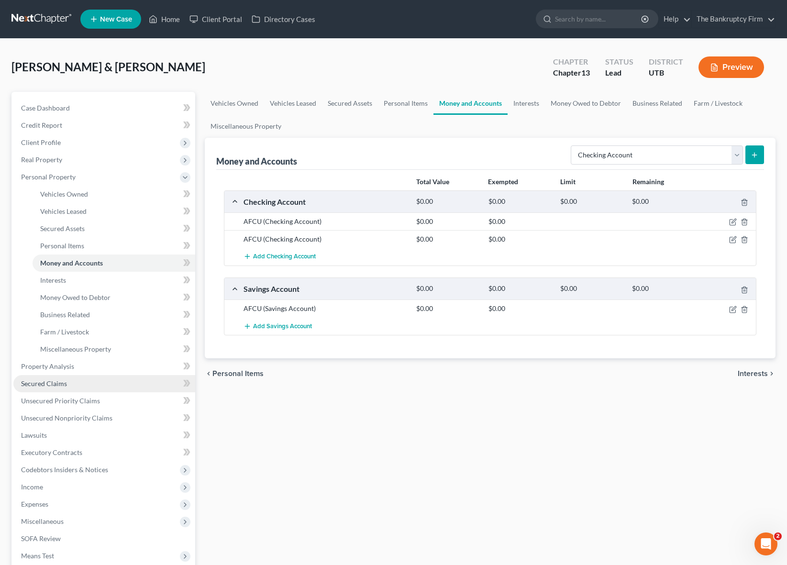
click at [72, 383] on link "Secured Claims" at bounding box center [104, 383] width 182 height 17
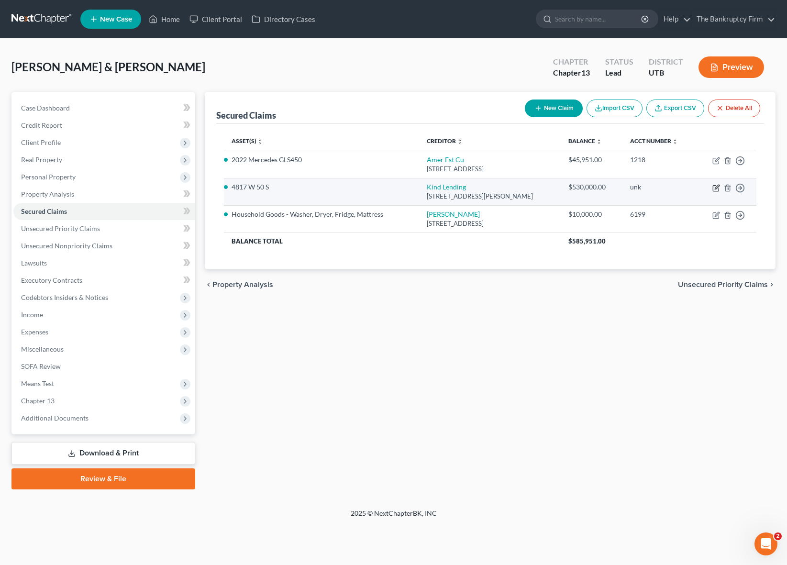
click at [716, 189] on icon "button" at bounding box center [716, 188] width 8 height 8
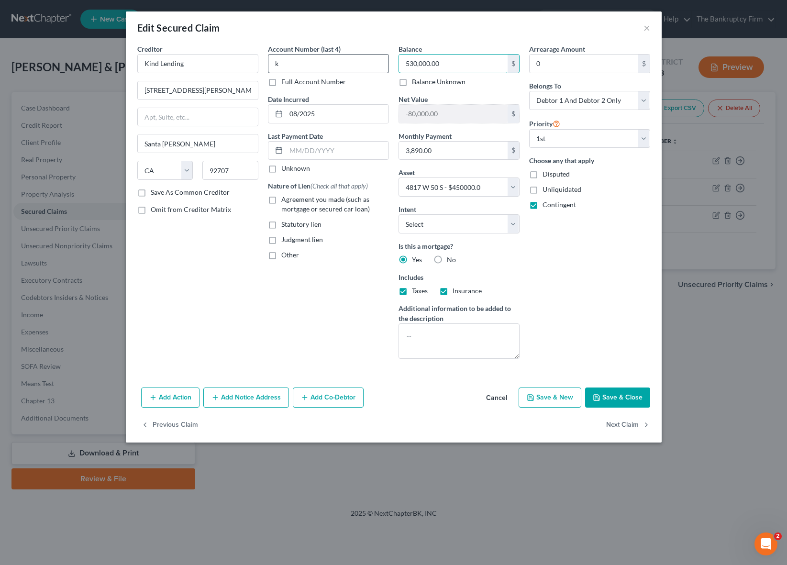
drag, startPoint x: 457, startPoint y: 66, endPoint x: 325, endPoint y: 54, distance: 133.0
click at [325, 54] on div "Creditor * Kind Lending [STREET_ADDRESS][GEOGRAPHIC_DATA][PERSON_NAME][PERSON_N…" at bounding box center [394, 205] width 522 height 322
click at [441, 66] on input "5,160.00" at bounding box center [453, 64] width 109 height 18
click at [622, 399] on button "Save & Close" at bounding box center [617, 398] width 65 height 20
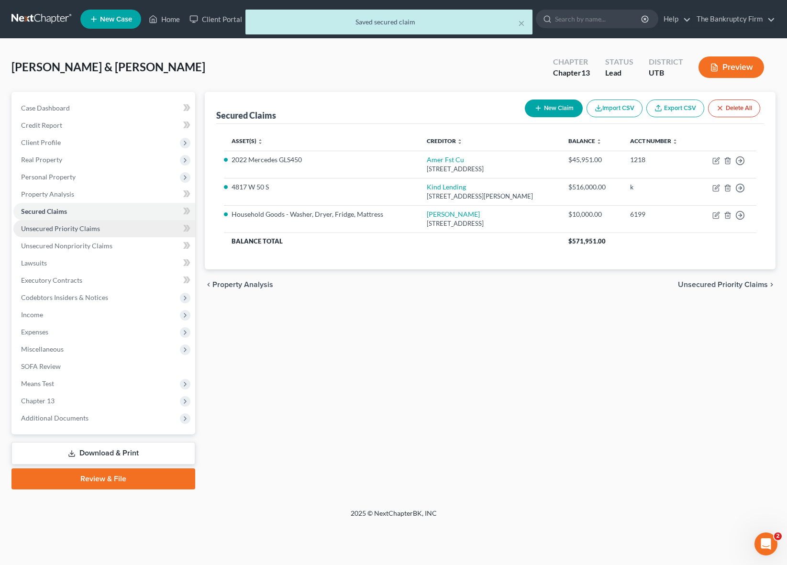
click at [77, 228] on span "Unsecured Priority Claims" at bounding box center [60, 228] width 79 height 8
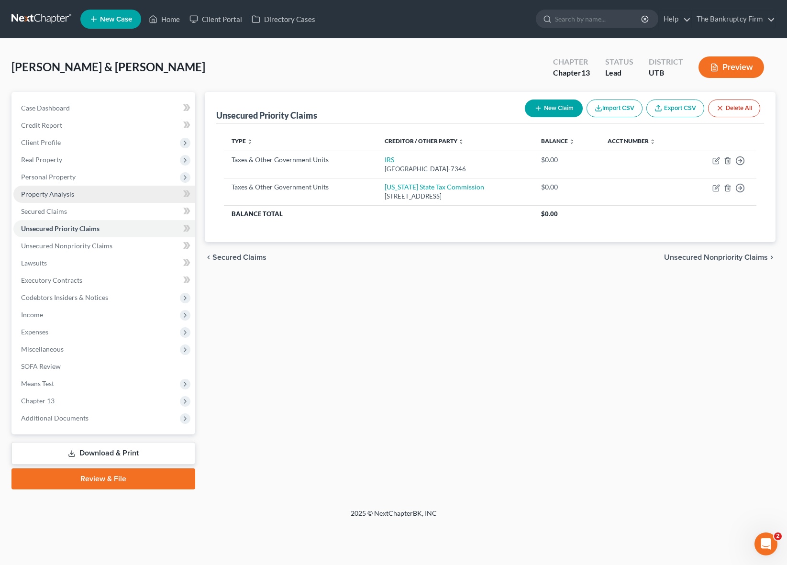
click at [55, 193] on span "Property Analysis" at bounding box center [47, 194] width 53 height 8
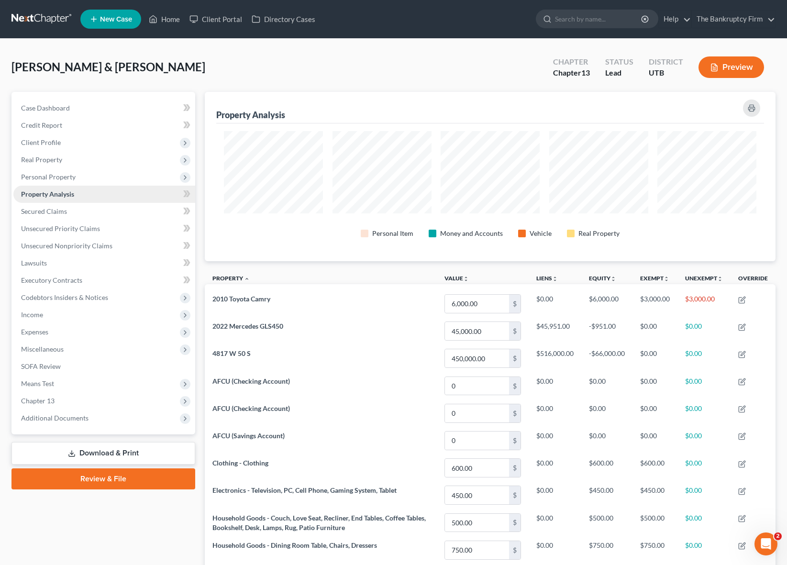
scroll to position [169, 571]
click at [58, 208] on span "Secured Claims" at bounding box center [44, 211] width 46 height 8
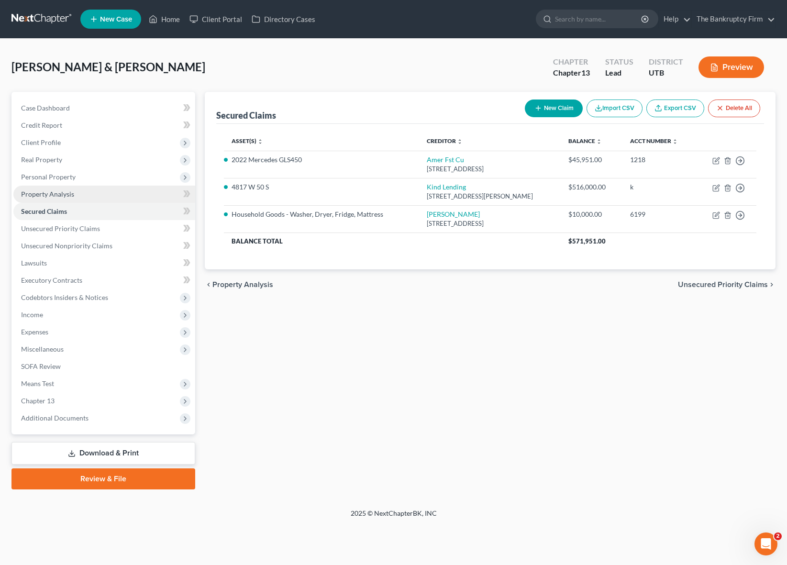
click at [57, 190] on span "Property Analysis" at bounding box center [47, 194] width 53 height 8
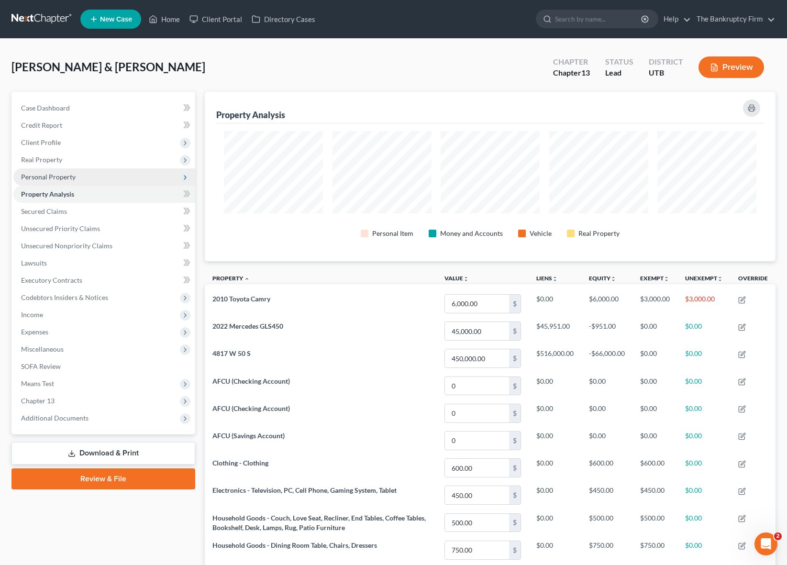
scroll to position [169, 571]
click at [69, 178] on span "Personal Property" at bounding box center [48, 177] width 55 height 8
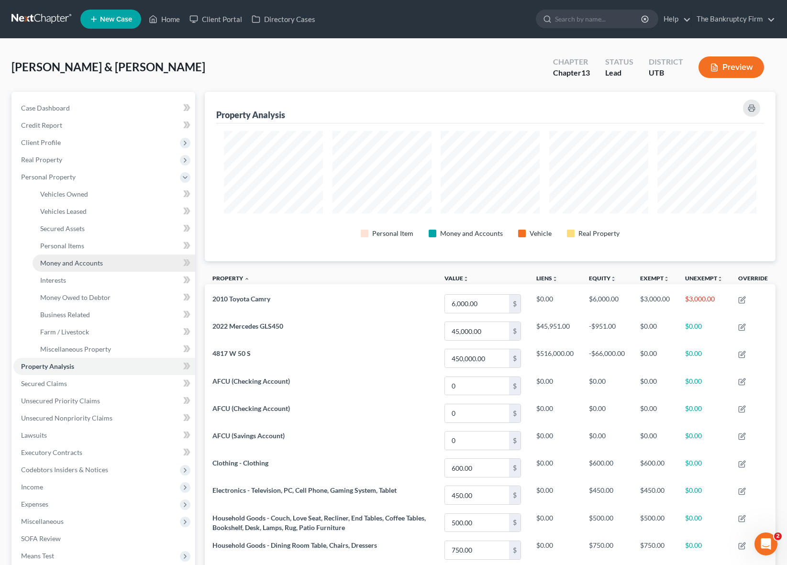
click at [83, 267] on link "Money and Accounts" at bounding box center [114, 263] width 163 height 17
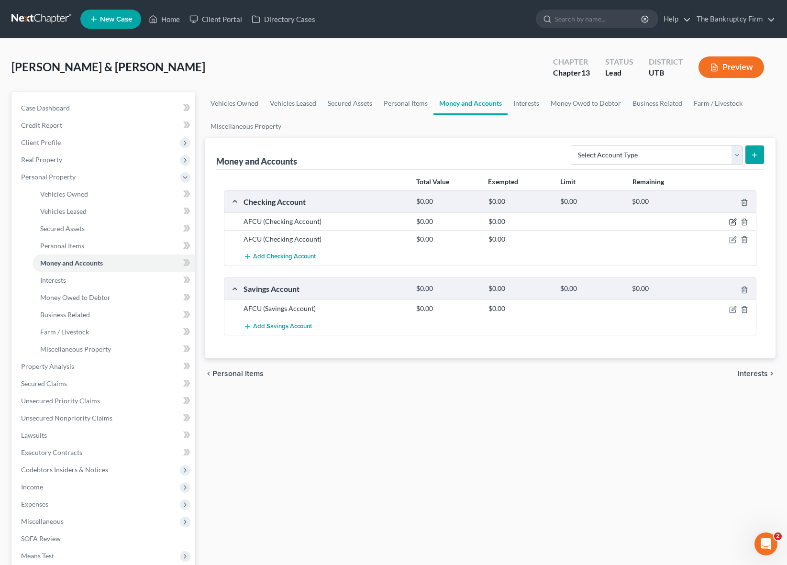
click at [733, 222] on icon "button" at bounding box center [733, 222] width 8 height 8
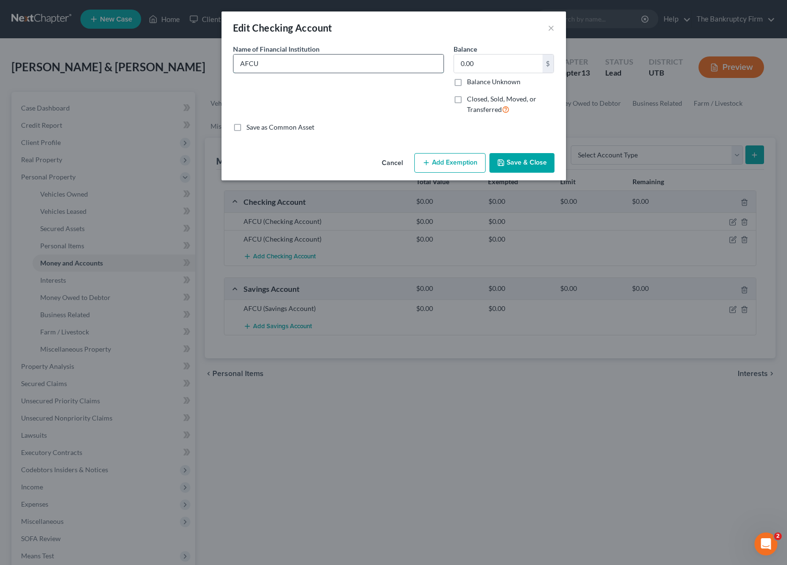
click at [359, 65] on input "AFCU" at bounding box center [338, 64] width 210 height 18
click at [525, 162] on button "Save & Close" at bounding box center [521, 163] width 65 height 20
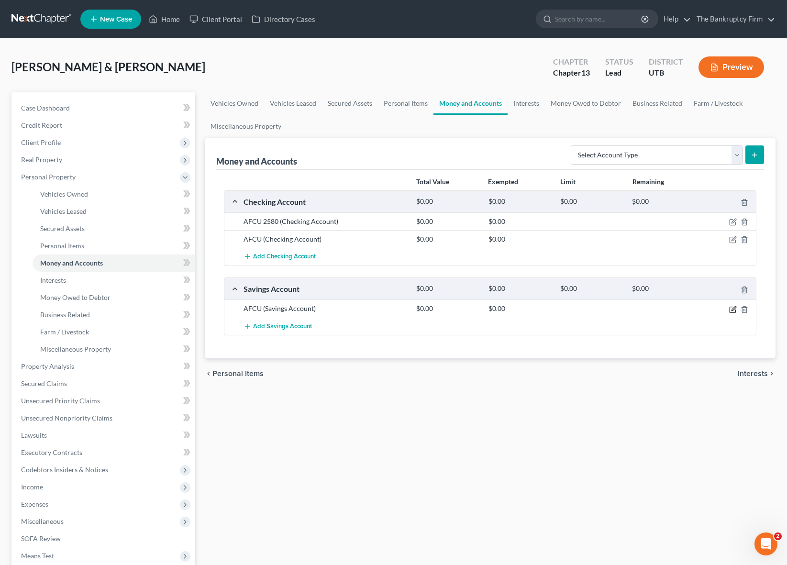
click at [734, 310] on icon "button" at bounding box center [733, 310] width 8 height 8
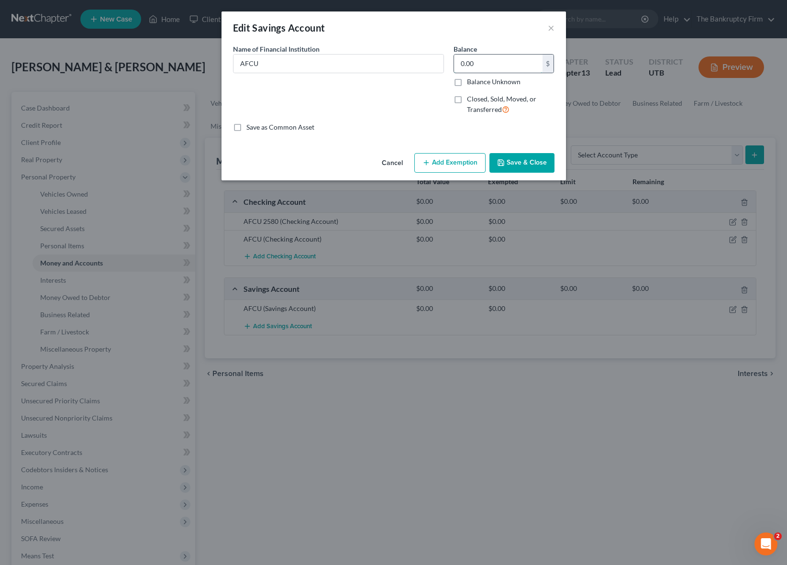
click at [487, 60] on input "0.00" at bounding box center [498, 64] width 89 height 18
click at [514, 160] on button "Save & Close" at bounding box center [521, 163] width 65 height 20
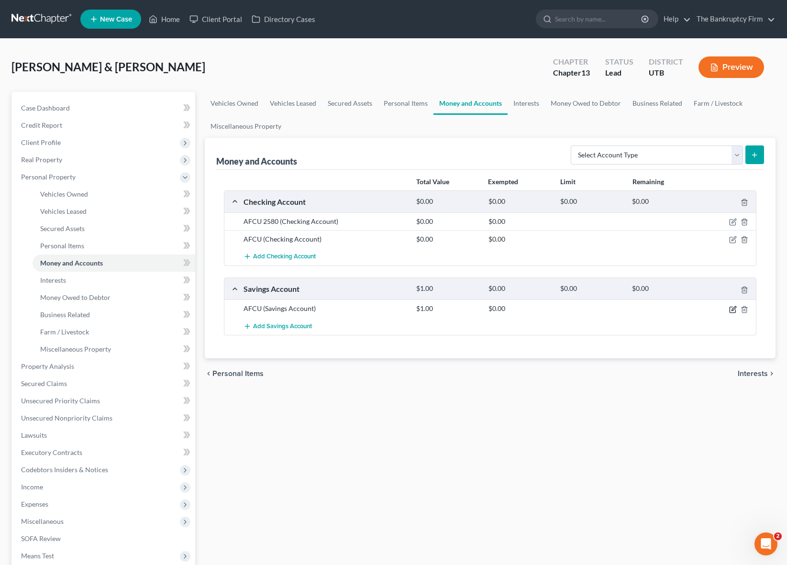
click at [732, 309] on icon "button" at bounding box center [733, 310] width 8 height 8
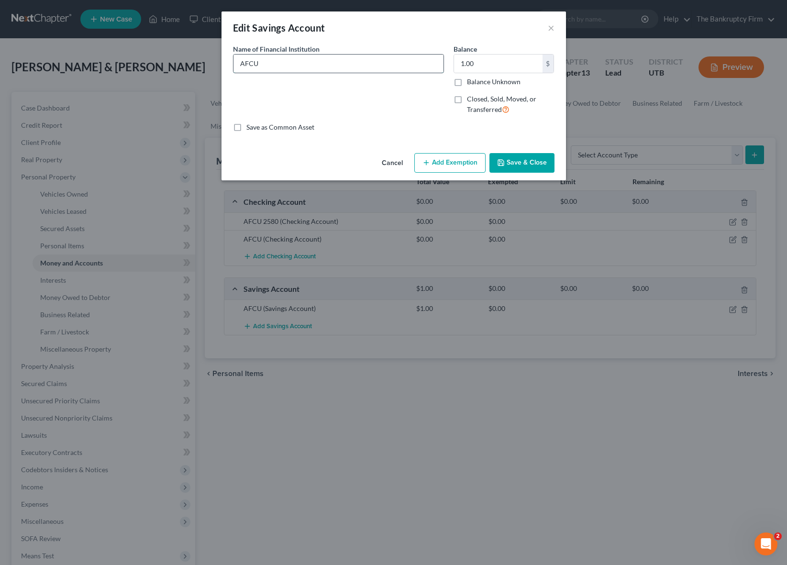
click at [295, 61] on input "AFCU" at bounding box center [338, 64] width 210 height 18
click at [526, 157] on button "Save & Close" at bounding box center [521, 163] width 65 height 20
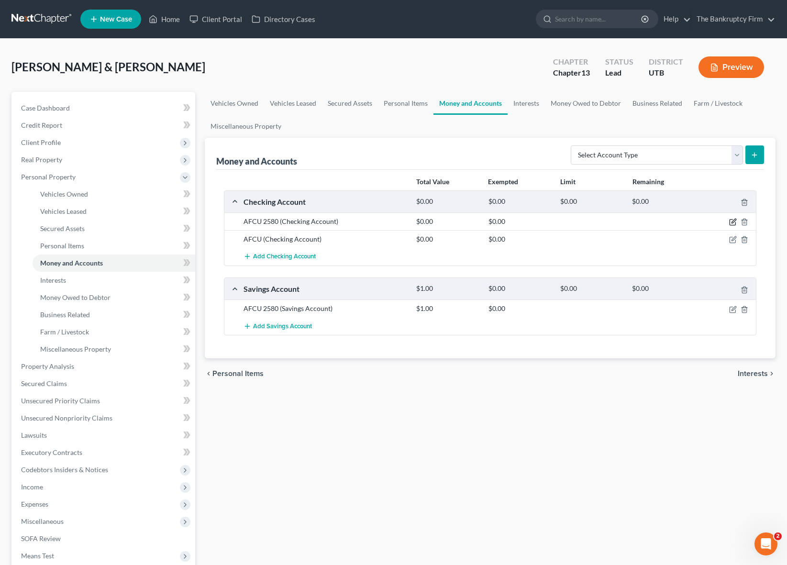
click at [732, 222] on icon "button" at bounding box center [734, 221] width 4 height 4
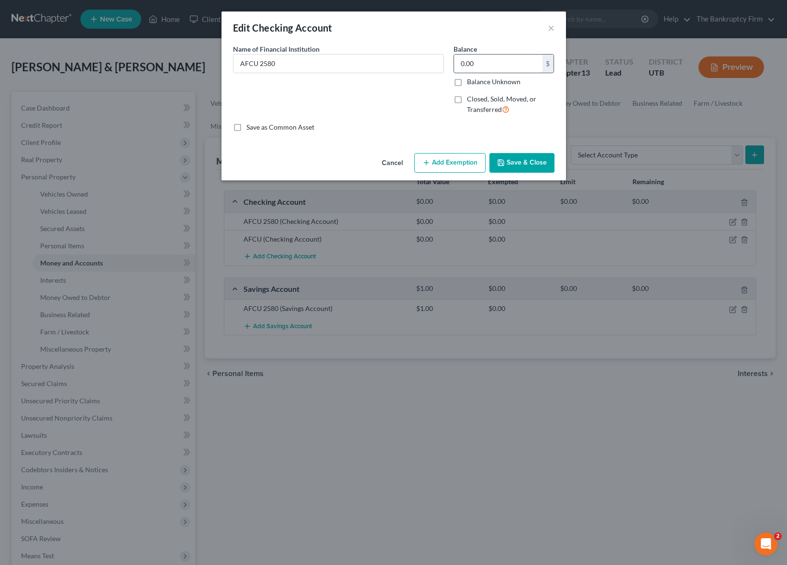
click at [483, 61] on input "0.00" at bounding box center [498, 64] width 89 height 18
drag, startPoint x: 522, startPoint y: 158, endPoint x: 525, endPoint y: 154, distance: 5.2
click at [522, 158] on button "Save & Close" at bounding box center [521, 163] width 65 height 20
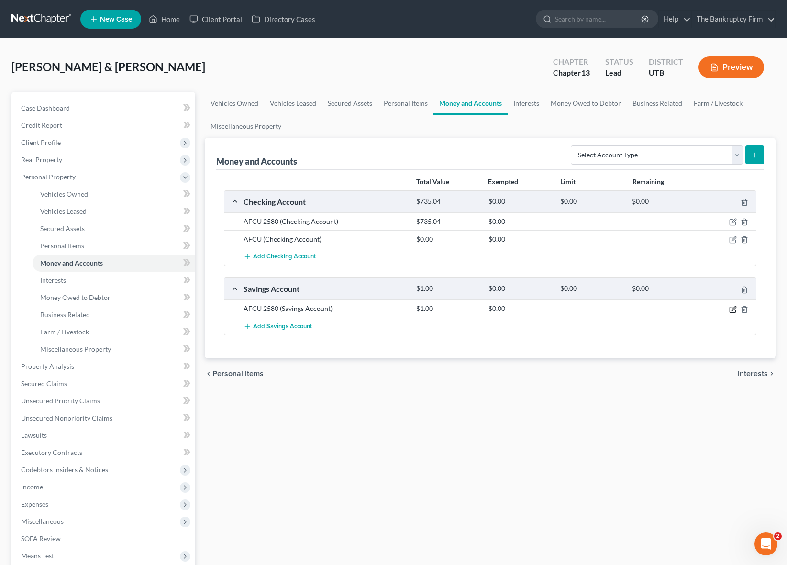
click at [734, 310] on icon "button" at bounding box center [733, 310] width 8 height 8
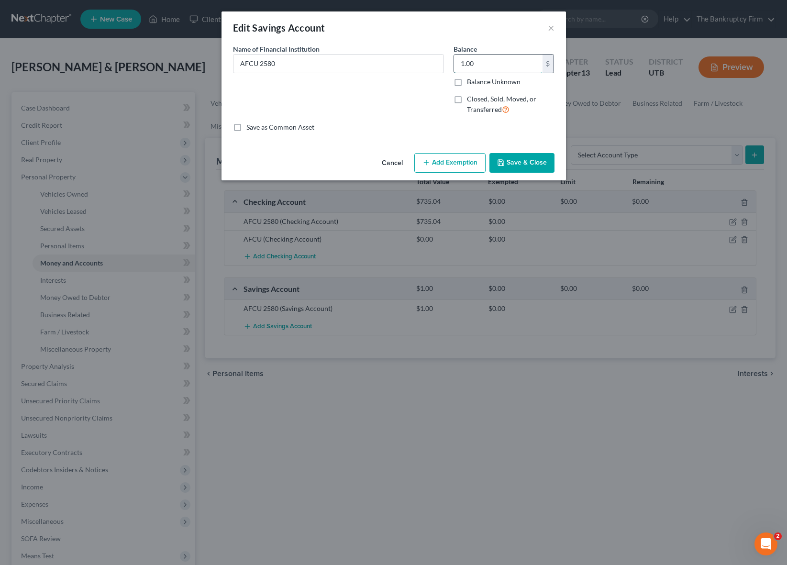
click at [488, 63] on input "1.00" at bounding box center [498, 64] width 89 height 18
click at [522, 166] on button "Save & Close" at bounding box center [521, 163] width 65 height 20
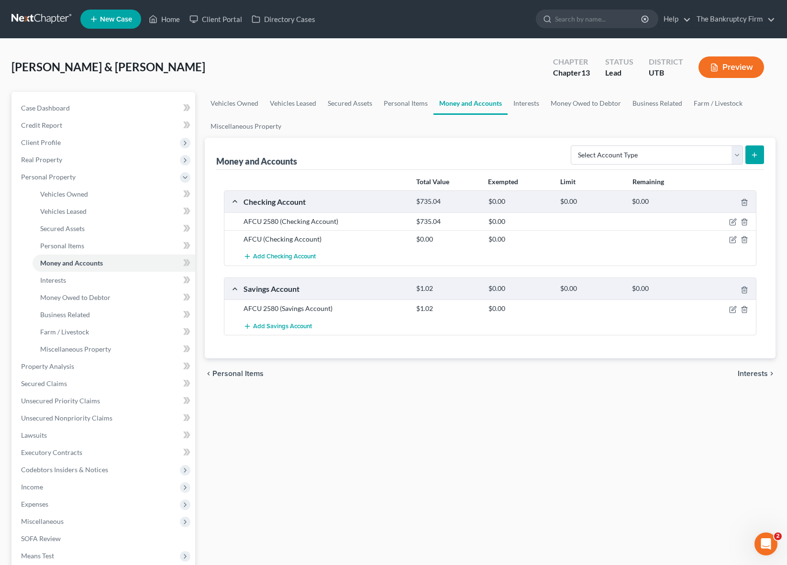
click at [347, 159] on div "Money and Accounts Select Account Type Brokerage Cash on Hand Certificates of D…" at bounding box center [490, 154] width 548 height 32
click at [85, 384] on link "Secured Claims" at bounding box center [104, 383] width 182 height 17
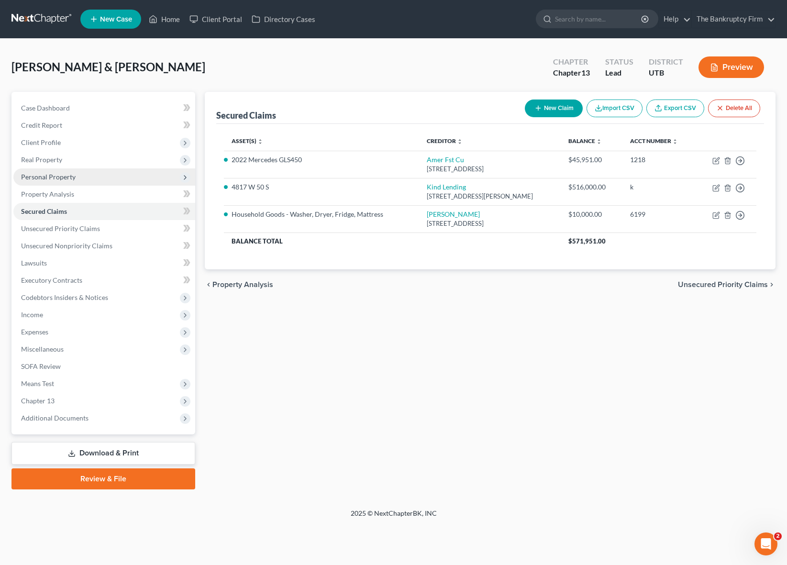
click at [63, 174] on span "Personal Property" at bounding box center [48, 177] width 55 height 8
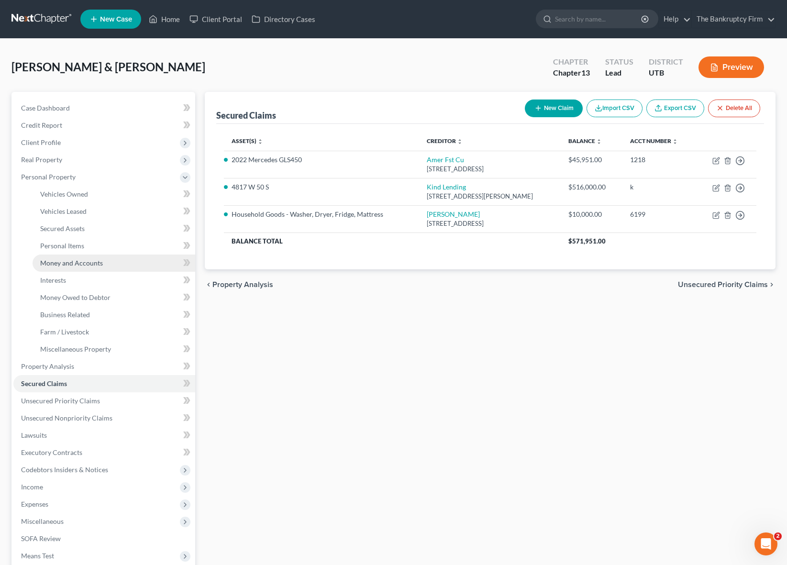
click at [78, 263] on span "Money and Accounts" at bounding box center [71, 263] width 63 height 8
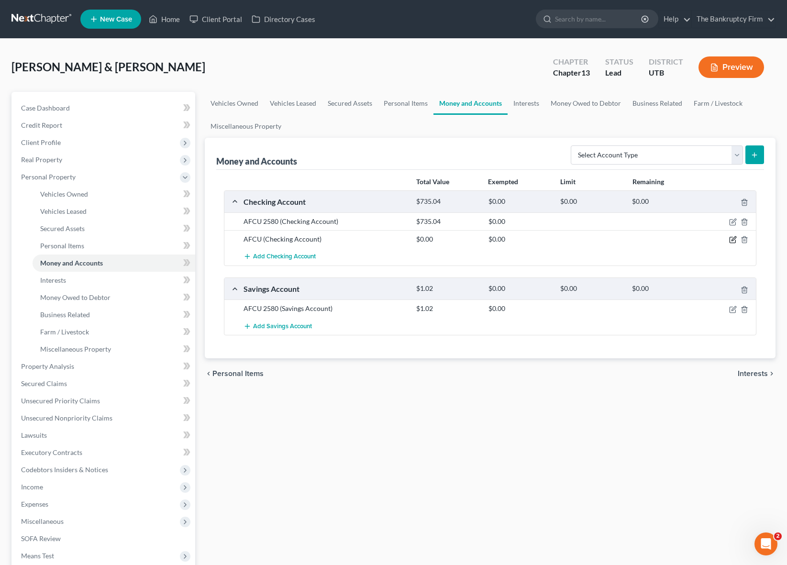
click at [733, 240] on icon "button" at bounding box center [734, 239] width 4 height 4
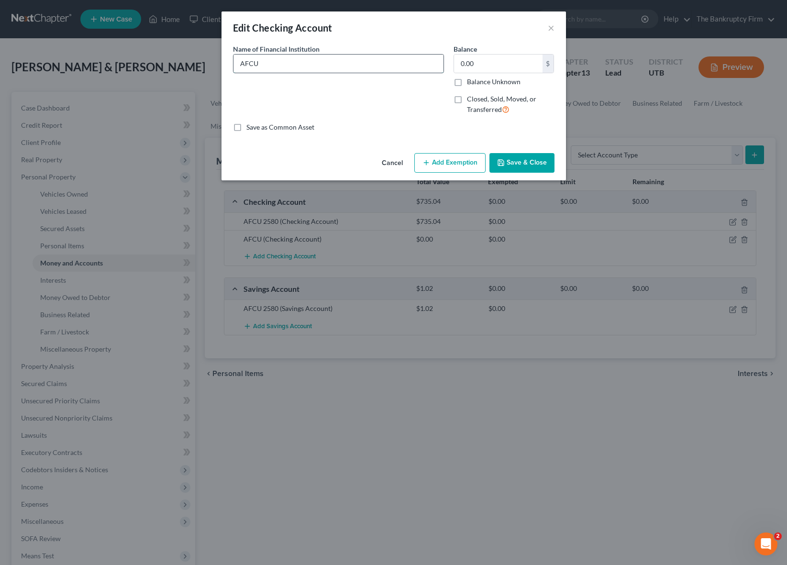
click at [324, 63] on input "AFCU" at bounding box center [338, 64] width 210 height 18
click at [315, 63] on input "AFCU" at bounding box center [338, 64] width 210 height 18
click at [482, 62] on input "0.00" at bounding box center [498, 64] width 89 height 18
click at [527, 160] on button "Save & Close" at bounding box center [521, 163] width 65 height 20
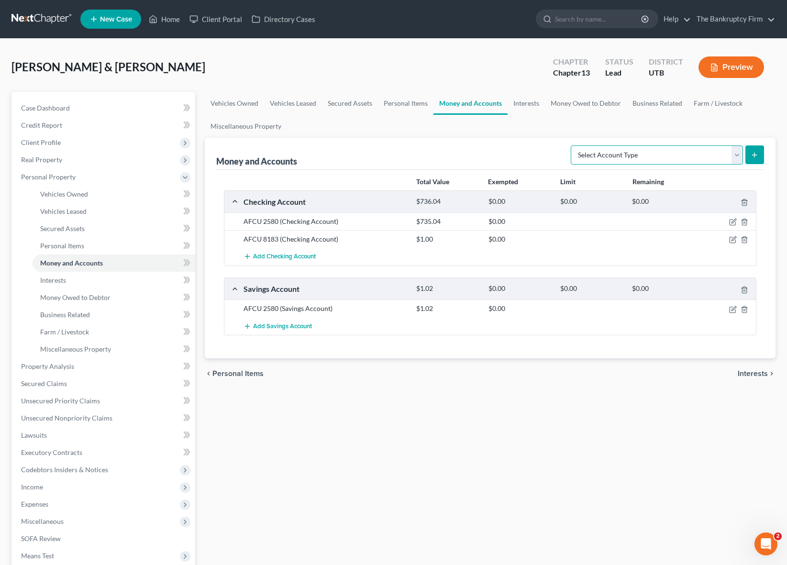
click at [734, 153] on select "Select Account Type Brokerage Cash on Hand Certificates of Deposit Checking Acc…" at bounding box center [657, 154] width 172 height 19
click at [573, 145] on select "Select Account Type Brokerage Cash on Hand Certificates of Deposit Checking Acc…" at bounding box center [657, 154] width 172 height 19
click at [693, 154] on select "Select Account Type Brokerage Cash on Hand Certificates of Deposit Checking Acc…" at bounding box center [657, 154] width 172 height 19
click at [573, 145] on select "Select Account Type Brokerage Cash on Hand Certificates of Deposit Checking Acc…" at bounding box center [657, 154] width 172 height 19
click at [755, 155] on icon "submit" at bounding box center [755, 155] width 8 height 8
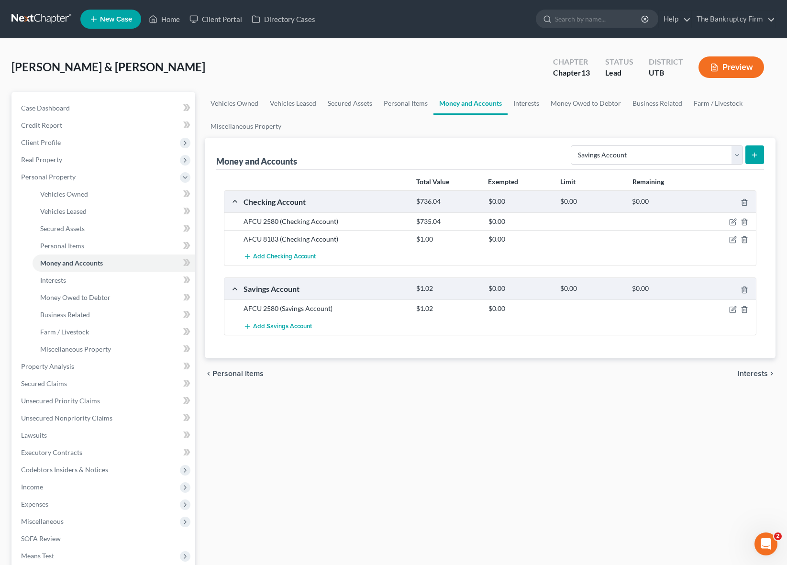
click at [756, 153] on icon "submit" at bounding box center [755, 155] width 8 height 8
click at [734, 151] on select "Select Account Type Brokerage Cash on Hand Certificates of Deposit Checking Acc…" at bounding box center [657, 154] width 172 height 19
click at [573, 145] on select "Select Account Type Brokerage Cash on Hand Certificates of Deposit Checking Acc…" at bounding box center [657, 154] width 172 height 19
click at [754, 150] on button "submit" at bounding box center [754, 154] width 19 height 19
click at [755, 158] on icon "submit" at bounding box center [755, 155] width 8 height 8
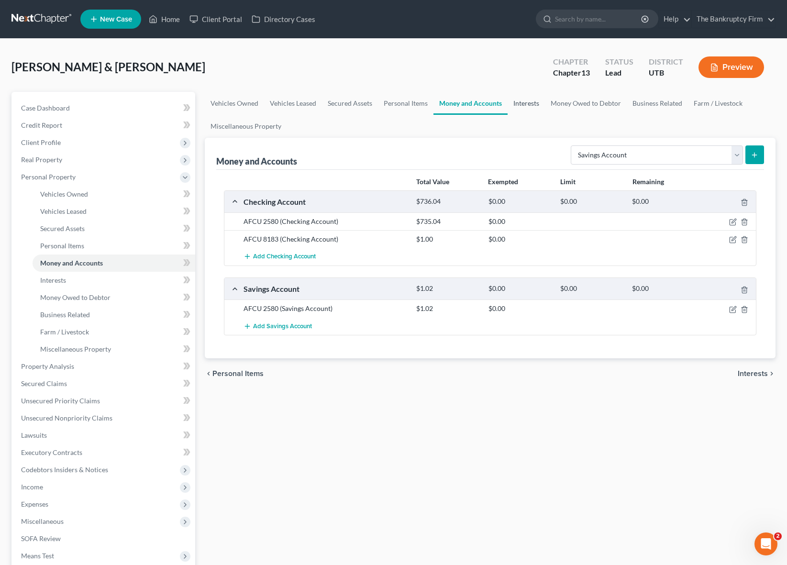
drag, startPoint x: 529, startPoint y: 102, endPoint x: 481, endPoint y: 102, distance: 47.8
click at [528, 102] on link "Interests" at bounding box center [526, 103] width 37 height 23
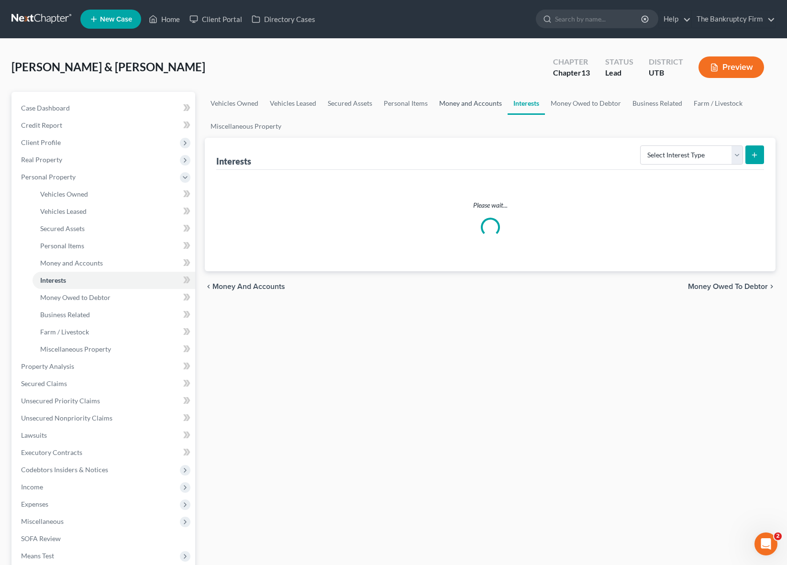
drag, startPoint x: 469, startPoint y: 100, endPoint x: 504, endPoint y: 111, distance: 36.8
click at [469, 100] on link "Money and Accounts" at bounding box center [470, 103] width 74 height 23
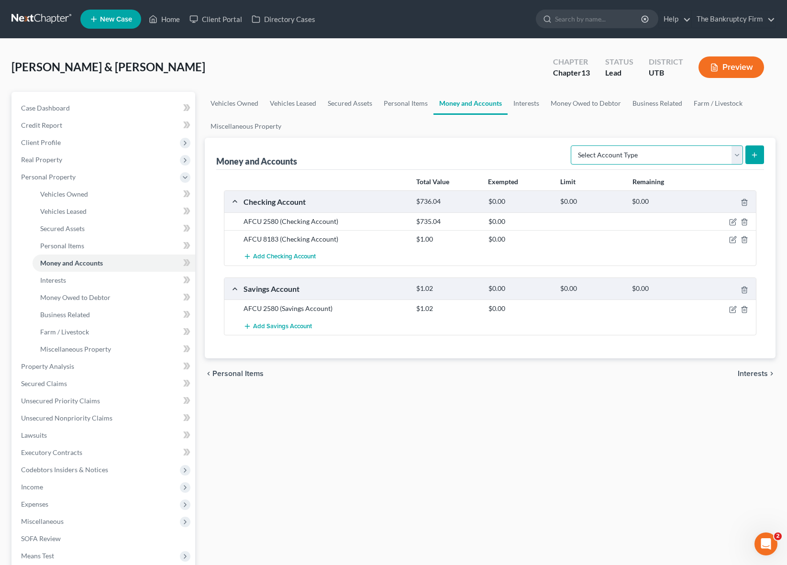
click at [737, 153] on select "Select Account Type Brokerage Cash on Hand Certificates of Deposit Checking Acc…" at bounding box center [657, 154] width 172 height 19
click at [573, 145] on select "Select Account Type Brokerage Cash on Hand Certificates of Deposit Checking Acc…" at bounding box center [657, 154] width 172 height 19
click at [642, 155] on select "Select Account Type Brokerage Cash on Hand Certificates of Deposit Checking Acc…" at bounding box center [657, 154] width 172 height 19
click at [573, 145] on select "Select Account Type Brokerage Cash on Hand Certificates of Deposit Checking Acc…" at bounding box center [657, 154] width 172 height 19
click at [758, 154] on icon "submit" at bounding box center [755, 155] width 8 height 8
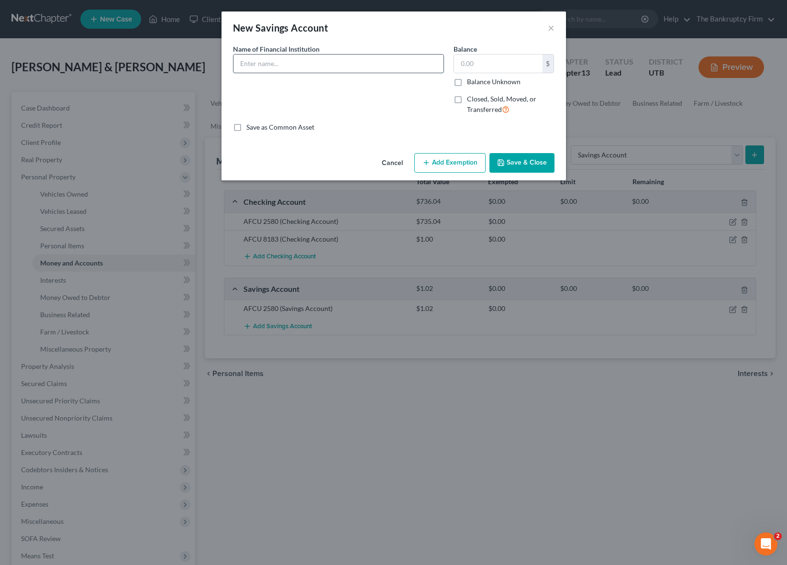
click at [286, 67] on input "text" at bounding box center [338, 64] width 210 height 18
click at [497, 68] on input "text" at bounding box center [498, 64] width 89 height 18
click at [528, 157] on button "Save & Close" at bounding box center [521, 163] width 65 height 20
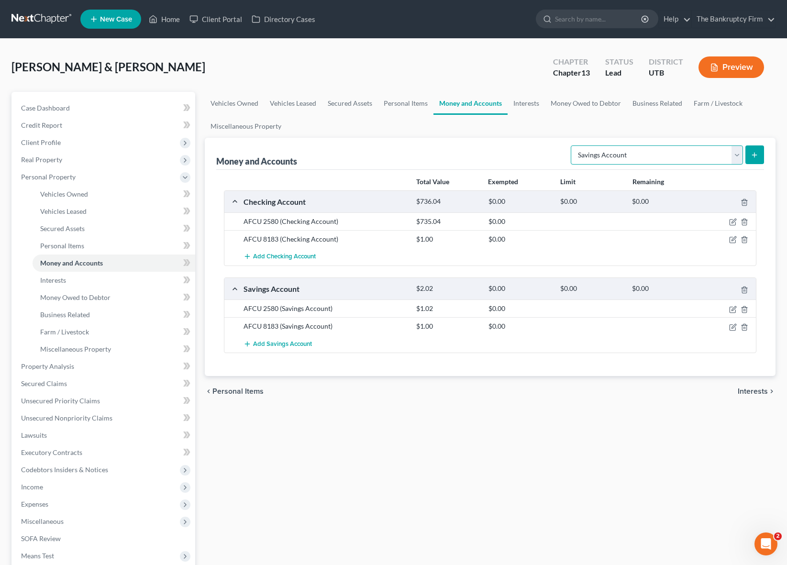
click at [629, 152] on select "Select Account Type Brokerage Cash on Hand Certificates of Deposit Checking Acc…" at bounding box center [657, 154] width 172 height 19
click at [573, 145] on select "Select Account Type Brokerage Cash on Hand Certificates of Deposit Checking Acc…" at bounding box center [657, 154] width 172 height 19
click at [749, 152] on button "submit" at bounding box center [754, 154] width 19 height 19
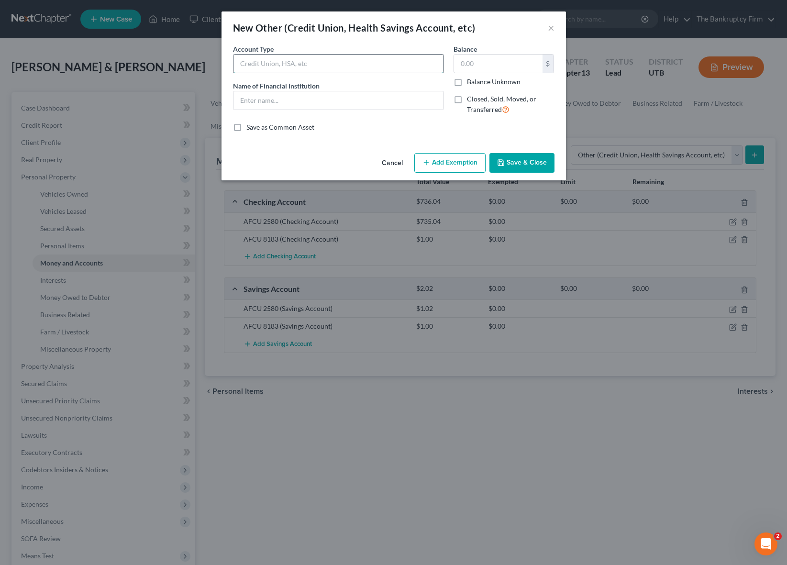
click at [277, 65] on input "text" at bounding box center [338, 64] width 210 height 18
click at [300, 59] on input "Paypal" at bounding box center [338, 64] width 210 height 18
click at [536, 161] on button "Save & Close" at bounding box center [521, 163] width 65 height 20
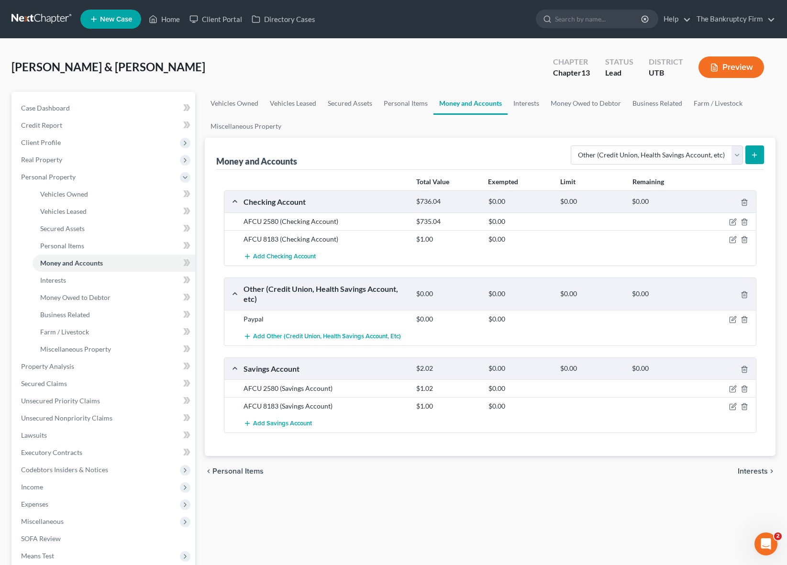
click at [756, 151] on icon "submit" at bounding box center [755, 155] width 8 height 8
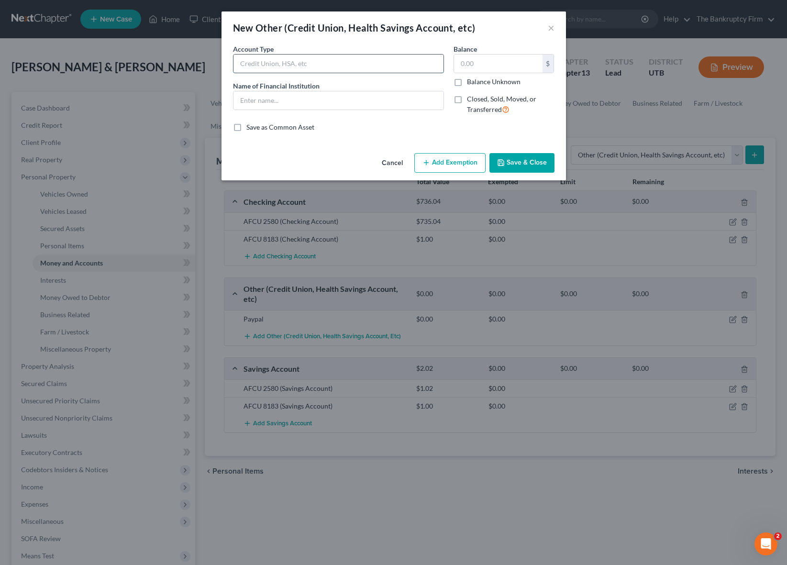
click at [291, 66] on input "text" at bounding box center [338, 64] width 210 height 18
click at [467, 101] on label "Closed, Sold, Moved, or Transferred" at bounding box center [511, 104] width 88 height 21
click at [471, 100] on input "Closed, Sold, Moved, or Transferred" at bounding box center [474, 97] width 6 height 6
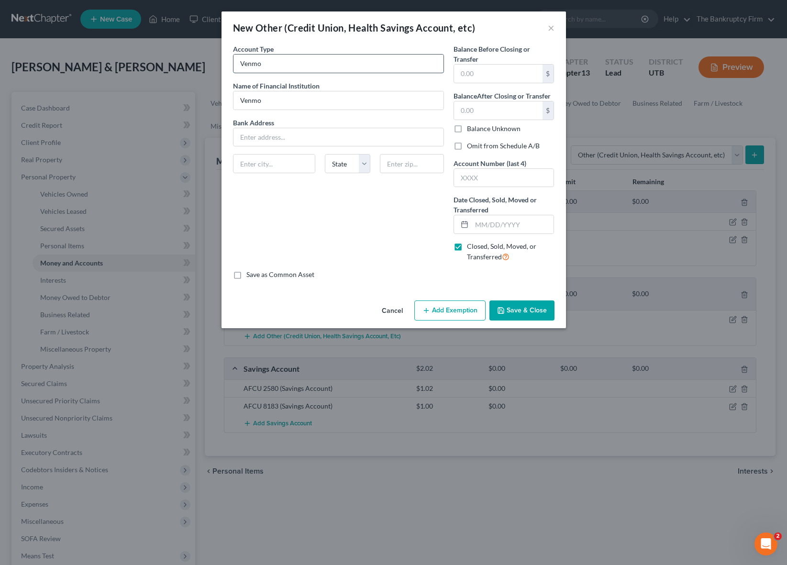
click at [287, 61] on input "Venmo" at bounding box center [338, 64] width 210 height 18
click at [297, 95] on input "Venmo" at bounding box center [338, 100] width 210 height 18
click at [293, 99] on input "Venmo" at bounding box center [338, 100] width 210 height 18
click at [485, 225] on input "text" at bounding box center [513, 224] width 82 height 18
click at [529, 308] on button "Save & Close" at bounding box center [521, 310] width 65 height 20
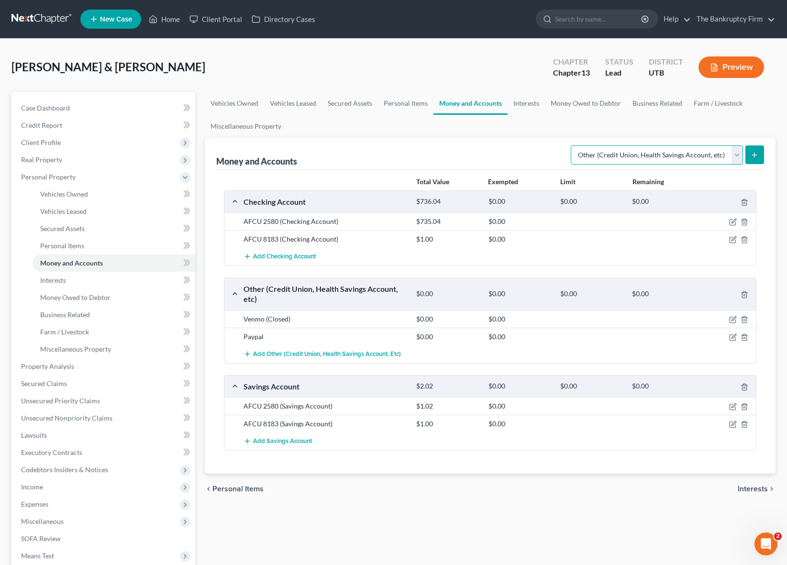
click at [665, 155] on select "Select Account Type Brokerage Cash on Hand Certificates of Deposit Checking Acc…" at bounding box center [657, 154] width 172 height 19
click at [667, 152] on select "Select Account Type Brokerage Cash on Hand Certificates of Deposit Checking Acc…" at bounding box center [657, 154] width 172 height 19
click at [523, 103] on link "Interests" at bounding box center [526, 103] width 37 height 23
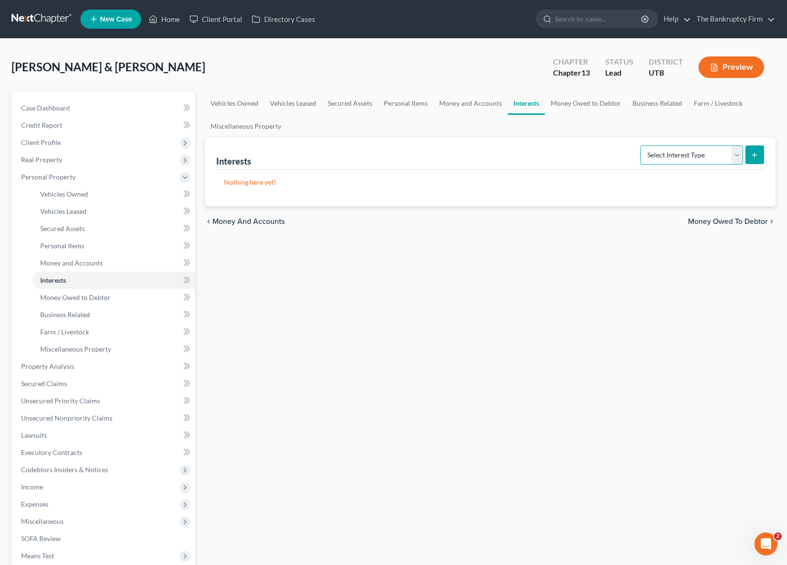
click at [701, 156] on select "Select Interest Type 401K Annuity Bond Education IRA Government Bond Government…" at bounding box center [691, 154] width 103 height 19
click at [641, 145] on select "Select Interest Type 401K Annuity Bond Education IRA Government Bond Government…" at bounding box center [691, 154] width 103 height 19
click at [754, 151] on icon "submit" at bounding box center [755, 155] width 8 height 8
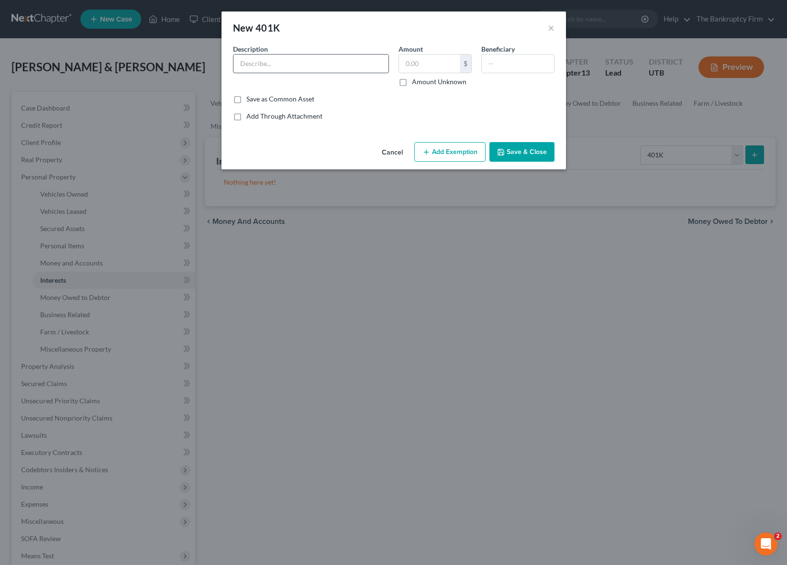
click at [300, 64] on input "text" at bounding box center [310, 64] width 155 height 18
click at [433, 150] on button "Add Exemption" at bounding box center [449, 152] width 71 height 20
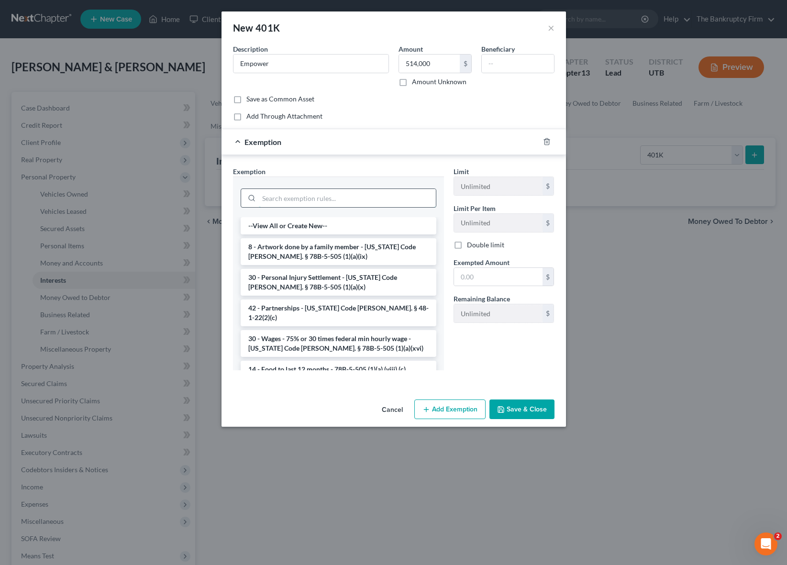
click at [307, 196] on input "search" at bounding box center [347, 198] width 177 height 18
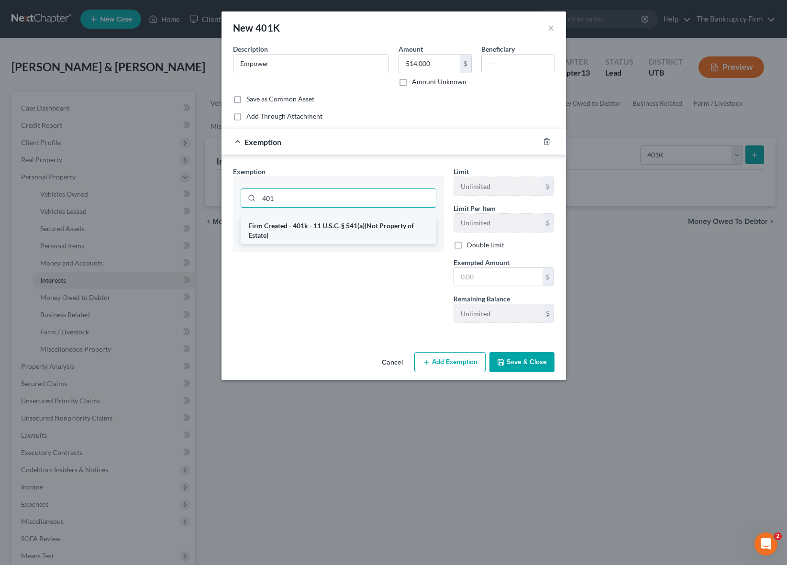
click at [325, 233] on li "Firm Created - 401k - 11 U.S.C. § 541(a)(Not Property of Estate)" at bounding box center [339, 230] width 196 height 27
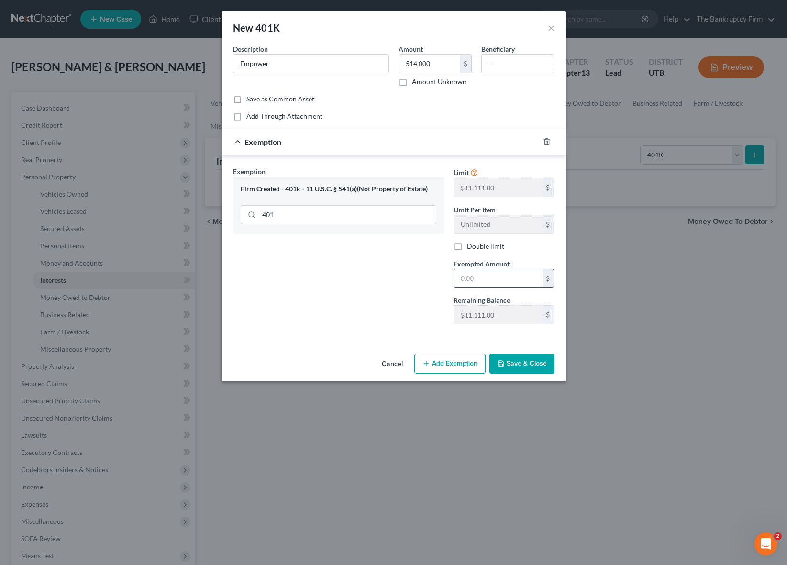
click at [509, 278] on input "text" at bounding box center [498, 278] width 89 height 18
click at [311, 303] on div "Exemption Set must be selected for CA. Exemption * Firm Created - 401k - 11 U.S…" at bounding box center [338, 249] width 221 height 166
click at [498, 284] on input "text" at bounding box center [498, 278] width 89 height 18
click at [481, 280] on input "1,111" at bounding box center [498, 278] width 89 height 18
click at [530, 362] on button "Save & Close" at bounding box center [521, 364] width 65 height 20
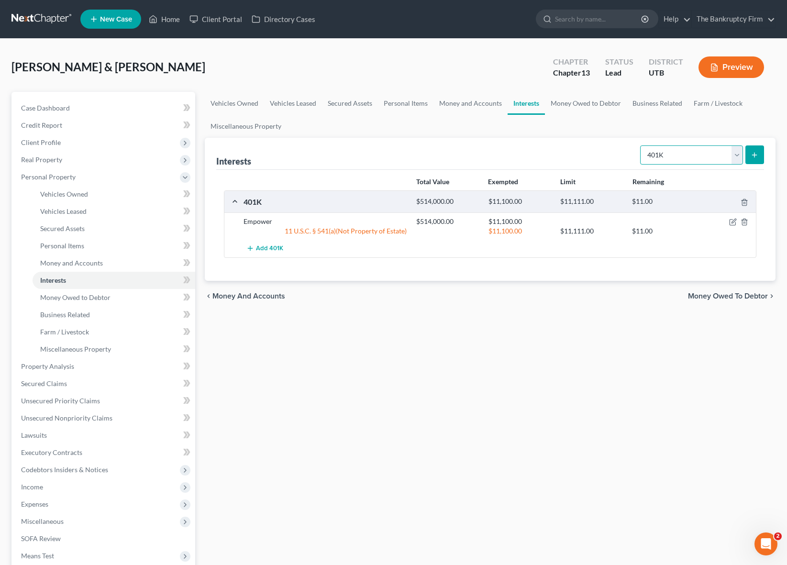
click at [709, 152] on select "Select Interest Type 401K Annuity Bond Education IRA Government Bond Government…" at bounding box center [691, 154] width 103 height 19
click at [570, 100] on link "Money Owed to Debtor" at bounding box center [586, 103] width 82 height 23
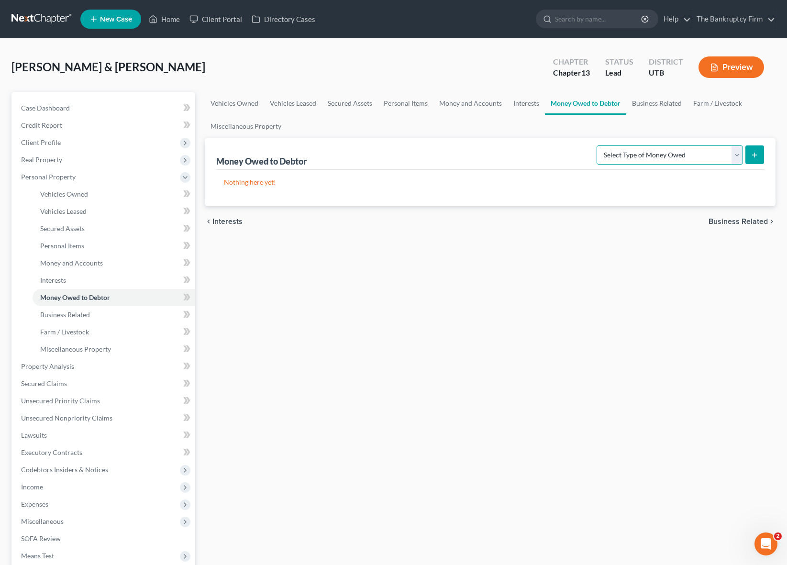
click at [716, 152] on select "Select Type of Money Owed Accounts Receivable Alimony Child Support Claims Agai…" at bounding box center [670, 154] width 146 height 19
click at [660, 100] on link "Business Related" at bounding box center [656, 103] width 61 height 23
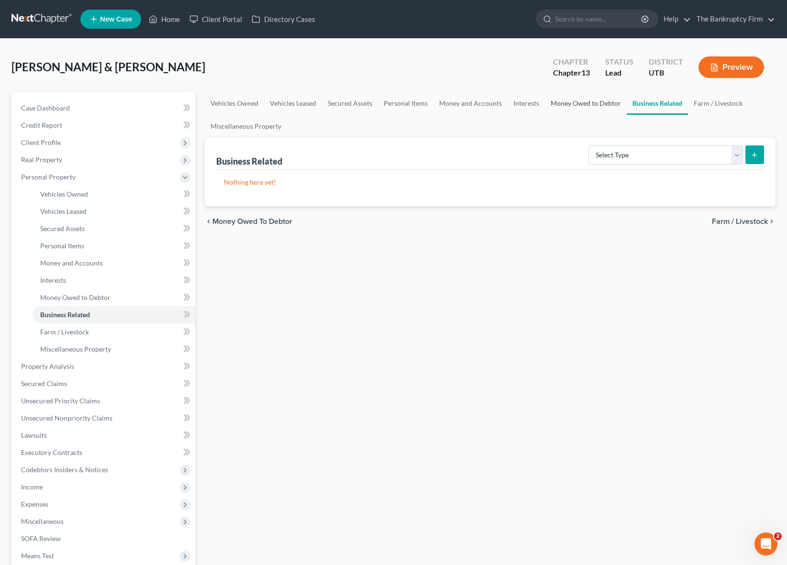
click at [581, 101] on link "Money Owed to Debtor" at bounding box center [586, 103] width 82 height 23
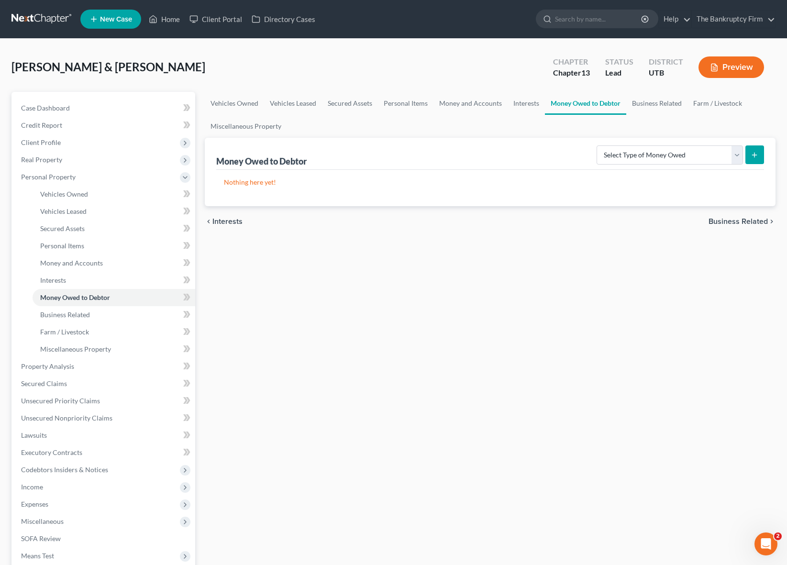
click at [656, 115] on ul "Vehicles Owned Vehicles Leased Secured Assets Personal Items Money and Accounts…" at bounding box center [490, 115] width 571 height 46
click at [661, 102] on link "Business Related" at bounding box center [656, 103] width 61 height 23
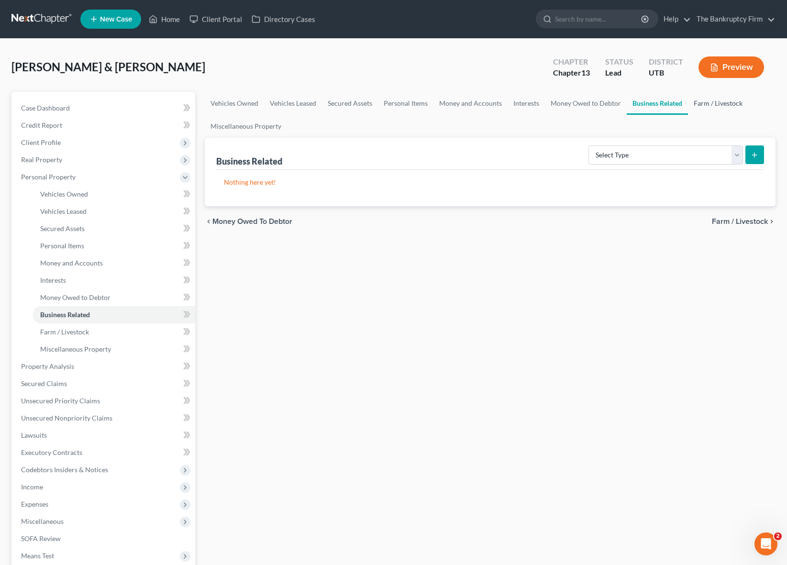
click at [717, 102] on link "Farm / Livestock" at bounding box center [718, 103] width 60 height 23
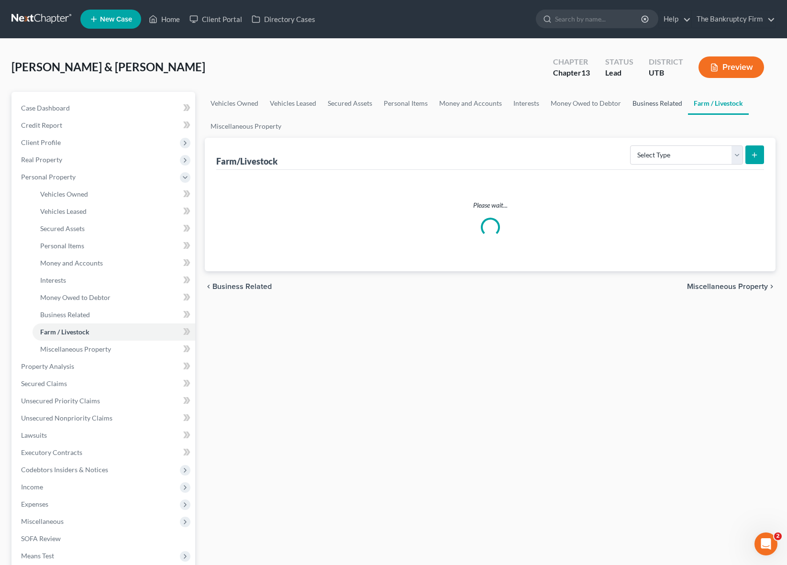
click at [647, 103] on link "Business Related" at bounding box center [657, 103] width 61 height 23
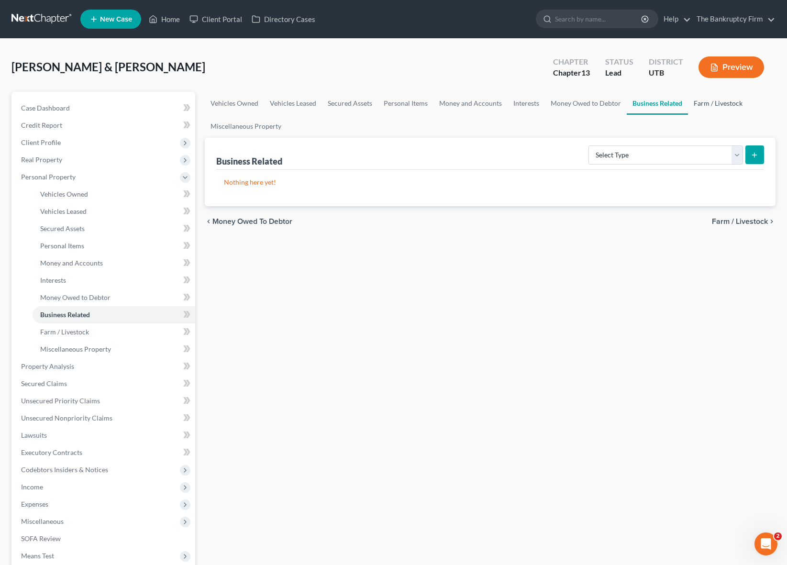
click at [716, 100] on link "Farm / Livestock" at bounding box center [718, 103] width 60 height 23
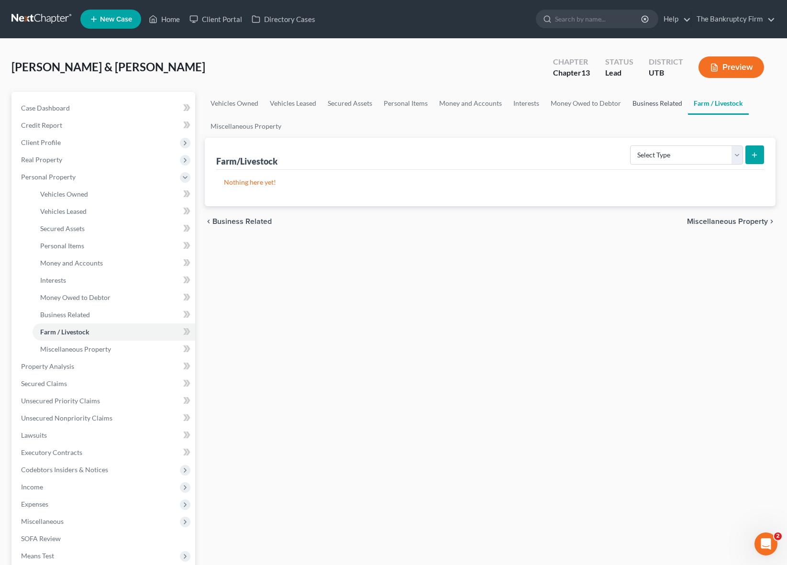
click at [667, 100] on link "Business Related" at bounding box center [657, 103] width 61 height 23
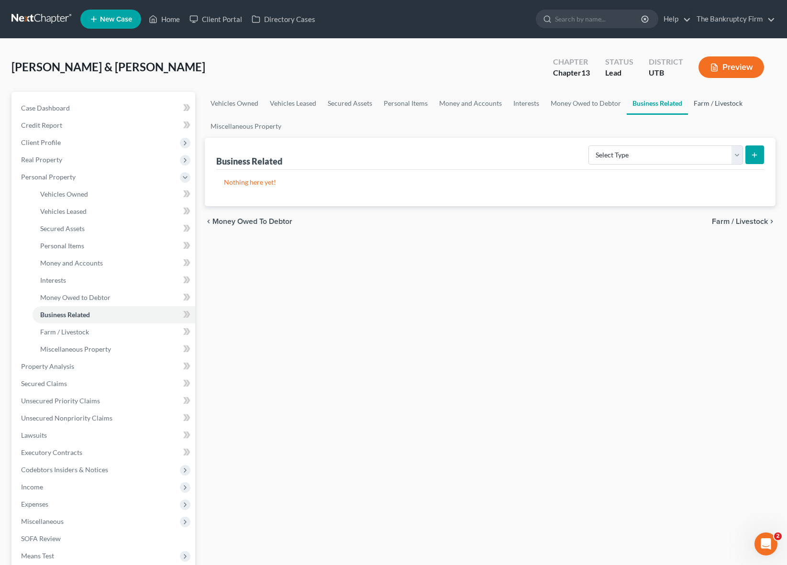
click at [712, 102] on link "Farm / Livestock" at bounding box center [718, 103] width 60 height 23
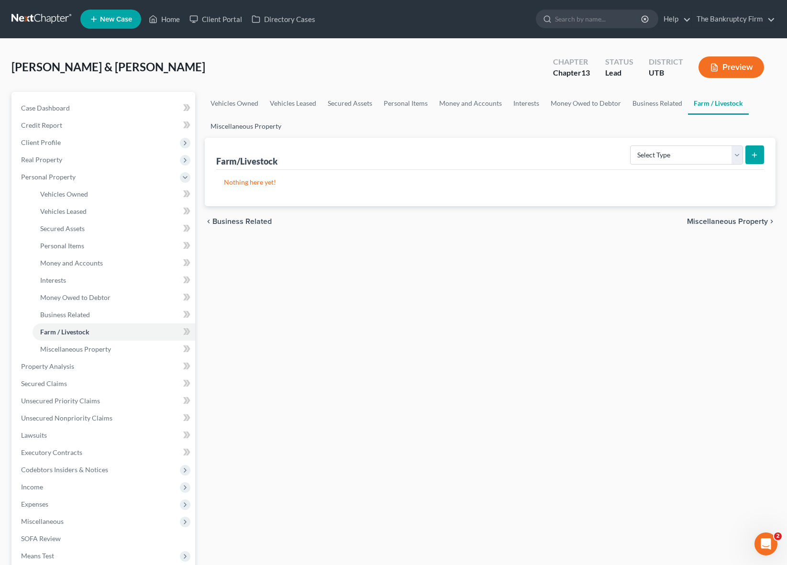
click at [255, 127] on link "Miscellaneous Property" at bounding box center [246, 126] width 82 height 23
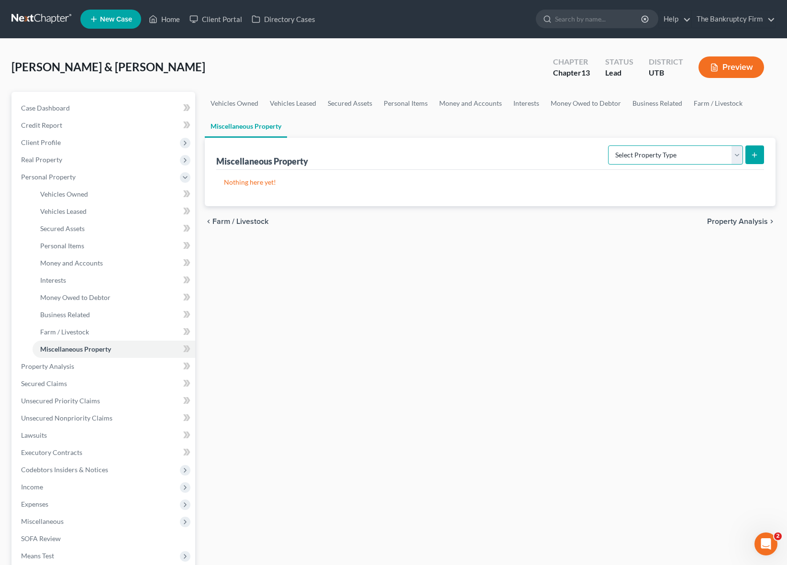
click at [710, 159] on select "Select Property Type Assigned for Creditor Benefit [DATE] Holding for Another N…" at bounding box center [675, 154] width 135 height 19
click at [736, 152] on select "Select Property Type Assigned for Creditor Benefit [DATE] Holding for Another N…" at bounding box center [675, 154] width 135 height 19
click at [608, 145] on select "Select Property Type Assigned for Creditor Benefit [DATE] Holding for Another N…" at bounding box center [675, 154] width 135 height 19
click at [754, 150] on button "submit" at bounding box center [754, 154] width 19 height 19
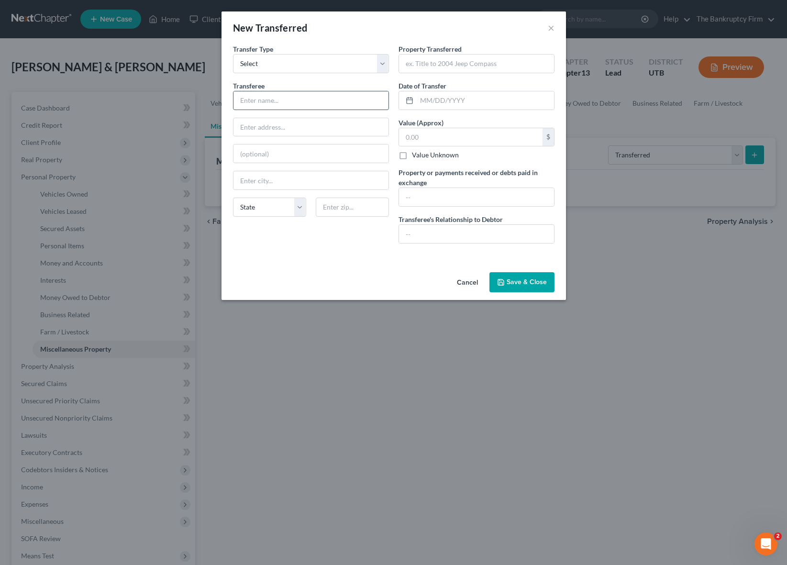
click at [261, 104] on input "text" at bounding box center [310, 100] width 155 height 18
click at [473, 280] on button "Cancel" at bounding box center [467, 282] width 36 height 19
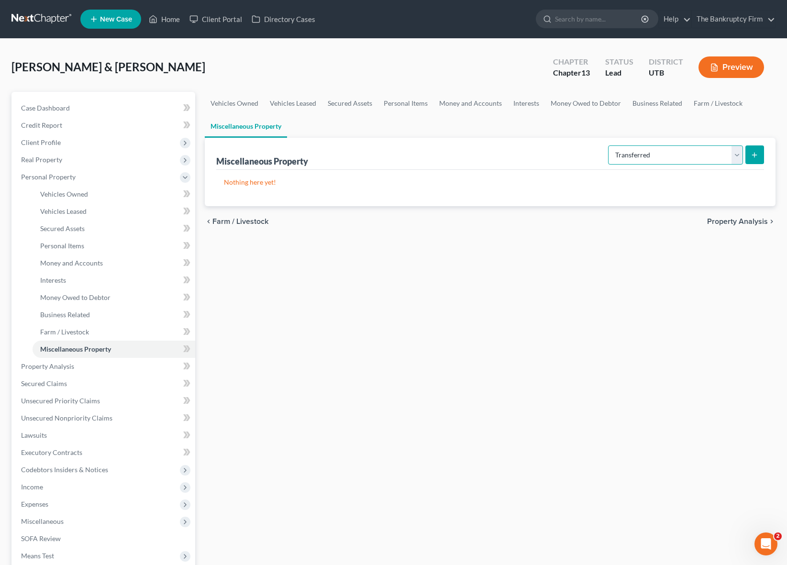
click at [707, 154] on select "Select Property Type Assigned for Creditor Benefit [DATE] Holding for Another N…" at bounding box center [675, 154] width 135 height 19
click at [85, 363] on link "Property Analysis" at bounding box center [104, 366] width 182 height 17
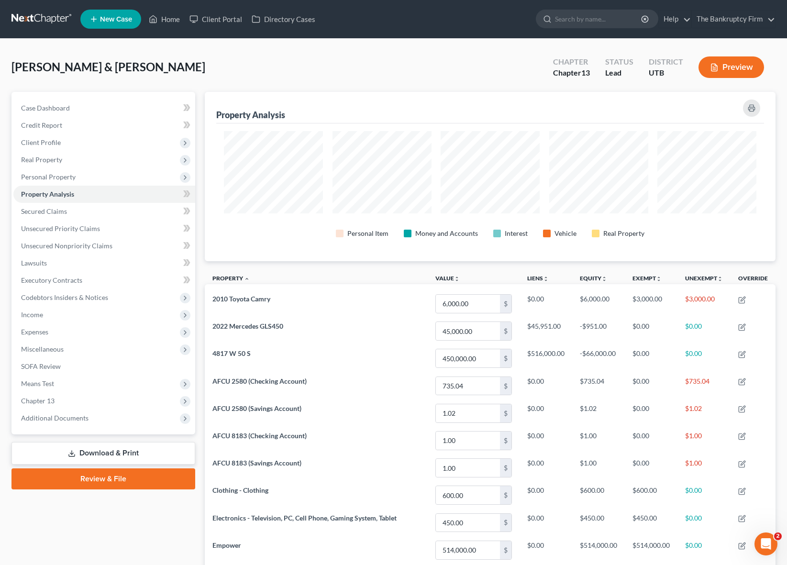
scroll to position [169, 571]
click at [70, 208] on link "Secured Claims" at bounding box center [104, 211] width 182 height 17
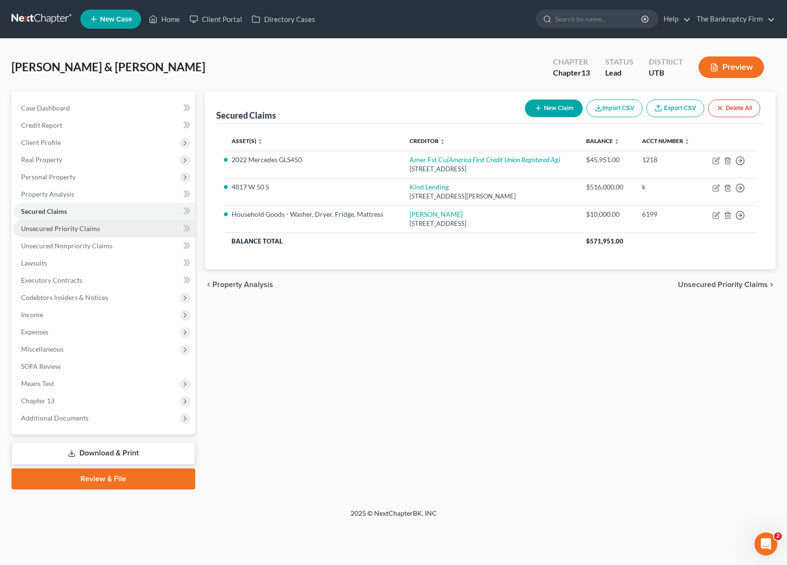
click at [66, 229] on span "Unsecured Priority Claims" at bounding box center [60, 228] width 79 height 8
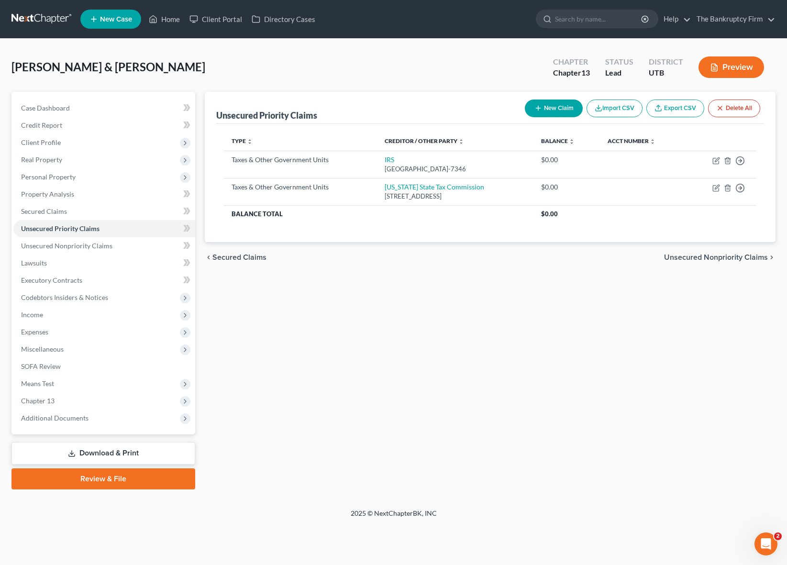
click at [469, 101] on div "Unsecured Priority Claims New Claim Import CSV Export CSV Delete All" at bounding box center [490, 108] width 548 height 32
click at [102, 242] on span "Unsecured Nonpriority Claims" at bounding box center [66, 246] width 91 height 8
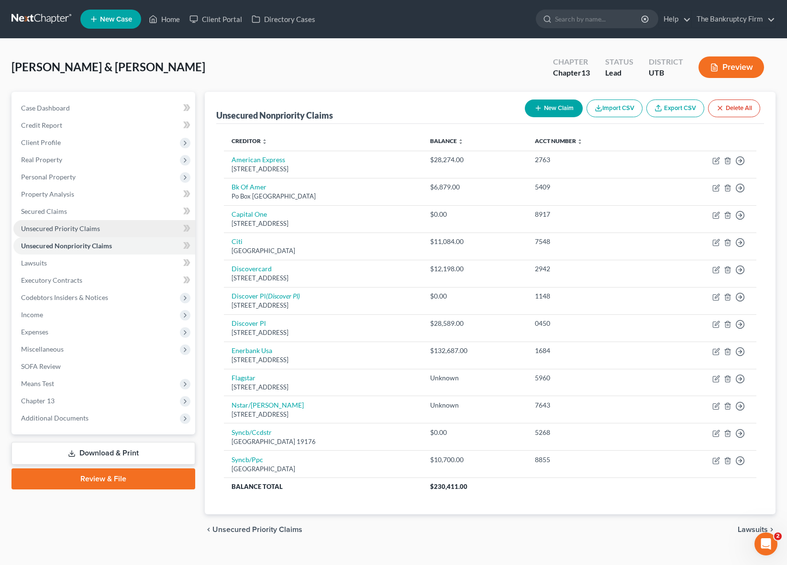
click at [101, 224] on link "Unsecured Priority Claims" at bounding box center [104, 228] width 182 height 17
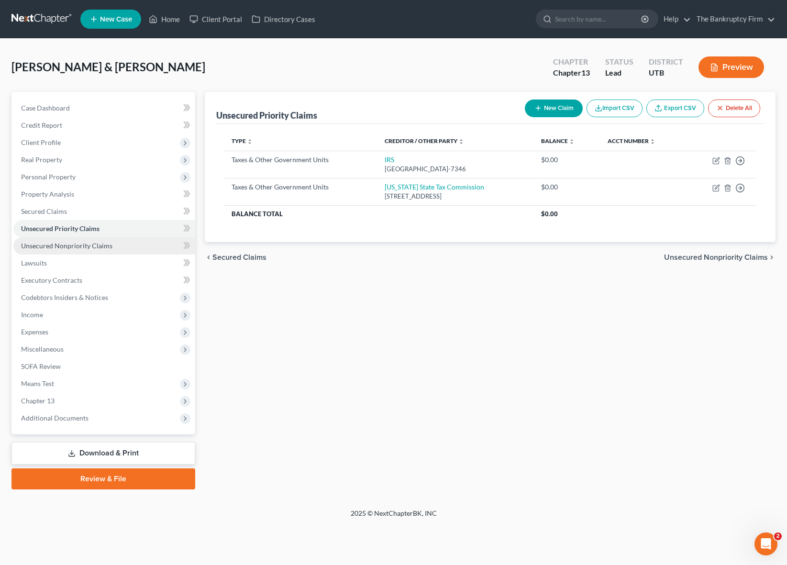
click at [92, 245] on span "Unsecured Nonpriority Claims" at bounding box center [66, 246] width 91 height 8
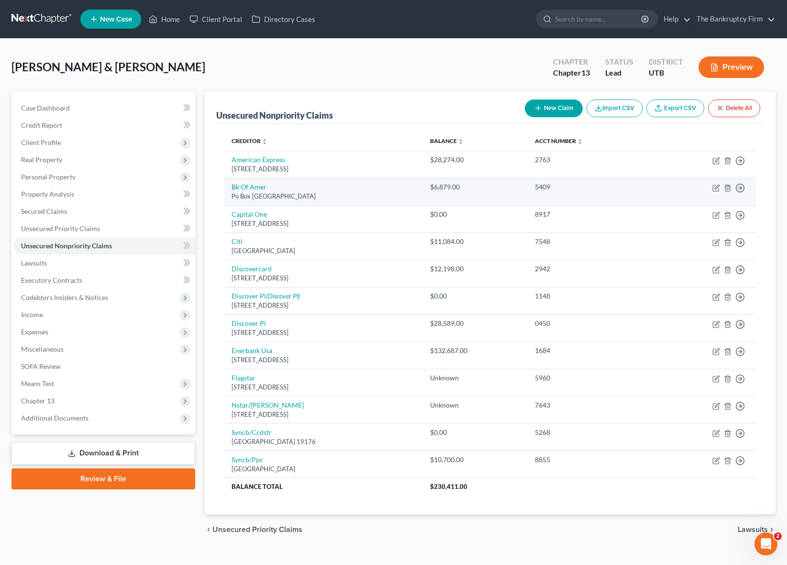
scroll to position [16, 0]
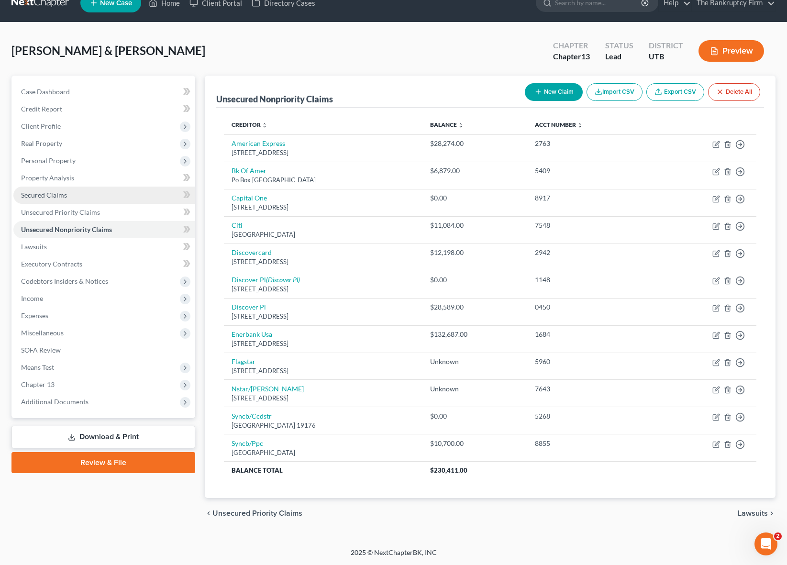
click at [54, 191] on span "Secured Claims" at bounding box center [44, 195] width 46 height 8
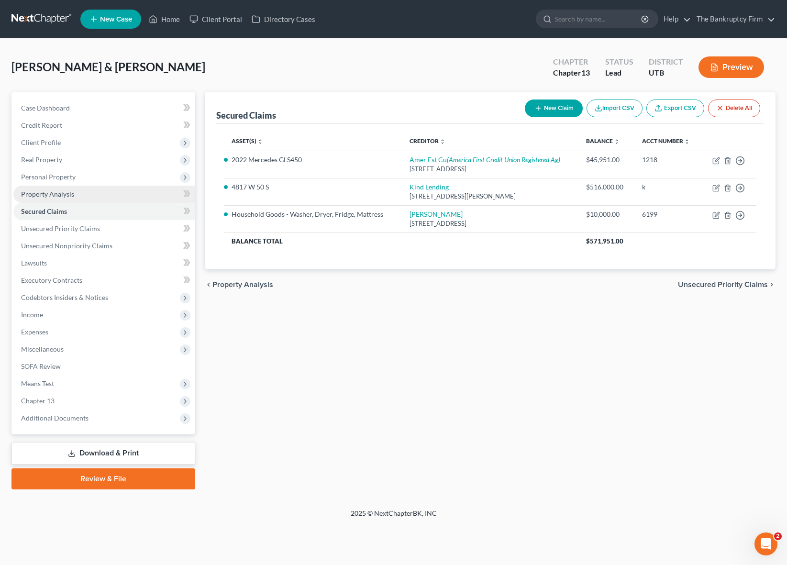
click at [66, 191] on span "Property Analysis" at bounding box center [47, 194] width 53 height 8
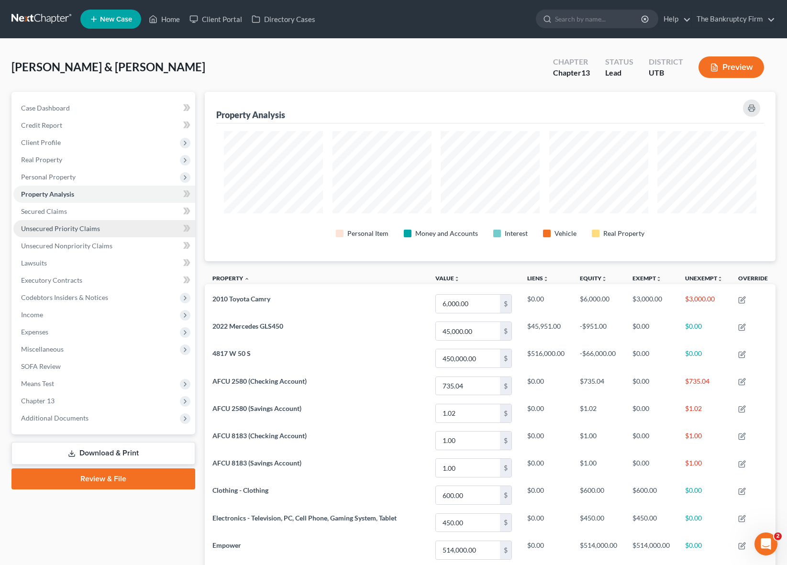
scroll to position [169, 571]
click at [56, 175] on span "Personal Property" at bounding box center [48, 177] width 55 height 8
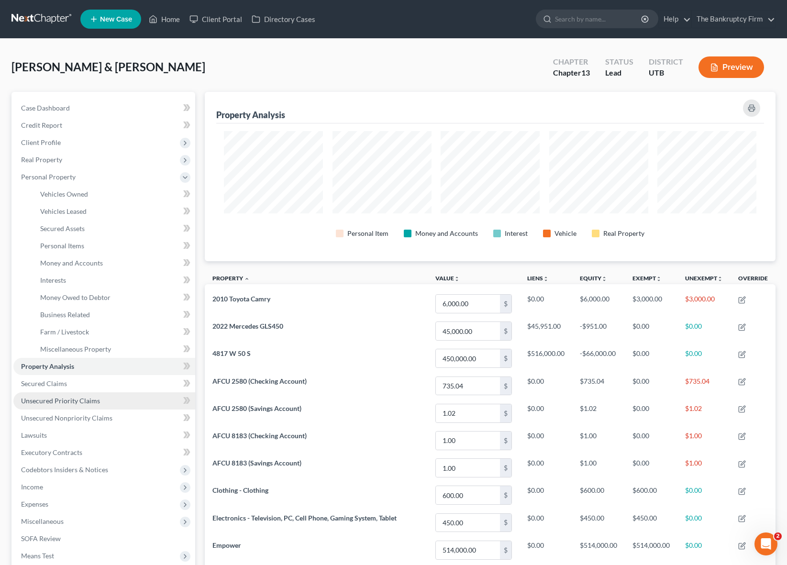
click at [76, 399] on span "Unsecured Priority Claims" at bounding box center [60, 401] width 79 height 8
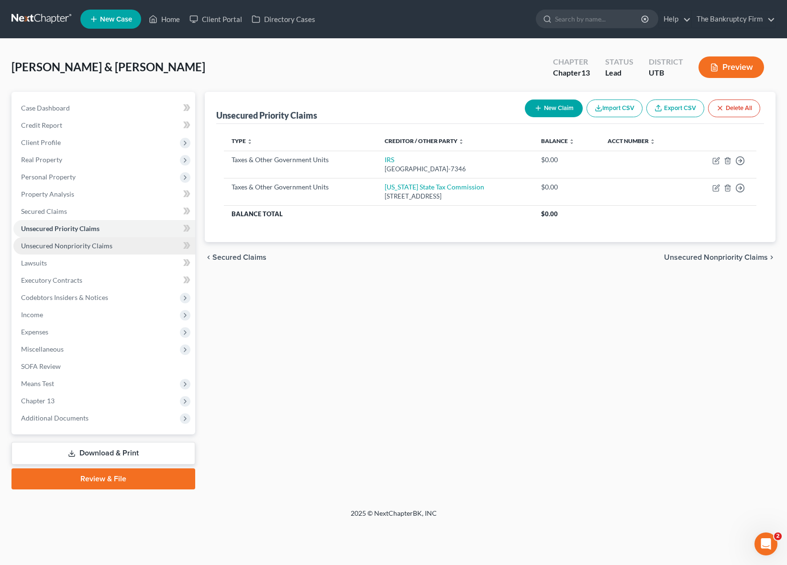
click at [69, 242] on span "Unsecured Nonpriority Claims" at bounding box center [66, 246] width 91 height 8
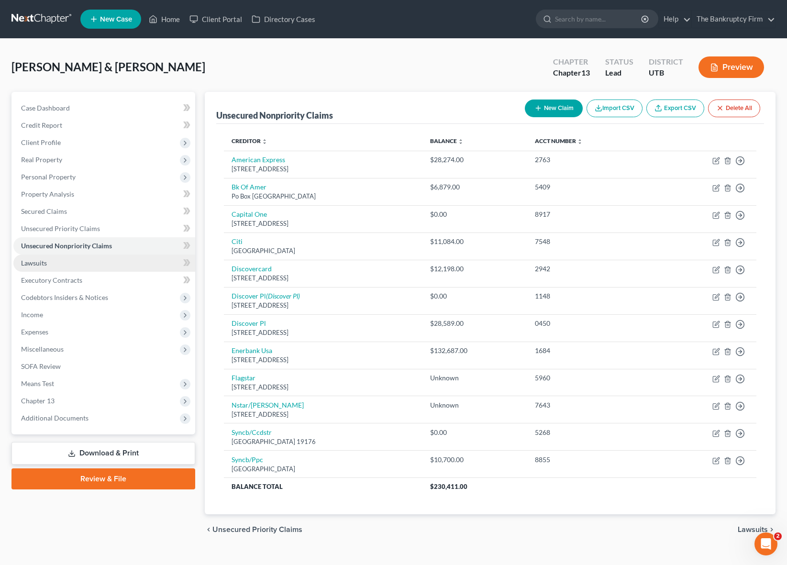
click at [45, 265] on span "Lawsuits" at bounding box center [34, 263] width 26 height 8
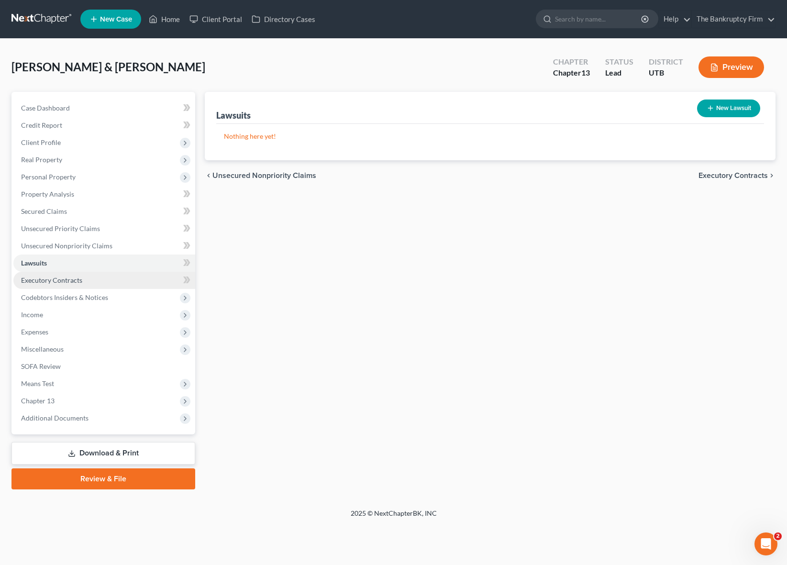
click at [90, 278] on link "Executory Contracts" at bounding box center [104, 280] width 182 height 17
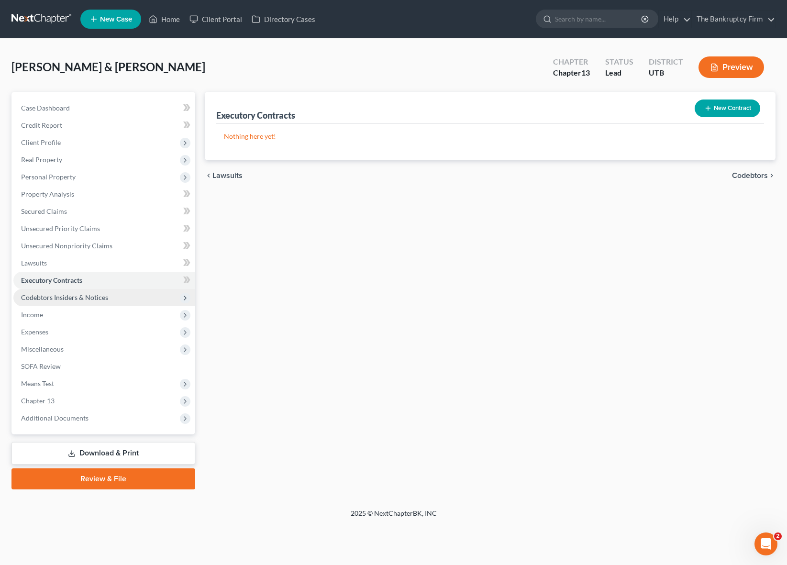
click at [75, 299] on span "Codebtors Insiders & Notices" at bounding box center [64, 297] width 87 height 8
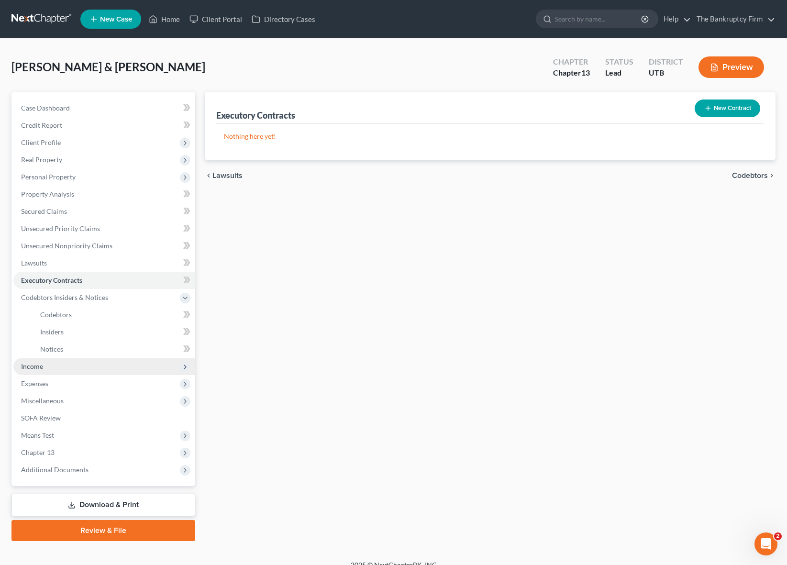
click at [43, 363] on span "Income" at bounding box center [104, 366] width 182 height 17
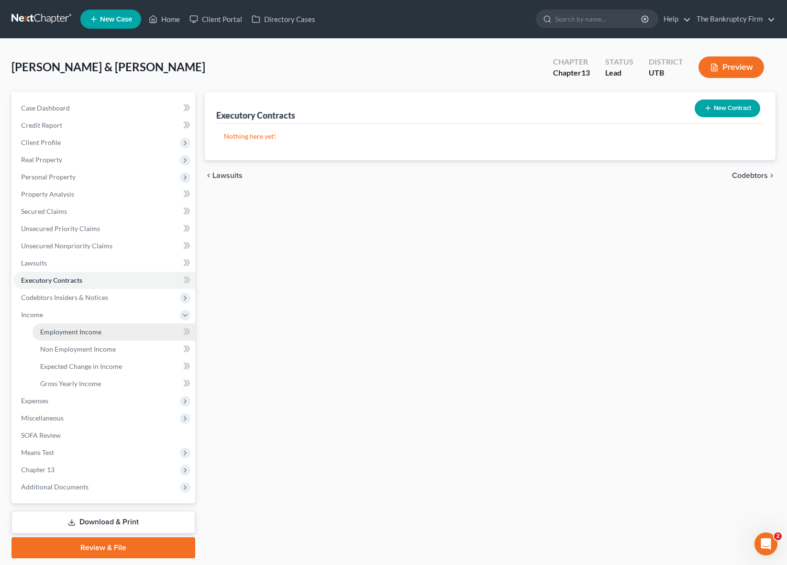
click at [91, 330] on span "Employment Income" at bounding box center [70, 332] width 61 height 8
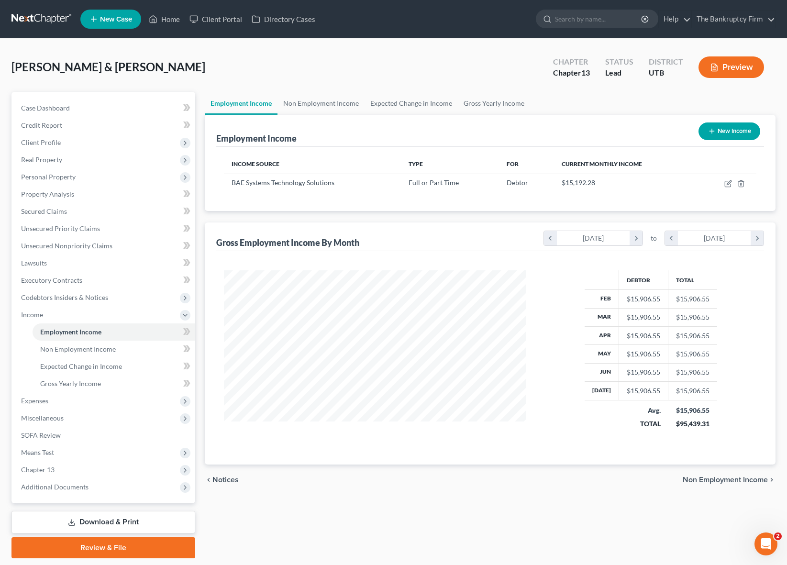
scroll to position [172, 322]
click at [730, 185] on icon "button" at bounding box center [728, 184] width 8 height 8
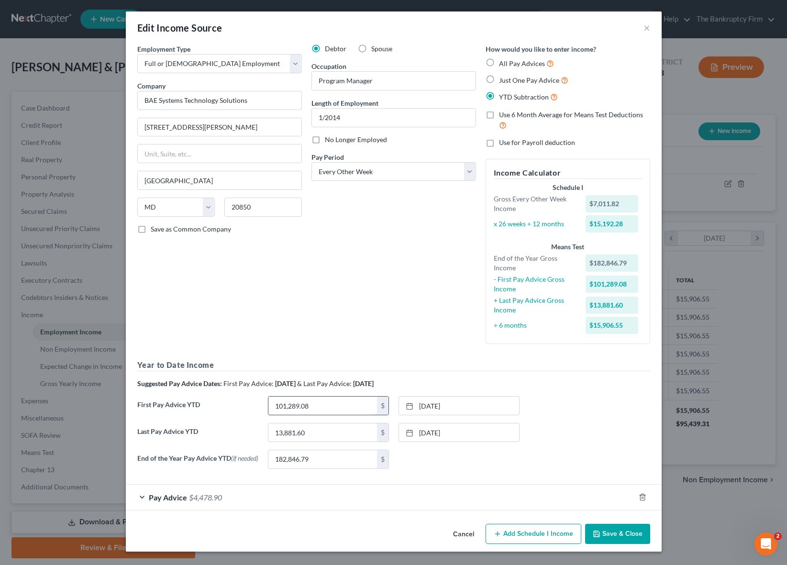
click at [335, 332] on div "Debtor Spouse Occupation Program Manager Length of Employment 1/2014 No Longer …" at bounding box center [394, 198] width 174 height 308
click at [320, 410] on input "101,289.08" at bounding box center [322, 406] width 109 height 18
click at [475, 405] on link "[DATE]" at bounding box center [459, 406] width 120 height 18
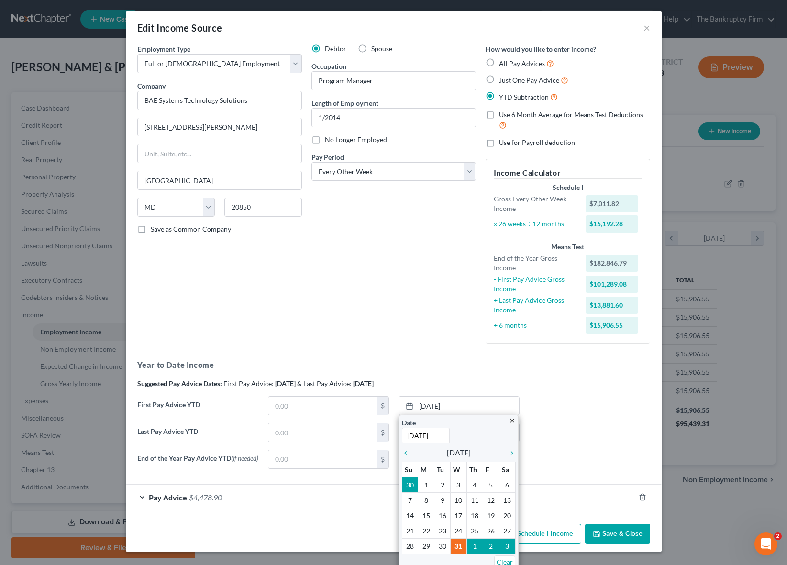
click at [346, 272] on div "Debtor Spouse Occupation Program Manager Length of Employment 1/2014 No Longer …" at bounding box center [394, 198] width 174 height 308
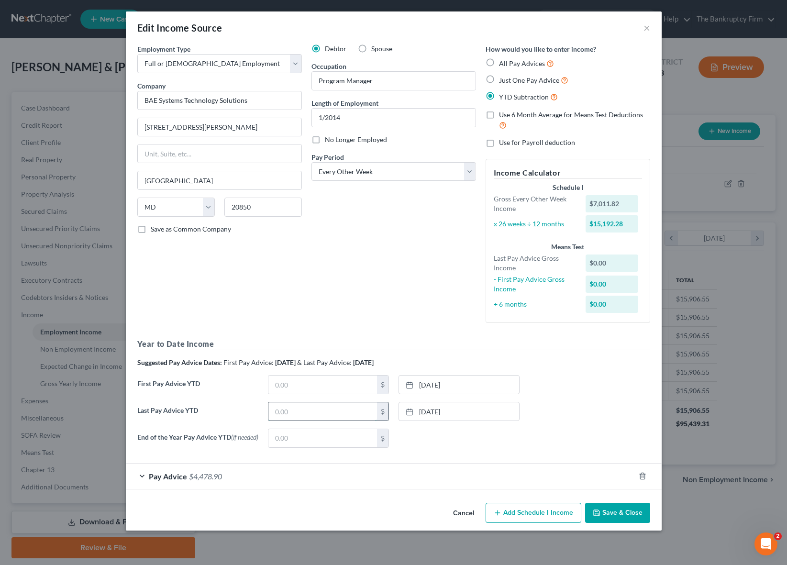
click at [308, 415] on input "text" at bounding box center [322, 411] width 109 height 18
drag, startPoint x: 283, startPoint y: 410, endPoint x: 298, endPoint y: 408, distance: 15.0
click at [282, 410] on input "43,209" at bounding box center [322, 411] width 109 height 18
drag, startPoint x: 302, startPoint y: 410, endPoint x: 244, endPoint y: 412, distance: 57.5
click at [244, 412] on div "Last Pay Advice YTD 43,209 $ [DATE] close Date [DATE] Time 12:00 AM chevron_lef…" at bounding box center [394, 415] width 522 height 27
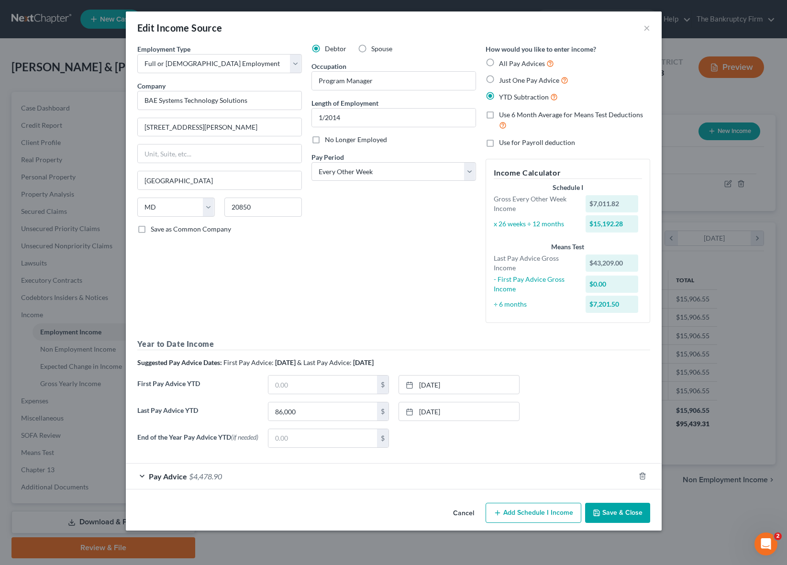
click at [445, 441] on div "[DATE] close Date [DATE] Time 12:00 AM chevron_left [DATE] chevron_right Su M T…" at bounding box center [459, 438] width 131 height 19
click at [153, 477] on span "Pay Advice" at bounding box center [168, 476] width 38 height 9
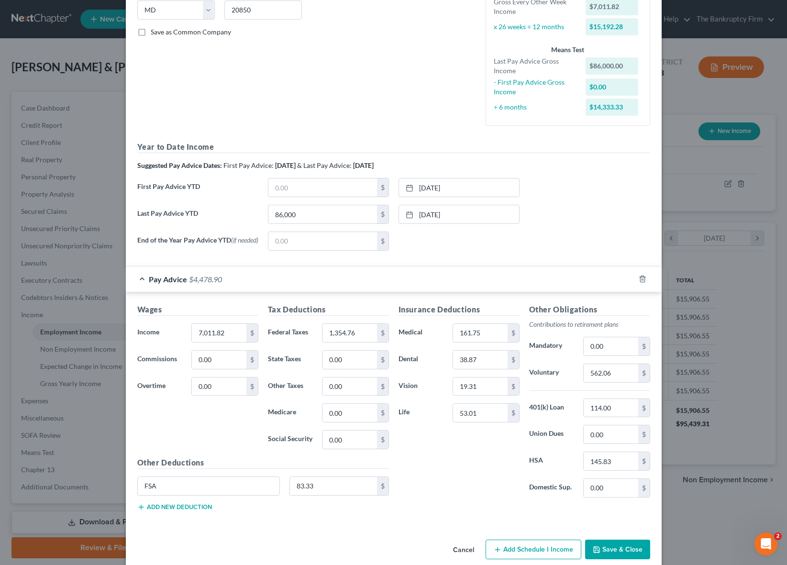
scroll to position [213, 0]
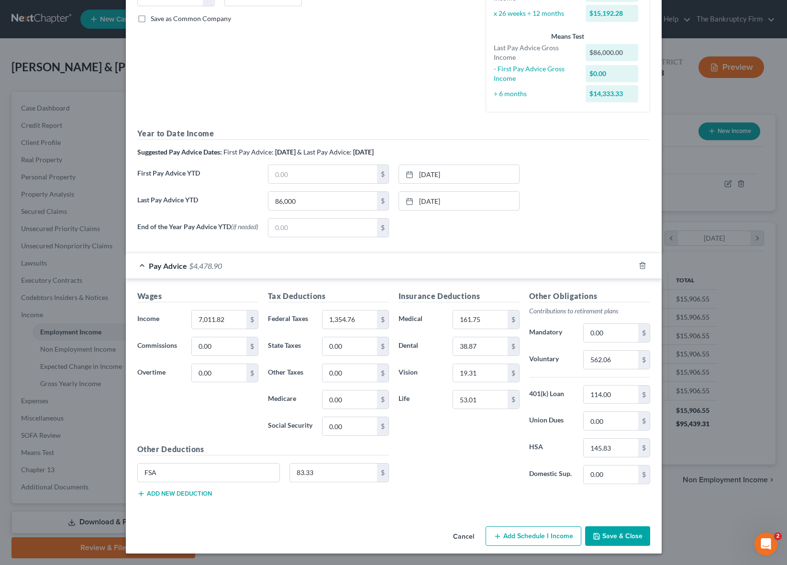
click at [621, 536] on button "Save & Close" at bounding box center [617, 536] width 65 height 20
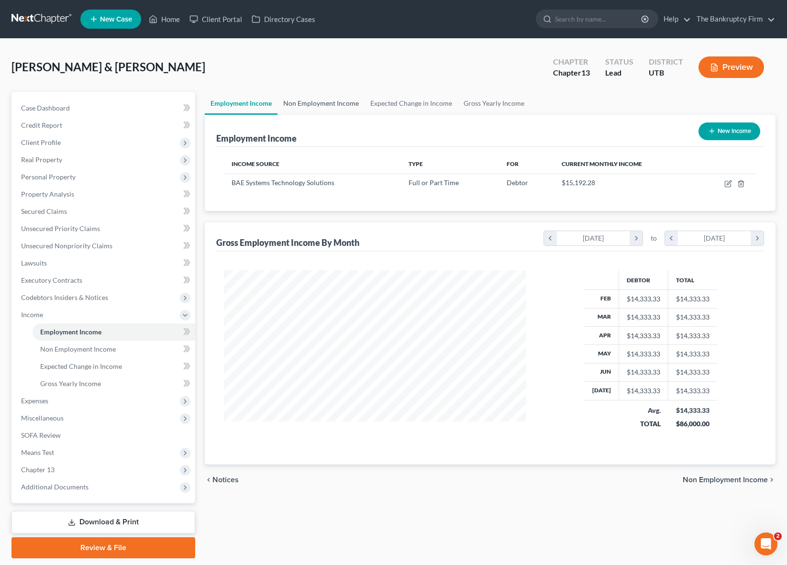
click at [333, 99] on link "Non Employment Income" at bounding box center [320, 103] width 87 height 23
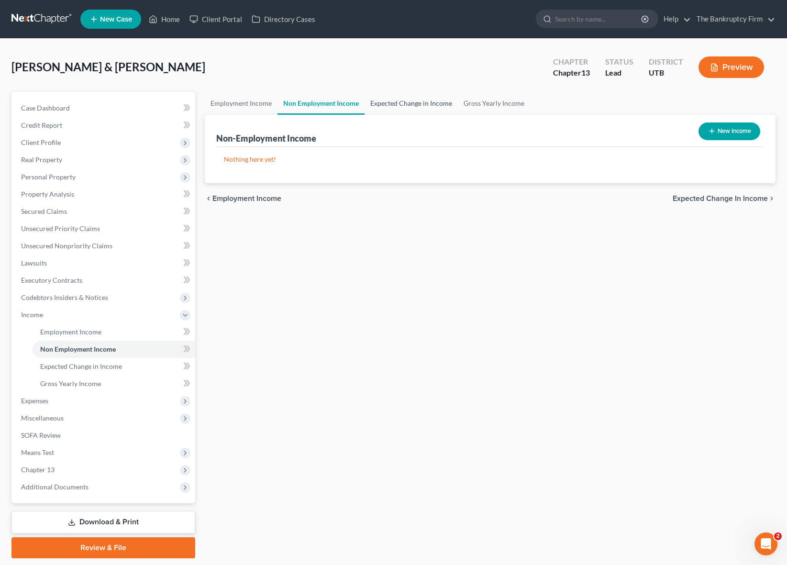
click at [398, 99] on link "Expected Change in Income" at bounding box center [411, 103] width 93 height 23
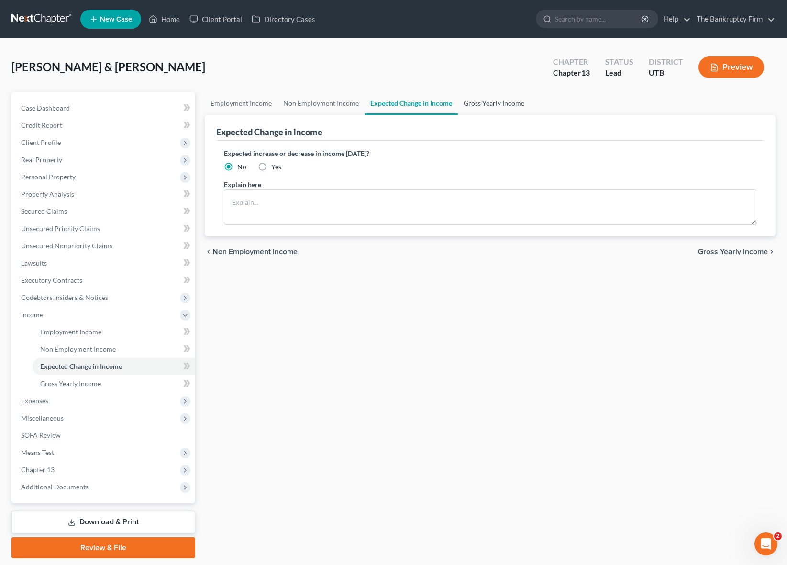
click at [491, 103] on link "Gross Yearly Income" at bounding box center [494, 103] width 72 height 23
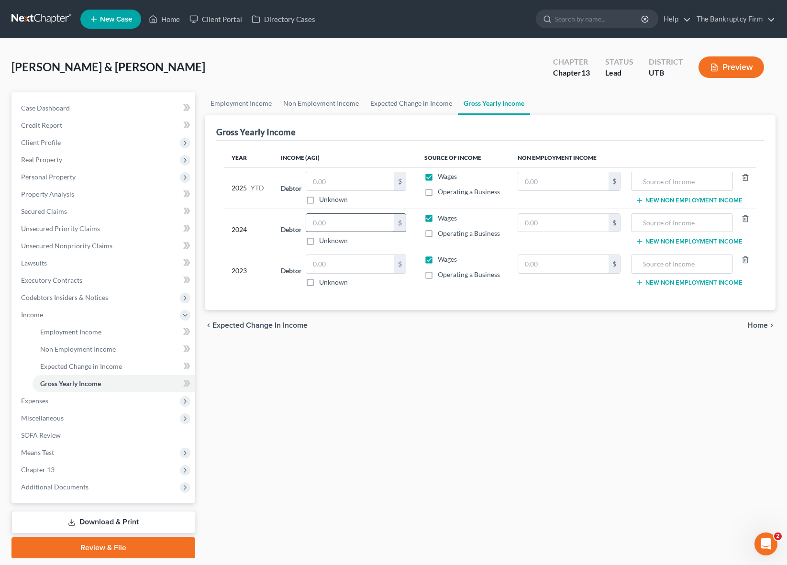
click at [351, 224] on input "text" at bounding box center [350, 223] width 88 height 18
click at [332, 266] on input "text" at bounding box center [350, 264] width 88 height 18
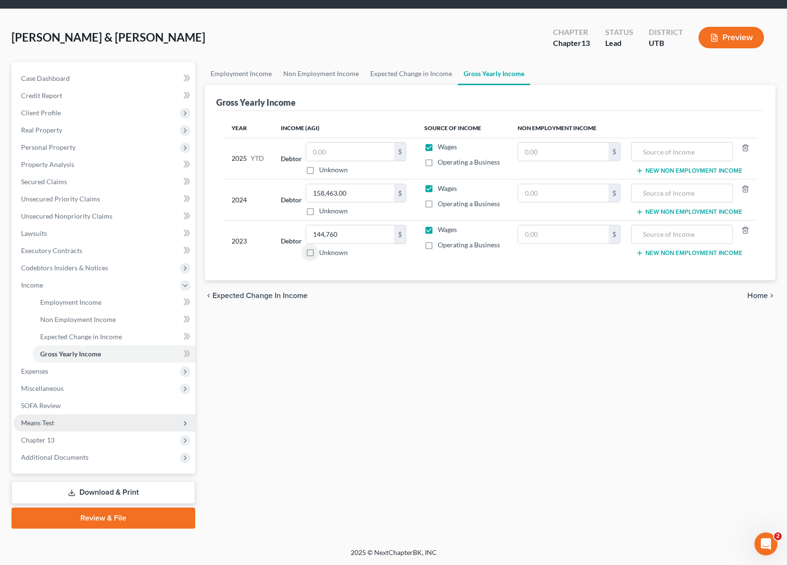
click at [69, 418] on span "Means Test" at bounding box center [104, 422] width 182 height 17
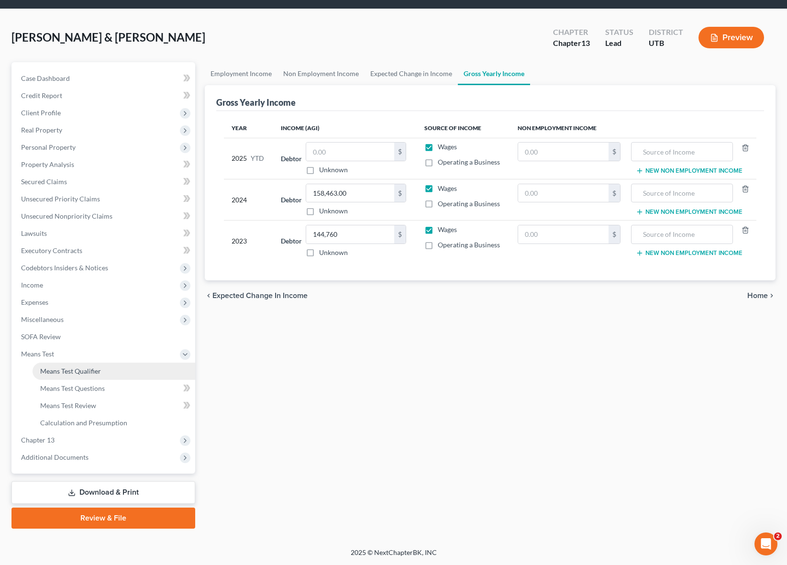
click at [124, 367] on link "Means Test Qualifier" at bounding box center [114, 371] width 163 height 17
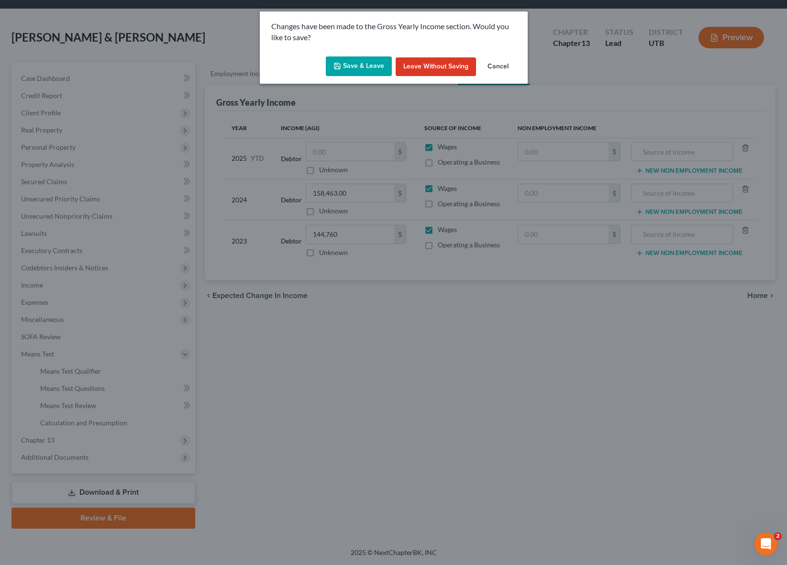
click at [358, 67] on button "Save & Leave" at bounding box center [359, 66] width 66 height 20
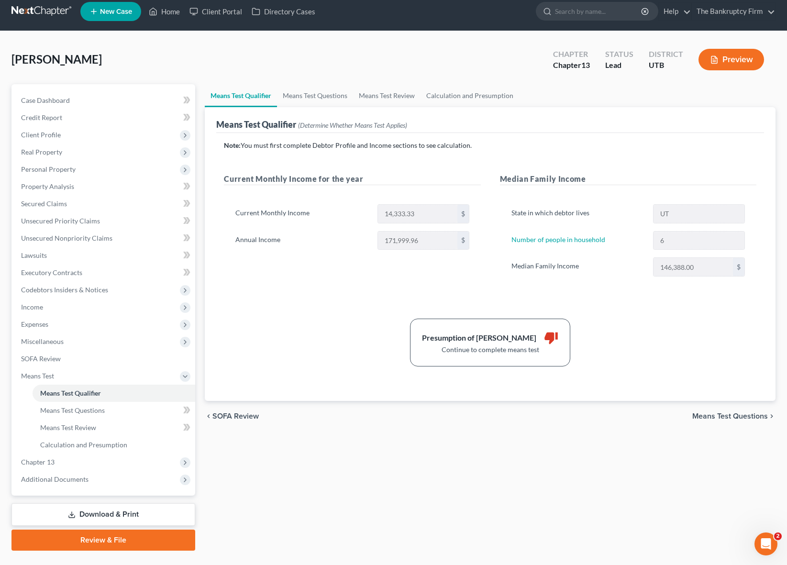
scroll to position [10, 0]
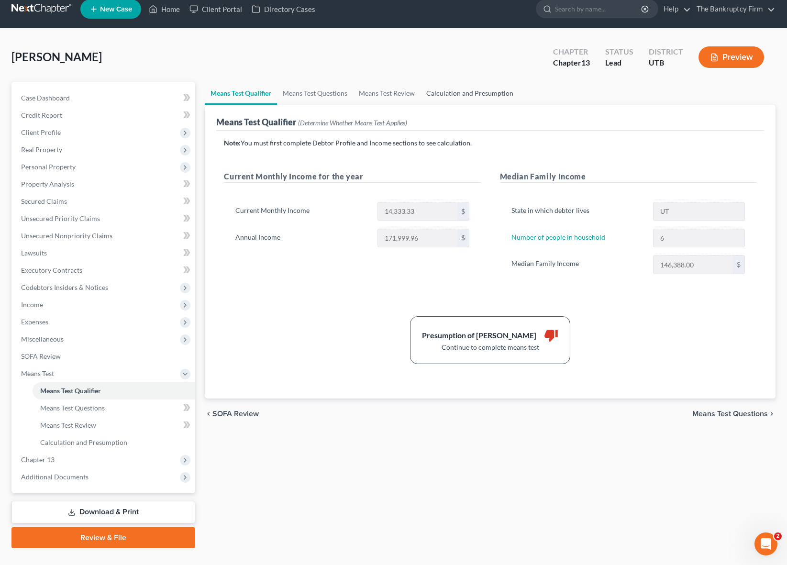
click at [480, 93] on link "Calculation and Presumption" at bounding box center [470, 93] width 99 height 23
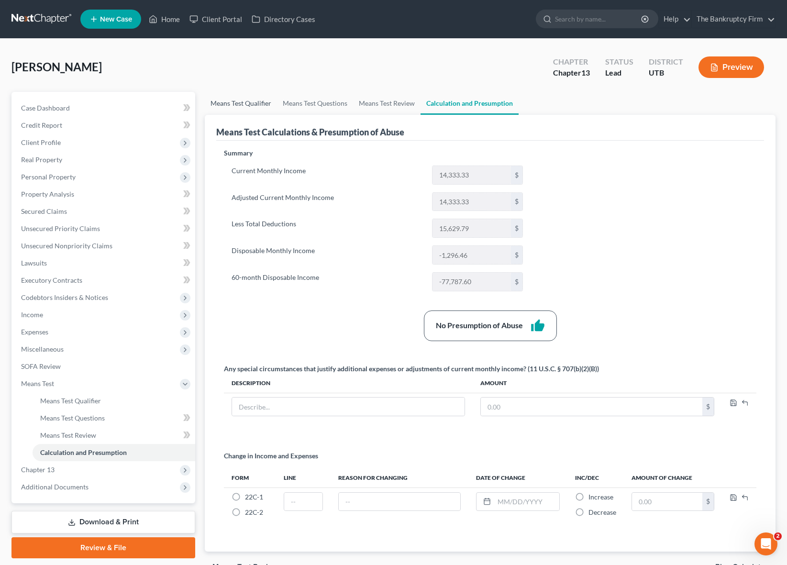
click at [228, 102] on link "Means Test Qualifier" at bounding box center [241, 103] width 72 height 23
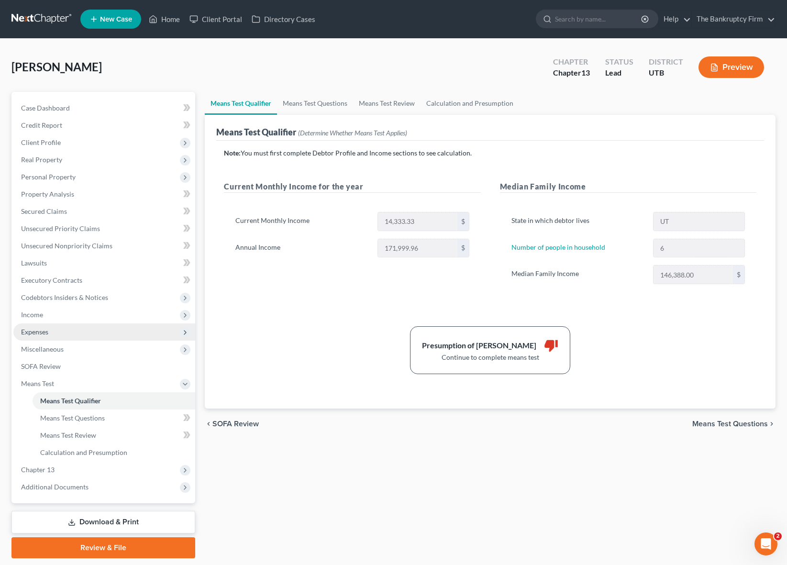
click at [87, 333] on span "Expenses" at bounding box center [104, 331] width 182 height 17
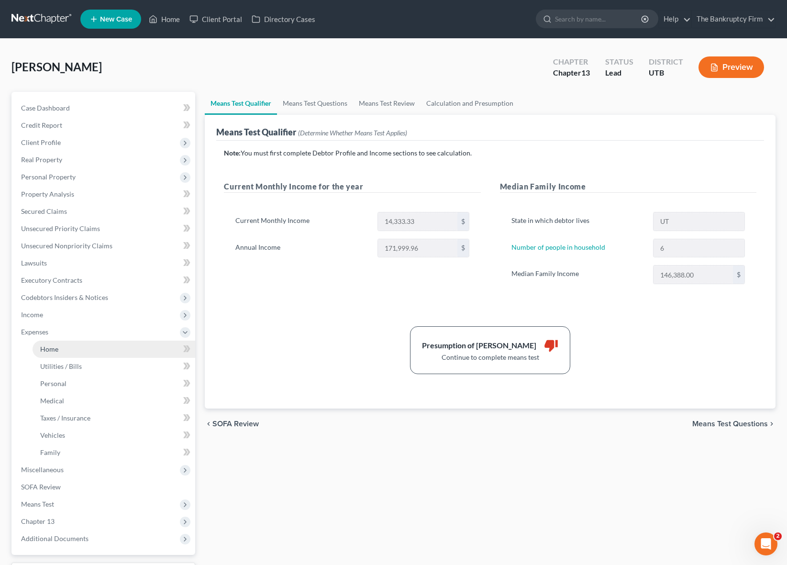
click at [67, 349] on link "Home" at bounding box center [114, 349] width 163 height 17
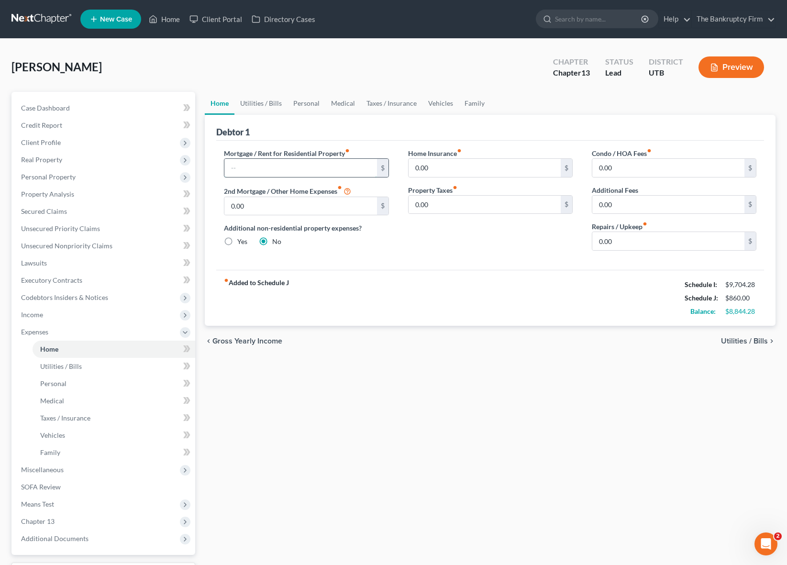
click at [254, 169] on input "text" at bounding box center [300, 168] width 152 height 18
drag, startPoint x: 240, startPoint y: 167, endPoint x: 351, endPoint y: 171, distance: 110.6
click at [351, 171] on input "3,810" at bounding box center [300, 168] width 152 height 18
click at [503, 207] on input "0.00" at bounding box center [485, 205] width 152 height 18
click at [660, 244] on input "0.00" at bounding box center [668, 241] width 152 height 18
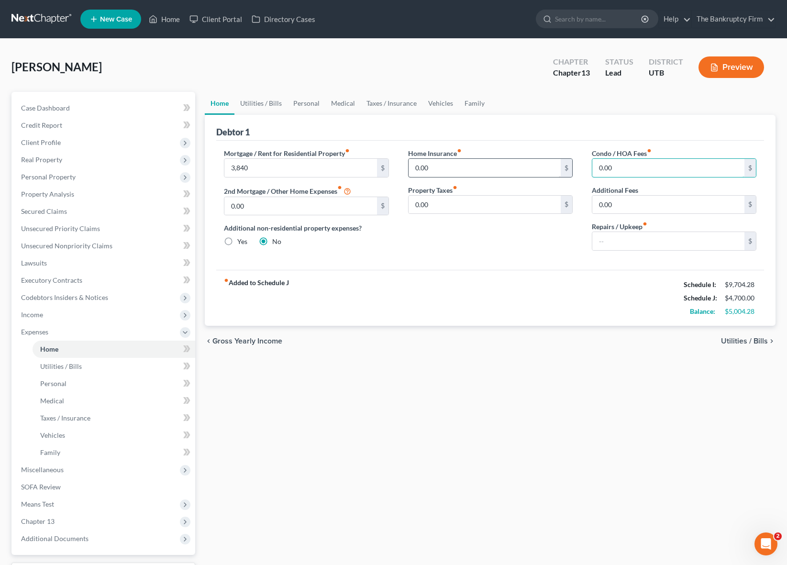
drag, startPoint x: 643, startPoint y: 169, endPoint x: 537, endPoint y: 166, distance: 106.3
click at [537, 166] on div "Mortgage / Rent for Residential Property fiber_manual_record 3,840 $ 2nd Mortga…" at bounding box center [490, 203] width 552 height 110
click at [262, 102] on link "Utilities / Bills" at bounding box center [260, 103] width 53 height 23
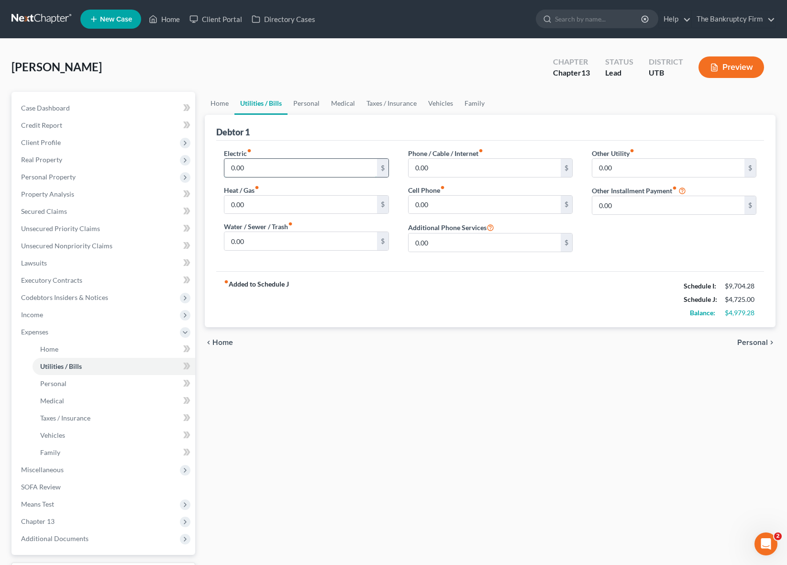
click at [271, 170] on input "0.00" at bounding box center [300, 168] width 152 height 18
click at [307, 104] on link "Personal" at bounding box center [307, 103] width 38 height 23
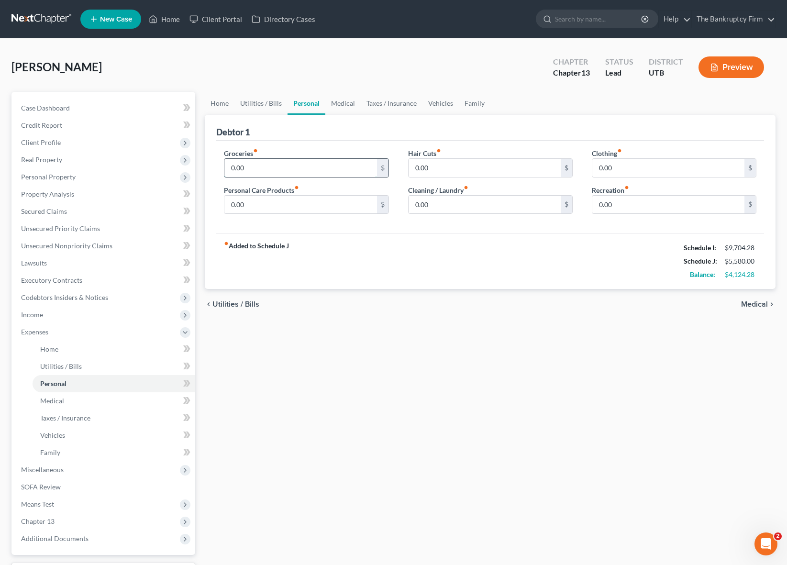
click at [276, 170] on input "0.00" at bounding box center [300, 168] width 152 height 18
click at [287, 168] on input "1,500" at bounding box center [300, 168] width 152 height 18
click at [341, 98] on link "Medical" at bounding box center [342, 103] width 35 height 23
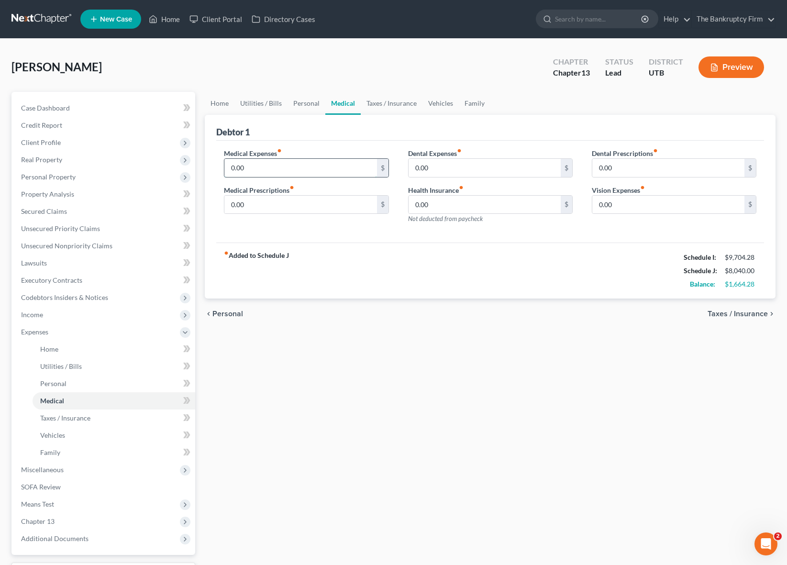
click at [299, 173] on input "0.00" at bounding box center [300, 168] width 152 height 18
click at [390, 107] on link "Taxes / Insurance" at bounding box center [392, 103] width 62 height 23
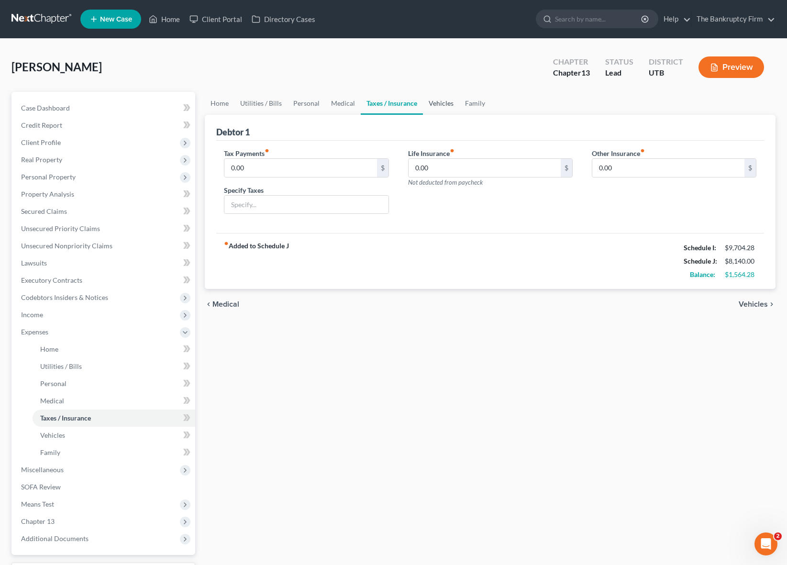
click at [442, 105] on link "Vehicles" at bounding box center [441, 103] width 36 height 23
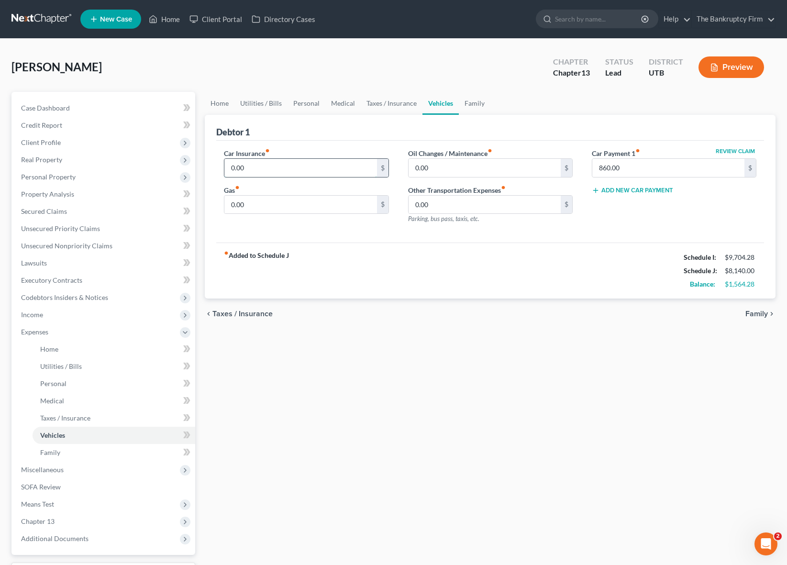
click at [290, 170] on input "0.00" at bounding box center [300, 168] width 152 height 18
click at [638, 171] on input "860.00" at bounding box center [668, 168] width 152 height 18
click at [468, 102] on link "Family" at bounding box center [475, 103] width 32 height 23
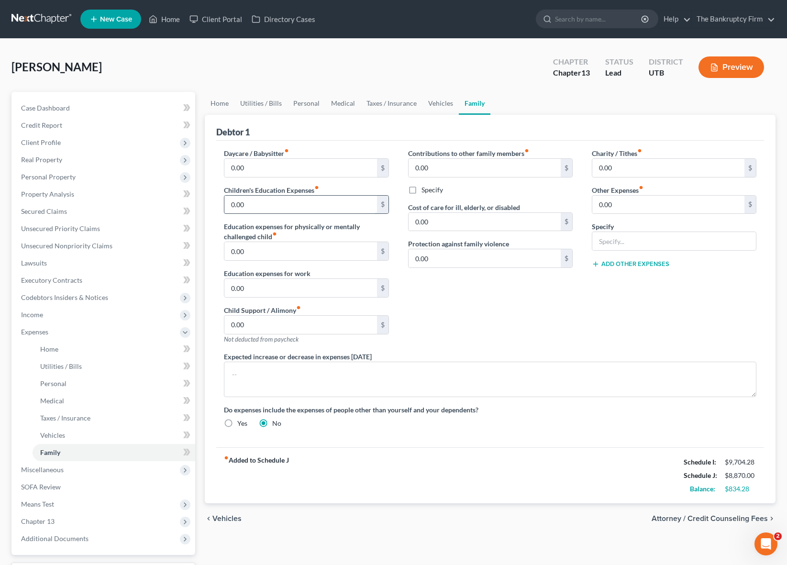
click at [322, 206] on input "0.00" at bounding box center [300, 205] width 152 height 18
click at [392, 229] on div "Daycare / Babysitter fiber_manual_record 0.00 $ Children's Education Expenses f…" at bounding box center [306, 249] width 184 height 203
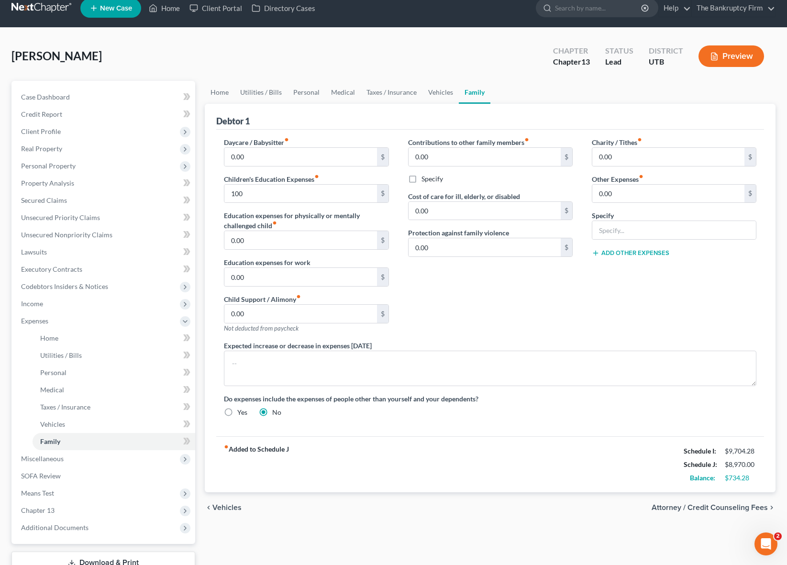
scroll to position [17, 0]
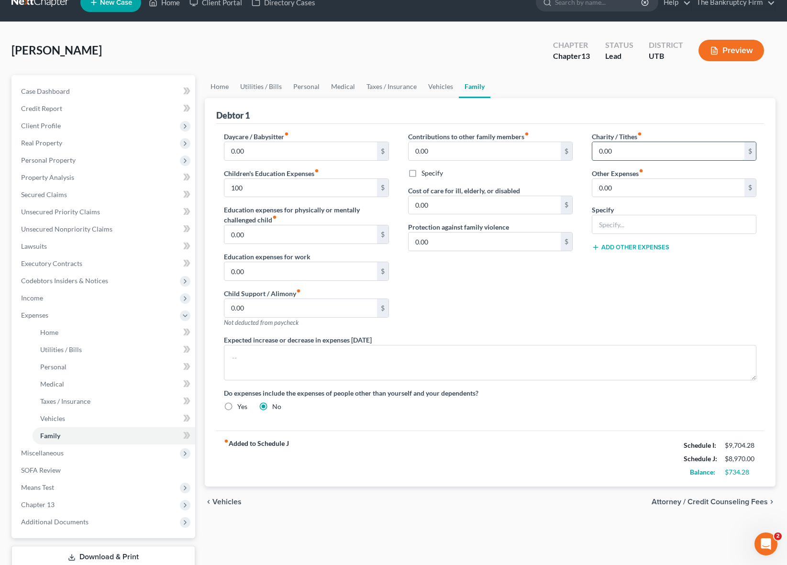
click at [627, 153] on input "0.00" at bounding box center [668, 151] width 152 height 18
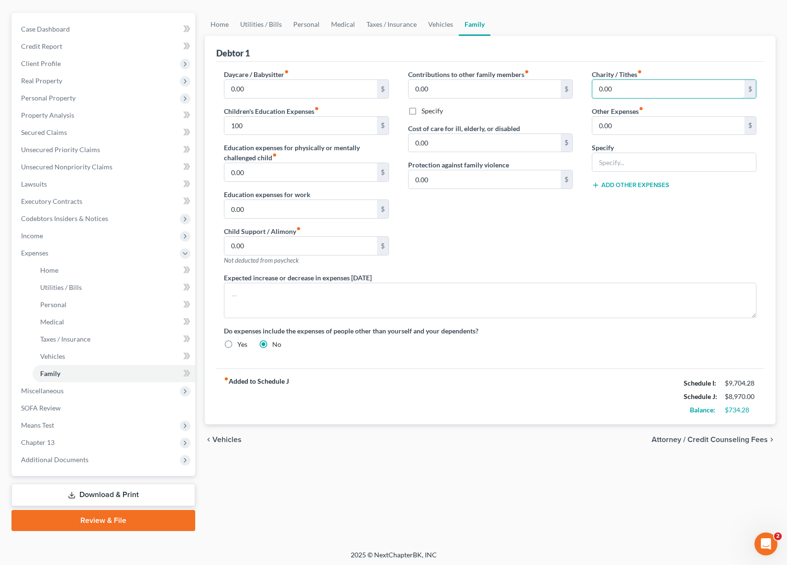
scroll to position [81, 0]
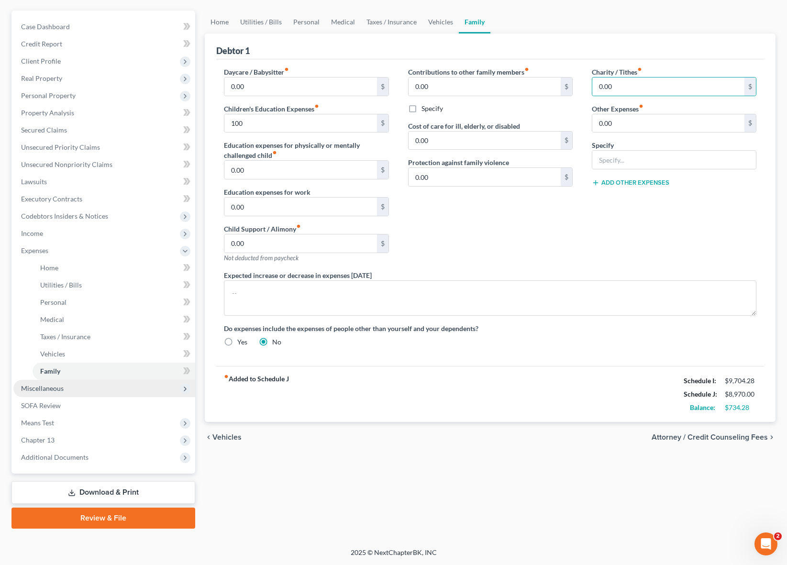
click at [59, 391] on span "Miscellaneous" at bounding box center [42, 388] width 43 height 8
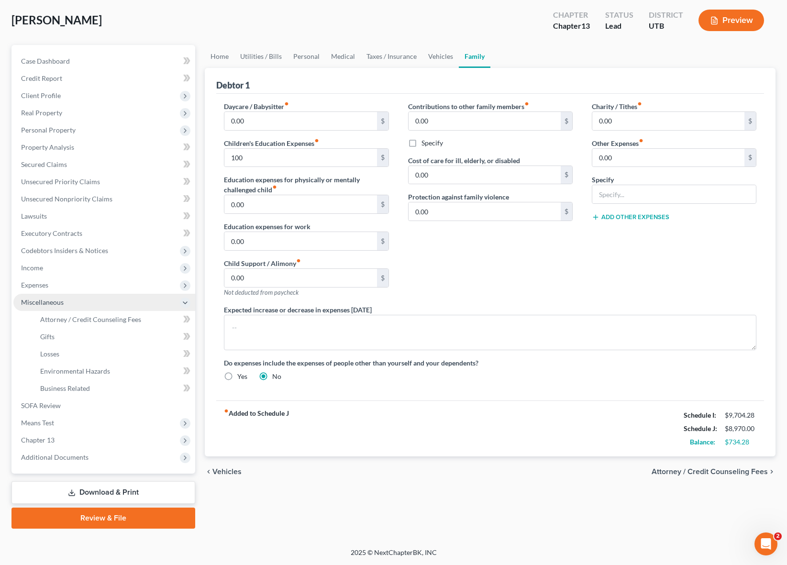
scroll to position [47, 0]
click at [61, 318] on span "Attorney / Credit Counseling Fees" at bounding box center [90, 319] width 101 height 8
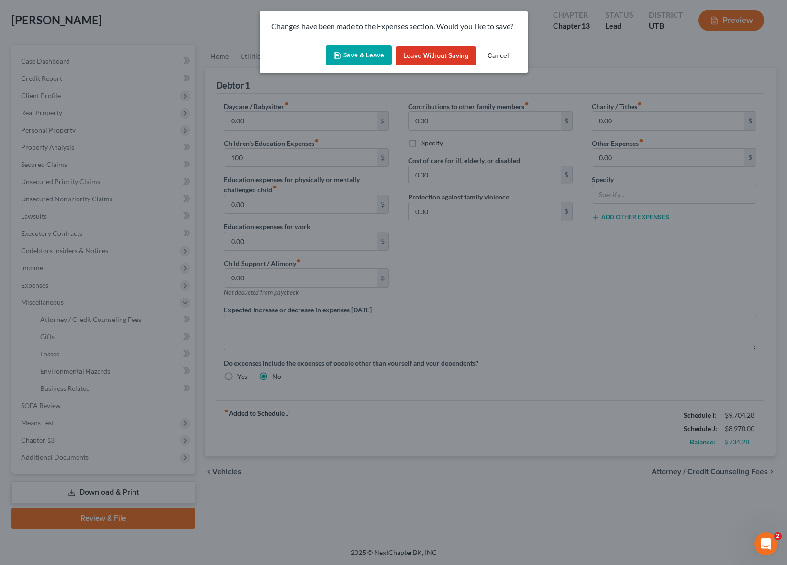
click at [349, 49] on button "Save & Leave" at bounding box center [359, 55] width 66 height 20
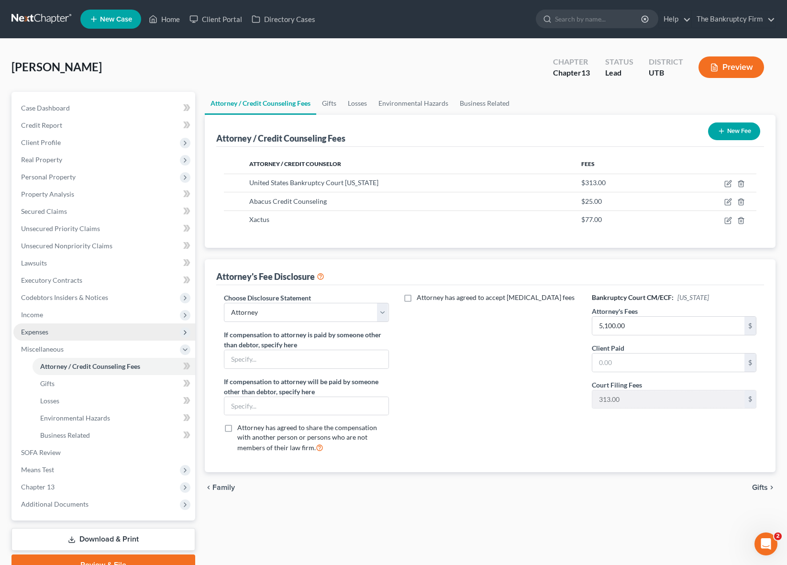
click at [39, 332] on span "Expenses" at bounding box center [34, 332] width 27 height 8
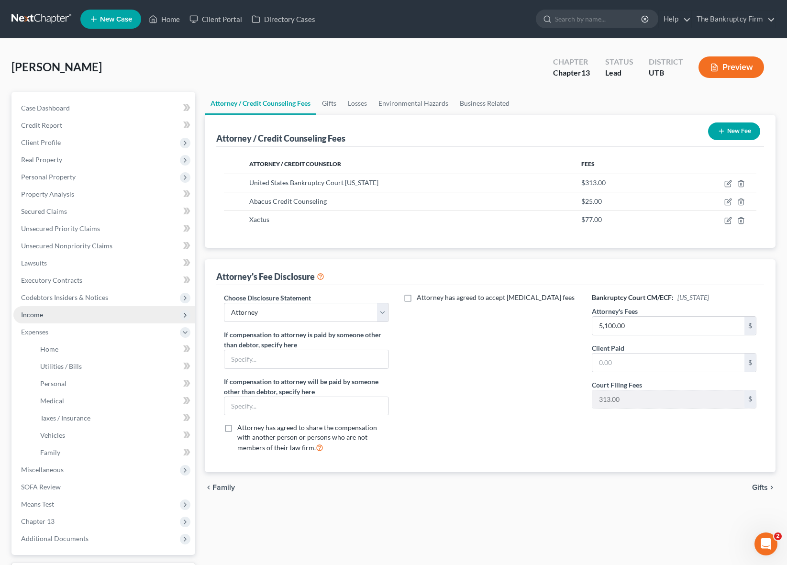
click at [35, 316] on span "Income" at bounding box center [32, 315] width 22 height 8
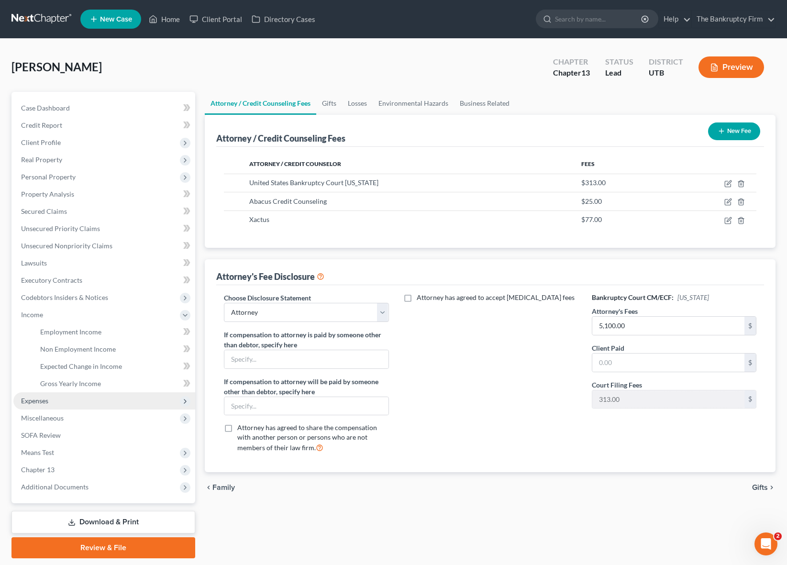
click at [49, 399] on span "Expenses" at bounding box center [104, 400] width 182 height 17
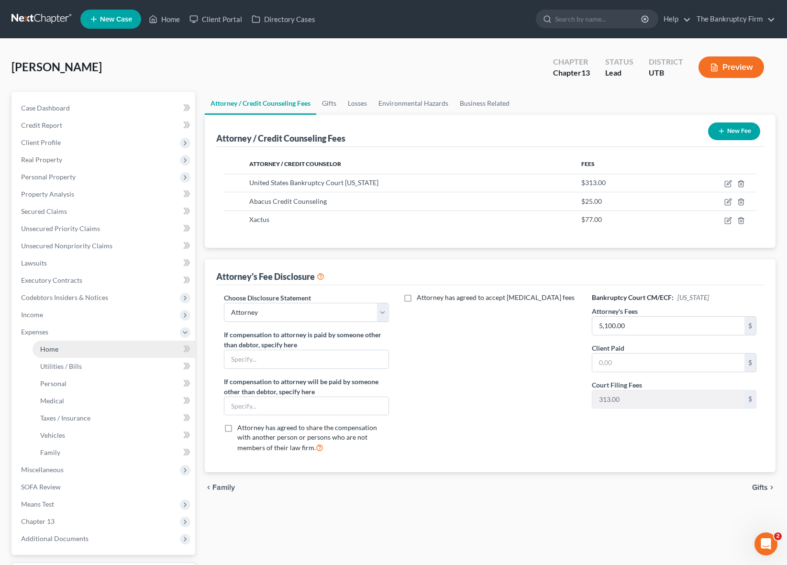
click at [52, 347] on span "Home" at bounding box center [49, 349] width 18 height 8
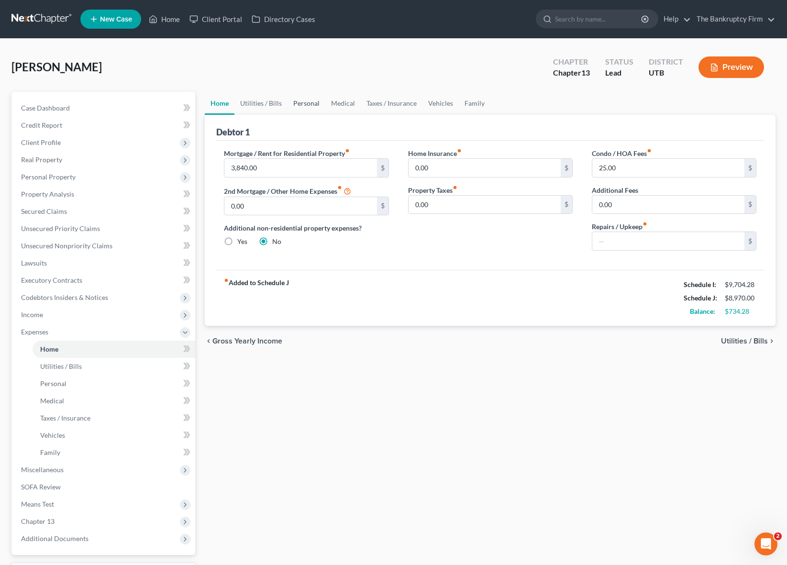
click at [316, 102] on link "Personal" at bounding box center [307, 103] width 38 height 23
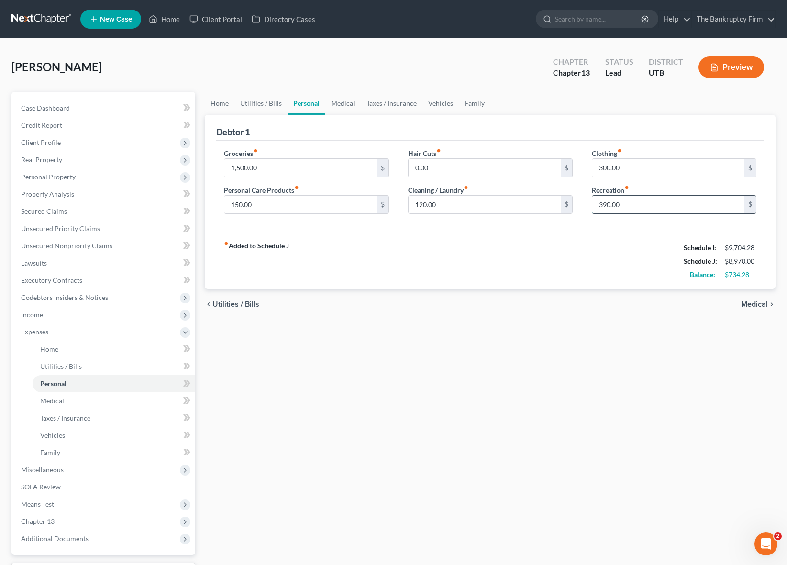
click at [636, 206] on input "390.00" at bounding box center [668, 205] width 152 height 18
click at [555, 327] on div "Home Utilities / Bills Personal Medical Taxes / Insurance Vehicles Family Debto…" at bounding box center [490, 351] width 580 height 518
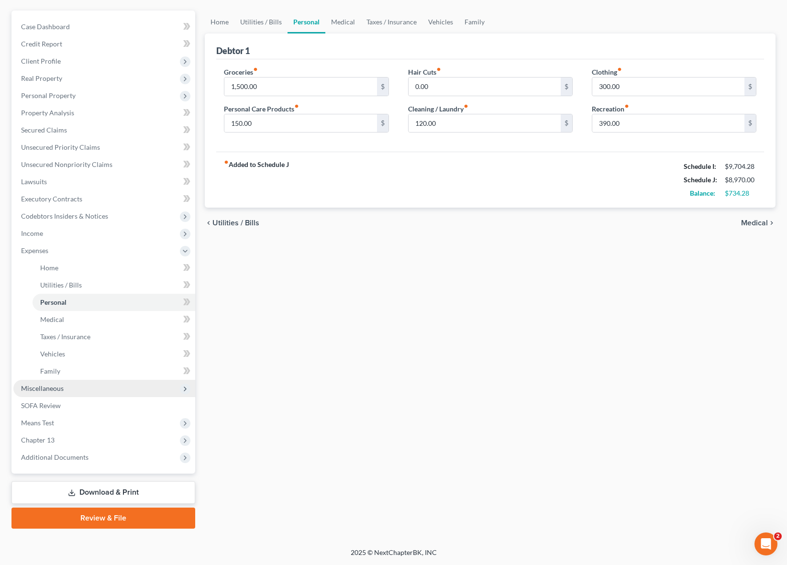
click at [54, 385] on span "Miscellaneous" at bounding box center [42, 388] width 43 height 8
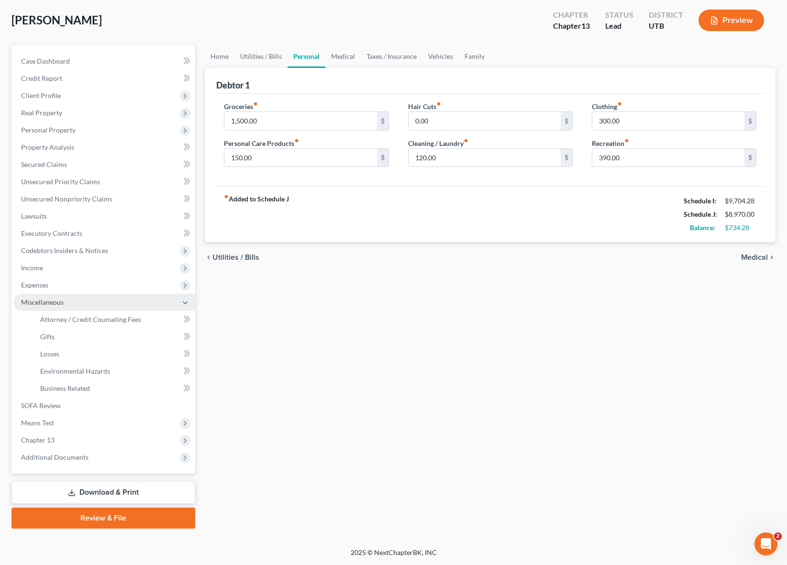
scroll to position [47, 0]
click at [80, 321] on span "Attorney / Credit Counseling Fees" at bounding box center [90, 319] width 101 height 8
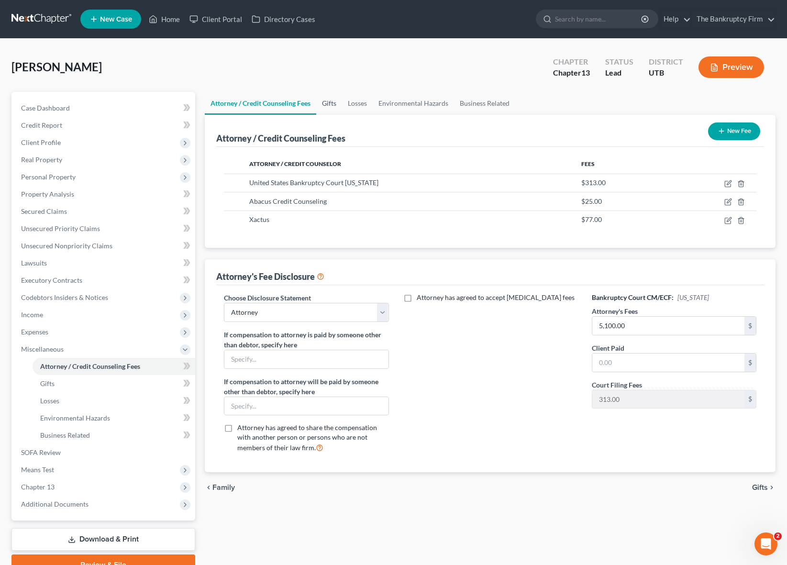
click at [332, 103] on link "Gifts" at bounding box center [329, 103] width 26 height 23
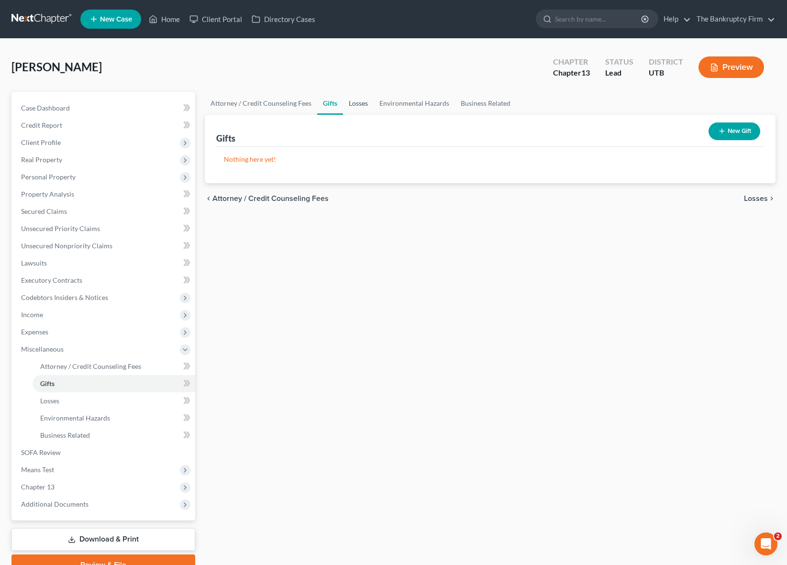
click at [357, 101] on link "Losses" at bounding box center [358, 103] width 31 height 23
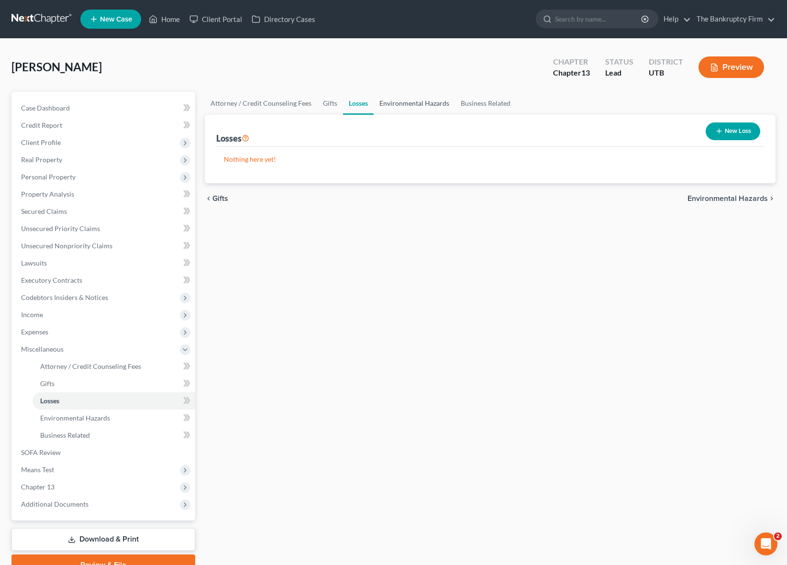
click at [414, 102] on link "Environmental Hazards" at bounding box center [414, 103] width 81 height 23
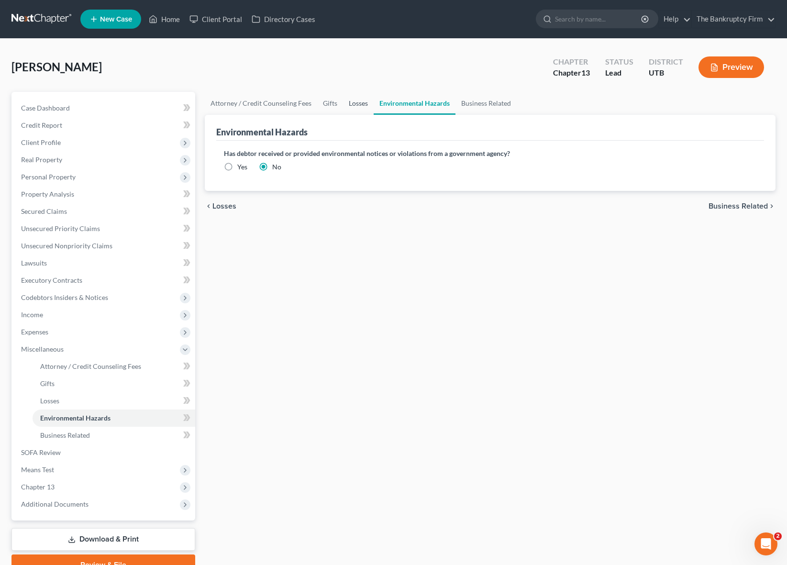
click at [353, 104] on link "Losses" at bounding box center [358, 103] width 31 height 23
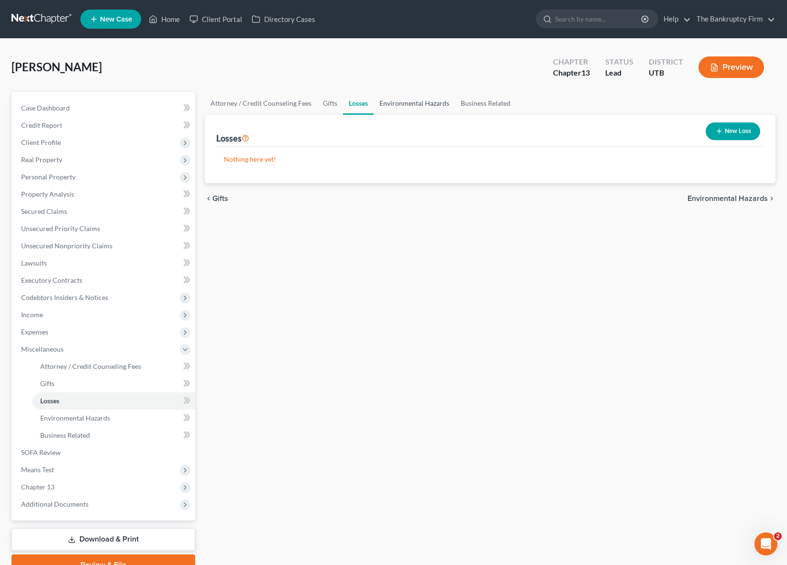
click at [422, 98] on link "Environmental Hazards" at bounding box center [414, 103] width 81 height 23
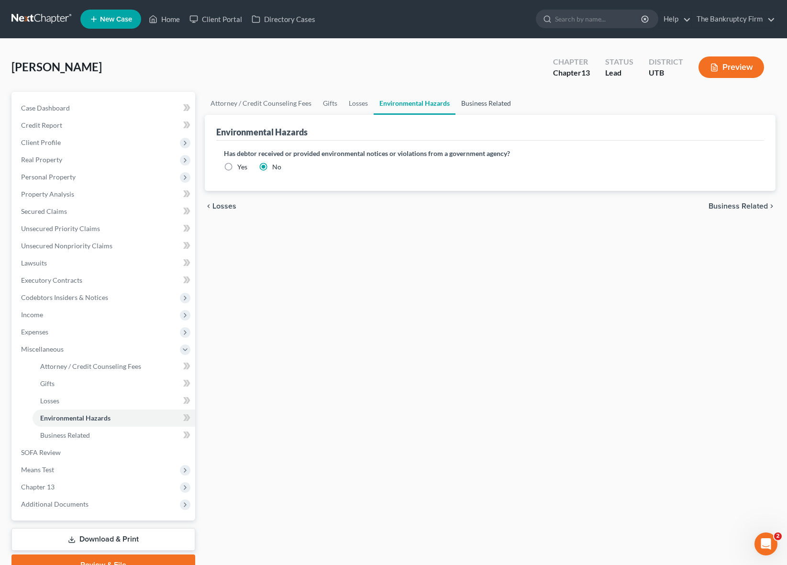
click at [491, 105] on link "Business Related" at bounding box center [485, 103] width 61 height 23
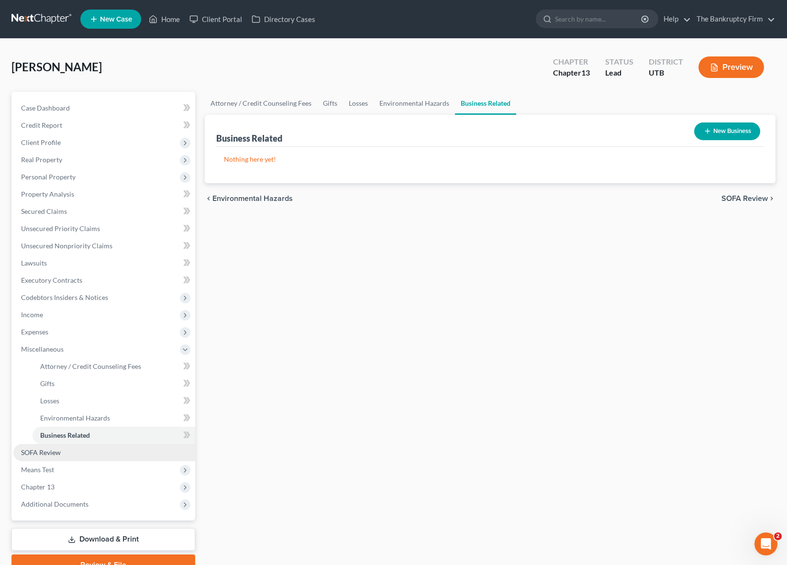
click at [67, 452] on link "SOFA Review" at bounding box center [104, 452] width 182 height 17
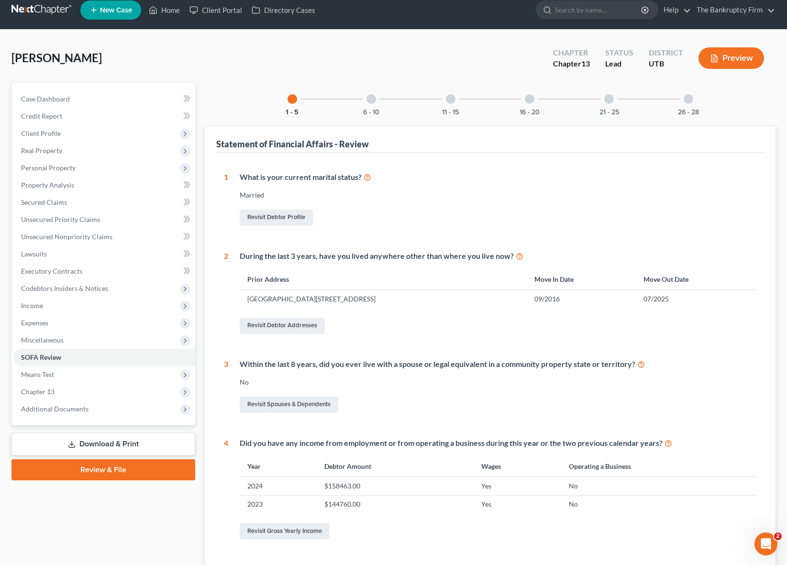
scroll to position [10, 0]
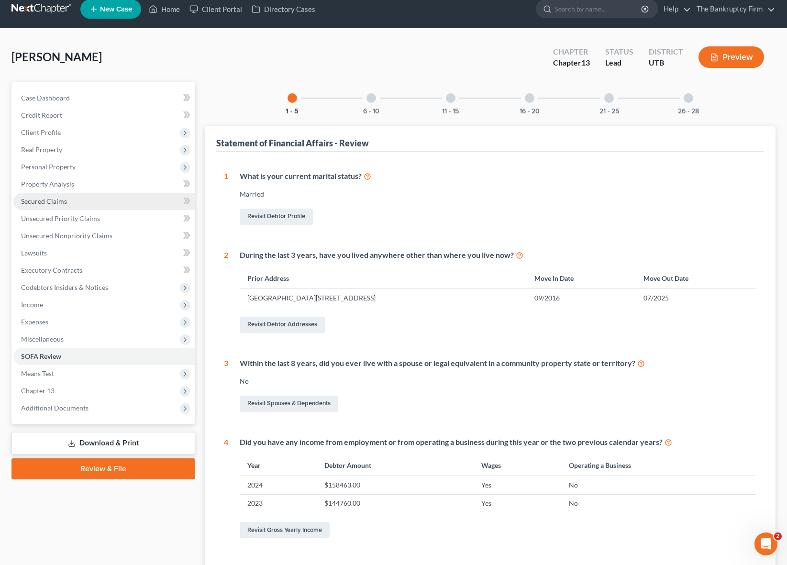
click at [62, 200] on span "Secured Claims" at bounding box center [44, 201] width 46 height 8
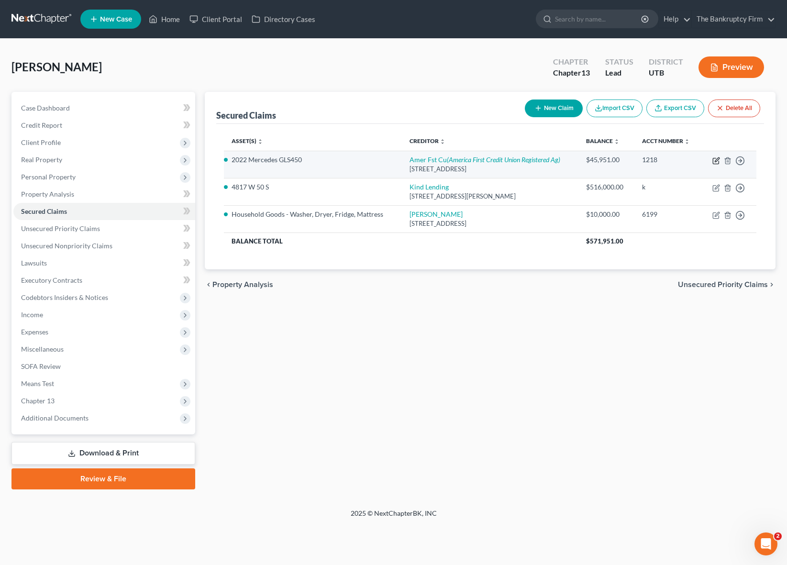
click at [717, 157] on icon "button" at bounding box center [716, 161] width 8 height 8
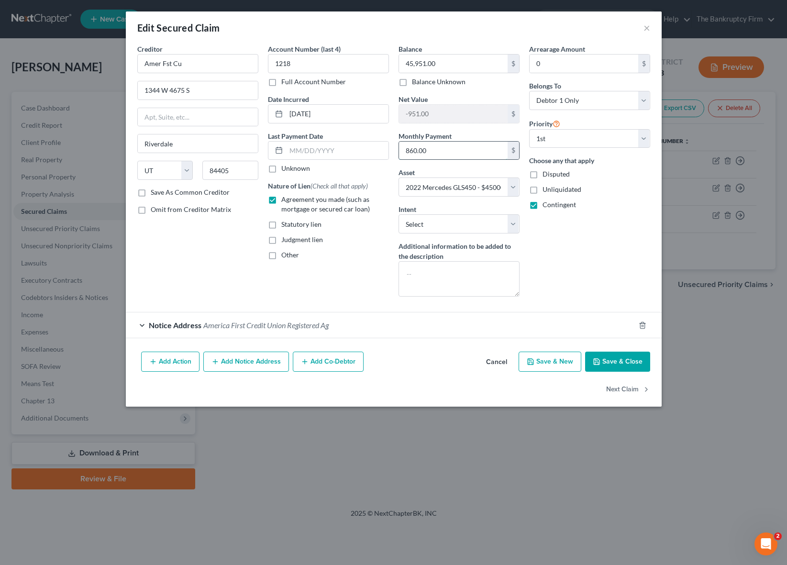
click at [452, 153] on input "860.00" at bounding box center [453, 151] width 109 height 18
click at [318, 151] on input "text" at bounding box center [337, 151] width 102 height 18
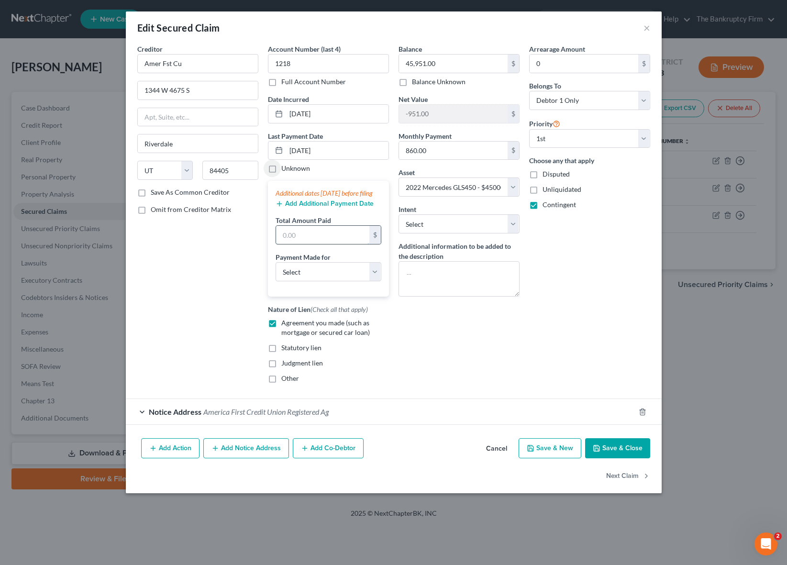
click at [297, 242] on input "text" at bounding box center [322, 235] width 93 height 18
click at [303, 279] on select "Select Car Credit Card Loan Repayment Mortgage Other Suppliers Or Vendors" at bounding box center [329, 271] width 106 height 19
click at [276, 272] on select "Select Car Credit Card Loan Repayment Mortgage Other Suppliers Or Vendors" at bounding box center [329, 271] width 106 height 19
click at [621, 458] on button "Save & Close" at bounding box center [617, 448] width 65 height 20
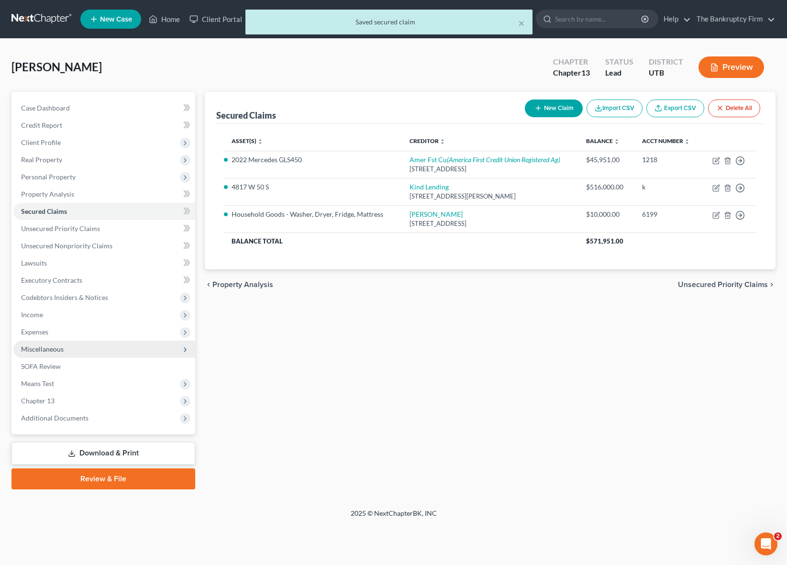
click at [58, 350] on span "Miscellaneous" at bounding box center [42, 349] width 43 height 8
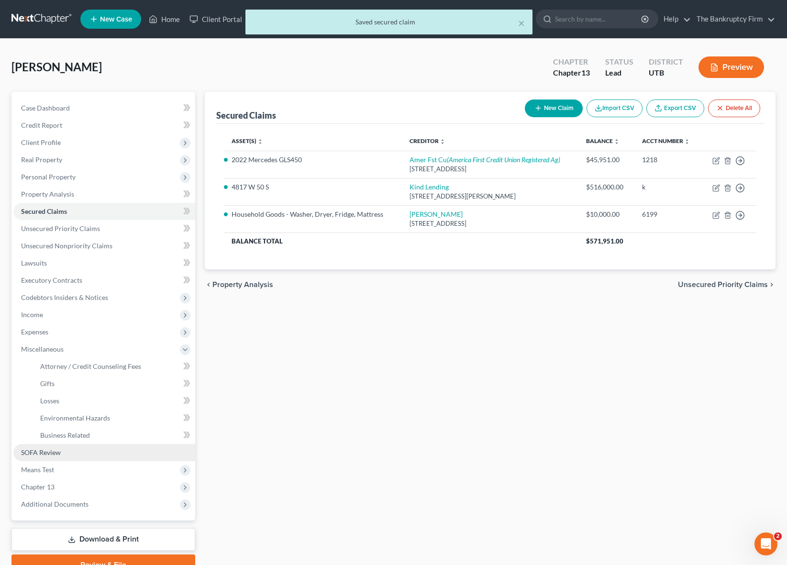
click at [62, 449] on link "SOFA Review" at bounding box center [104, 452] width 182 height 17
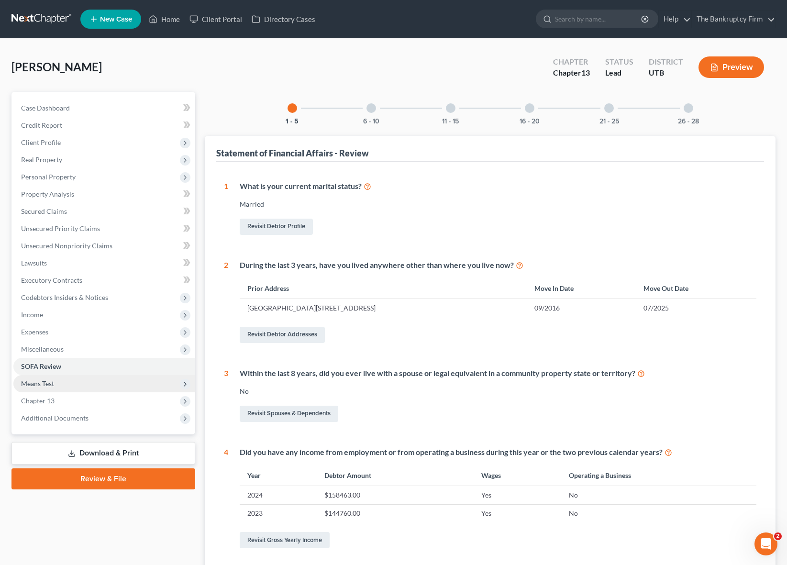
click at [50, 385] on span "Means Test" at bounding box center [37, 383] width 33 height 8
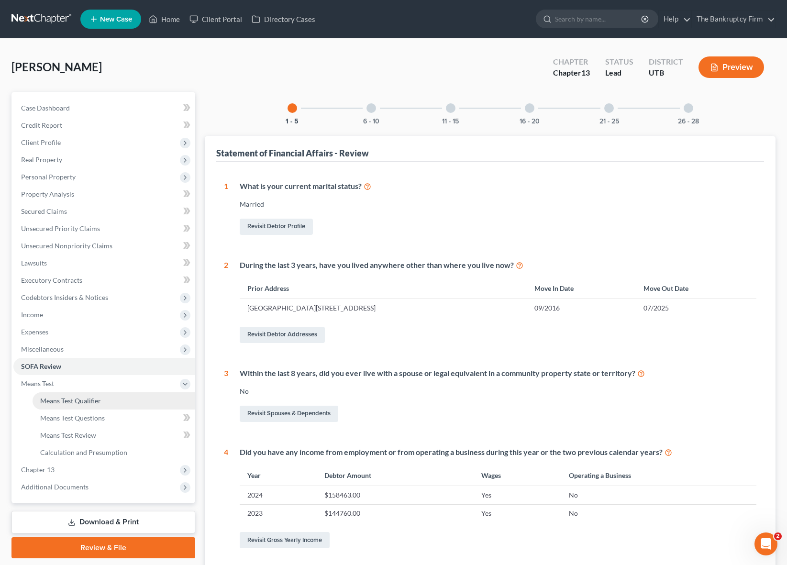
click at [80, 400] on span "Means Test Qualifier" at bounding box center [70, 401] width 61 height 8
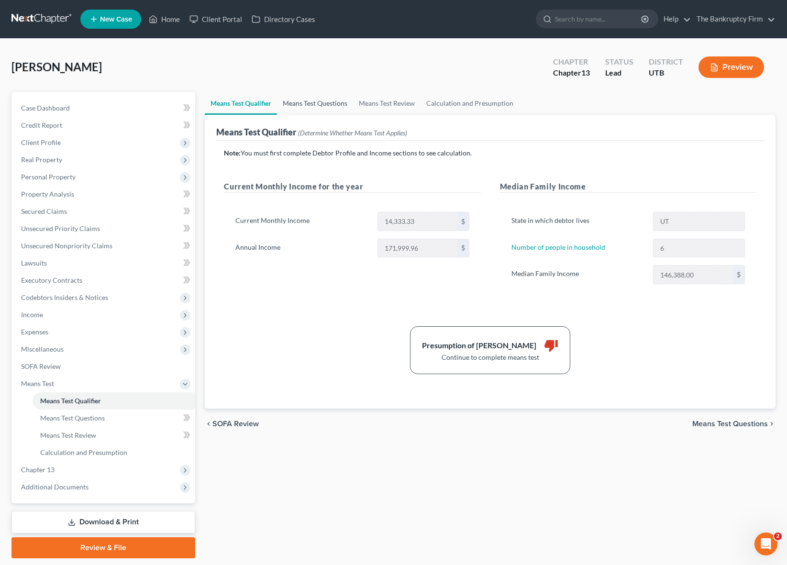
click at [317, 103] on link "Means Test Questions" at bounding box center [315, 103] width 76 height 23
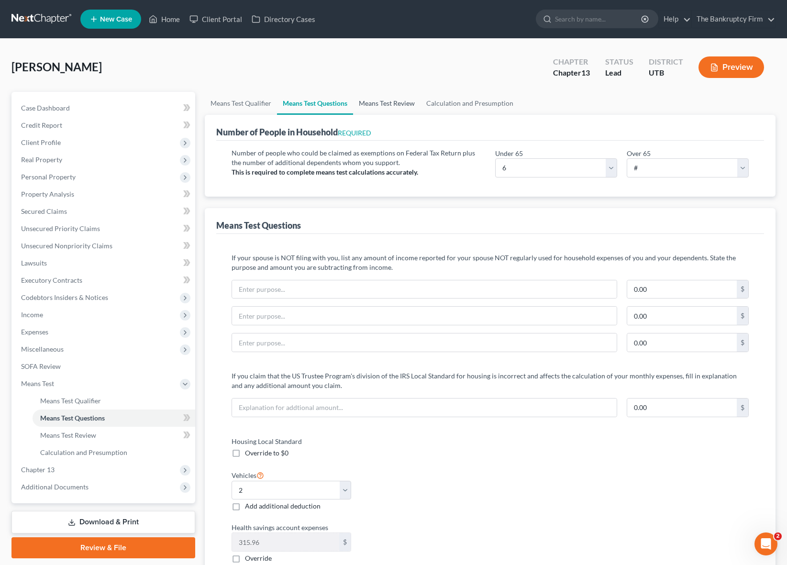
click at [391, 103] on link "Means Test Review" at bounding box center [386, 103] width 67 height 23
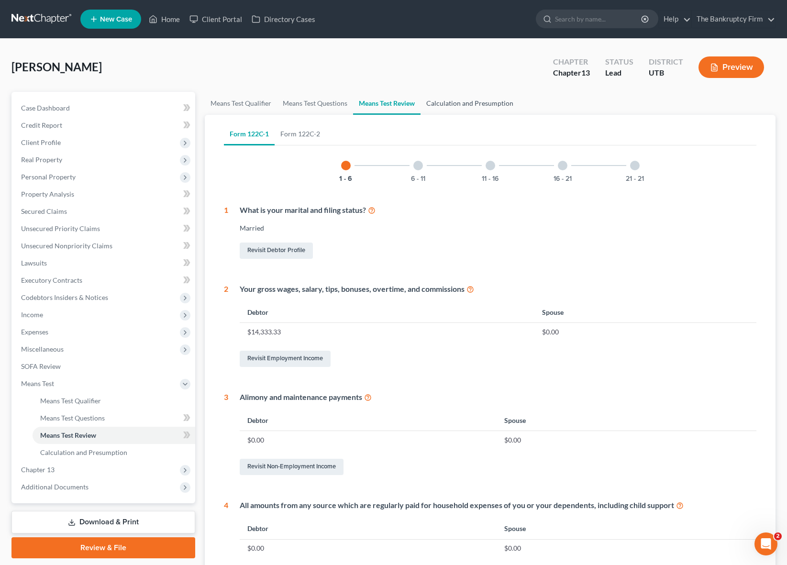
click at [460, 102] on link "Calculation and Presumption" at bounding box center [470, 103] width 99 height 23
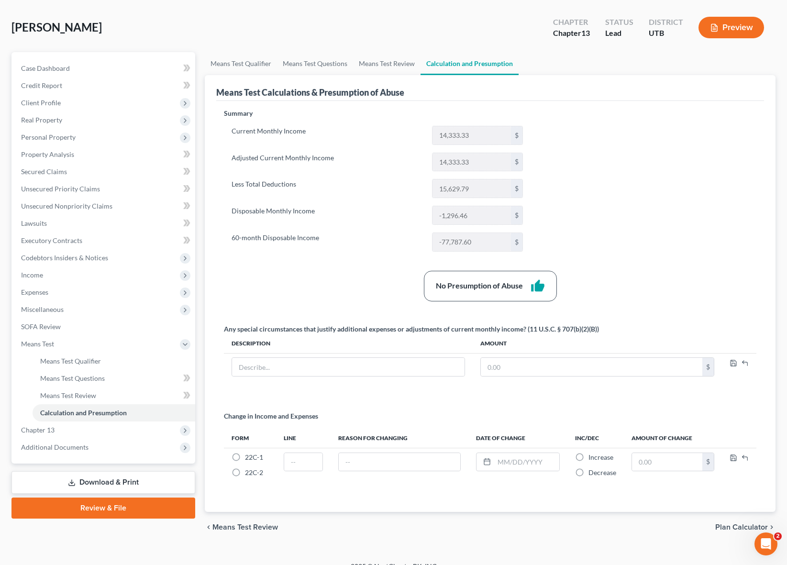
scroll to position [54, 0]
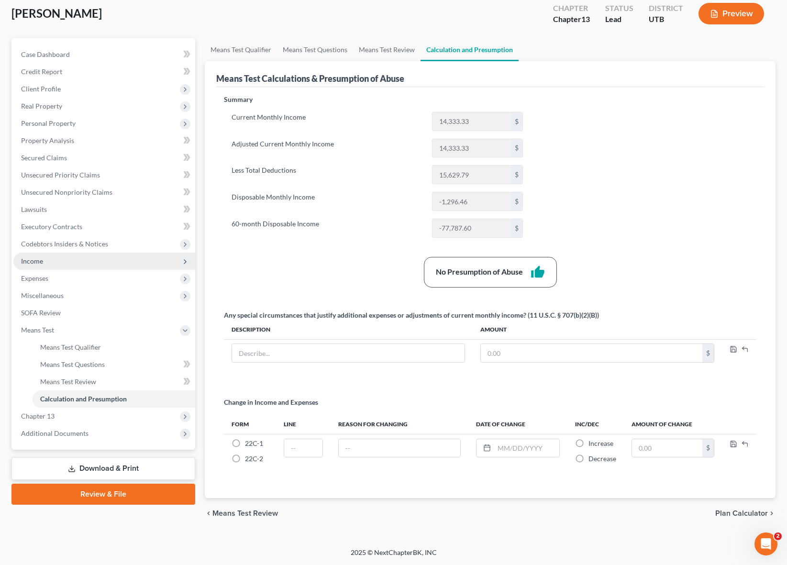
click at [35, 262] on span "Income" at bounding box center [32, 261] width 22 height 8
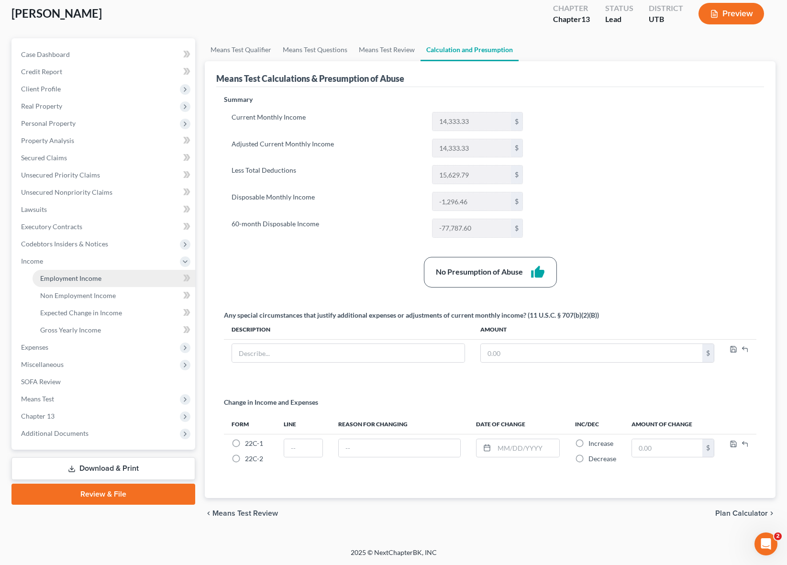
click at [82, 276] on span "Employment Income" at bounding box center [70, 278] width 61 height 8
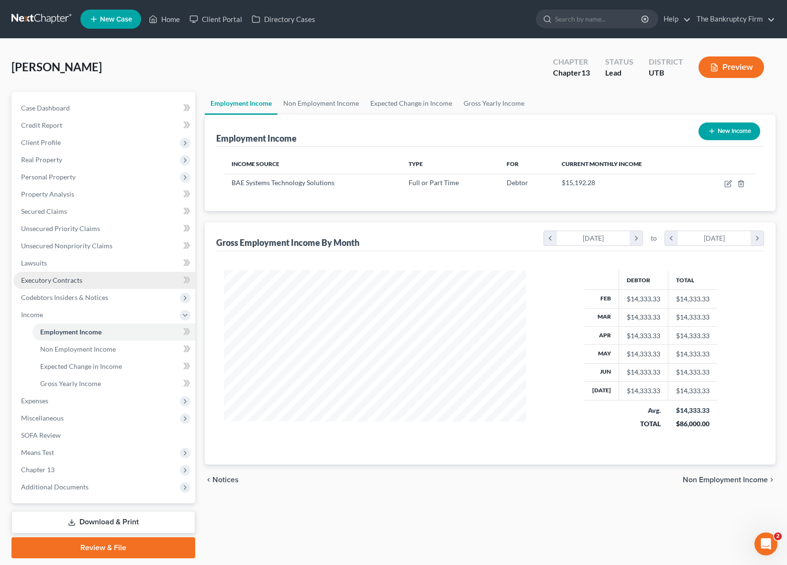
scroll to position [172, 322]
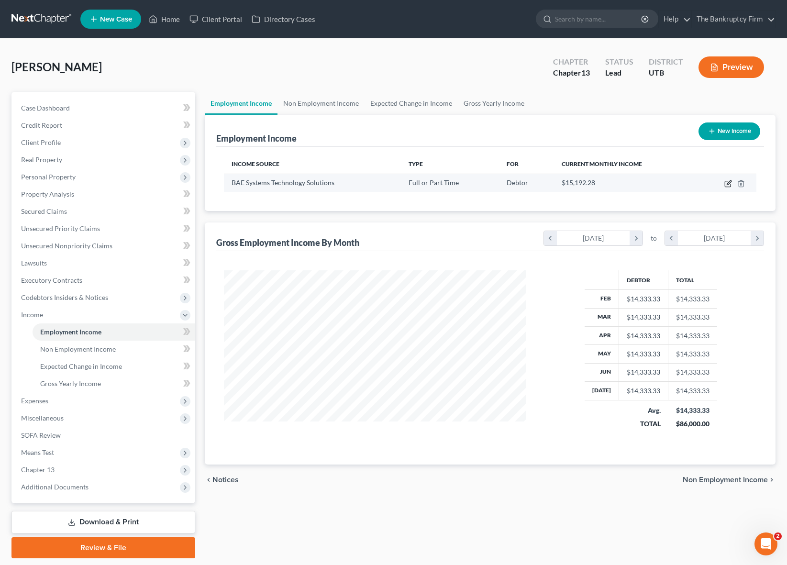
click at [725, 184] on icon "button" at bounding box center [728, 184] width 6 height 6
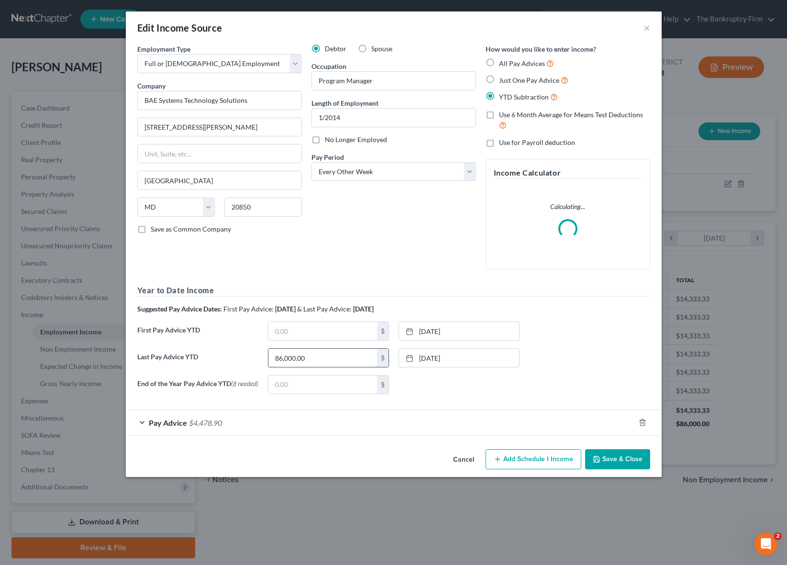
click at [348, 353] on input "86,000.00" at bounding box center [322, 358] width 109 height 18
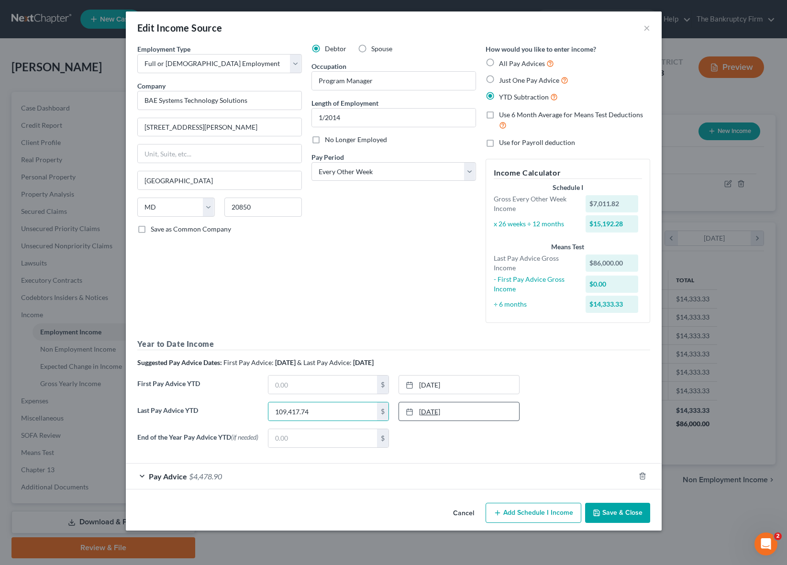
click at [470, 412] on link "[DATE]" at bounding box center [459, 411] width 120 height 18
click at [315, 382] on input "text" at bounding box center [322, 385] width 109 height 18
click at [292, 385] on input "text" at bounding box center [322, 385] width 109 height 18
paste input "13881.6"
click at [368, 311] on div "Debtor Spouse Occupation Program Manager Length of Employment 1/2014 No Longer …" at bounding box center [394, 187] width 174 height 287
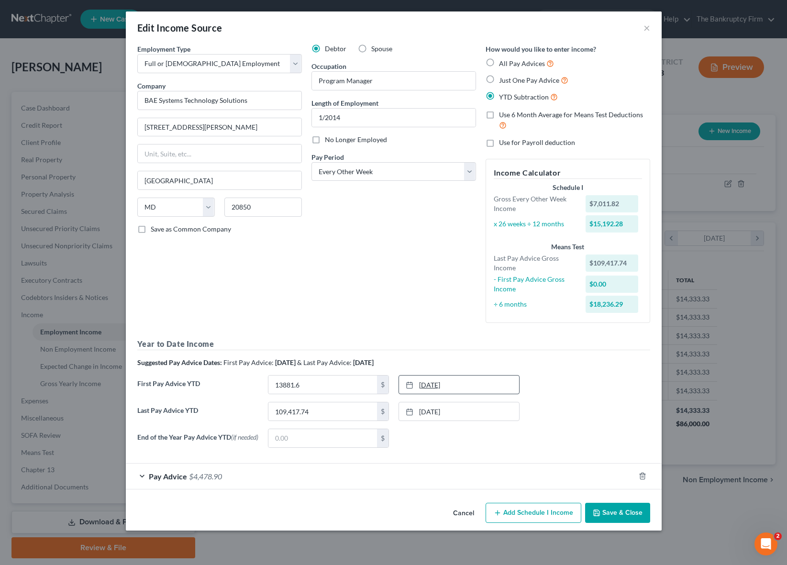
click at [443, 383] on link "[DATE]" at bounding box center [459, 385] width 120 height 18
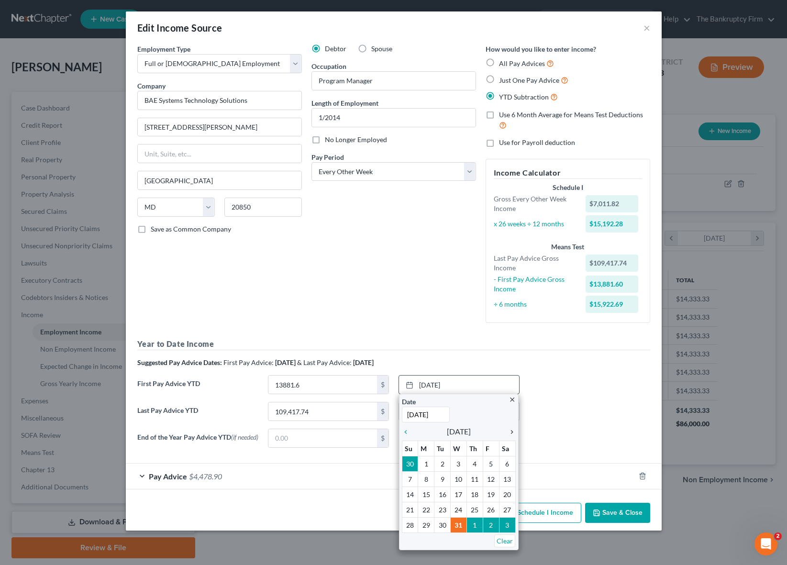
click at [515, 431] on icon "chevron_right" at bounding box center [509, 432] width 12 height 8
click at [513, 431] on icon "chevron_right" at bounding box center [509, 432] width 12 height 8
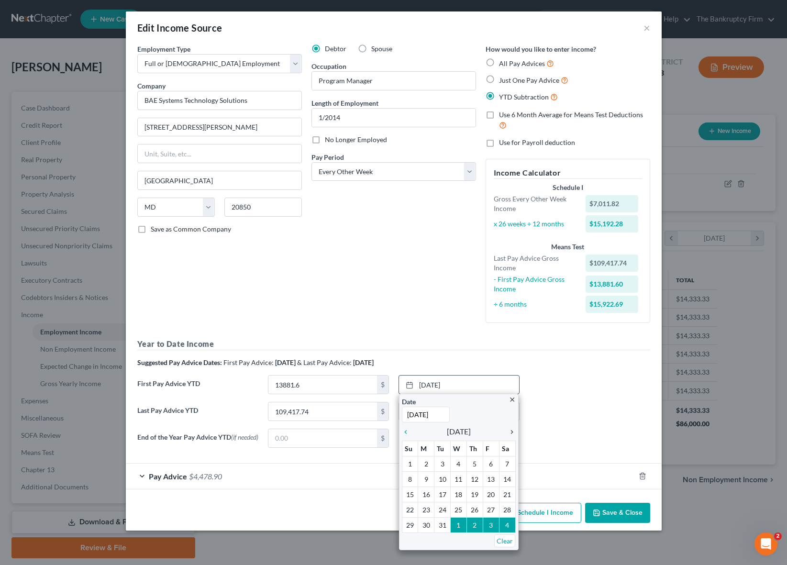
click at [511, 430] on icon "chevron_right" at bounding box center [509, 432] width 12 height 8
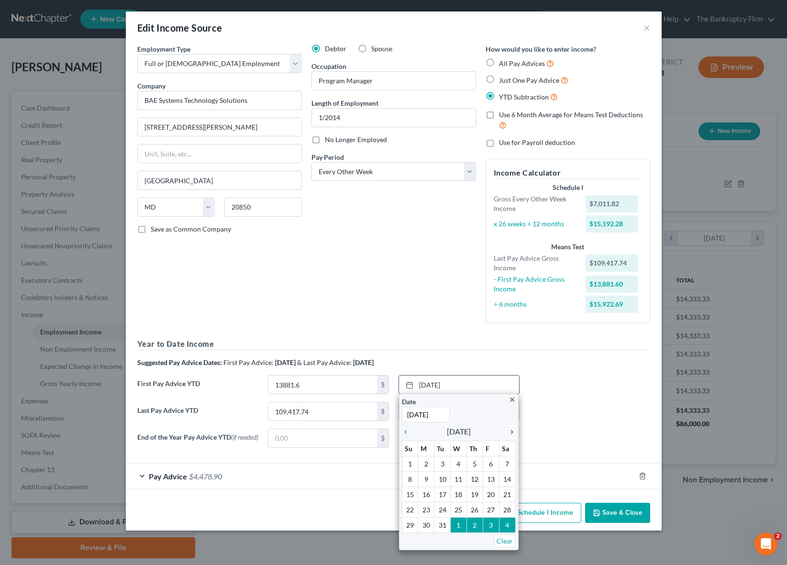
click at [511, 430] on icon "chevron_right" at bounding box center [509, 432] width 12 height 8
click at [406, 432] on icon "chevron_left" at bounding box center [408, 432] width 12 height 8
click at [406, 433] on icon "chevron_left" at bounding box center [408, 432] width 12 height 8
click at [406, 432] on icon "chevron_left" at bounding box center [408, 432] width 12 height 8
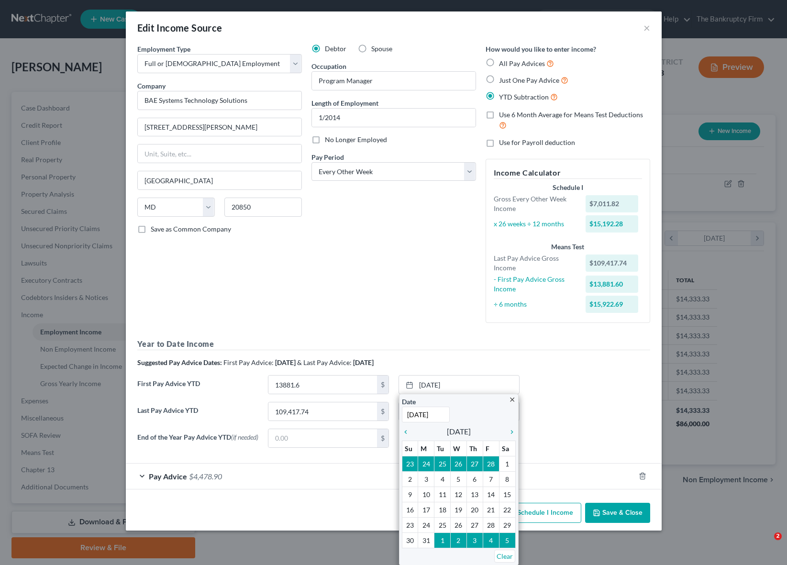
select select "0"
select select "21"
select select "2"
click at [406, 432] on icon "chevron_left" at bounding box center [408, 432] width 12 height 8
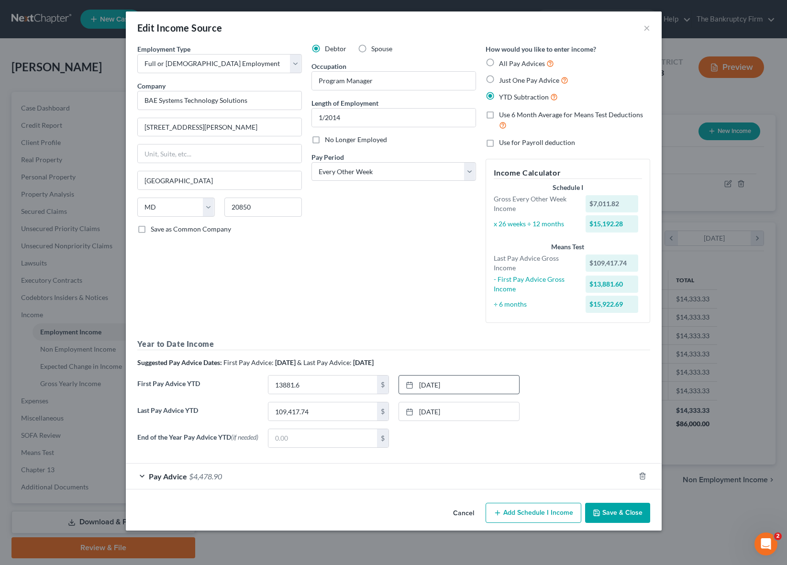
click at [624, 509] on button "Save & Close" at bounding box center [617, 513] width 65 height 20
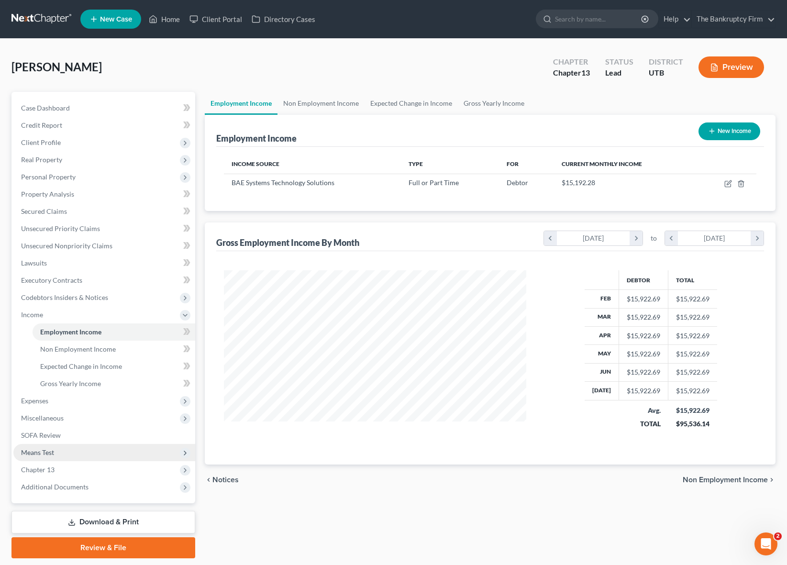
click at [50, 448] on span "Means Test" at bounding box center [37, 452] width 33 height 8
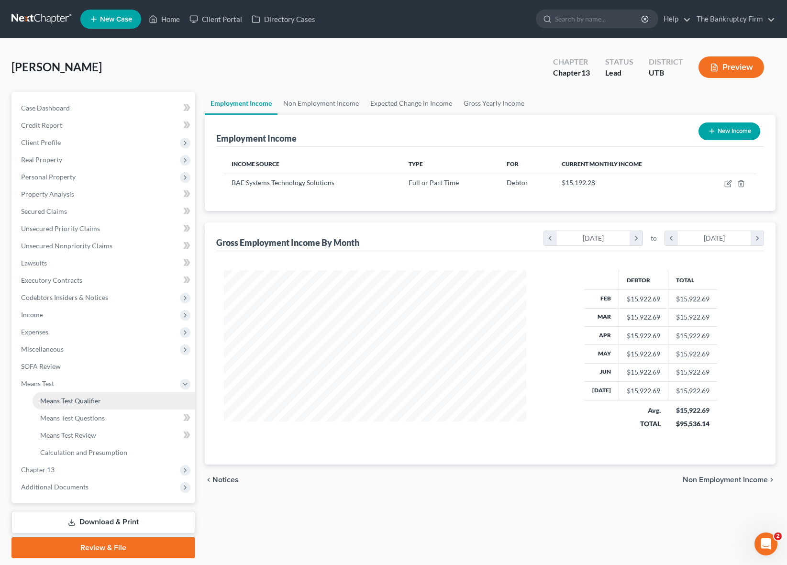
click at [92, 404] on span "Means Test Qualifier" at bounding box center [70, 401] width 61 height 8
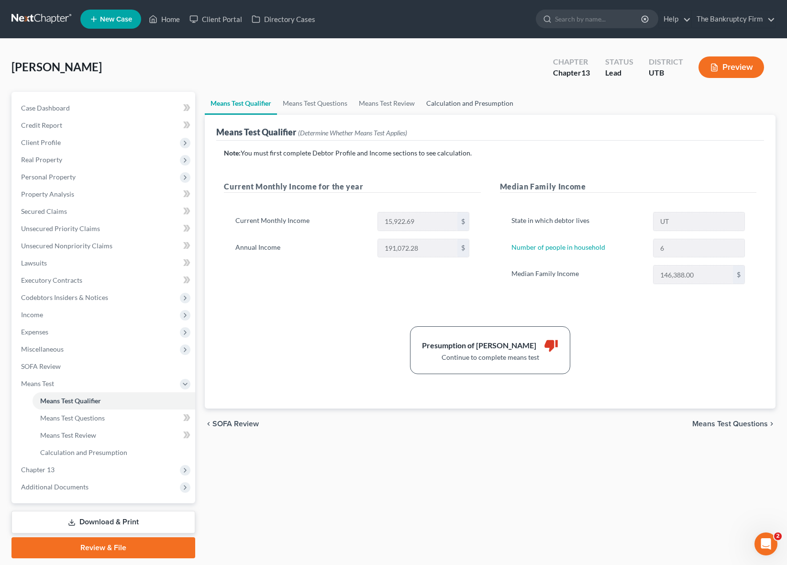
click at [466, 101] on link "Calculation and Presumption" at bounding box center [470, 103] width 99 height 23
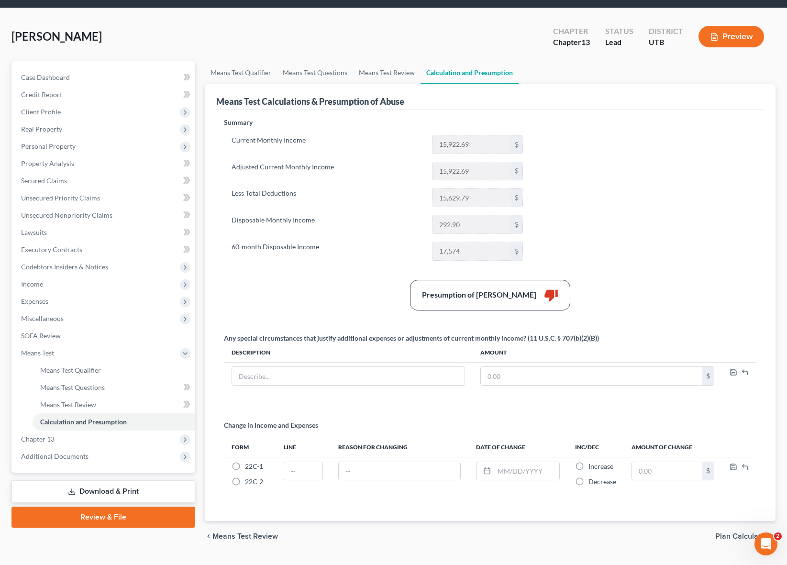
scroll to position [32, 0]
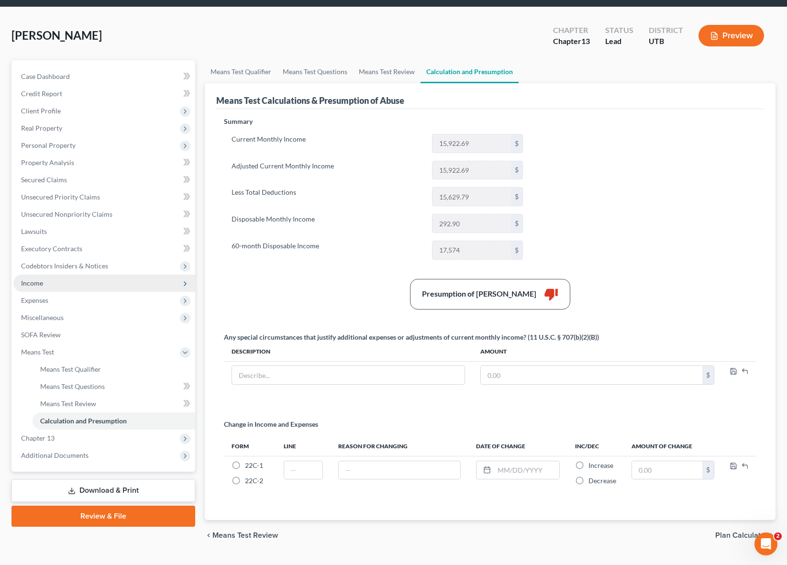
click at [61, 283] on span "Income" at bounding box center [104, 283] width 182 height 17
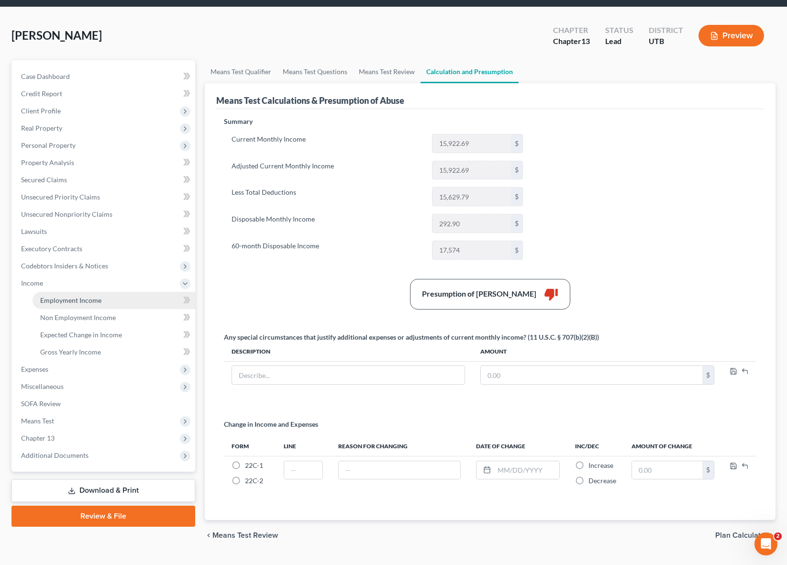
click at [96, 300] on span "Employment Income" at bounding box center [70, 300] width 61 height 8
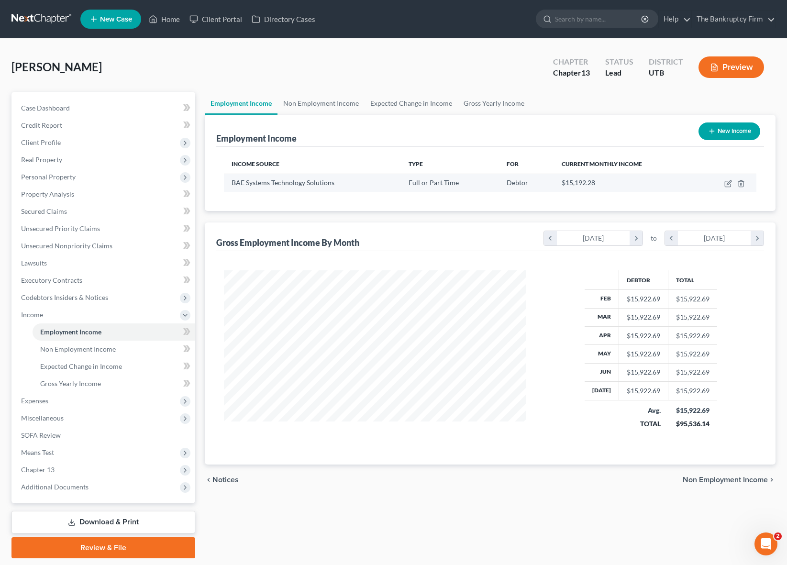
scroll to position [172, 322]
click at [727, 183] on icon "button" at bounding box center [728, 184] width 8 height 8
select select "0"
select select "21"
select select "2"
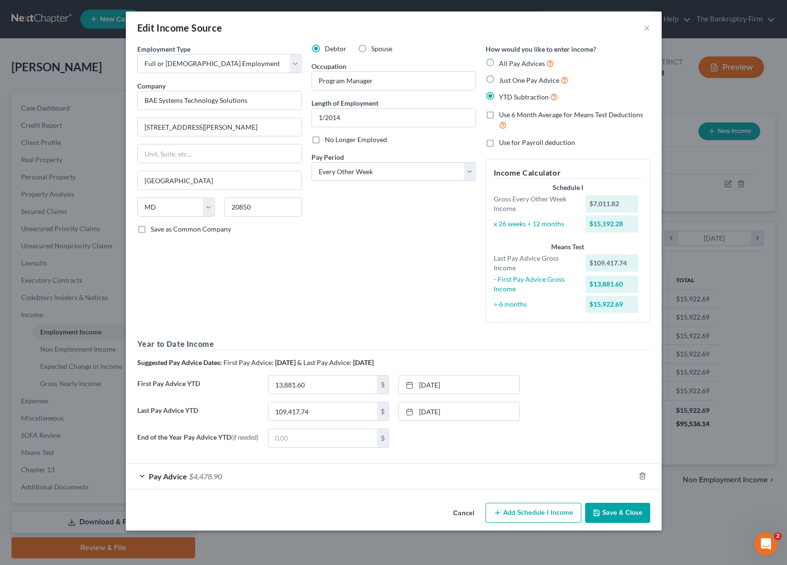
click at [144, 476] on div "Pay Advice $4,478.90" at bounding box center [380, 476] width 509 height 25
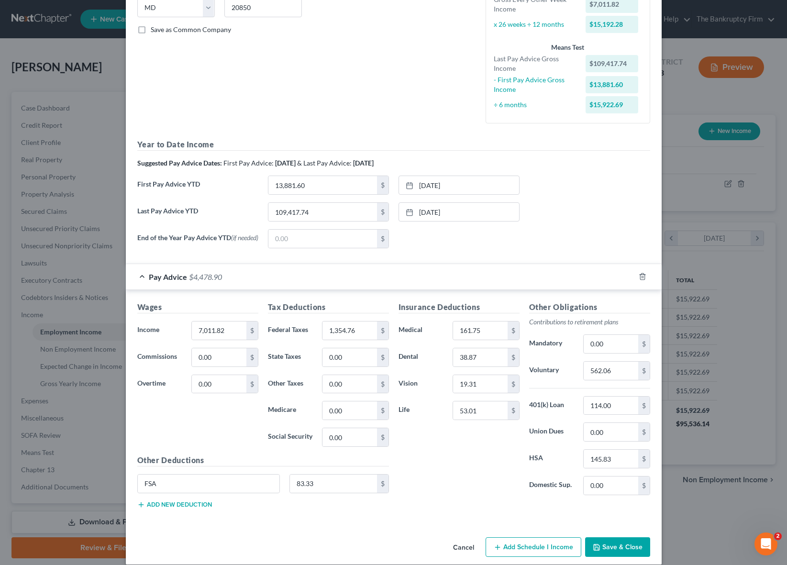
scroll to position [213, 0]
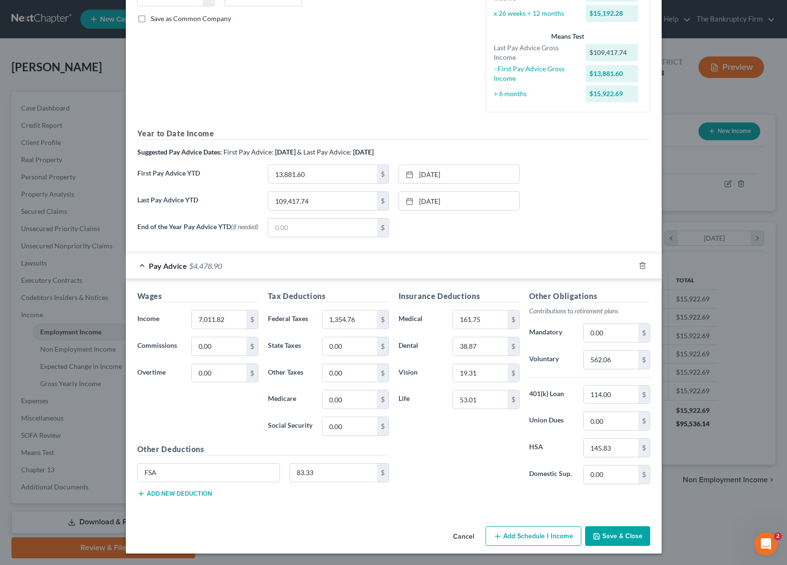
click at [416, 233] on div "[DATE] close Date [DATE] Time 12:00 AM chevron_left [DATE] chevron_right Su M T…" at bounding box center [459, 227] width 131 height 19
drag, startPoint x: 411, startPoint y: 100, endPoint x: 601, endPoint y: 312, distance: 284.6
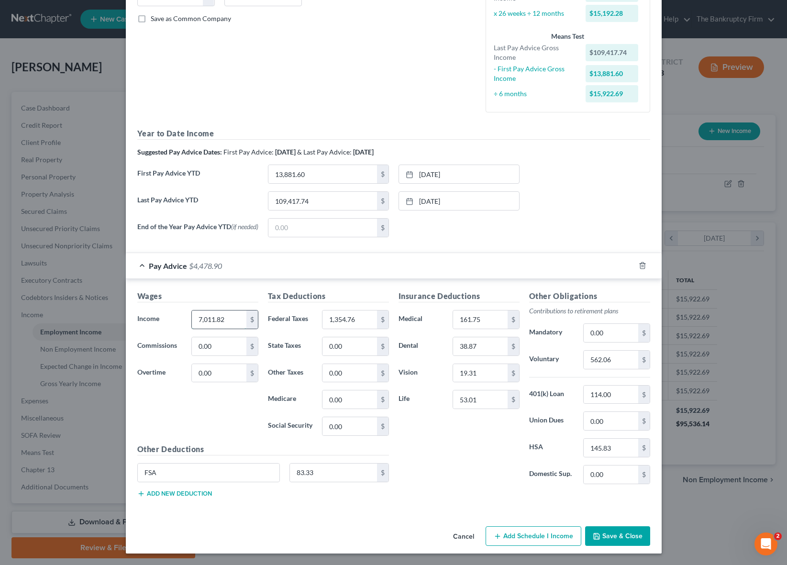
click at [233, 320] on input "7,011.82" at bounding box center [219, 320] width 54 height 18
type input "7,343.38"
click at [363, 320] on input "1,354.76" at bounding box center [349, 320] width 54 height 18
type input "1,501.87"
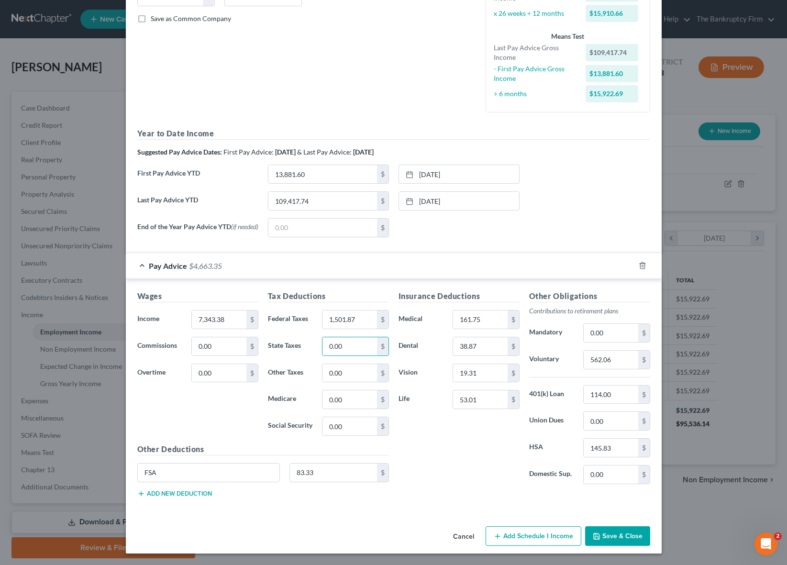
click at [483, 284] on div "Wages Income * 7,343.38 $ Commissions 0.00 $ Overtime 0.00 $ Tax Deductions Fed…" at bounding box center [394, 396] width 536 height 234
click at [619, 359] on input "562.06" at bounding box center [611, 360] width 54 height 18
type input "587.47"
click at [485, 320] on input "161.75" at bounding box center [480, 320] width 54 height 18
click at [503, 234] on div "[DATE] close Date [DATE] Time 12:00 AM chevron_left [DATE] chevron_right Su M T…" at bounding box center [459, 227] width 131 height 19
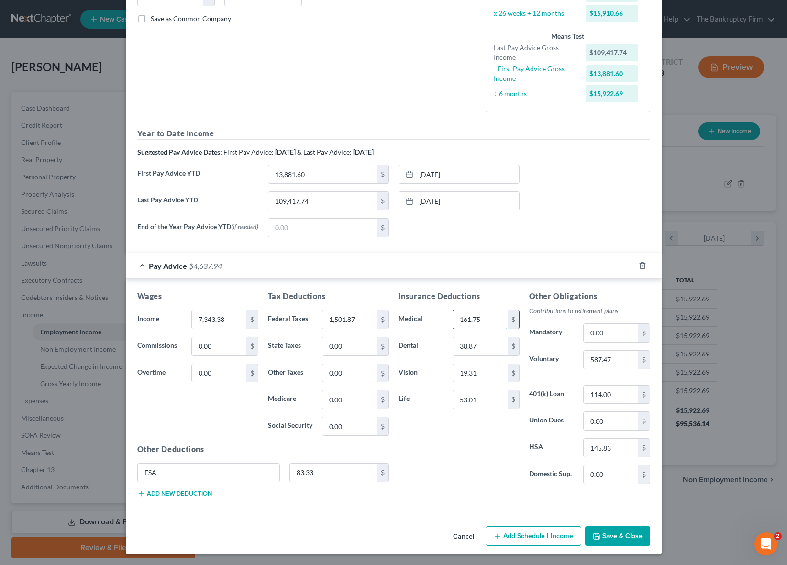
click at [498, 320] on input "161.75" at bounding box center [480, 320] width 54 height 18
type input "274.41"
click at [626, 397] on input "114.00" at bounding box center [611, 395] width 54 height 18
click at [626, 398] on input "114.00" at bounding box center [611, 395] width 54 height 18
type input "1"
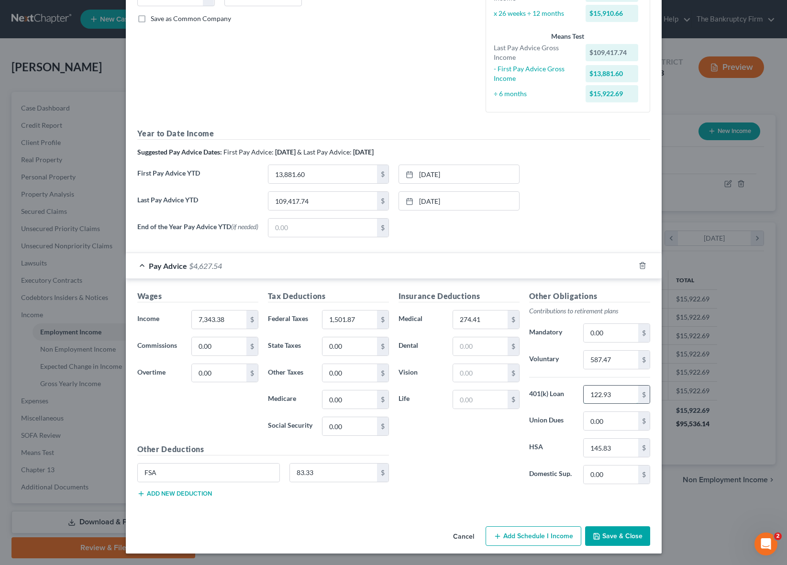
type input "122.93"
click at [622, 448] on input "145.83" at bounding box center [611, 448] width 54 height 18
click at [494, 322] on input "274.41" at bounding box center [480, 320] width 54 height 18
type input "357.74"
click at [461, 452] on div "Insurance Deductions Medical 357.74 $ Dental $ Vision $ Life $" at bounding box center [459, 390] width 131 height 201
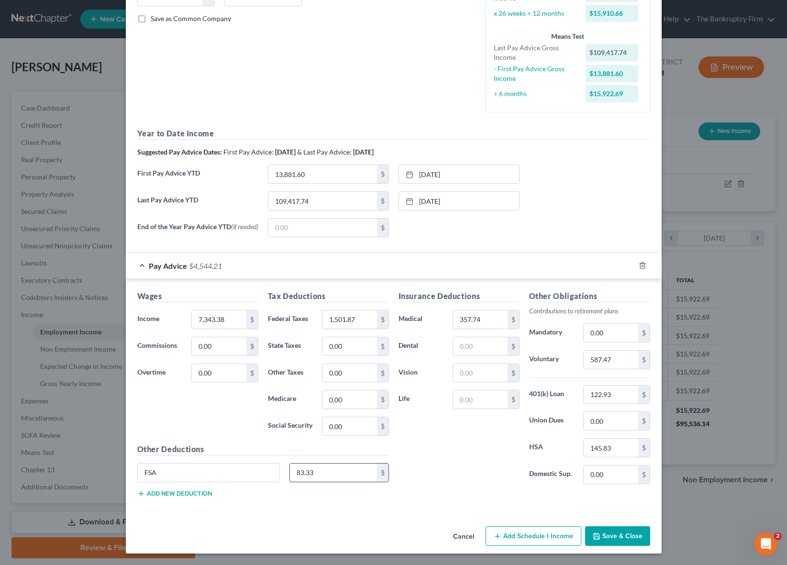
click at [327, 474] on input "83.33" at bounding box center [333, 473] width 87 height 18
click at [623, 532] on button "Save & Close" at bounding box center [617, 536] width 65 height 20
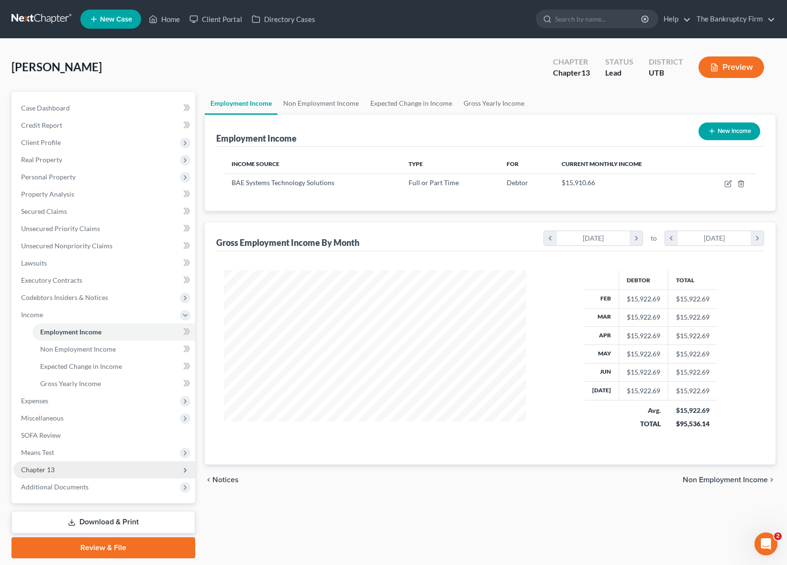
scroll to position [0, 0]
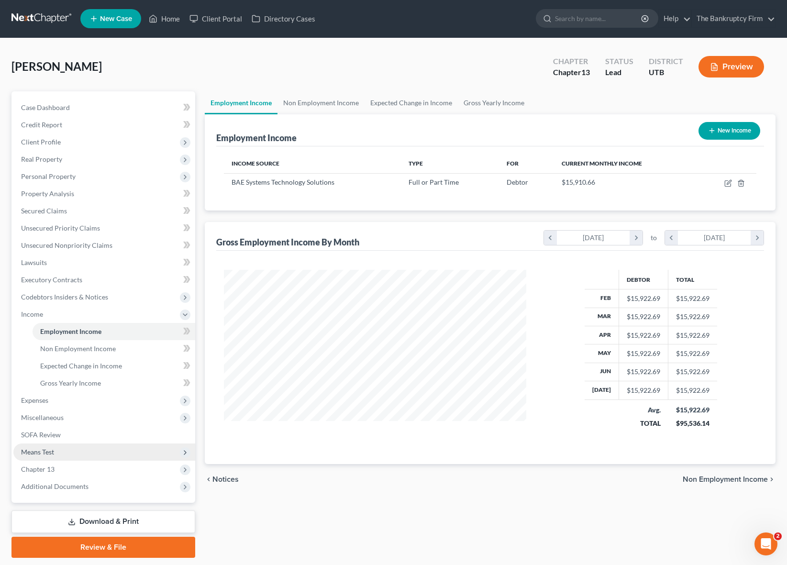
click at [75, 452] on span "Means Test" at bounding box center [104, 452] width 182 height 17
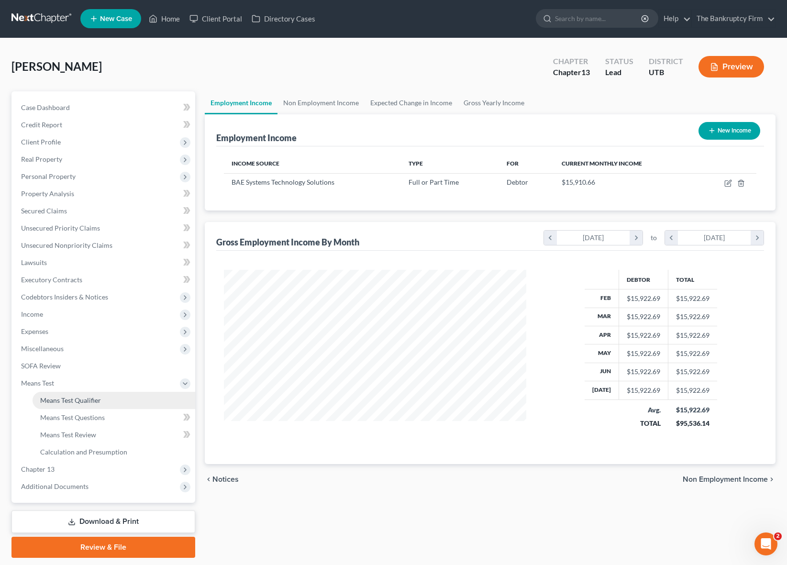
click at [101, 396] on link "Means Test Qualifier" at bounding box center [114, 400] width 163 height 17
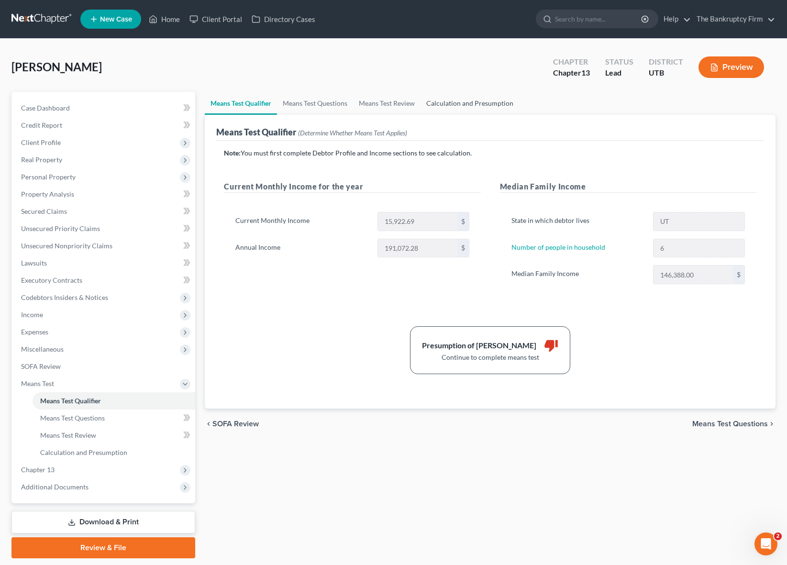
click at [486, 104] on link "Calculation and Presumption" at bounding box center [470, 103] width 99 height 23
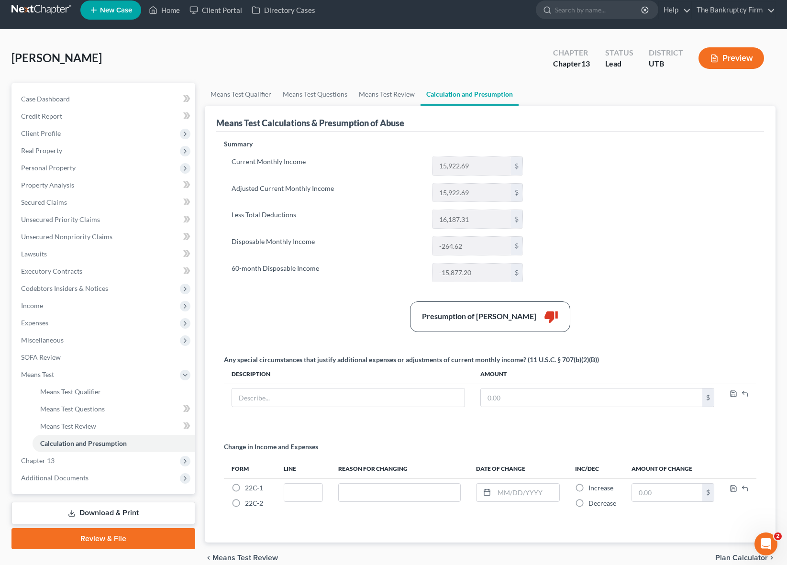
scroll to position [17, 0]
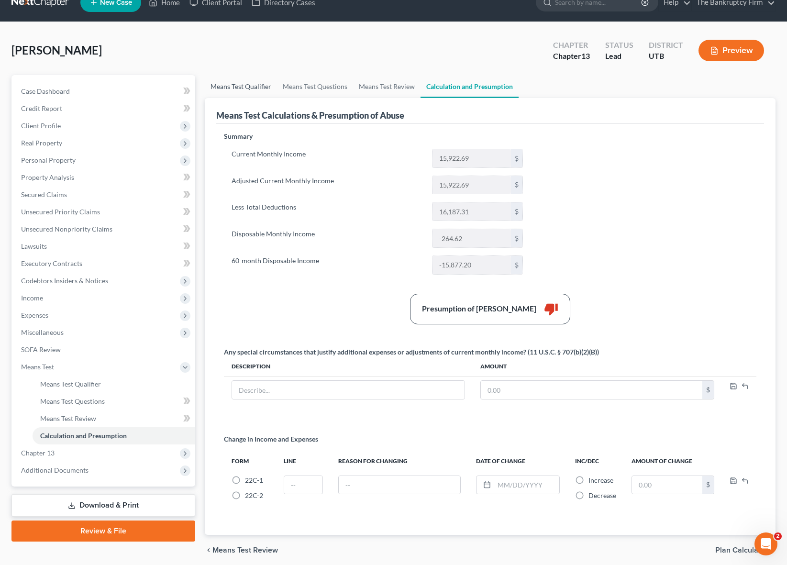
click at [231, 83] on link "Means Test Qualifier" at bounding box center [241, 86] width 72 height 23
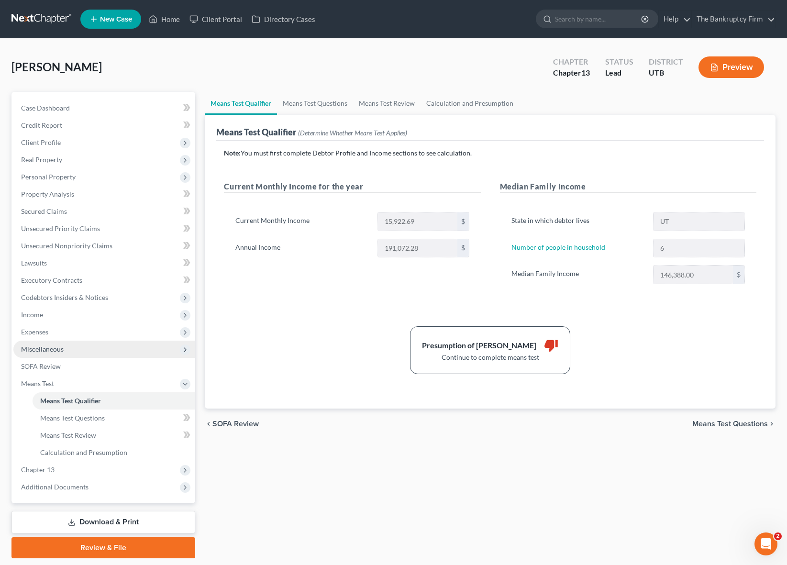
click at [59, 350] on span "Miscellaneous" at bounding box center [42, 349] width 43 height 8
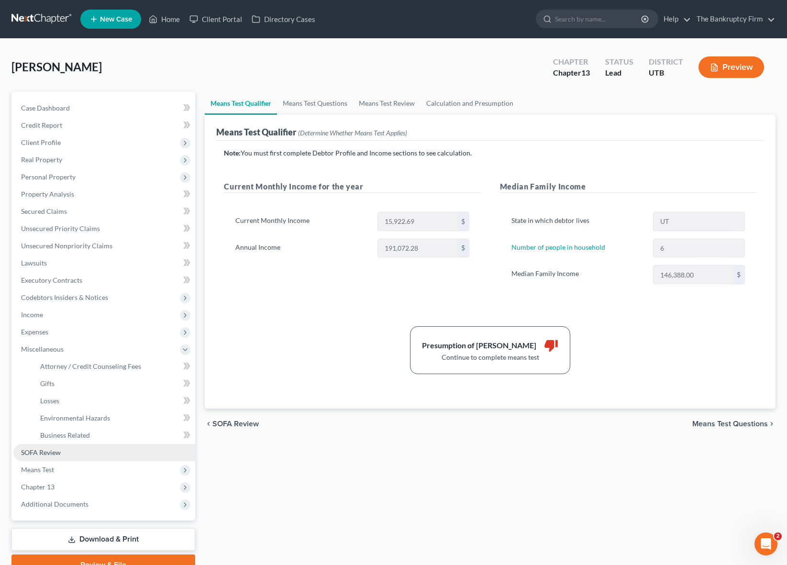
click at [45, 447] on link "SOFA Review" at bounding box center [104, 452] width 182 height 17
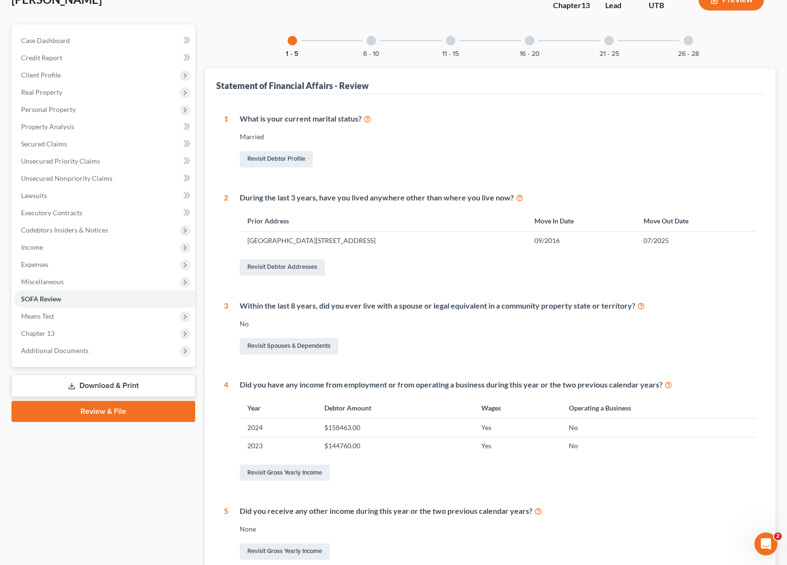
scroll to position [64, 0]
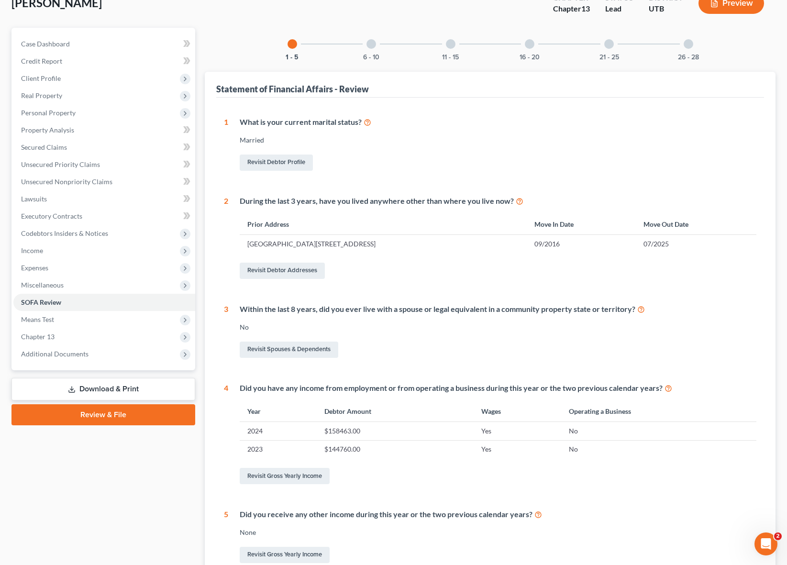
click at [373, 43] on div at bounding box center [371, 44] width 10 height 10
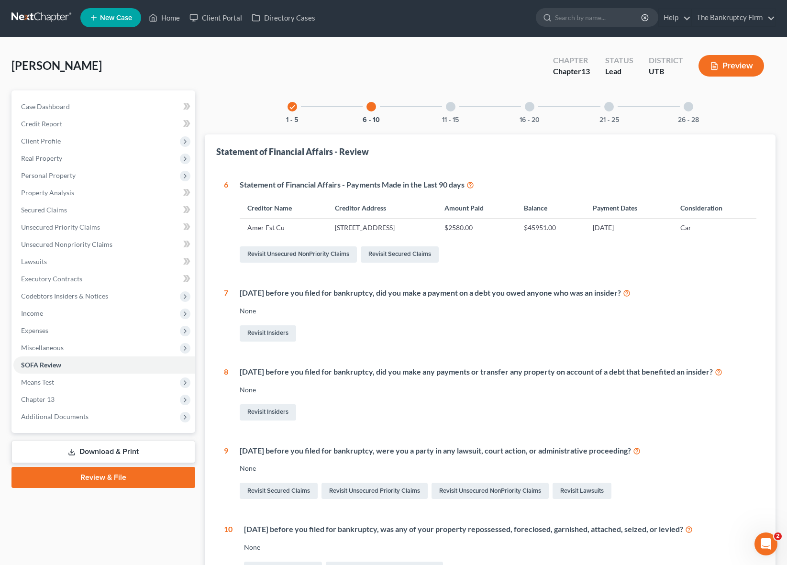
scroll to position [0, 0]
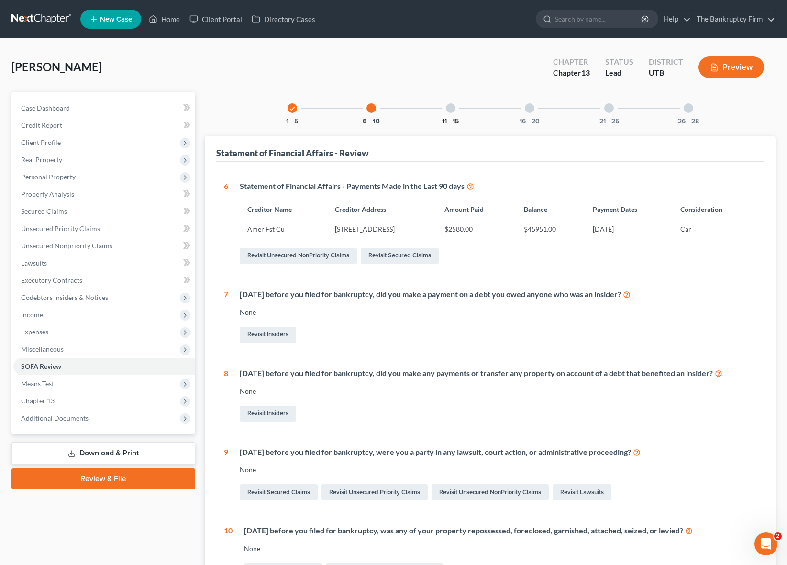
drag, startPoint x: 453, startPoint y: 106, endPoint x: 454, endPoint y: 120, distance: 13.9
click at [453, 106] on div at bounding box center [451, 108] width 10 height 10
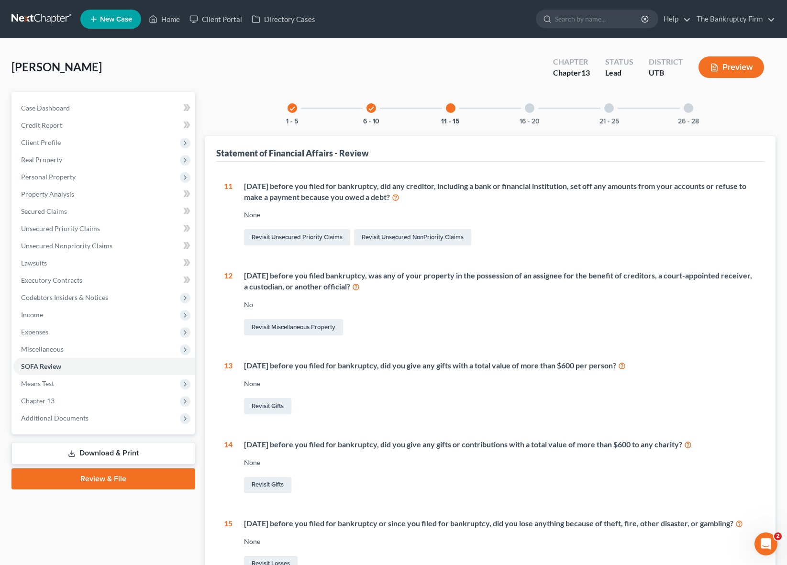
click at [530, 108] on div at bounding box center [530, 108] width 10 height 10
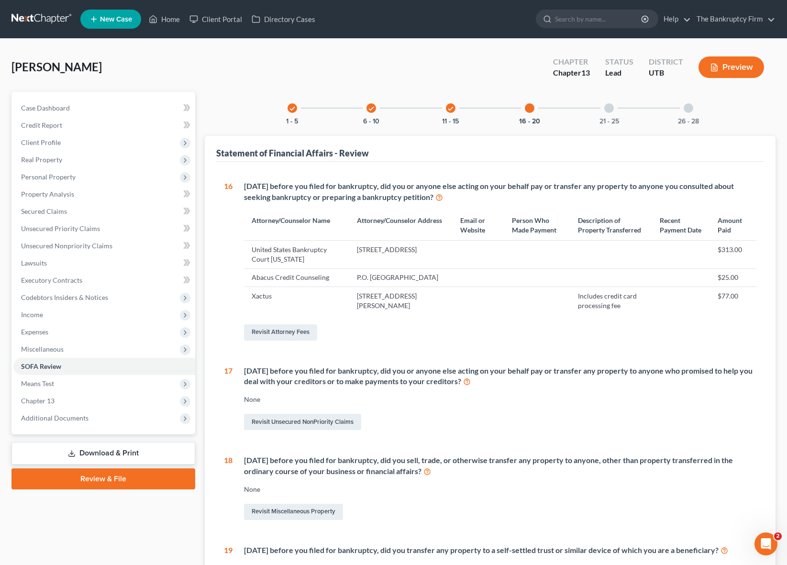
click at [213, 89] on div "Griffiths, Adam Upgraded Chapter Chapter 13 Status Lead District UTB Preview" at bounding box center [393, 71] width 764 height 42
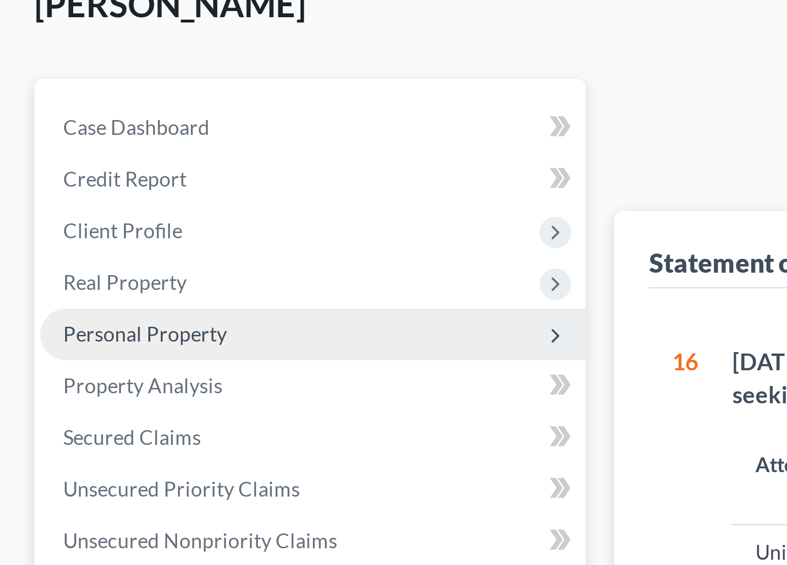
click at [63, 177] on span "Personal Property" at bounding box center [48, 177] width 55 height 8
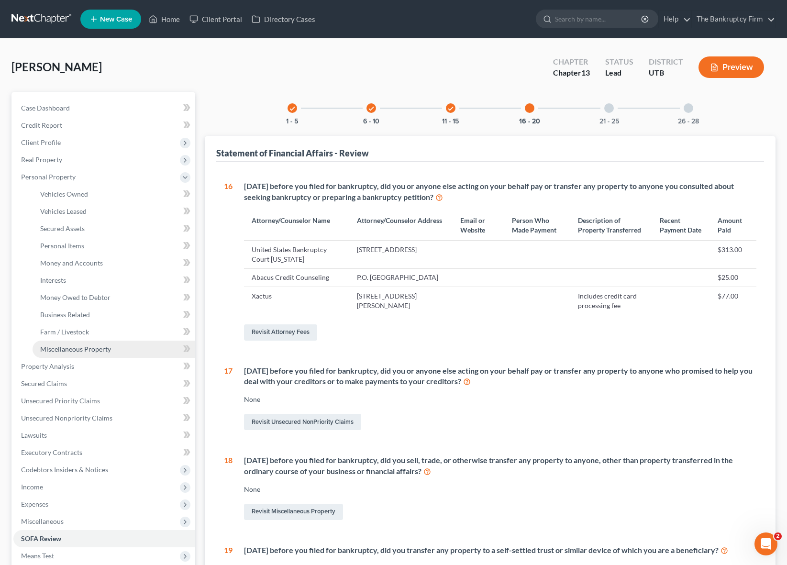
click at [78, 349] on span "Miscellaneous Property" at bounding box center [75, 349] width 71 height 8
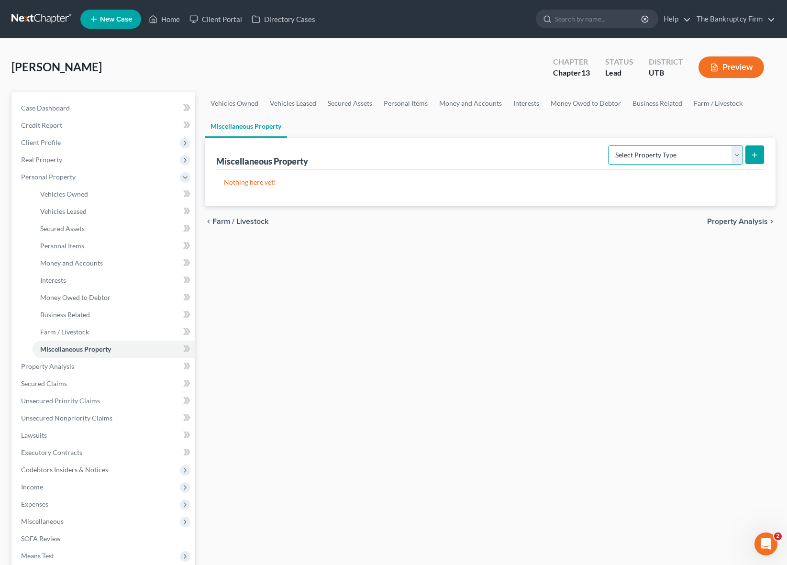
click at [730, 149] on select "Select Property Type Assigned for Creditor Benefit [DATE] Holding for Another N…" at bounding box center [675, 154] width 135 height 19
click at [608, 145] on select "Select Property Type Assigned for Creditor Benefit [DATE] Holding for Another N…" at bounding box center [675, 154] width 135 height 19
click at [753, 153] on icon "submit" at bounding box center [755, 155] width 8 height 8
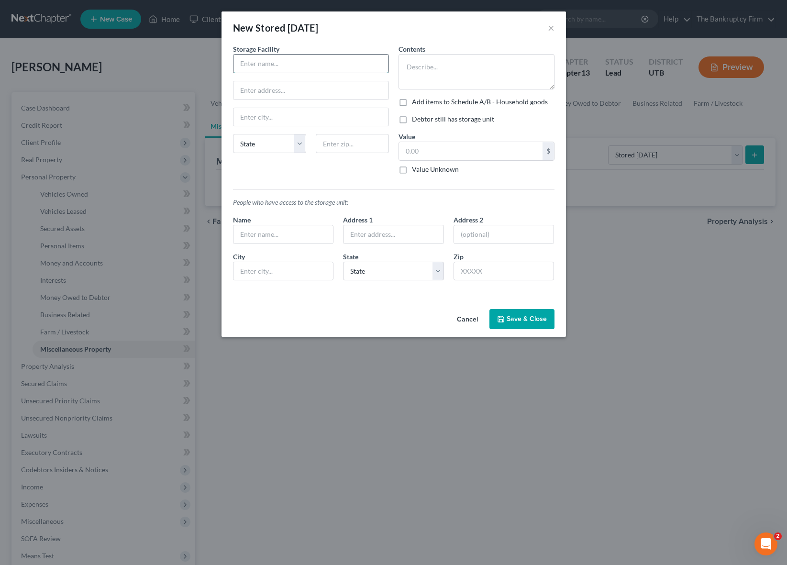
click at [271, 63] on input "text" at bounding box center [310, 64] width 155 height 18
drag, startPoint x: 470, startPoint y: 318, endPoint x: 766, endPoint y: 193, distance: 321.2
click at [470, 318] on button "Cancel" at bounding box center [467, 319] width 36 height 19
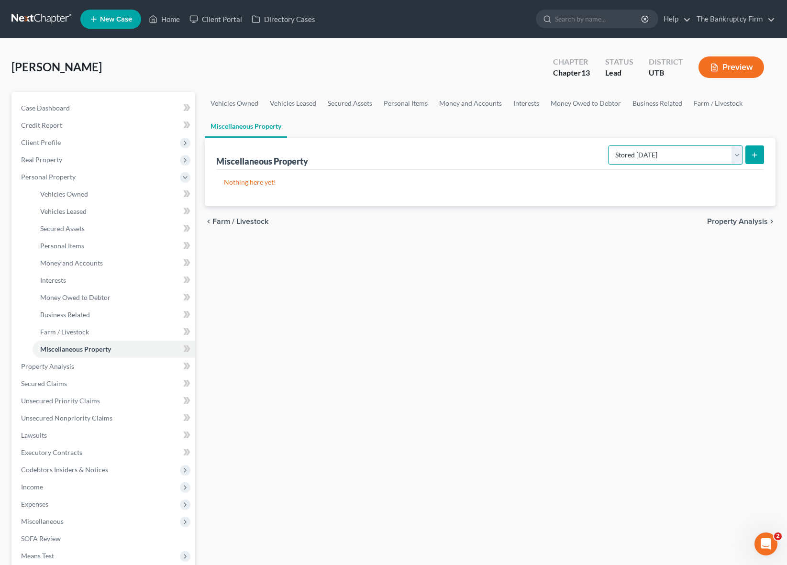
click at [735, 150] on select "Select Property Type Assigned for Creditor Benefit [DATE] Holding for Another N…" at bounding box center [675, 154] width 135 height 19
select select "transferred"
click at [608, 145] on select "Select Property Type Assigned for Creditor Benefit [DATE] Holding for Another N…" at bounding box center [675, 154] width 135 height 19
click at [756, 154] on icon "submit" at bounding box center [755, 155] width 8 height 8
select select "Ordinary ([DATE])"
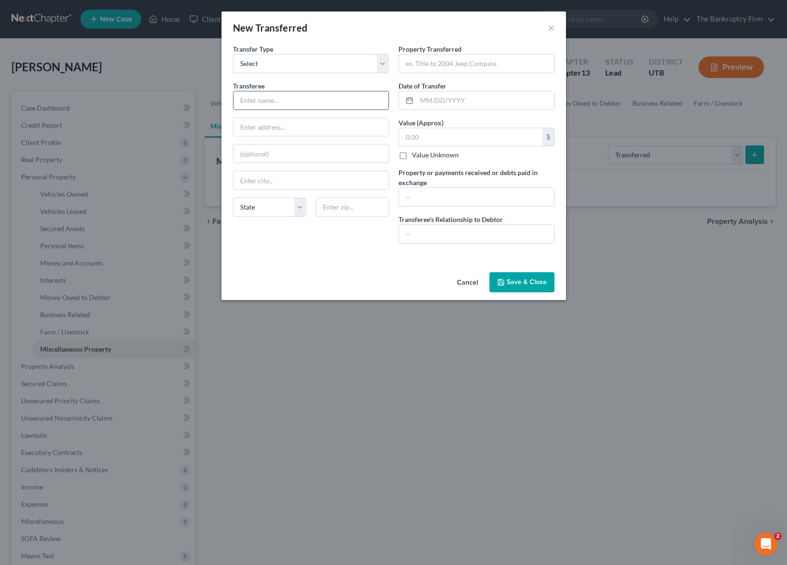
click at [279, 101] on input "text" at bounding box center [310, 100] width 155 height 18
type input "Buyer"
click at [434, 64] on input "text" at bounding box center [476, 64] width 155 height 18
click at [437, 64] on input "1722 West 3660 West" at bounding box center [476, 64] width 155 height 18
click at [493, 65] on input "1722 South [STREET_ADDRESS]" at bounding box center [476, 64] width 155 height 18
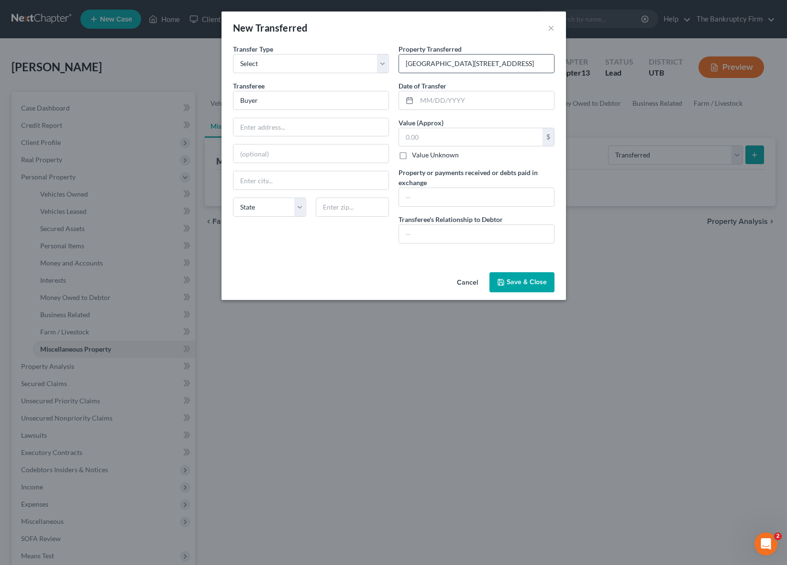
type input "1722 South 3660 West Syracuse UT 84075"
type input "07/2025"
click at [391, 162] on div "Transfer Type * Select Ordinary (within 2 years) Within 10 Years Transferee * B…" at bounding box center [311, 147] width 166 height 207
click at [438, 136] on input "830,000" at bounding box center [471, 137] width 144 height 18
click at [410, 133] on input "830,000" at bounding box center [471, 137] width 144 height 18
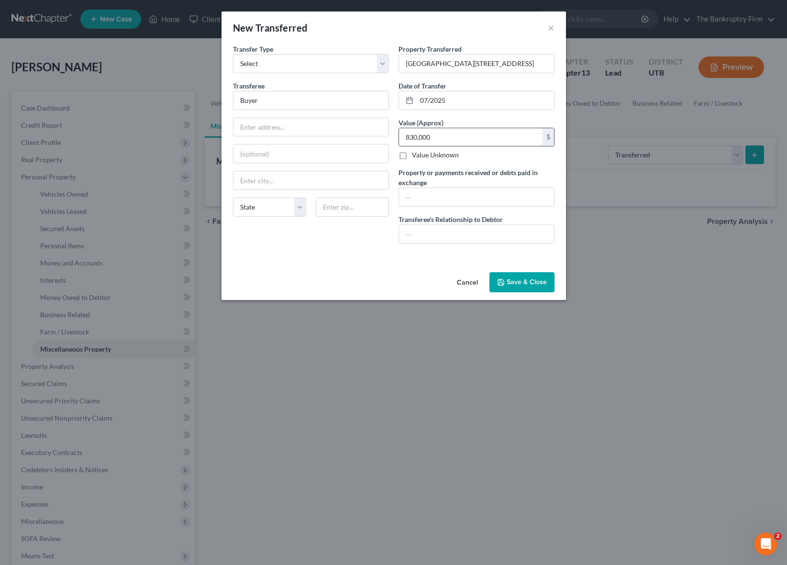
click at [412, 138] on input "830,000" at bounding box center [471, 137] width 144 height 18
drag, startPoint x: 409, startPoint y: 137, endPoint x: 494, endPoint y: 143, distance: 85.4
click at [494, 143] on input "830,000" at bounding box center [471, 137] width 144 height 18
type input "865,000"
click at [425, 200] on input "text" at bounding box center [476, 197] width 155 height 18
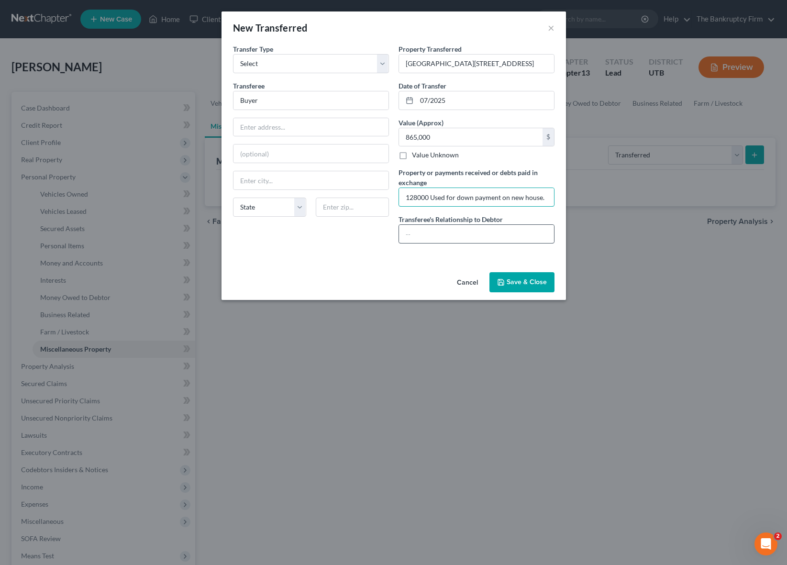
type input "128000 Used for down payment on new house."
click at [444, 234] on input "text" at bounding box center [476, 234] width 155 height 18
type input "S"
click at [523, 281] on button "Save & Close" at bounding box center [521, 282] width 65 height 20
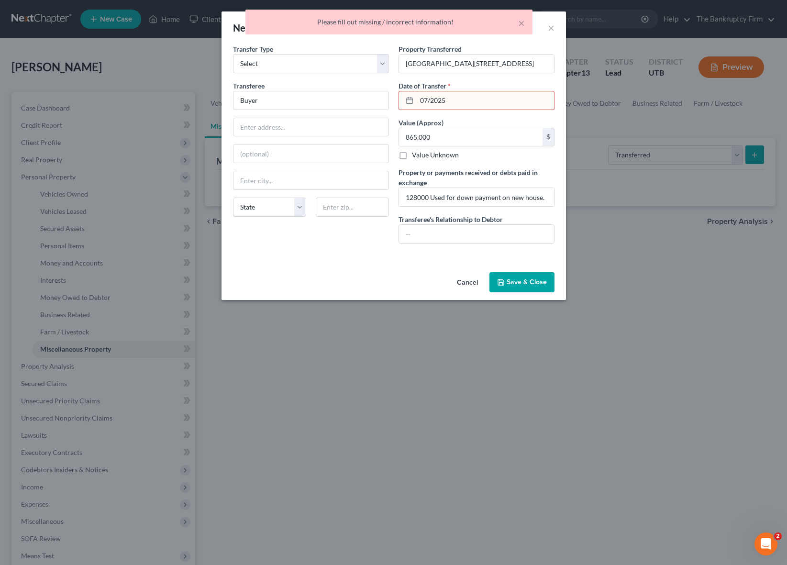
drag, startPoint x: 457, startPoint y: 101, endPoint x: 428, endPoint y: 100, distance: 29.7
click at [457, 101] on input "07/2025" at bounding box center [485, 100] width 137 height 18
click at [430, 100] on input "07/2025" at bounding box center [485, 100] width 137 height 18
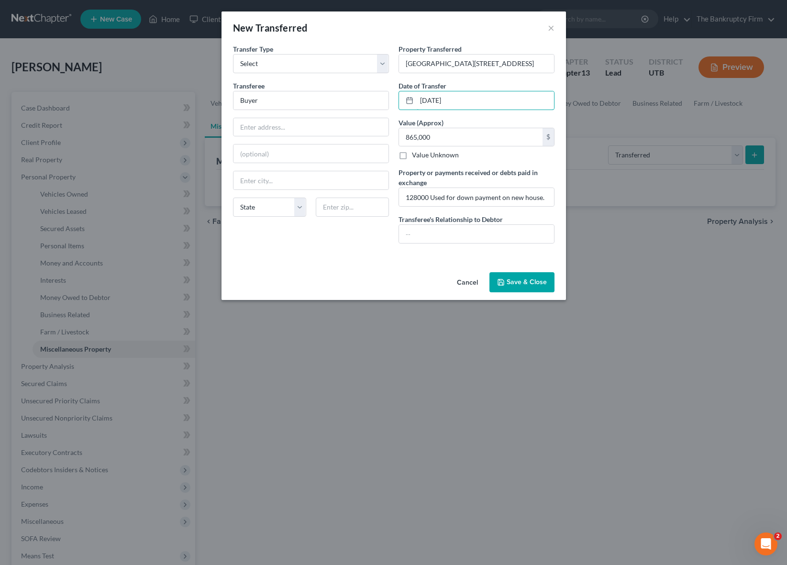
type input "[DATE]"
click at [532, 276] on button "Save & Close" at bounding box center [521, 282] width 65 height 20
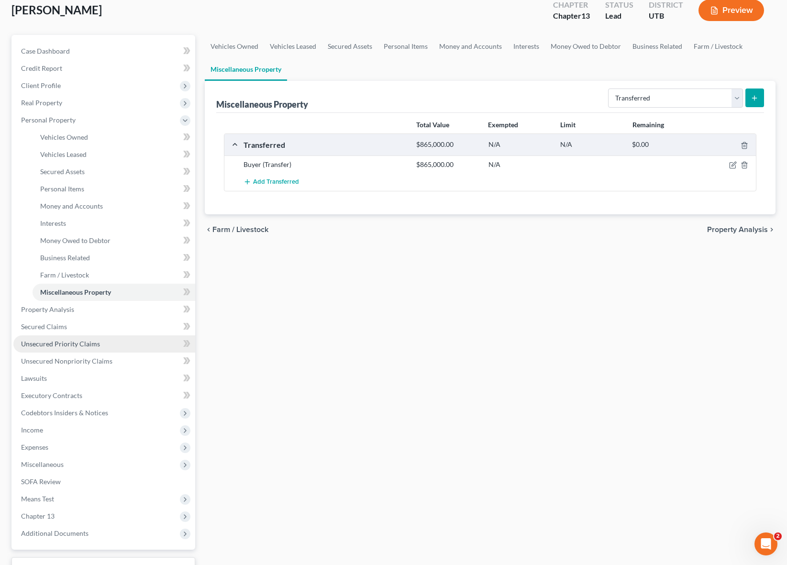
scroll to position [62, 0]
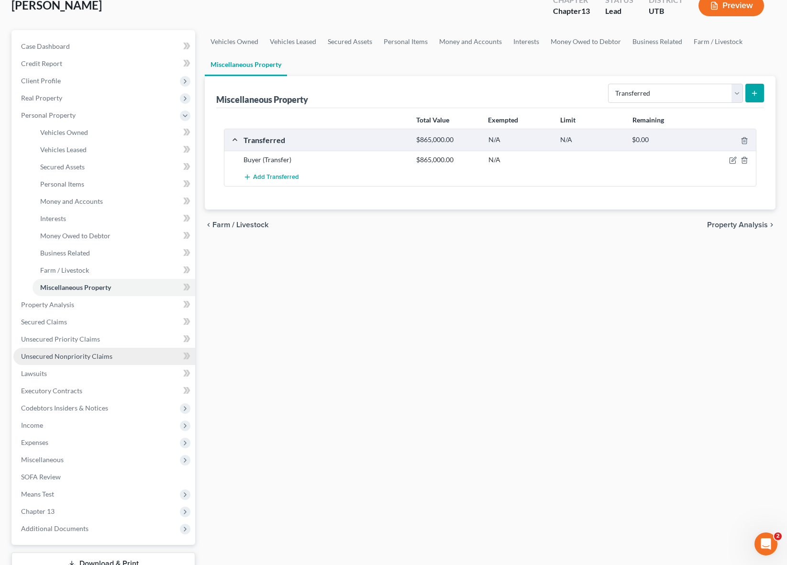
click at [64, 356] on span "Unsecured Nonpriority Claims" at bounding box center [66, 356] width 91 height 8
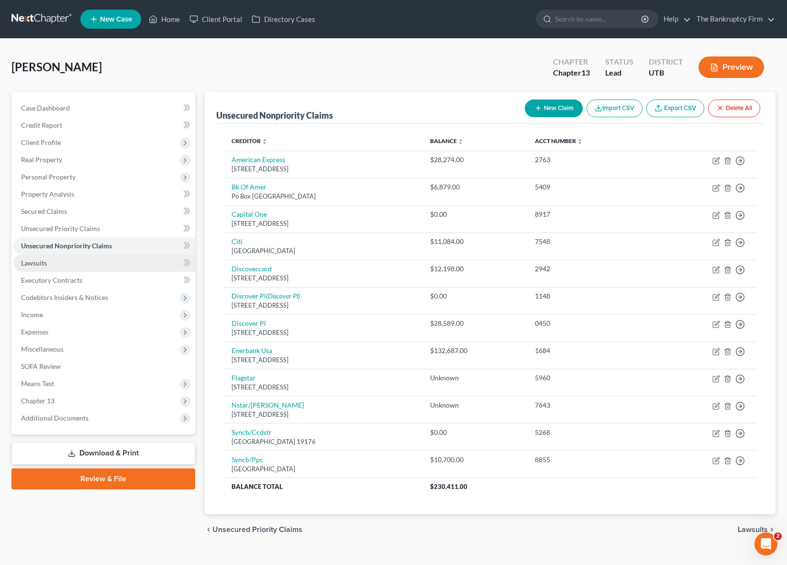
click at [47, 261] on link "Lawsuits" at bounding box center [104, 263] width 182 height 17
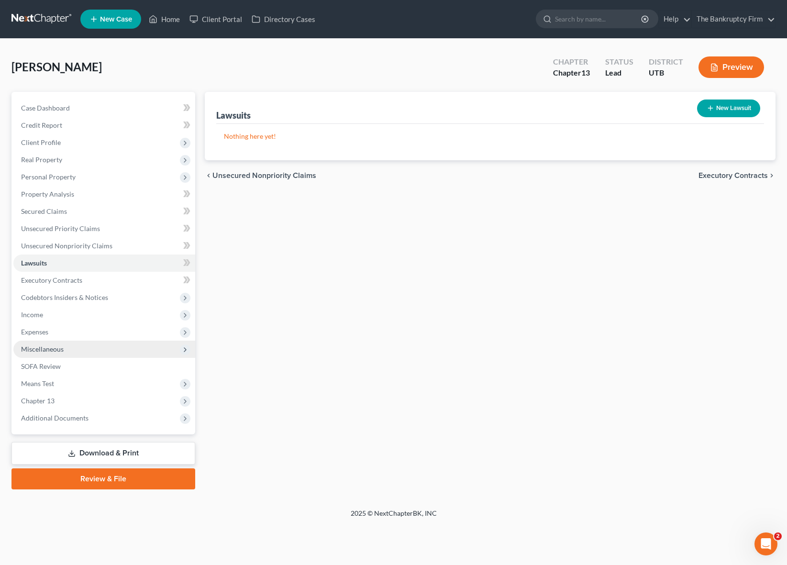
click at [65, 350] on span "Miscellaneous" at bounding box center [104, 349] width 182 height 17
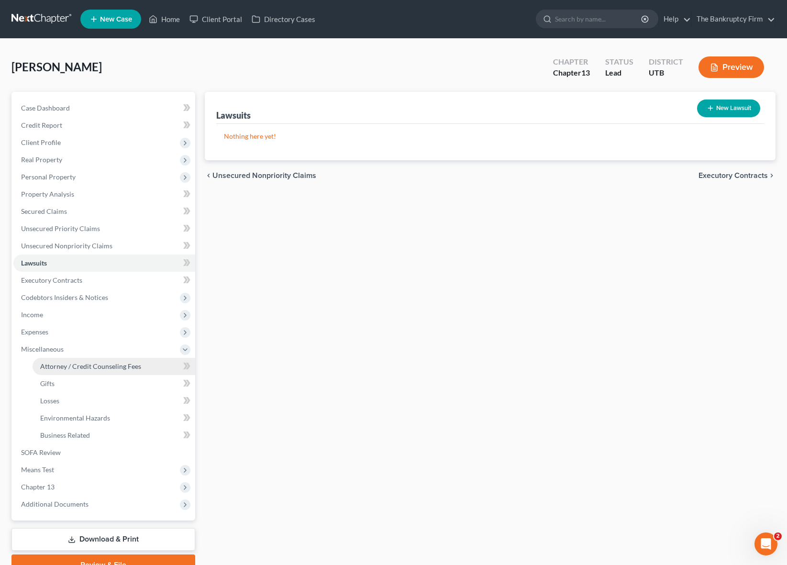
click at [95, 365] on span "Attorney / Credit Counseling Fees" at bounding box center [90, 366] width 101 height 8
select select "0"
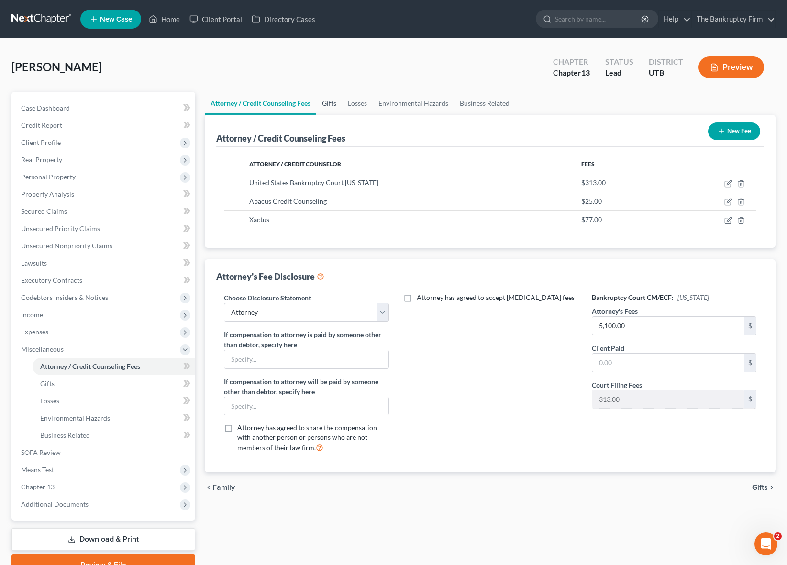
click at [330, 104] on link "Gifts" at bounding box center [329, 103] width 26 height 23
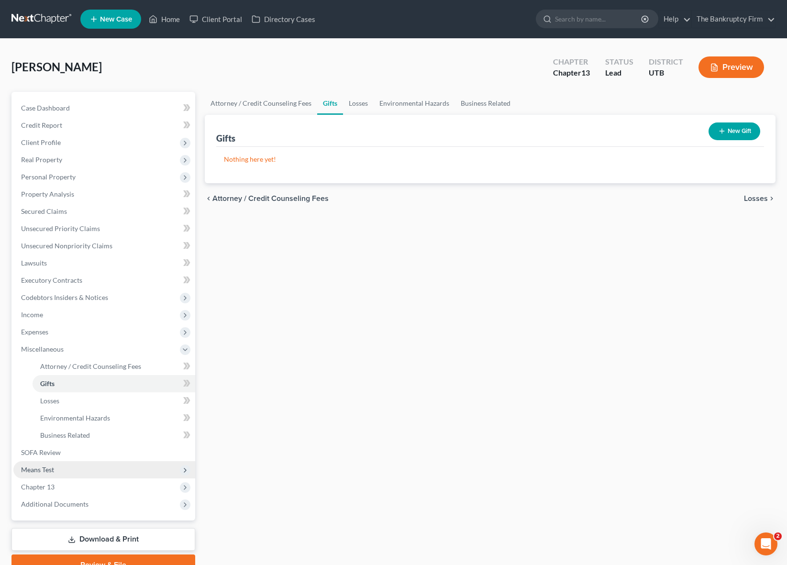
click at [49, 469] on span "Means Test" at bounding box center [37, 470] width 33 height 8
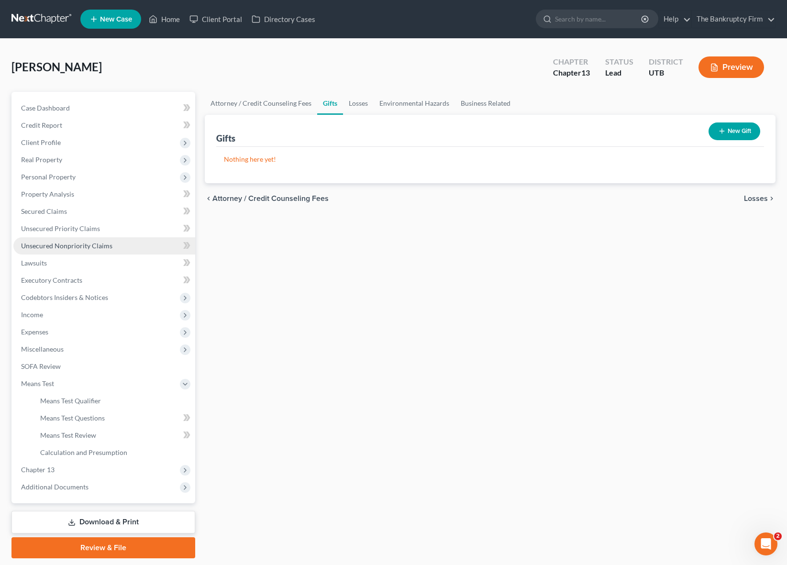
click at [121, 243] on link "Unsecured Nonpriority Claims" at bounding box center [104, 245] width 182 height 17
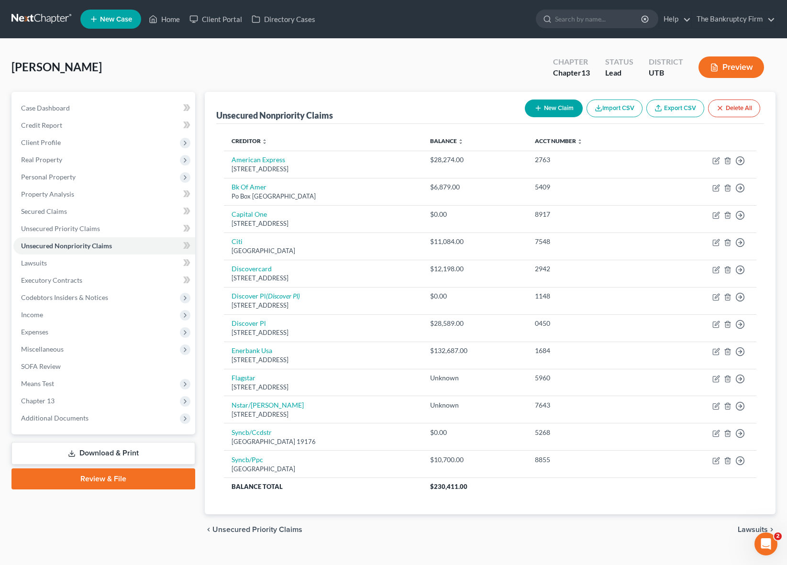
click at [555, 110] on button "New Claim" at bounding box center [554, 109] width 58 height 18
select select "0"
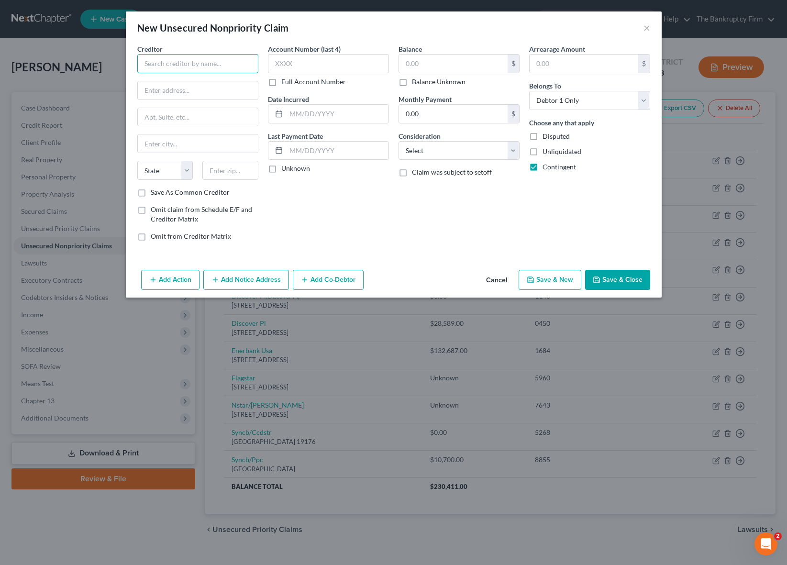
click at [183, 67] on input "text" at bounding box center [197, 63] width 121 height 19
type input "Empower Retirement"
type input "11500 Outlook St, Overland Park"
type input "Leawood"
select select "17"
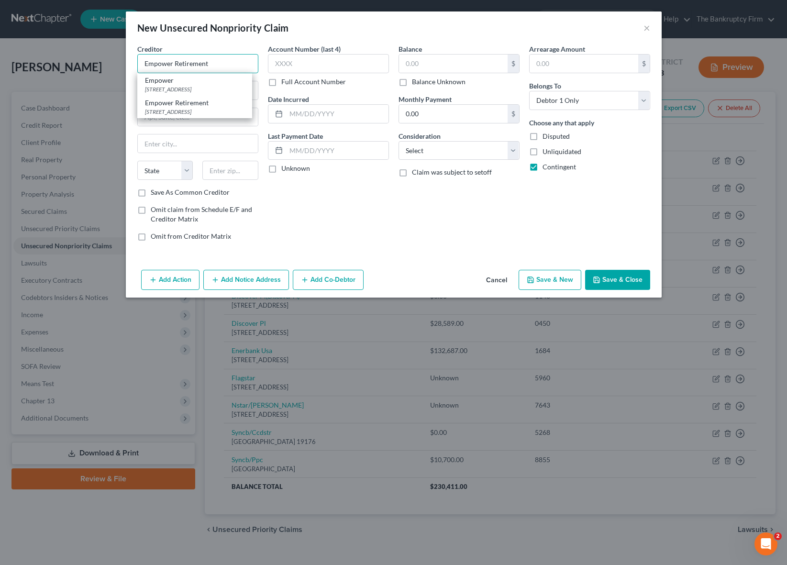
type input "66211-0000"
type input "Empower Retirement"
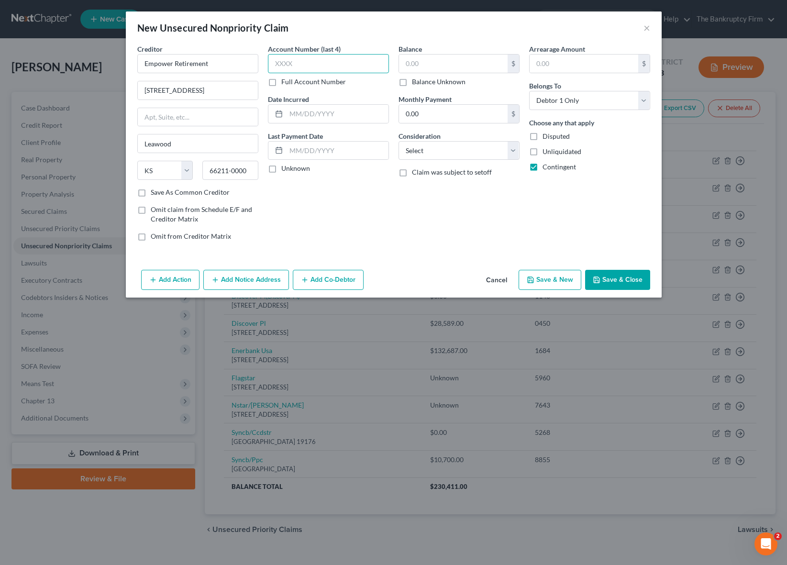
click at [316, 63] on input "text" at bounding box center [328, 63] width 121 height 19
type input "2"
type input "2025"
drag, startPoint x: 403, startPoint y: 82, endPoint x: 434, endPoint y: 153, distance: 77.3
click at [412, 82] on label "Balance Unknown" at bounding box center [439, 82] width 54 height 10
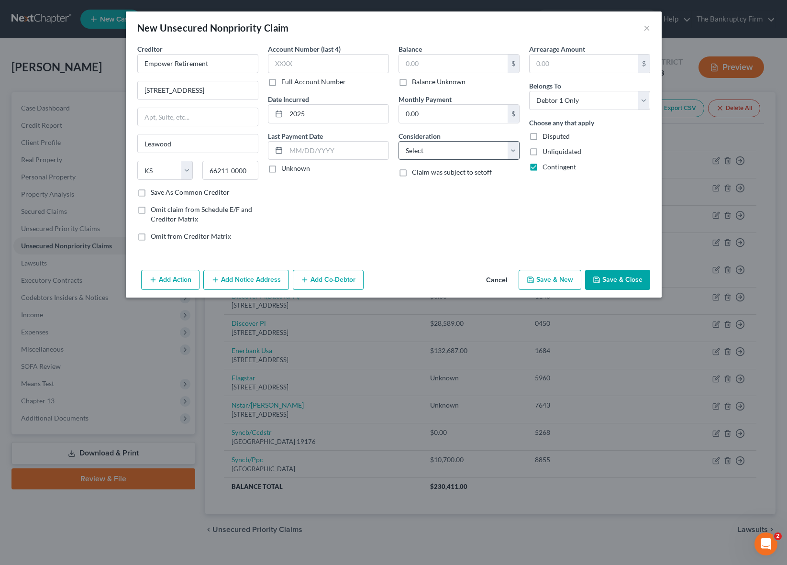
click at [416, 82] on input "Balance Unknown" at bounding box center [419, 80] width 6 height 6
checkbox input "true"
type input "0.00"
click at [435, 153] on select "Select Cable / Satellite Services Collection Agency Credit Card Debt Debt Couns…" at bounding box center [459, 150] width 121 height 19
select select "10"
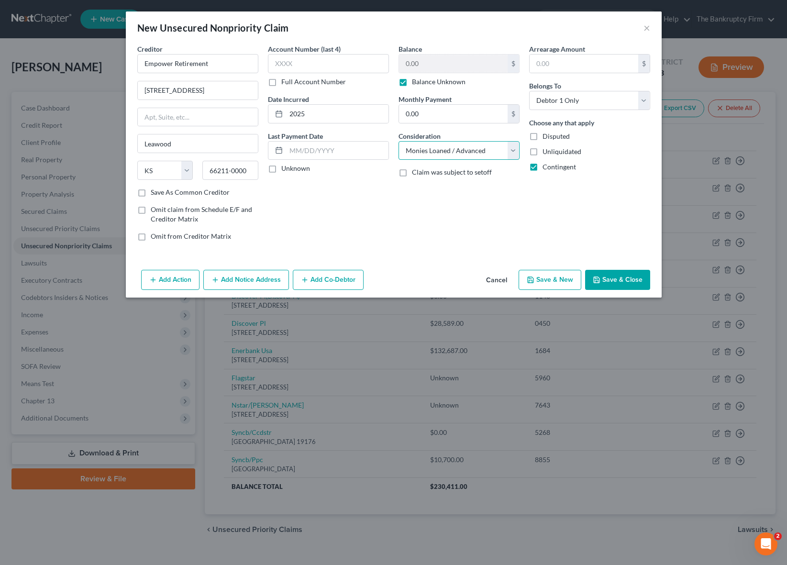
click at [399, 141] on select "Select Cable / Satellite Services Collection Agency Credit Card Debt Debt Couns…" at bounding box center [459, 150] width 121 height 19
click at [616, 278] on button "Save & Close" at bounding box center [617, 280] width 65 height 20
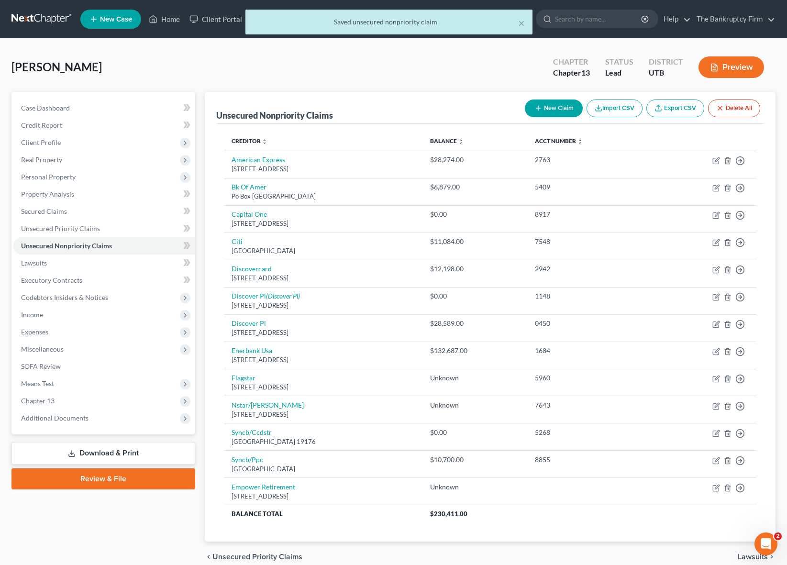
click at [624, 278] on td "2942" at bounding box center [590, 273] width 126 height 27
click at [227, 78] on div "Griffiths, Adam Upgraded Chapter Chapter 13 Status Lead District UTB Preview" at bounding box center [393, 71] width 764 height 42
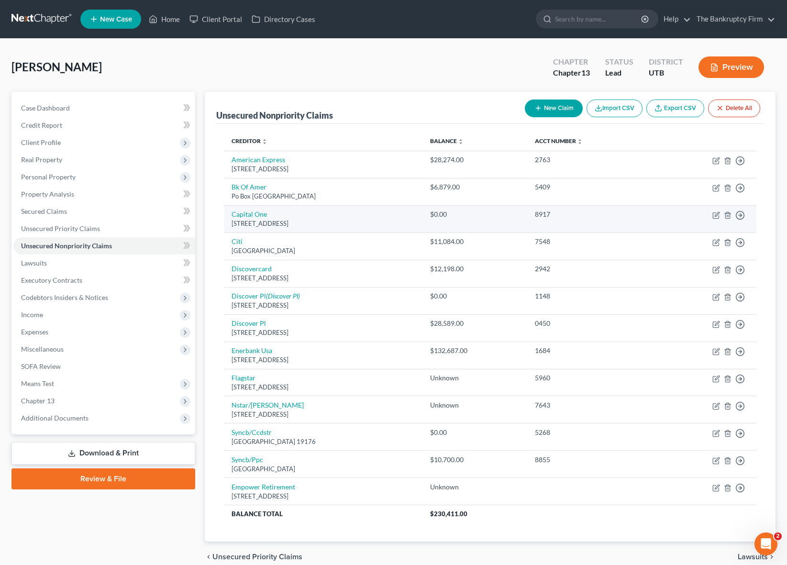
scroll to position [44, 0]
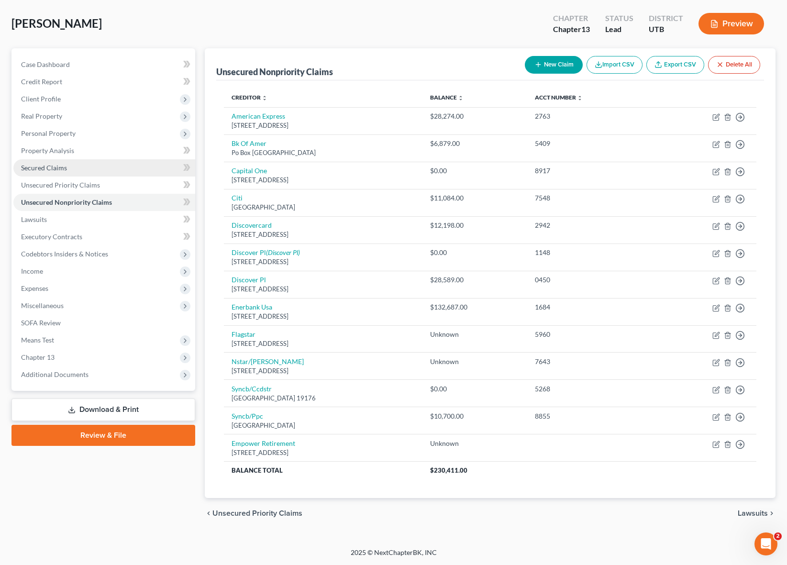
click at [69, 166] on link "Secured Claims" at bounding box center [104, 167] width 182 height 17
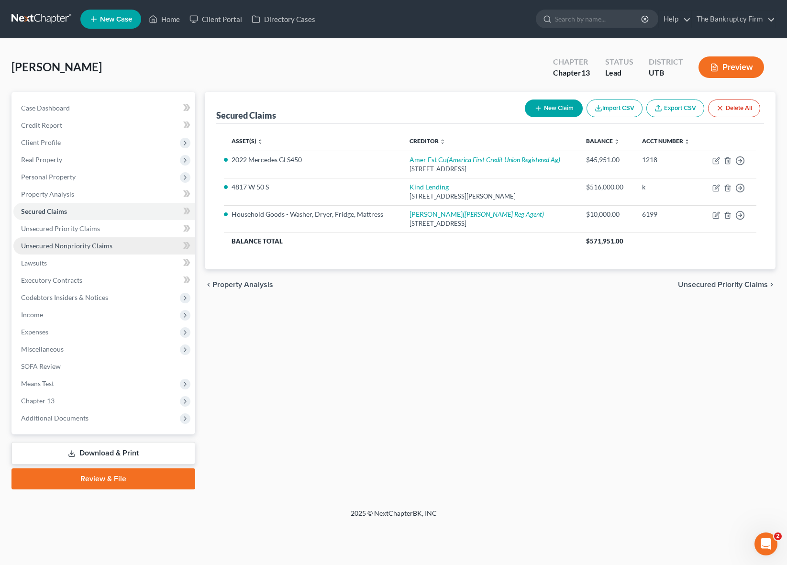
click at [86, 244] on span "Unsecured Nonpriority Claims" at bounding box center [66, 246] width 91 height 8
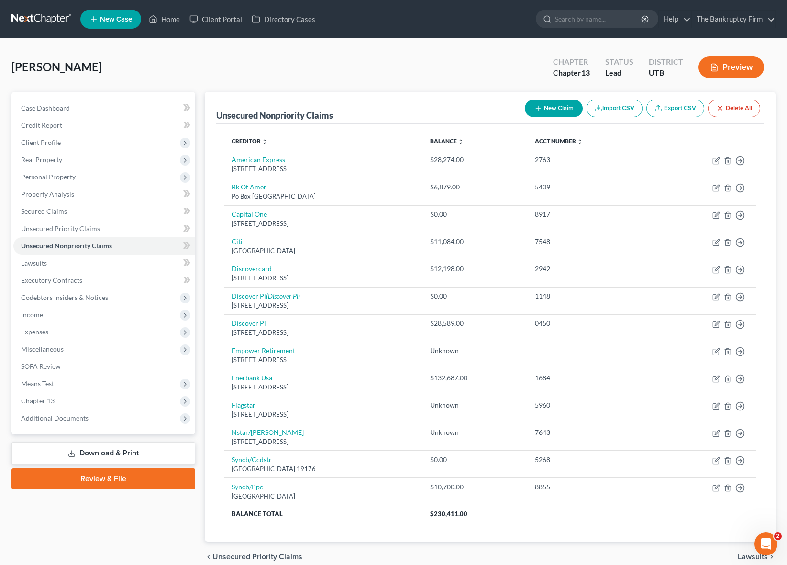
click at [546, 108] on button "New Claim" at bounding box center [554, 109] width 58 height 18
select select "0"
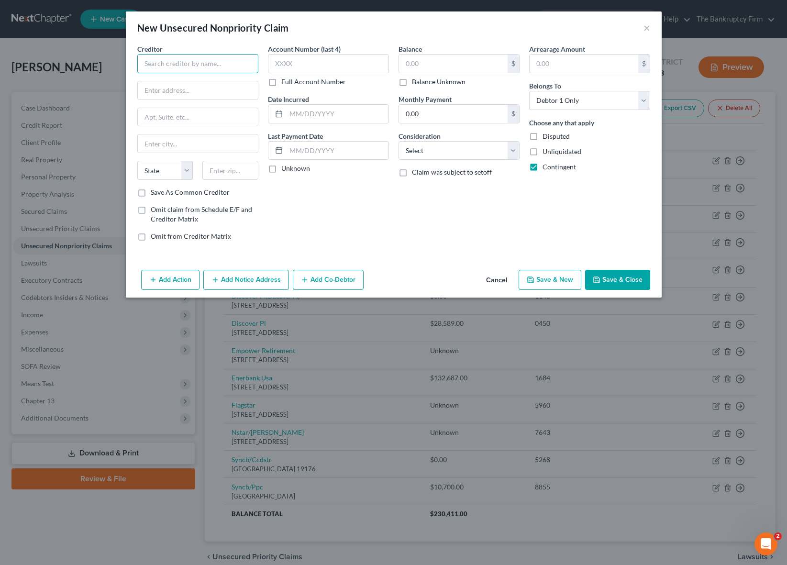
click at [192, 67] on input "text" at bounding box center [197, 63] width 121 height 19
type input "Ogden Clinic"
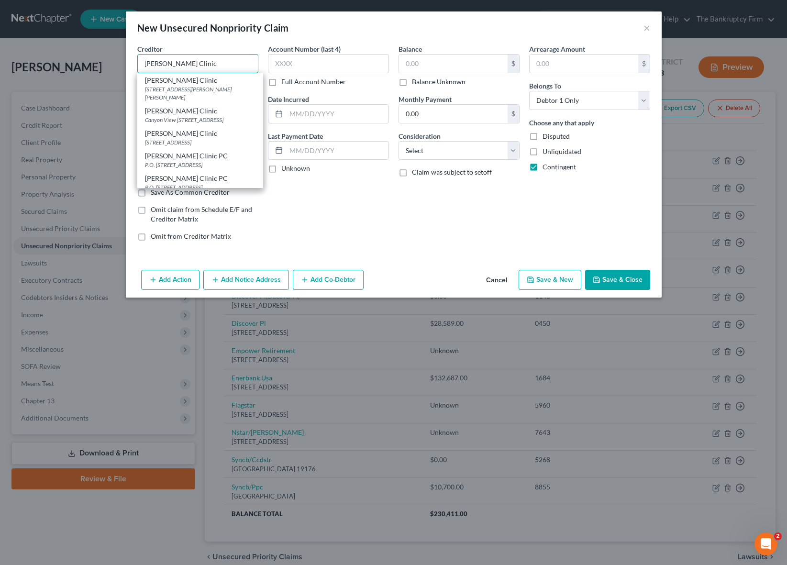
type input "4650 Harrison Blvd."
type input "[PERSON_NAME]"
select select "46"
type input "84403-0000"
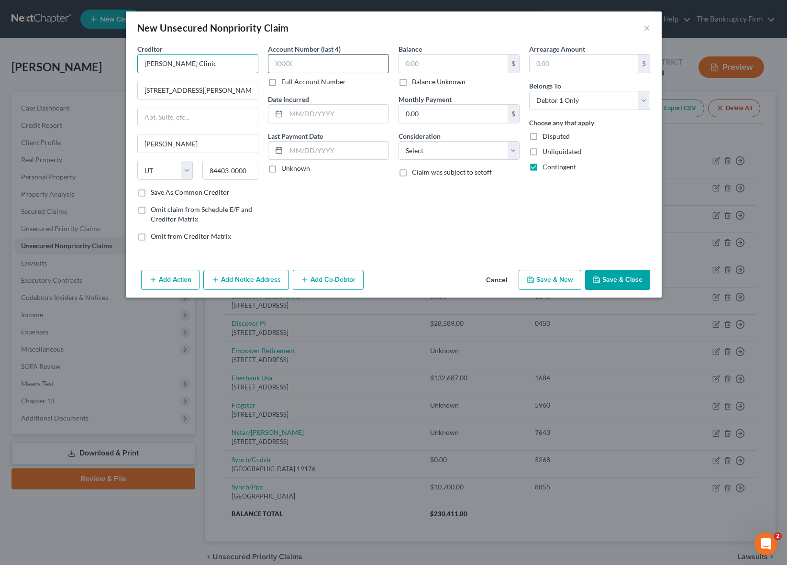
type input "Ogden Clinic"
click at [325, 63] on input "text" at bounding box center [328, 63] width 121 height 19
type input "unk"
type input "2025"
click at [457, 57] on input "text" at bounding box center [453, 64] width 109 height 18
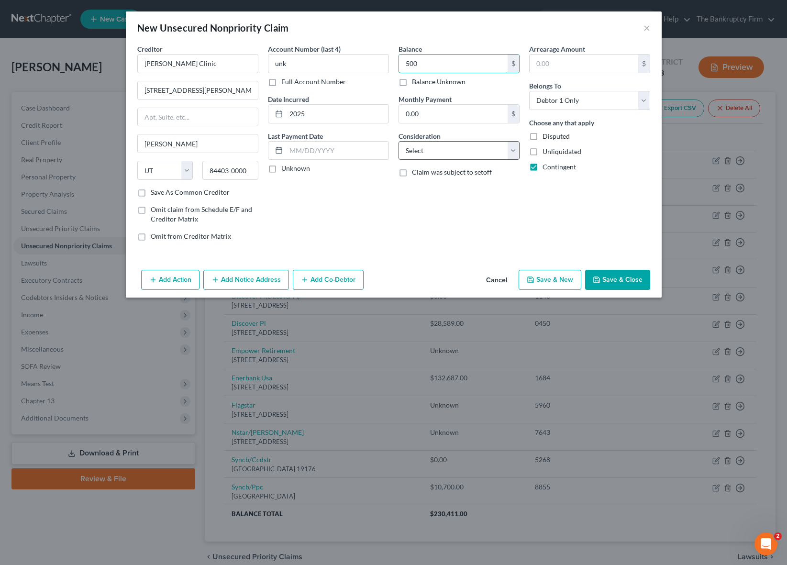
type input "500"
click at [506, 144] on select "Select Cable / Satellite Services Collection Agency Credit Card Debt Debt Couns…" at bounding box center [459, 150] width 121 height 19
click at [399, 141] on select "Select Cable / Satellite Services Collection Agency Credit Card Debt Debt Couns…" at bounding box center [459, 150] width 121 height 19
click at [626, 280] on button "Save & Close" at bounding box center [617, 280] width 65 height 20
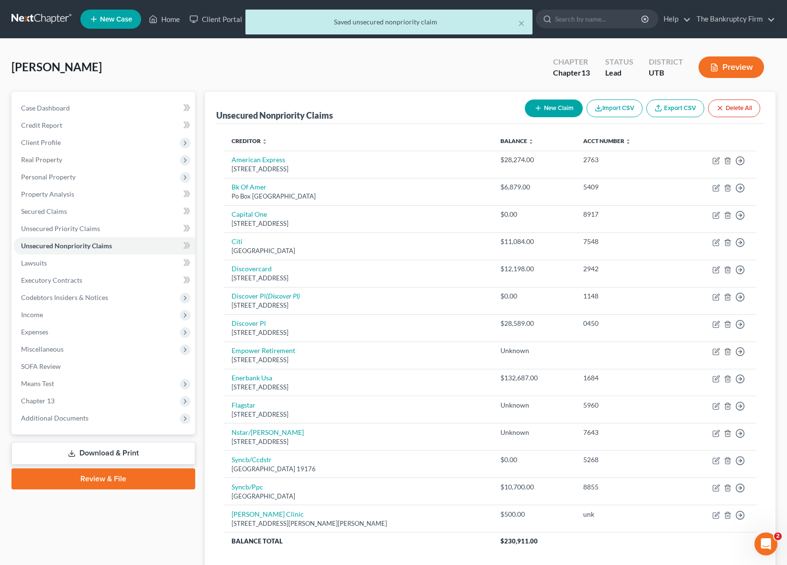
click at [556, 106] on button "New Claim" at bounding box center [554, 109] width 58 height 18
select select "0"
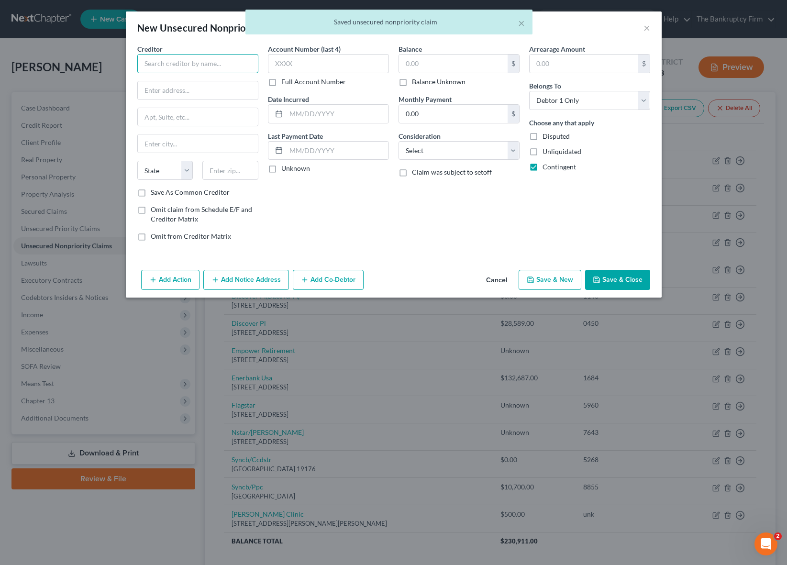
click at [176, 58] on input "text" at bounding box center [197, 63] width 121 height 19
type input "Tanner Clinic"
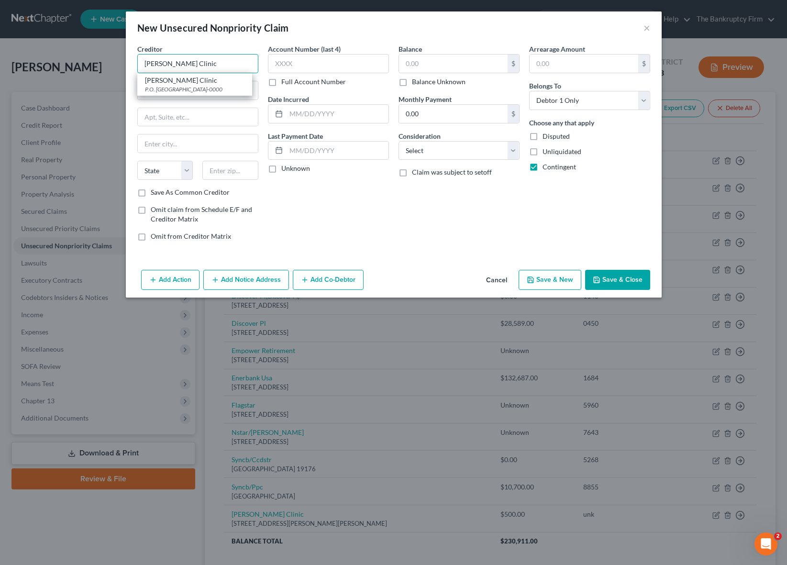
type input "P.O. Box 337"
type input "Layton"
select select "46"
type input "84041-0000"
type input "Tanner Clinic"
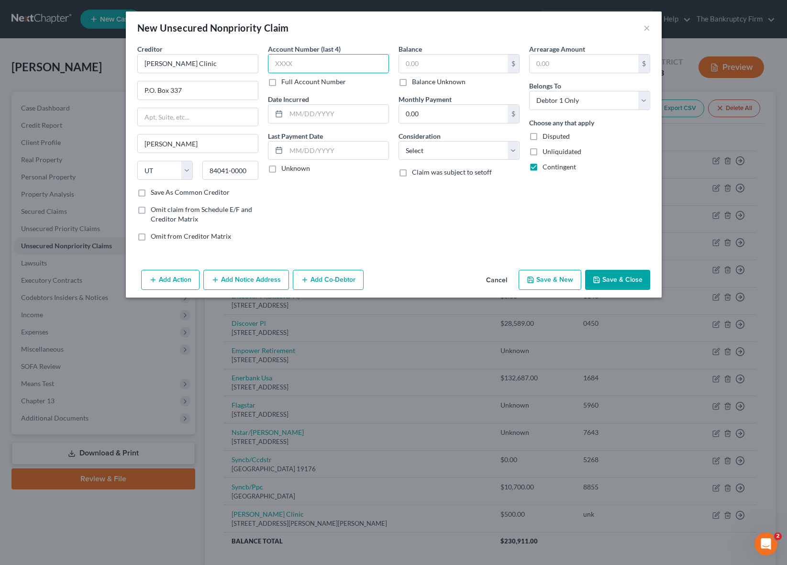
click at [283, 67] on input "text" at bounding box center [328, 63] width 121 height 19
type input "unk"
type input "2025"
type input "20"
click at [448, 152] on select "Select Cable / Satellite Services Collection Agency Credit Card Debt Debt Couns…" at bounding box center [459, 150] width 121 height 19
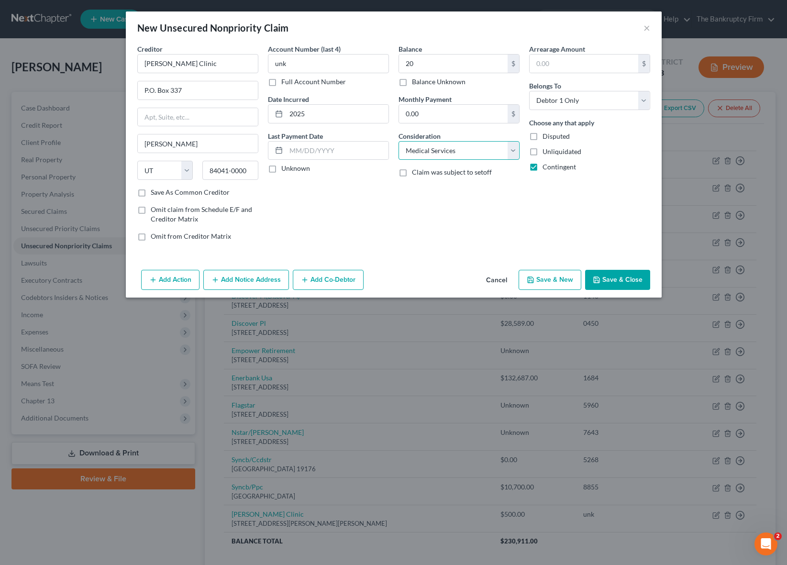
click at [399, 141] on select "Select Cable / Satellite Services Collection Agency Credit Card Debt Debt Couns…" at bounding box center [459, 150] width 121 height 19
drag, startPoint x: 621, startPoint y: 286, endPoint x: 628, endPoint y: 279, distance: 10.5
click at [621, 286] on button "Save & Close" at bounding box center [617, 280] width 65 height 20
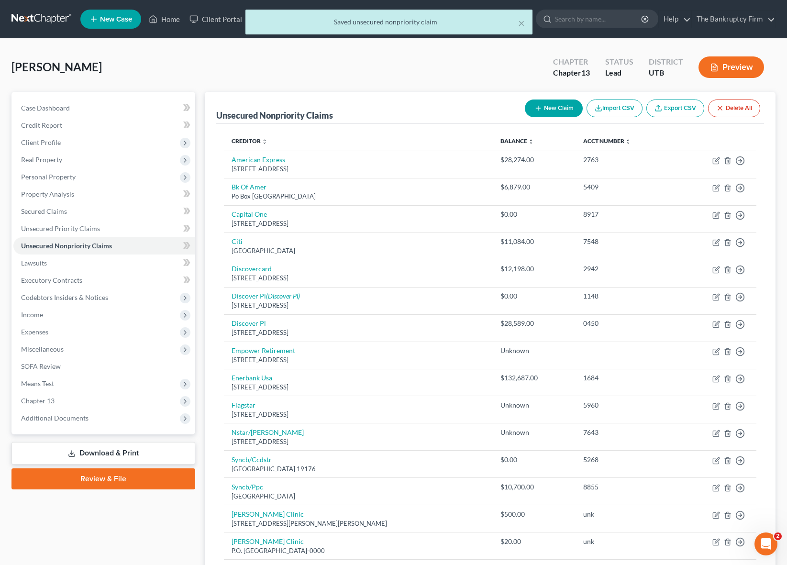
click at [628, 279] on div at bounding box center [393, 282] width 787 height 565
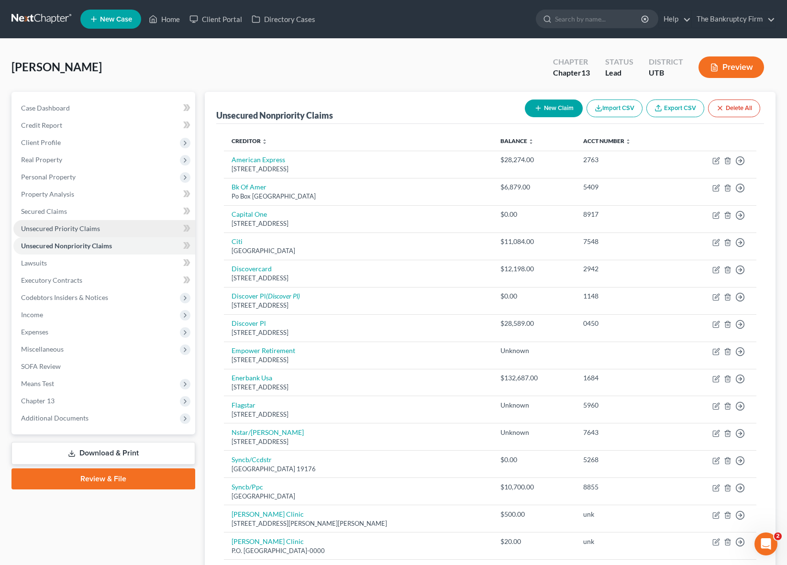
click at [80, 222] on link "Unsecured Priority Claims" at bounding box center [104, 228] width 182 height 17
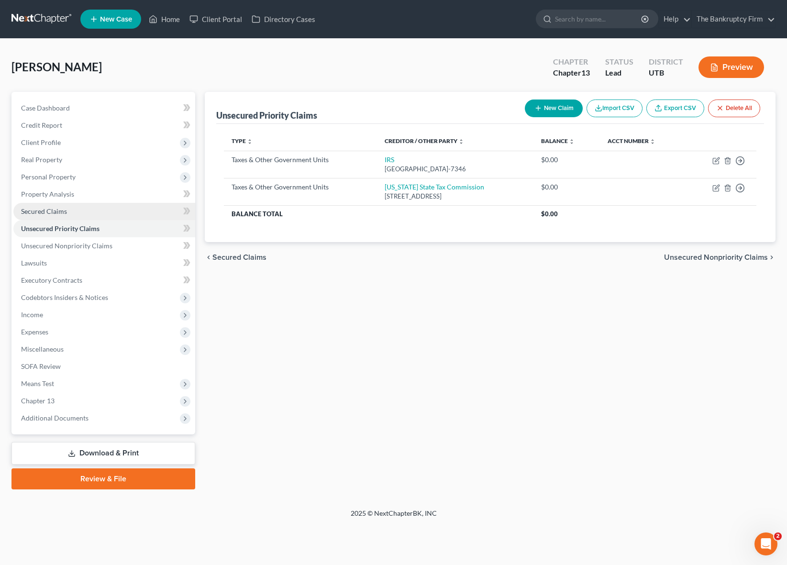
click at [62, 210] on span "Secured Claims" at bounding box center [44, 211] width 46 height 8
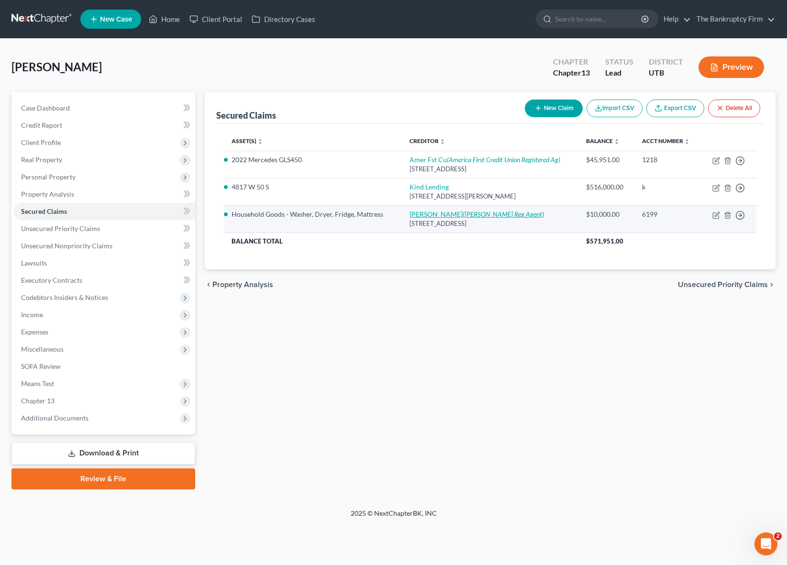
click at [467, 215] on icon "(RC Willey Reg Agent)" at bounding box center [503, 214] width 81 height 8
select select "46"
select select "11"
select select "2"
select select "0"
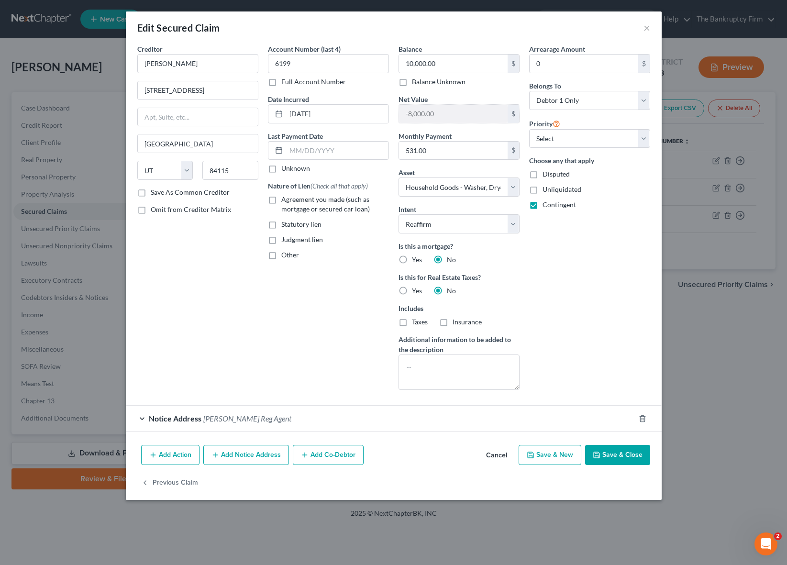
drag, startPoint x: 625, startPoint y: 455, endPoint x: 560, endPoint y: 437, distance: 67.4
click at [625, 455] on button "Save & Close" at bounding box center [617, 455] width 65 height 20
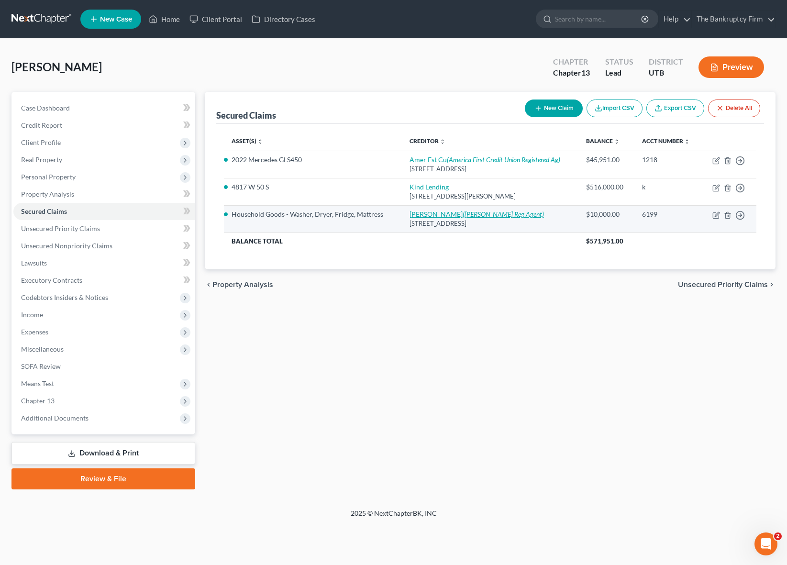
click at [463, 213] on icon "(RC Willey Reg Agent)" at bounding box center [503, 214] width 81 height 8
select select "46"
select select "11"
select select "2"
select select "0"
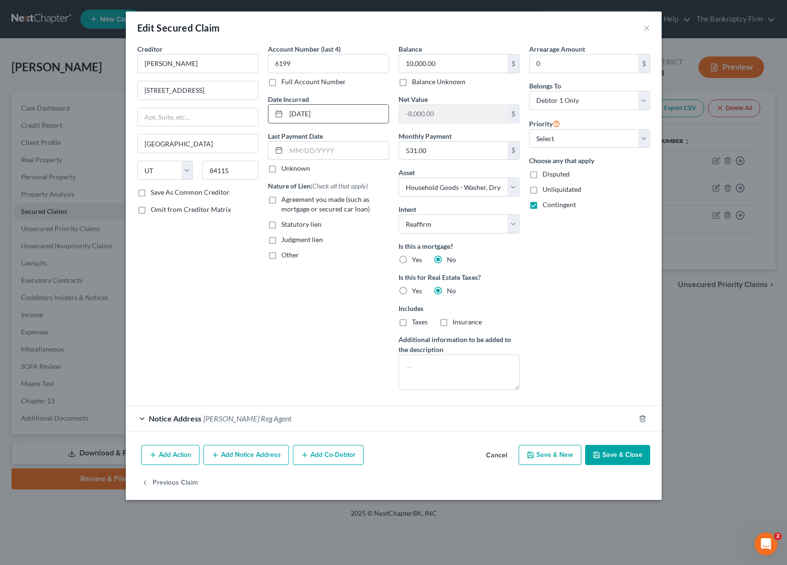
click at [346, 116] on input "[DATE]" at bounding box center [337, 114] width 102 height 18
click at [611, 451] on button "Save & Close" at bounding box center [617, 455] width 65 height 20
select select
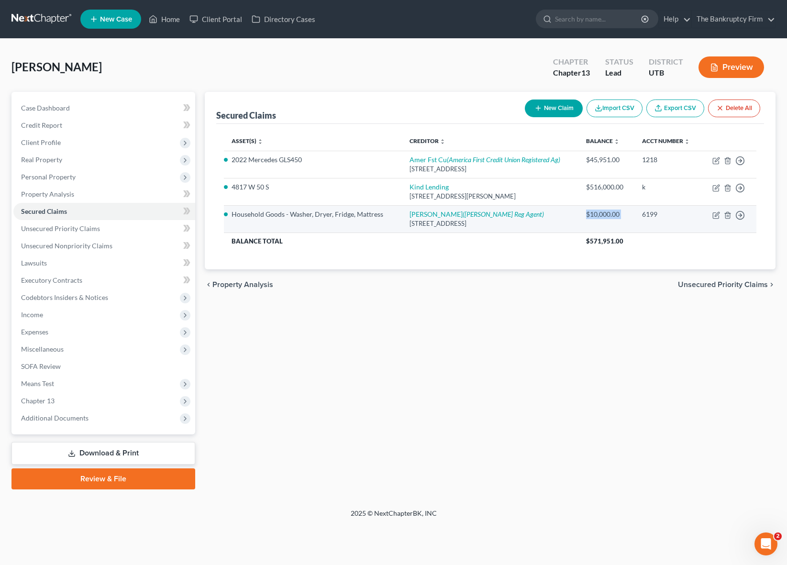
drag, startPoint x: 587, startPoint y: 214, endPoint x: 637, endPoint y: 215, distance: 50.2
click at [637, 215] on tr "Household Goods - Washer, Dryer, Fridge, Mattress R C Willey (RC Willey Reg Age…" at bounding box center [490, 218] width 533 height 27
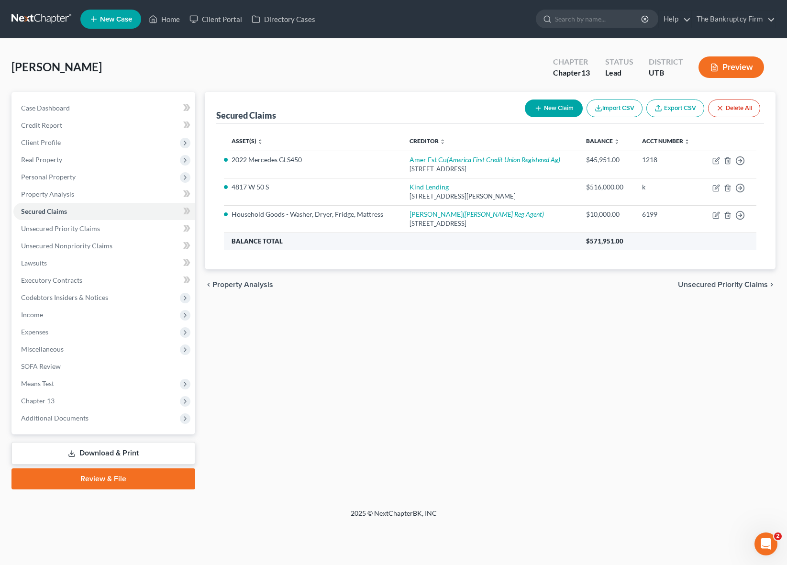
click at [636, 236] on th "$571,951.00" at bounding box center [667, 241] width 178 height 17
click at [339, 87] on div "Griffiths, Adam Upgraded Chapter Chapter 13 Status Lead District UTB Preview" at bounding box center [393, 71] width 764 height 42
click at [309, 74] on div "Griffiths, Adam Upgraded Chapter Chapter 13 Status Lead District UTB Preview" at bounding box center [393, 71] width 764 height 42
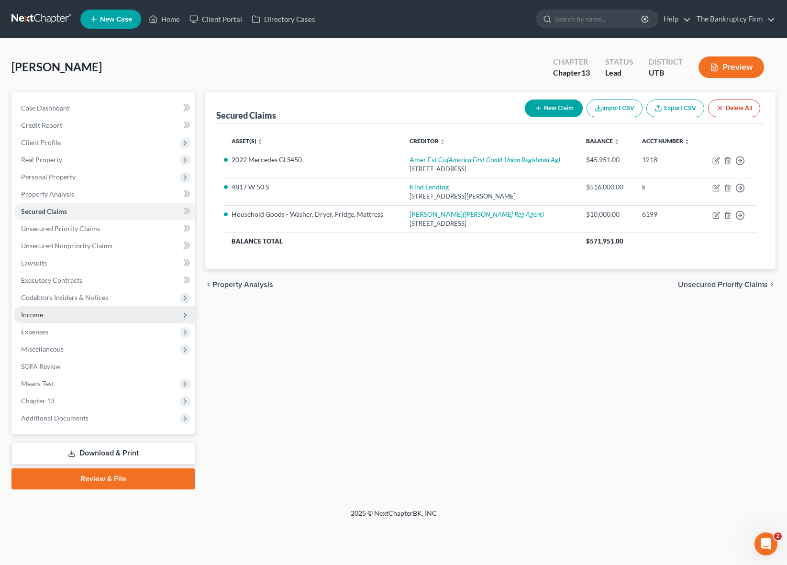
click at [43, 311] on span "Income" at bounding box center [104, 314] width 182 height 17
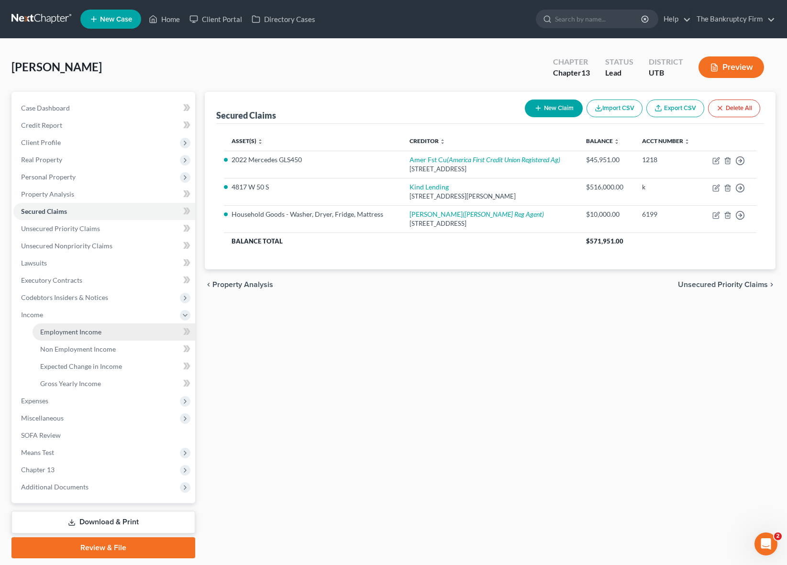
click at [78, 330] on span "Employment Income" at bounding box center [70, 332] width 61 height 8
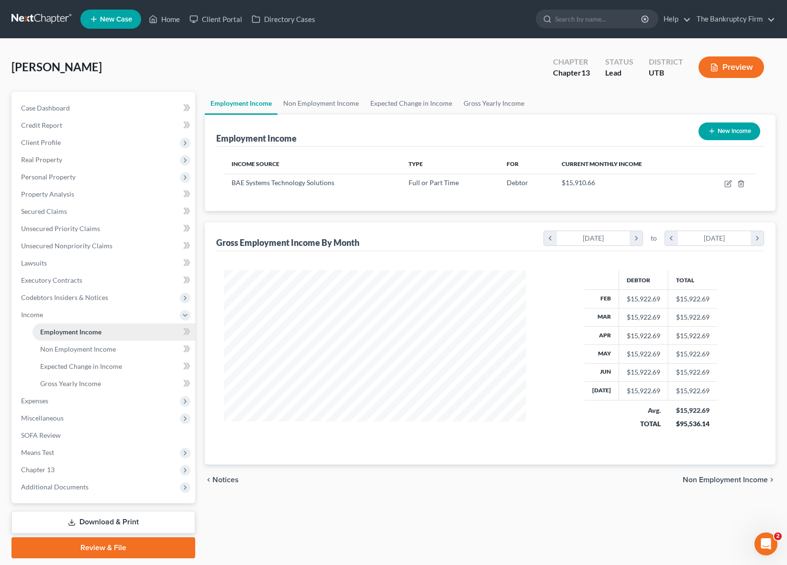
scroll to position [172, 322]
click at [90, 345] on span "Non Employment Income" at bounding box center [78, 349] width 76 height 8
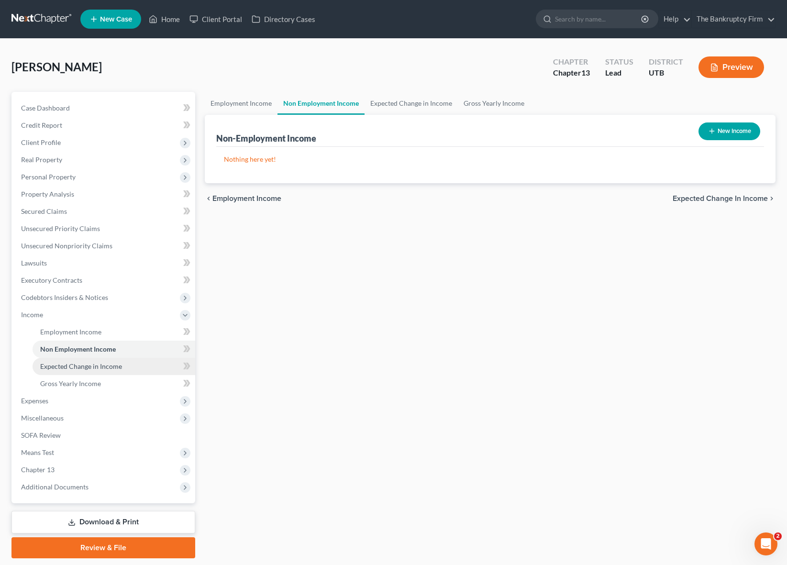
click at [94, 362] on span "Expected Change in Income" at bounding box center [81, 366] width 82 height 8
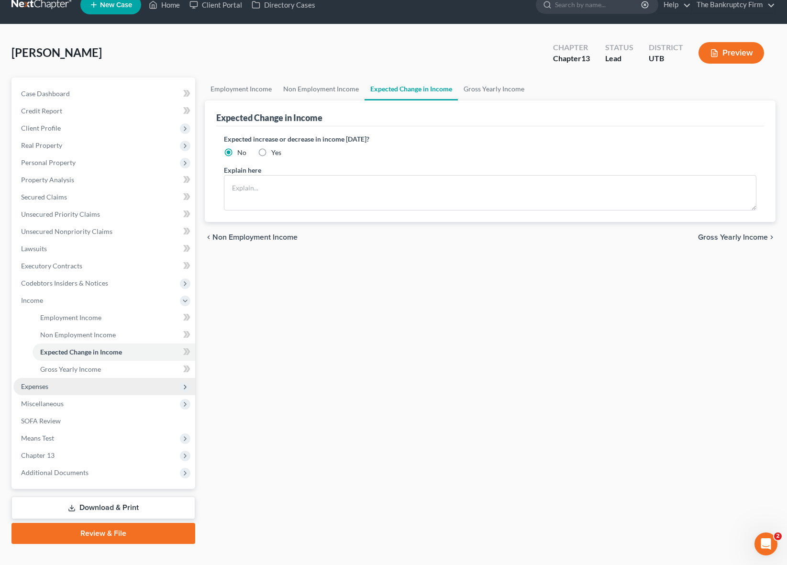
scroll to position [30, 0]
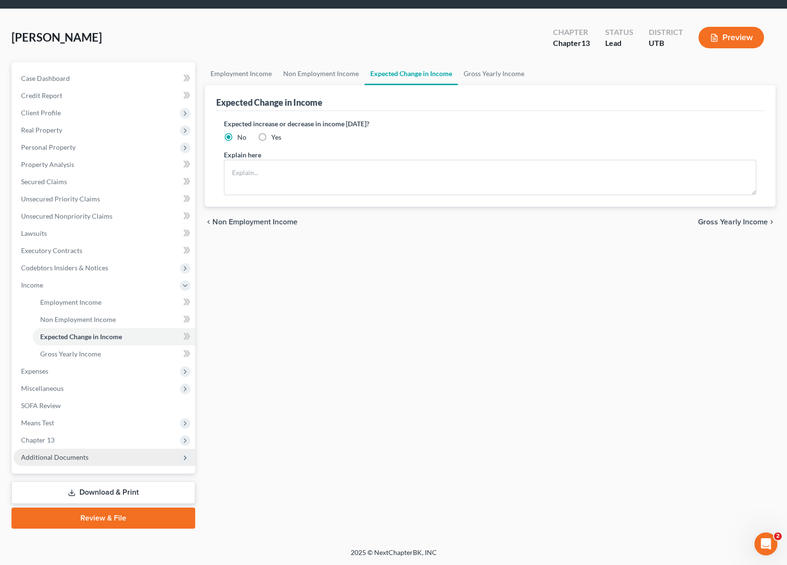
click at [81, 454] on span "Additional Documents" at bounding box center [54, 457] width 67 height 8
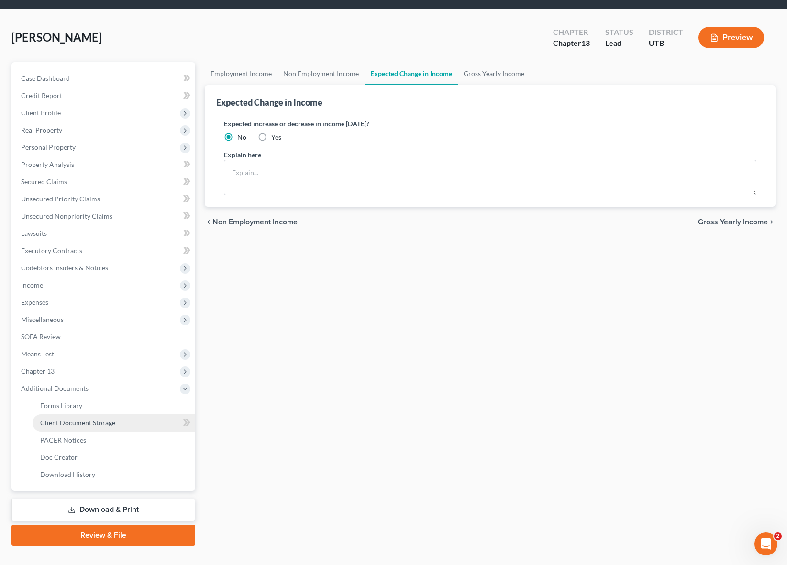
click at [106, 420] on span "Client Document Storage" at bounding box center [77, 423] width 75 height 8
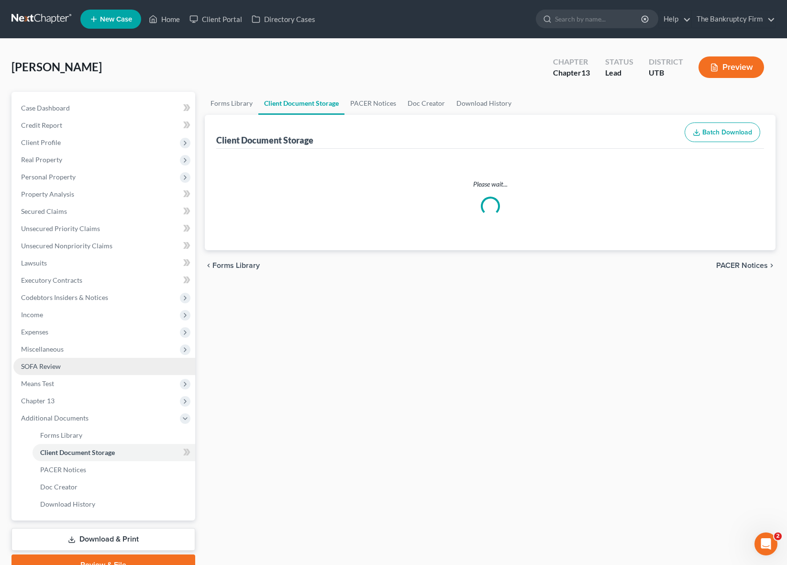
select select "26"
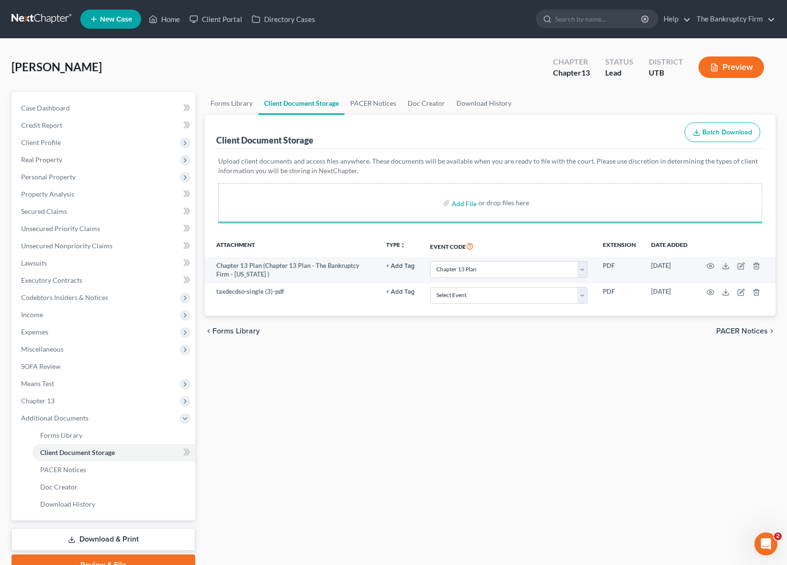
select select "26"
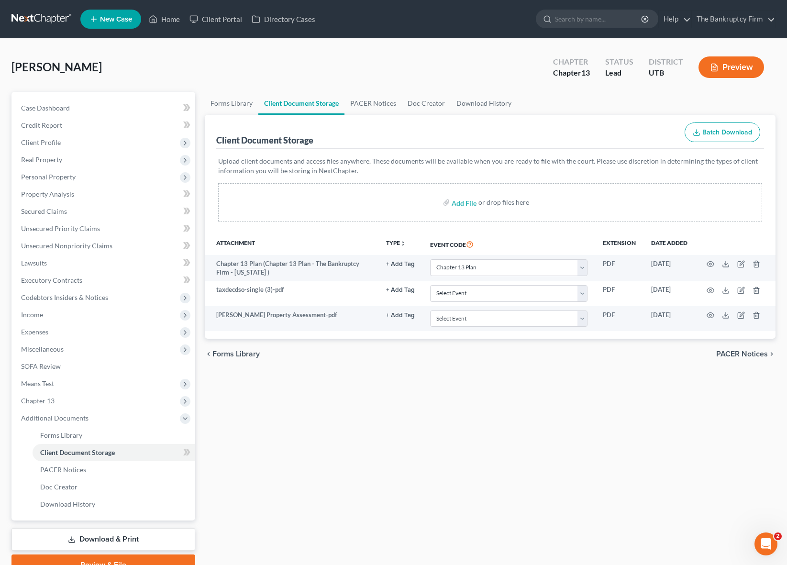
select select "26"
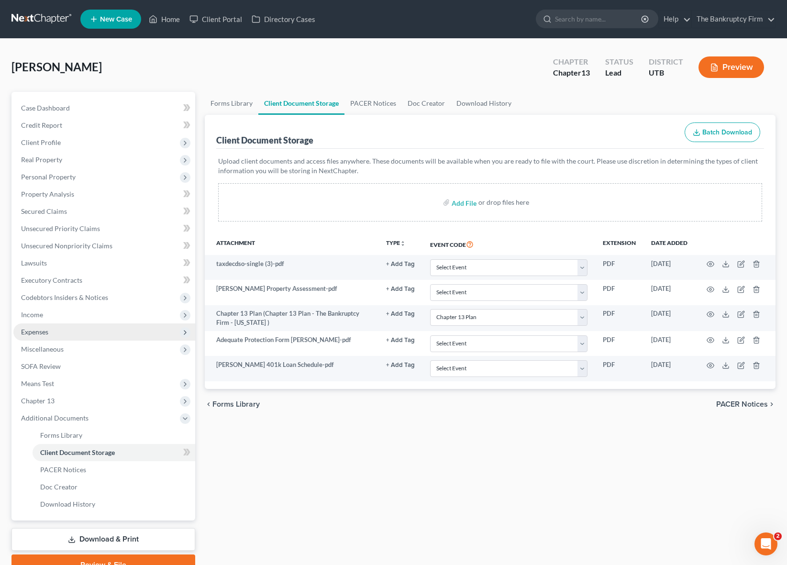
click at [46, 331] on span "Expenses" at bounding box center [34, 332] width 27 height 8
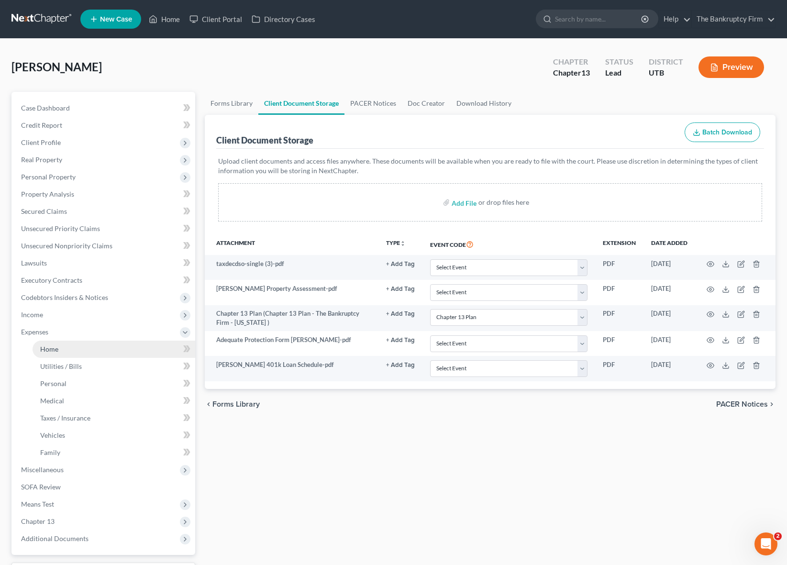
click at [49, 349] on span "Home" at bounding box center [49, 349] width 18 height 8
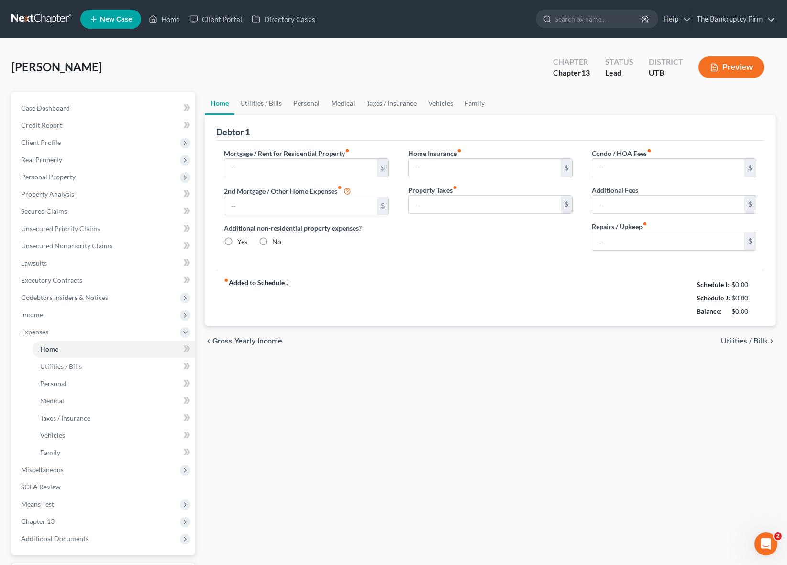
type input "3,840.00"
type input "0.00"
radio input "true"
type input "0.00"
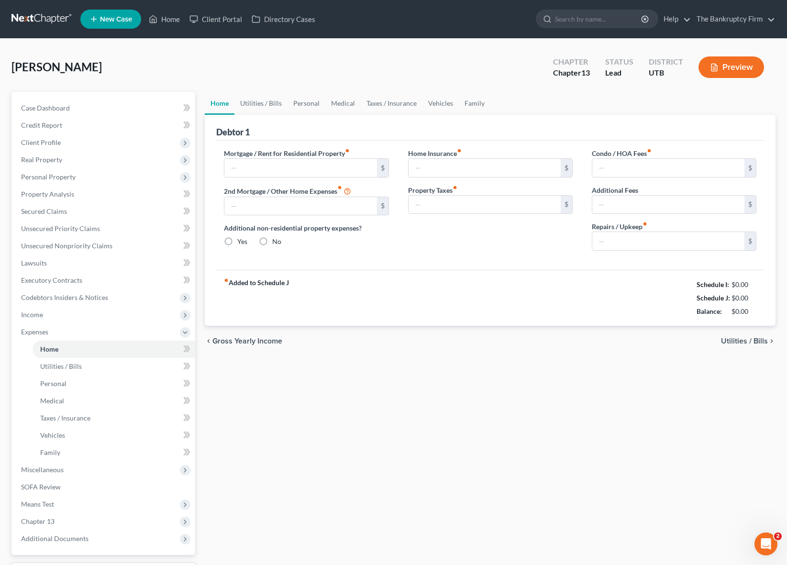
type input "25.00"
type input "0.00"
click at [444, 100] on link "Vehicles" at bounding box center [440, 103] width 36 height 23
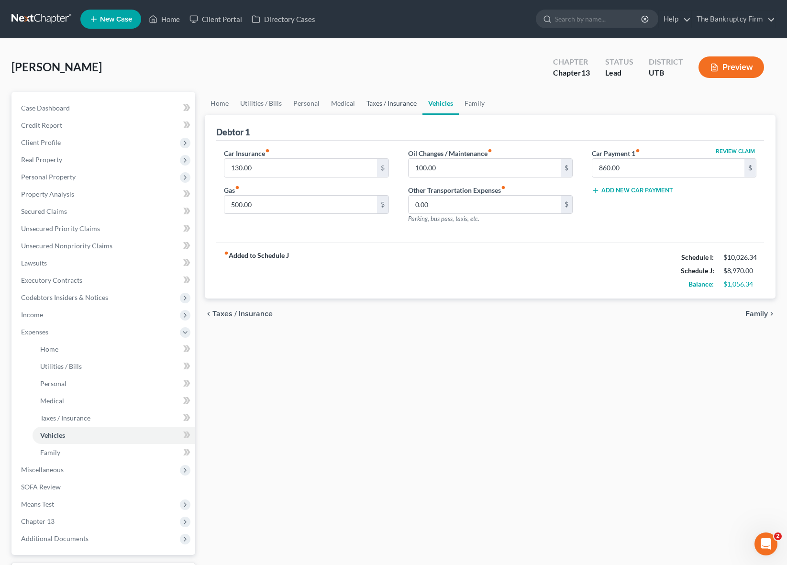
click at [395, 101] on link "Taxes / Insurance" at bounding box center [392, 103] width 62 height 23
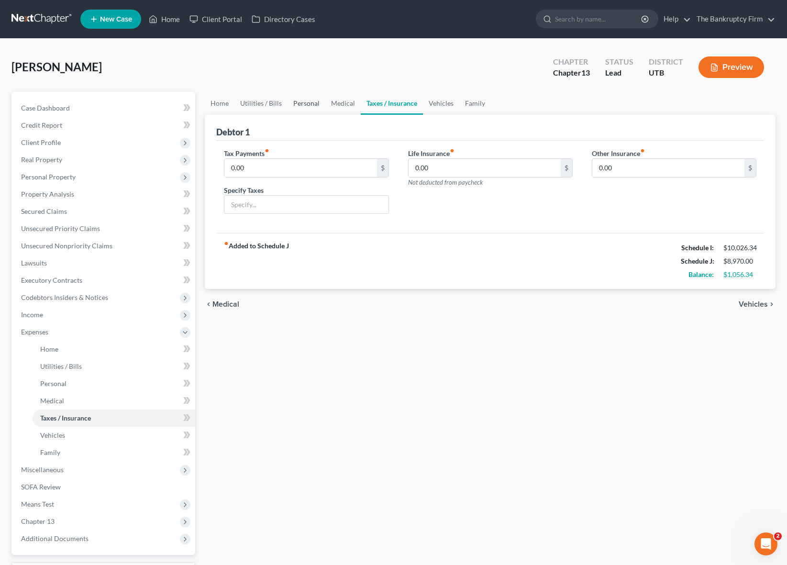
click at [298, 105] on link "Personal" at bounding box center [307, 103] width 38 height 23
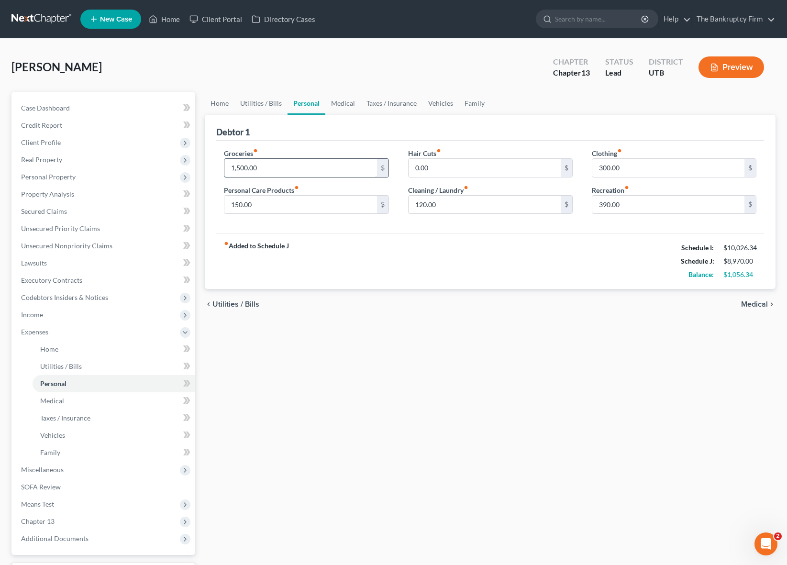
click at [269, 166] on input "1,500.00" at bounding box center [300, 168] width 152 height 18
click at [267, 209] on input "150.00" at bounding box center [300, 205] width 152 height 18
type input "1,800"
type input "200"
type input "150"
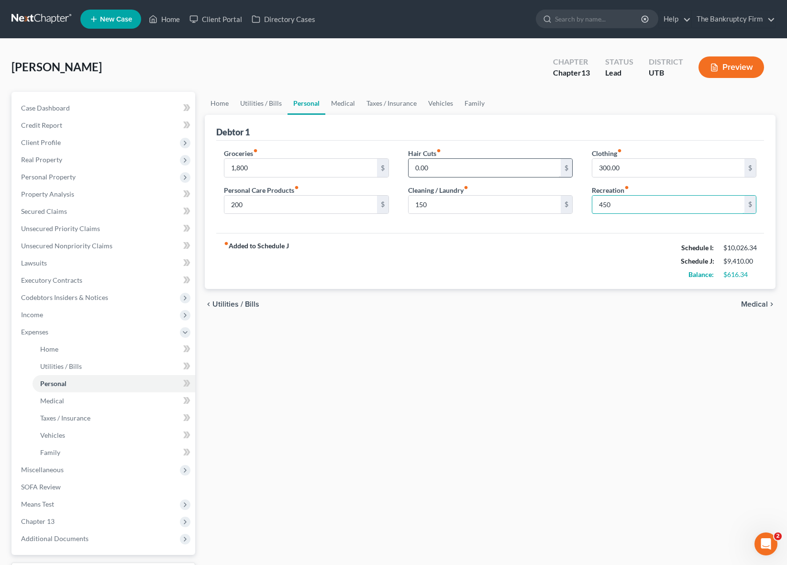
type input "450"
type input "350"
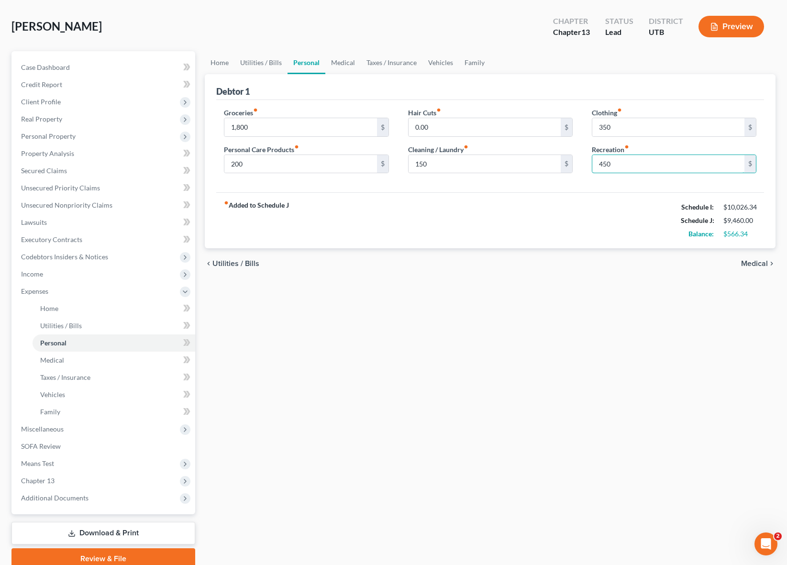
scroll to position [42, 0]
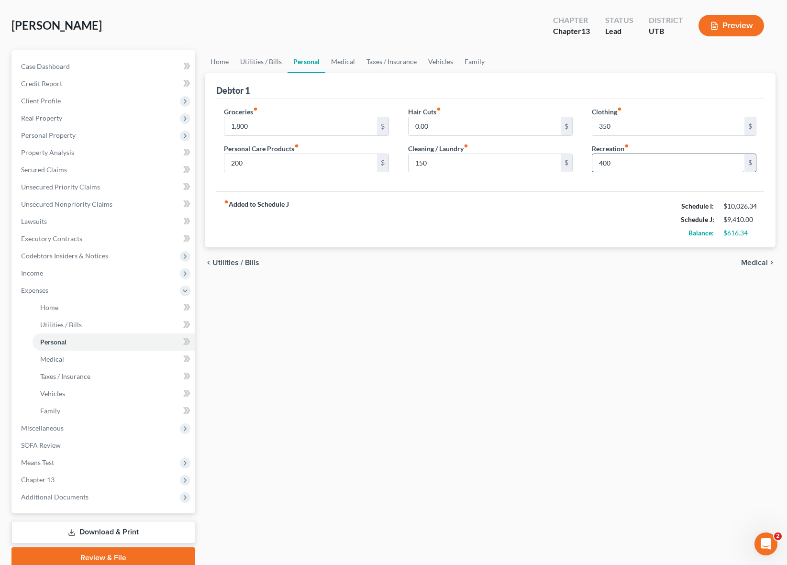
type input "400"
click at [248, 60] on link "Utilities / Bills" at bounding box center [260, 61] width 53 height 23
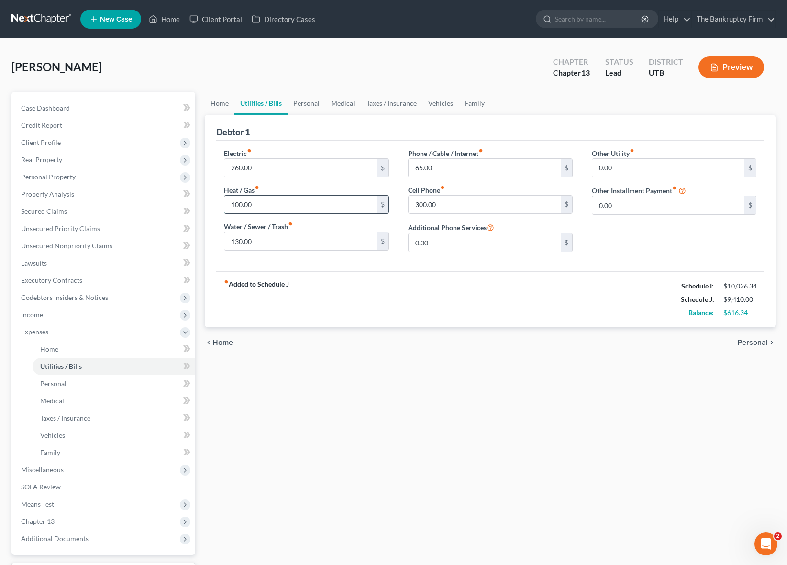
click at [268, 205] on input "100.00" at bounding box center [300, 205] width 152 height 18
type input "150"
click at [217, 104] on link "Home" at bounding box center [220, 103] width 30 height 23
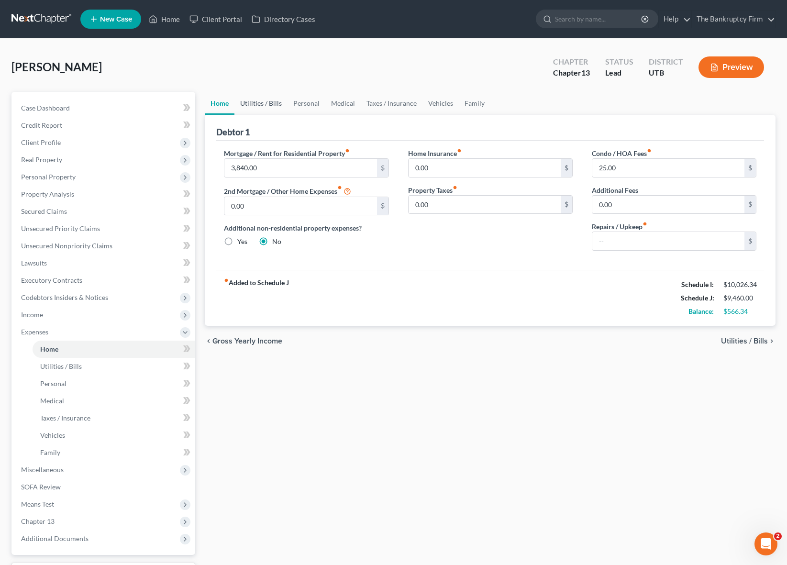
click at [266, 103] on link "Utilities / Bills" at bounding box center [260, 103] width 53 height 23
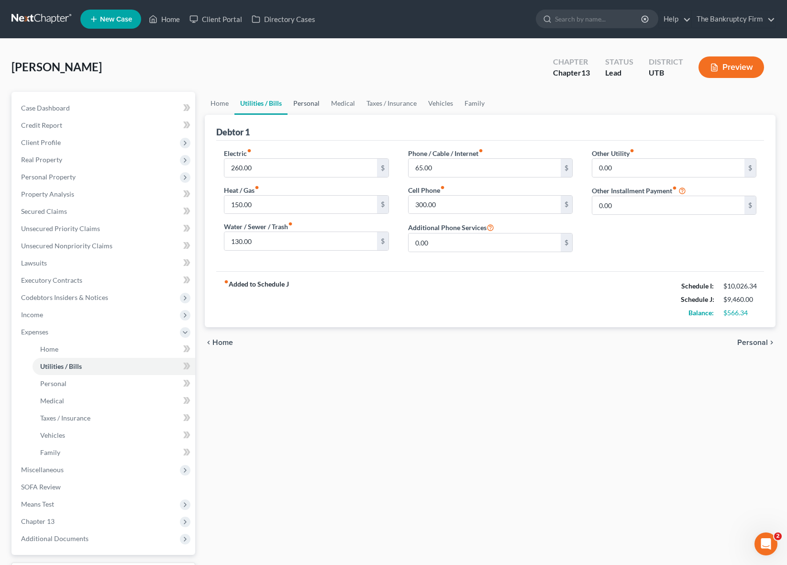
click at [310, 105] on link "Personal" at bounding box center [307, 103] width 38 height 23
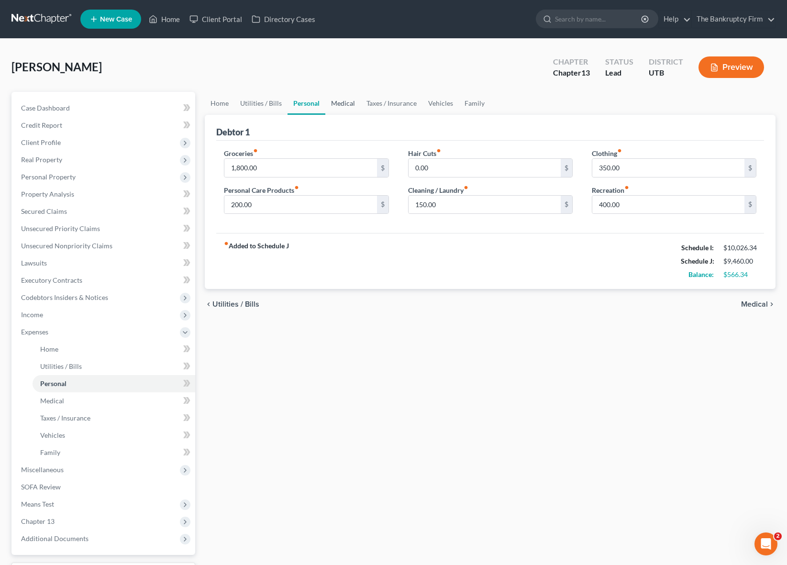
click at [344, 104] on link "Medical" at bounding box center [342, 103] width 35 height 23
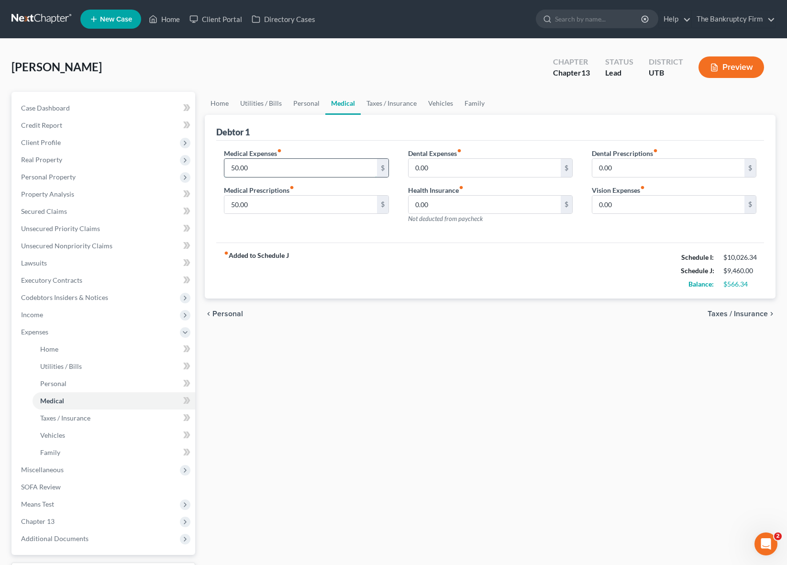
click at [282, 167] on input "50.00" at bounding box center [300, 168] width 152 height 18
type input "75"
click at [456, 200] on input "0.00" at bounding box center [485, 205] width 152 height 18
click at [371, 103] on link "Taxes / Insurance" at bounding box center [392, 103] width 62 height 23
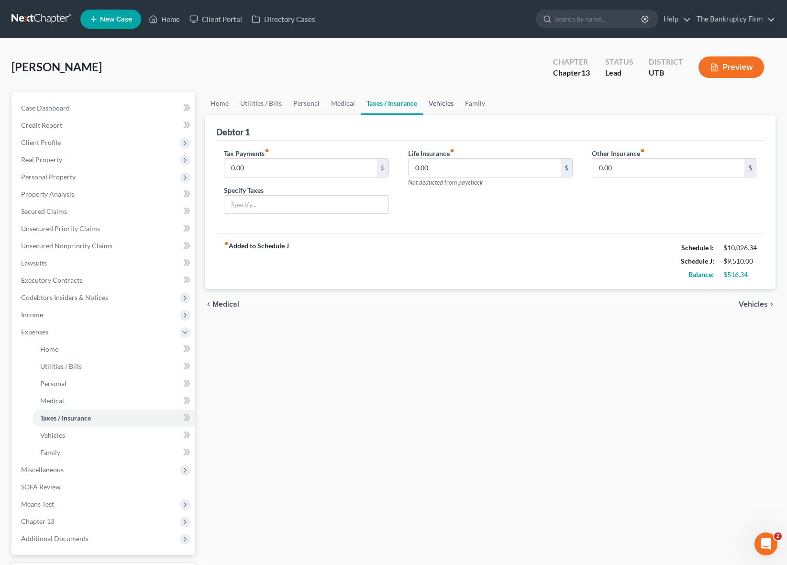
click at [432, 102] on link "Vehicles" at bounding box center [441, 103] width 36 height 23
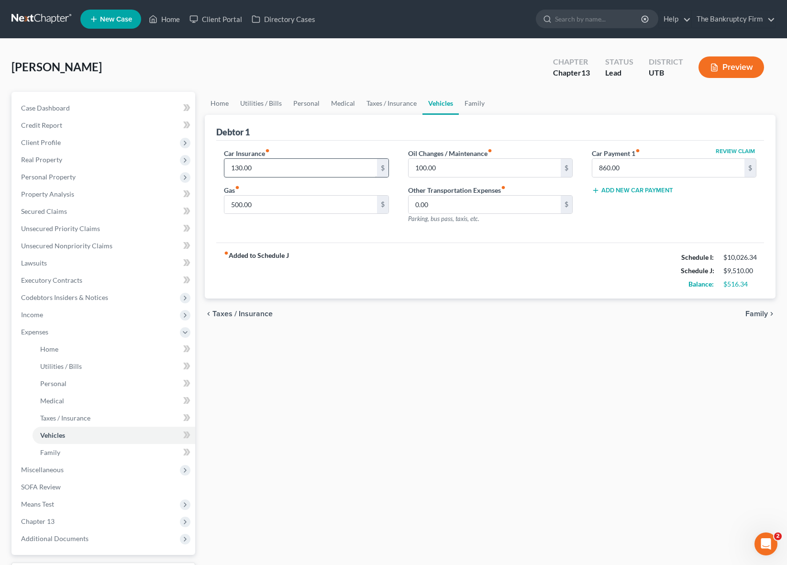
scroll to position [0, 0]
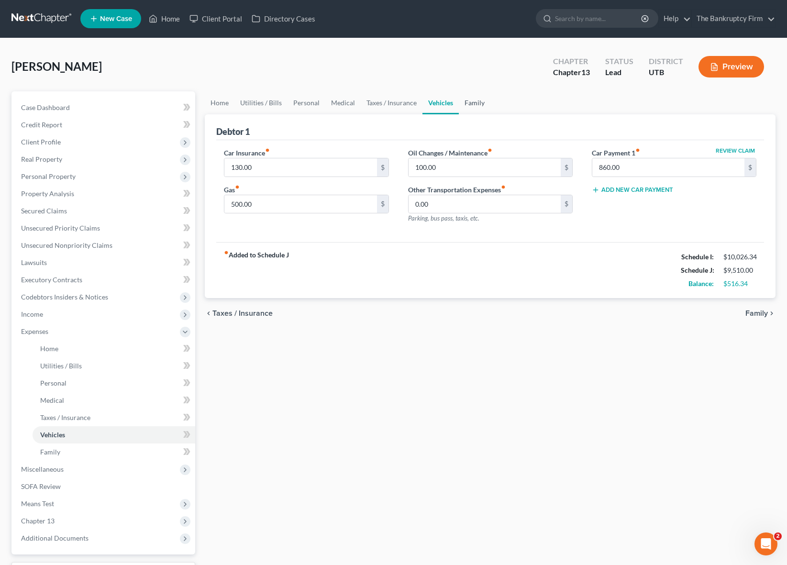
click at [472, 108] on link "Family" at bounding box center [475, 102] width 32 height 23
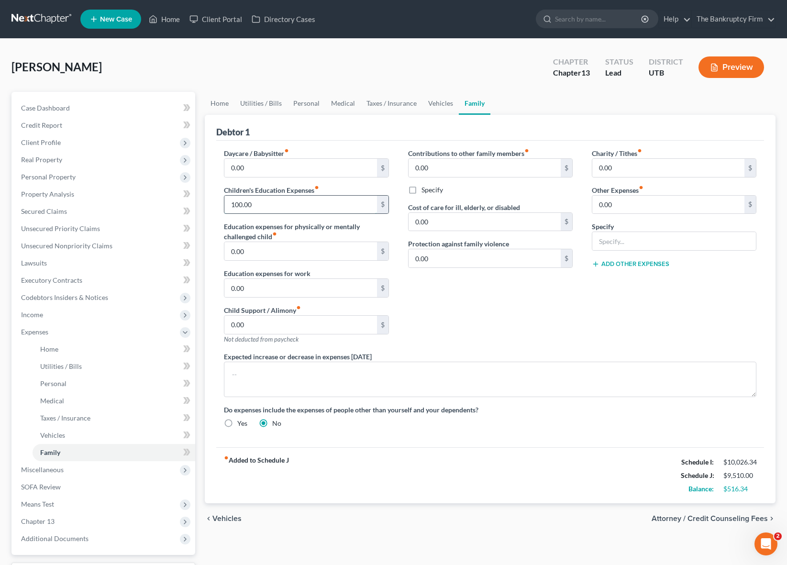
click at [290, 210] on input "100.00" at bounding box center [300, 205] width 152 height 18
click at [295, 205] on input "150" at bounding box center [300, 205] width 152 height 18
type input "200"
click at [259, 104] on link "Utilities / Bills" at bounding box center [260, 103] width 53 height 23
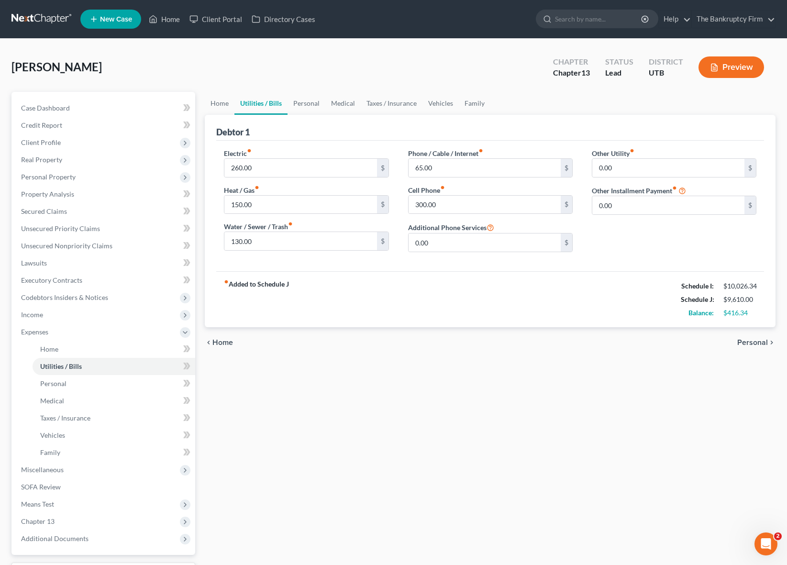
click at [280, 129] on div "Debtor 1" at bounding box center [490, 128] width 548 height 26
click at [365, 127] on div "Debtor 1" at bounding box center [490, 128] width 548 height 26
click at [297, 130] on div "Debtor 1" at bounding box center [490, 128] width 548 height 26
click at [384, 74] on div "Griffiths, Adam Upgraded Chapter Chapter 13 Status Lead District UTB Preview" at bounding box center [393, 71] width 764 height 42
click at [200, 69] on div "Griffiths, Adam Upgraded Chapter Chapter 13 Status Lead District UTB Preview" at bounding box center [393, 71] width 764 height 42
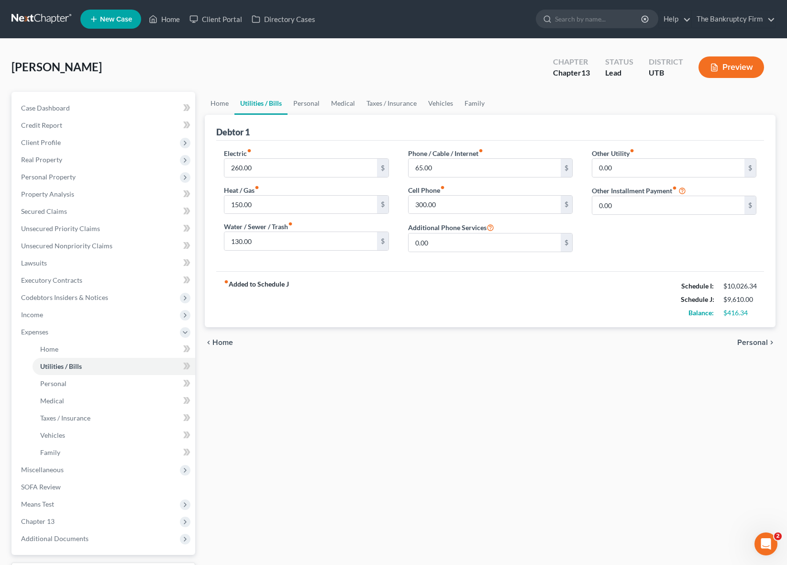
drag, startPoint x: 222, startPoint y: 55, endPoint x: 313, endPoint y: 75, distance: 93.0
click at [313, 75] on div "Griffiths, Adam Upgraded Chapter Chapter 13 Status Lead District UTB Preview" at bounding box center [393, 71] width 764 height 42
click at [387, 70] on div "Griffiths, Adam Upgraded Chapter Chapter 13 Status Lead District UTB Preview" at bounding box center [393, 71] width 764 height 42
click at [519, 357] on div "chevron_left Home Personal chevron_right" at bounding box center [490, 342] width 571 height 31
drag, startPoint x: 303, startPoint y: 101, endPoint x: 348, endPoint y: 101, distance: 45.0
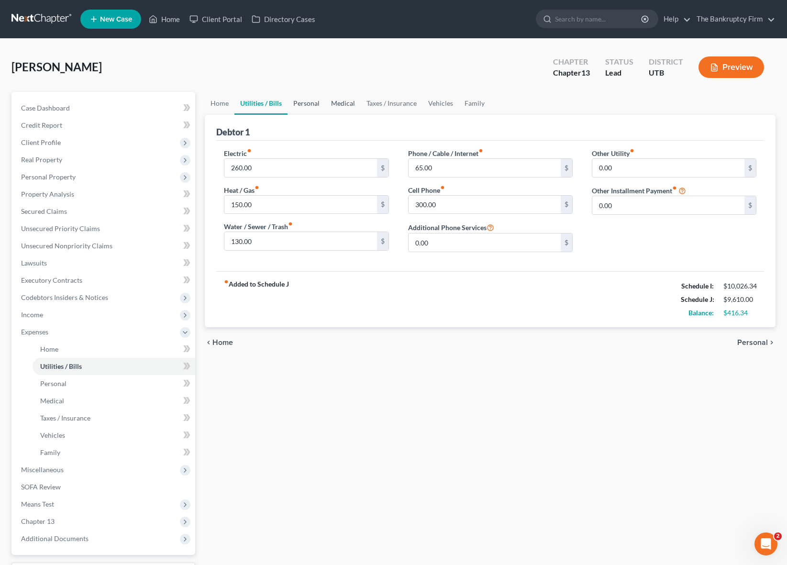
click at [303, 101] on link "Personal" at bounding box center [307, 103] width 38 height 23
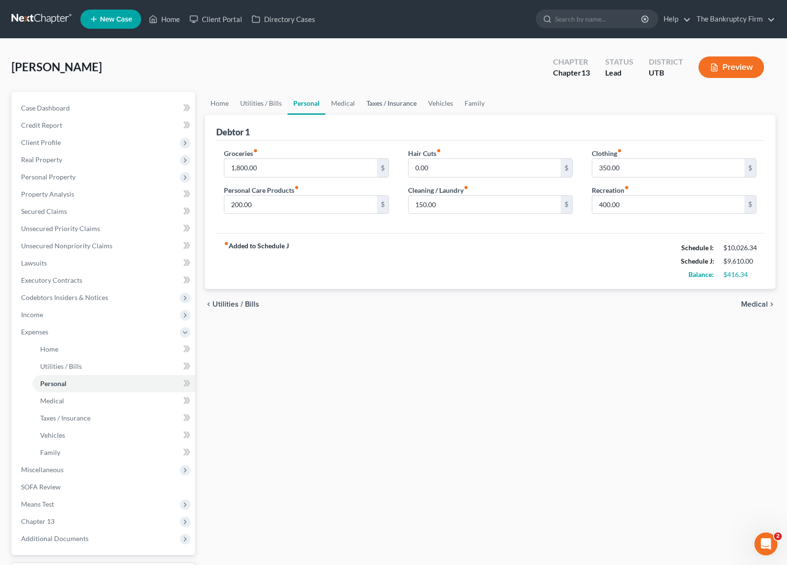
click at [386, 104] on link "Taxes / Insurance" at bounding box center [392, 103] width 62 height 23
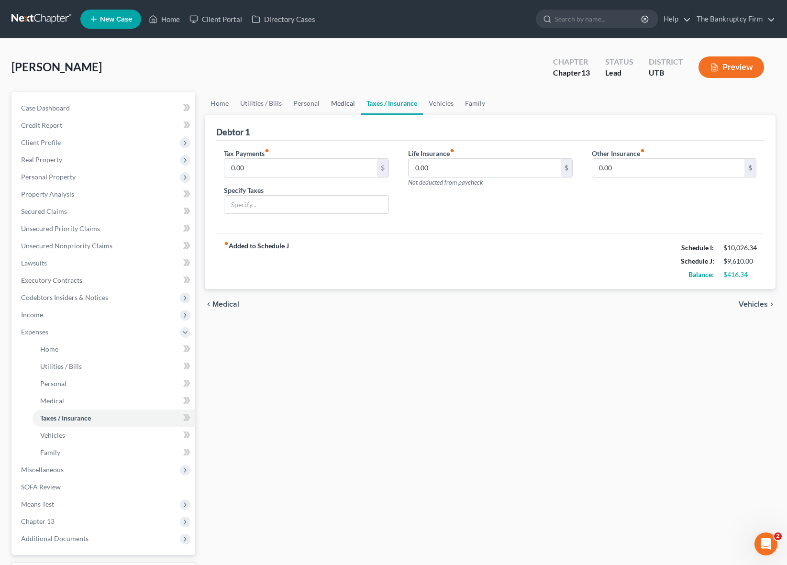
click at [344, 104] on link "Medical" at bounding box center [342, 103] width 35 height 23
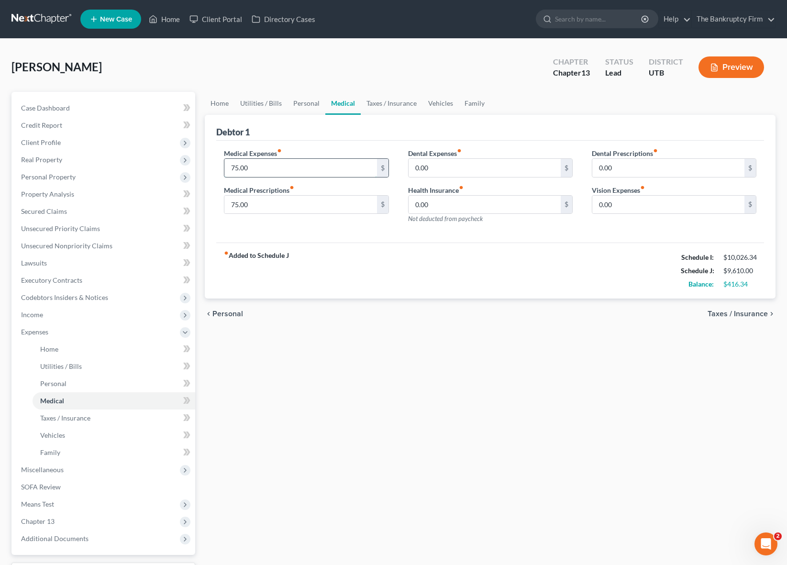
click at [270, 170] on input "75.00" at bounding box center [300, 168] width 152 height 18
type input "100"
click at [398, 105] on link "Taxes / Insurance" at bounding box center [392, 103] width 62 height 23
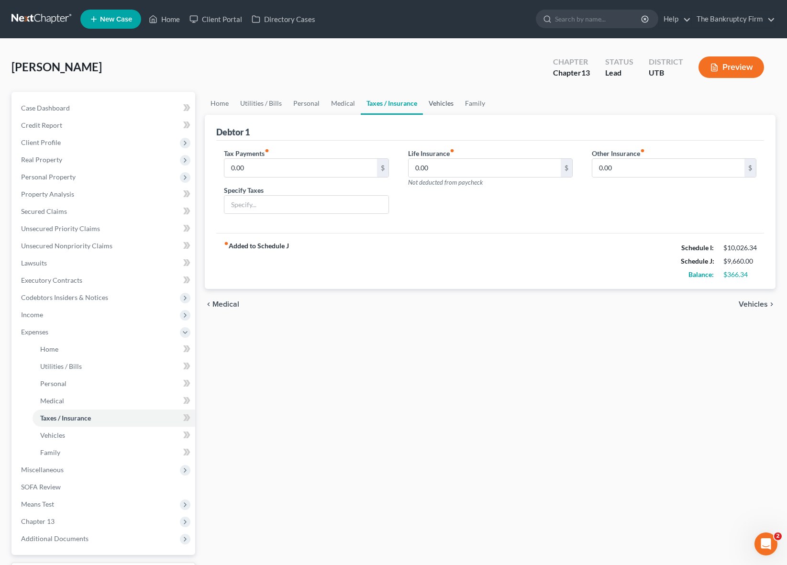
click at [433, 107] on link "Vehicles" at bounding box center [441, 103] width 36 height 23
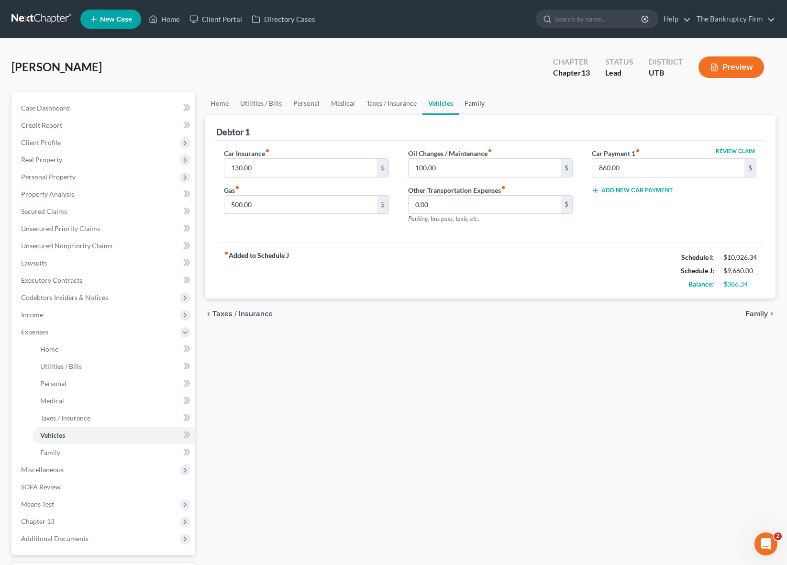
click at [466, 100] on link "Family" at bounding box center [475, 103] width 32 height 23
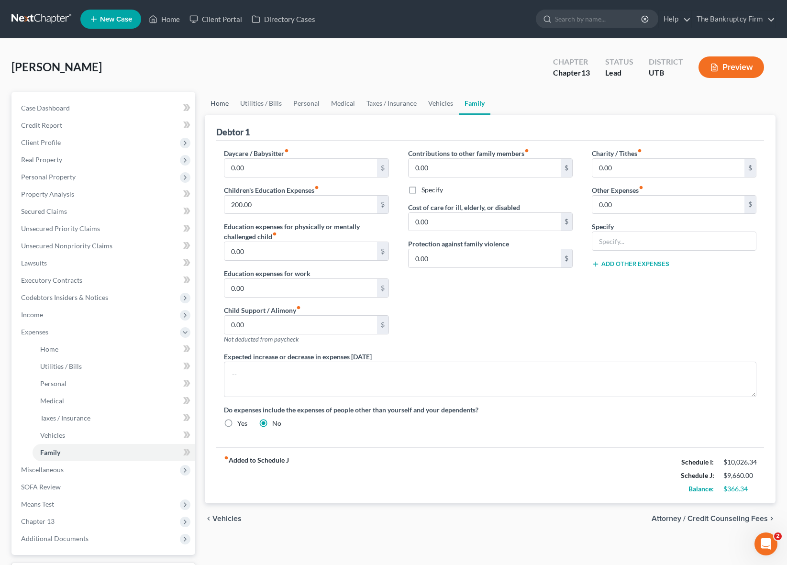
drag, startPoint x: 218, startPoint y: 104, endPoint x: 272, endPoint y: 102, distance: 54.1
click at [218, 104] on link "Home" at bounding box center [220, 103] width 30 height 23
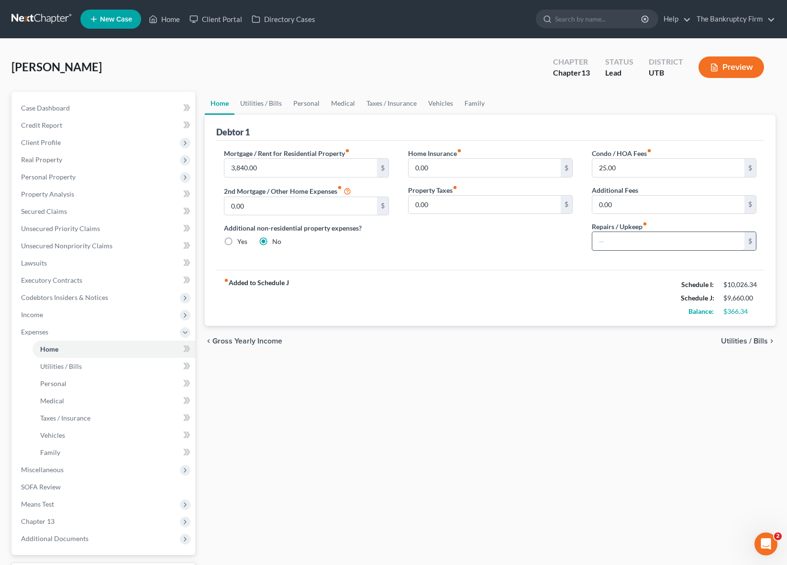
click at [641, 244] on input "text" at bounding box center [668, 241] width 152 height 18
type input "136.34"
drag, startPoint x: 38, startPoint y: 325, endPoint x: 75, endPoint y: 322, distance: 36.5
click at [38, 325] on span "Expenses" at bounding box center [104, 331] width 182 height 17
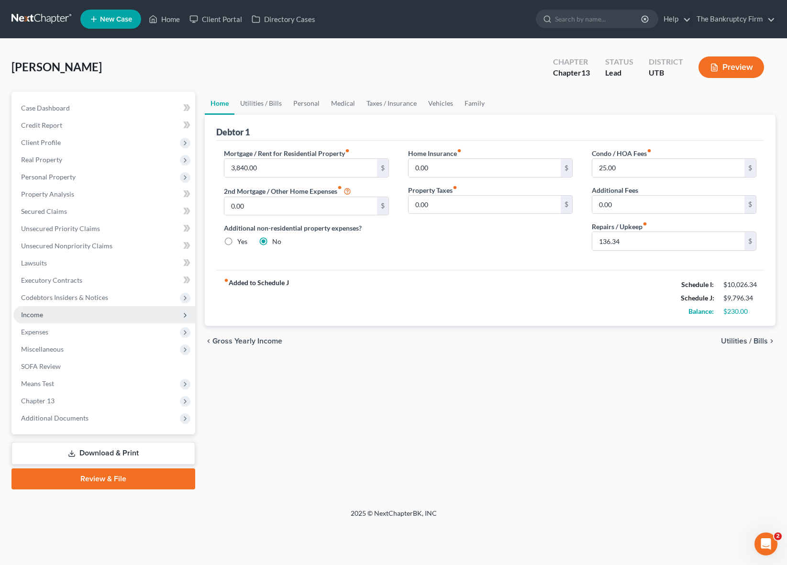
click at [54, 317] on span "Income" at bounding box center [104, 314] width 182 height 17
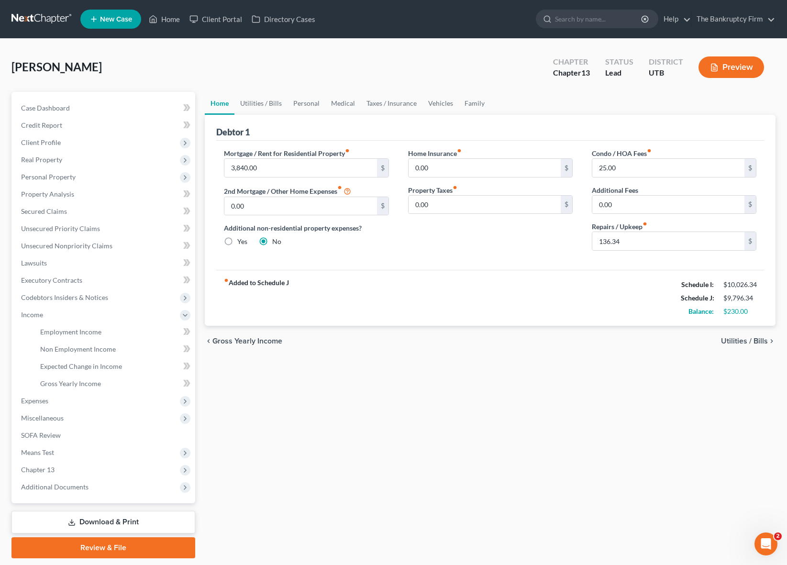
scroll to position [30, 0]
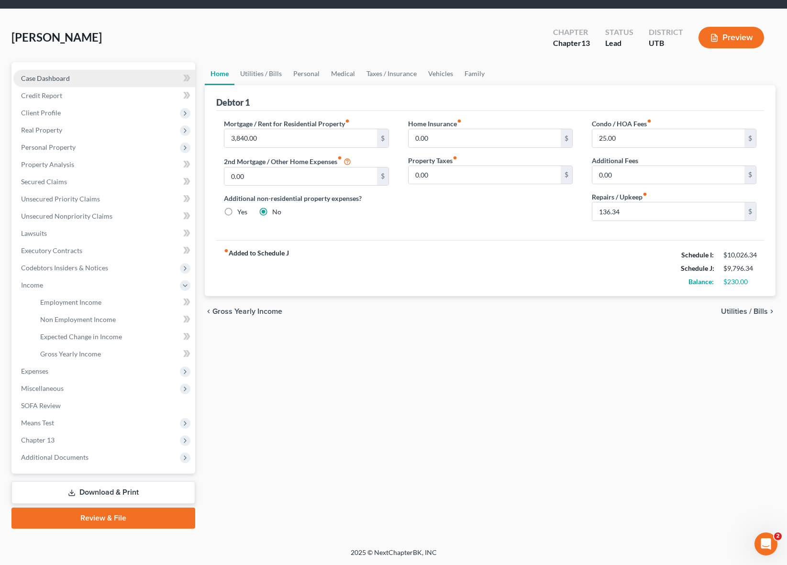
click at [82, 80] on link "Case Dashboard" at bounding box center [104, 78] width 182 height 17
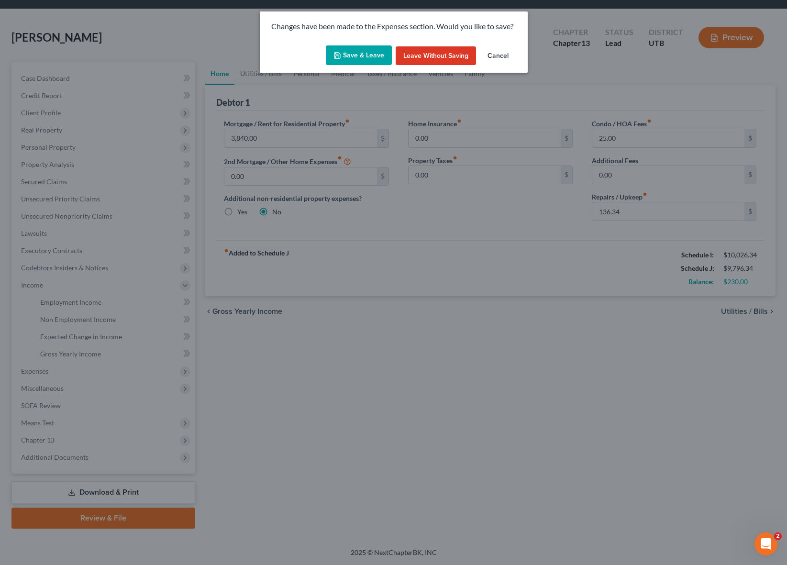
click at [351, 50] on button "Save & Leave" at bounding box center [359, 55] width 66 height 20
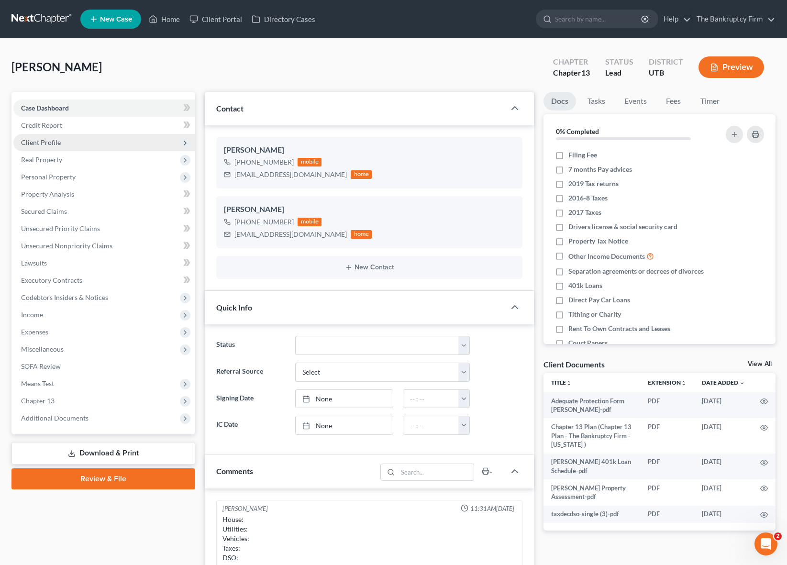
scroll to position [75, 0]
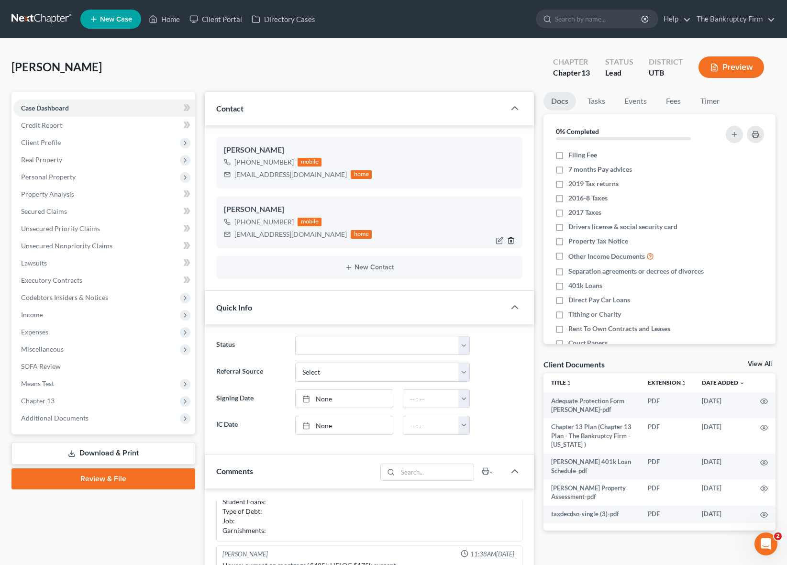
click at [512, 238] on icon "button" at bounding box center [511, 240] width 4 height 6
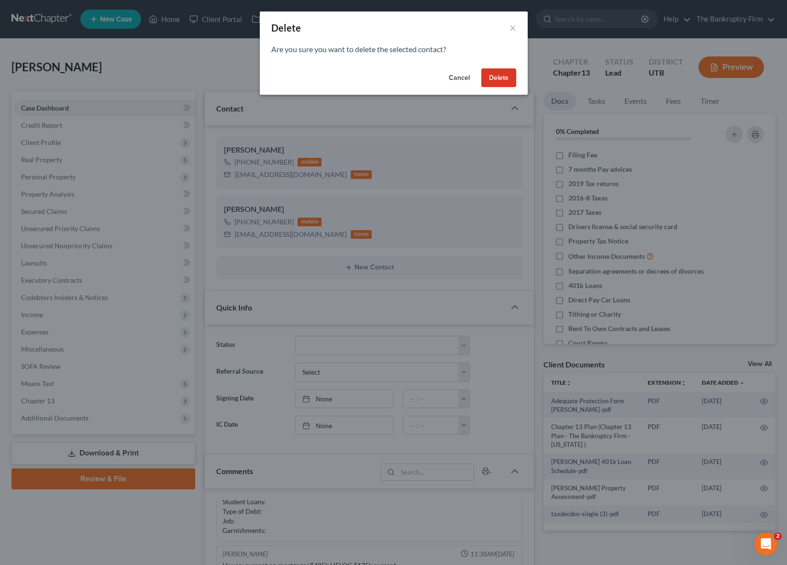
click at [505, 75] on button "Delete" at bounding box center [498, 77] width 35 height 19
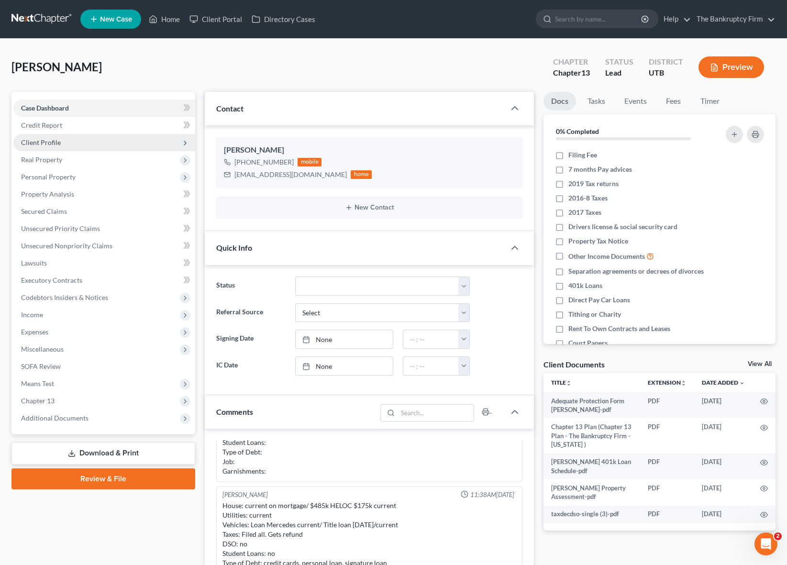
click at [68, 144] on span "Client Profile" at bounding box center [104, 142] width 182 height 17
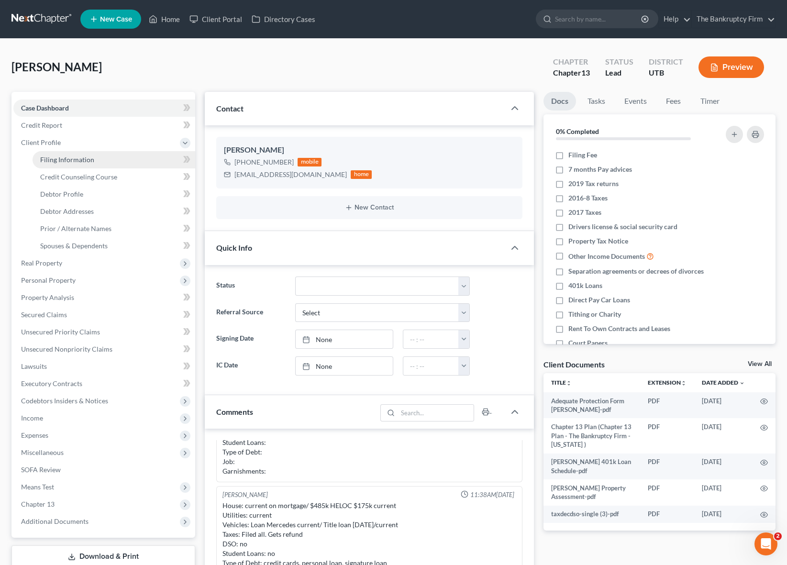
drag, startPoint x: 71, startPoint y: 160, endPoint x: 97, endPoint y: 160, distance: 25.4
click at [71, 160] on span "Filing Information" at bounding box center [67, 159] width 54 height 8
select select "1"
select select "0"
select select "3"
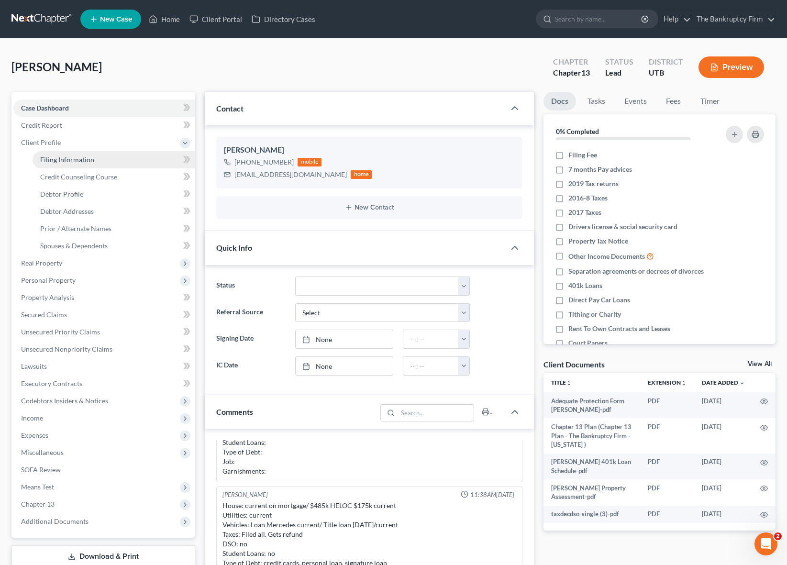
select select "81"
select select "0"
select select "46"
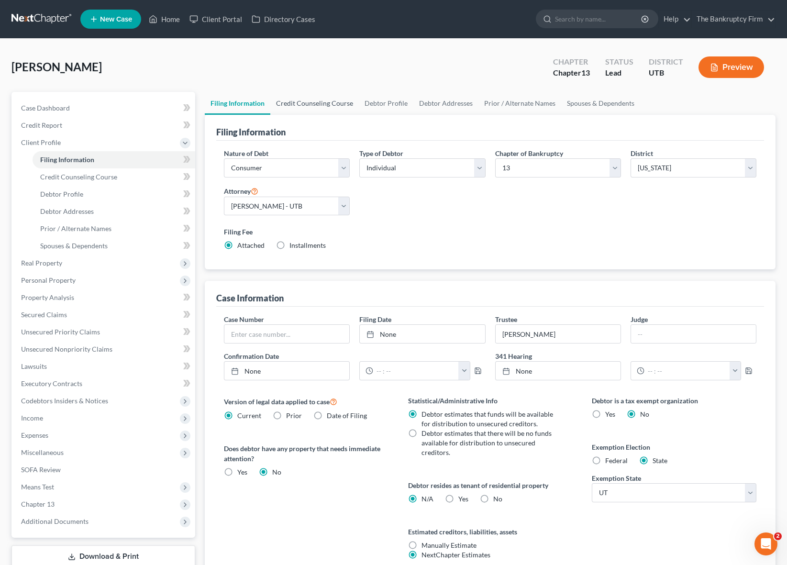
click at [314, 104] on link "Credit Counseling Course" at bounding box center [314, 103] width 89 height 23
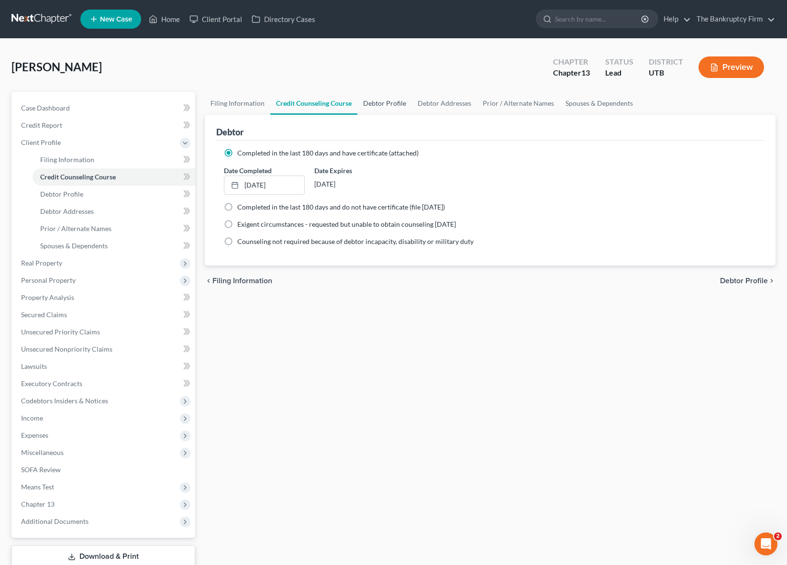
click at [384, 102] on link "Debtor Profile" at bounding box center [384, 103] width 55 height 23
select select "1"
select select "5"
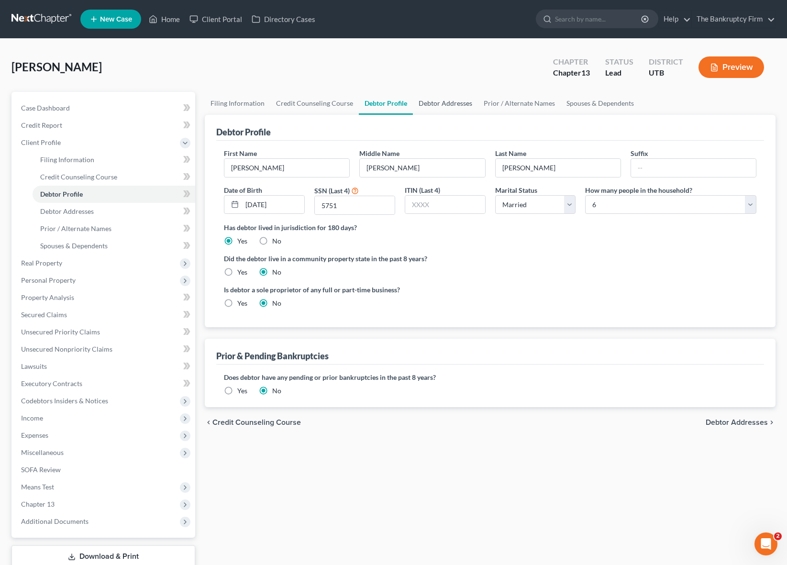
click at [439, 100] on link "Debtor Addresses" at bounding box center [445, 103] width 65 height 23
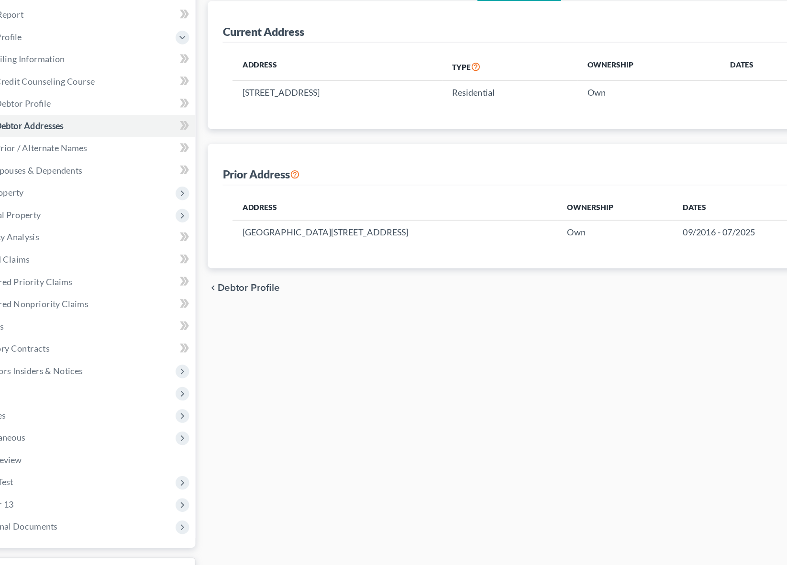
scroll to position [64, 0]
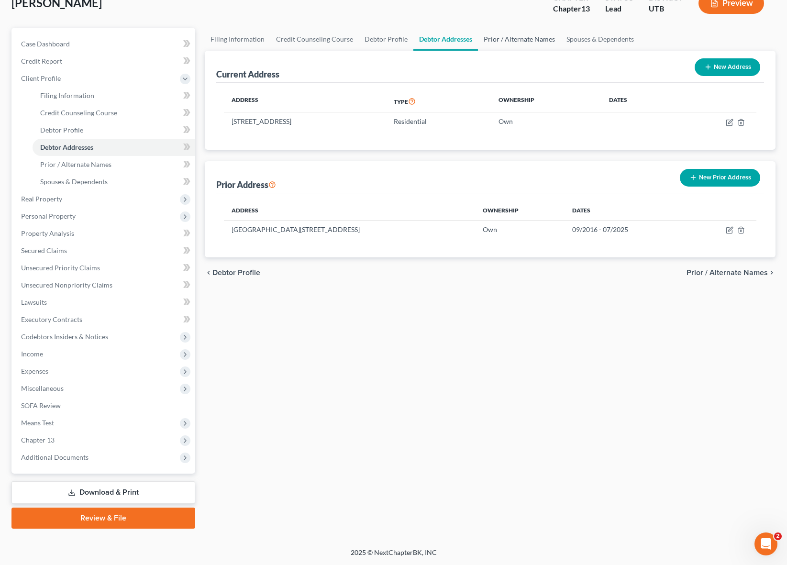
click at [522, 34] on link "Prior / Alternate Names" at bounding box center [519, 39] width 83 height 23
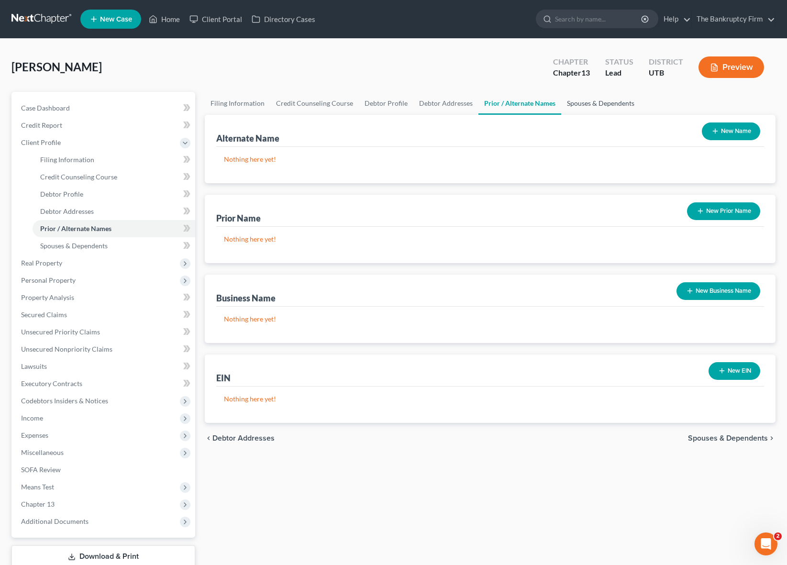
click at [584, 102] on link "Spouses & Dependents" at bounding box center [600, 103] width 79 height 23
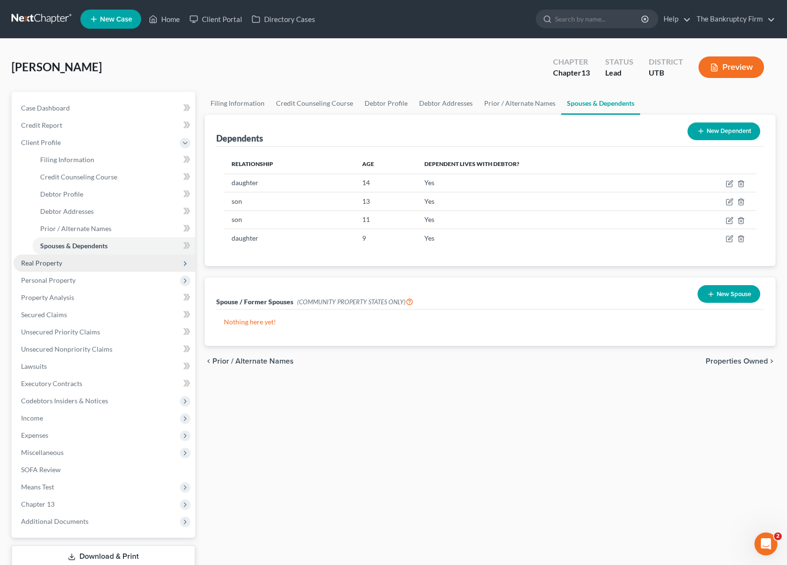
click at [67, 264] on span "Real Property" at bounding box center [104, 263] width 182 height 17
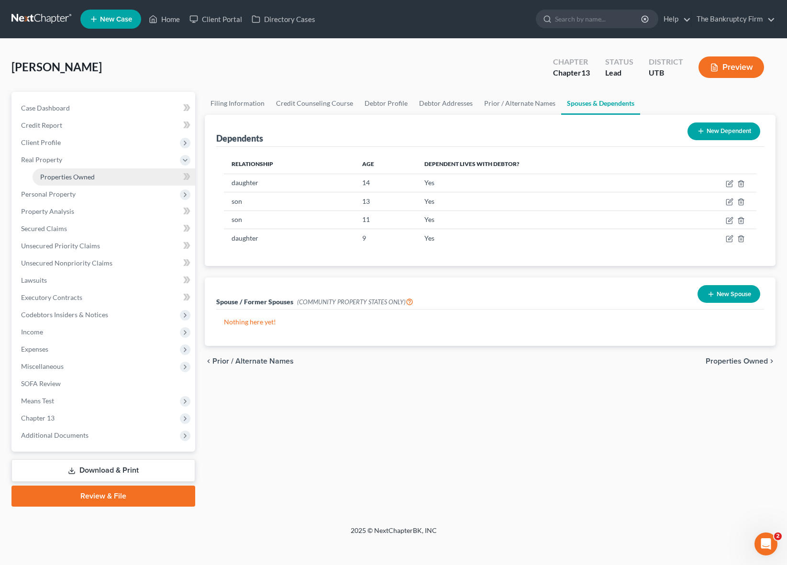
click at [84, 177] on span "Properties Owned" at bounding box center [67, 177] width 55 height 8
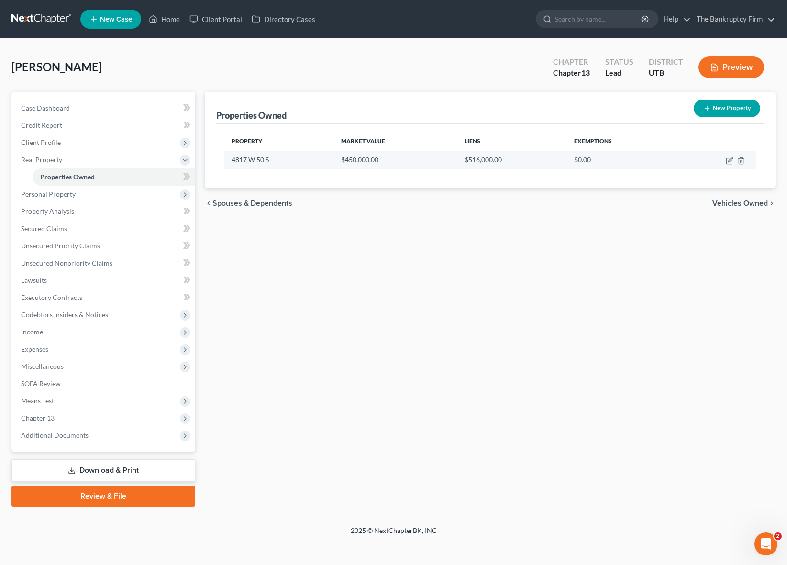
click at [733, 158] on td at bounding box center [716, 160] width 79 height 18
click at [728, 159] on icon "button" at bounding box center [730, 161] width 8 height 8
select select "46"
select select "5"
select select "2"
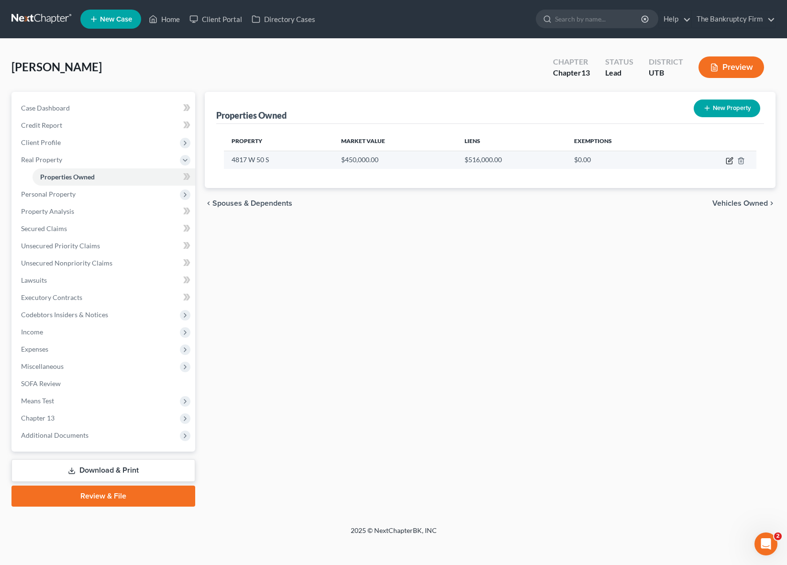
select select "0"
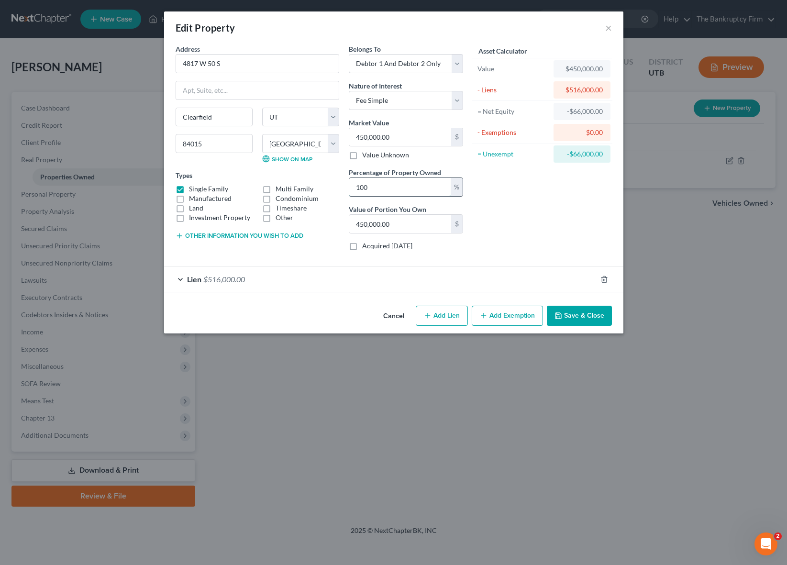
click at [433, 188] on input "100" at bounding box center [399, 187] width 101 height 18
type input "10"
type input "45,000.00"
type input "1"
type input "4,500.00"
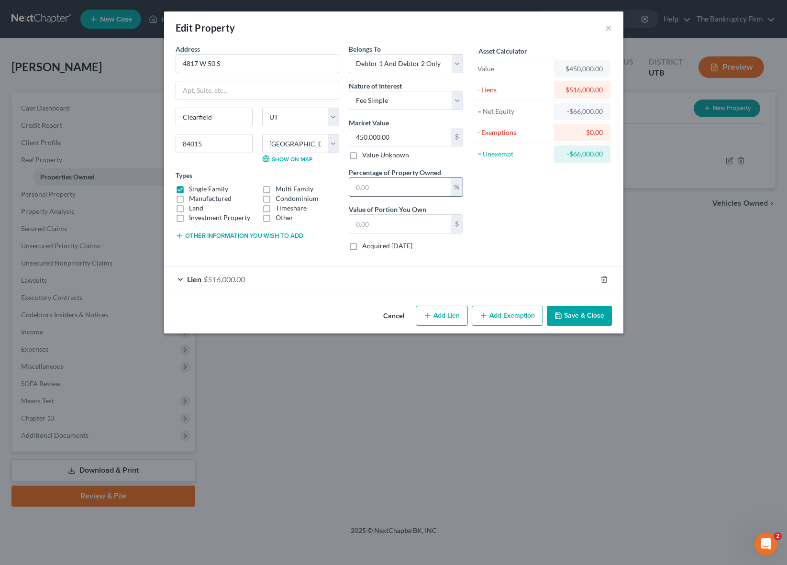
type input "5"
type input "22,500.00"
type input "50"
type input "225,000.00"
type input "50"
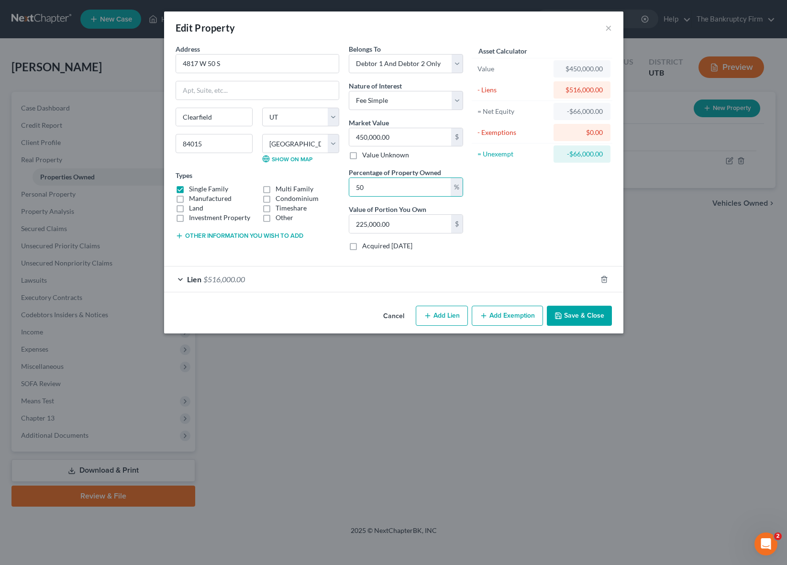
click at [508, 318] on button "Add Exemption" at bounding box center [507, 316] width 71 height 20
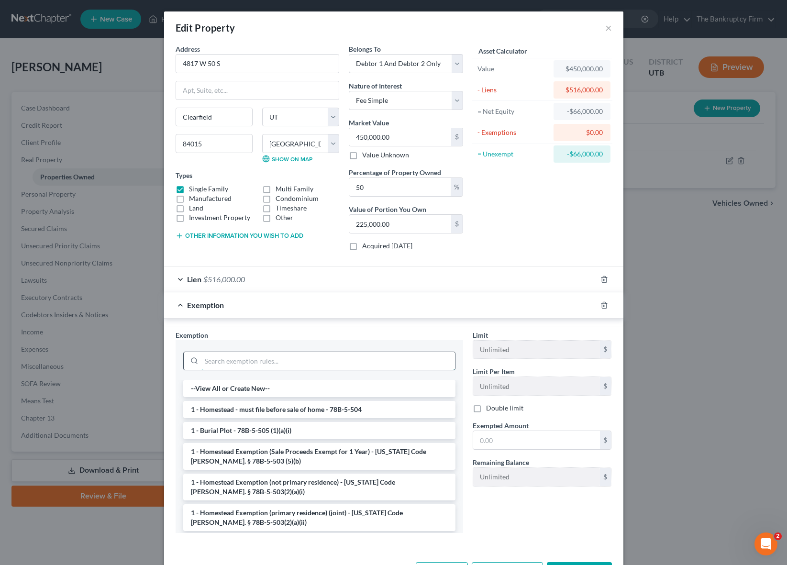
click at [267, 357] on input "search" at bounding box center [328, 361] width 254 height 18
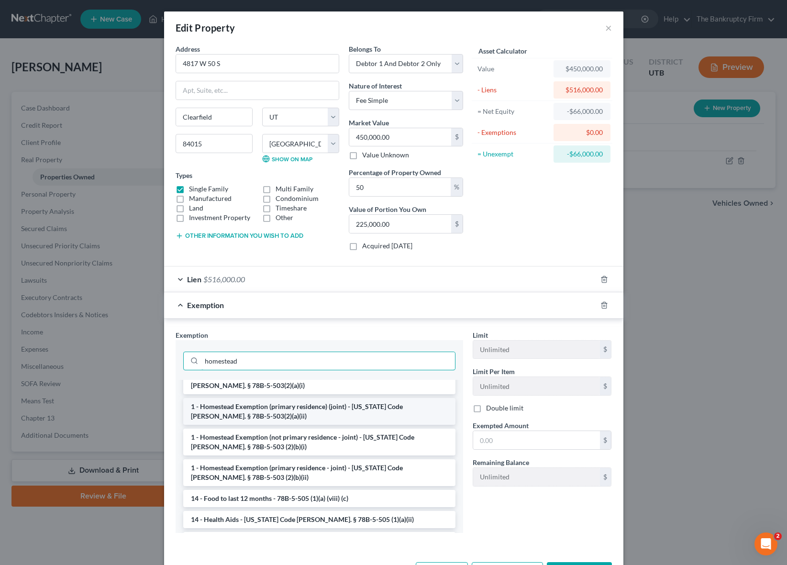
scroll to position [88, 0]
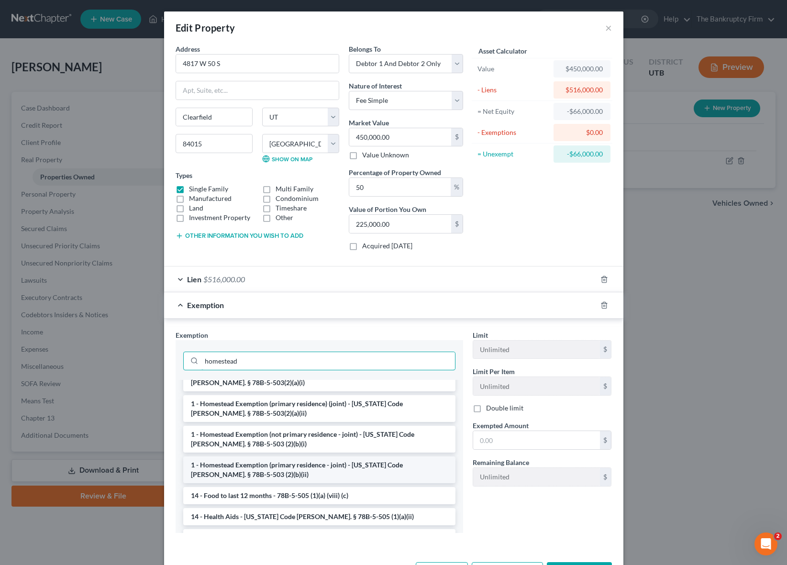
type input "homestead"
click at [308, 471] on li "1 - Homestead Exemption (primary residence - joint) - [US_STATE] Code [PERSON_N…" at bounding box center [319, 469] width 272 height 27
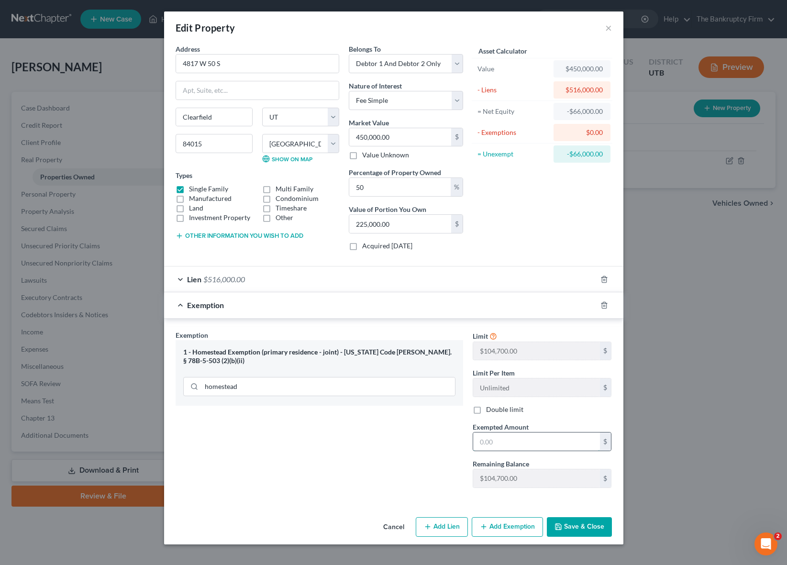
click at [505, 445] on input "text" at bounding box center [536, 442] width 127 height 18
type input "52,400"
click at [591, 526] on button "Save & Close" at bounding box center [579, 527] width 65 height 20
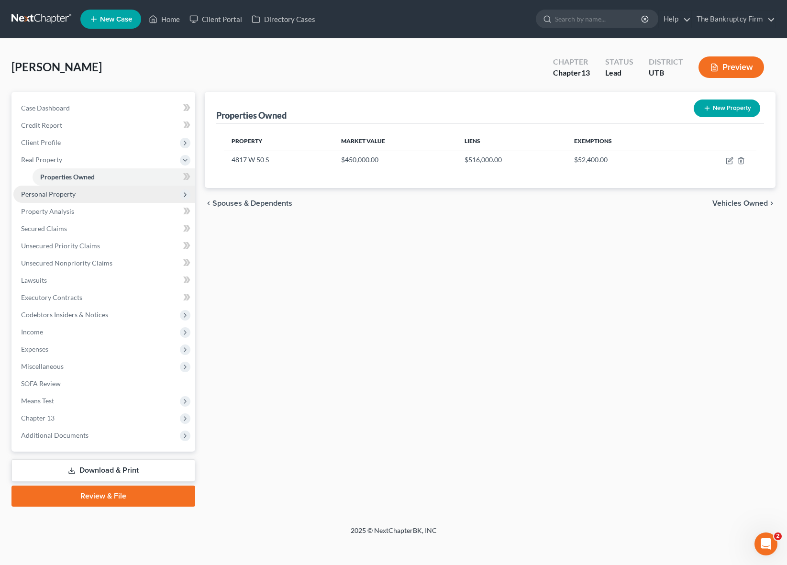
click at [85, 191] on span "Personal Property" at bounding box center [104, 194] width 182 height 17
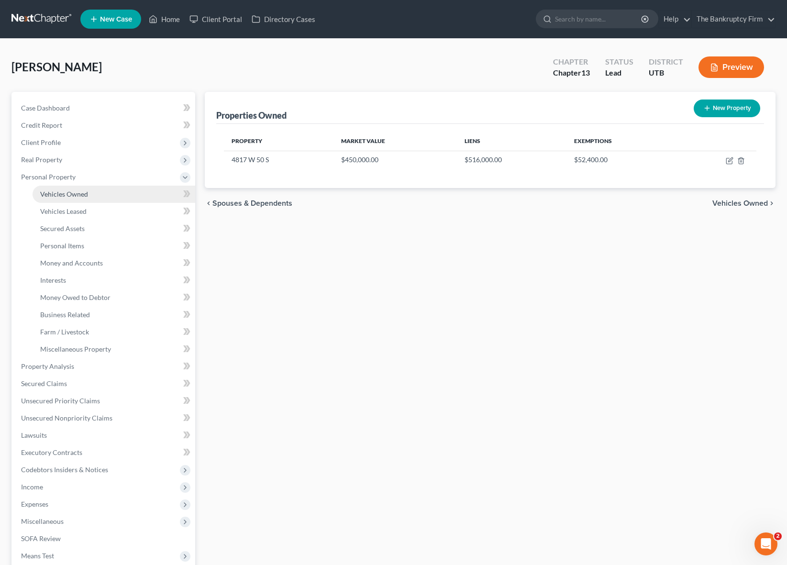
click at [89, 190] on link "Vehicles Owned" at bounding box center [114, 194] width 163 height 17
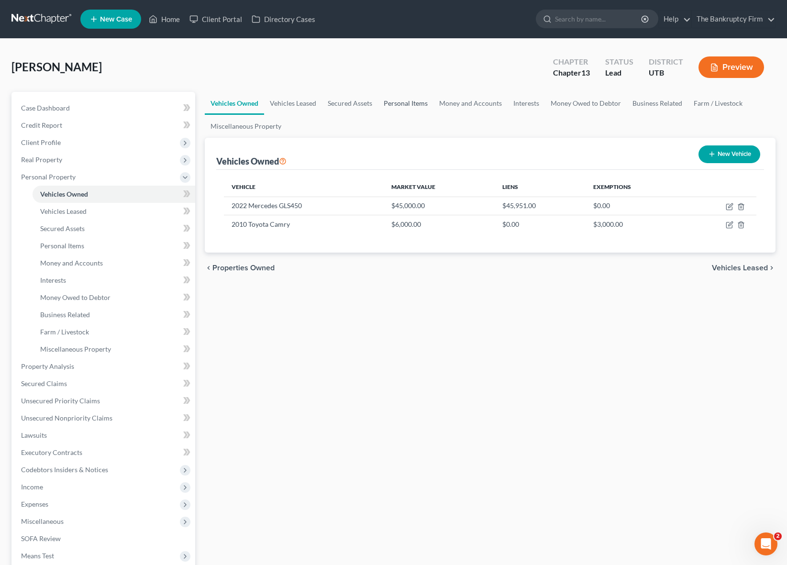
click at [405, 100] on link "Personal Items" at bounding box center [405, 103] width 55 height 23
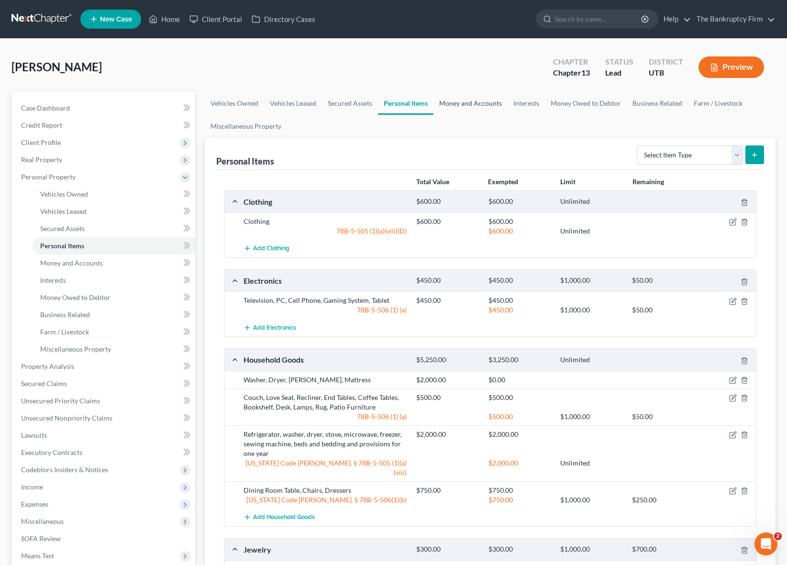
click at [472, 103] on link "Money and Accounts" at bounding box center [470, 103] width 74 height 23
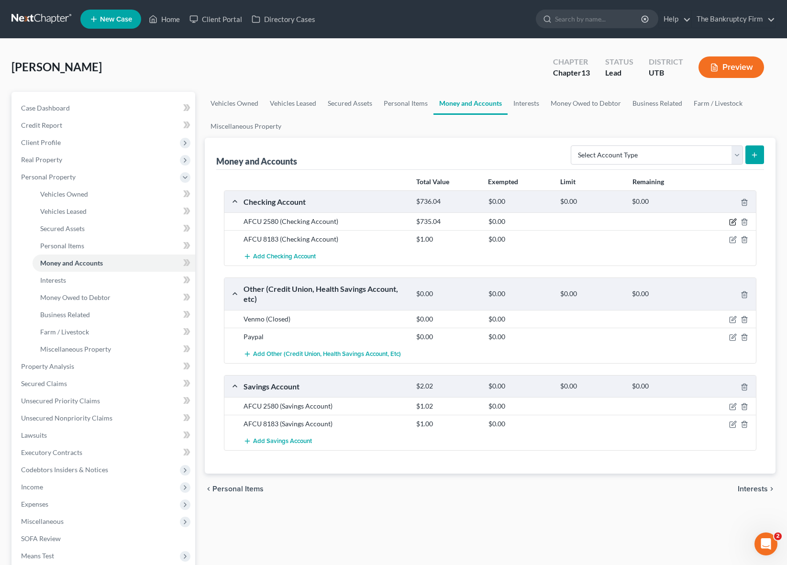
click at [735, 220] on icon "button" at bounding box center [733, 222] width 8 height 8
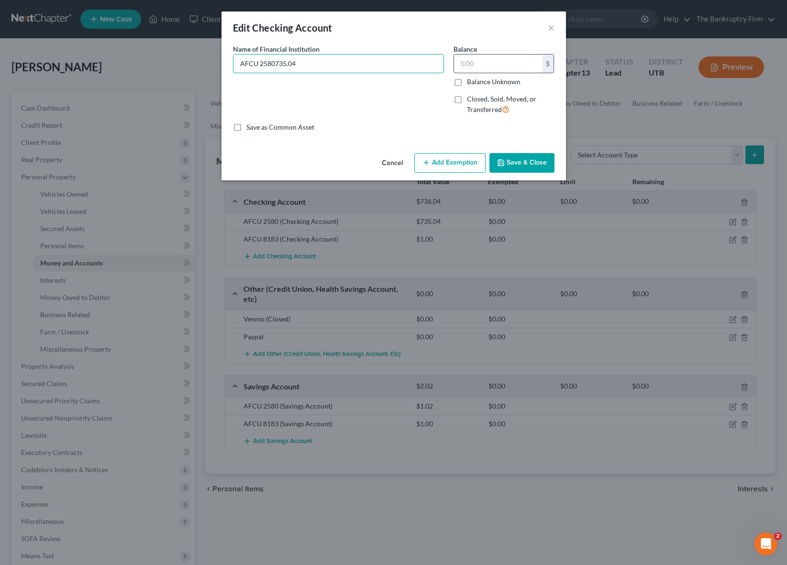
type input "AFCU 2580735.04"
click at [466, 60] on input "text" at bounding box center [498, 64] width 89 height 18
type input "353.04"
click at [523, 156] on button "Save & Close" at bounding box center [521, 163] width 65 height 20
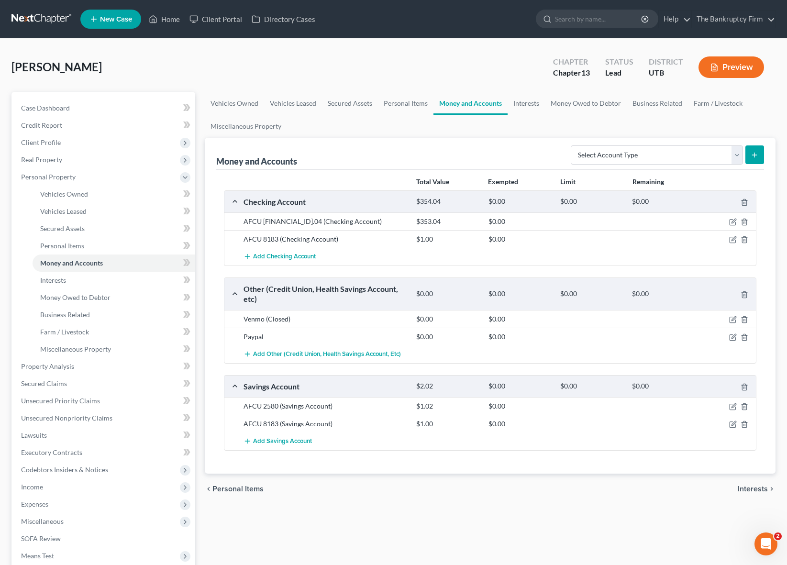
click at [276, 222] on div "AFCU 2580735.04 (Checking Account)" at bounding box center [325, 222] width 173 height 10
click at [731, 222] on icon "button" at bounding box center [733, 222] width 8 height 8
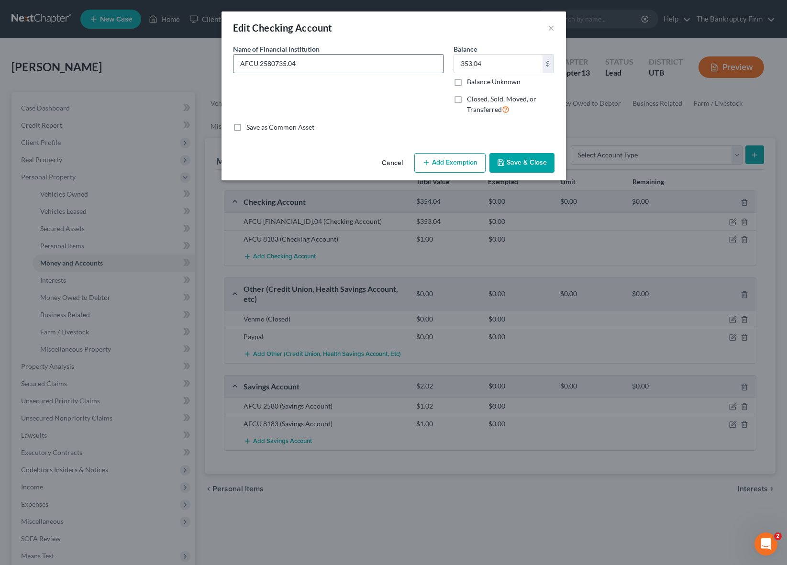
click at [296, 65] on input "AFCU 2580735.04" at bounding box center [338, 64] width 210 height 18
drag, startPoint x: 274, startPoint y: 62, endPoint x: 352, endPoint y: 65, distance: 77.6
click at [352, 65] on input "AFCU 2580735.04" at bounding box center [338, 64] width 210 height 18
type input "AFCU 2580"
click at [533, 157] on button "Save & Close" at bounding box center [521, 163] width 65 height 20
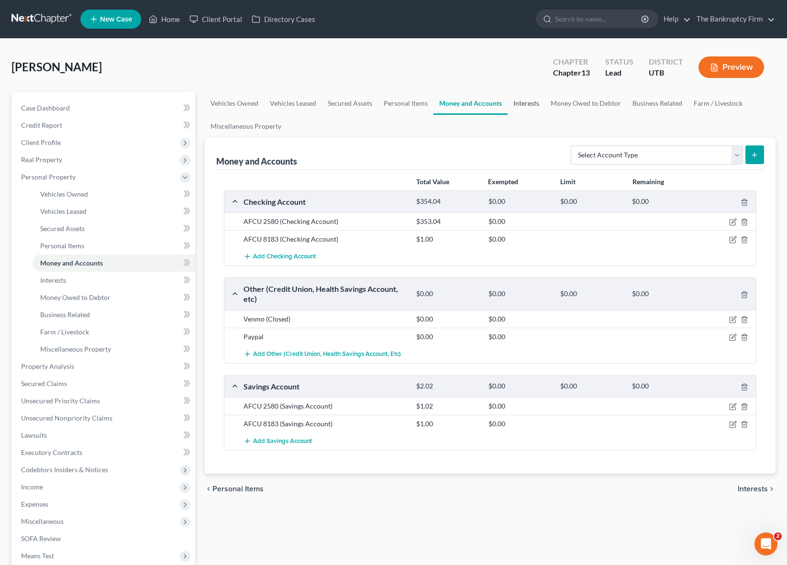
click at [528, 104] on link "Interests" at bounding box center [526, 103] width 37 height 23
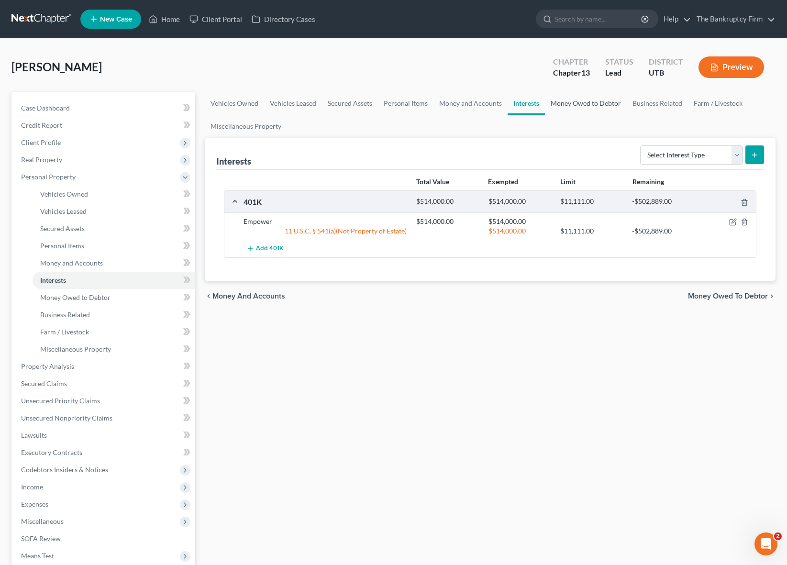
click at [596, 97] on link "Money Owed to Debtor" at bounding box center [586, 103] width 82 height 23
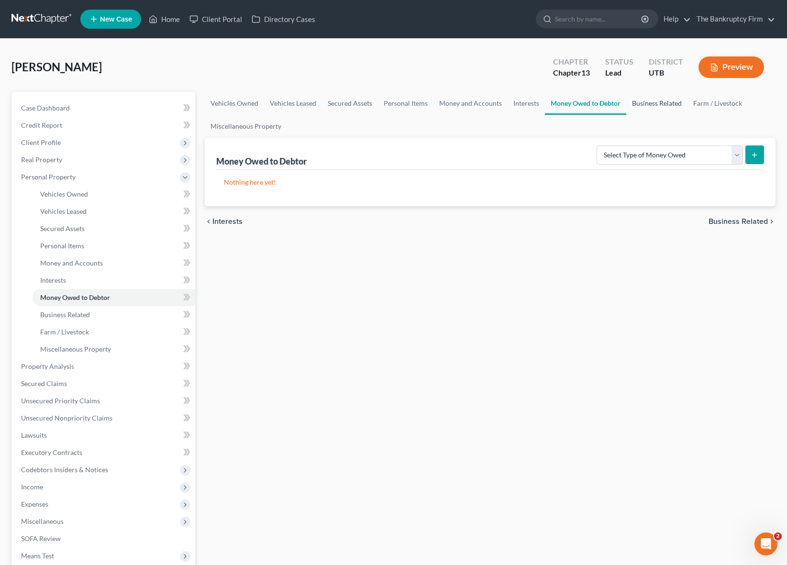
click at [666, 100] on link "Business Related" at bounding box center [656, 103] width 61 height 23
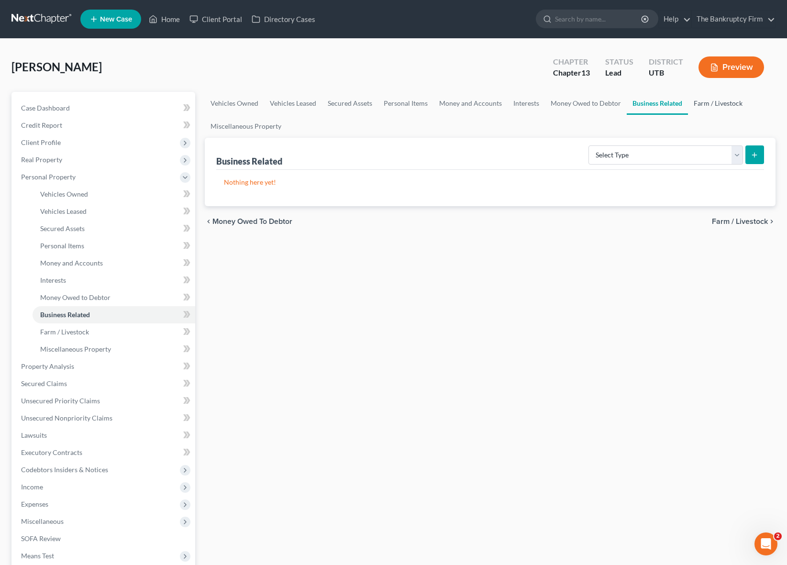
click at [722, 100] on link "Farm / Livestock" at bounding box center [718, 103] width 60 height 23
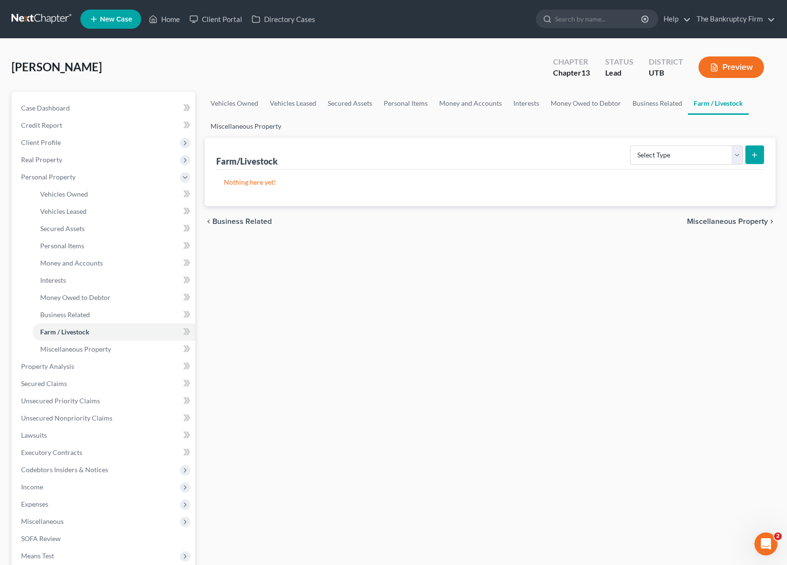
click at [256, 122] on link "Miscellaneous Property" at bounding box center [246, 126] width 82 height 23
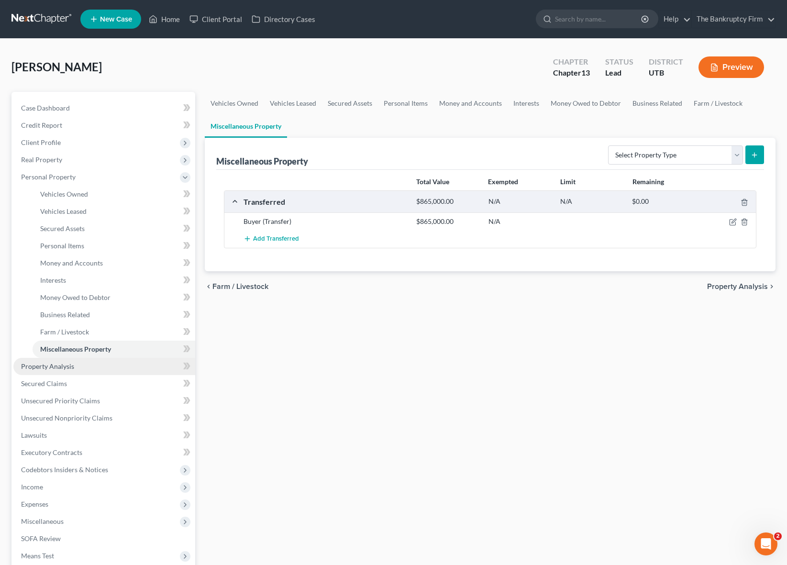
click at [62, 365] on span "Property Analysis" at bounding box center [47, 366] width 53 height 8
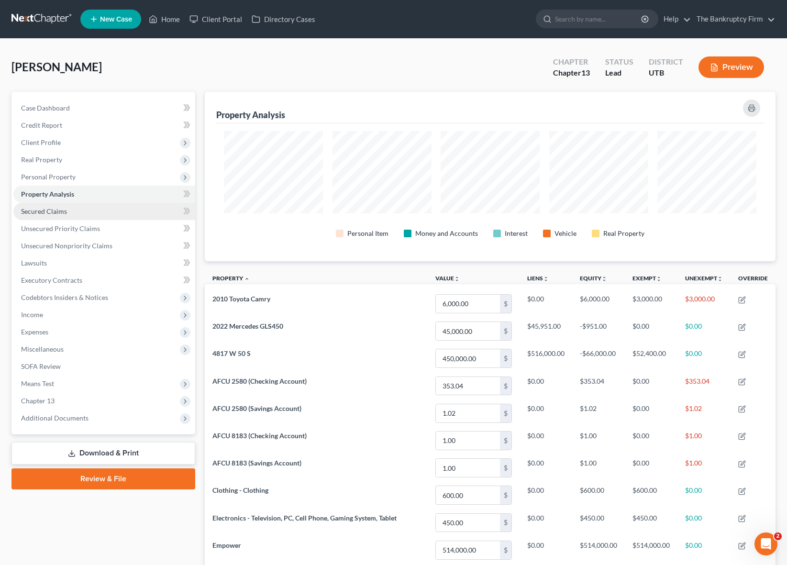
scroll to position [169, 571]
click at [59, 212] on span "Secured Claims" at bounding box center [44, 211] width 46 height 8
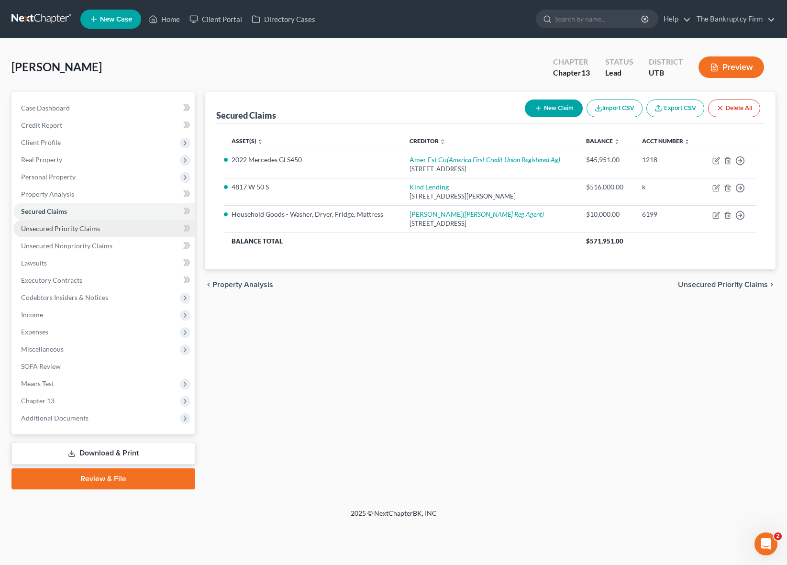
click at [95, 228] on span "Unsecured Priority Claims" at bounding box center [60, 228] width 79 height 8
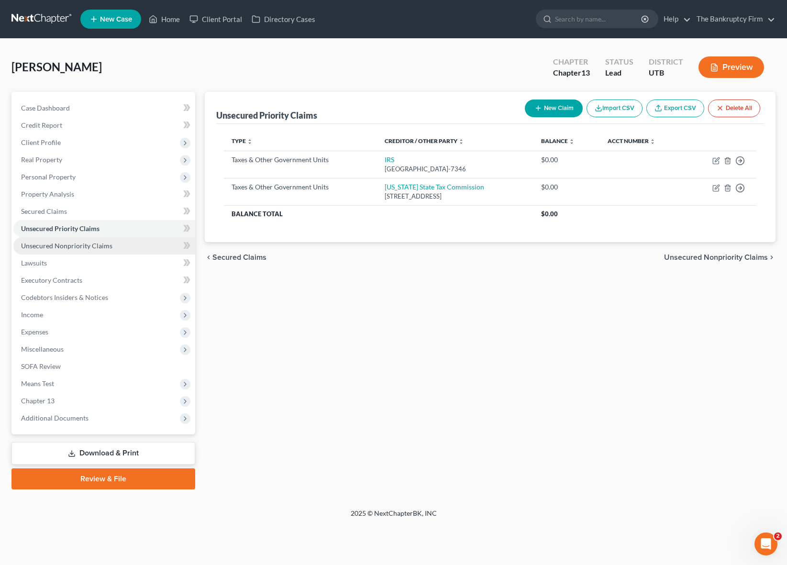
click at [103, 247] on span "Unsecured Nonpriority Claims" at bounding box center [66, 246] width 91 height 8
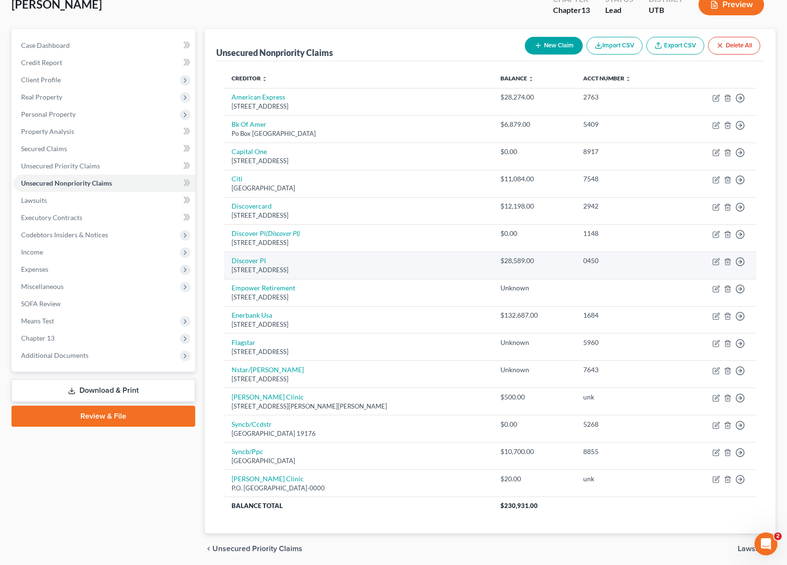
scroll to position [98, 0]
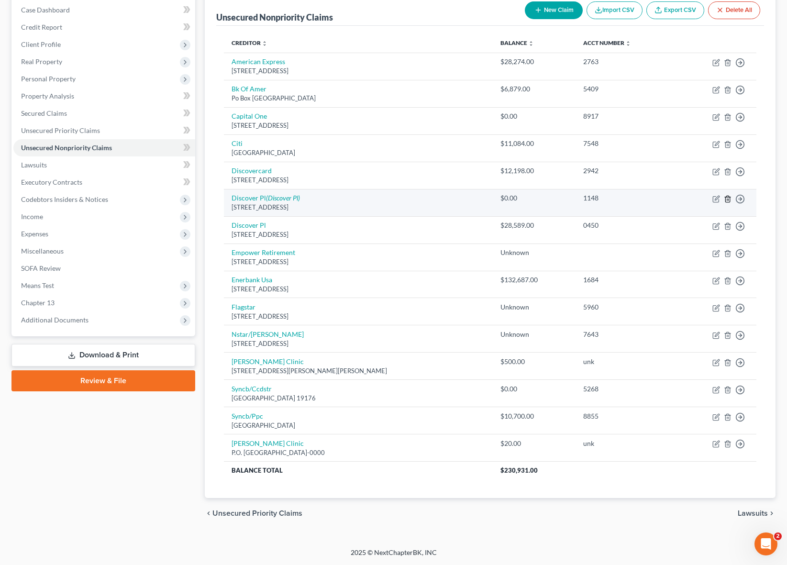
click at [727, 199] on line "button" at bounding box center [727, 200] width 0 height 2
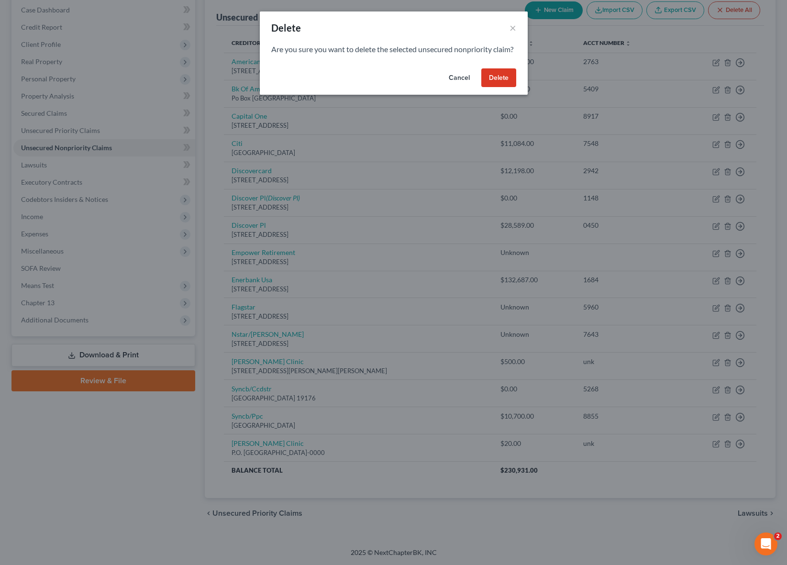
click at [496, 88] on button "Delete" at bounding box center [498, 77] width 35 height 19
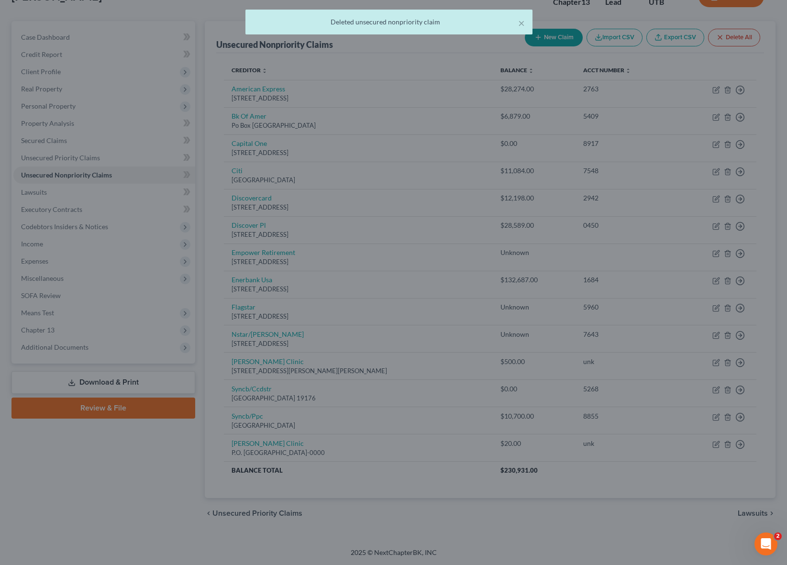
scroll to position [71, 0]
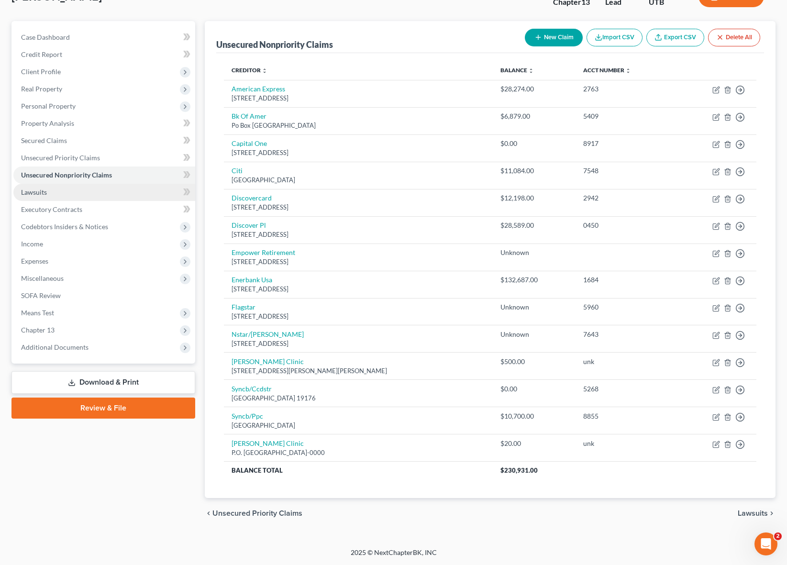
click at [59, 195] on link "Lawsuits" at bounding box center [104, 192] width 182 height 17
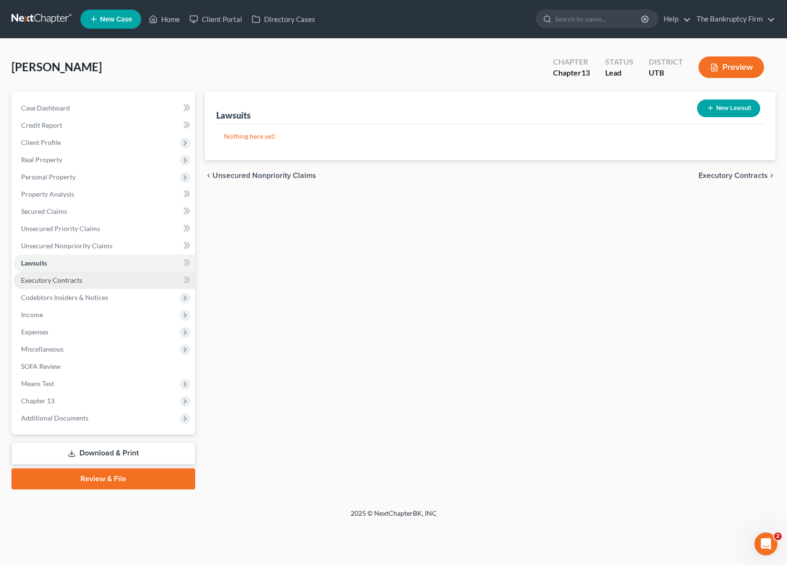
click at [77, 274] on link "Executory Contracts" at bounding box center [104, 280] width 182 height 17
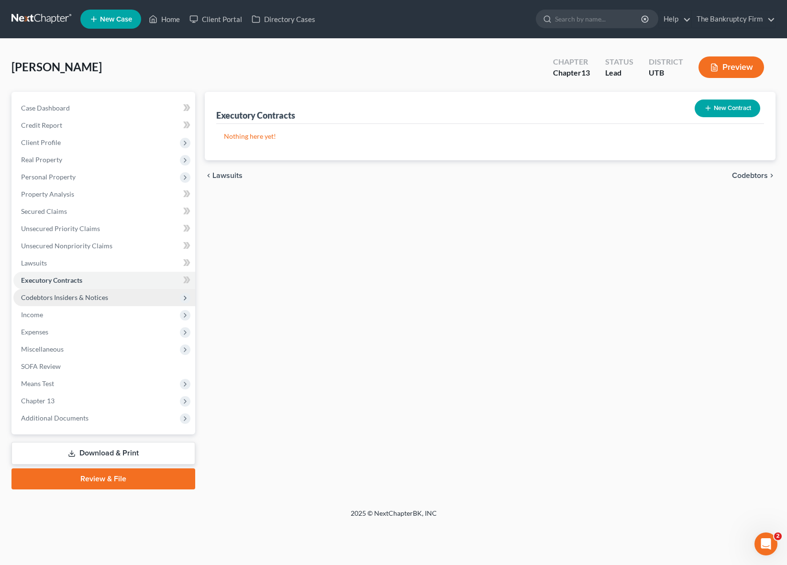
click at [83, 295] on span "Codebtors Insiders & Notices" at bounding box center [64, 297] width 87 height 8
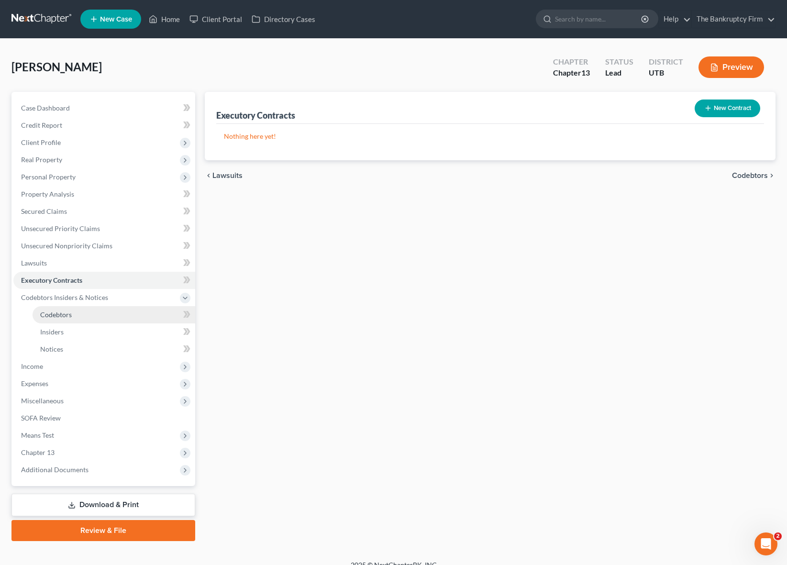
click at [79, 312] on link "Codebtors" at bounding box center [114, 314] width 163 height 17
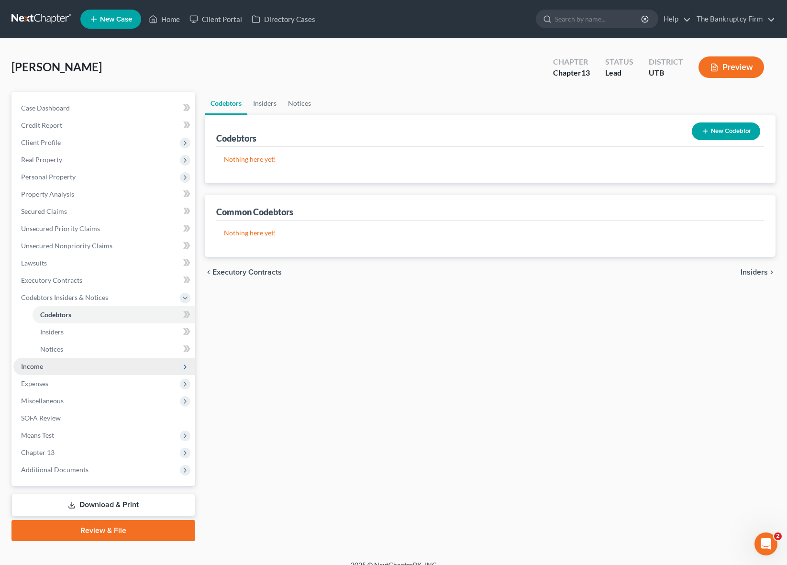
click at [46, 362] on span "Income" at bounding box center [104, 366] width 182 height 17
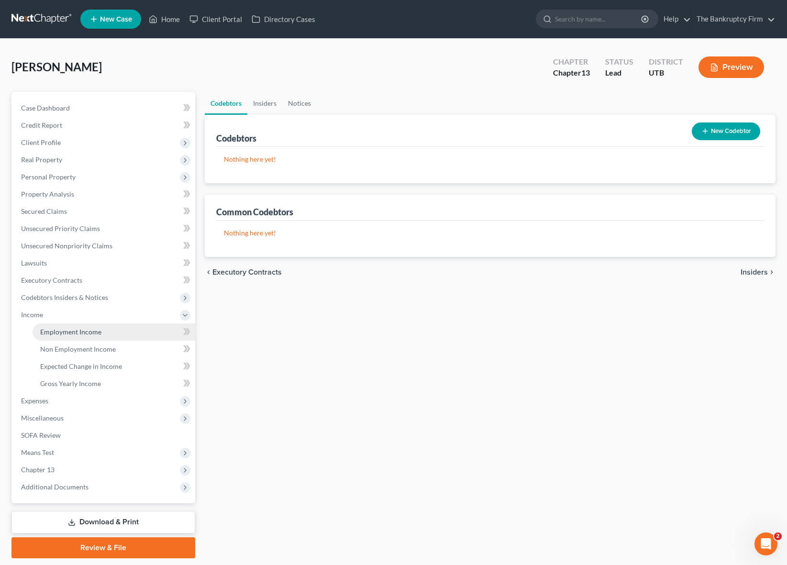
click at [65, 333] on span "Employment Income" at bounding box center [70, 332] width 61 height 8
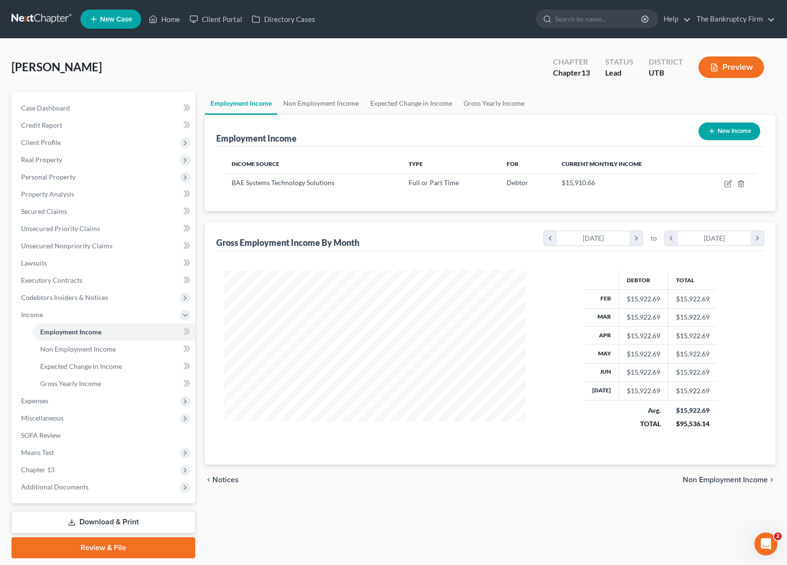
scroll to position [172, 322]
click at [333, 105] on link "Non Employment Income" at bounding box center [320, 103] width 87 height 23
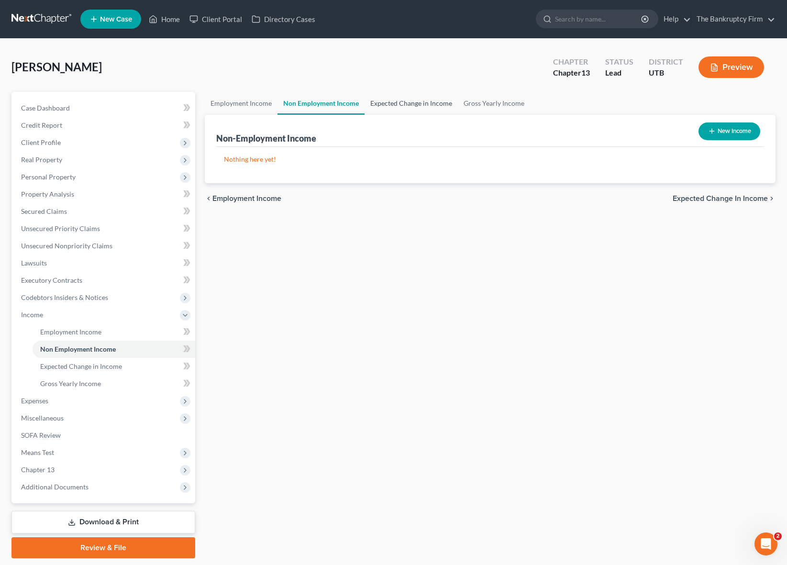
click at [403, 105] on link "Expected Change in Income" at bounding box center [411, 103] width 93 height 23
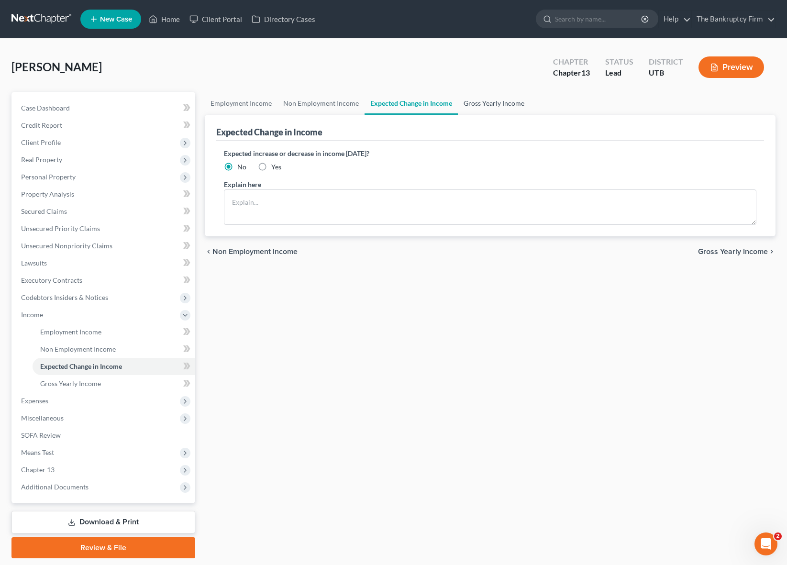
click at [499, 105] on link "Gross Yearly Income" at bounding box center [494, 103] width 72 height 23
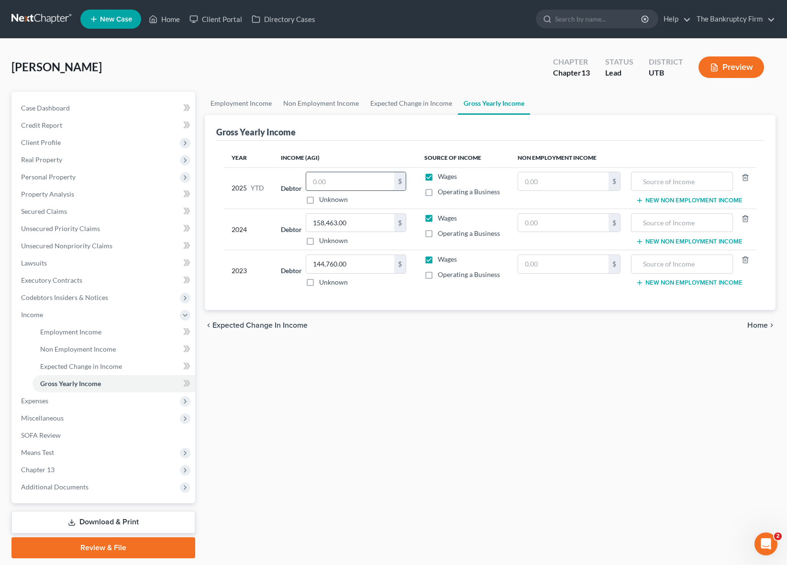
click at [353, 178] on input "text" at bounding box center [350, 181] width 88 height 18
type input "109,417"
click at [257, 333] on div "chevron_left Expected Change in Income Home chevron_right" at bounding box center [490, 325] width 571 height 31
click at [53, 399] on span "Expenses" at bounding box center [104, 400] width 182 height 17
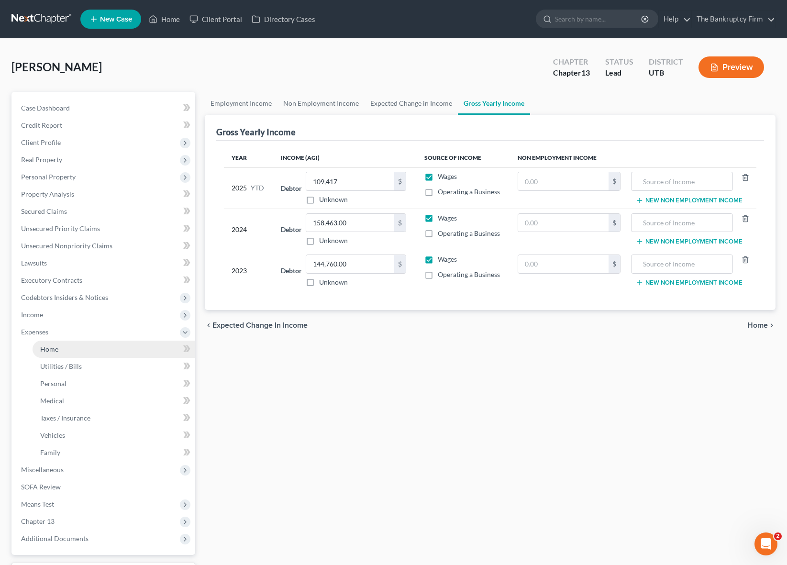
click at [77, 345] on link "Home" at bounding box center [114, 349] width 163 height 17
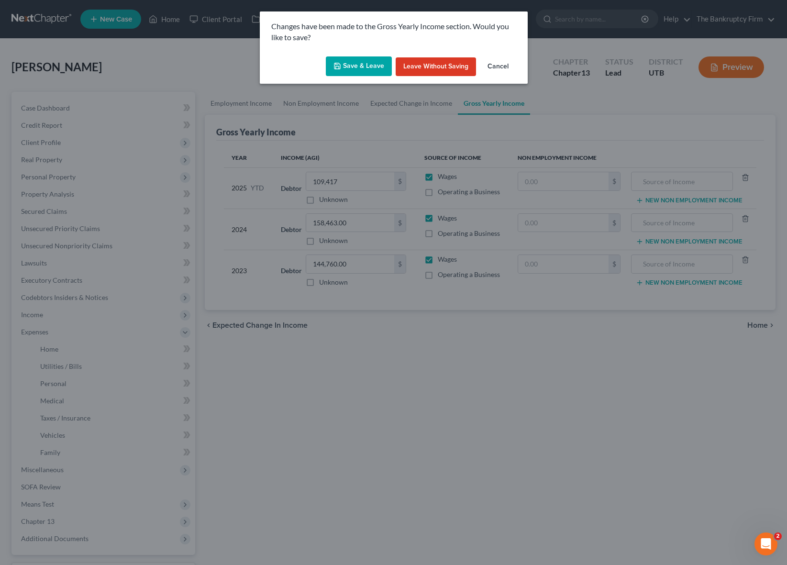
click at [333, 65] on button "Save & Leave" at bounding box center [359, 66] width 66 height 20
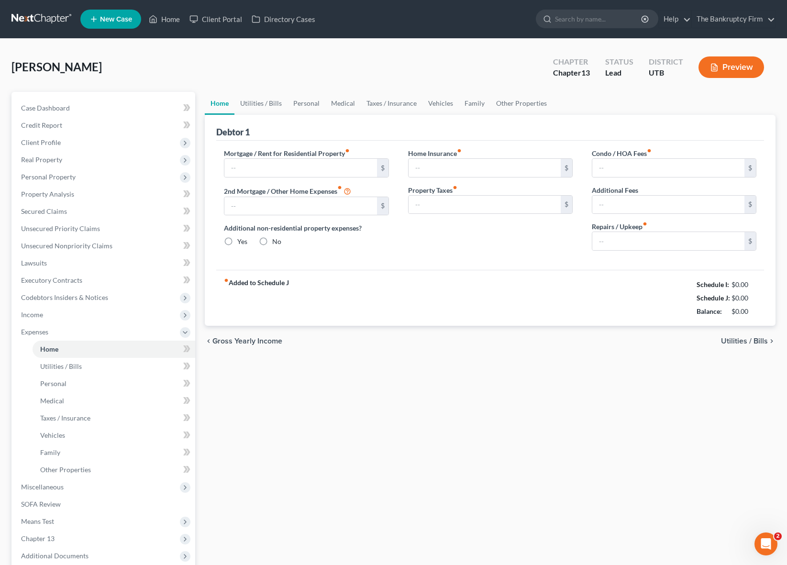
type input "3,840.00"
type input "0.00"
radio input "true"
type input "0.00"
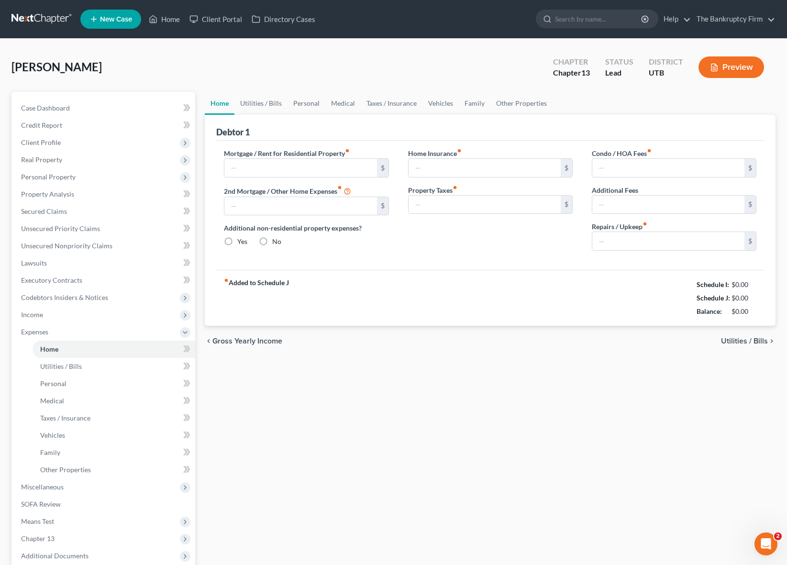
type input "25.00"
type input "0.00"
type input "136.34"
drag, startPoint x: 741, startPoint y: 310, endPoint x: 755, endPoint y: 312, distance: 14.5
click at [755, 312] on div "$230.00" at bounding box center [739, 312] width 33 height 10
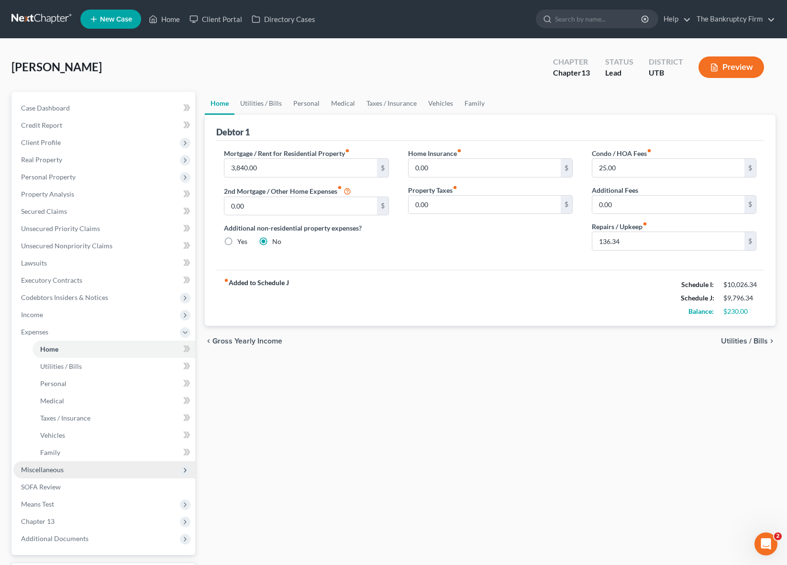
click at [78, 472] on span "Miscellaneous" at bounding box center [104, 469] width 182 height 17
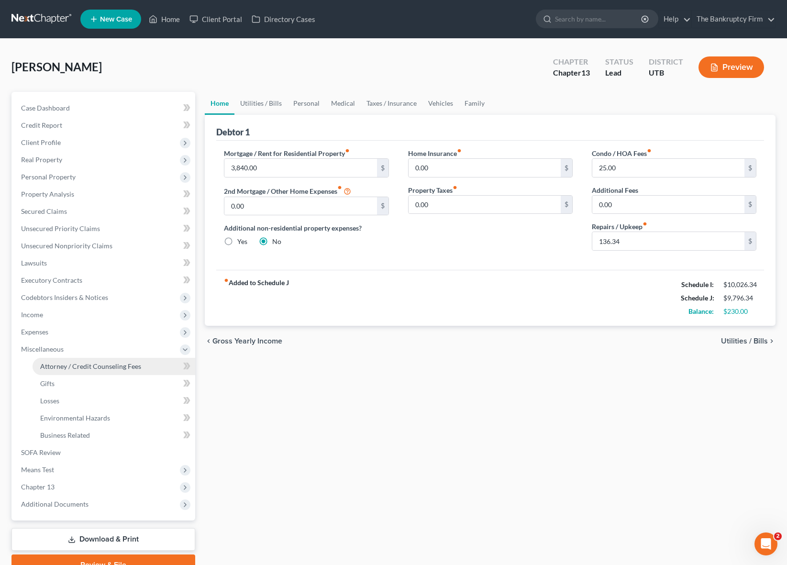
click at [89, 359] on link "Attorney / Credit Counseling Fees" at bounding box center [114, 366] width 163 height 17
select select "0"
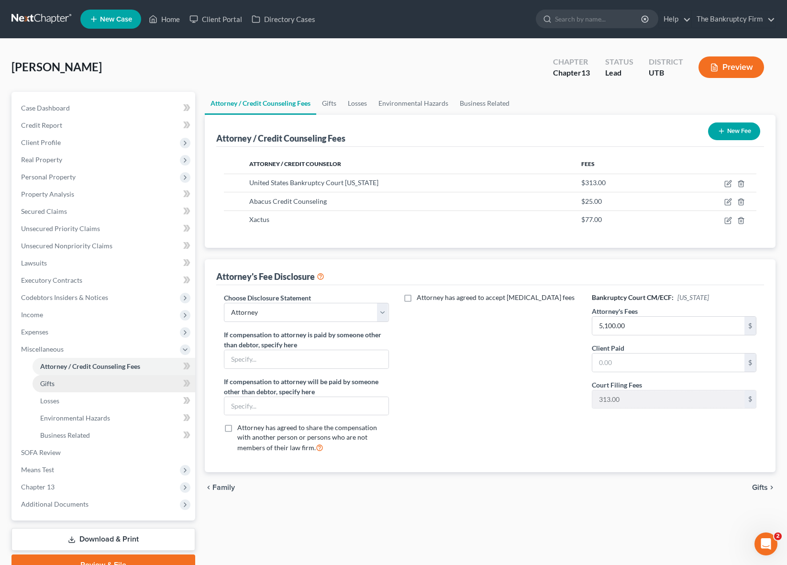
click at [68, 385] on link "Gifts" at bounding box center [114, 383] width 163 height 17
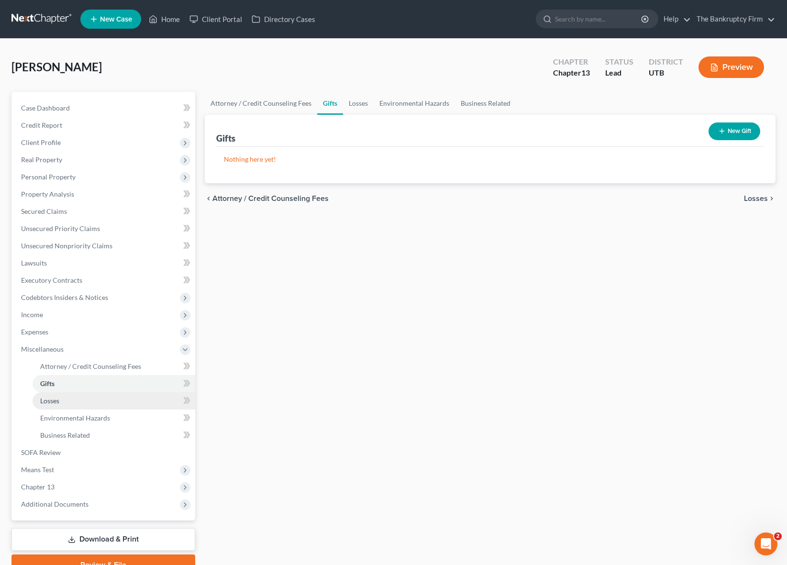
click at [72, 397] on link "Losses" at bounding box center [114, 400] width 163 height 17
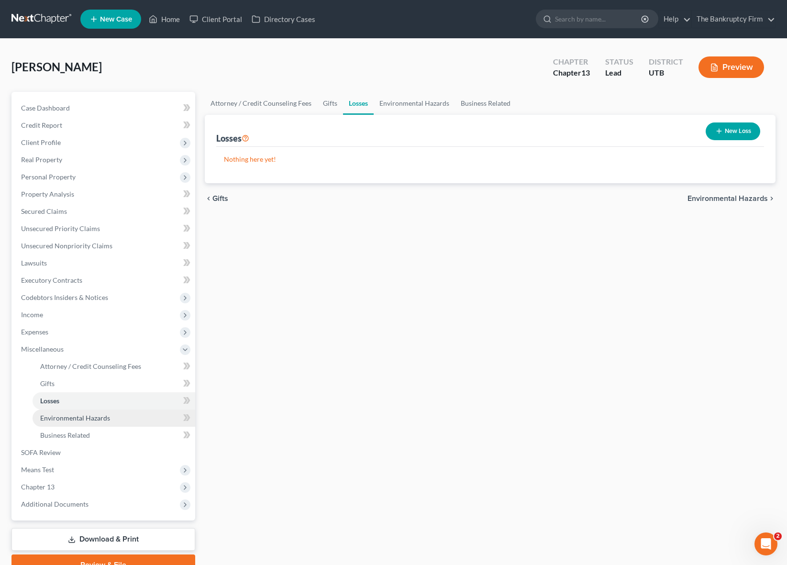
click at [85, 417] on span "Environmental Hazards" at bounding box center [75, 418] width 70 height 8
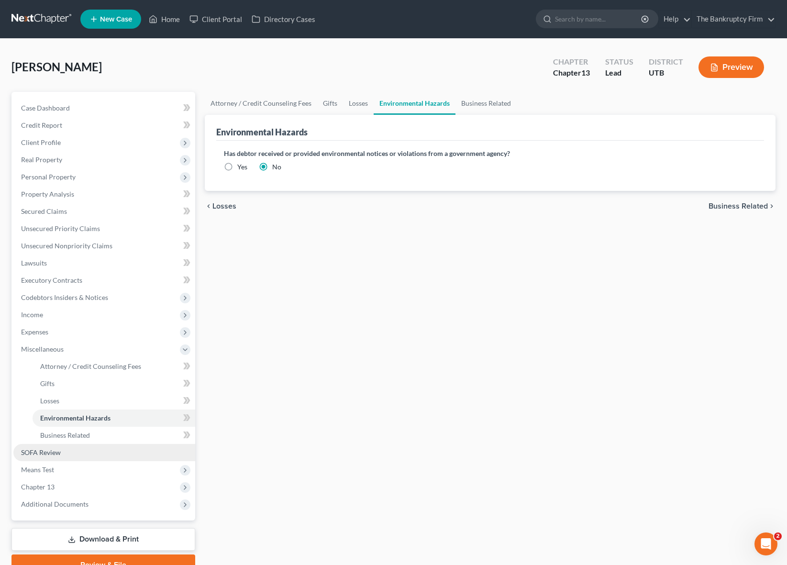
click at [56, 451] on span "SOFA Review" at bounding box center [41, 452] width 40 height 8
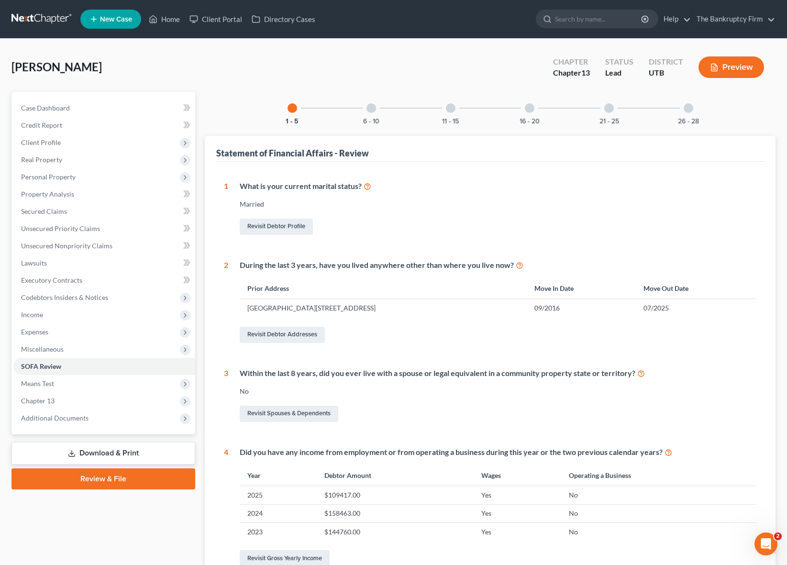
click at [370, 110] on div at bounding box center [371, 108] width 10 height 10
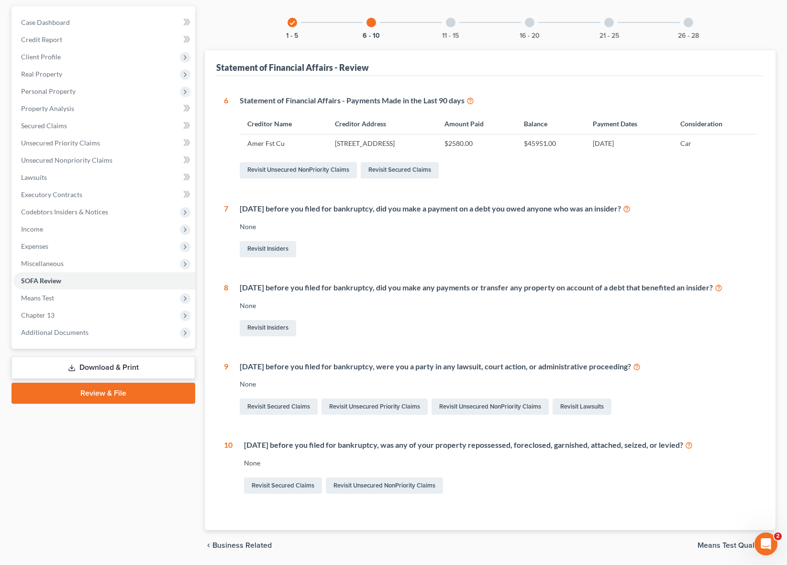
scroll to position [80, 0]
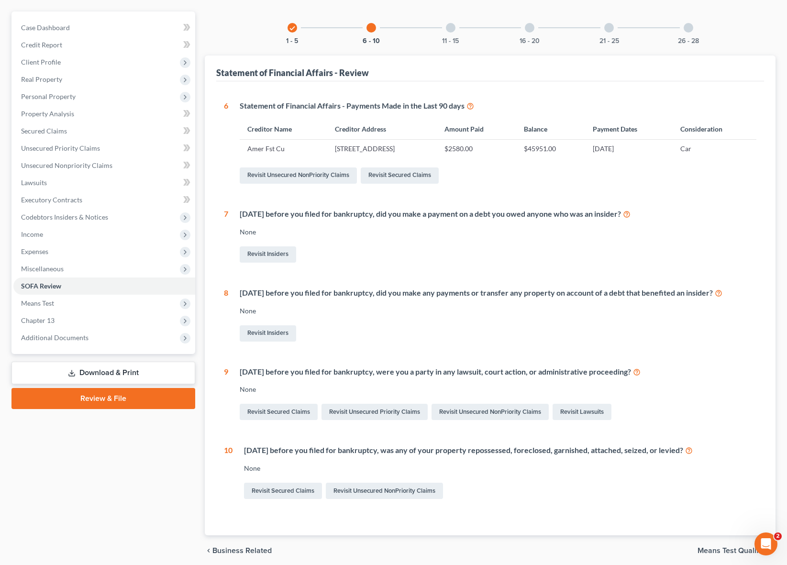
click at [453, 28] on div at bounding box center [451, 28] width 10 height 10
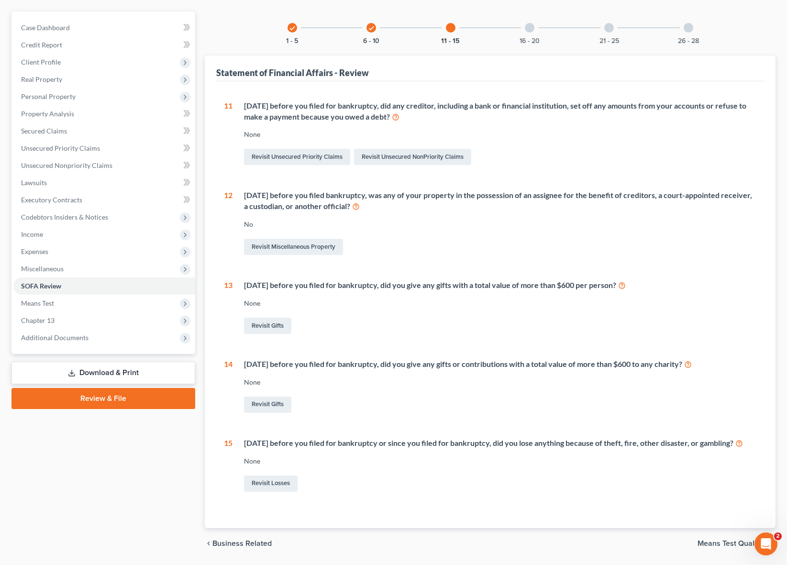
click at [530, 24] on div at bounding box center [530, 28] width 10 height 10
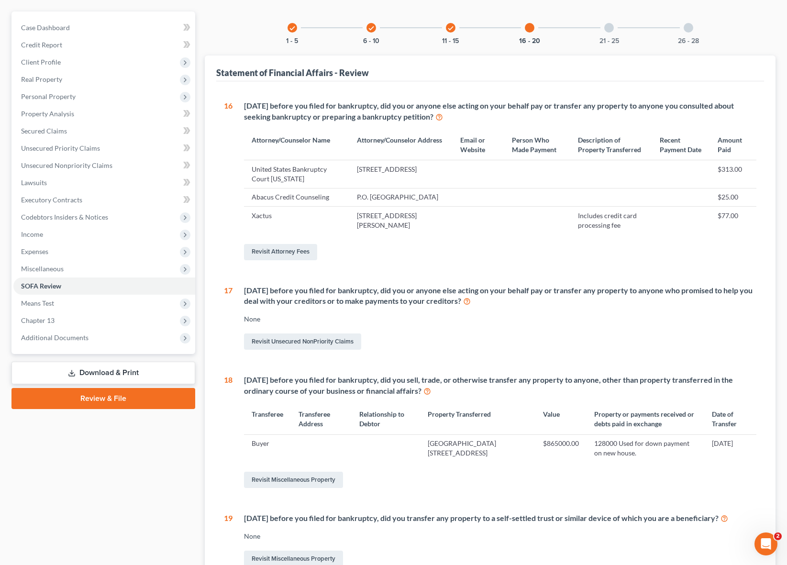
click at [605, 28] on div at bounding box center [609, 28] width 10 height 10
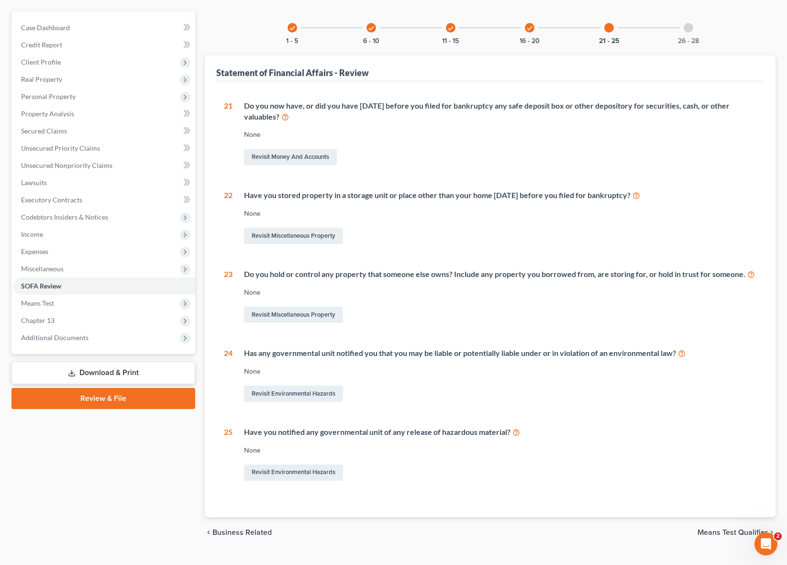
click at [695, 25] on div "26 - 28" at bounding box center [688, 27] width 33 height 33
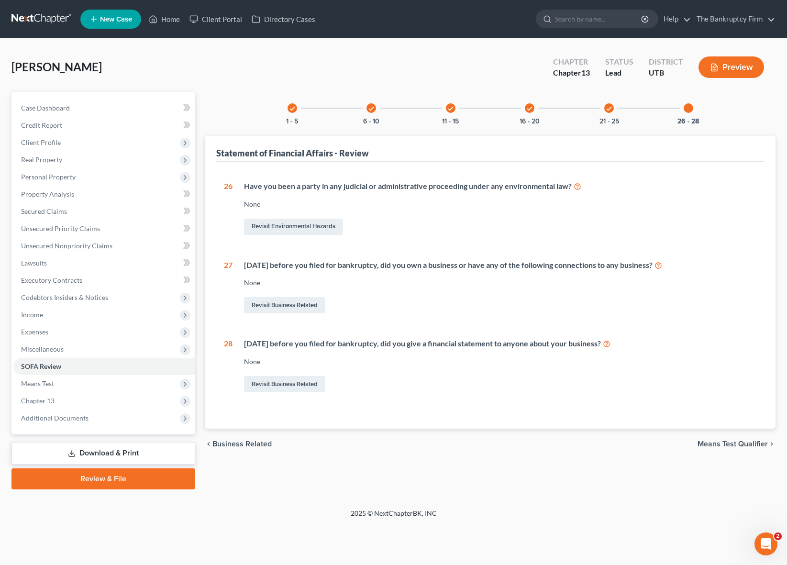
scroll to position [0, 0]
click at [69, 174] on span "Personal Property" at bounding box center [48, 177] width 55 height 8
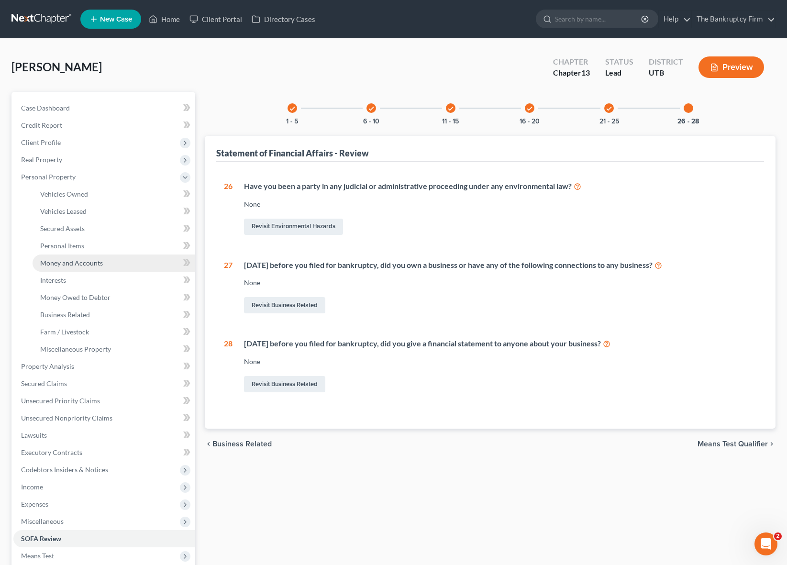
click at [79, 259] on span "Money and Accounts" at bounding box center [71, 263] width 63 height 8
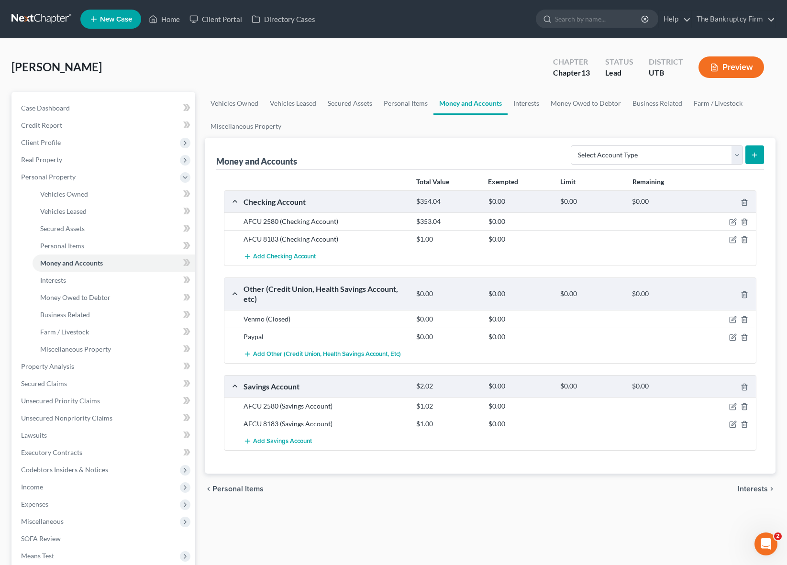
scroll to position [133, 0]
